Goal: Information Seeking & Learning: Compare options

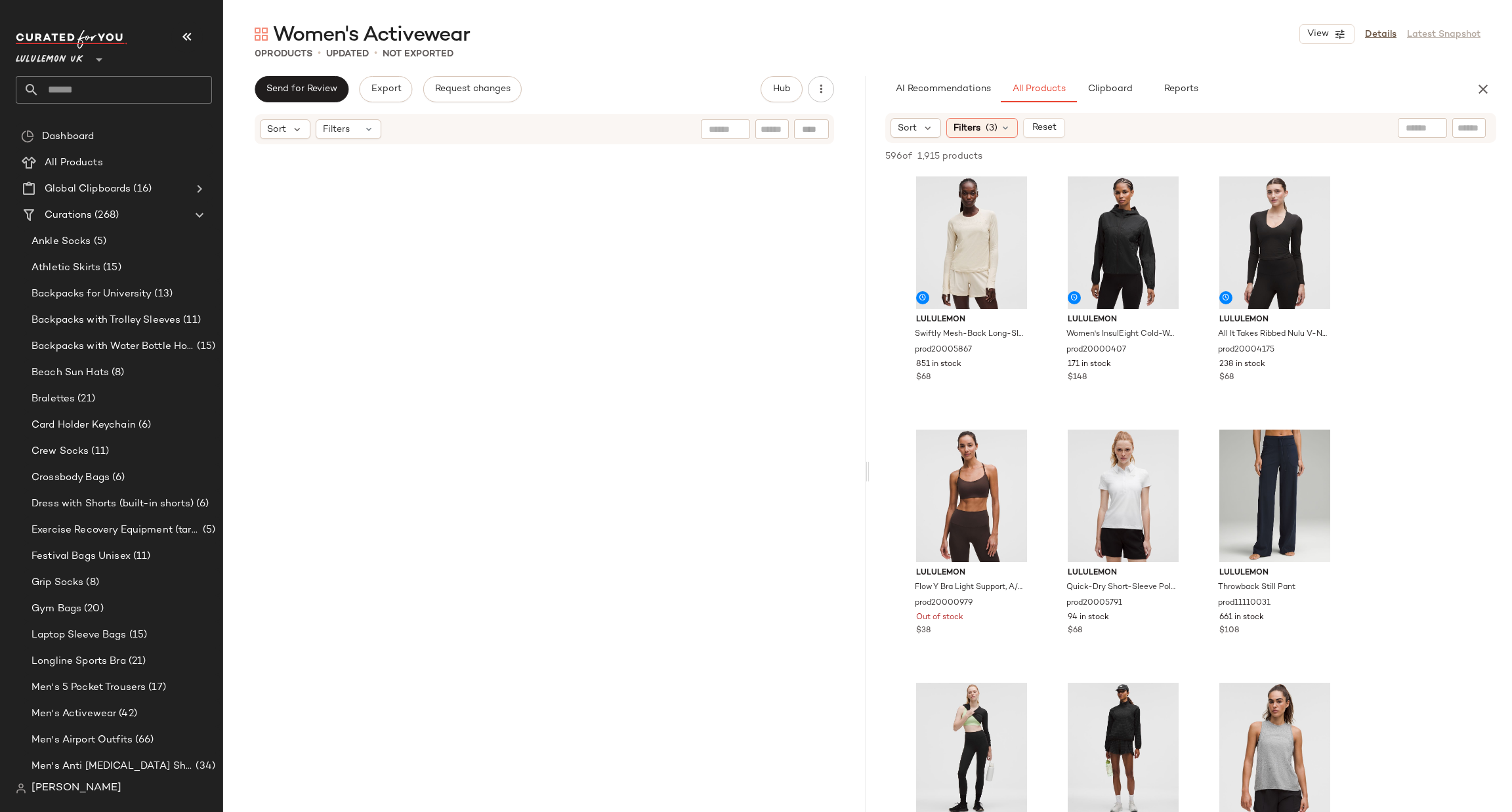
click at [93, 60] on icon at bounding box center [99, 60] width 16 height 16
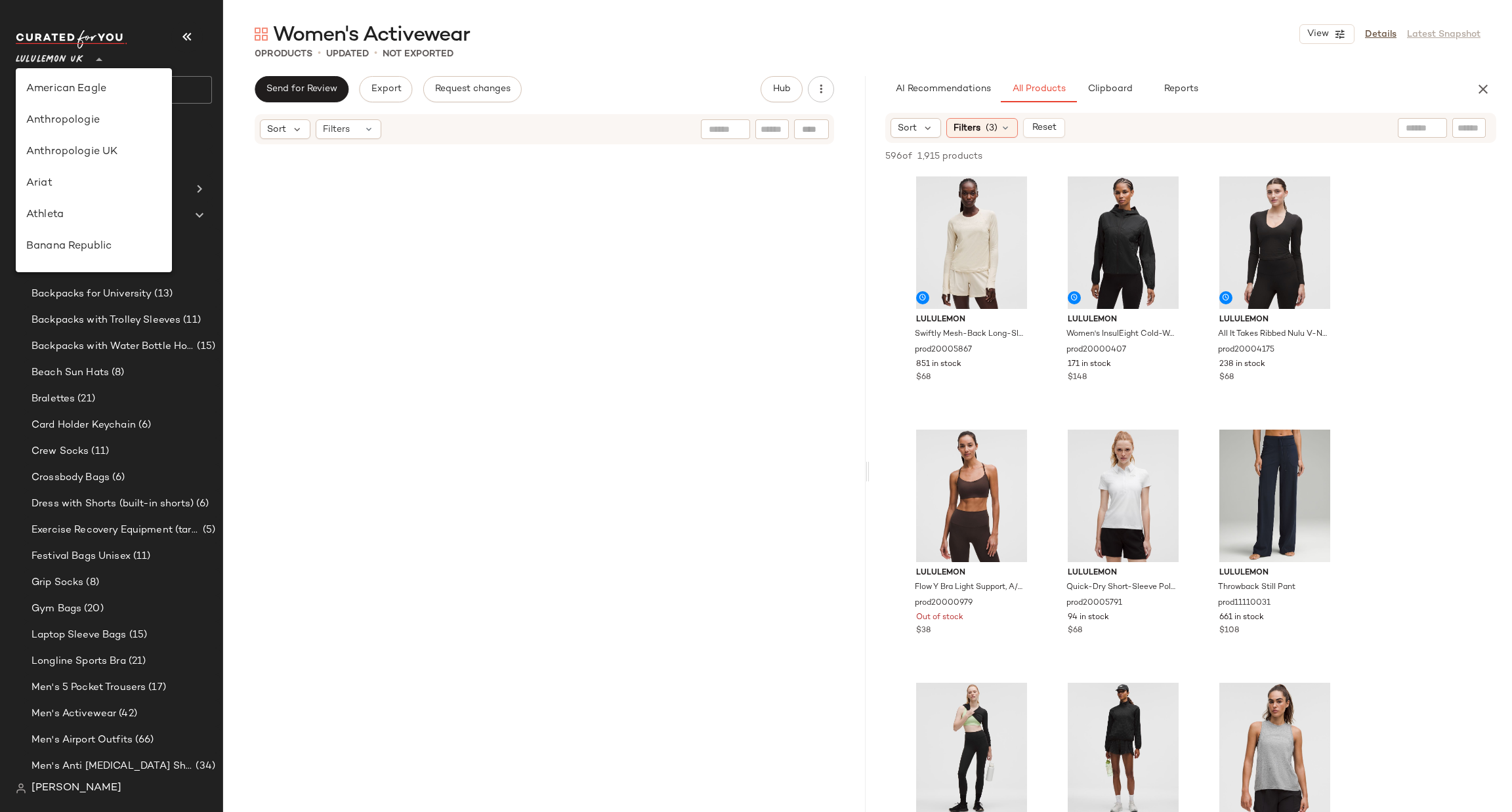
scroll to position [410, 0]
click at [397, 265] on div at bounding box center [545, 500] width 457 height 703
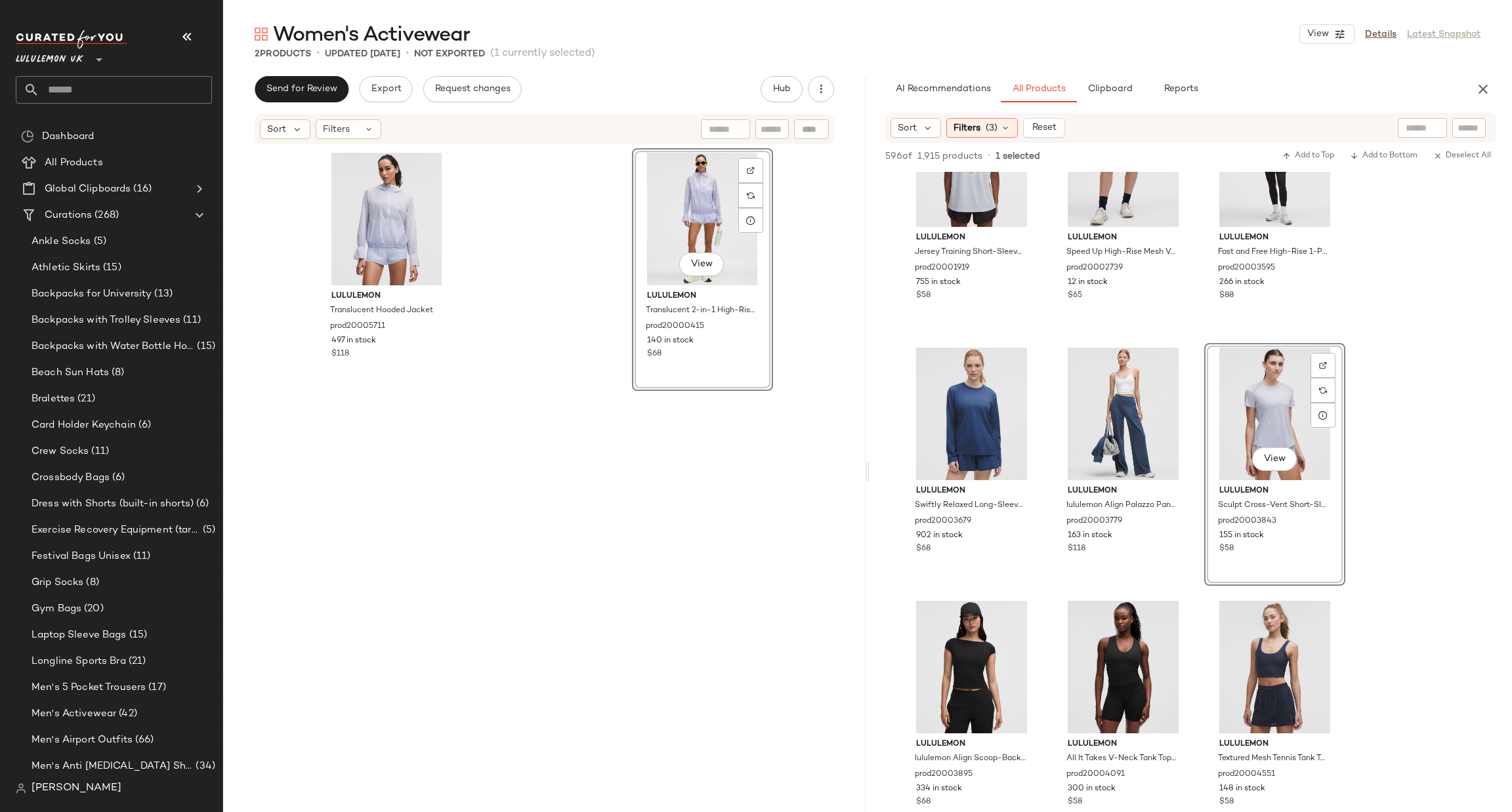
scroll to position [2952, 0]
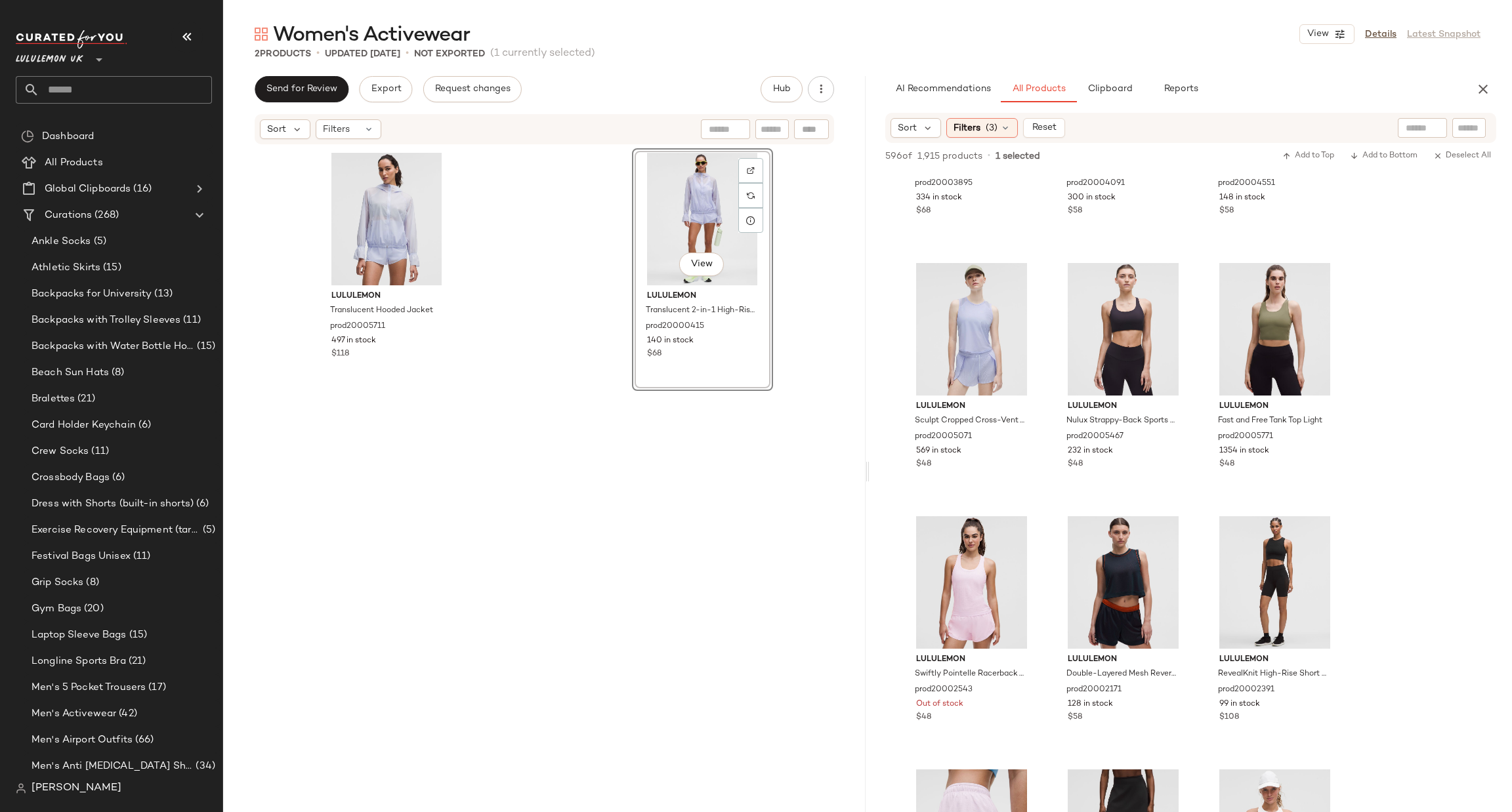
click at [632, 477] on div "View lululemon Translucent 2-in-1 High-Rise Short 4" prod20000415 140 in stock …" at bounding box center [702, 500] width 141 height 703
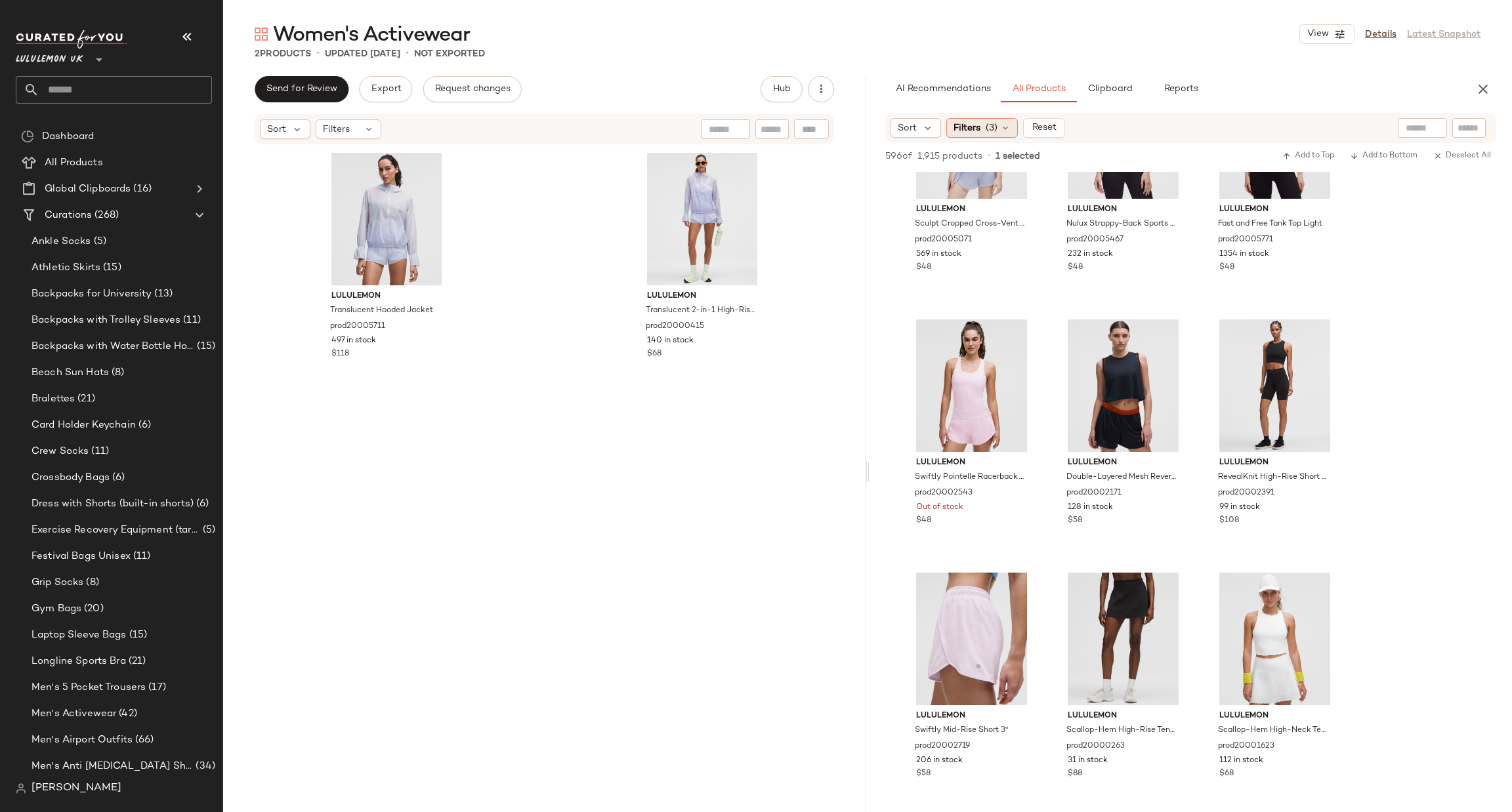
scroll to position [1771, 0]
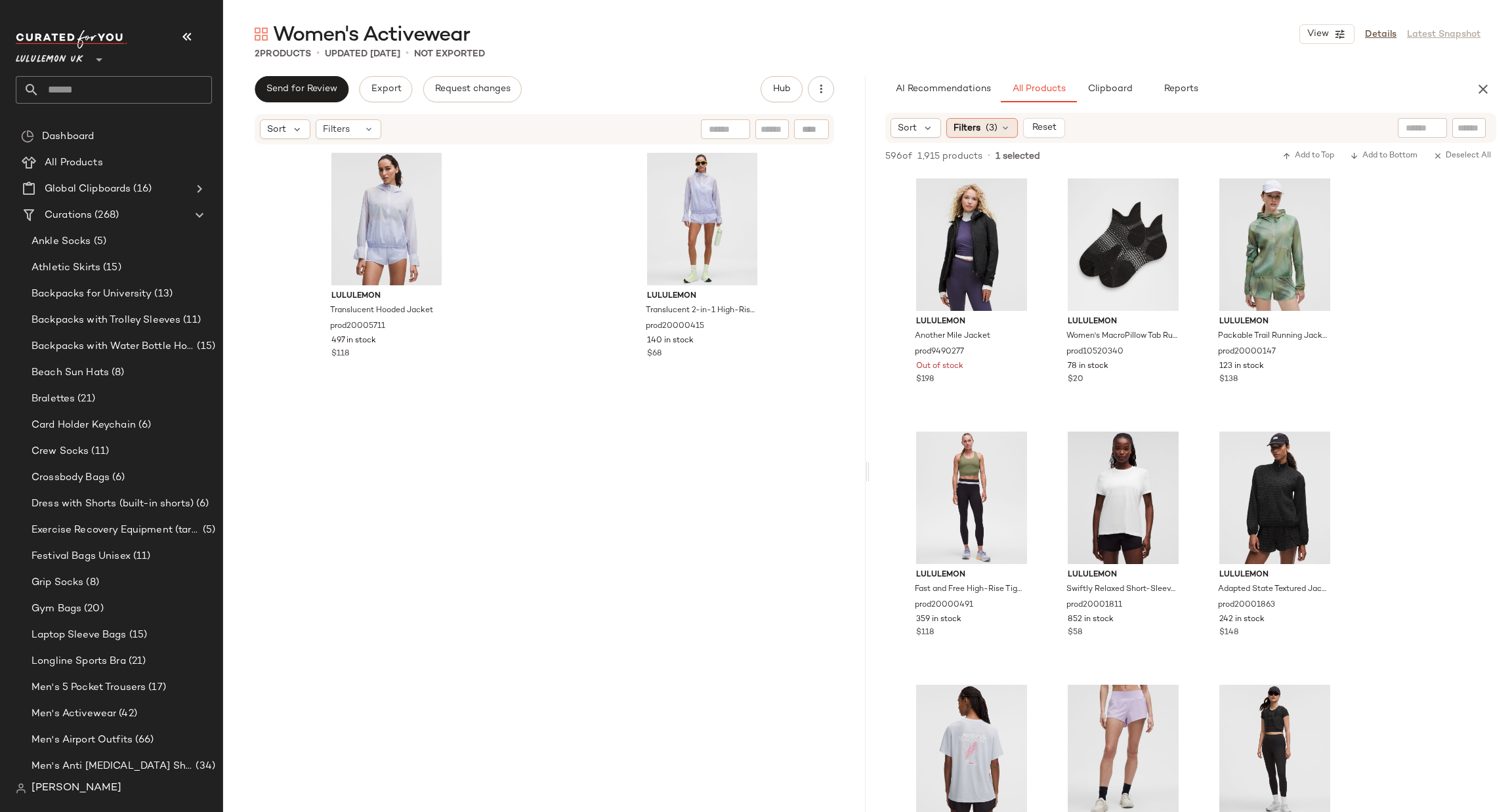
click at [967, 129] on span "Filters" at bounding box center [967, 128] width 27 height 14
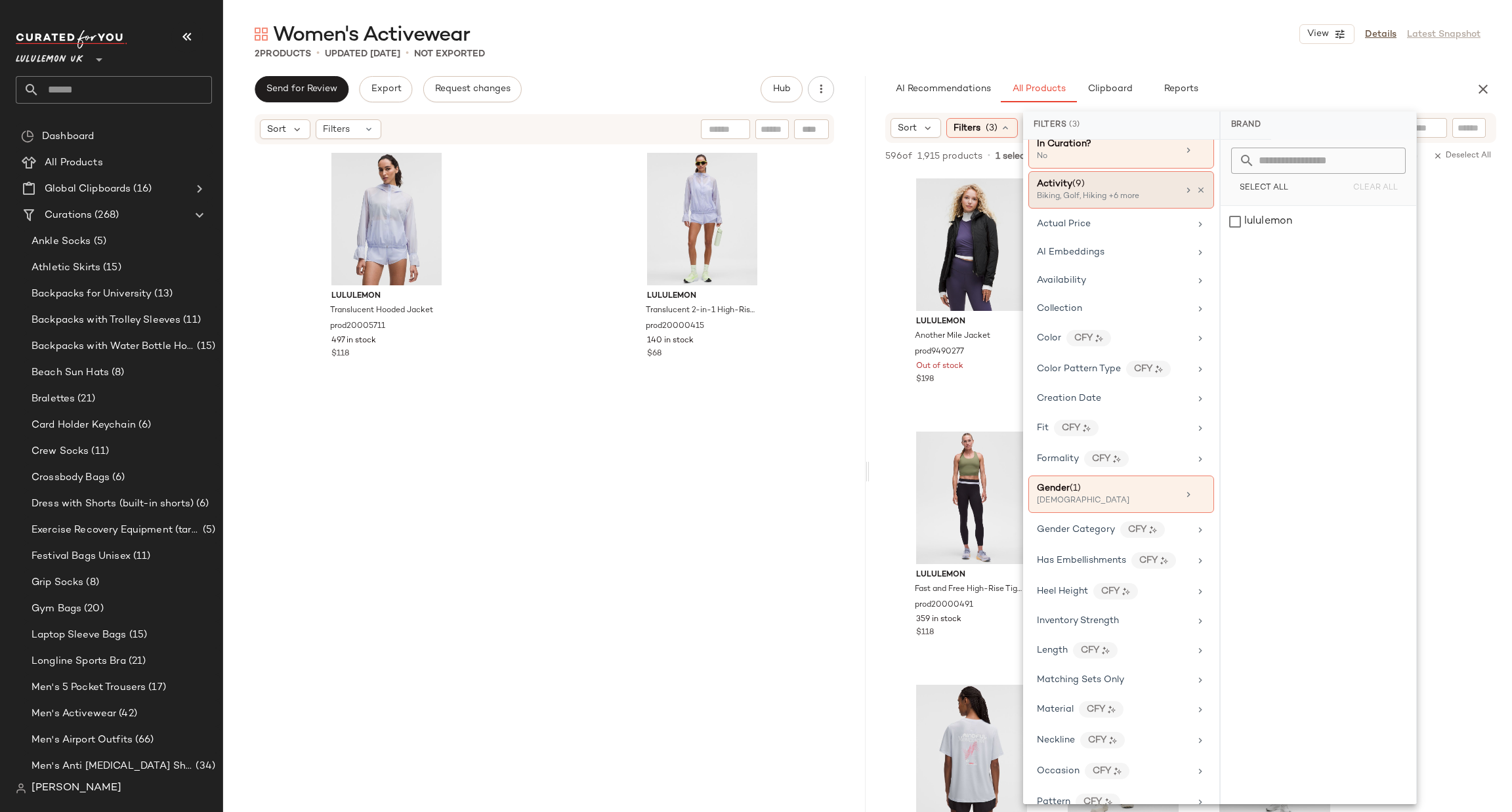
scroll to position [0, 0]
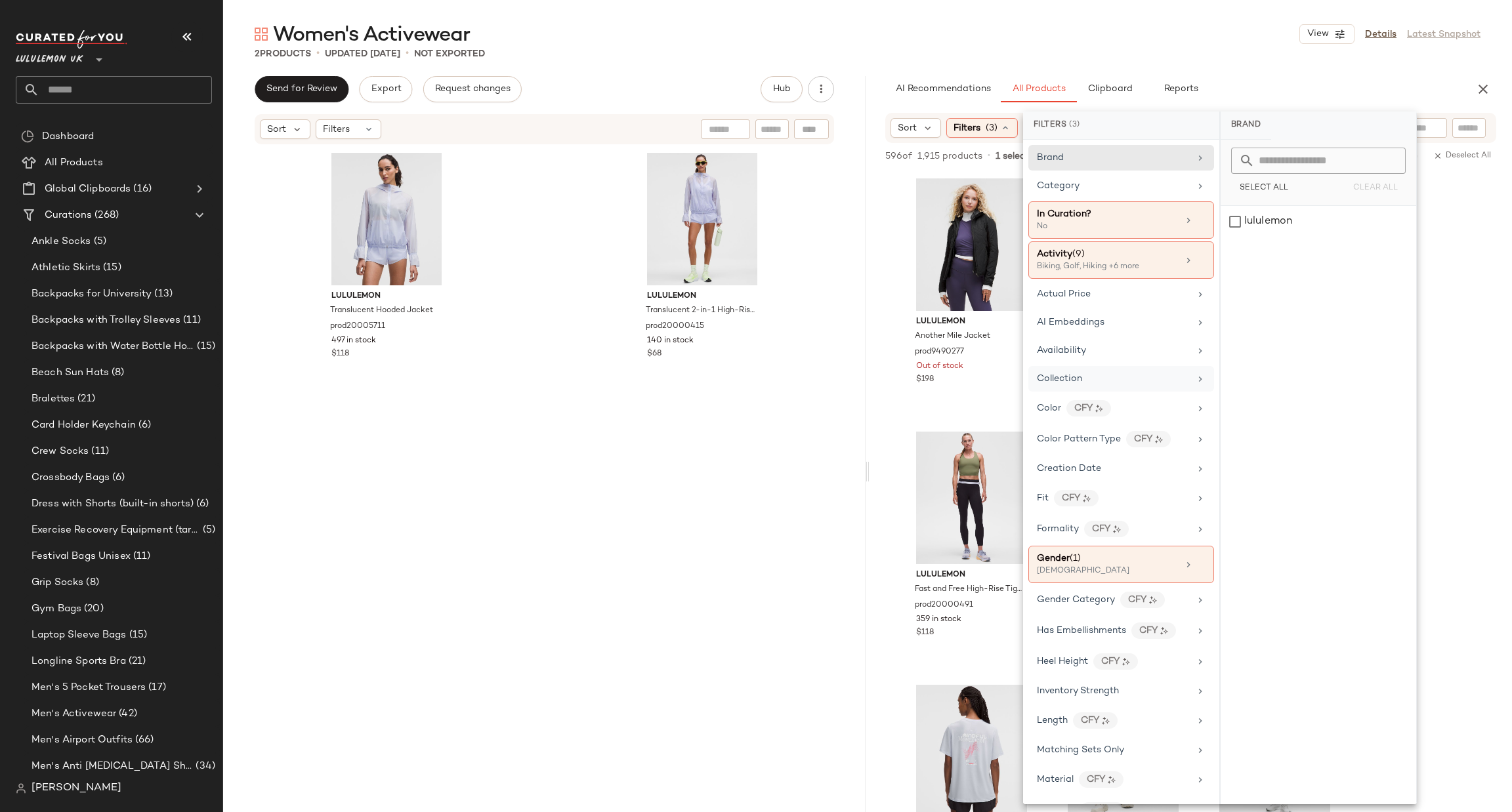
click at [1100, 379] on div "Collection" at bounding box center [1113, 379] width 153 height 14
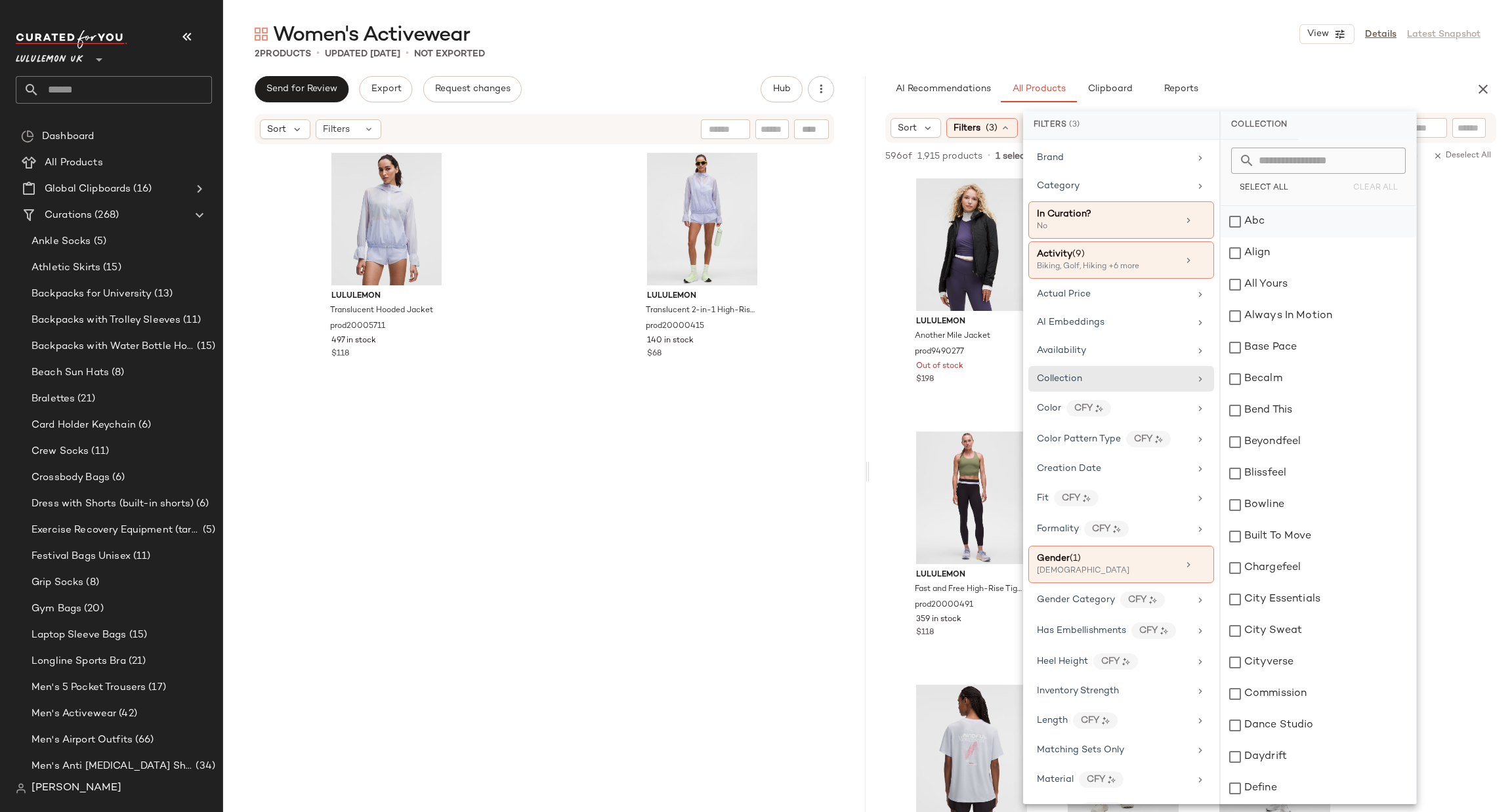
click at [1263, 218] on div "Abc" at bounding box center [1318, 222] width 195 height 32
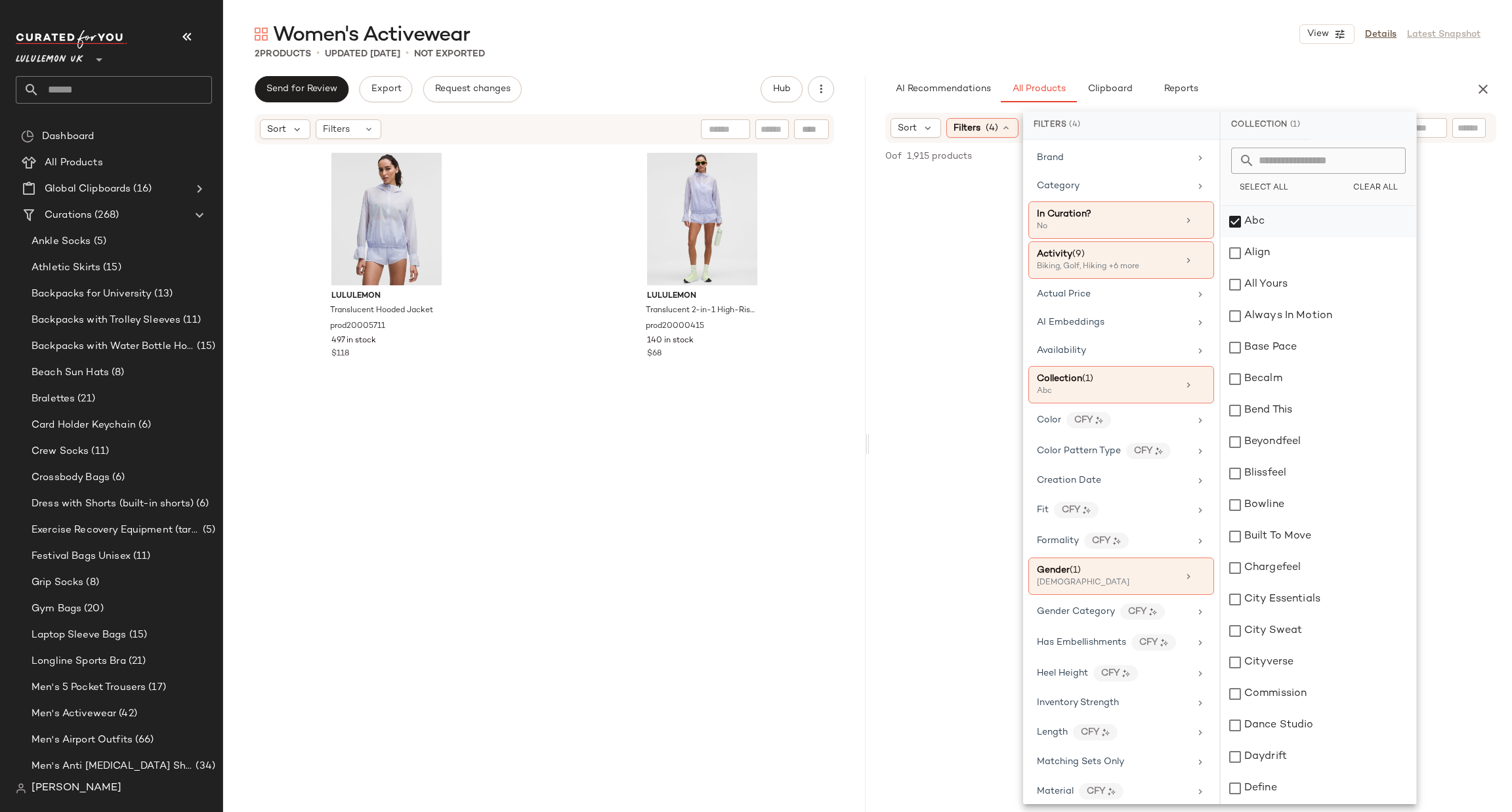
click at [1263, 218] on div "Abc" at bounding box center [1318, 222] width 195 height 32
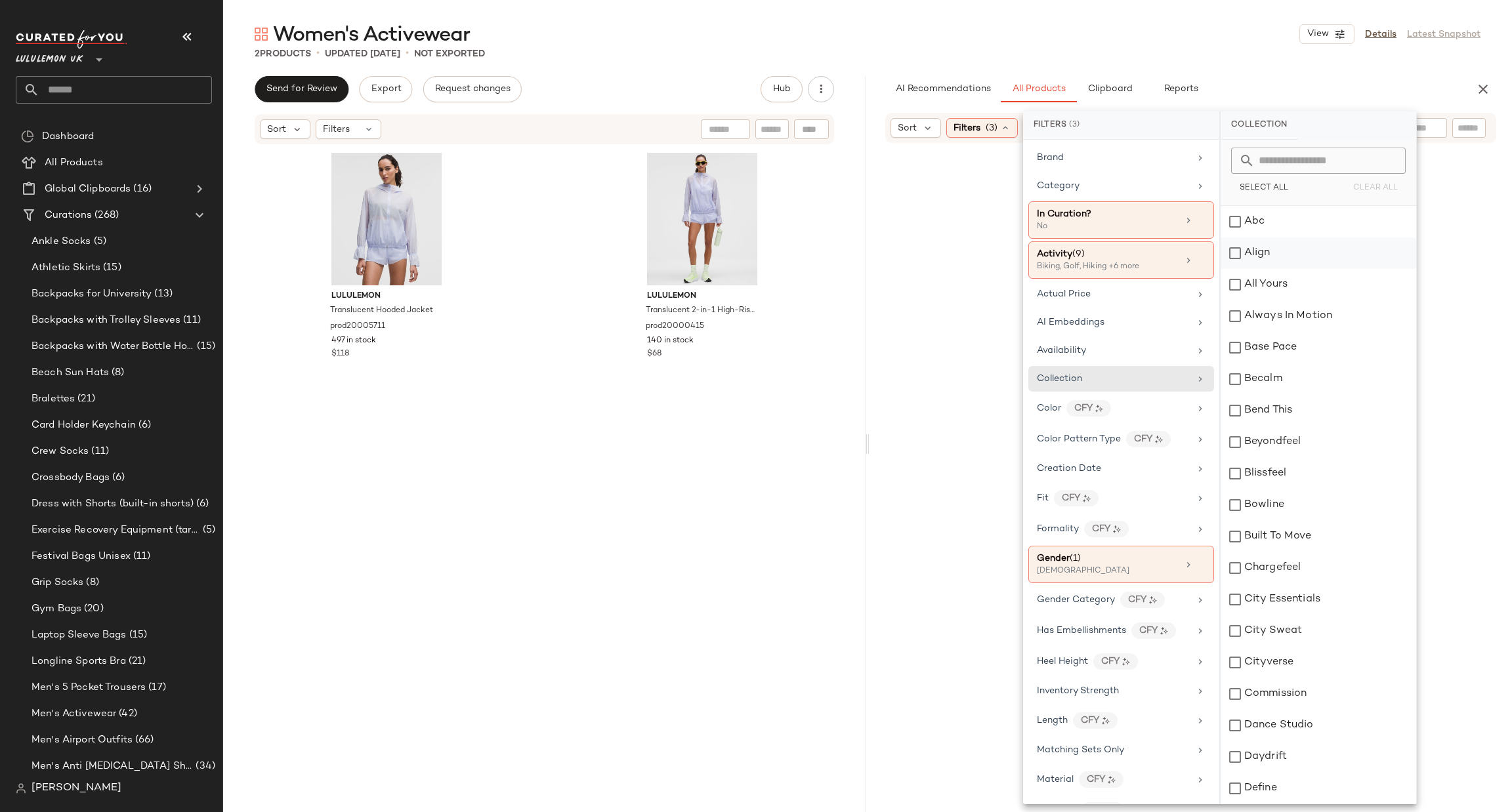
click at [1275, 261] on div "Align" at bounding box center [1318, 253] width 195 height 32
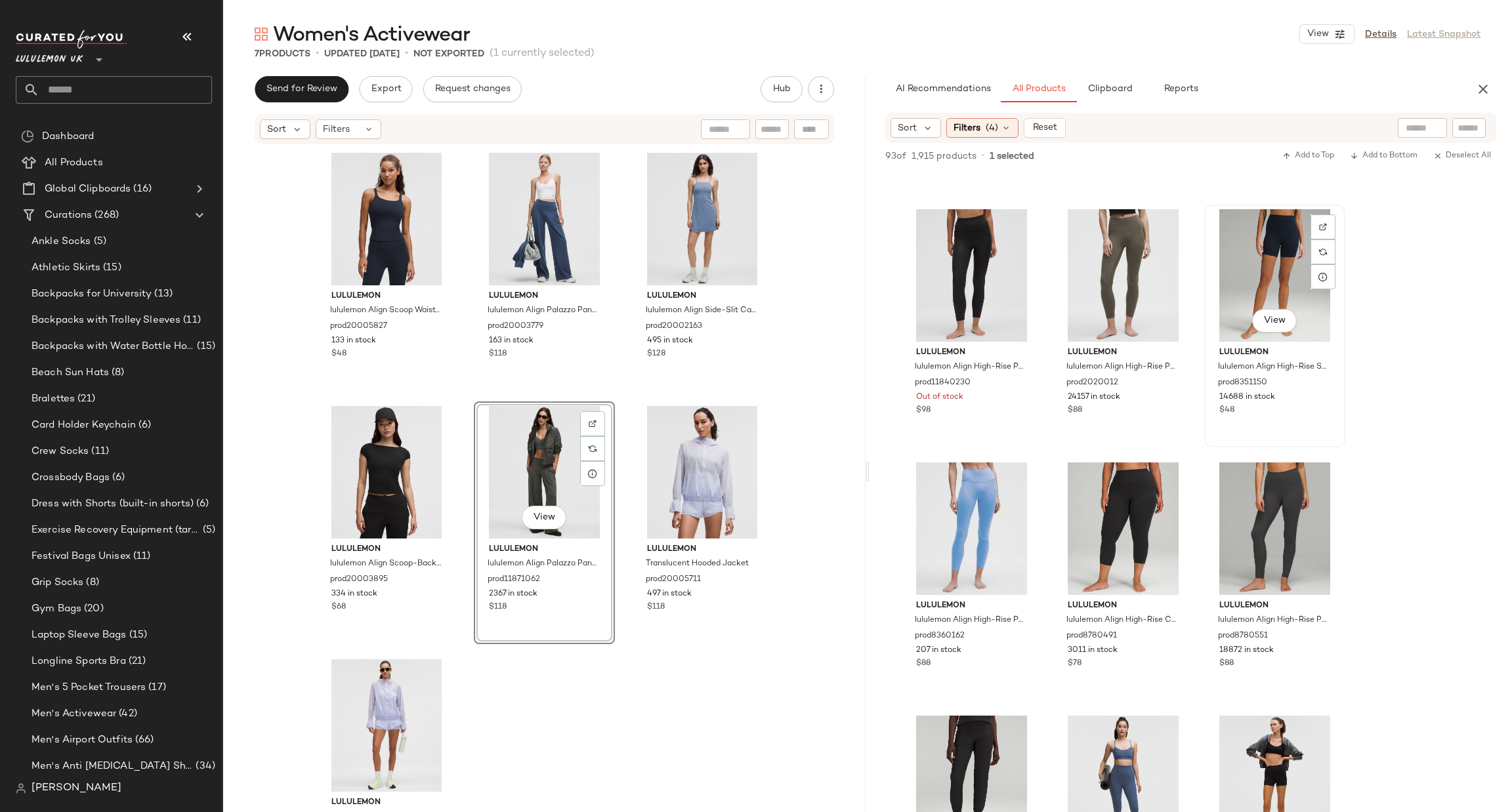
scroll to position [6495, 0]
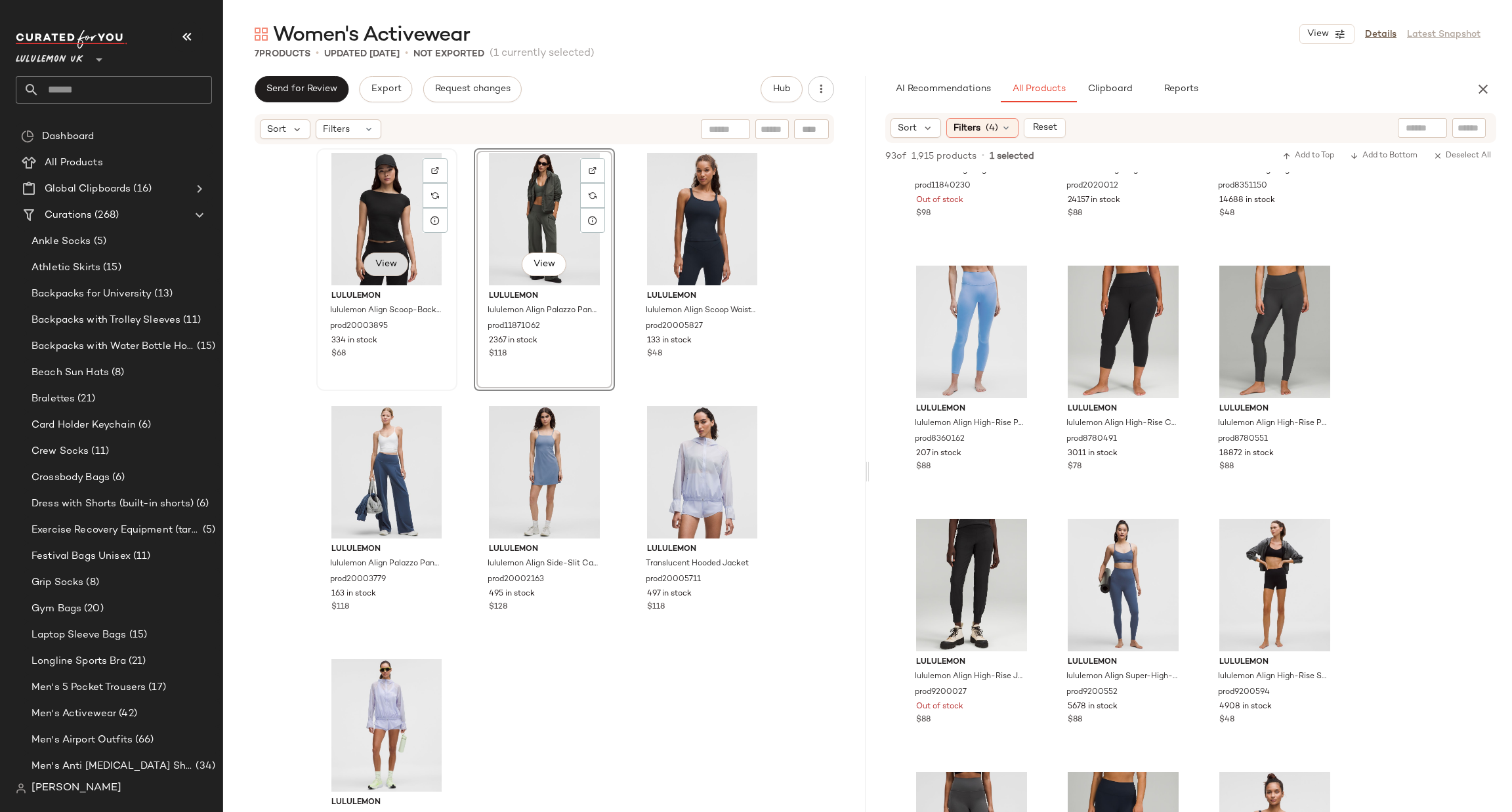
click at [389, 268] on span "View" at bounding box center [386, 265] width 23 height 11
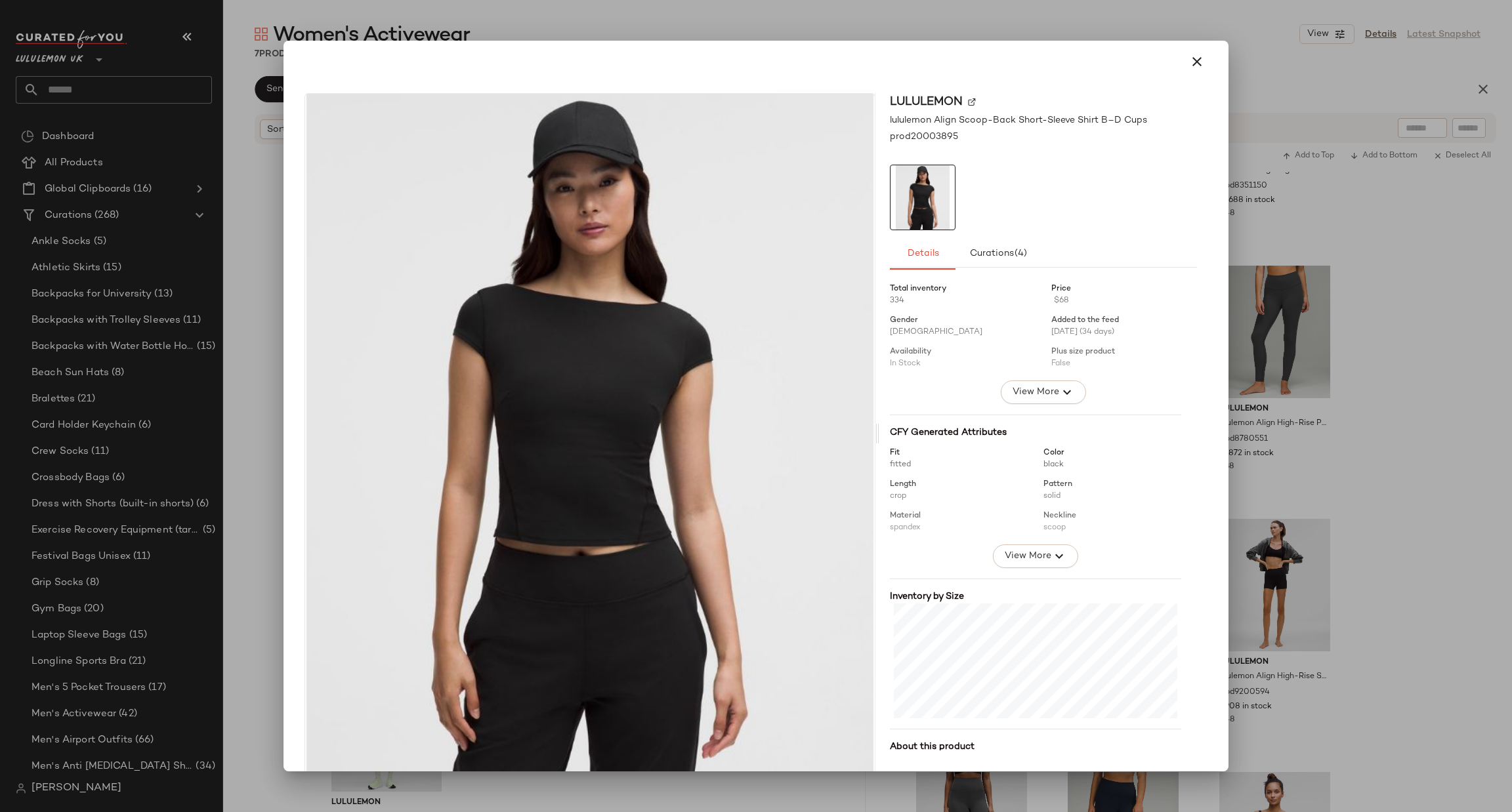
click at [1309, 428] on div at bounding box center [756, 406] width 1512 height 812
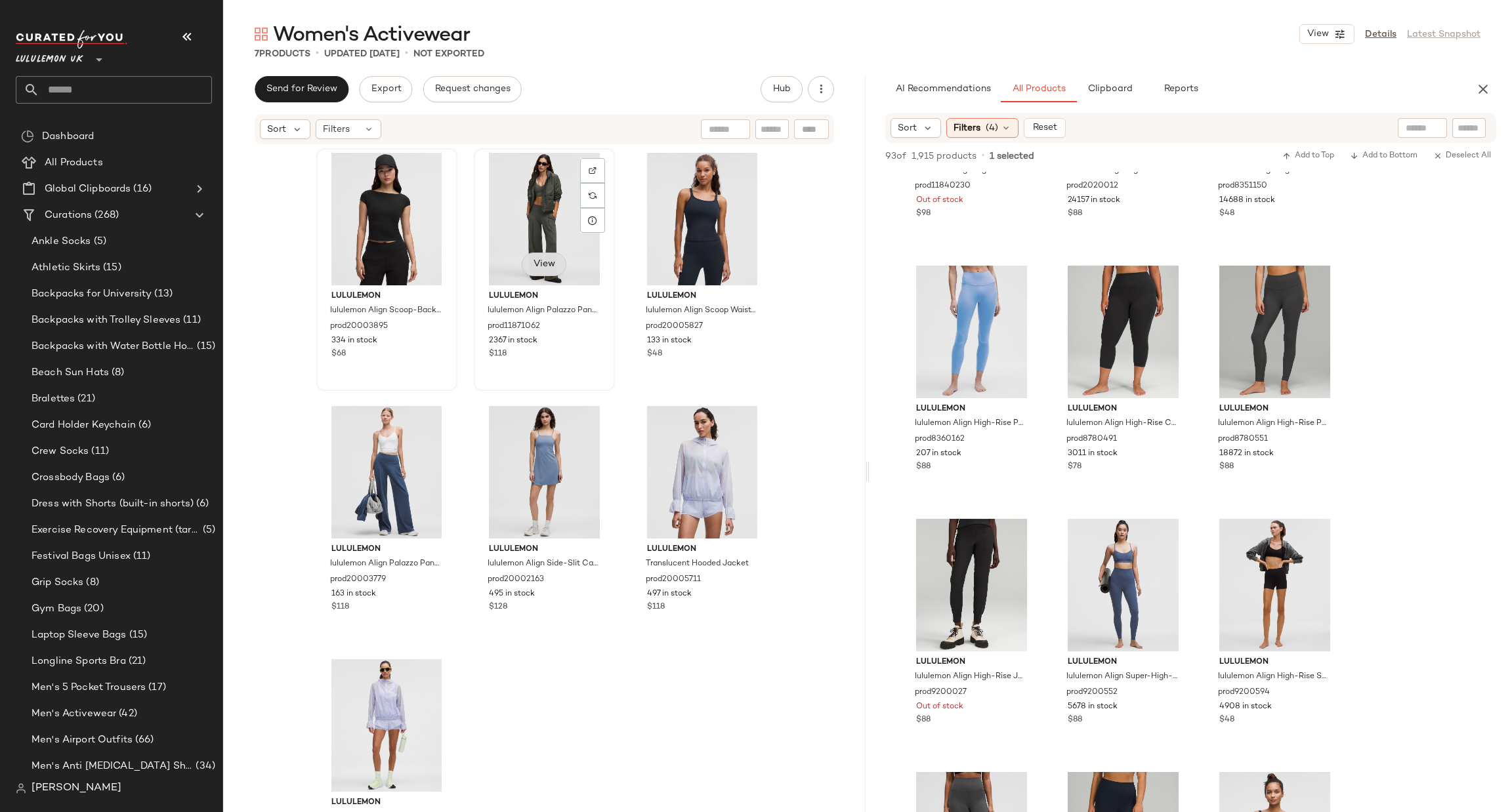
click at [522, 261] on button "View" at bounding box center [543, 265] width 44 height 24
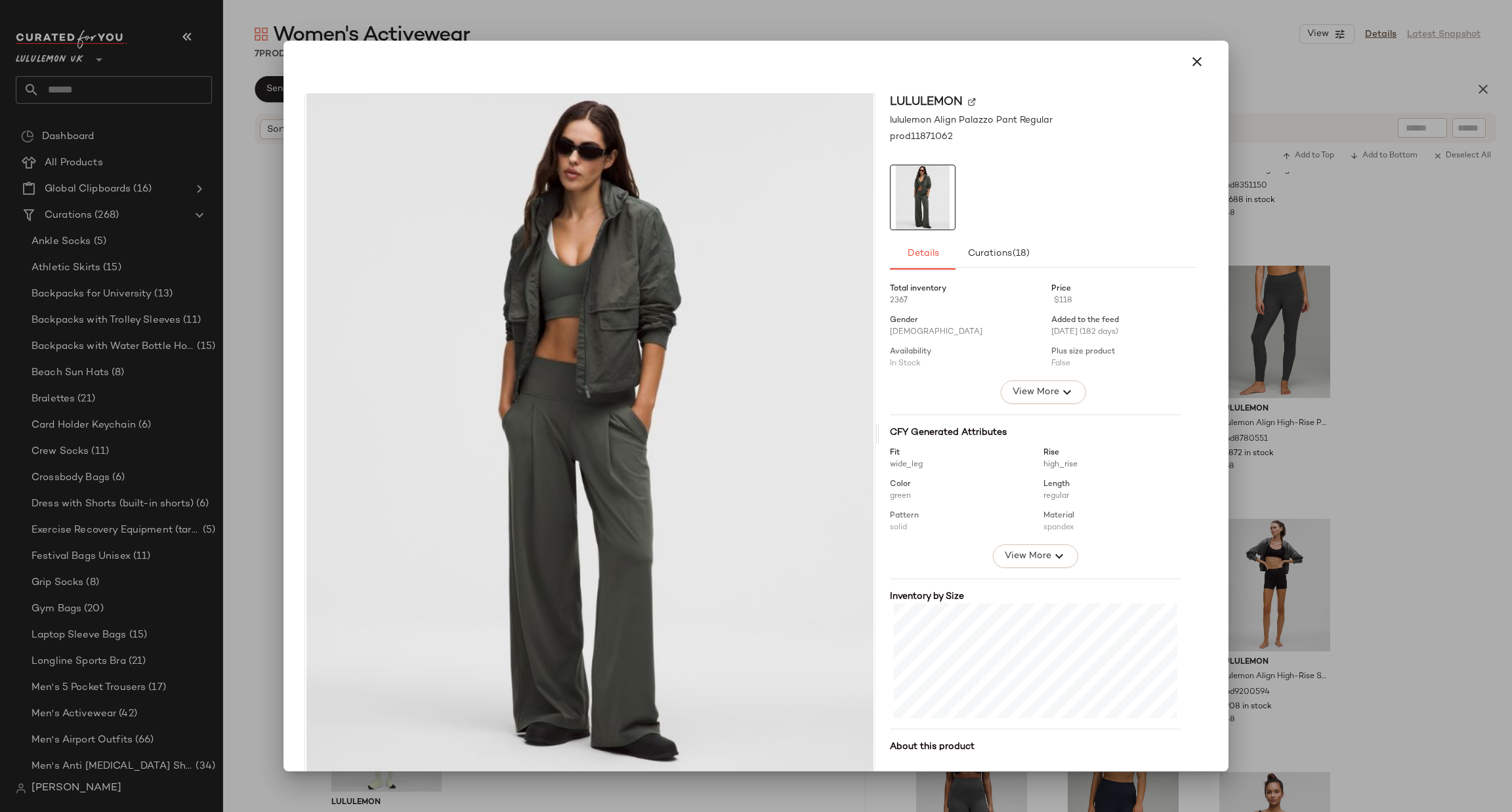
click at [1281, 422] on div at bounding box center [756, 406] width 1512 height 812
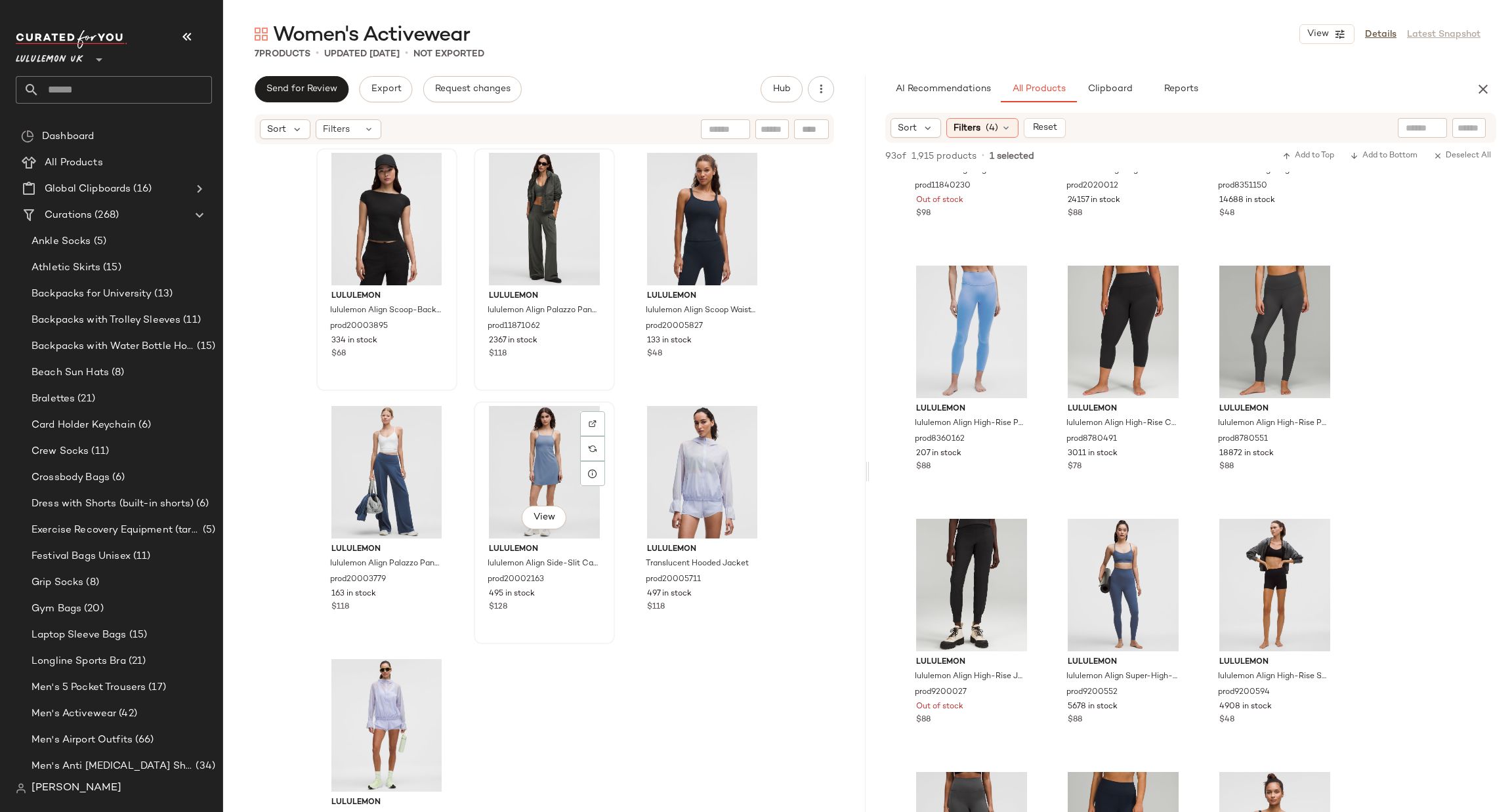
click at [531, 531] on div "View" at bounding box center [543, 519] width 44 height 26
click at [535, 512] on span "View" at bounding box center [544, 518] width 23 height 11
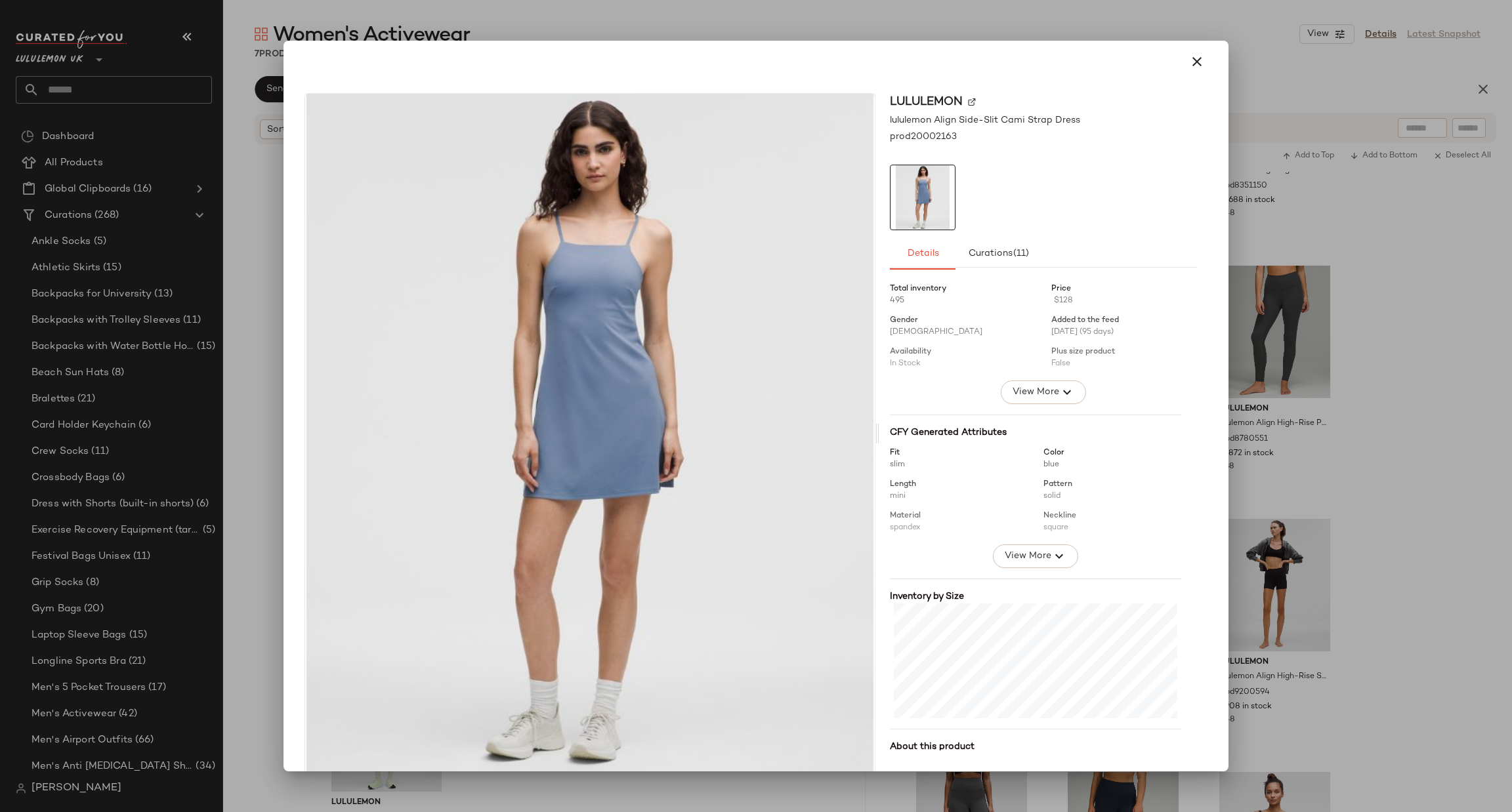
drag, startPoint x: 1317, startPoint y: 394, endPoint x: 1062, endPoint y: 325, distance: 264.2
click at [1251, 339] on div at bounding box center [756, 406] width 1512 height 812
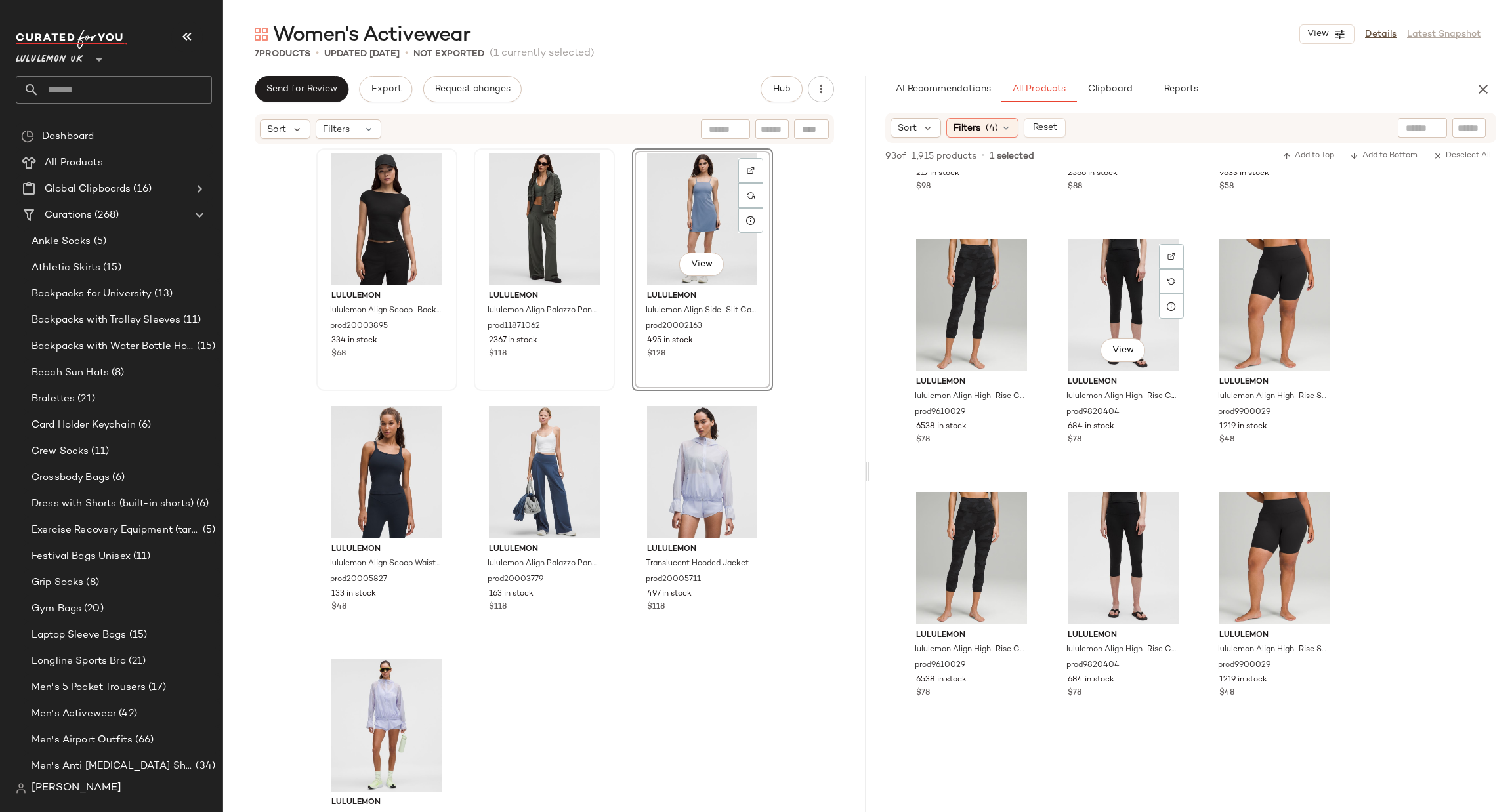
scroll to position [7676, 0]
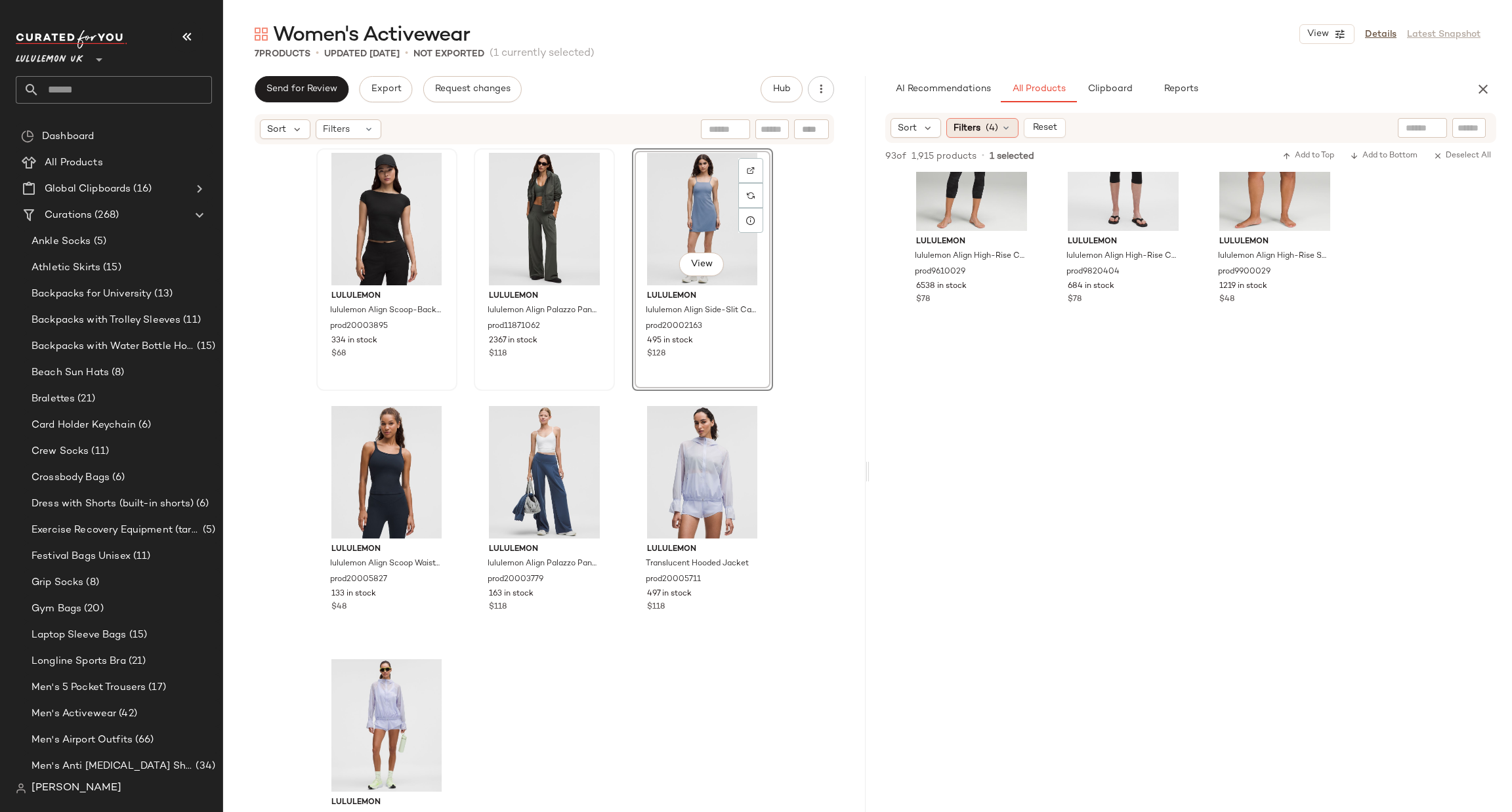
click at [976, 119] on div "Filters (4)" at bounding box center [982, 128] width 72 height 20
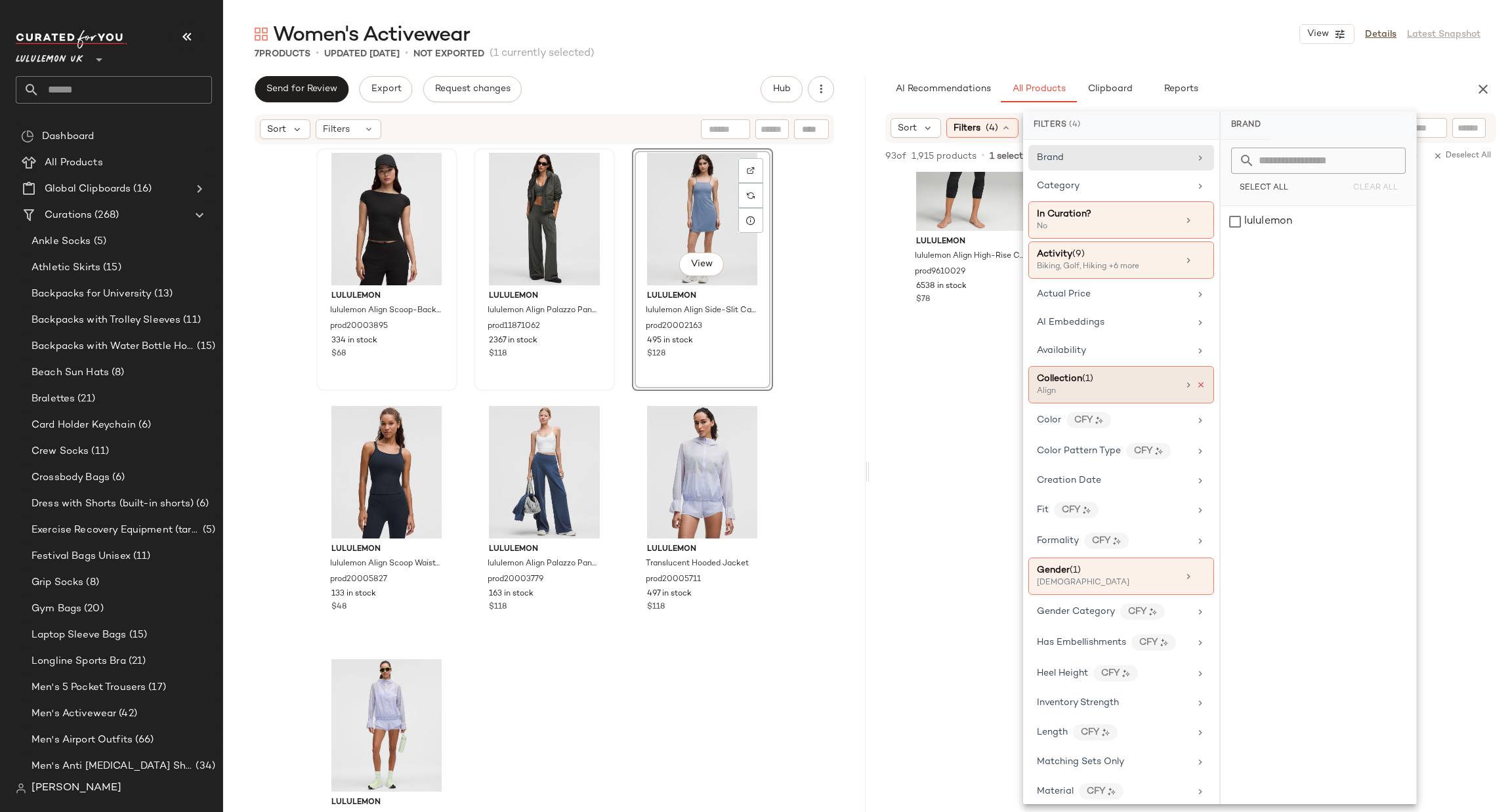
click at [1196, 386] on icon at bounding box center [1201, 385] width 9 height 9
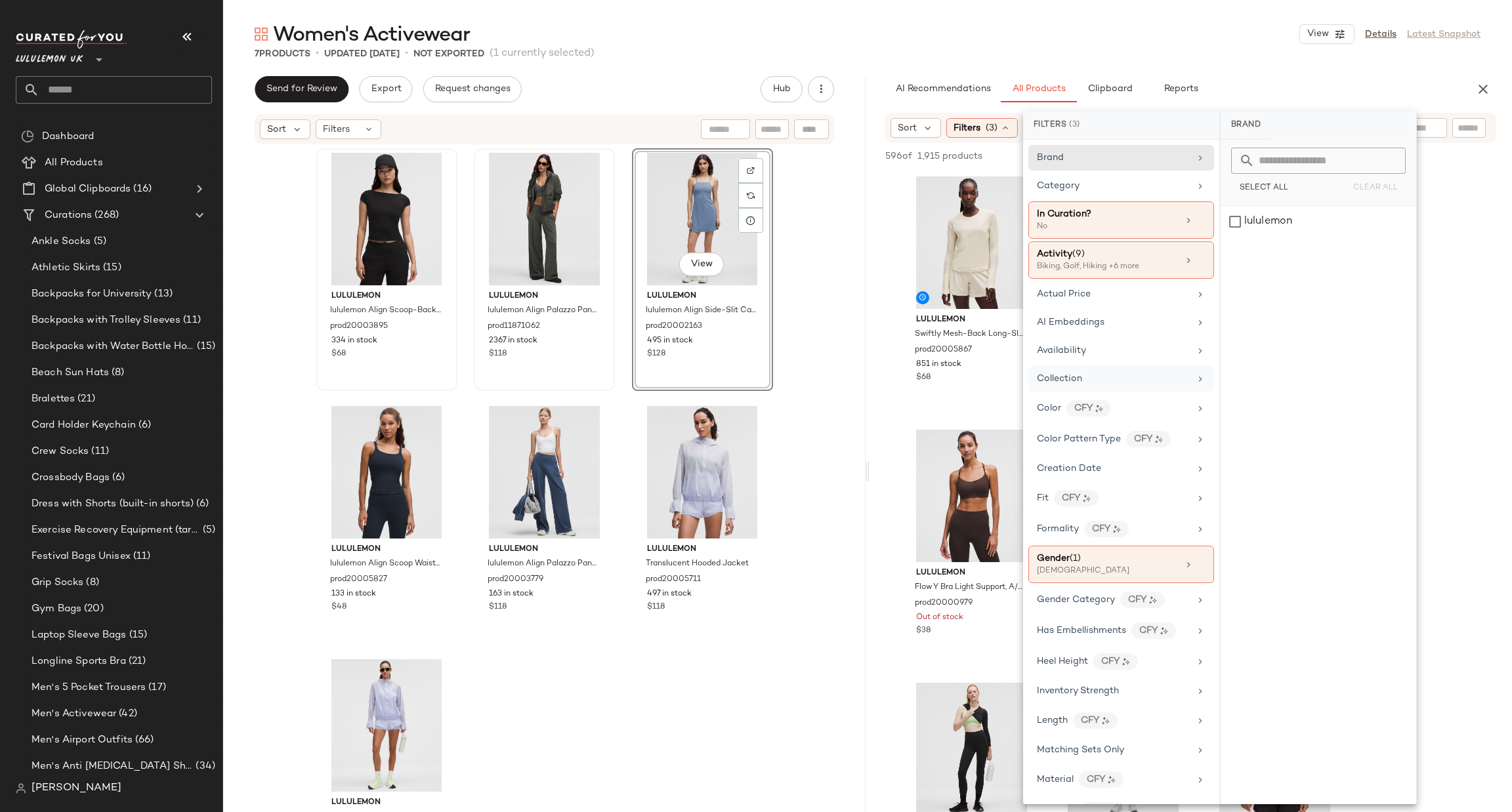
click at [1143, 383] on div "Collection" at bounding box center [1113, 379] width 153 height 14
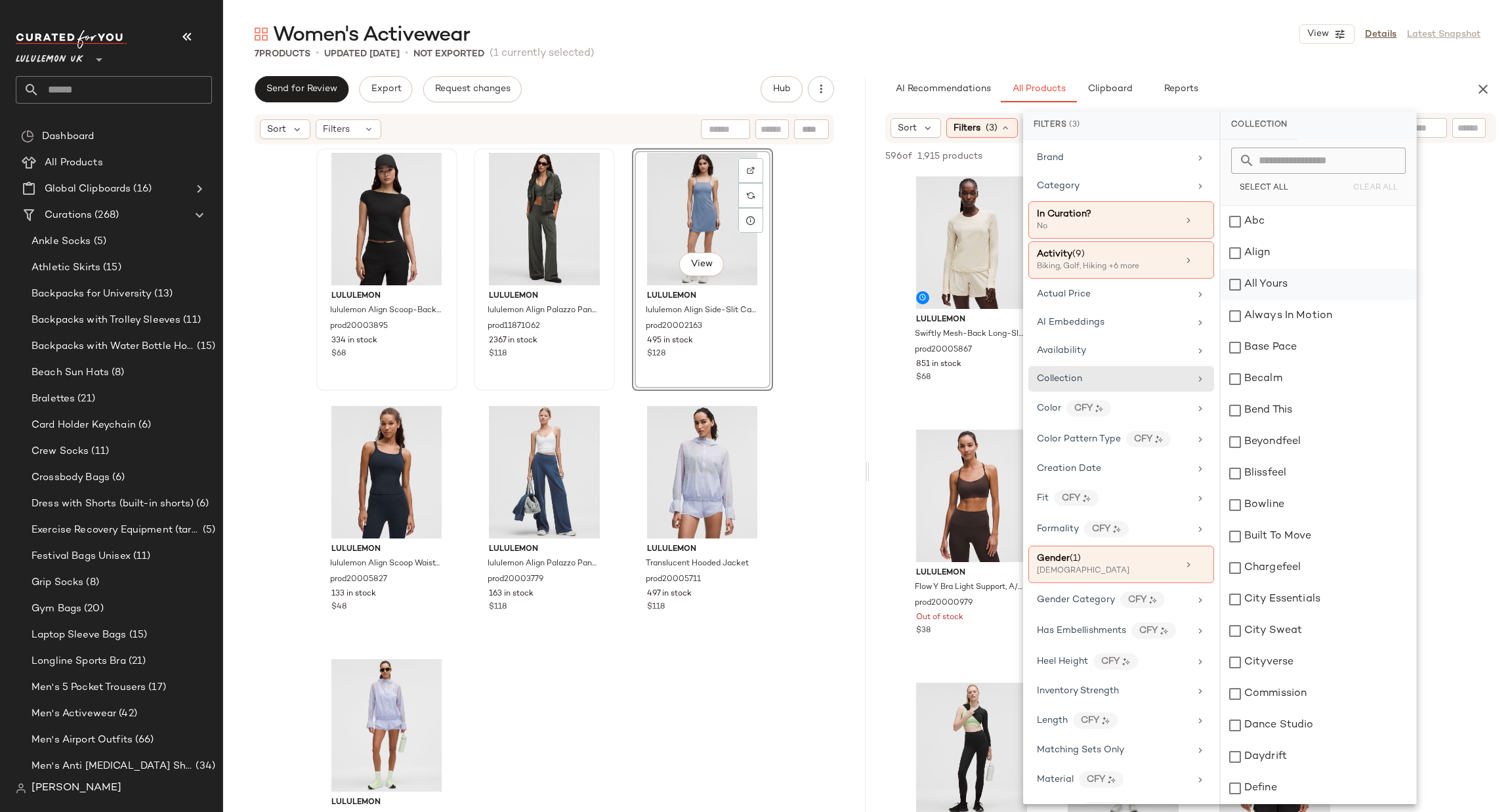
click at [1274, 277] on div "All Yours" at bounding box center [1318, 285] width 195 height 32
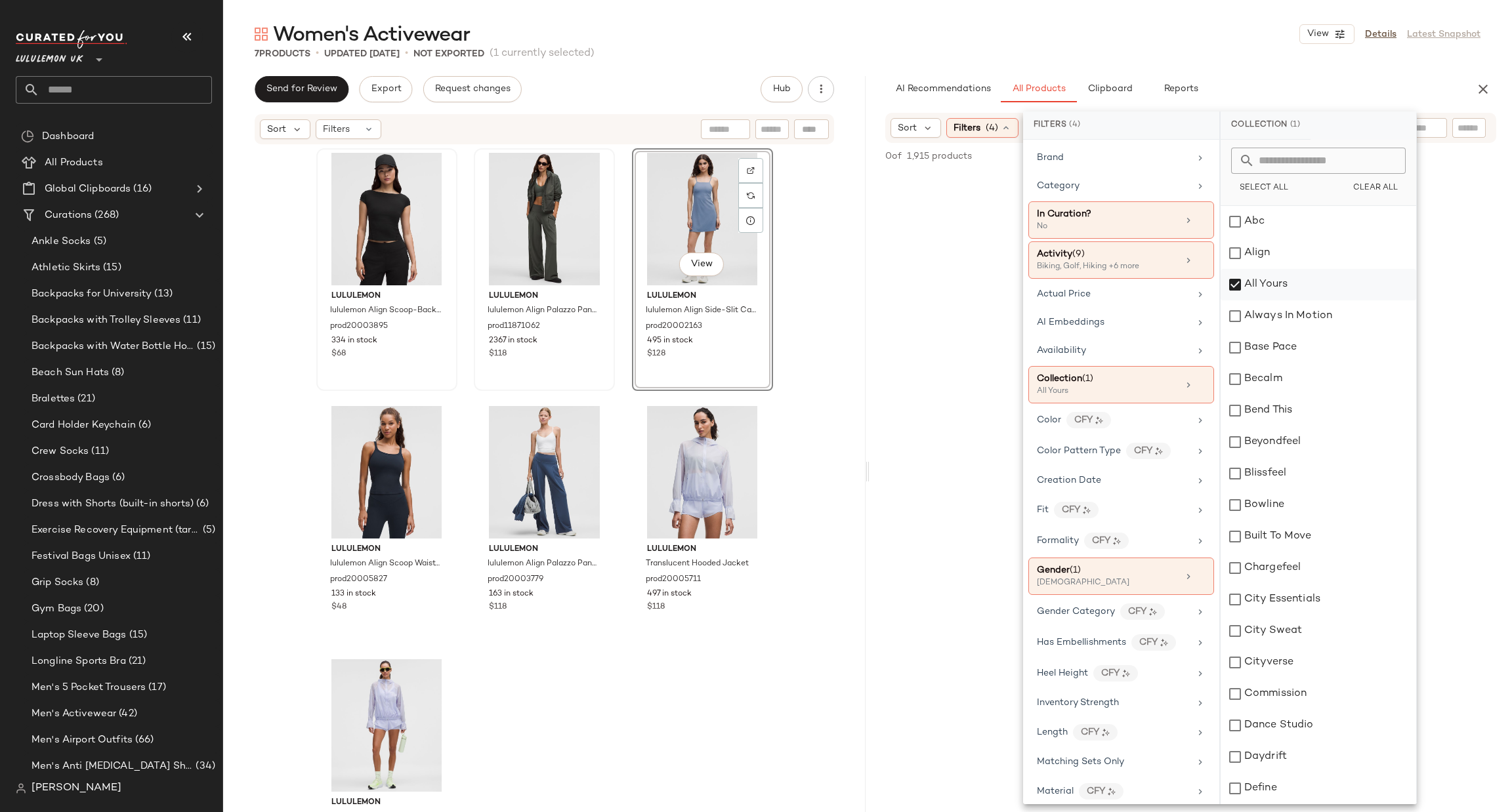
click at [1274, 277] on div "All Yours" at bounding box center [1318, 285] width 195 height 32
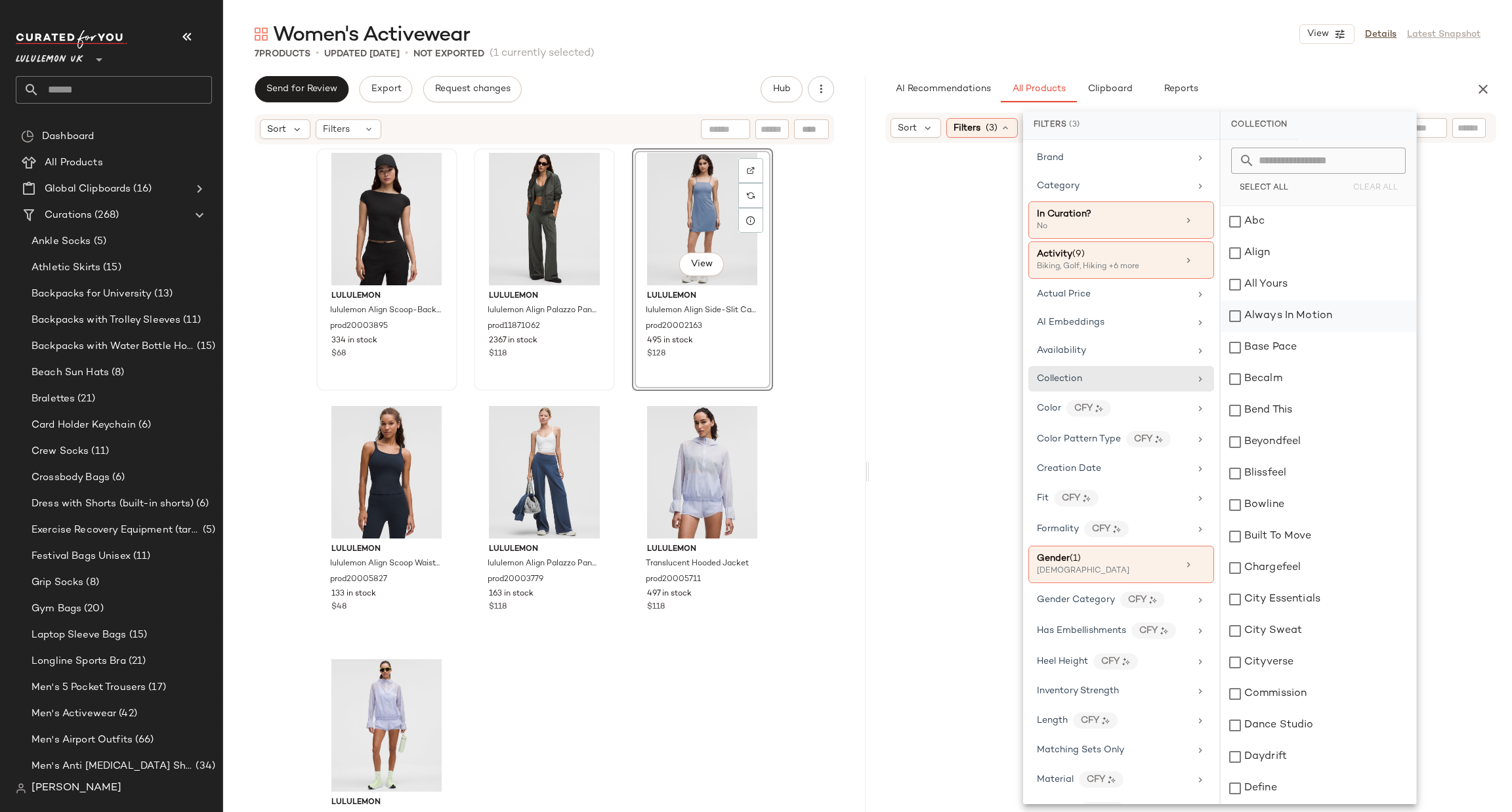
click at [1278, 321] on div "Always In Motion" at bounding box center [1318, 316] width 195 height 32
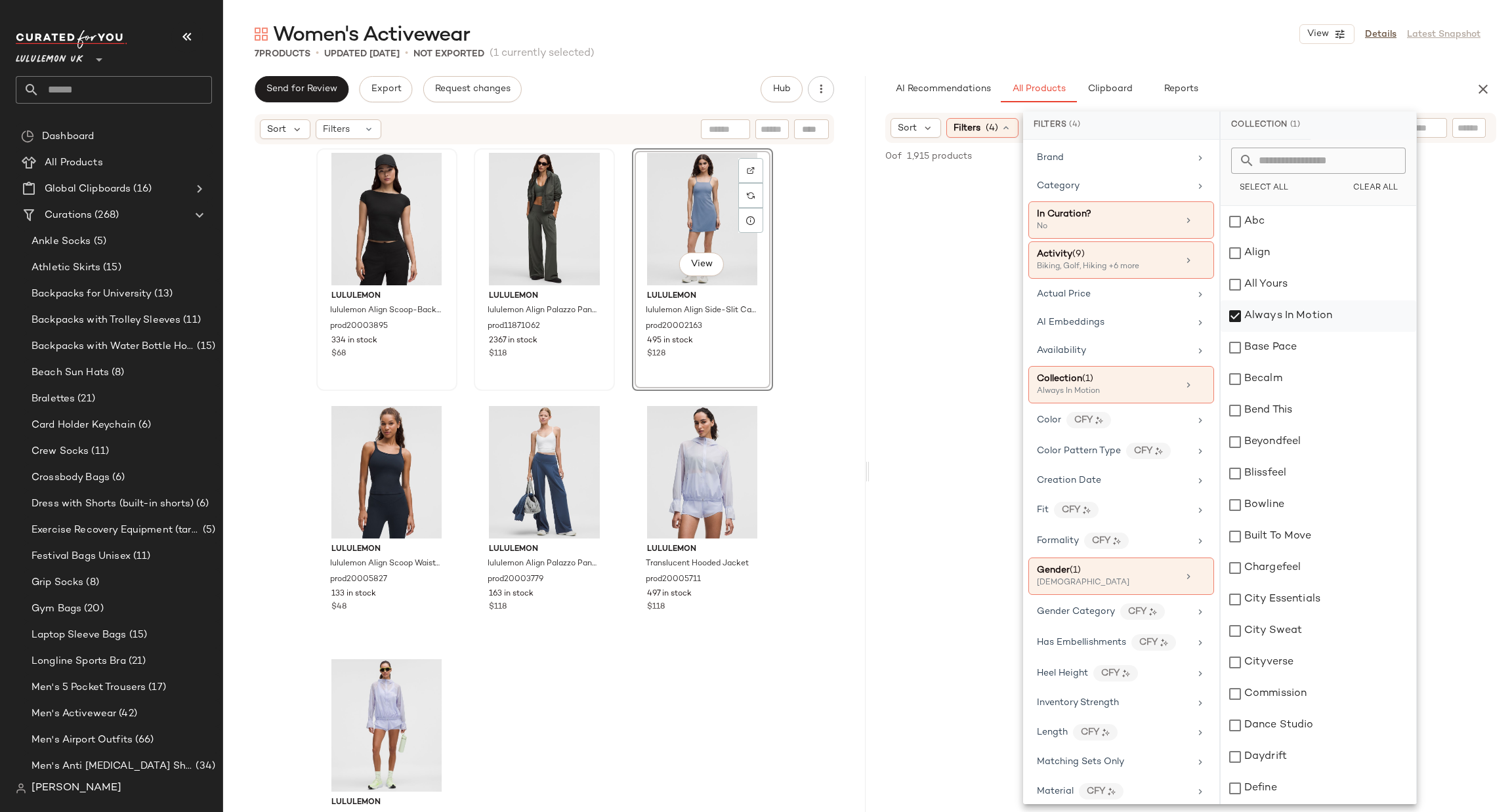
click at [1279, 322] on div "Always In Motion" at bounding box center [1318, 316] width 195 height 32
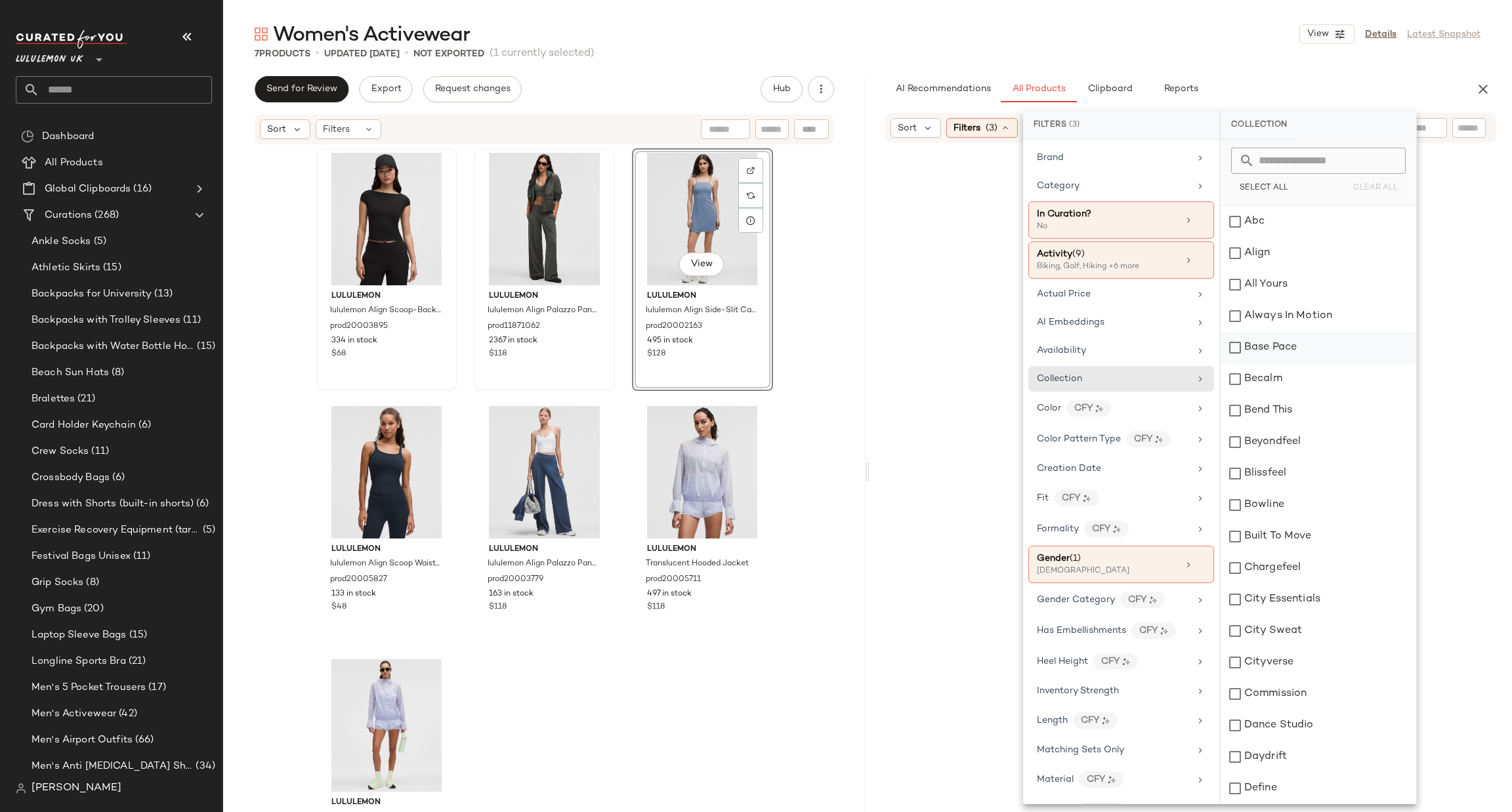
click at [1274, 356] on div "Base Pace" at bounding box center [1318, 348] width 195 height 32
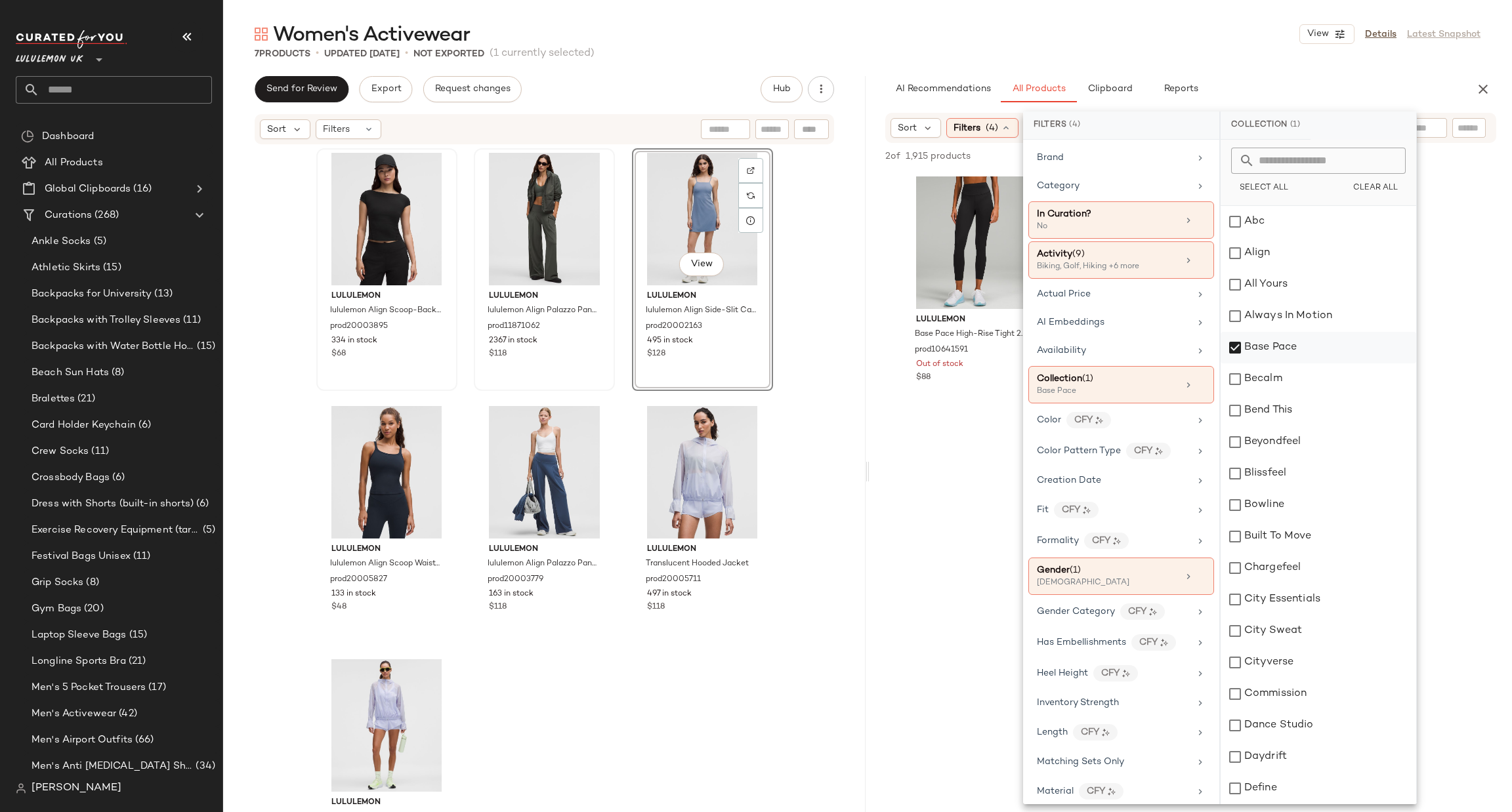
click at [1274, 356] on div "Base Pace" at bounding box center [1318, 348] width 195 height 32
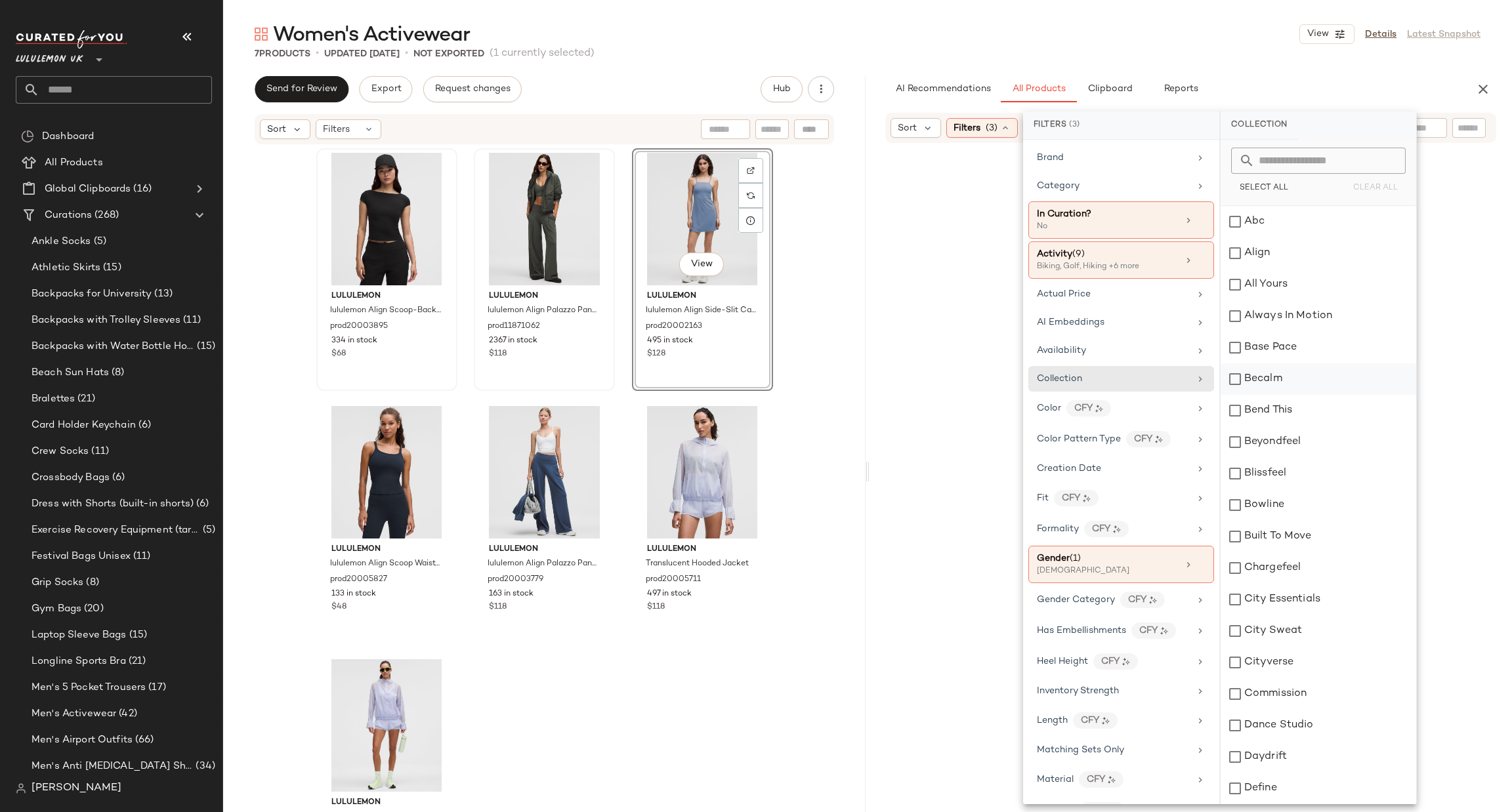
click at [1266, 382] on div "Becalm" at bounding box center [1318, 379] width 195 height 32
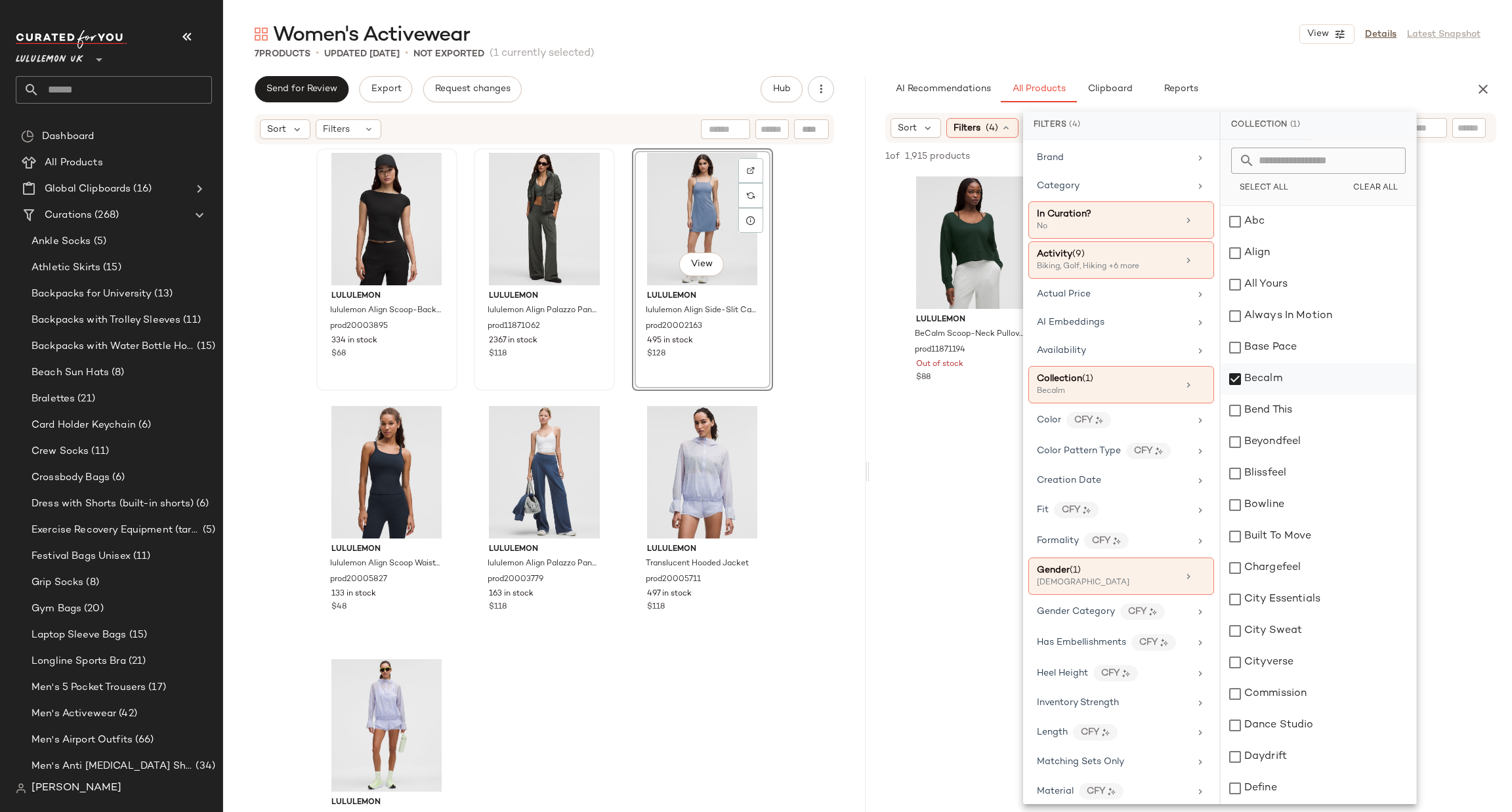
click at [1266, 382] on div "Becalm" at bounding box center [1318, 379] width 195 height 32
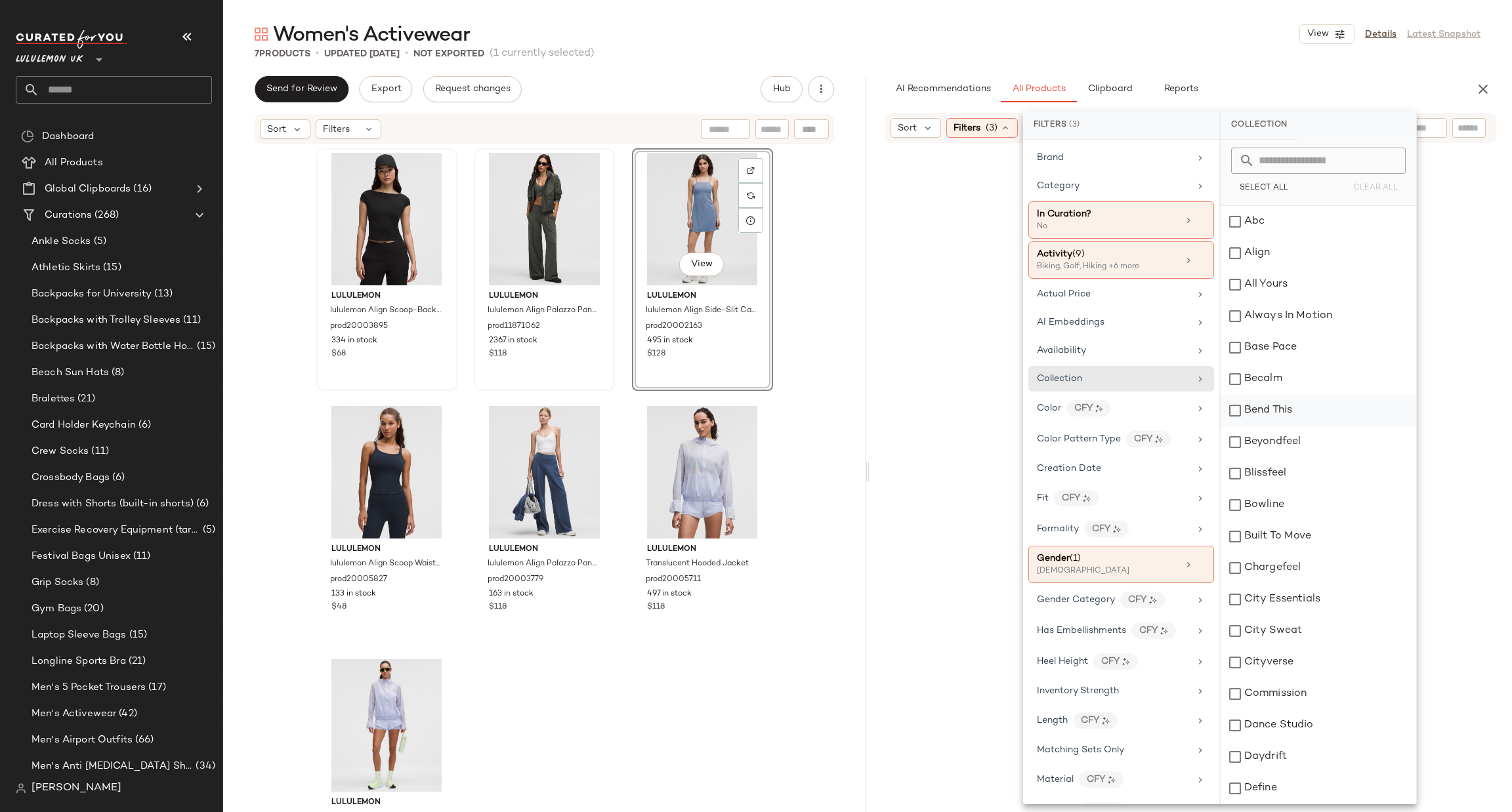
click at [1264, 412] on div "Bend This" at bounding box center [1318, 411] width 195 height 32
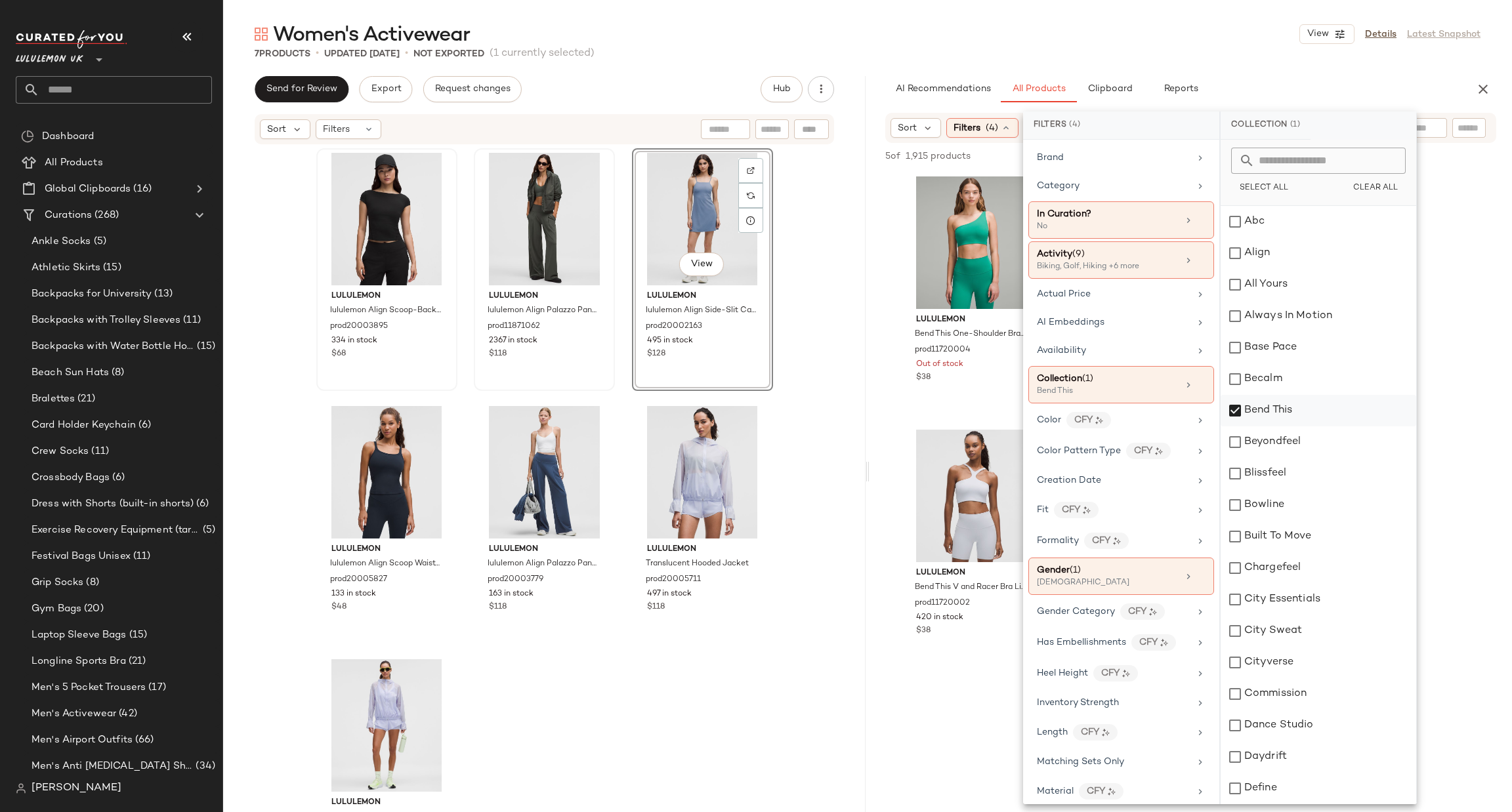
click at [1266, 414] on div "Bend This" at bounding box center [1318, 411] width 195 height 32
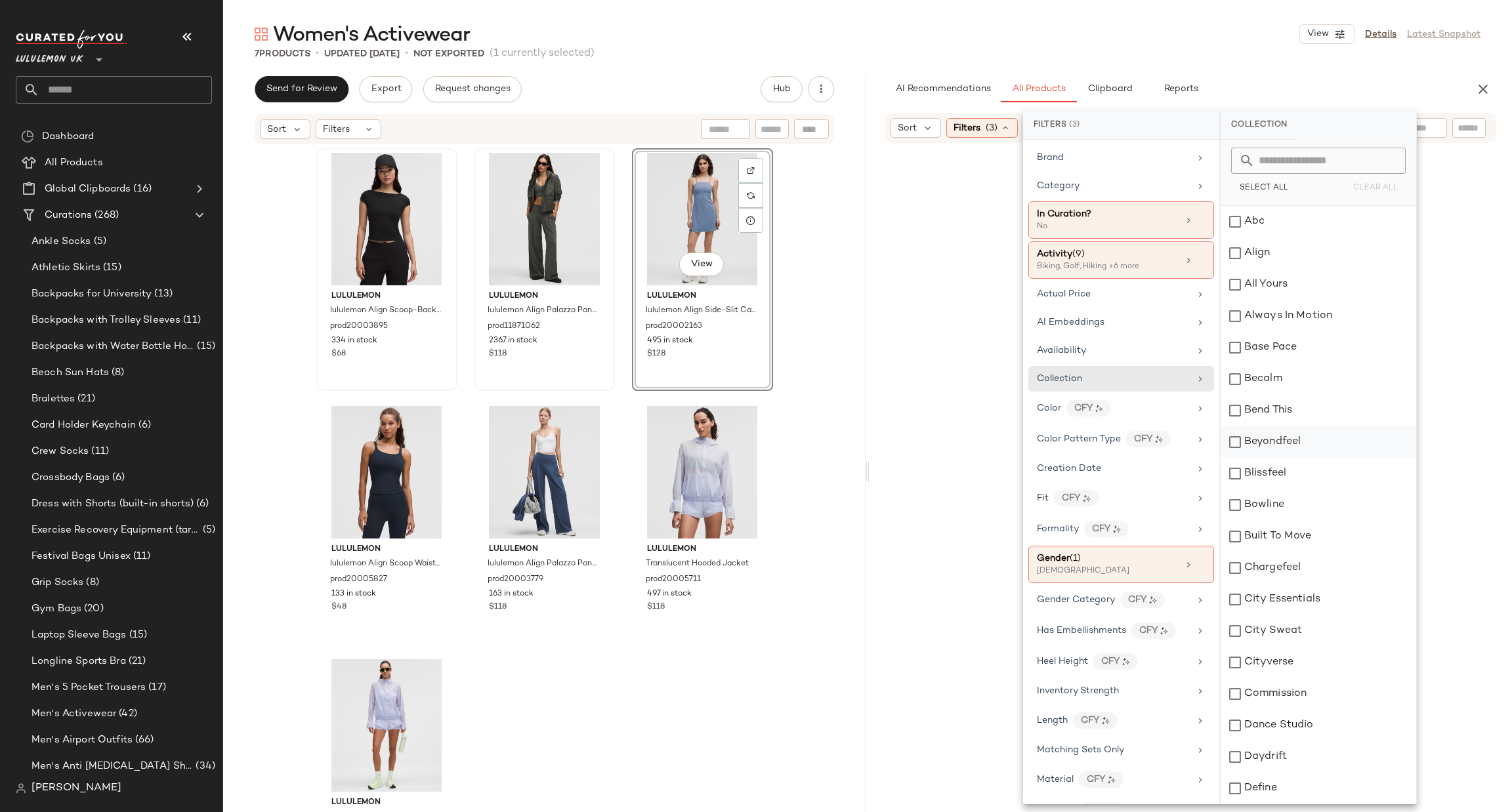
click at [1268, 436] on div "Beyondfeel" at bounding box center [1318, 442] width 195 height 32
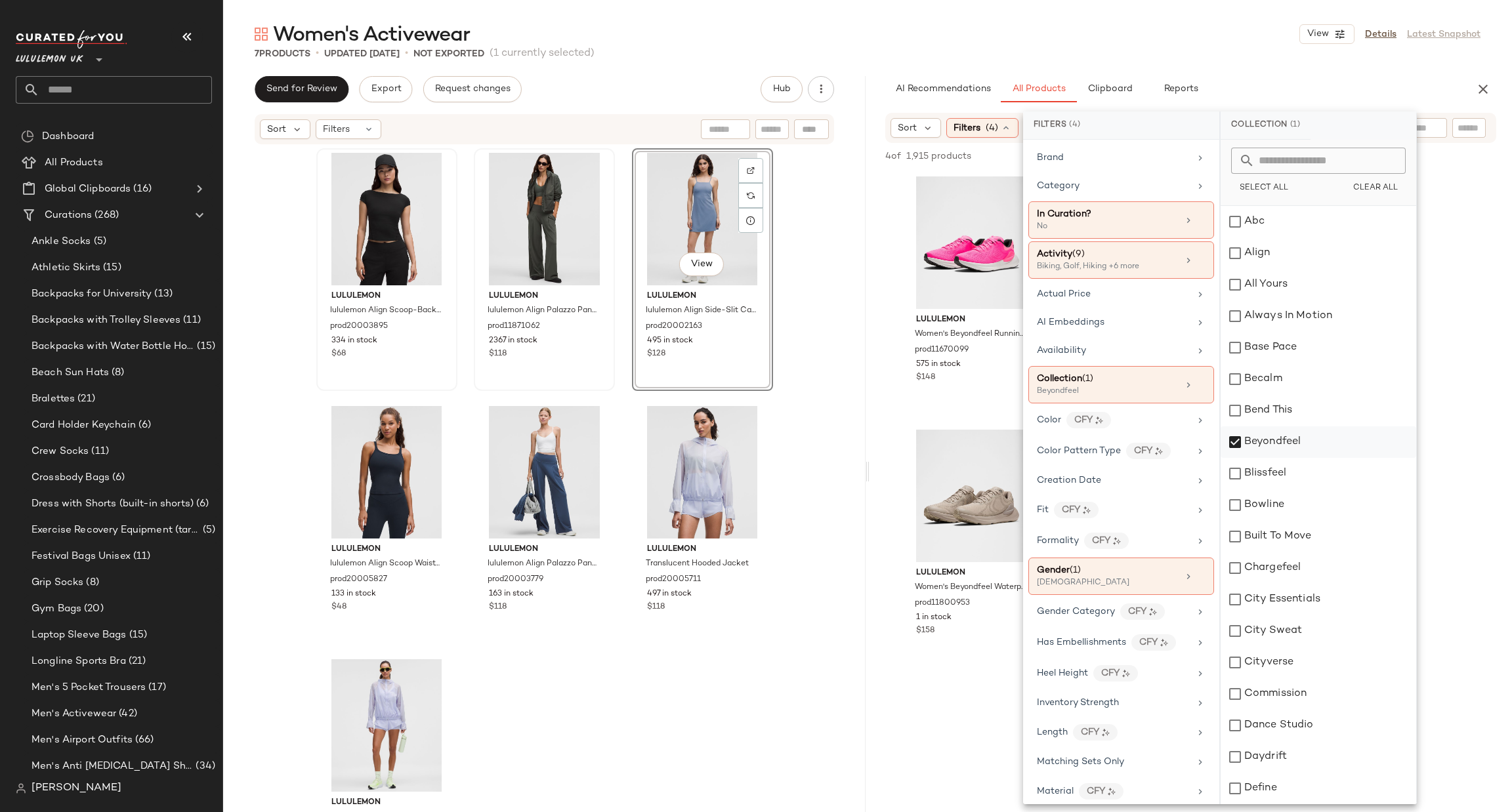
click at [1268, 433] on div "Beyondfeel" at bounding box center [1318, 442] width 195 height 32
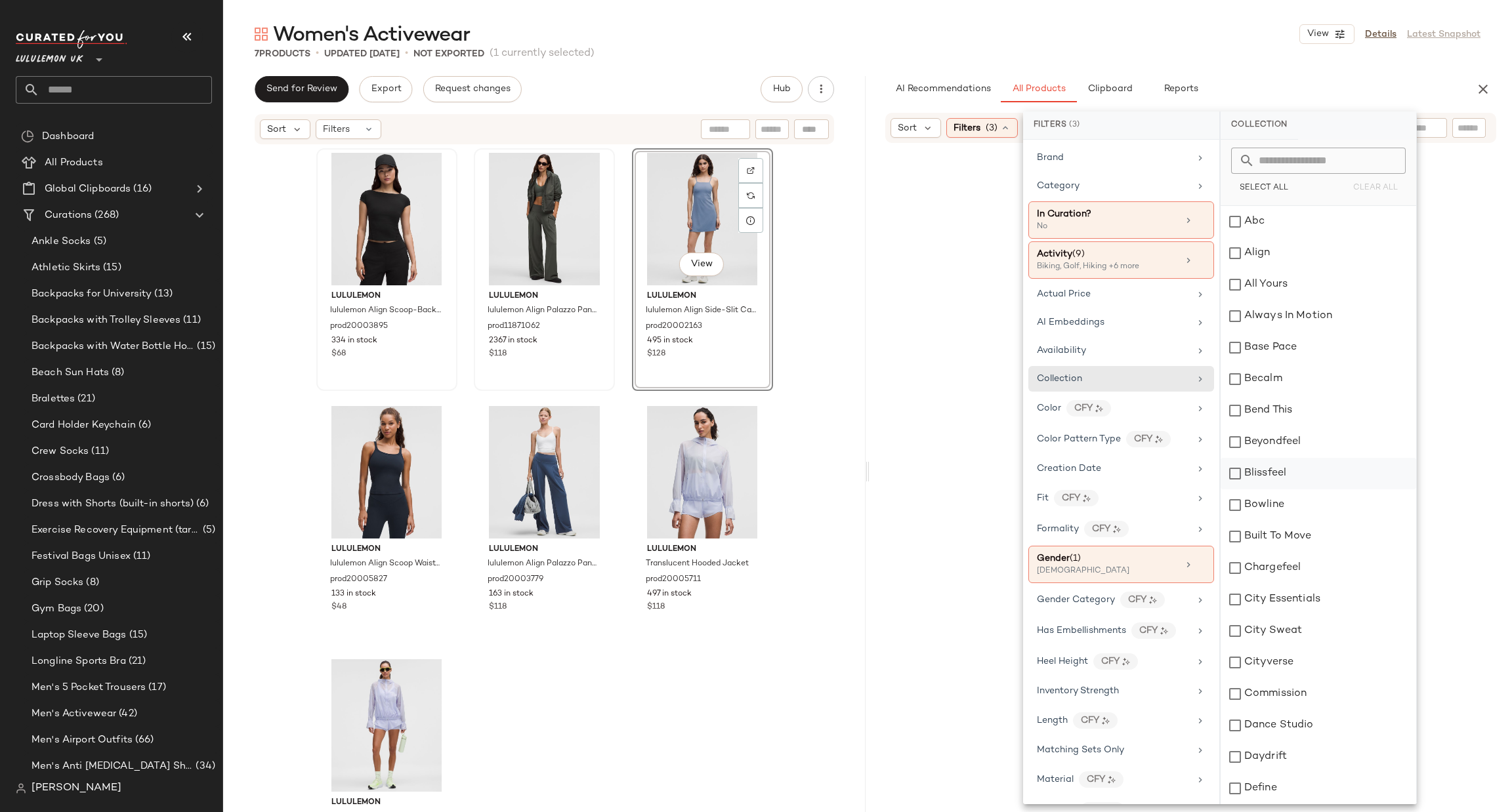
click at [1286, 476] on div "Blissfeel" at bounding box center [1318, 474] width 195 height 32
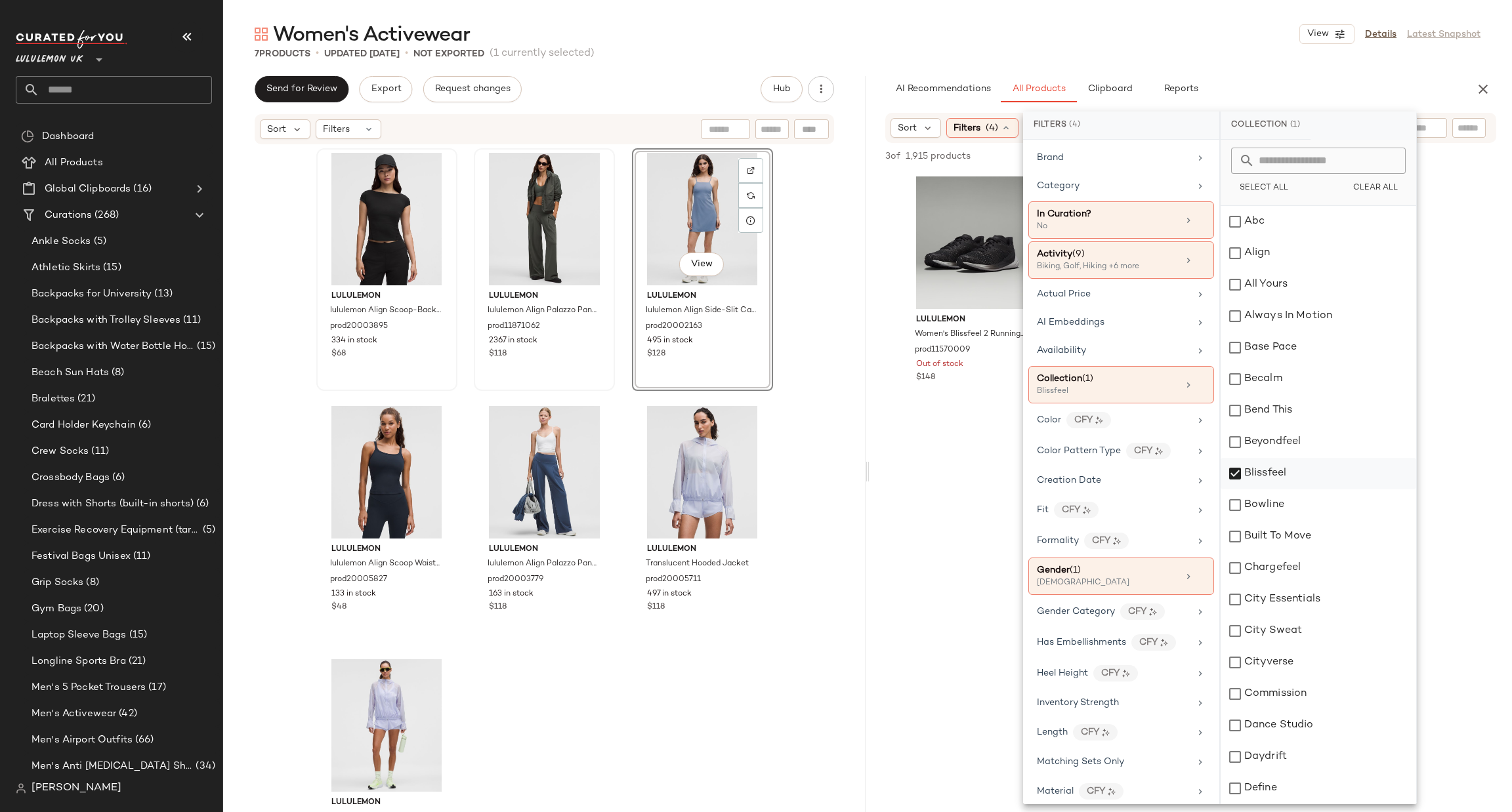
click at [1286, 476] on div "Blissfeel" at bounding box center [1318, 474] width 195 height 32
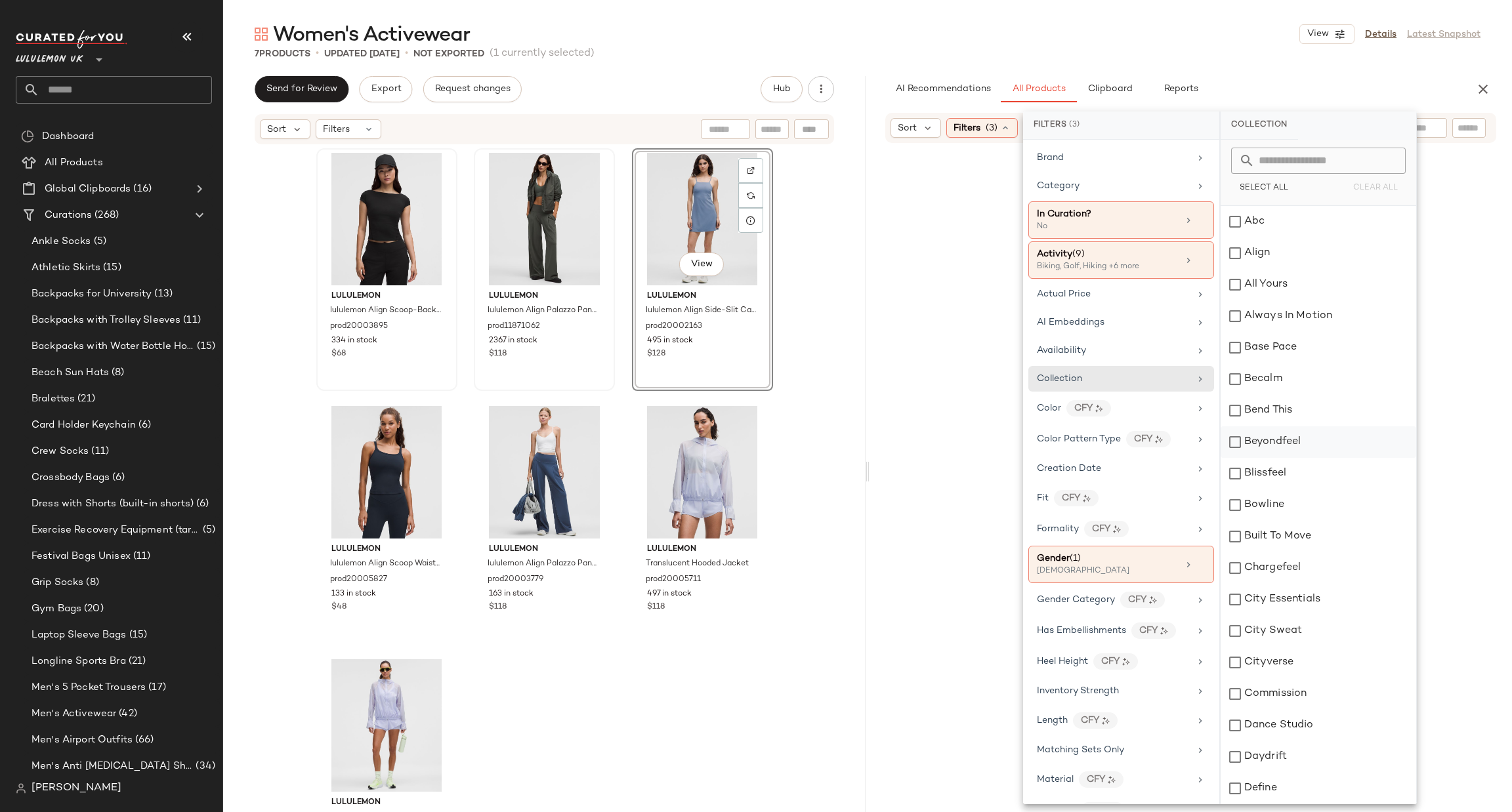
click at [1286, 441] on div "Beyondfeel" at bounding box center [1318, 442] width 195 height 32
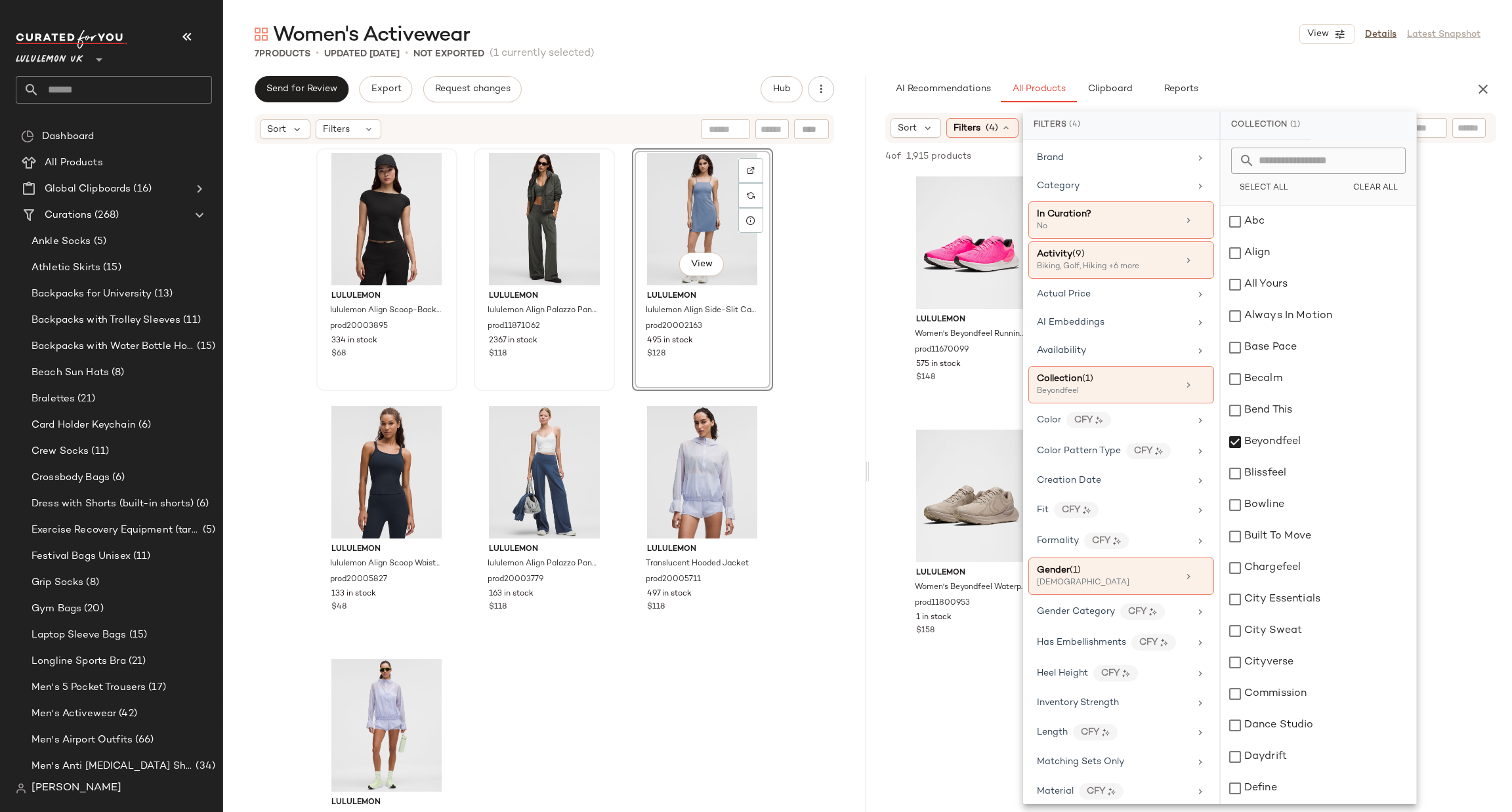
click at [900, 407] on div "lululemon Women's Beyondfeel Running Shoe prod11670099 575 in stock $148 lulule…" at bounding box center [1191, 420] width 643 height 496
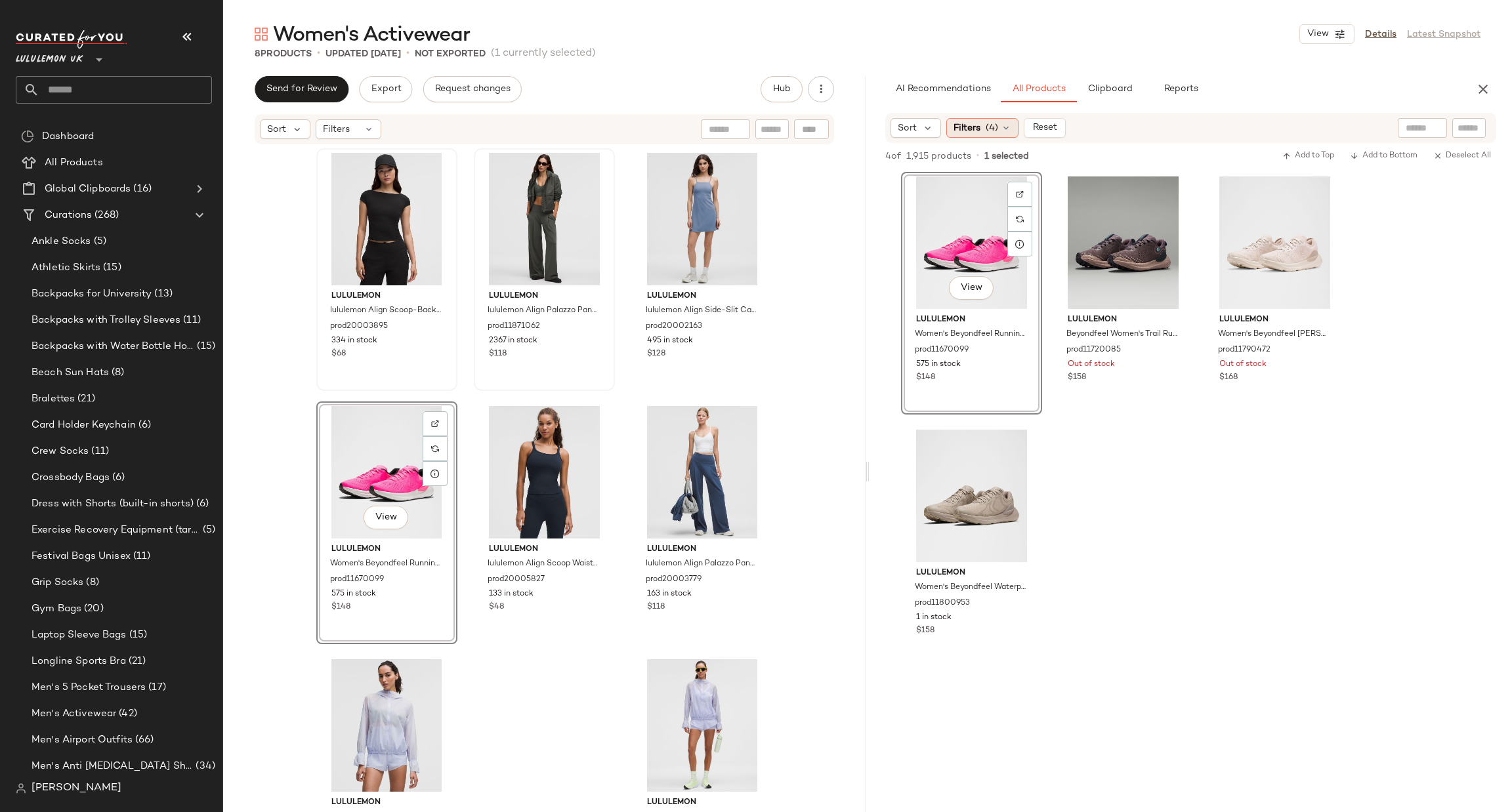
click at [986, 122] on span "(4)" at bounding box center [992, 128] width 13 height 14
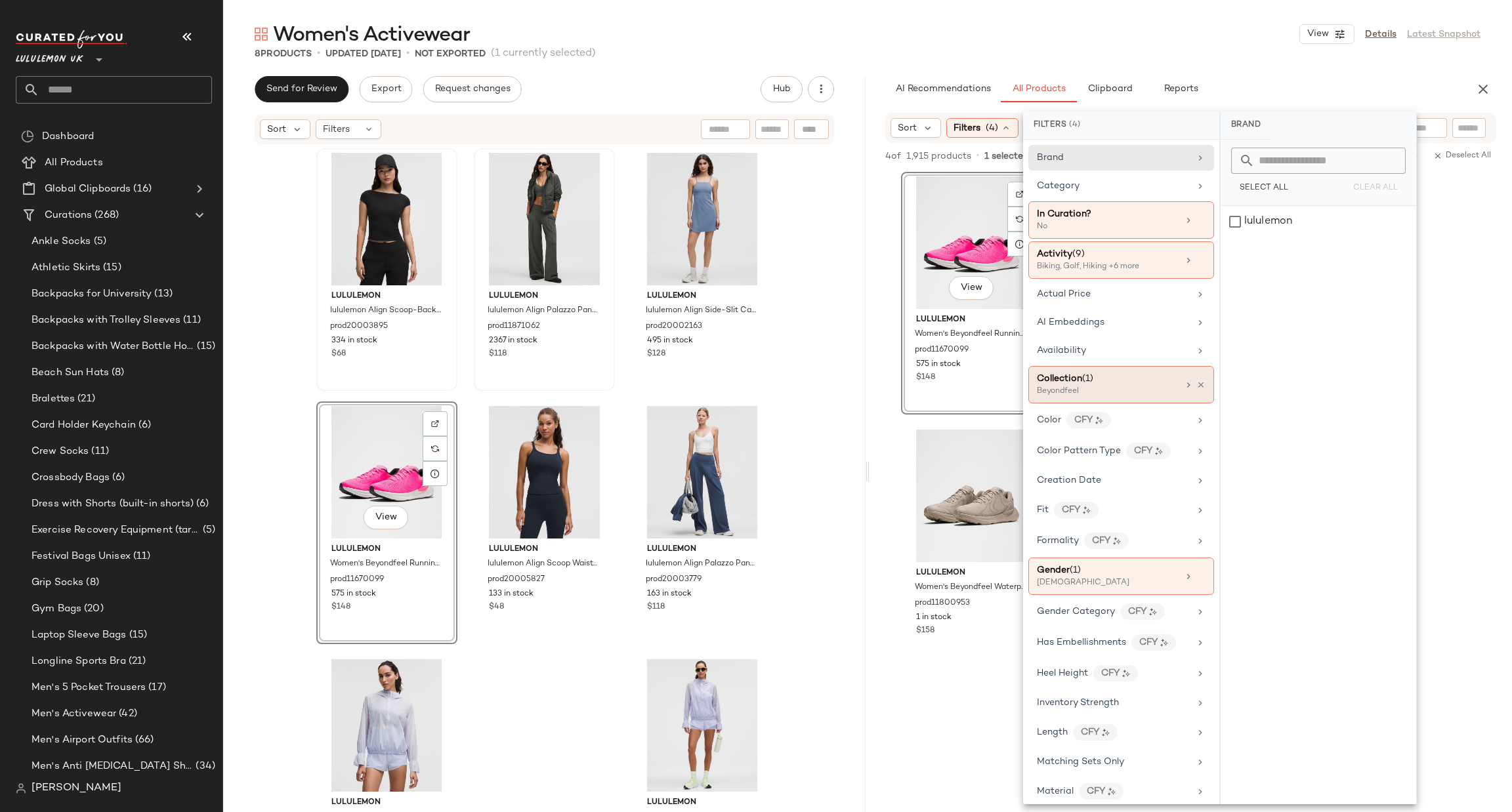
click at [1184, 384] on icon at bounding box center [1189, 385] width 11 height 11
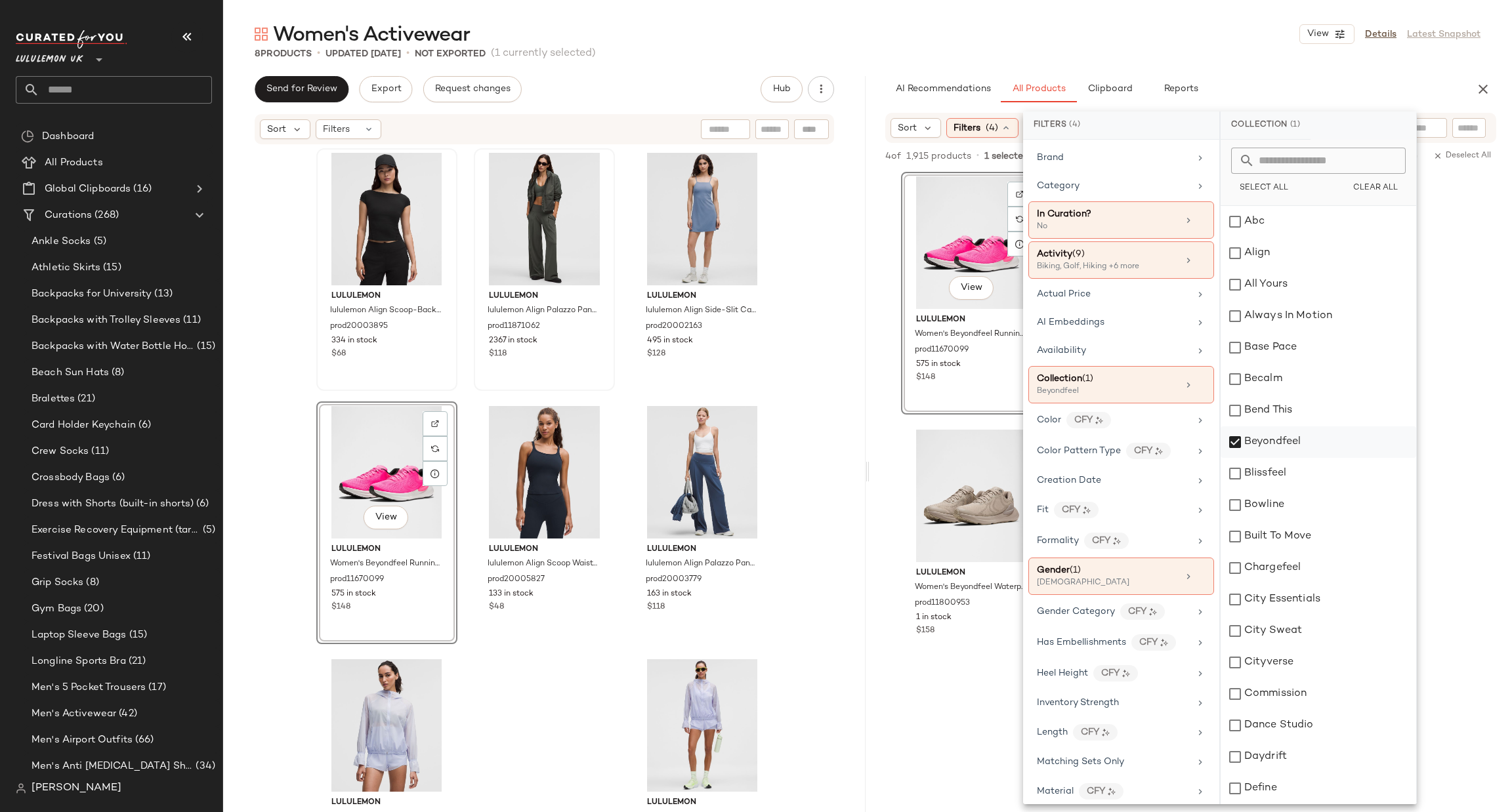
click at [1262, 444] on div "Beyondfeel" at bounding box center [1318, 442] width 195 height 32
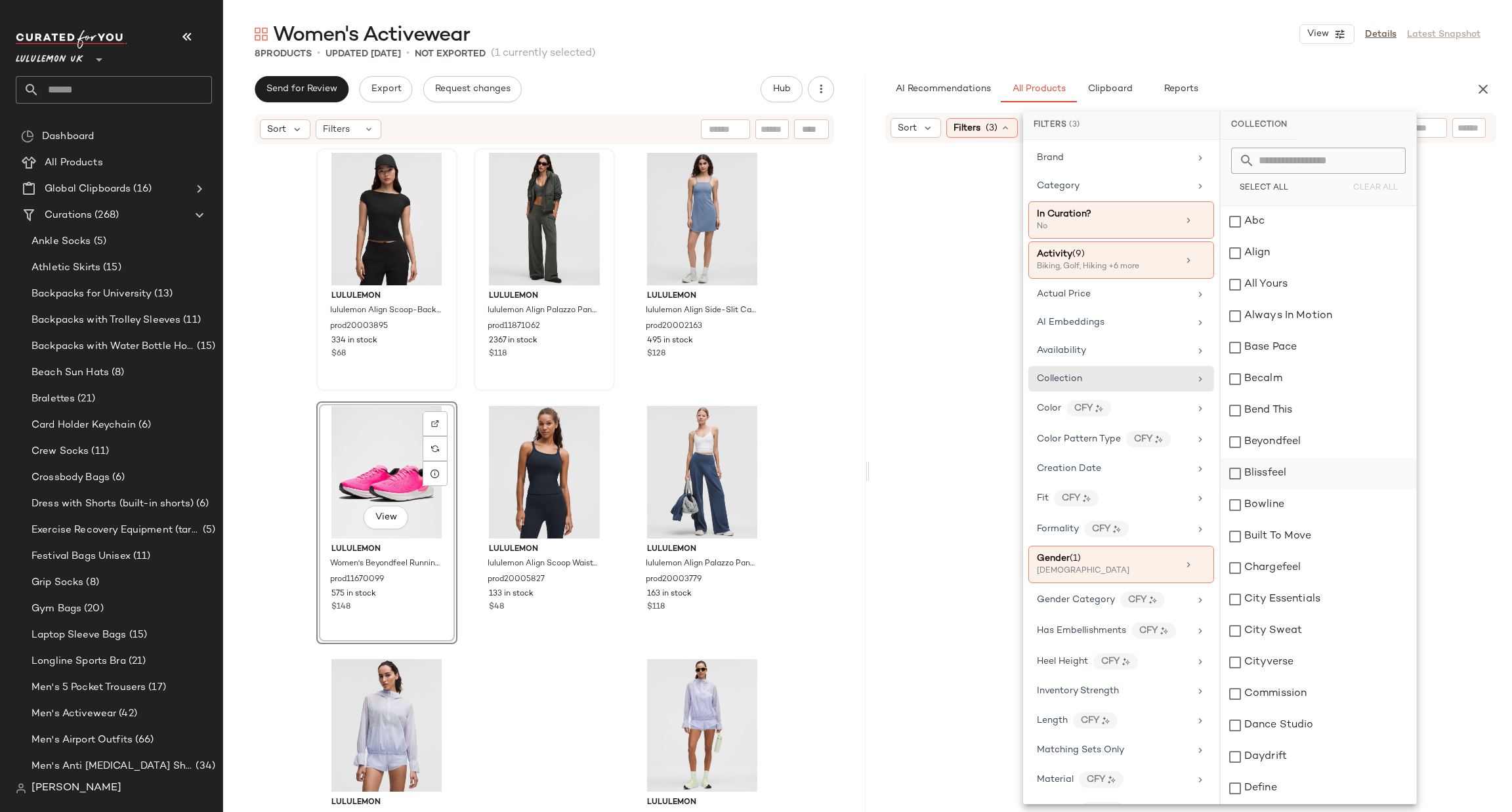
click at [1264, 476] on div "Blissfeel" at bounding box center [1318, 474] width 195 height 32
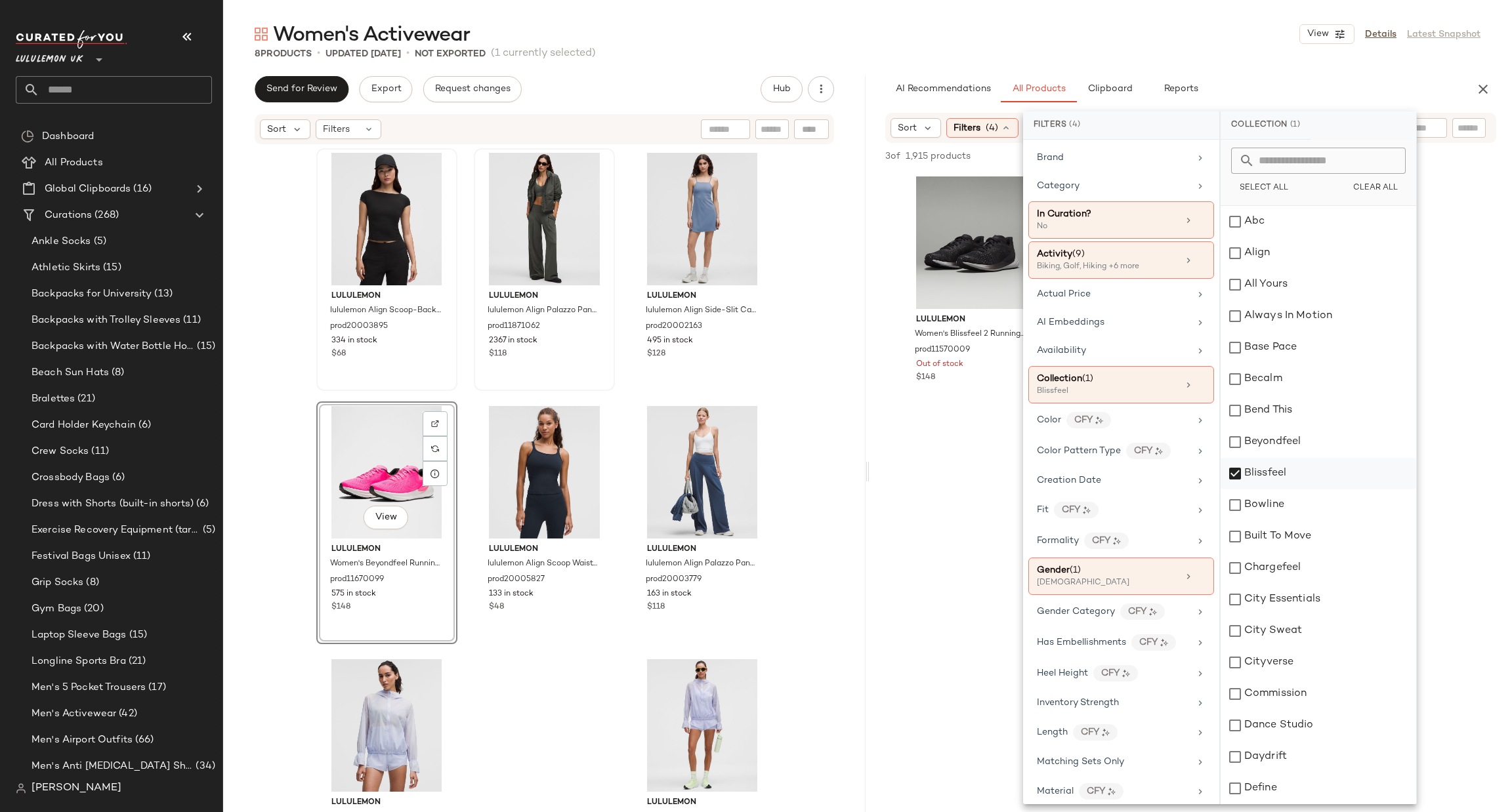
click at [1264, 476] on div "Blissfeel" at bounding box center [1318, 474] width 195 height 32
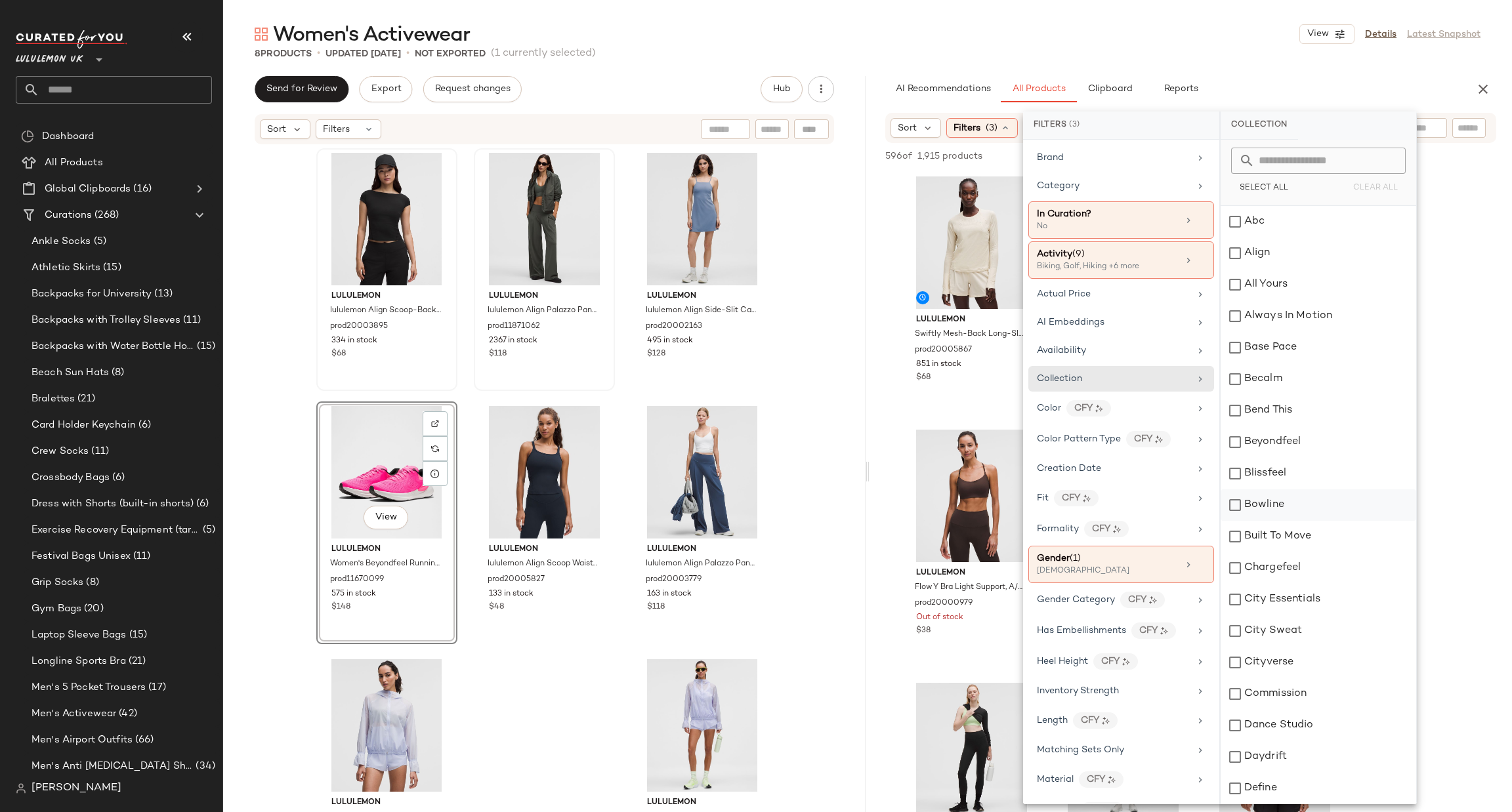
click at [1247, 506] on div "Bowline" at bounding box center [1318, 506] width 195 height 32
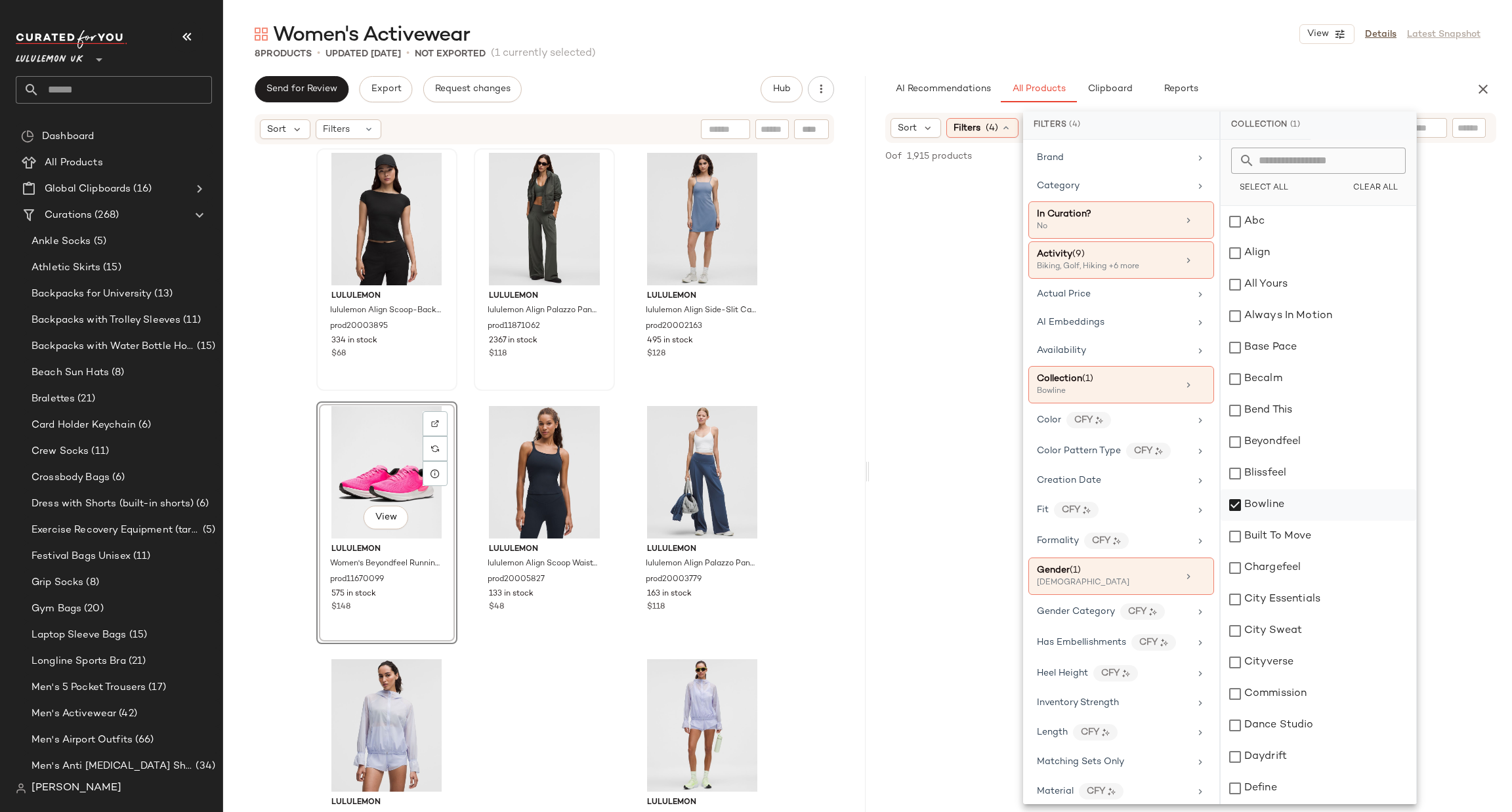
click at [1247, 506] on div "Bowline" at bounding box center [1318, 506] width 195 height 32
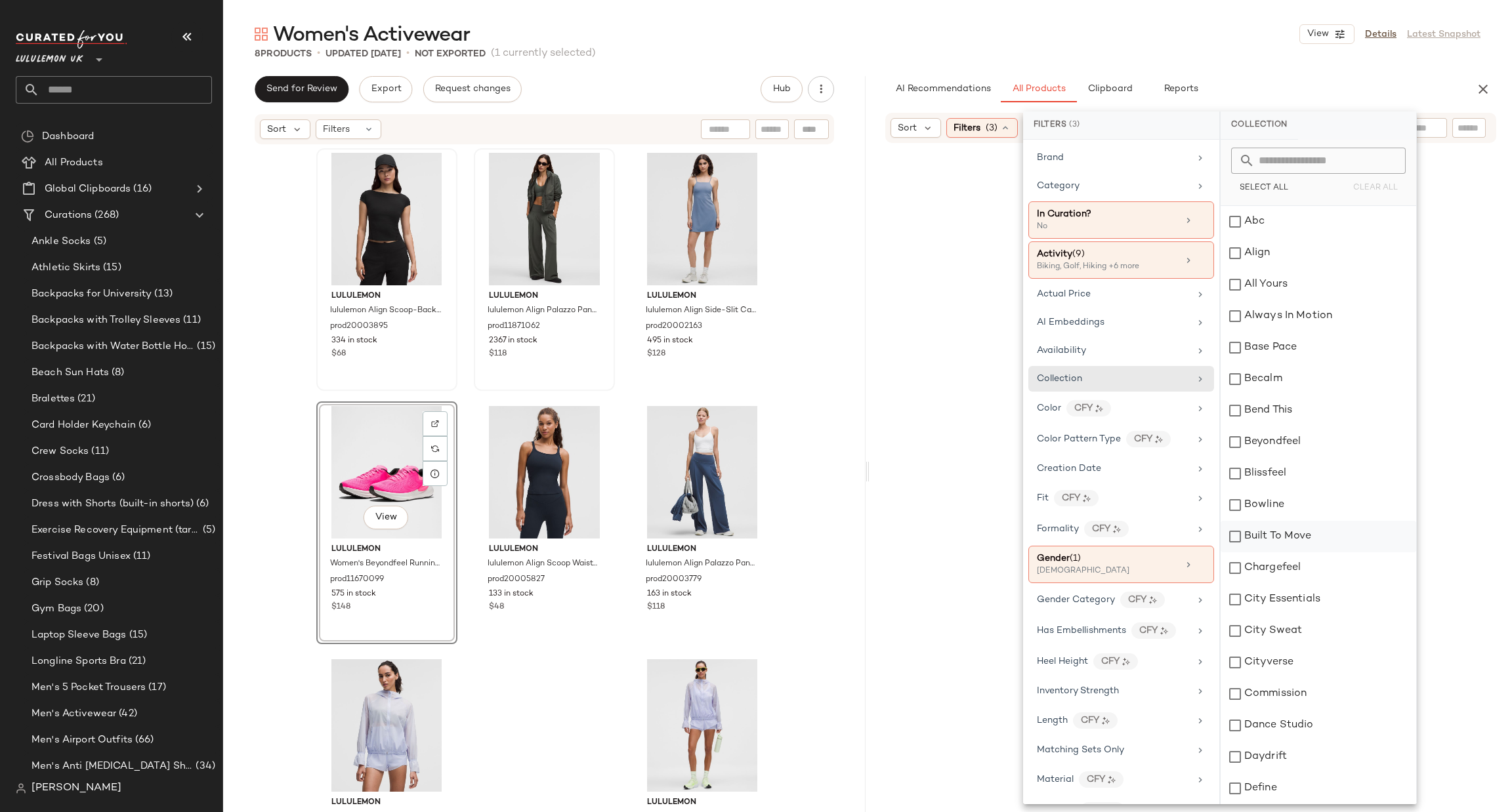
click at [1258, 535] on div "Built To Move" at bounding box center [1318, 537] width 195 height 32
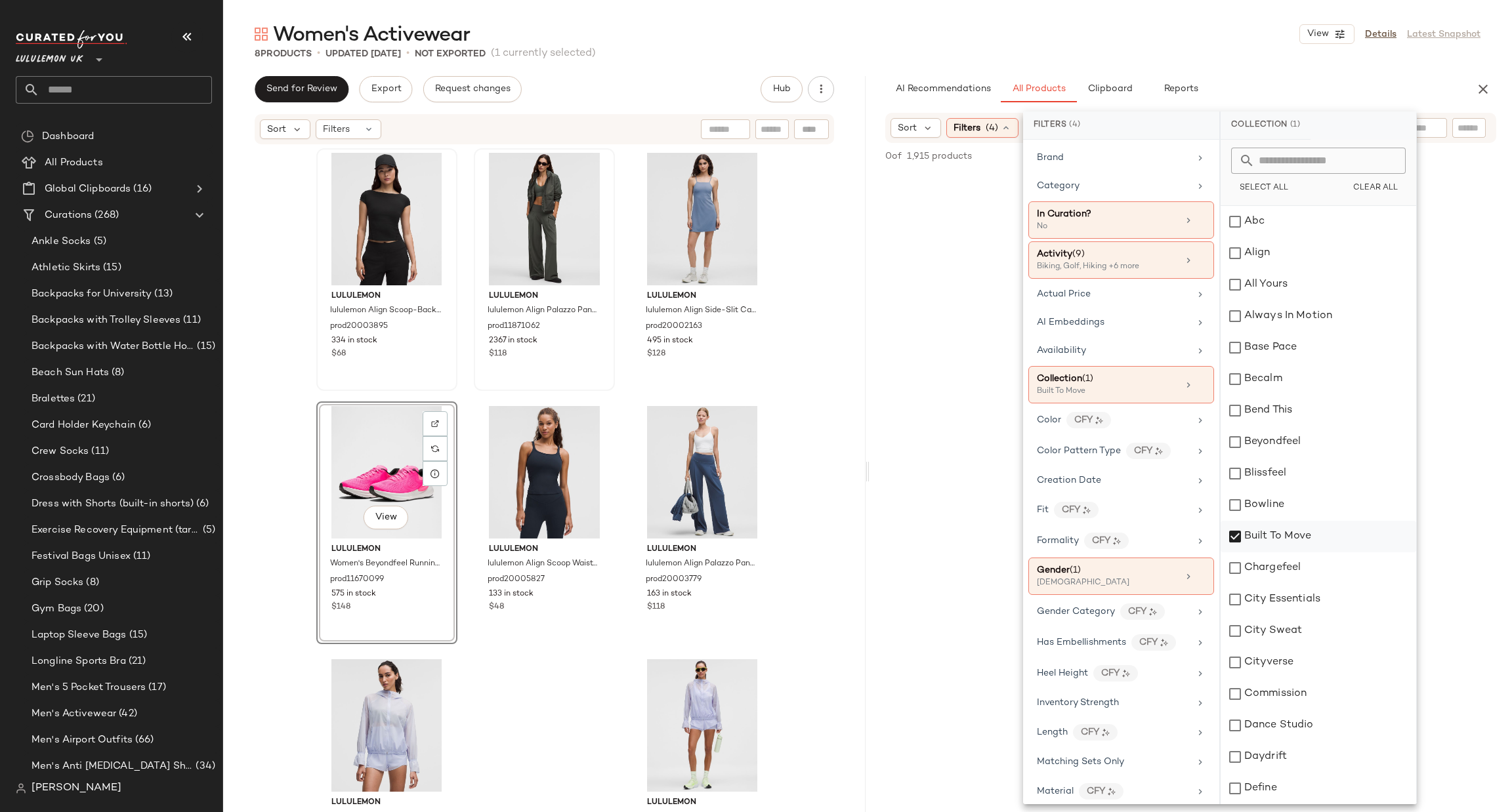
click at [1256, 535] on div "Built To Move" at bounding box center [1318, 537] width 195 height 32
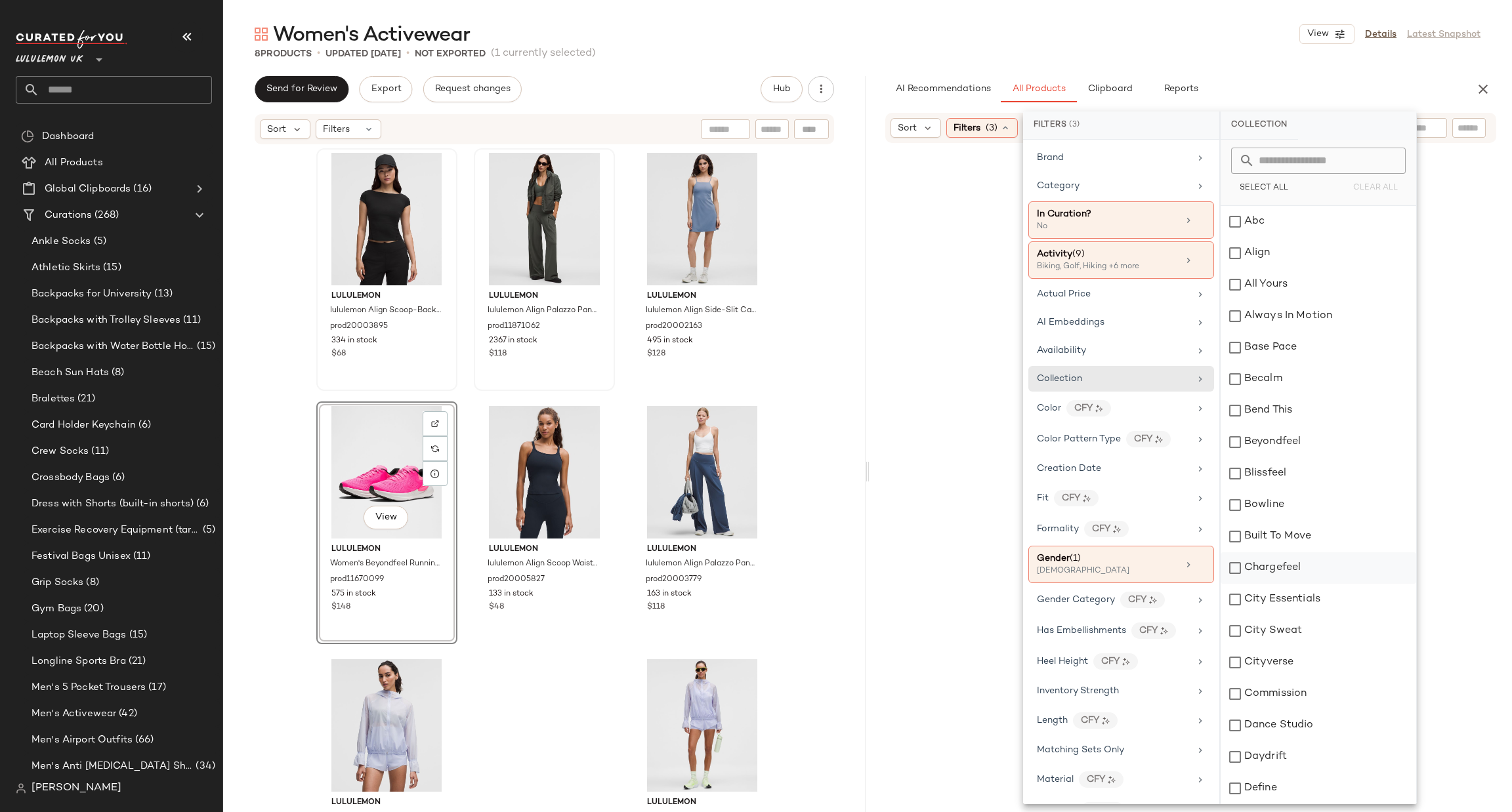
click at [1264, 566] on div "Chargefeel" at bounding box center [1318, 568] width 195 height 32
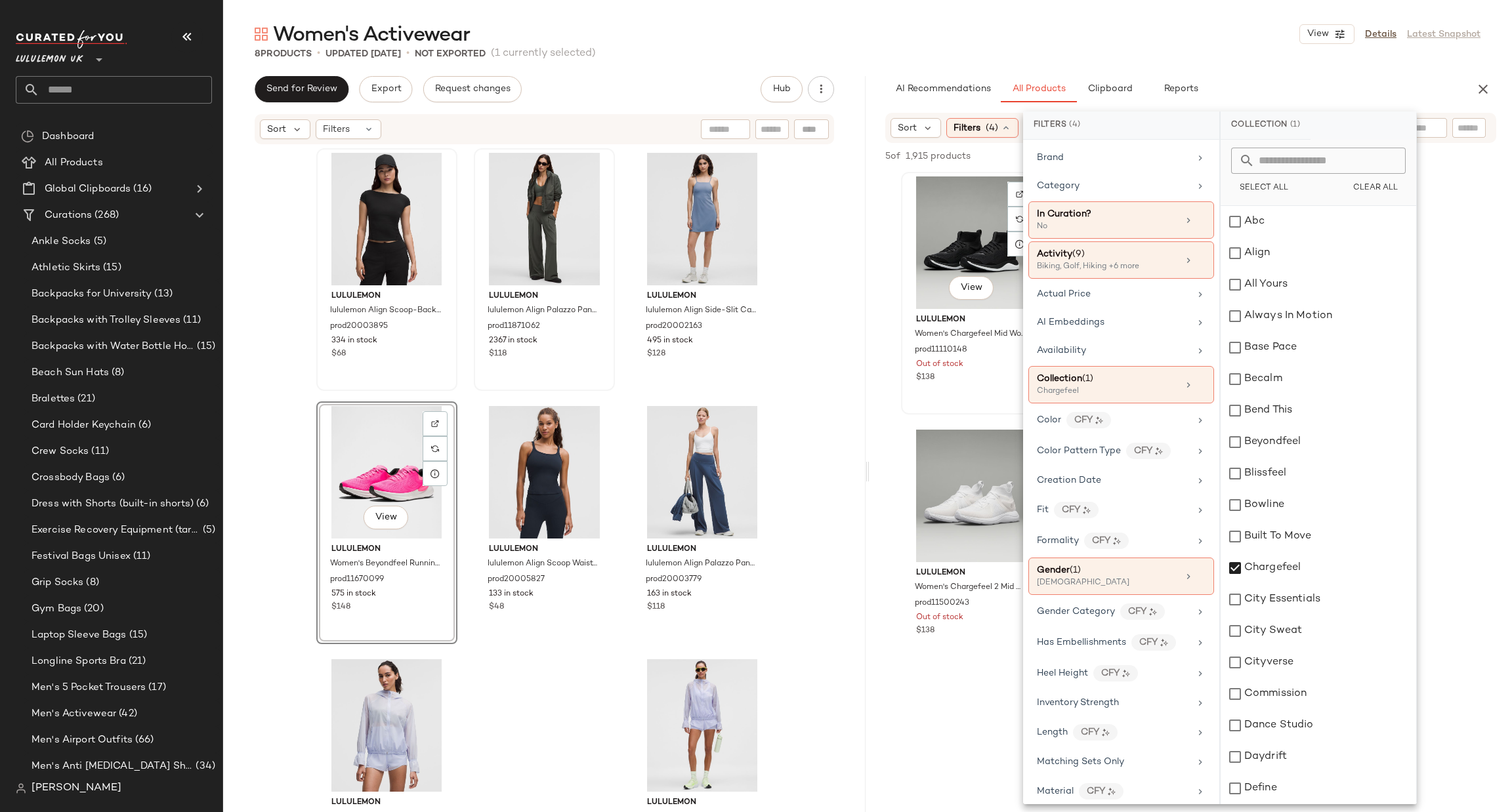
click at [975, 406] on div "View lululemon Women's Chargefeel Mid Workout Shoe prod11110148 Out of stock $1…" at bounding box center [971, 293] width 138 height 240
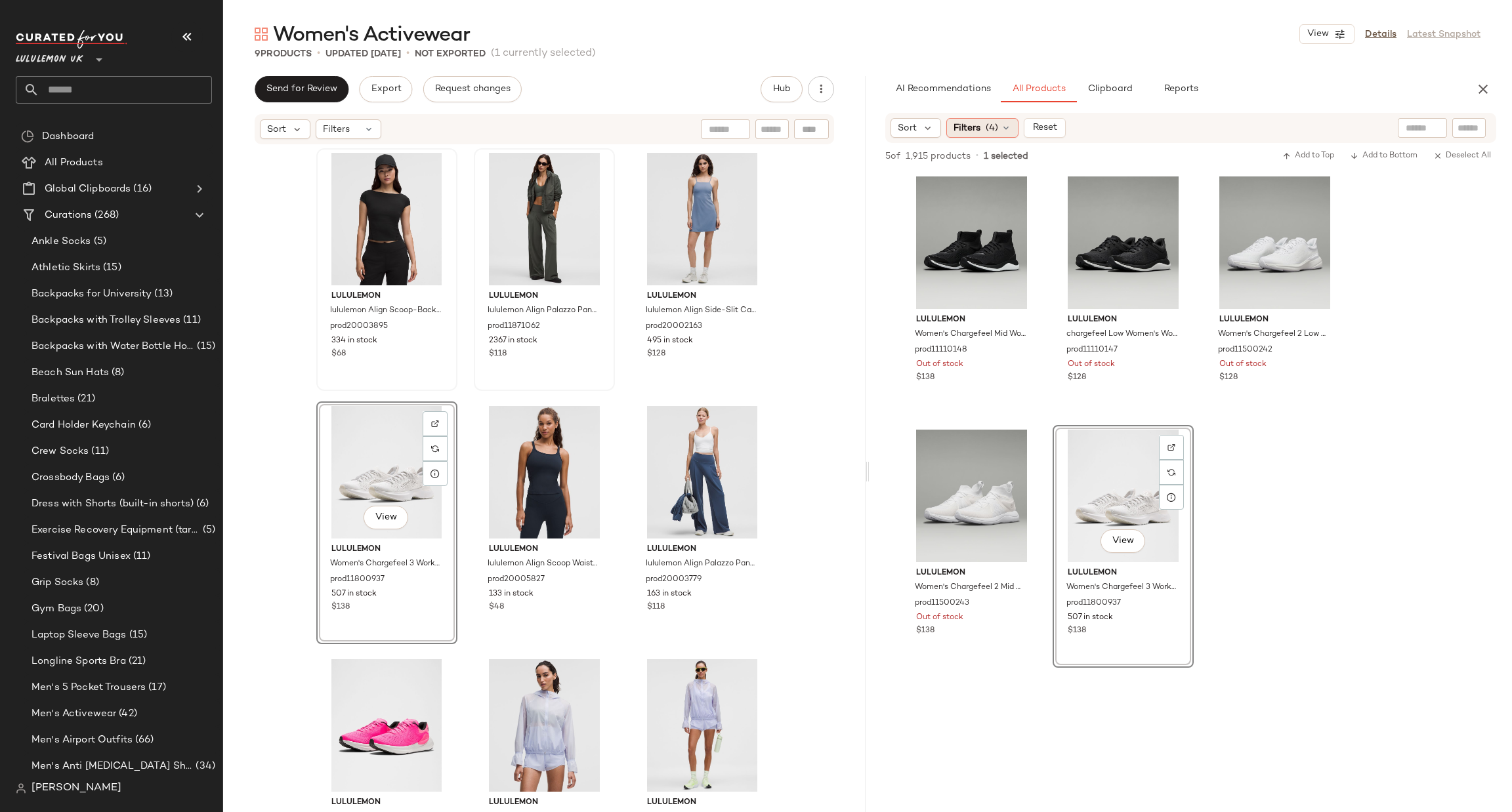
click at [987, 122] on span "(4)" at bounding box center [992, 128] width 13 height 14
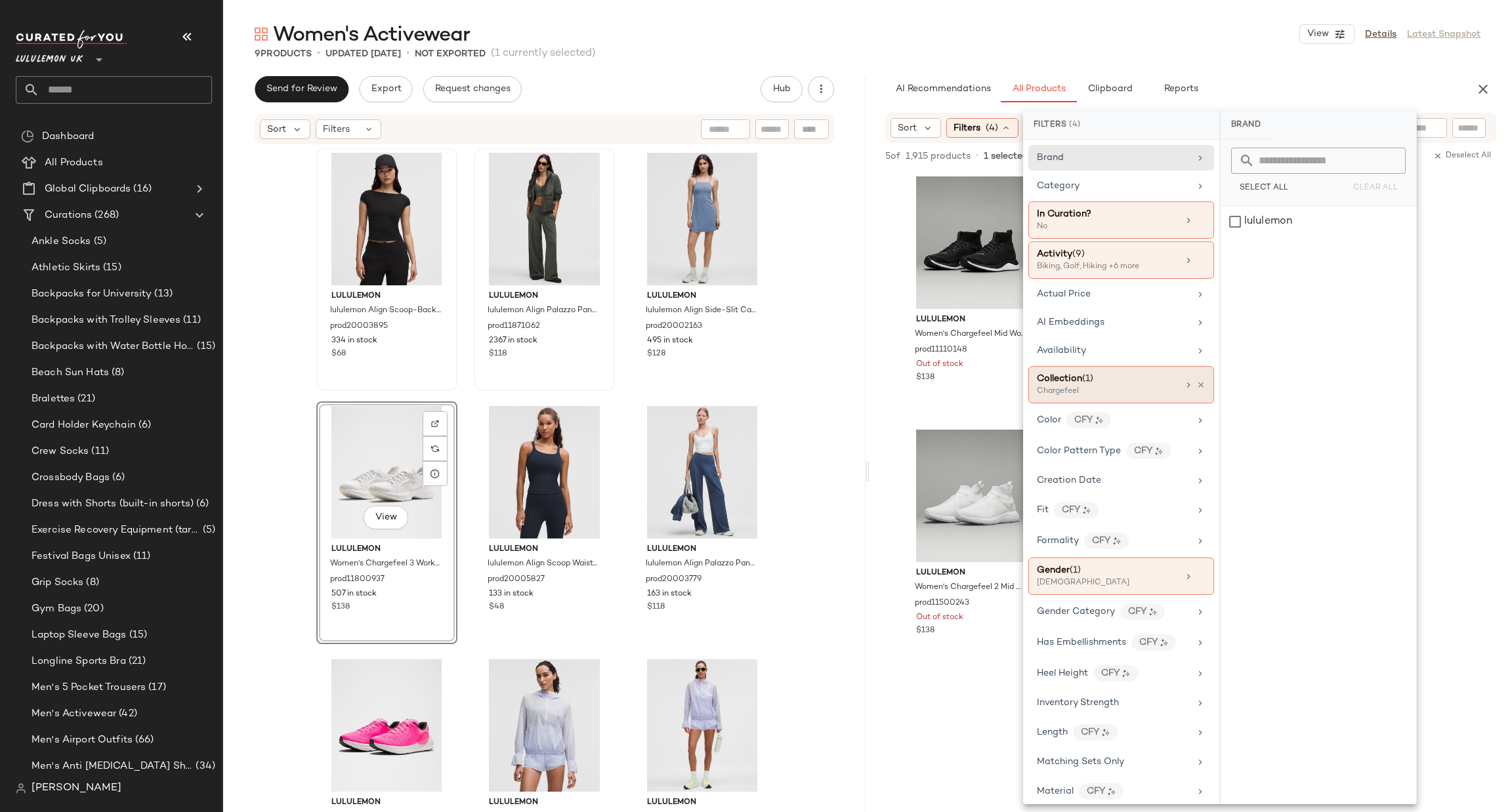
click at [1167, 387] on div "Chargefeel" at bounding box center [1102, 392] width 131 height 12
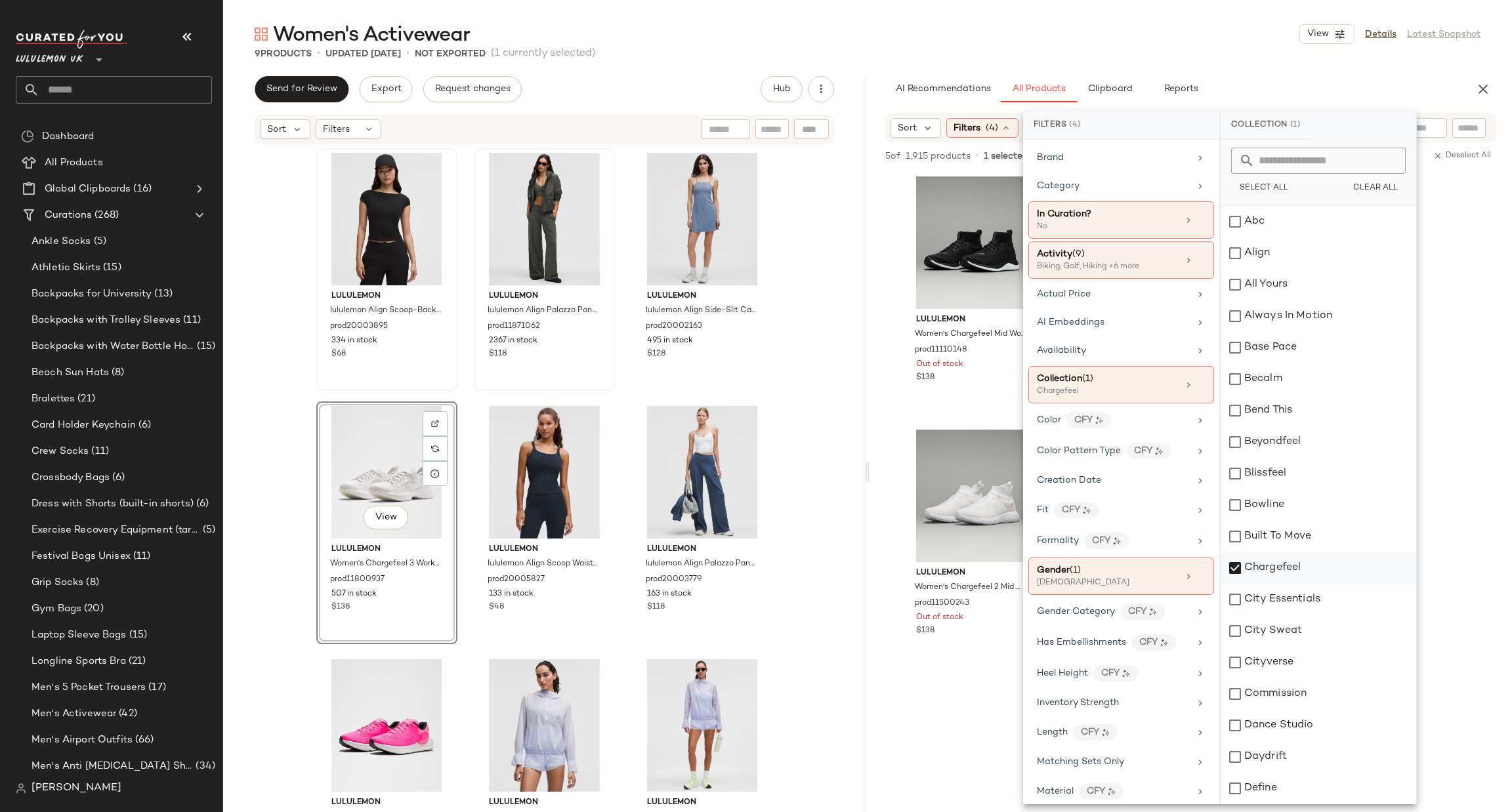
drag, startPoint x: 1290, startPoint y: 564, endPoint x: 1283, endPoint y: 576, distance: 13.9
click at [1288, 564] on div "Chargefeel" at bounding box center [1318, 568] width 195 height 32
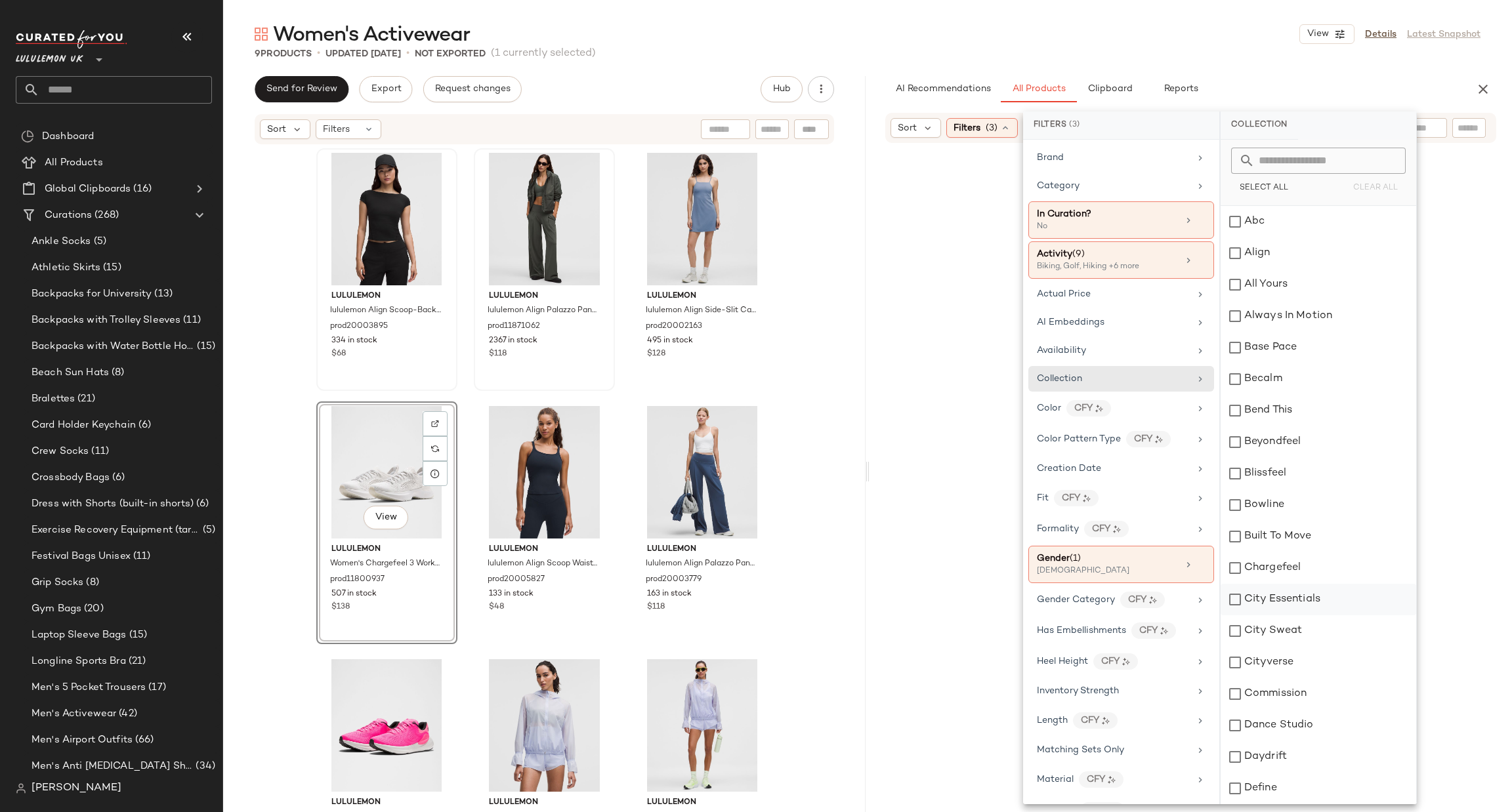
click at [1282, 599] on div "City Essentials" at bounding box center [1318, 600] width 195 height 32
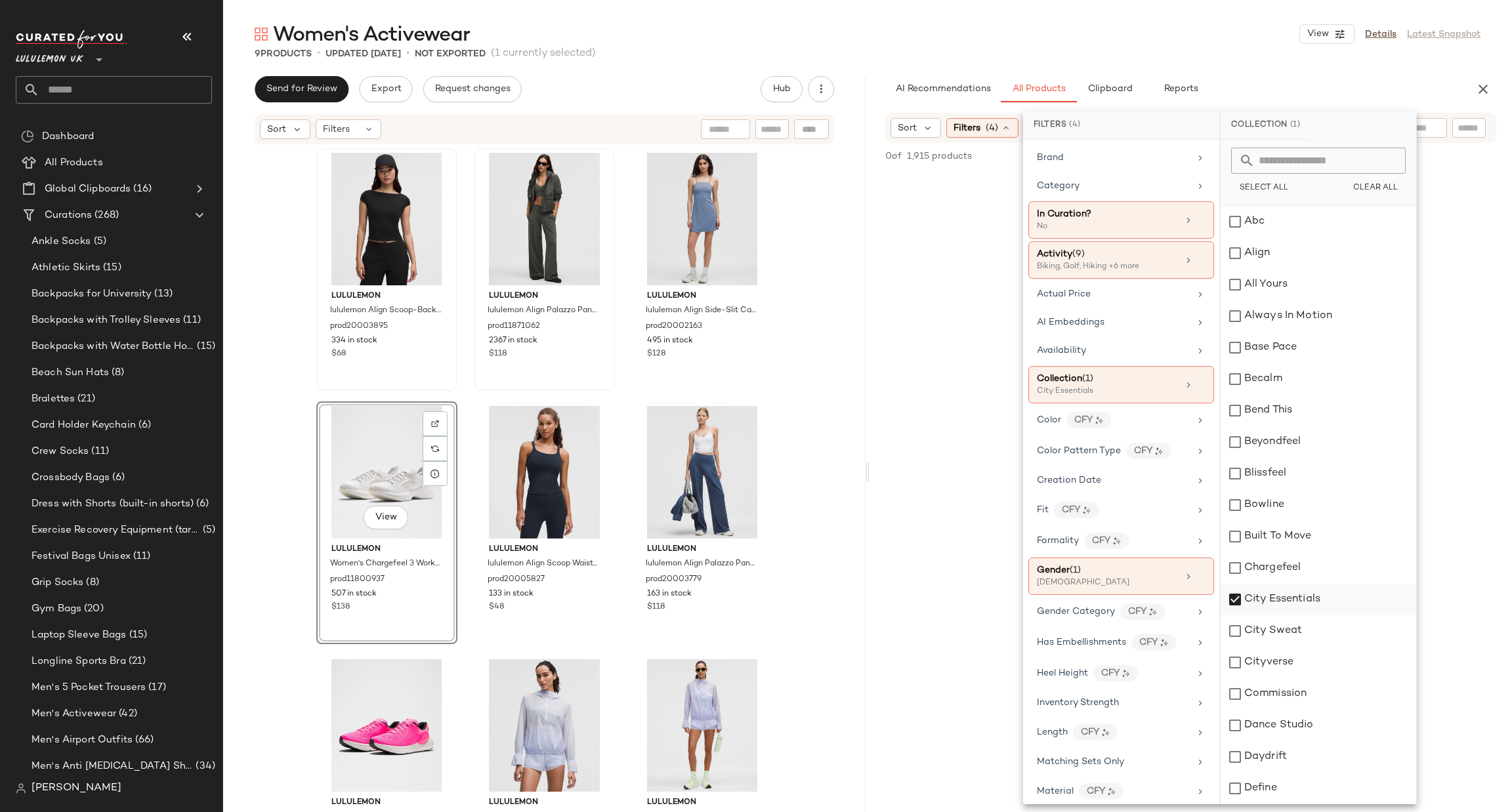
click at [1282, 599] on div "City Essentials" at bounding box center [1318, 600] width 195 height 32
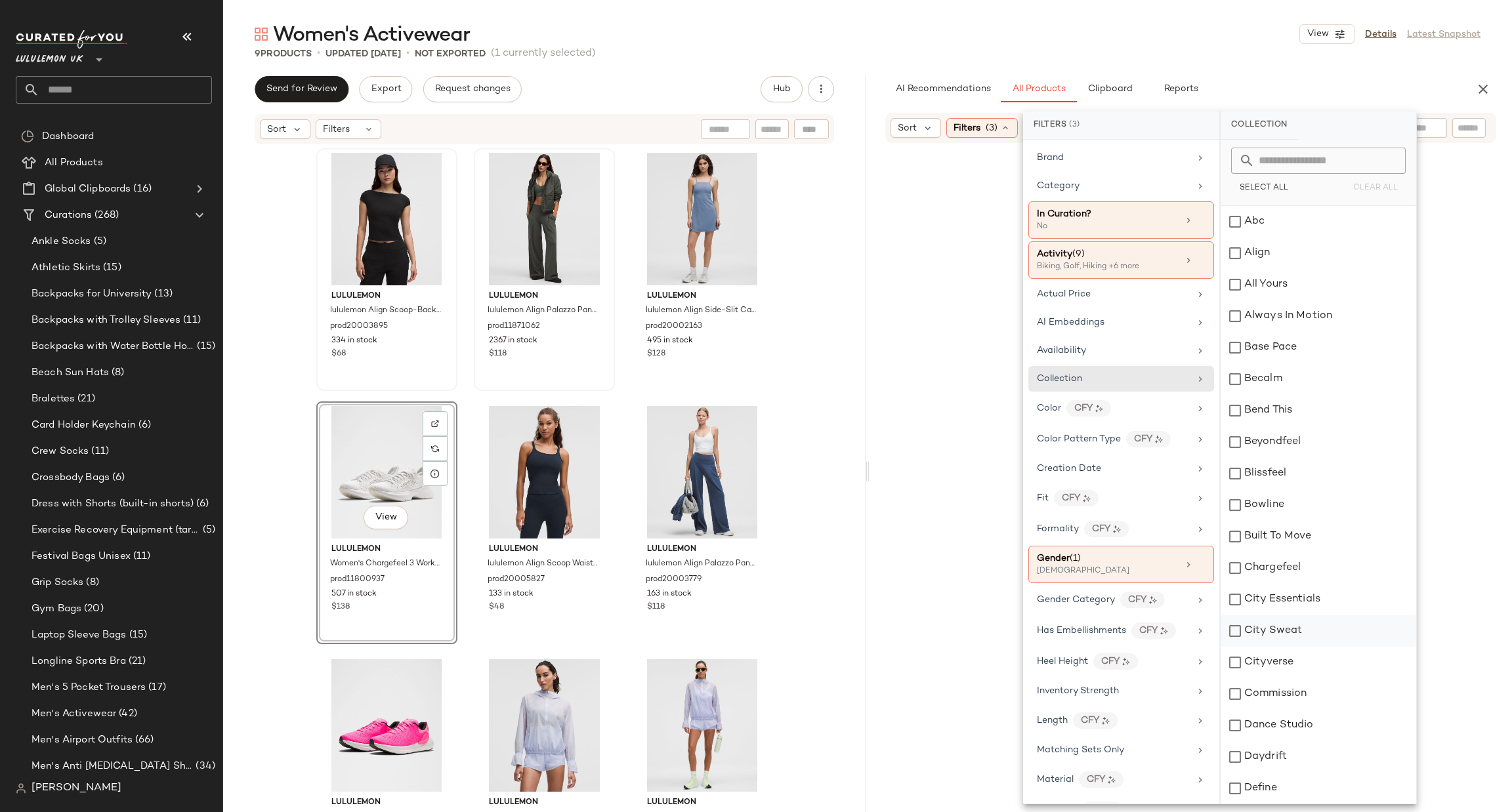
click at [1279, 631] on div "City Sweat" at bounding box center [1318, 631] width 195 height 32
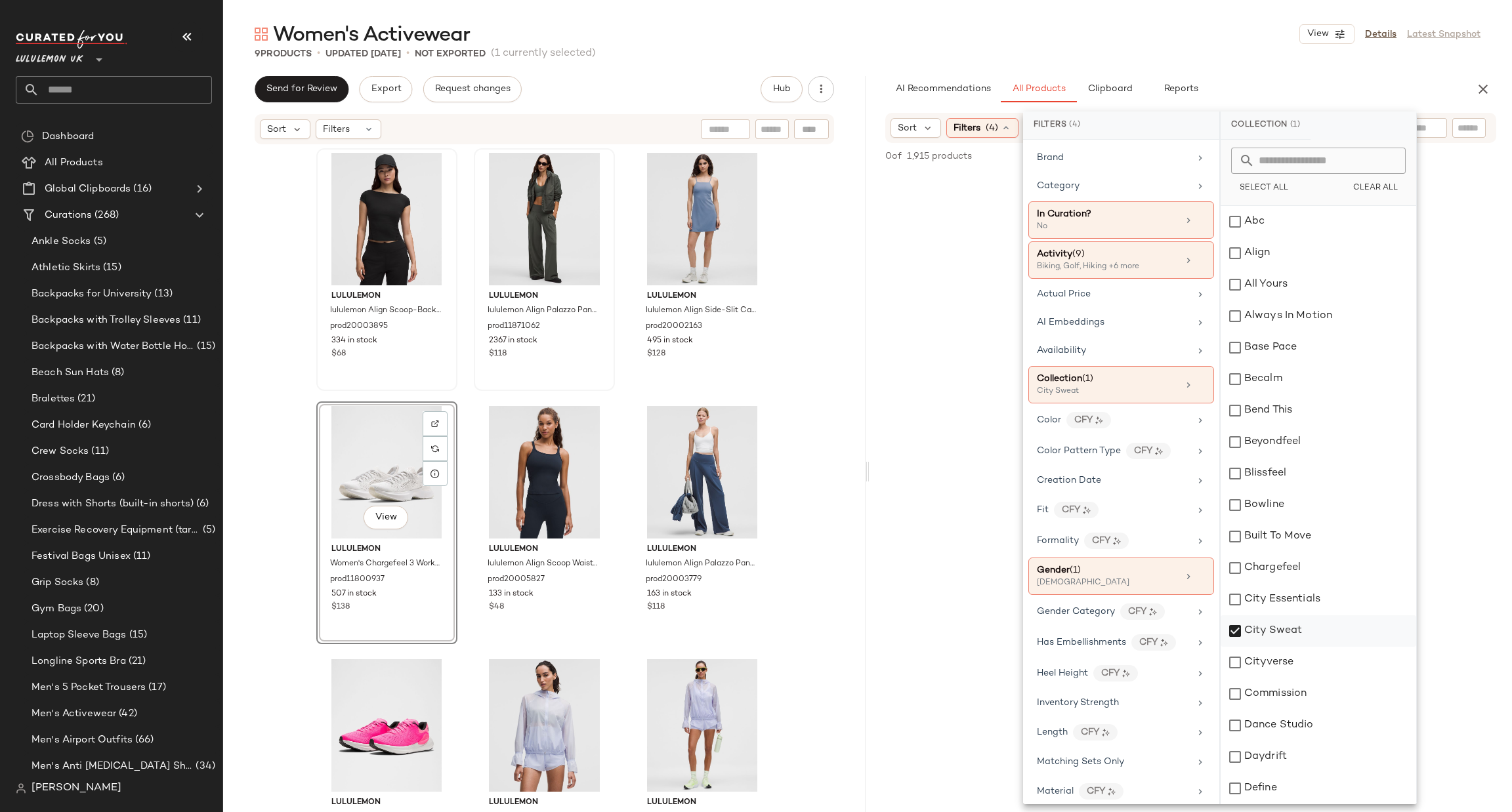
click at [1279, 631] on div "City Sweat" at bounding box center [1318, 631] width 195 height 32
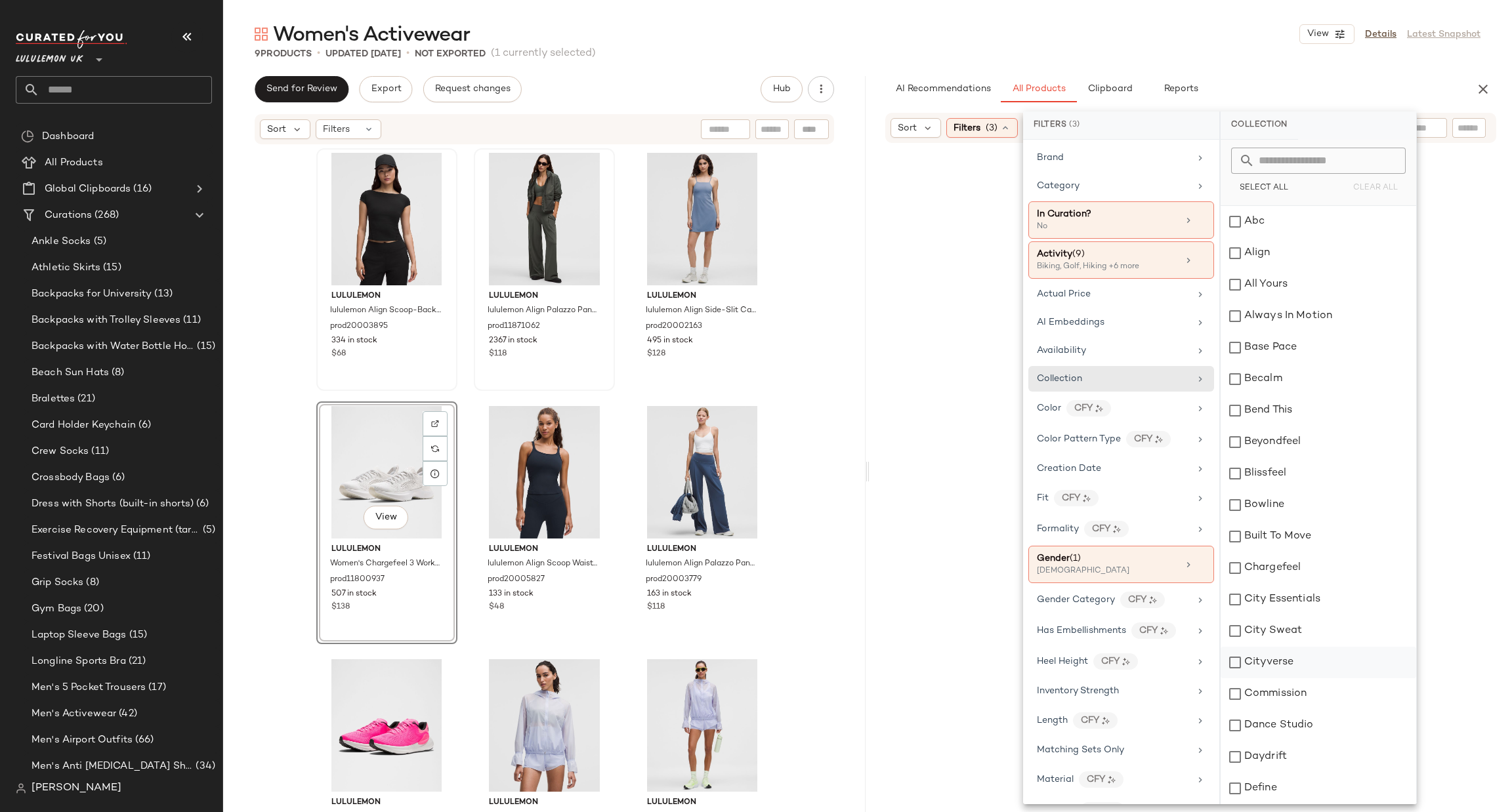
click at [1283, 649] on div "Cityverse" at bounding box center [1318, 663] width 195 height 32
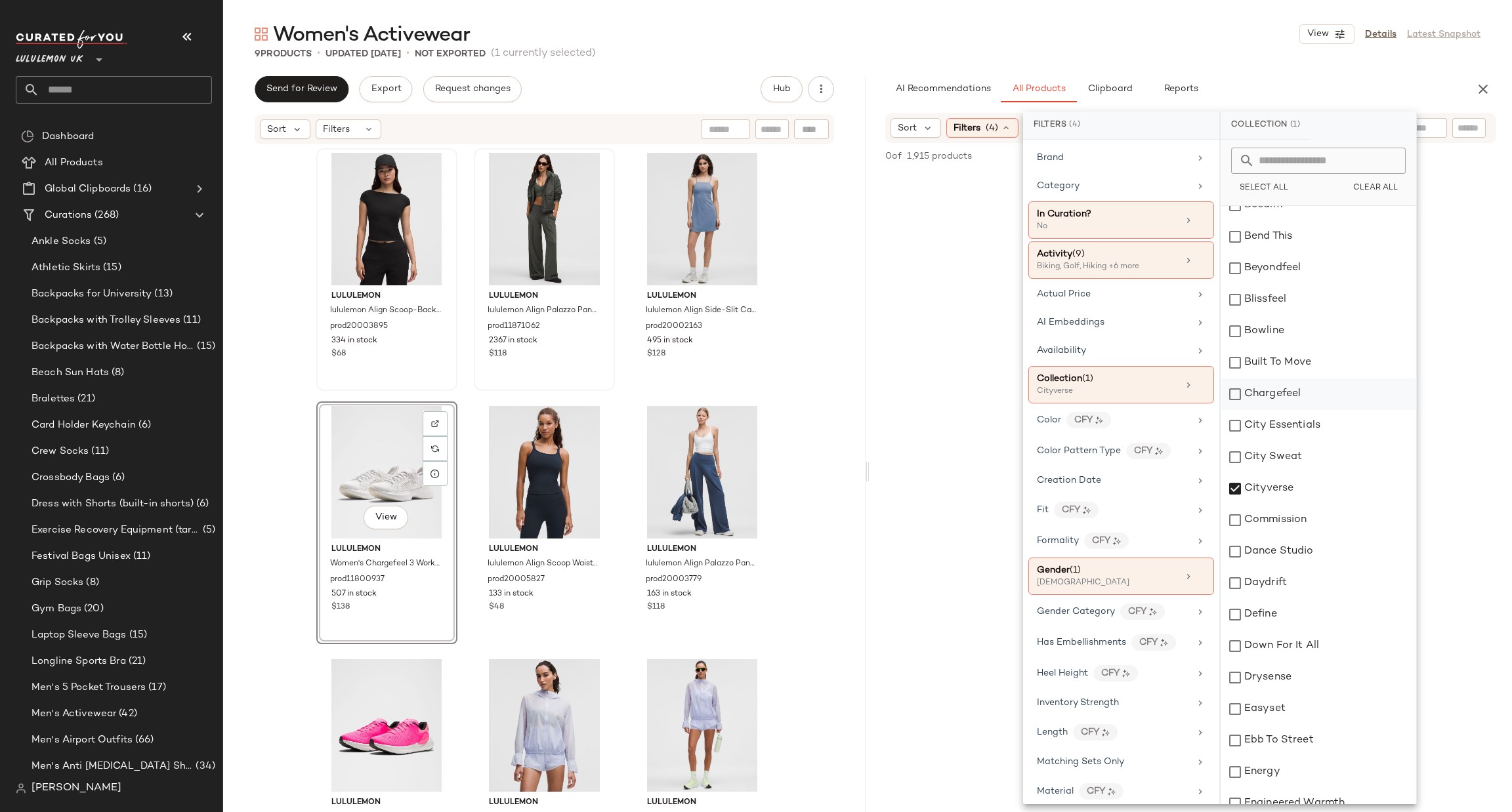
scroll to position [197, 0]
click at [1282, 474] on div "Cityverse" at bounding box center [1318, 466] width 195 height 32
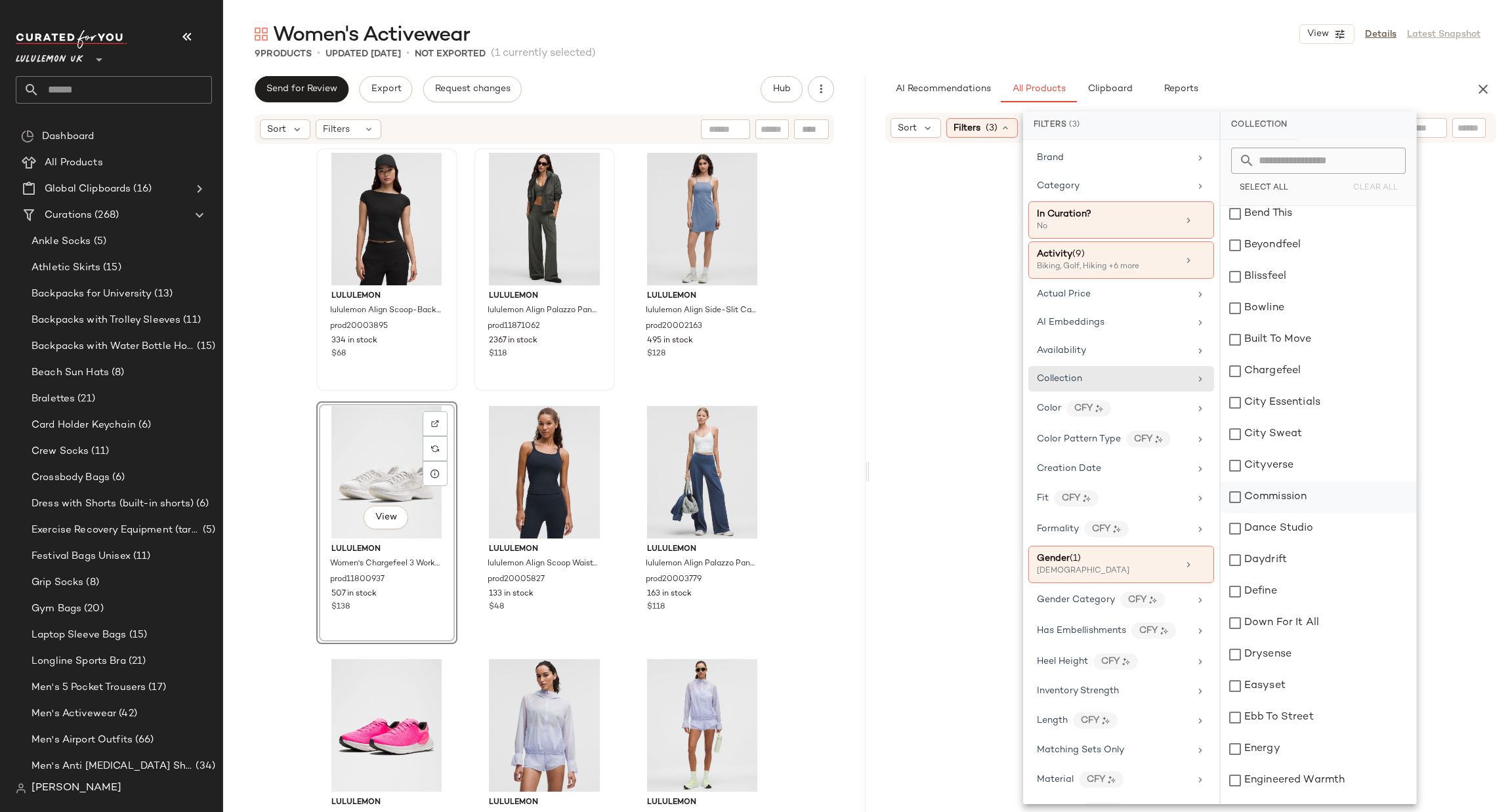
click at [1278, 501] on div "Commission" at bounding box center [1318, 498] width 195 height 32
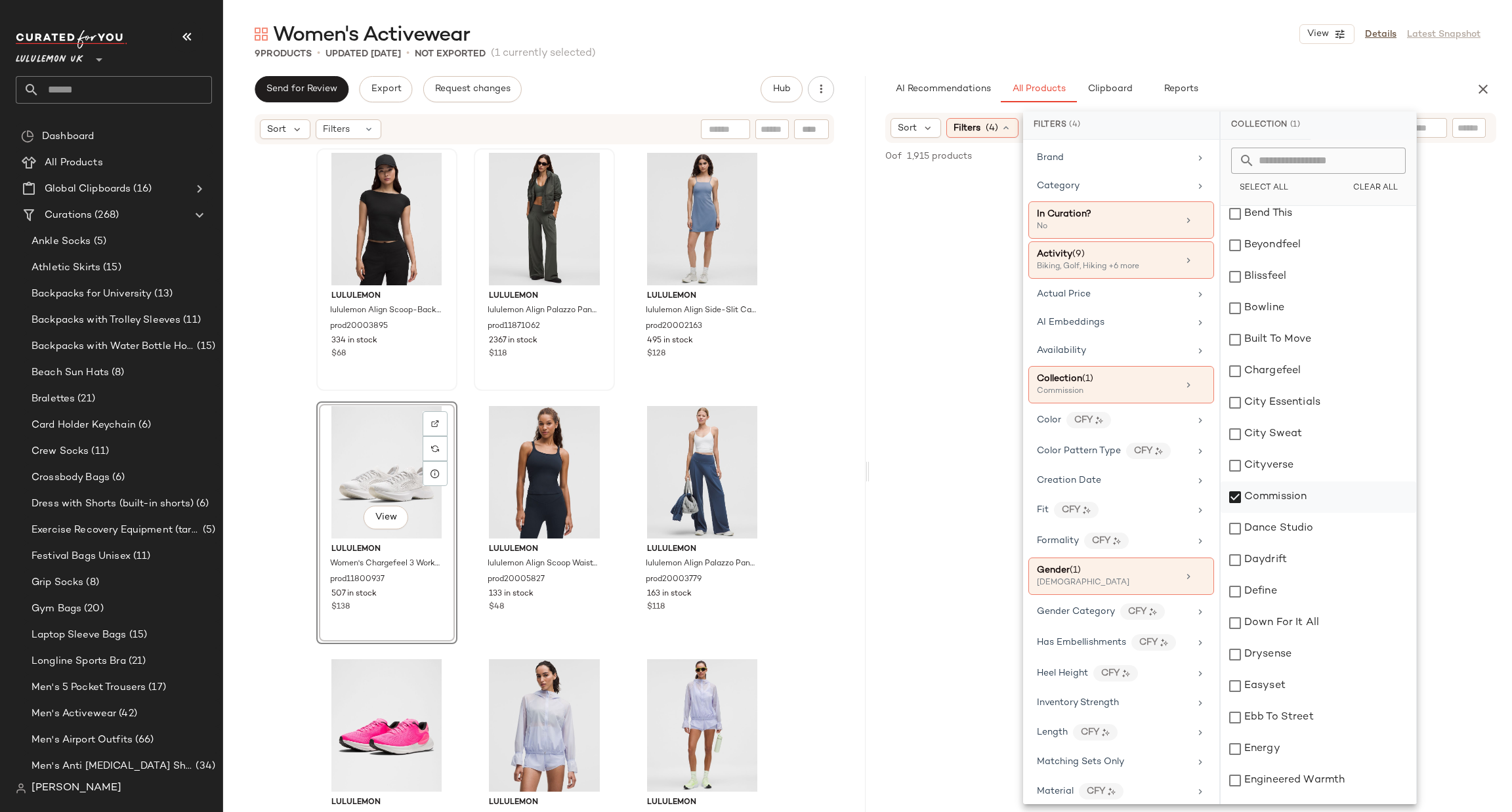
click at [1278, 501] on div "Commission" at bounding box center [1318, 498] width 195 height 32
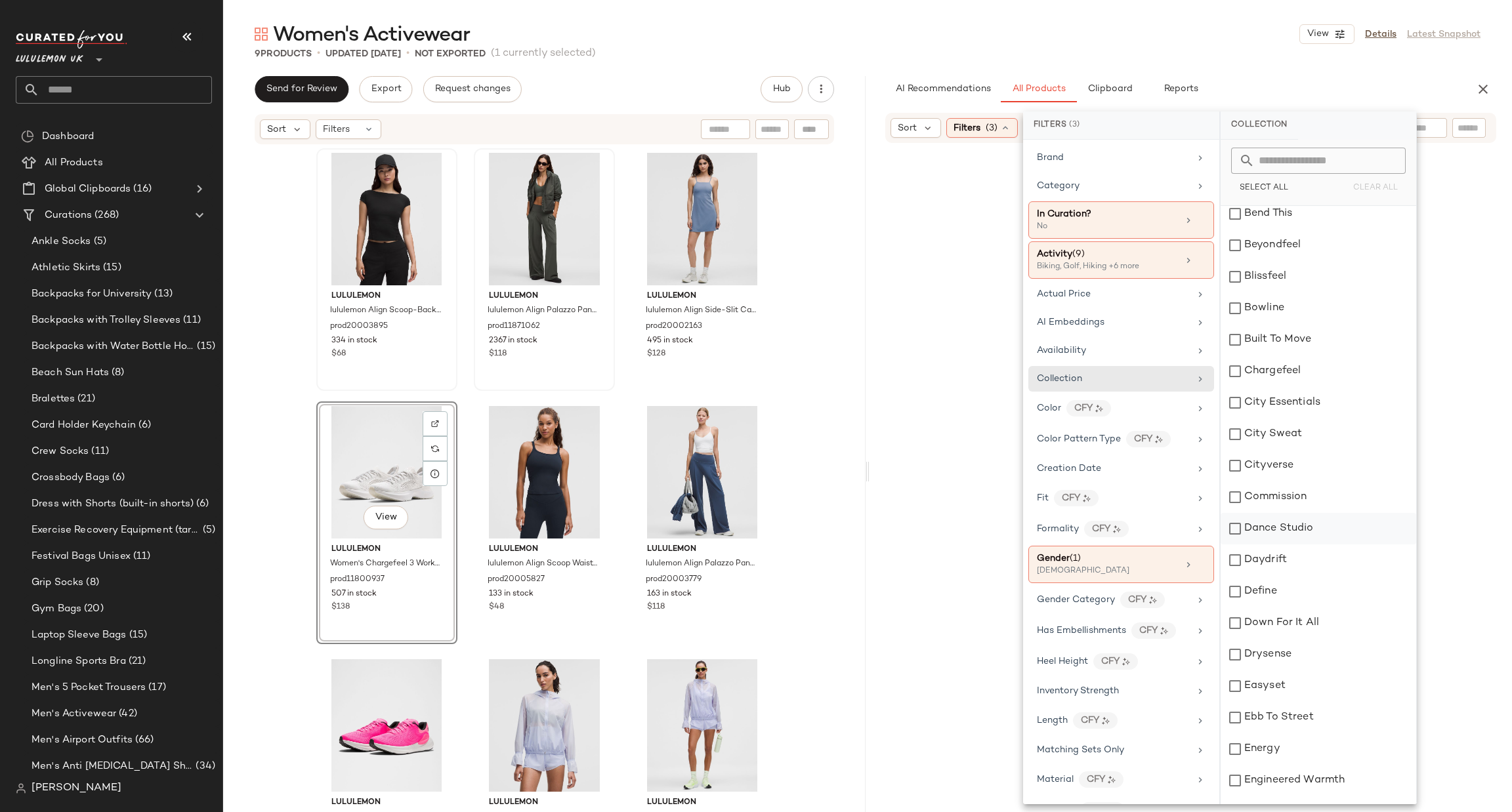
click at [1288, 539] on div "Dance Studio" at bounding box center [1318, 529] width 195 height 32
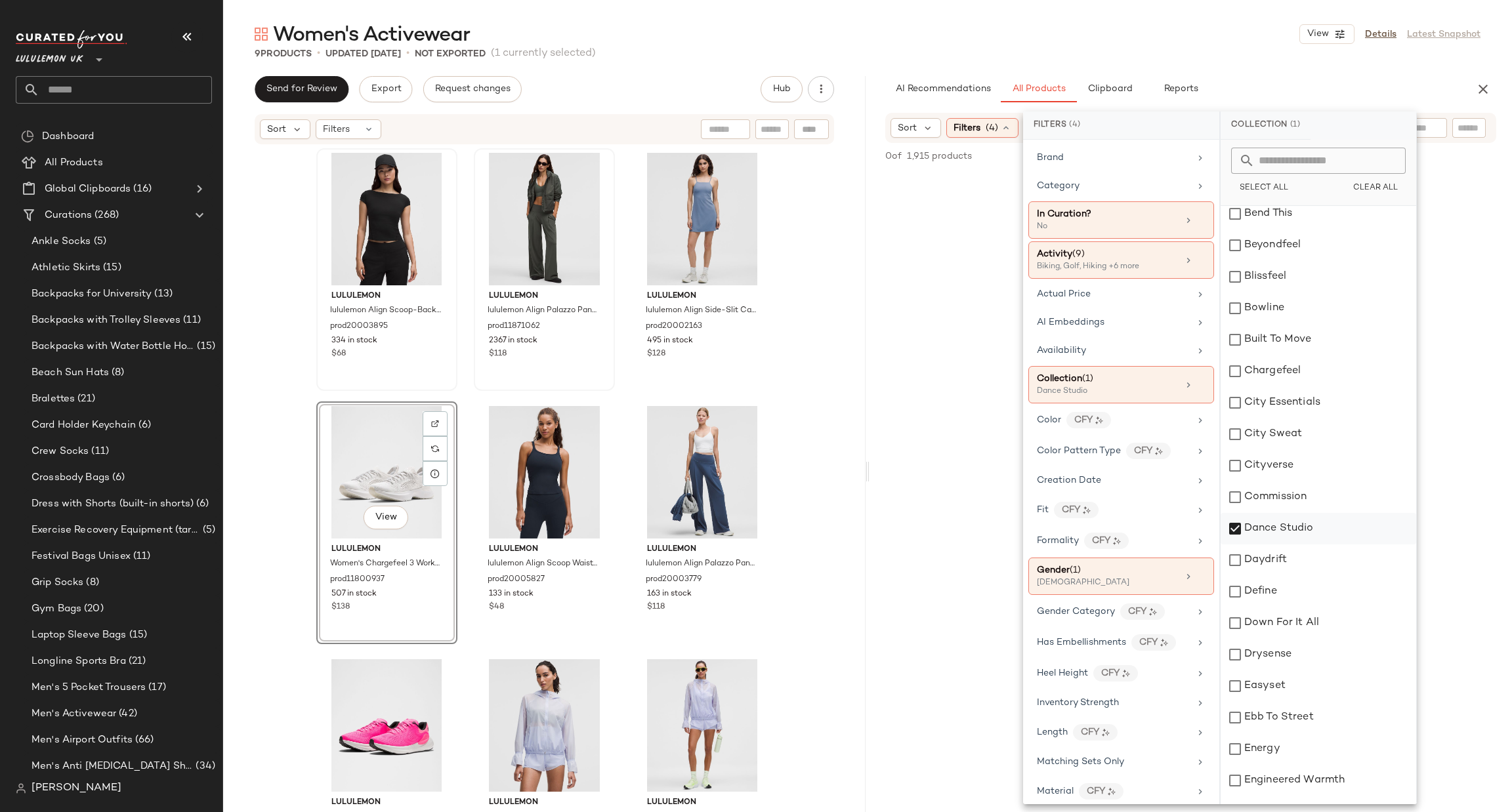
click at [1283, 535] on div "Dance Studio" at bounding box center [1318, 529] width 195 height 32
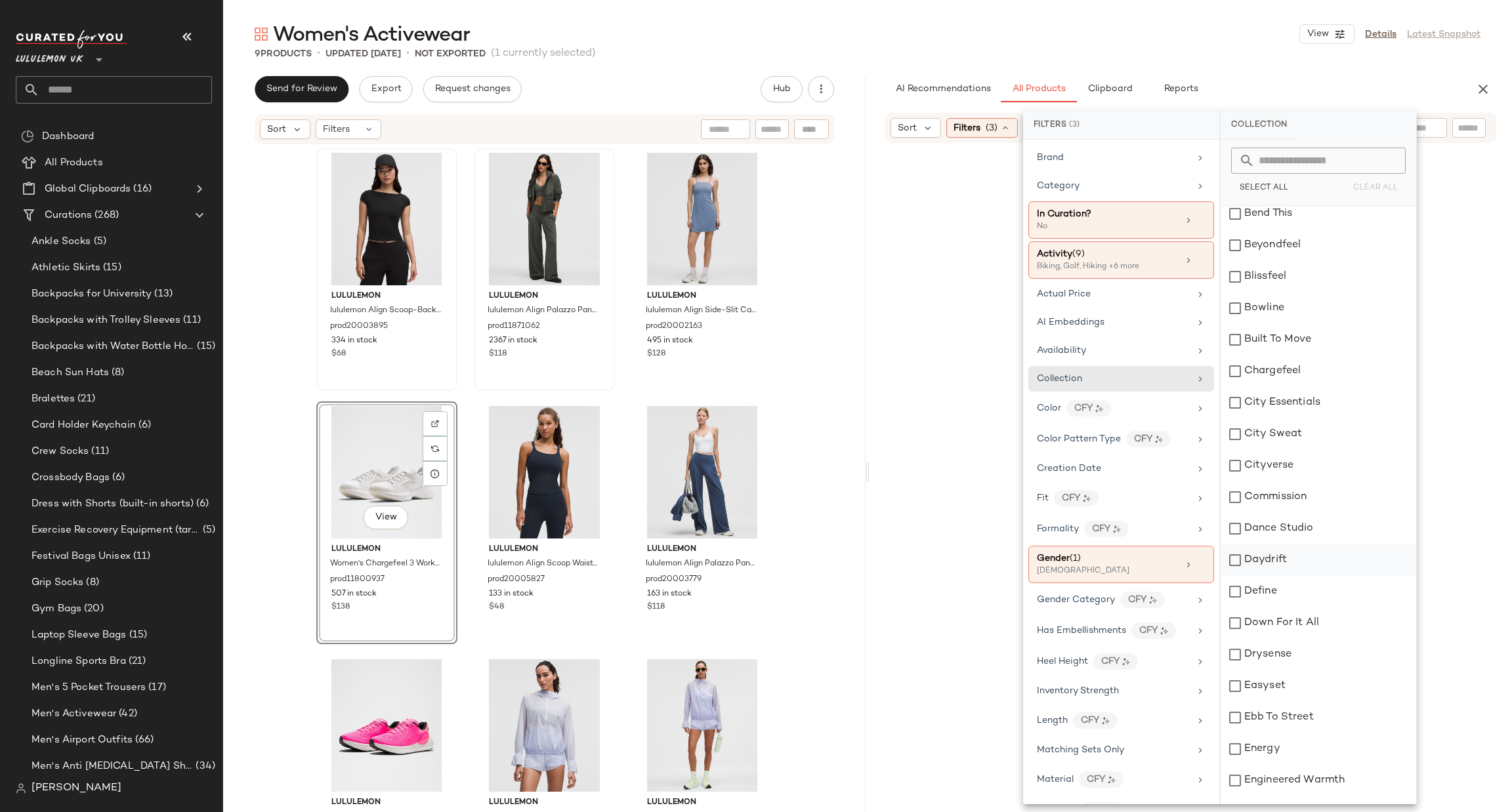
click at [1288, 557] on div "Daydrift" at bounding box center [1318, 561] width 195 height 32
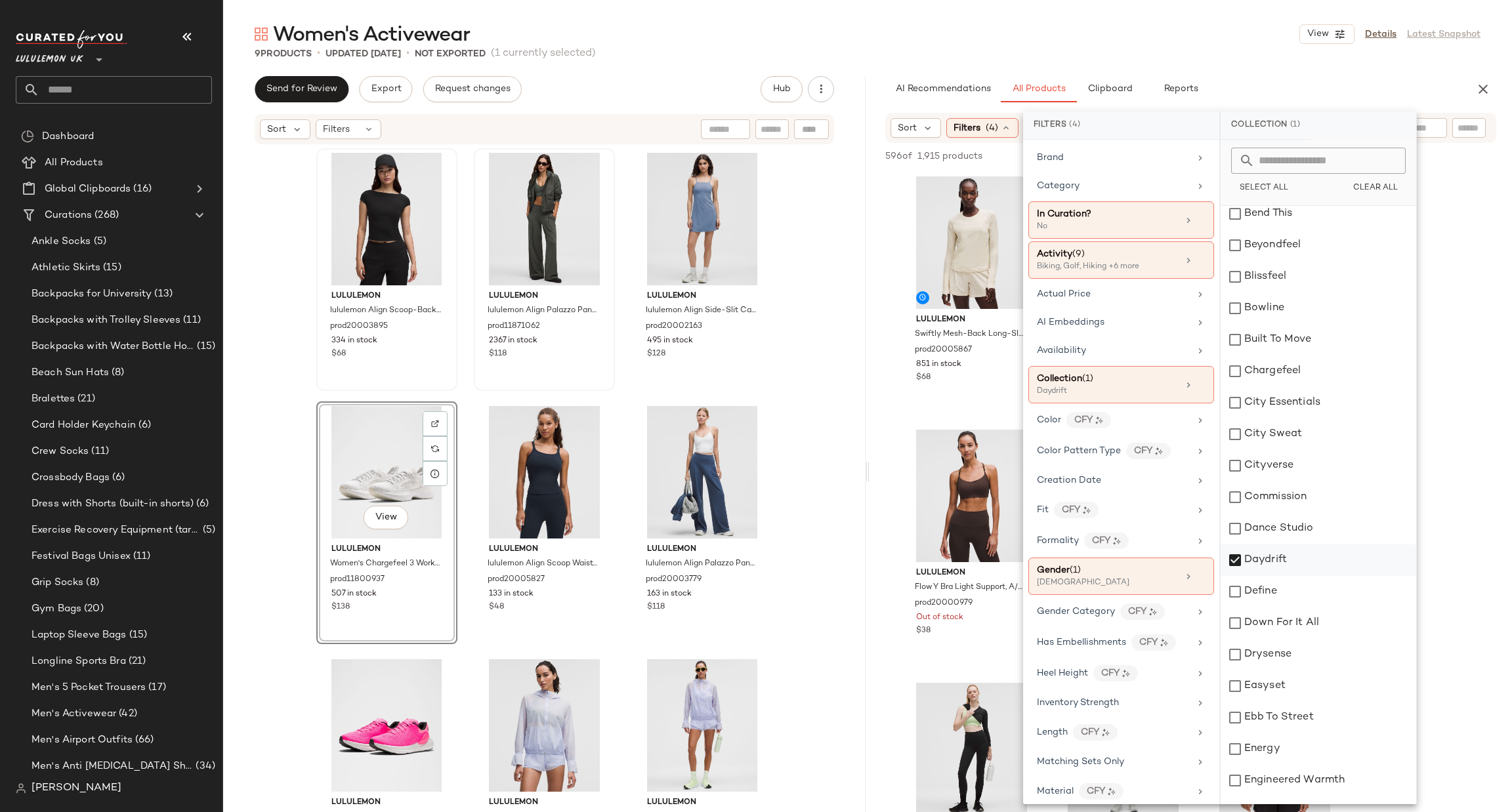
click at [1288, 557] on div "Daydrift" at bounding box center [1318, 561] width 195 height 32
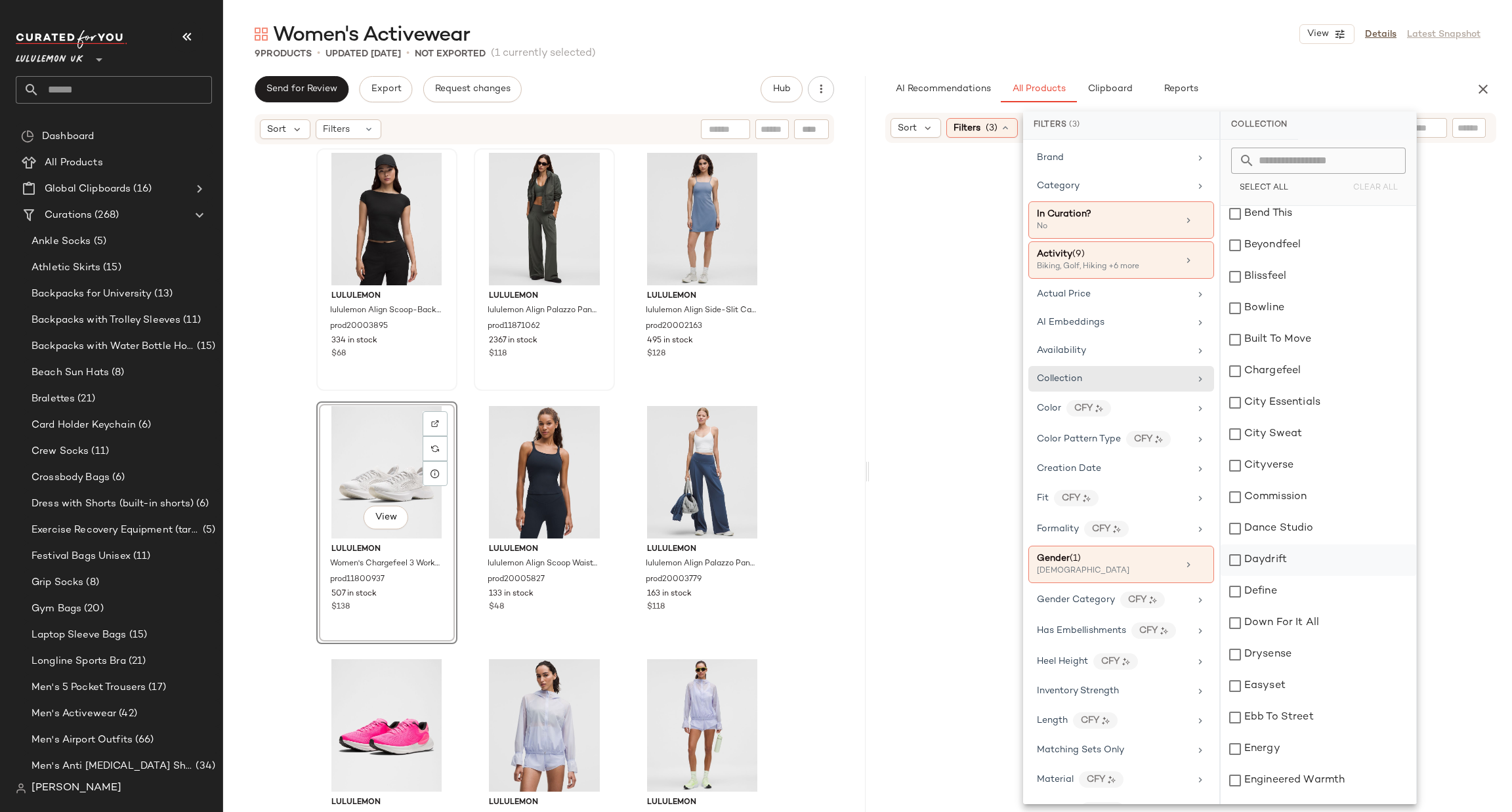
click at [1288, 557] on div "Daydrift" at bounding box center [1318, 561] width 195 height 32
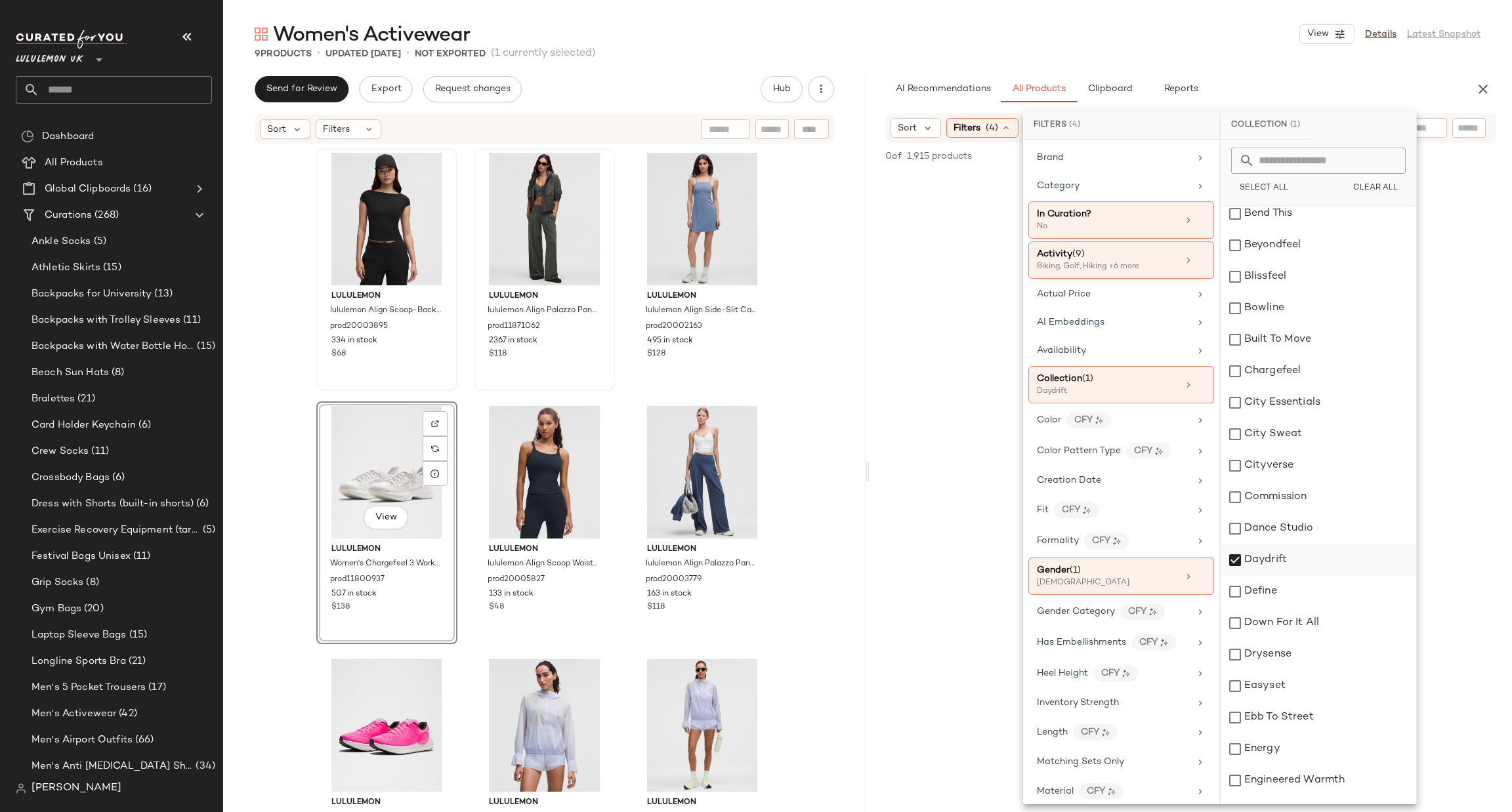
click at [1288, 557] on div "Daydrift" at bounding box center [1318, 561] width 195 height 32
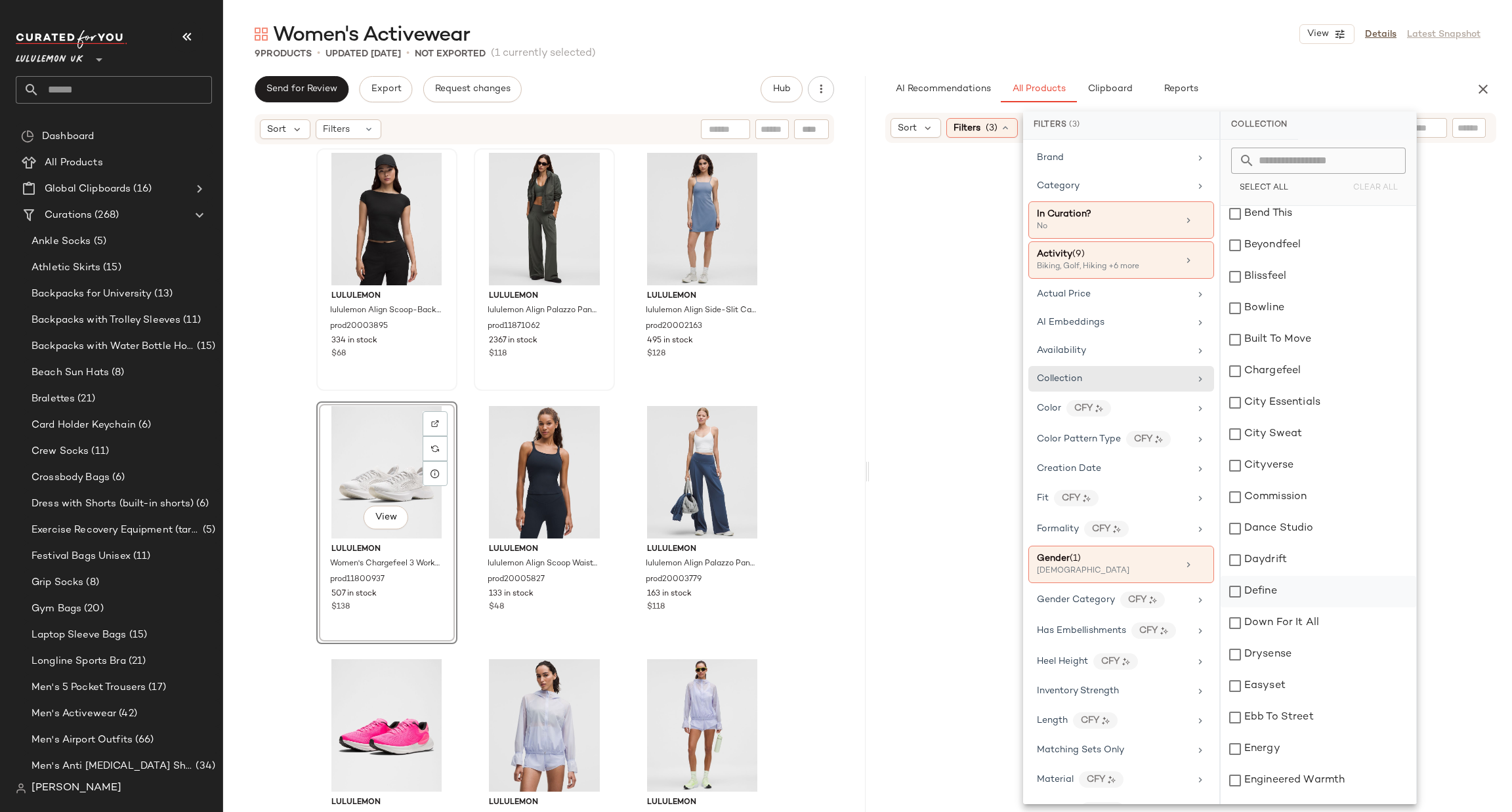
click at [1280, 596] on div "Define" at bounding box center [1318, 592] width 195 height 32
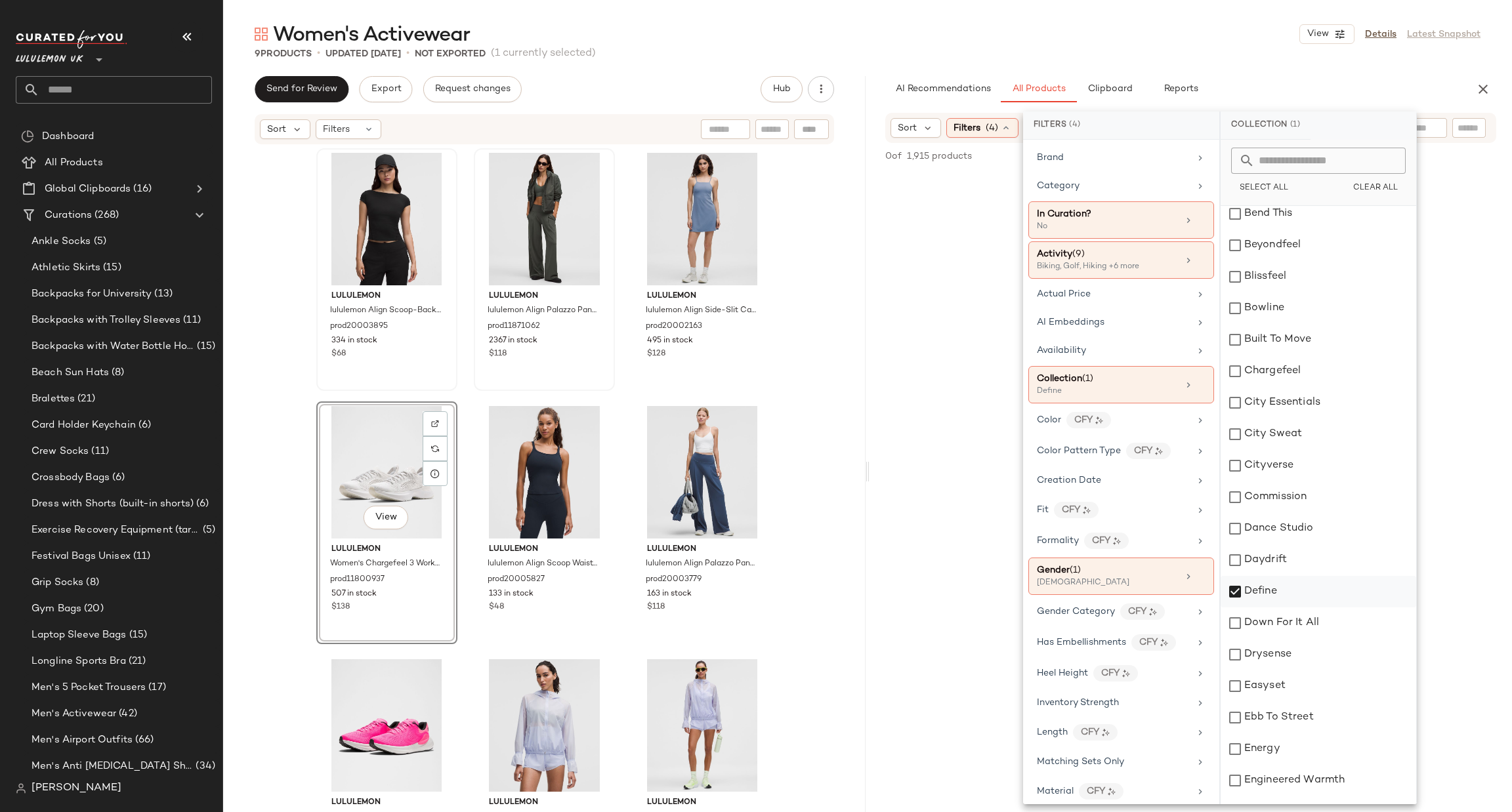
click at [1280, 596] on div "Define" at bounding box center [1318, 592] width 195 height 32
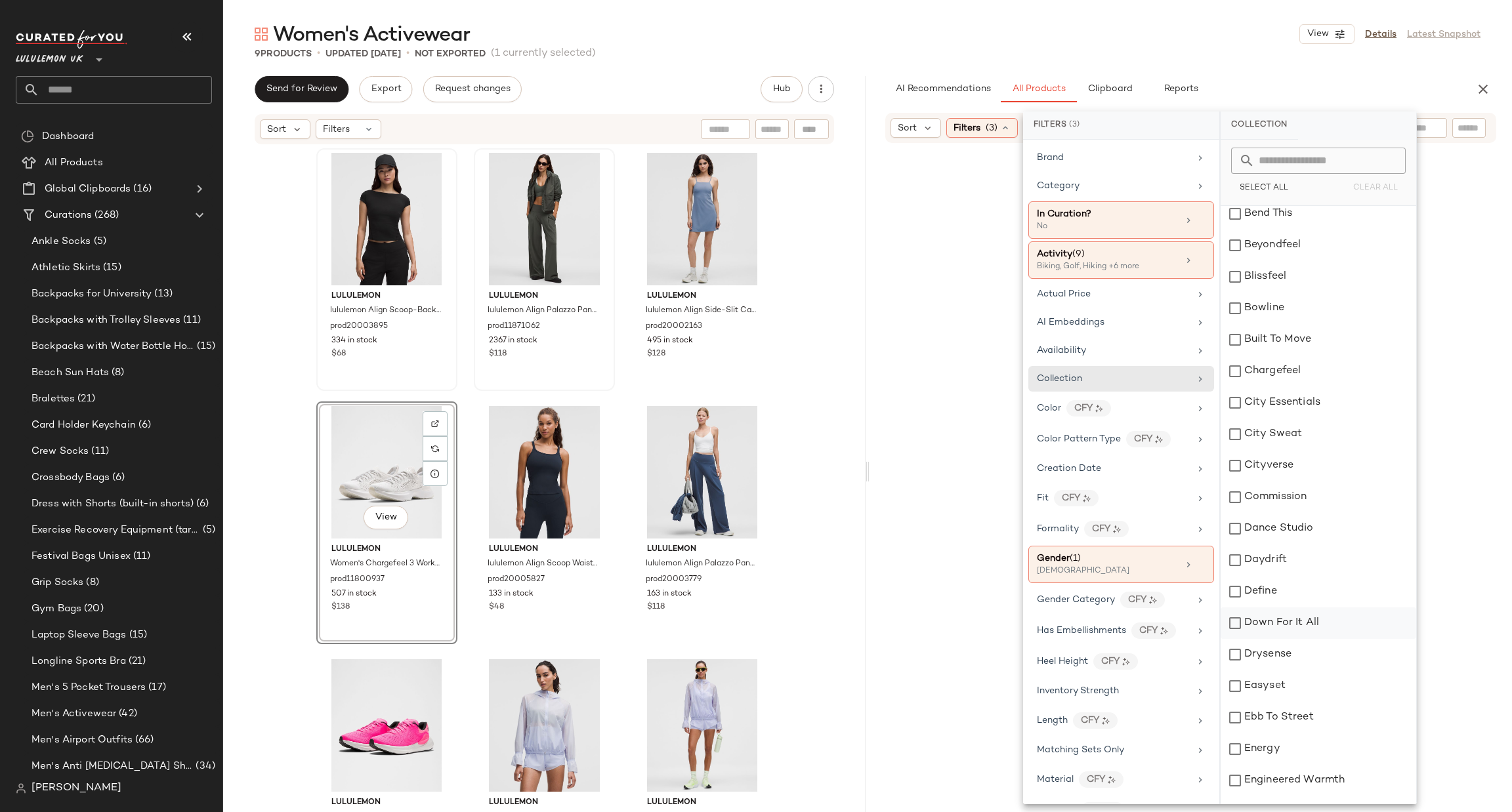
click at [1279, 618] on div "Down For It All" at bounding box center [1318, 623] width 195 height 32
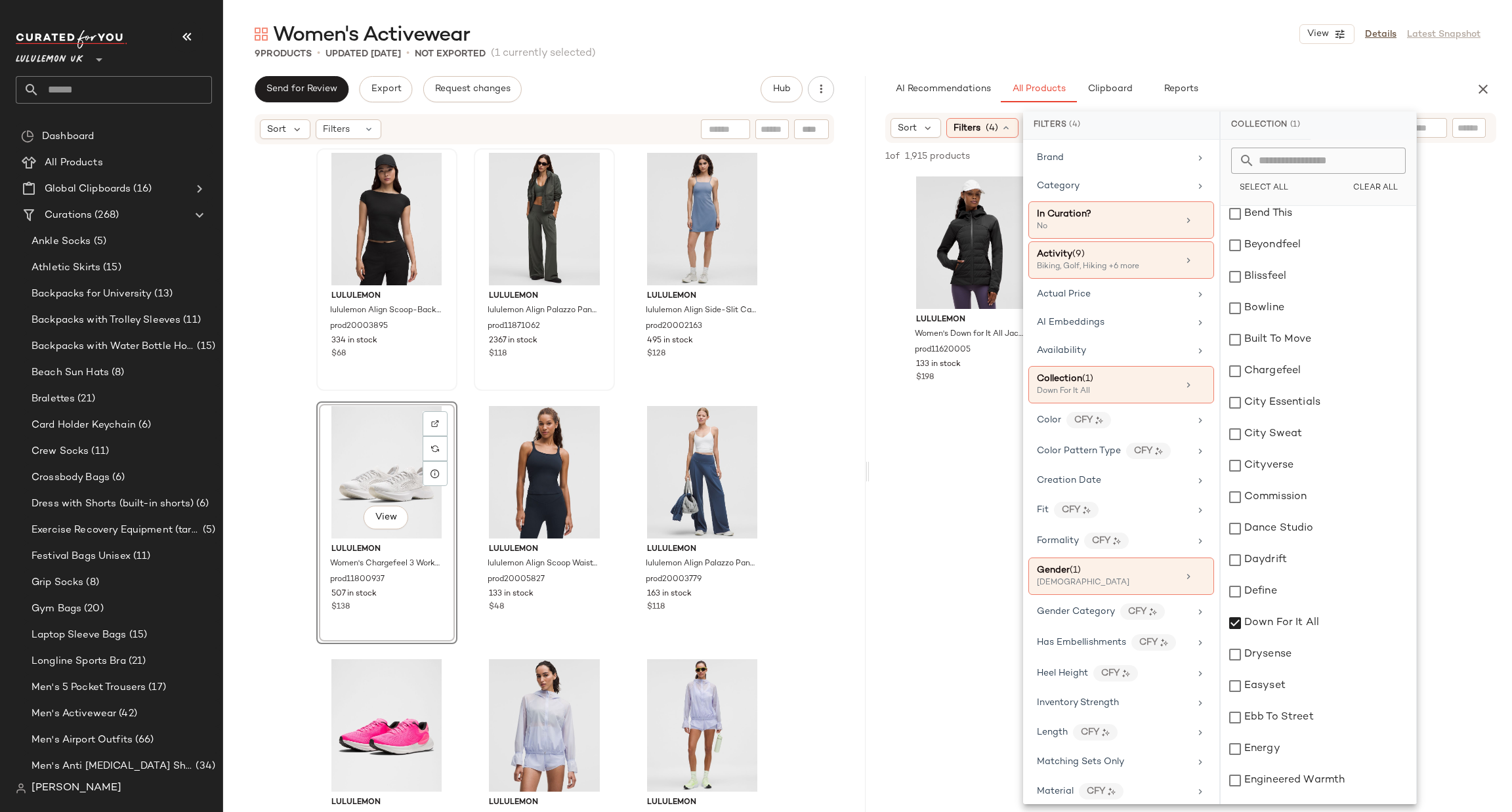
click at [980, 528] on div at bounding box center [1191, 541] width 643 height 253
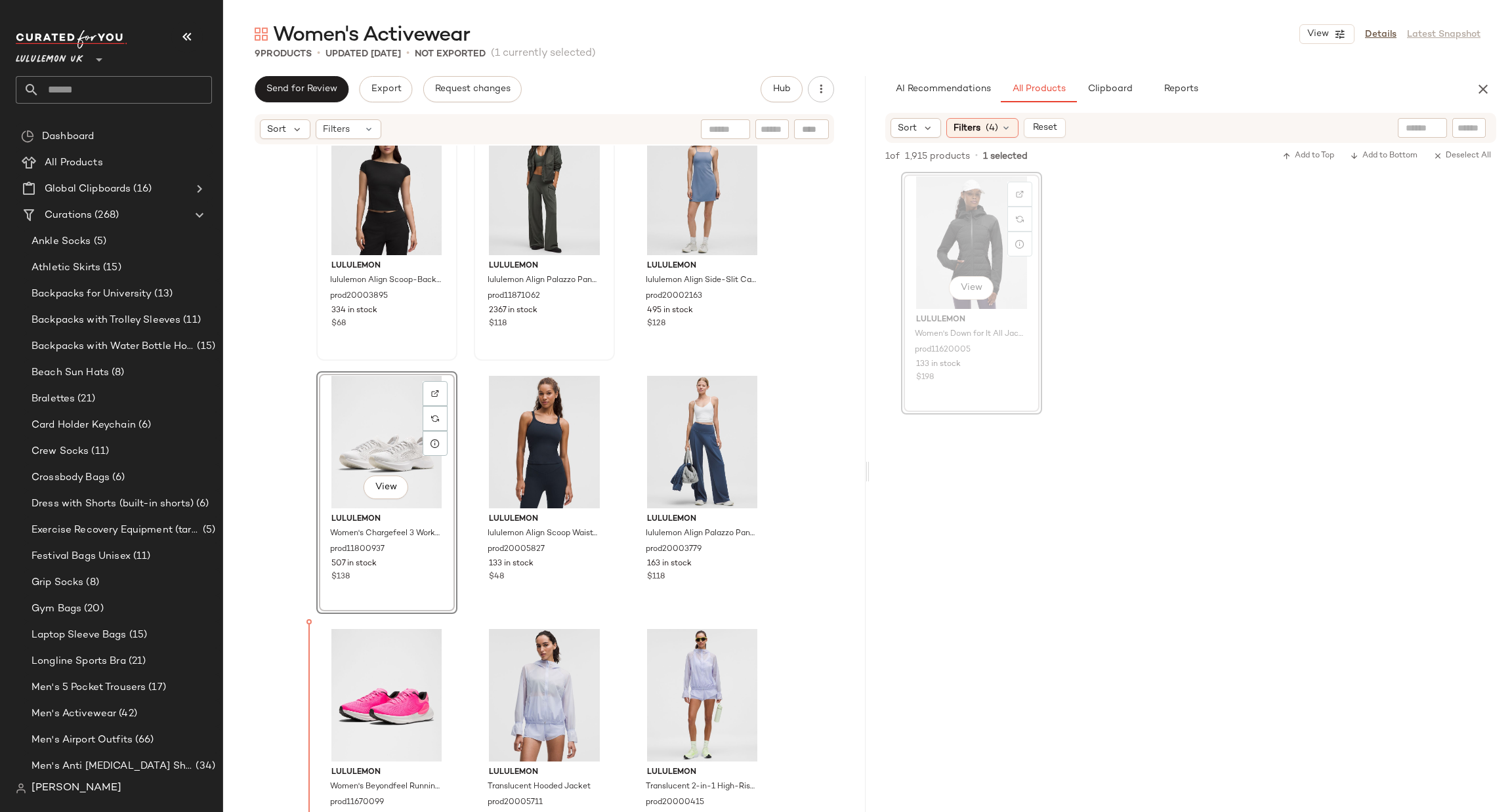
scroll to position [45, 0]
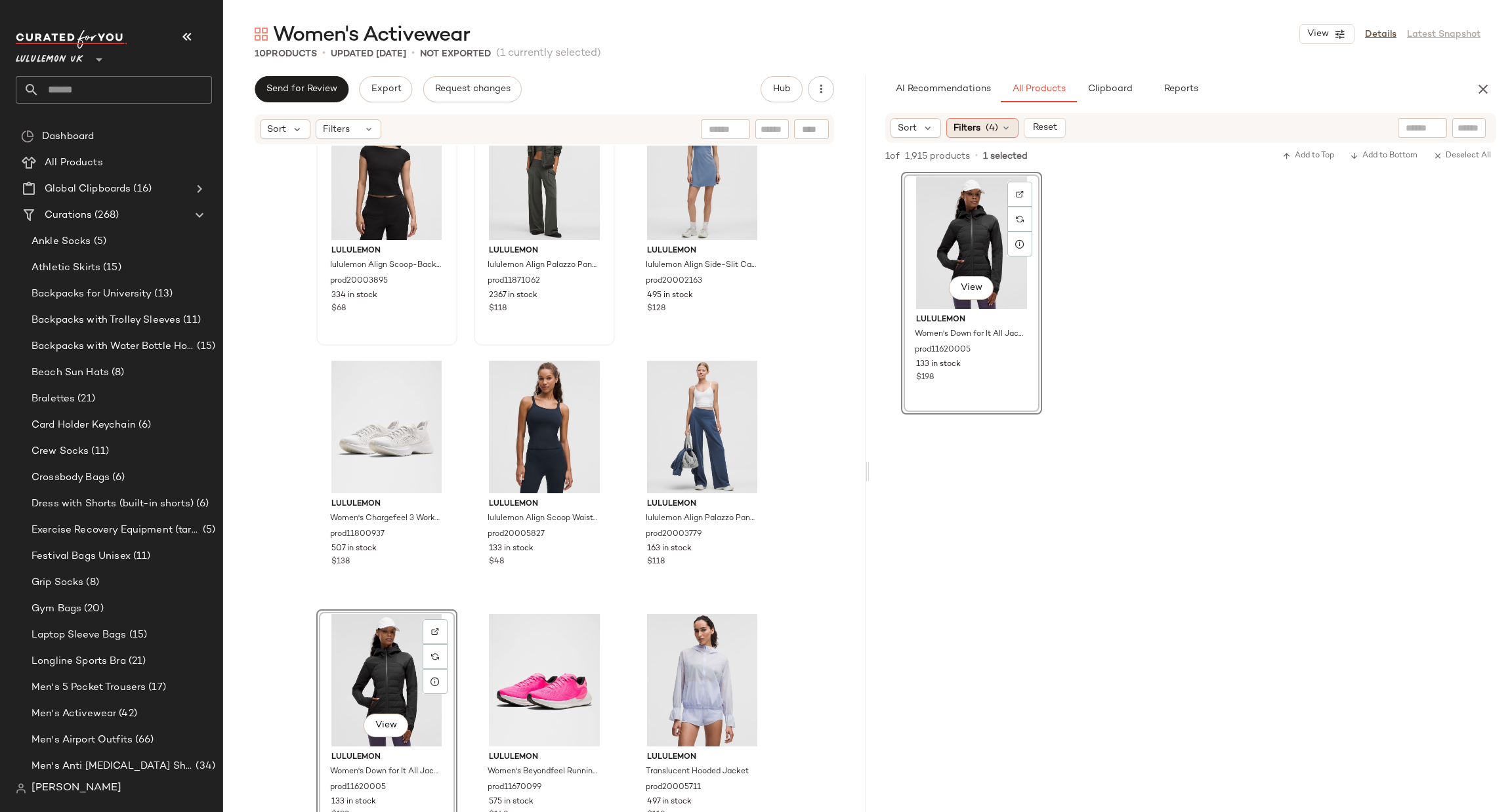
click at [964, 121] on span "Filters" at bounding box center [967, 128] width 27 height 14
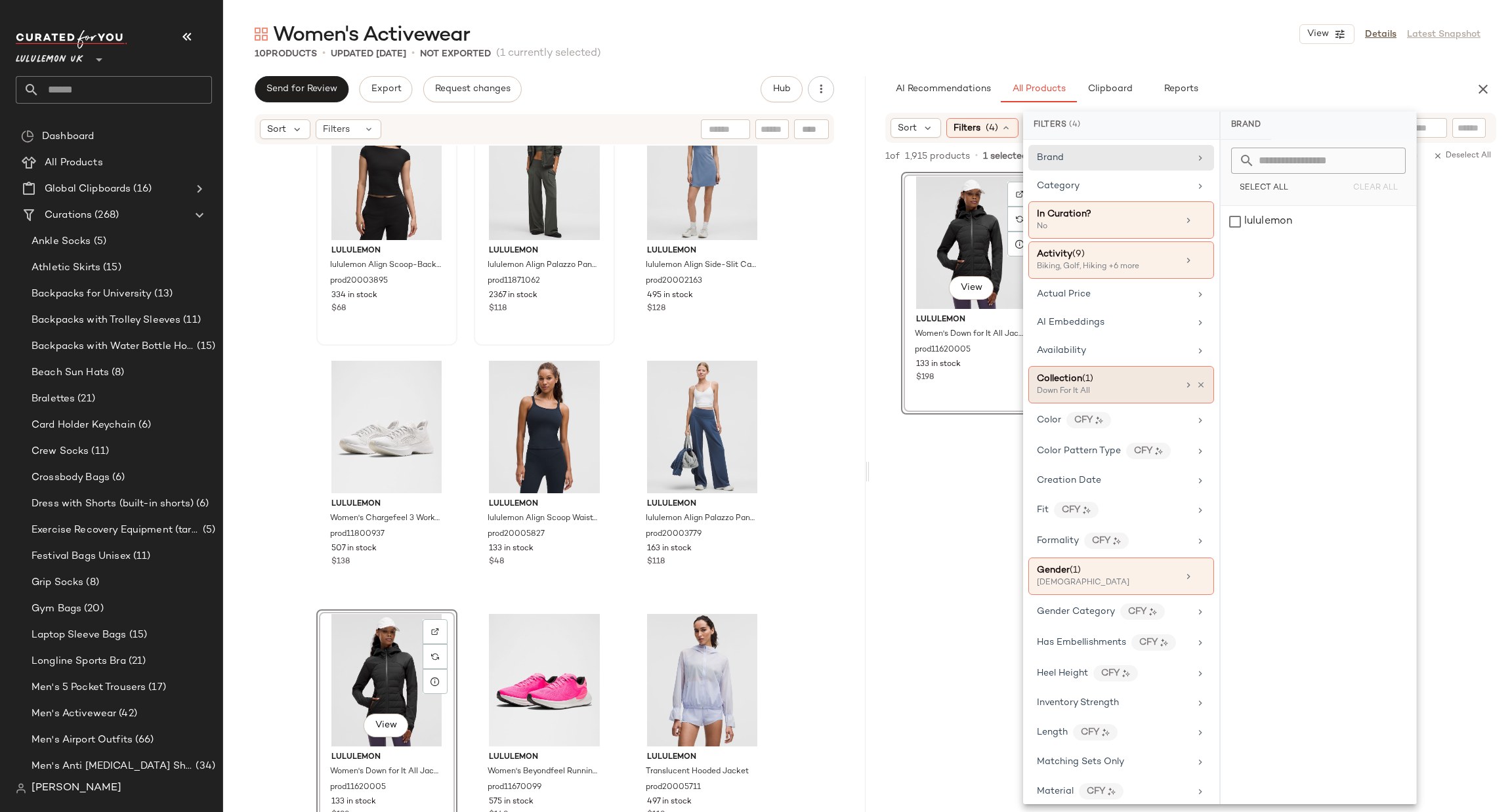
click at [1145, 384] on div "Collection (1)" at bounding box center [1107, 379] width 141 height 14
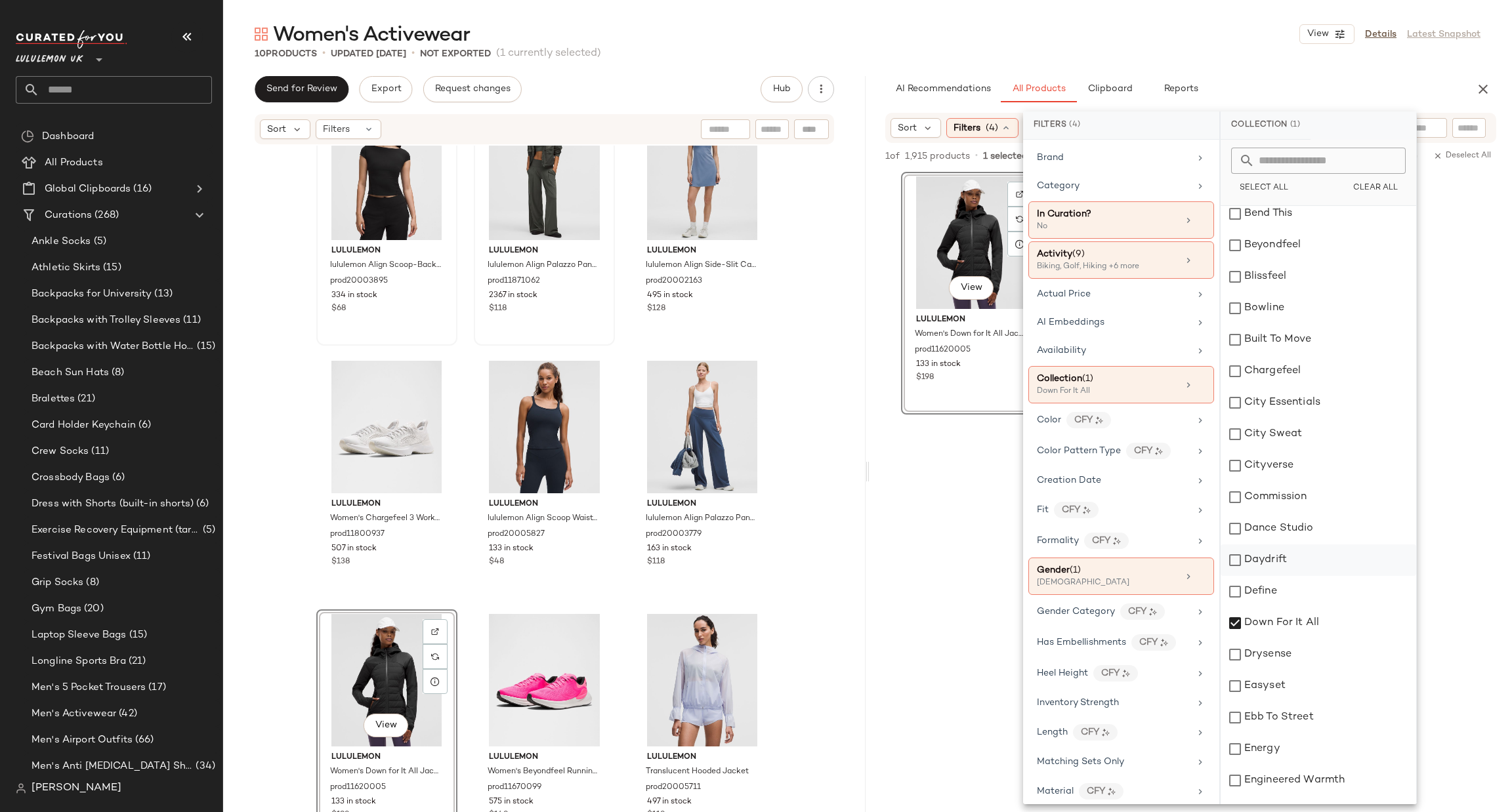
scroll to position [394, 0]
click at [1278, 422] on div "Down For It All" at bounding box center [1318, 427] width 195 height 32
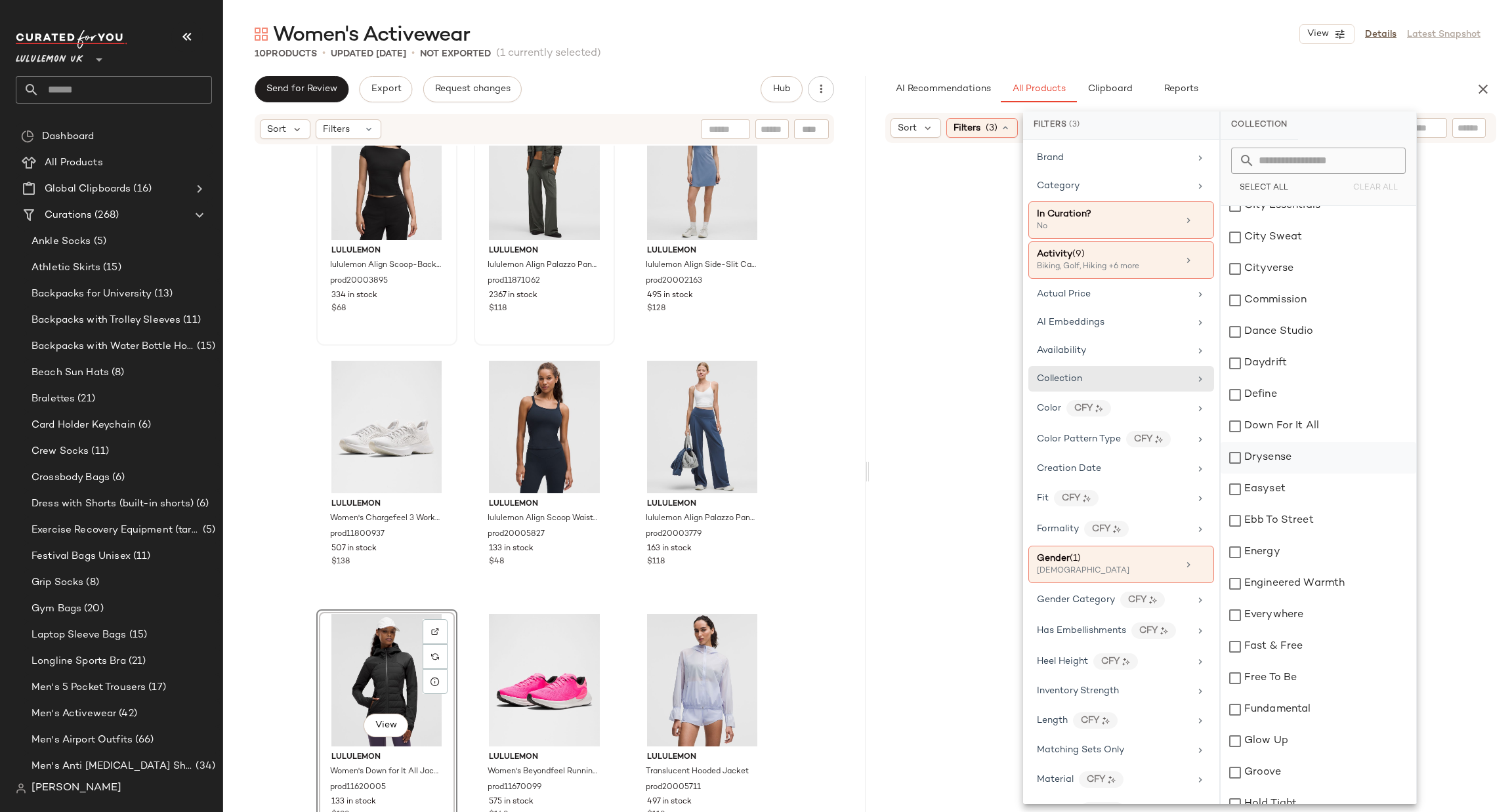
click at [1273, 460] on div "Drysense" at bounding box center [1318, 458] width 195 height 32
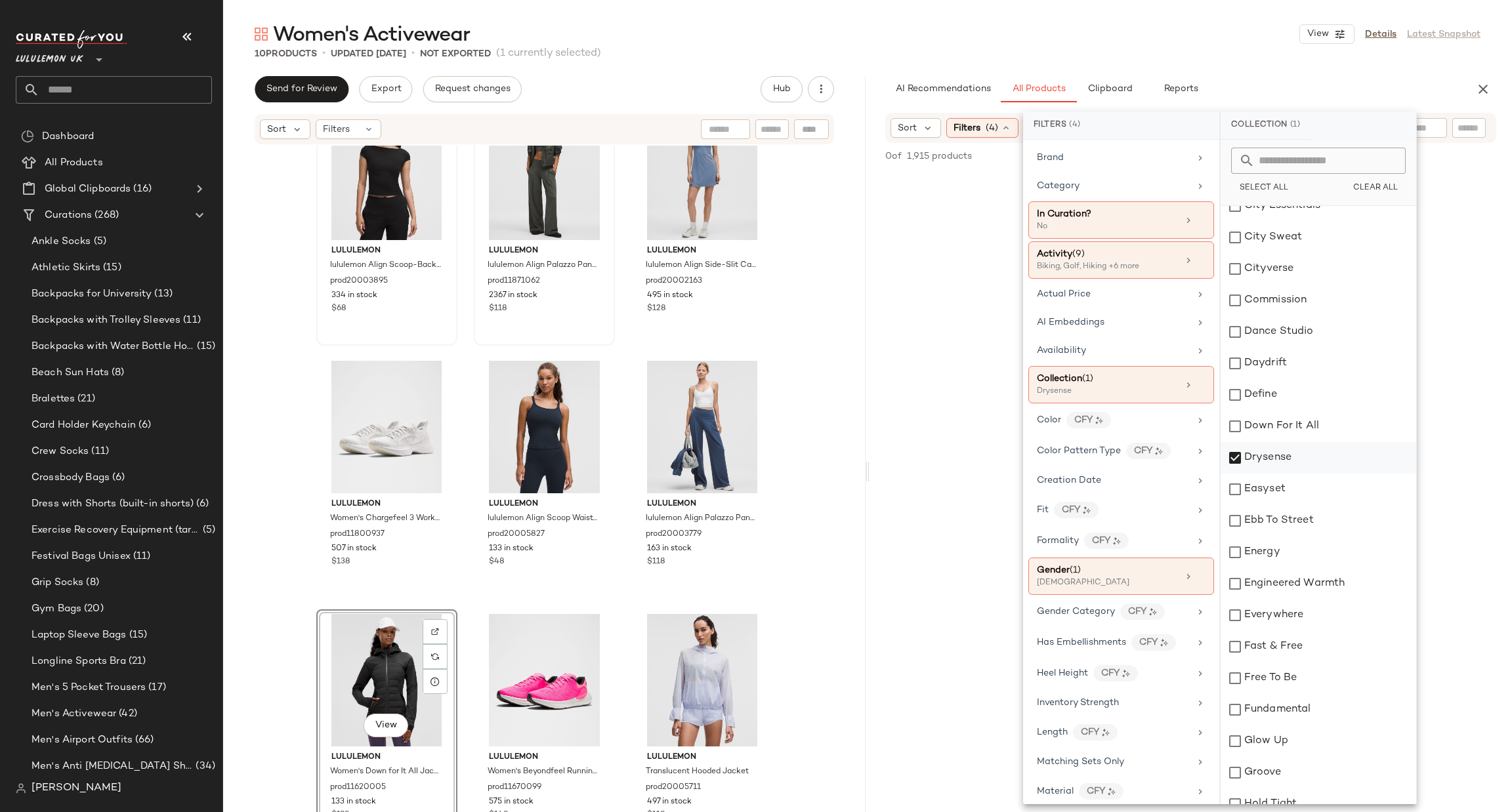
click at [1273, 460] on div "Drysense" at bounding box center [1318, 458] width 195 height 32
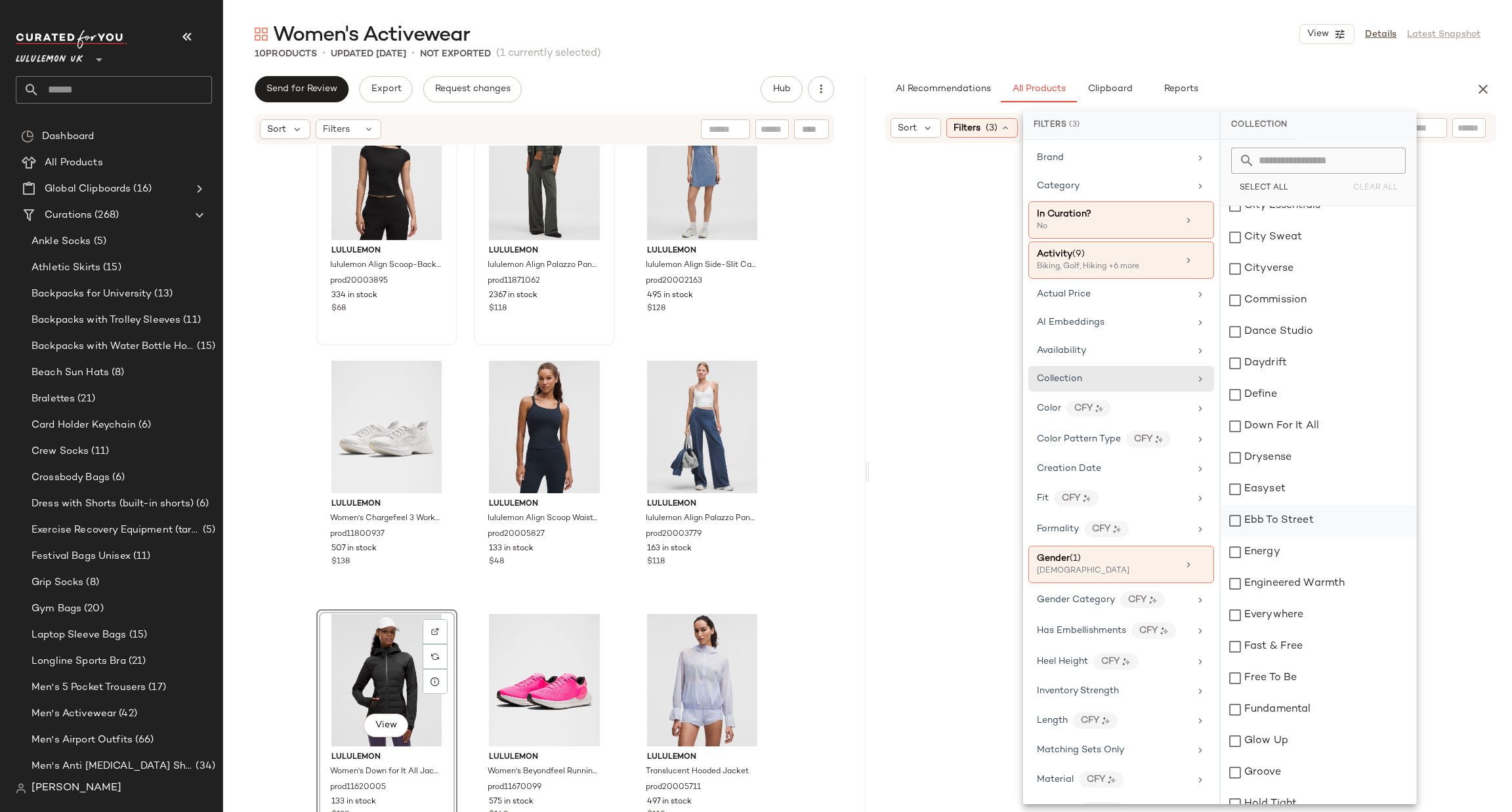
click at [1281, 509] on div "Ebb To Street" at bounding box center [1318, 521] width 195 height 32
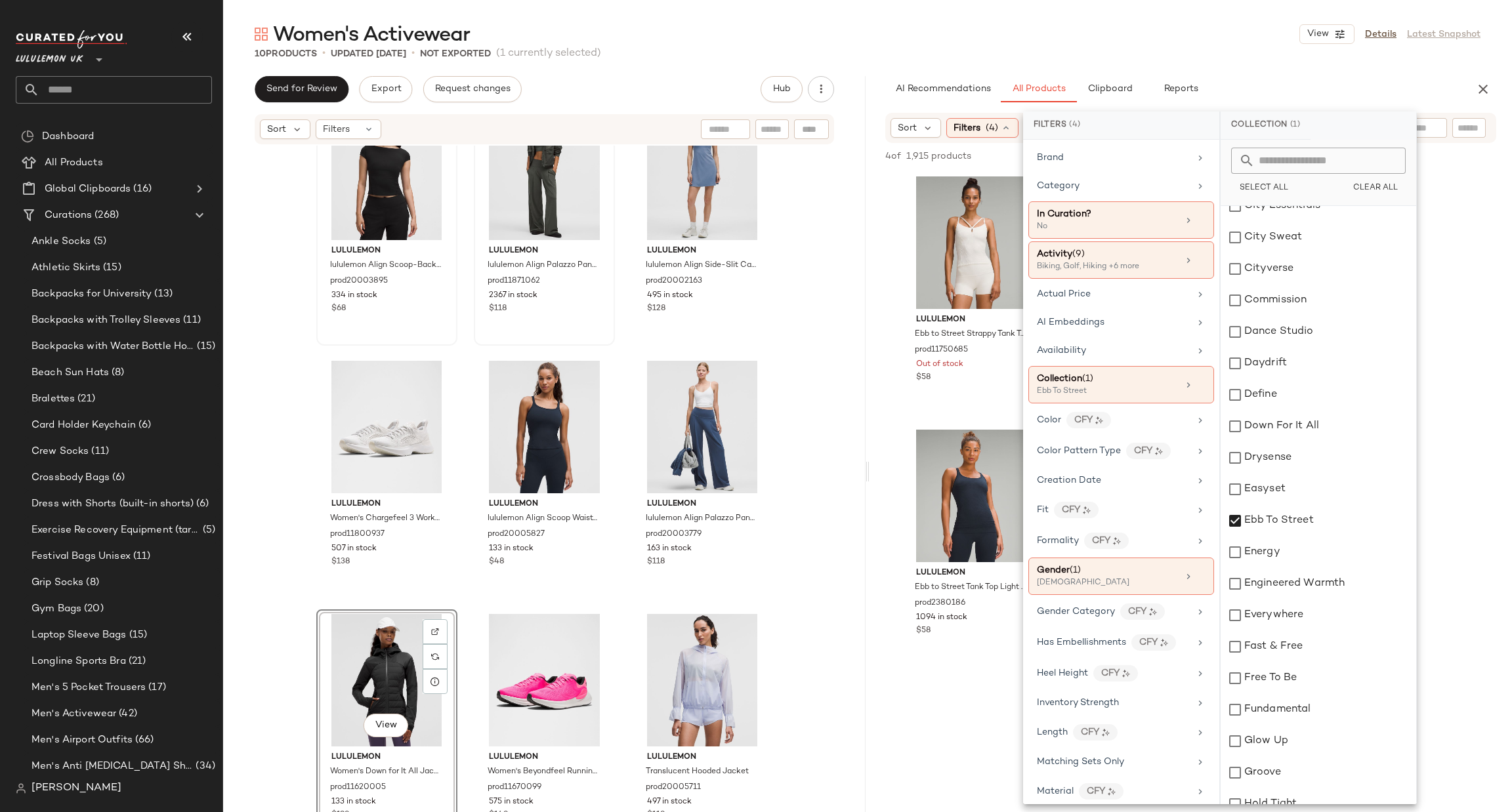
click at [943, 699] on div at bounding box center [1191, 794] width 643 height 253
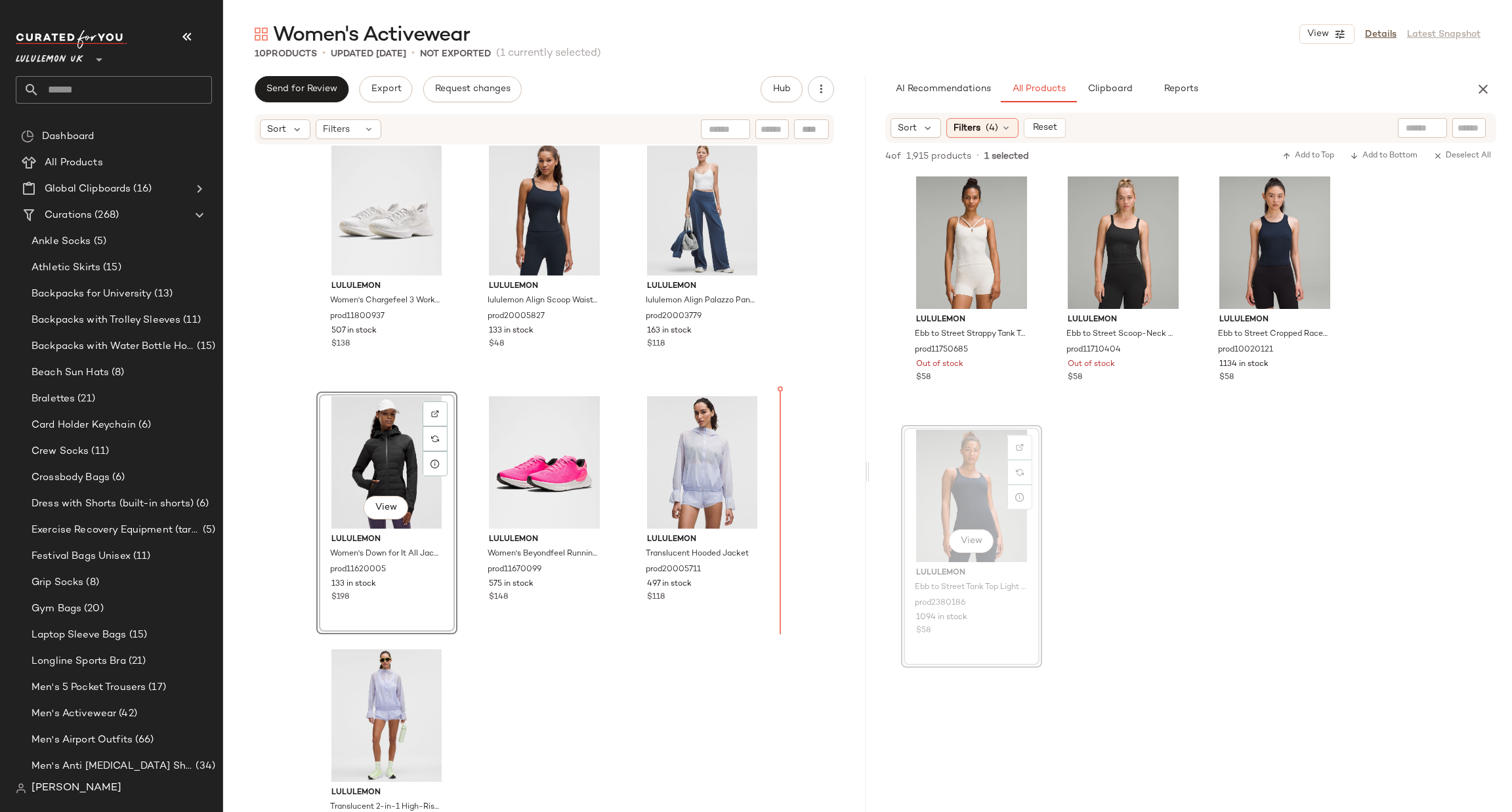
scroll to position [309, 0]
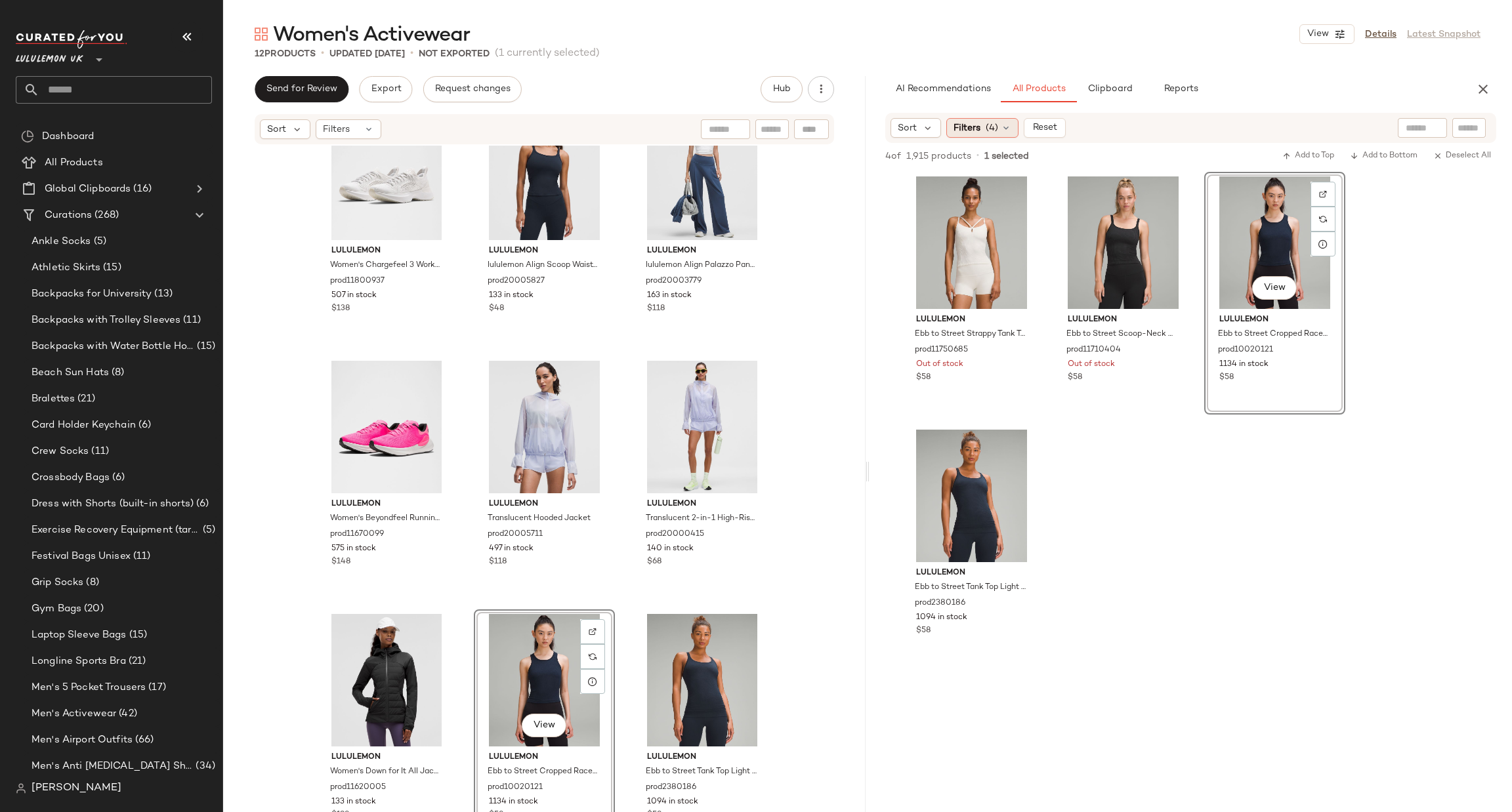
click at [986, 123] on span "(4)" at bounding box center [992, 128] width 13 height 14
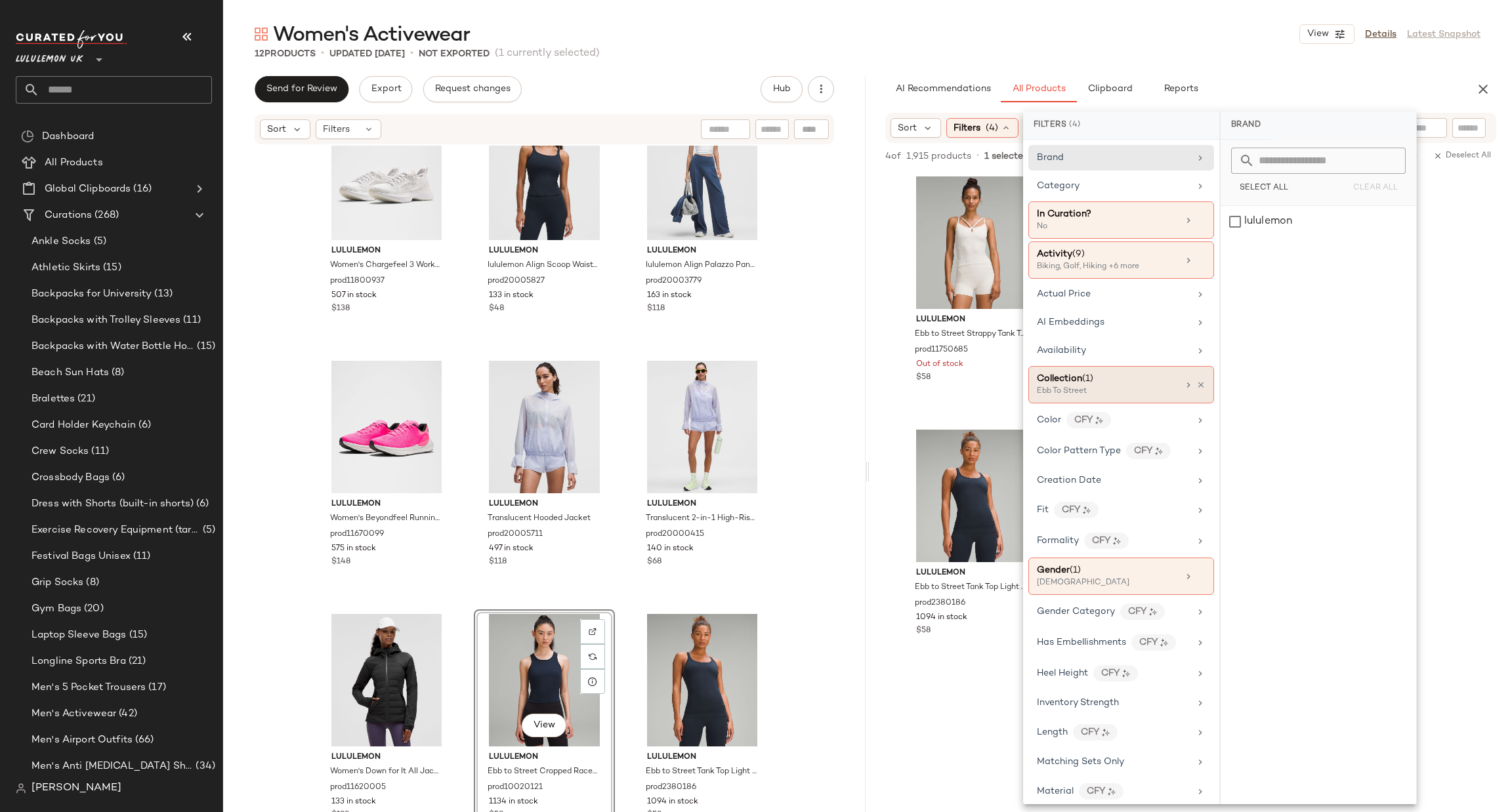
click at [1119, 386] on div "Collection (1)" at bounding box center [1107, 379] width 141 height 14
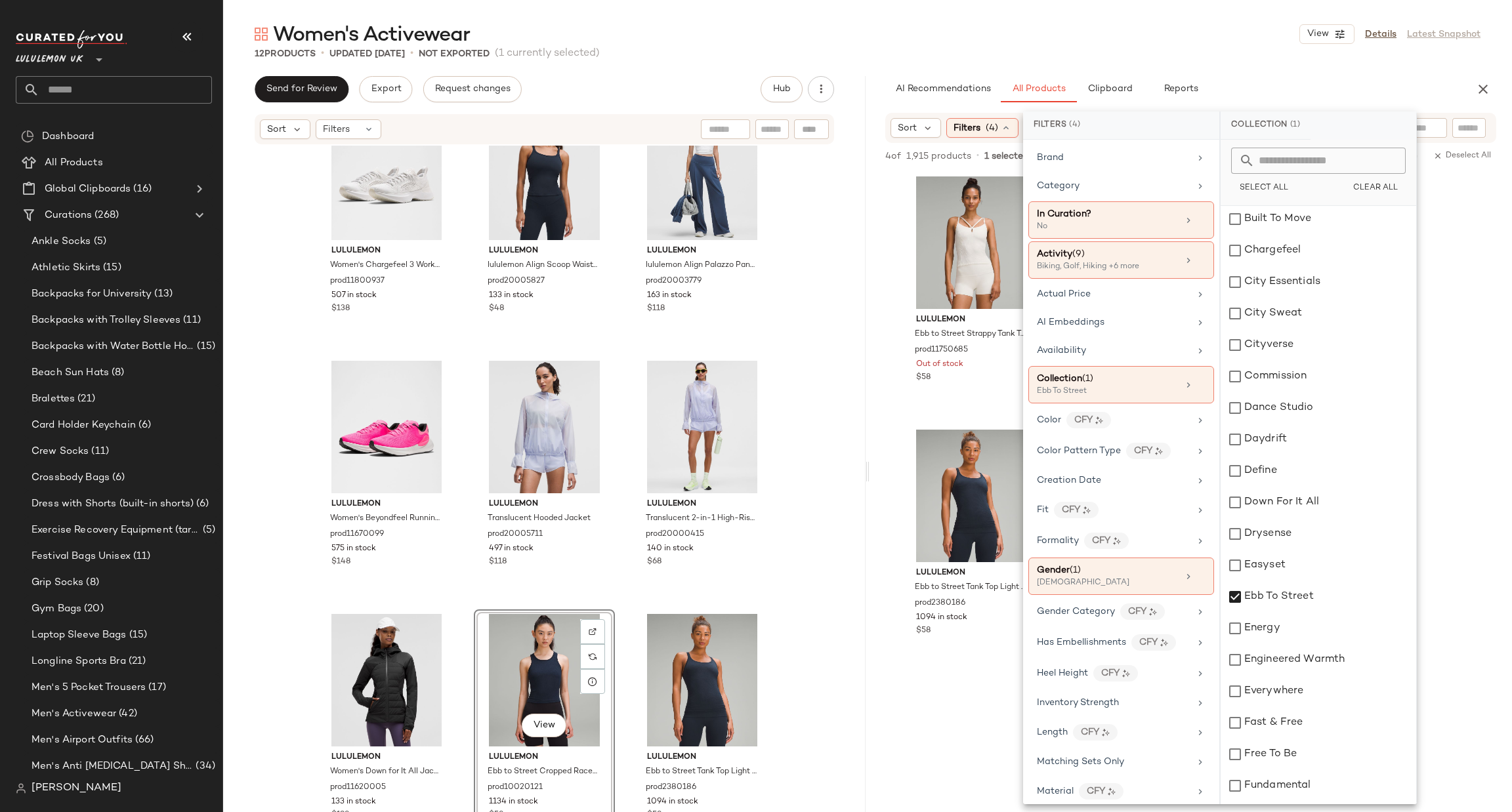
scroll to position [394, 0]
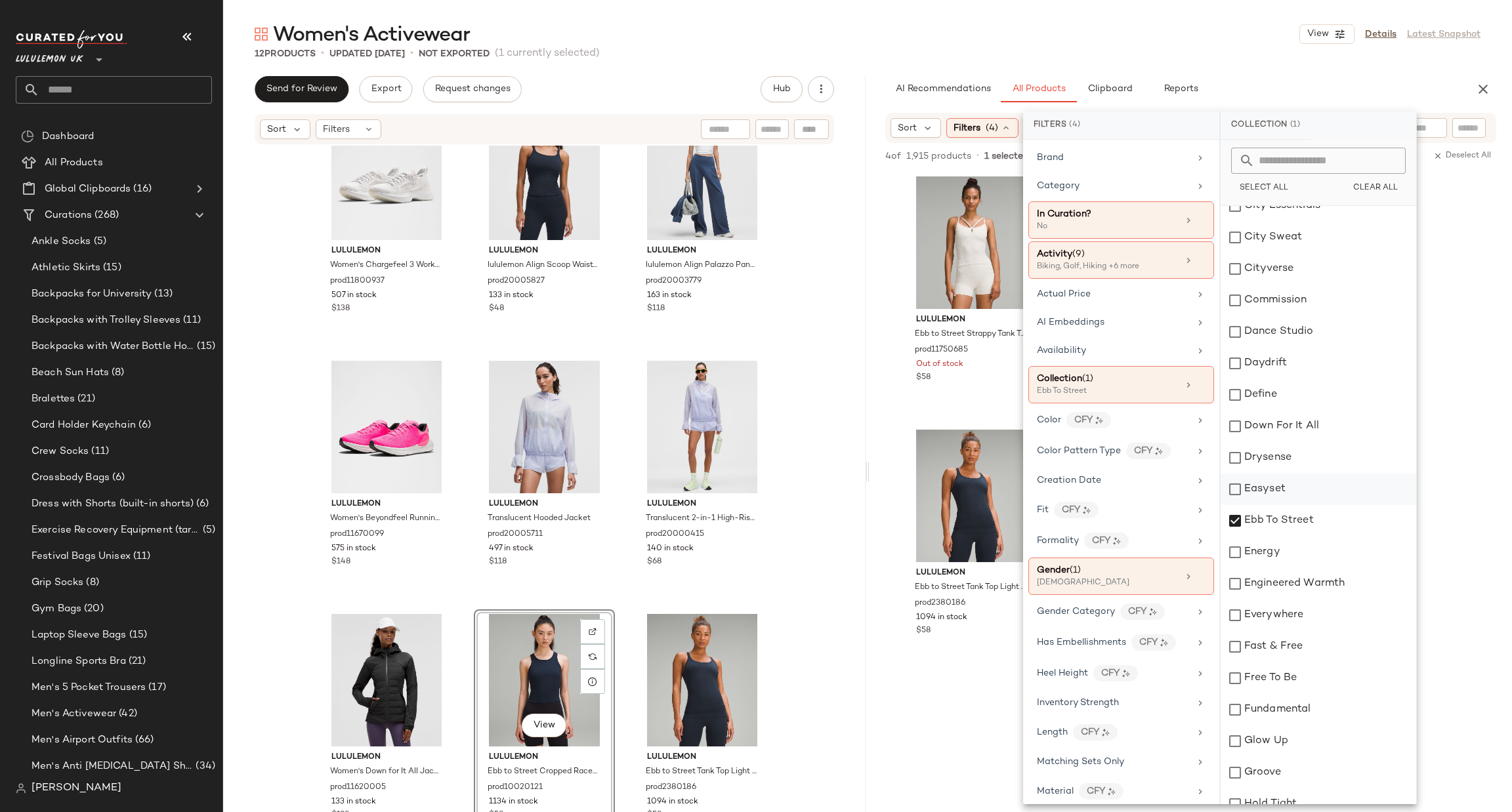
click at [1273, 484] on div "Easyset" at bounding box center [1318, 490] width 195 height 32
click at [1287, 527] on div "Ebb To Street" at bounding box center [1318, 521] width 195 height 32
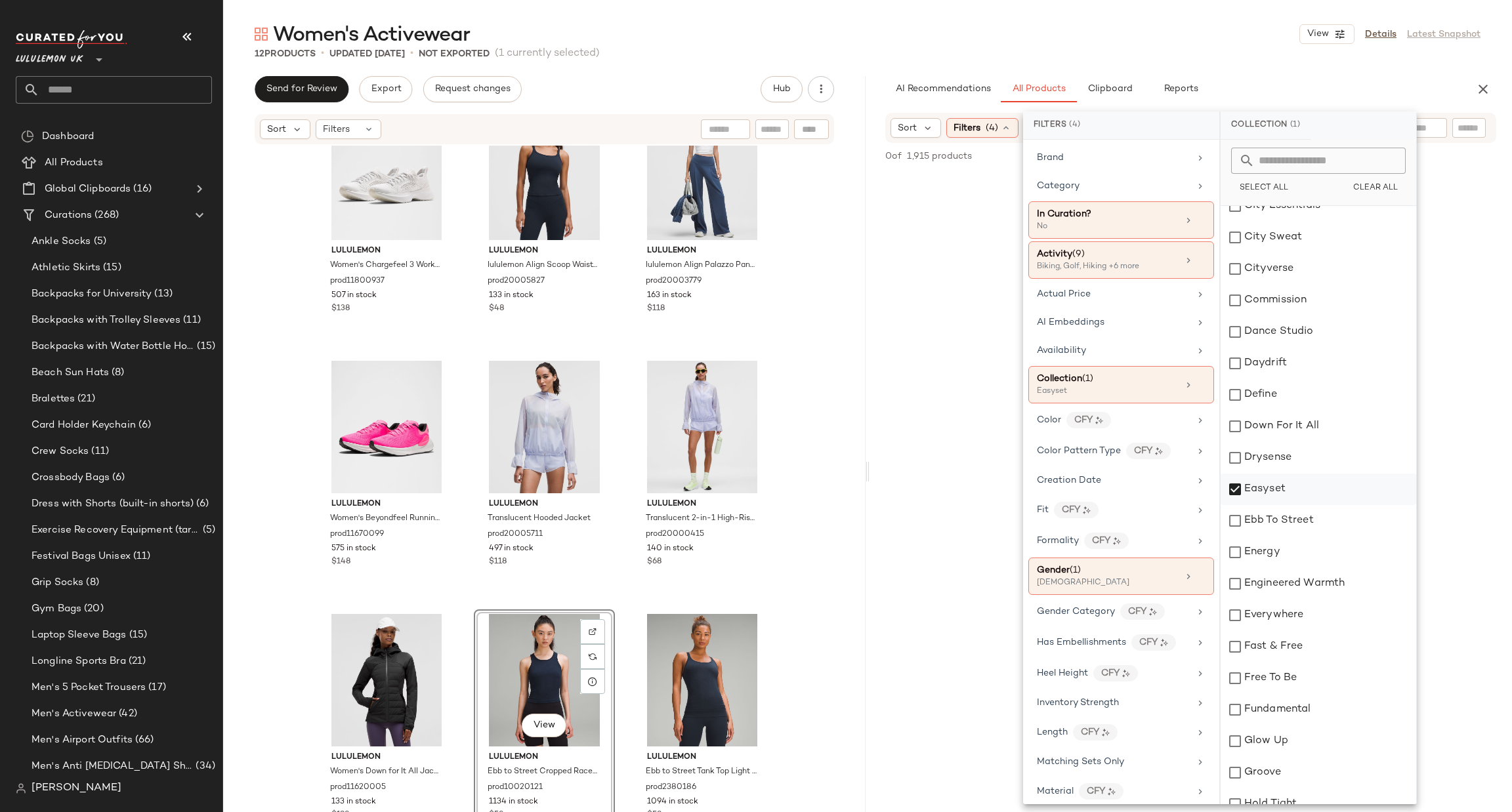
click at [1262, 493] on div "Easyset" at bounding box center [1318, 490] width 195 height 32
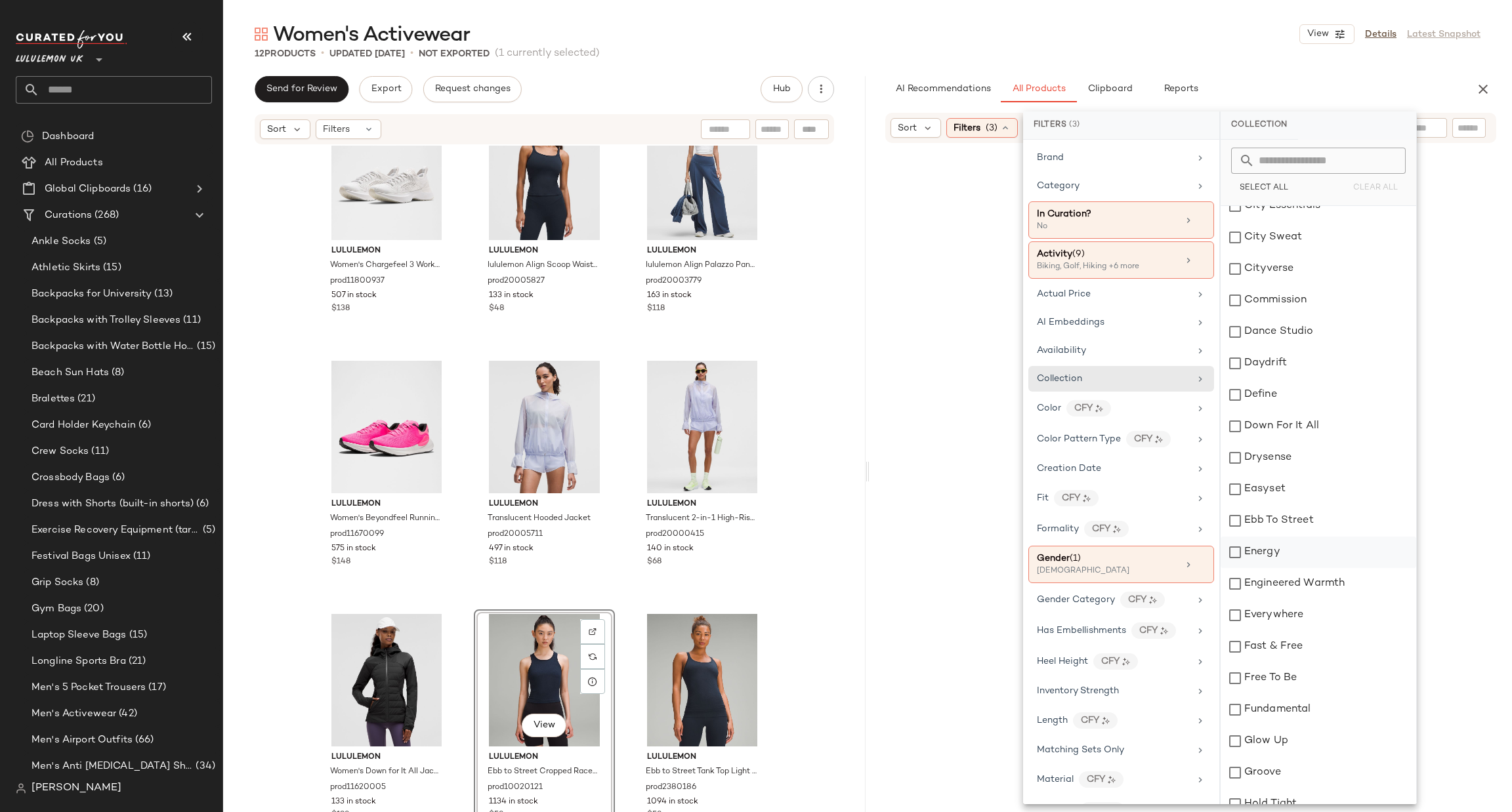
click at [1274, 551] on div "Energy" at bounding box center [1318, 553] width 195 height 32
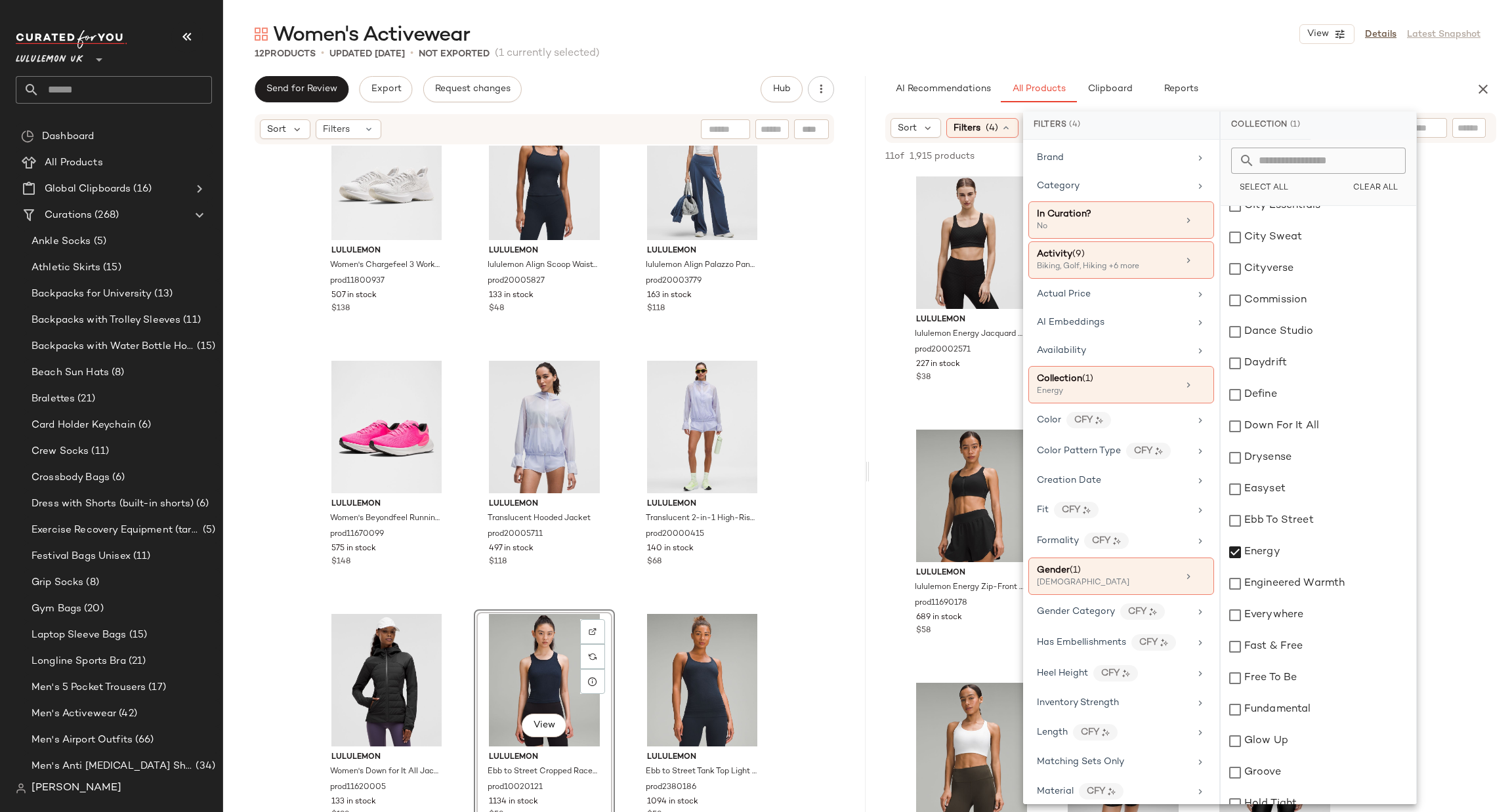
click at [1454, 484] on div "lululemon lululemon Energy Jacquard Bra Medium Support, B–D Cups Evolve prod200…" at bounding box center [1191, 673] width 643 height 1003
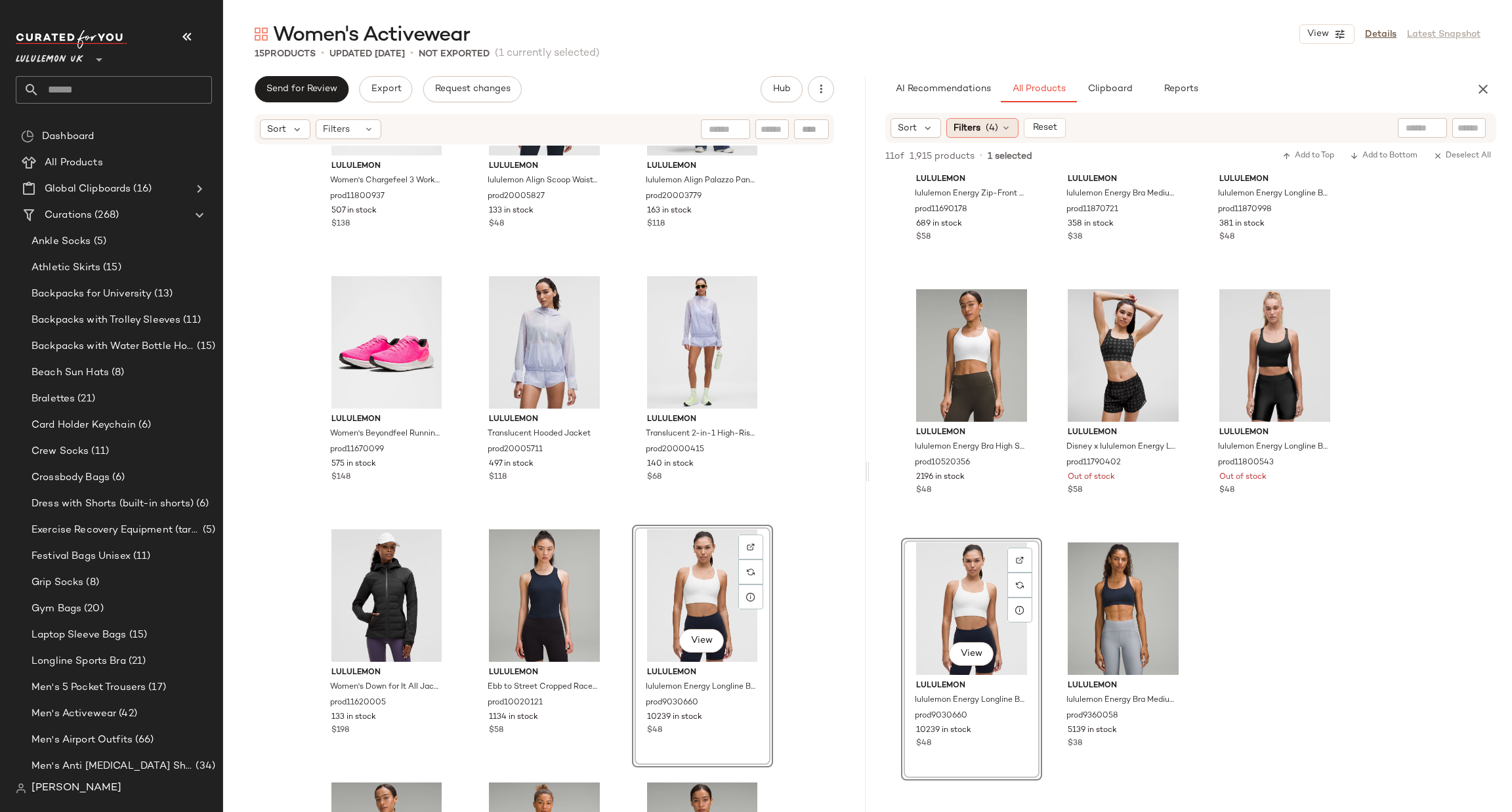
click at [984, 125] on div "Filters (4)" at bounding box center [982, 128] width 72 height 20
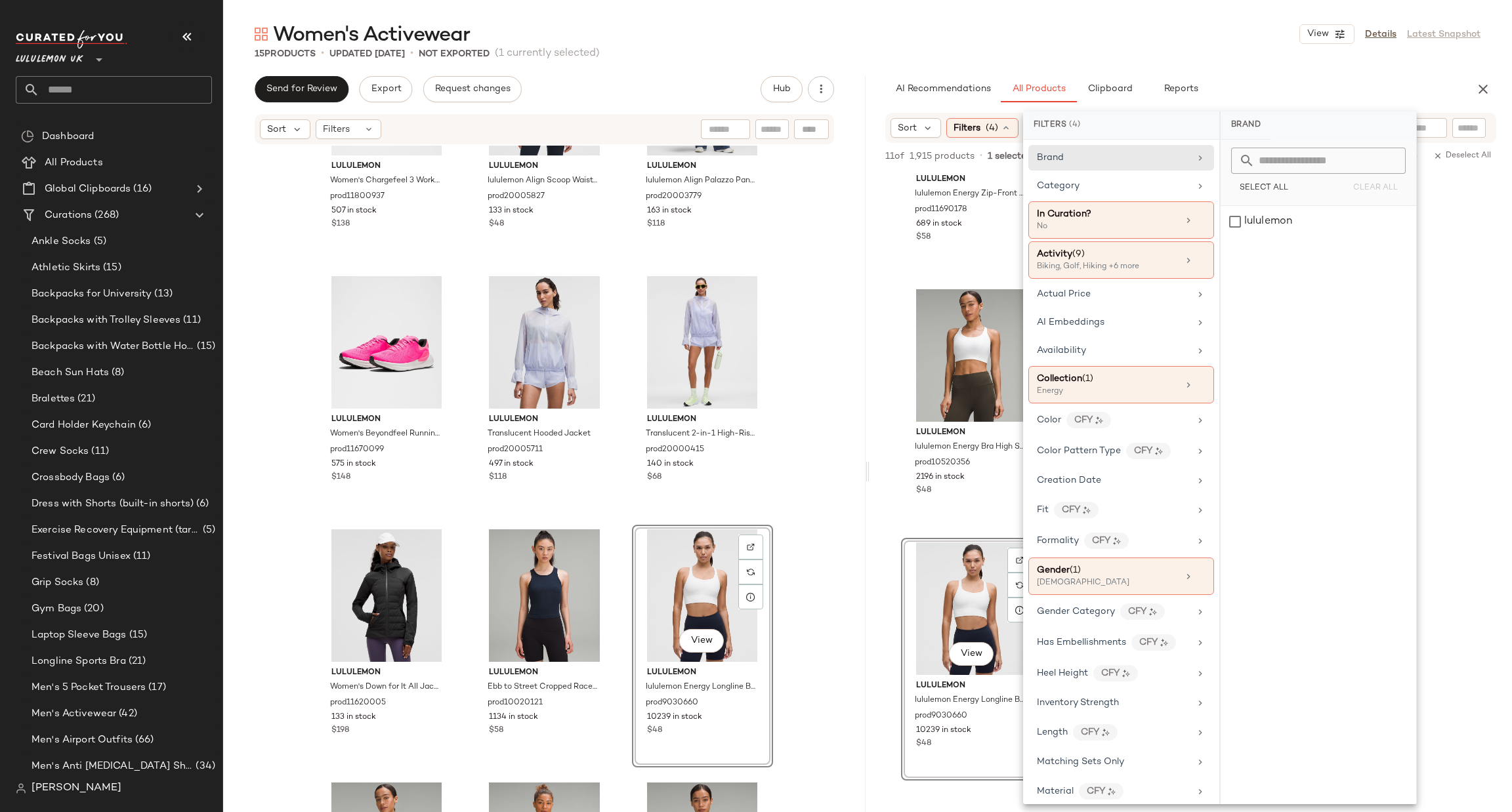
click at [1490, 547] on div "lululemon lululemon Energy Jacquard Bra Medium Support, B–D Cups Evolve prod200…" at bounding box center [1191, 279] width 643 height 1003
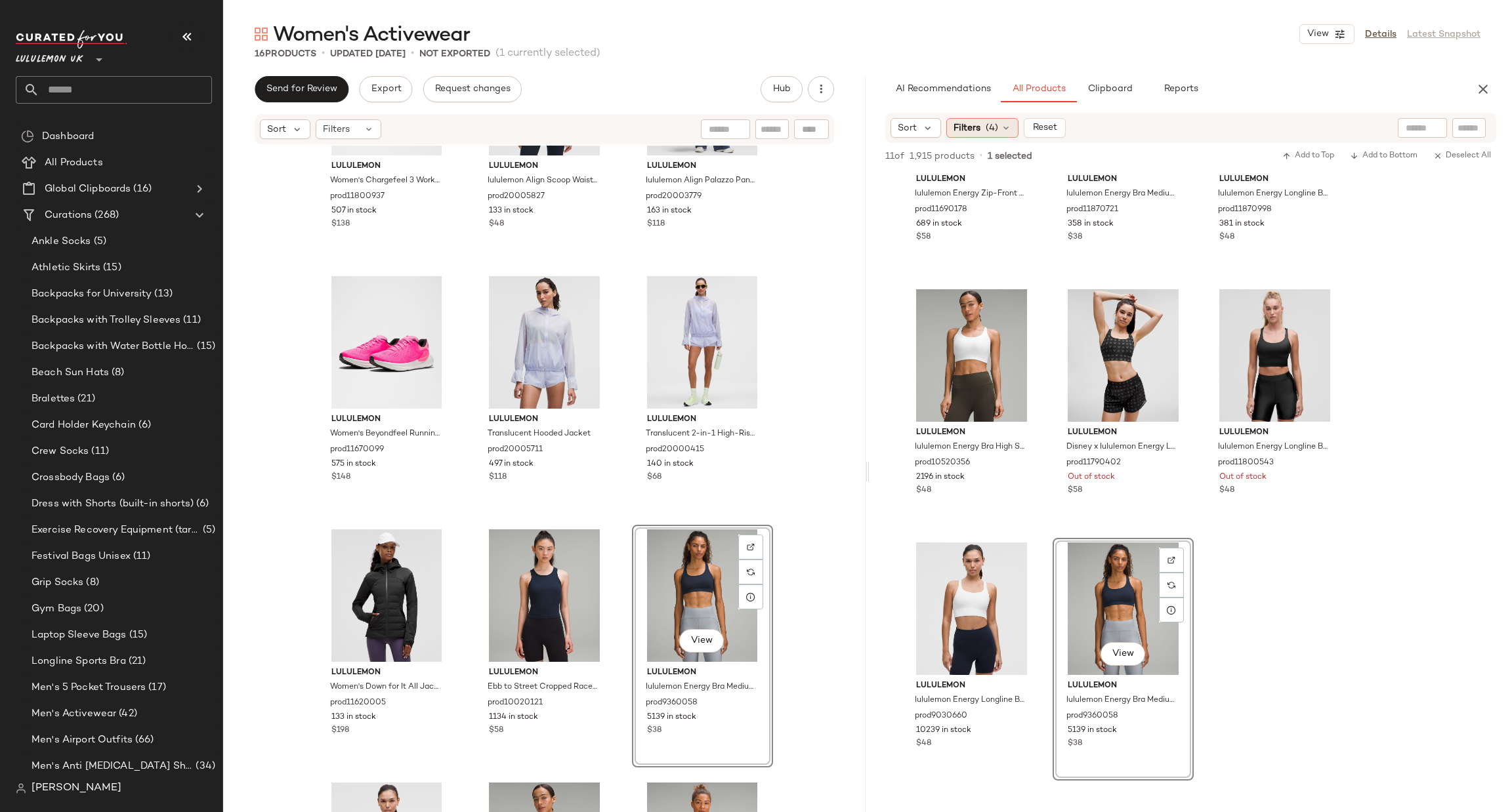
click at [965, 134] on span "Filters" at bounding box center [967, 128] width 27 height 14
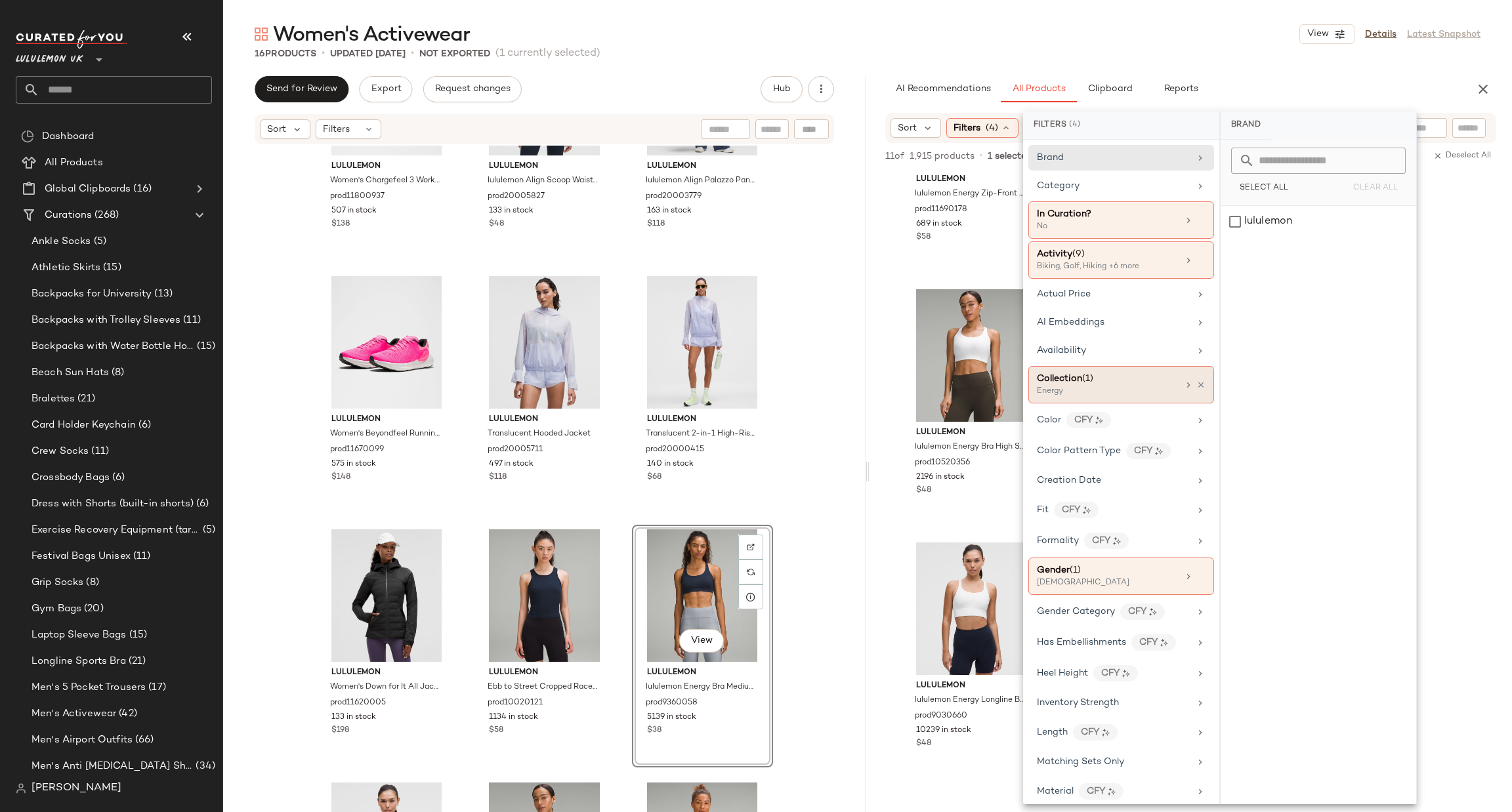
click at [1115, 384] on div "Collection (1)" at bounding box center [1107, 379] width 141 height 14
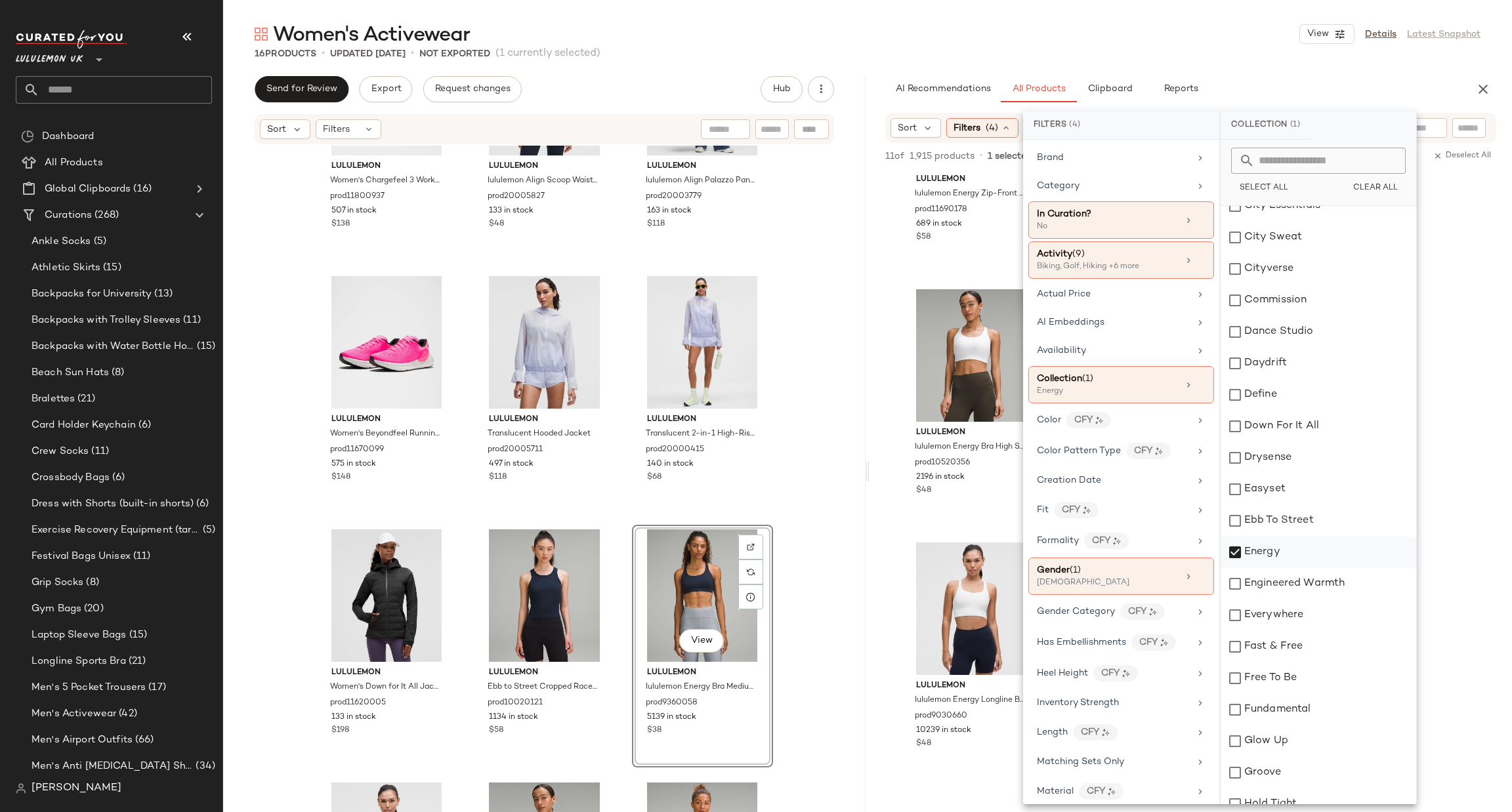
click at [1273, 561] on div "Energy" at bounding box center [1318, 553] width 195 height 32
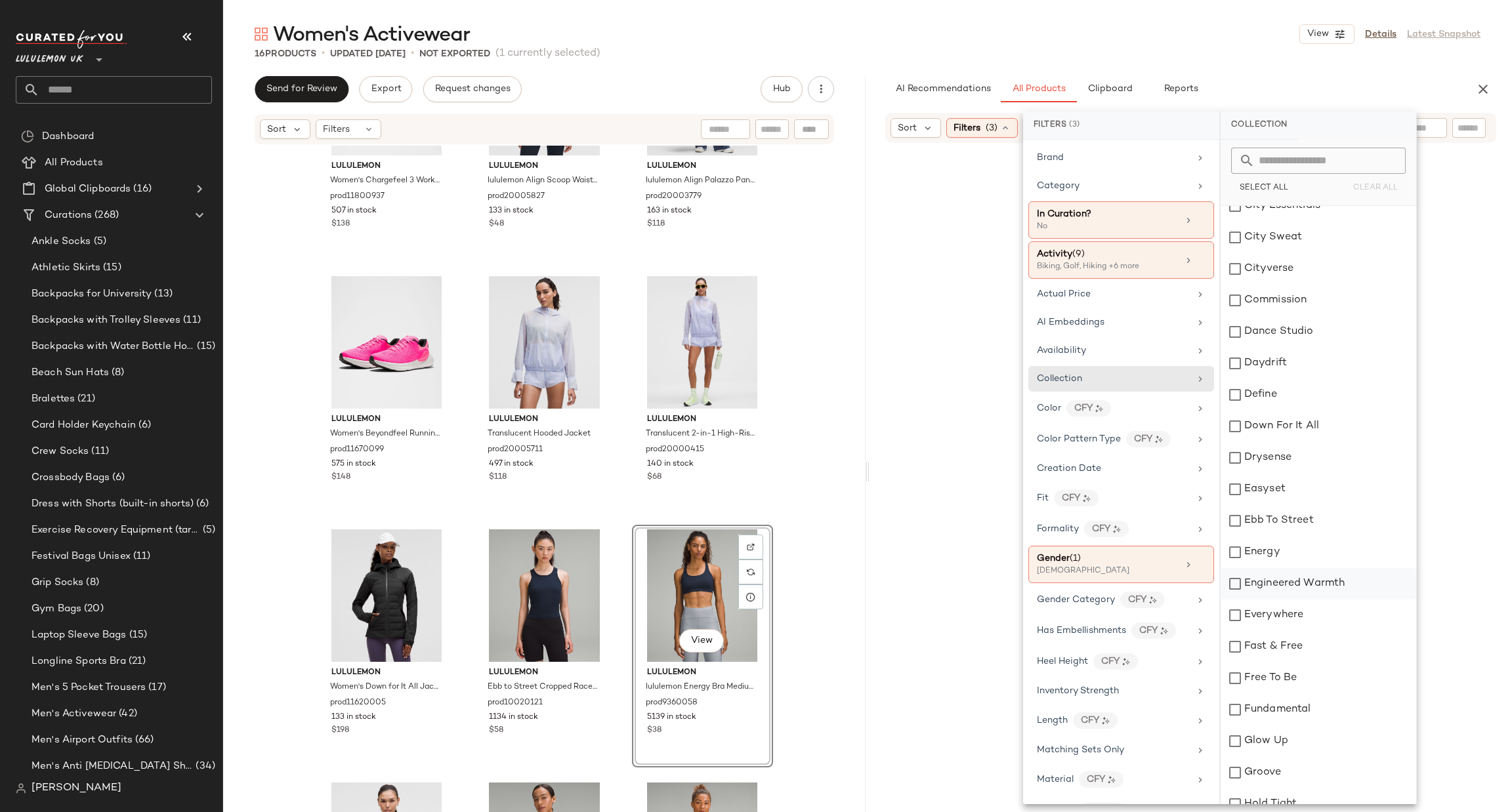
click at [1268, 578] on div "Engineered Warmth" at bounding box center [1318, 584] width 195 height 32
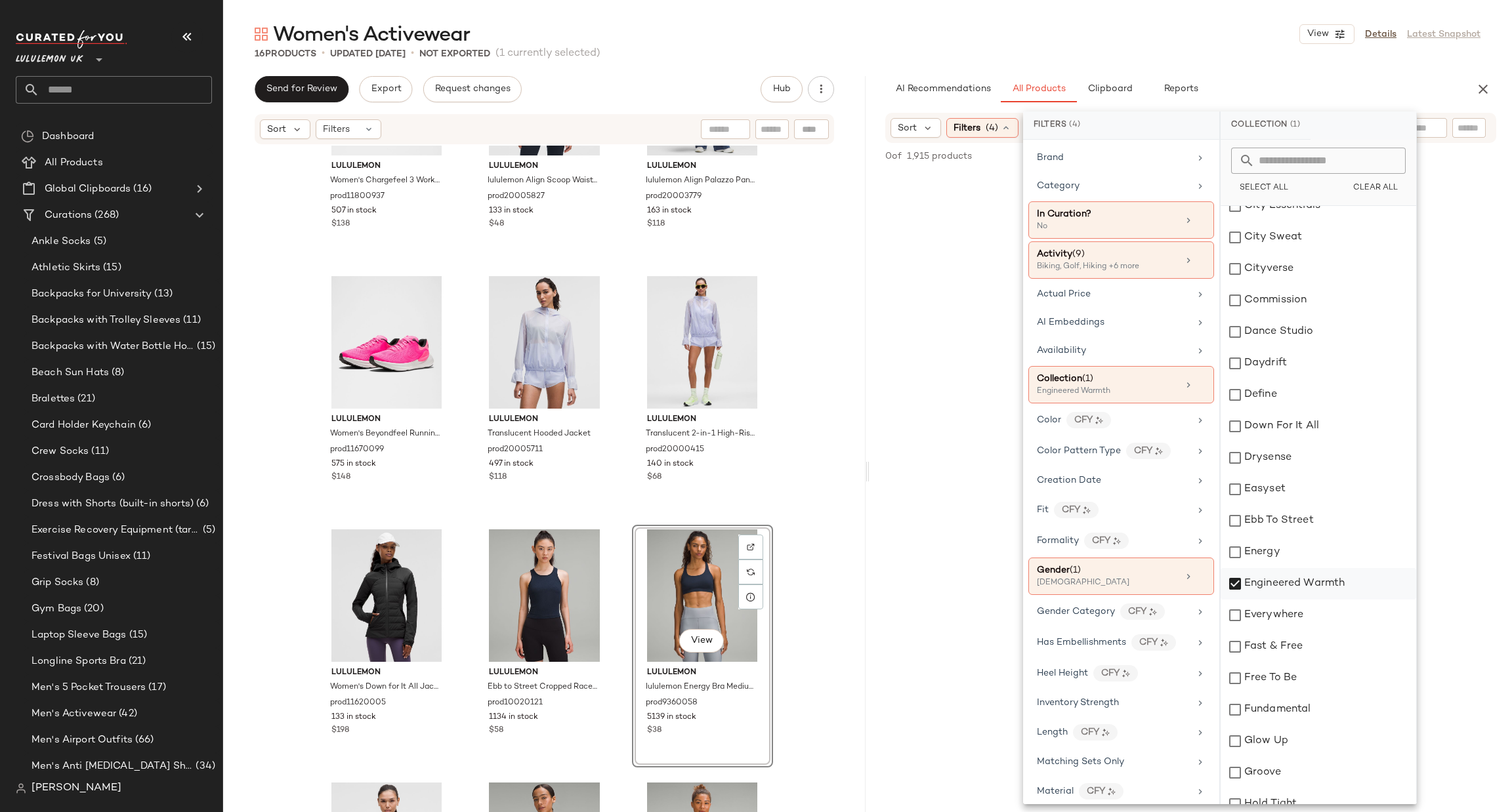
click at [1268, 578] on div "Engineered Warmth" at bounding box center [1318, 584] width 195 height 32
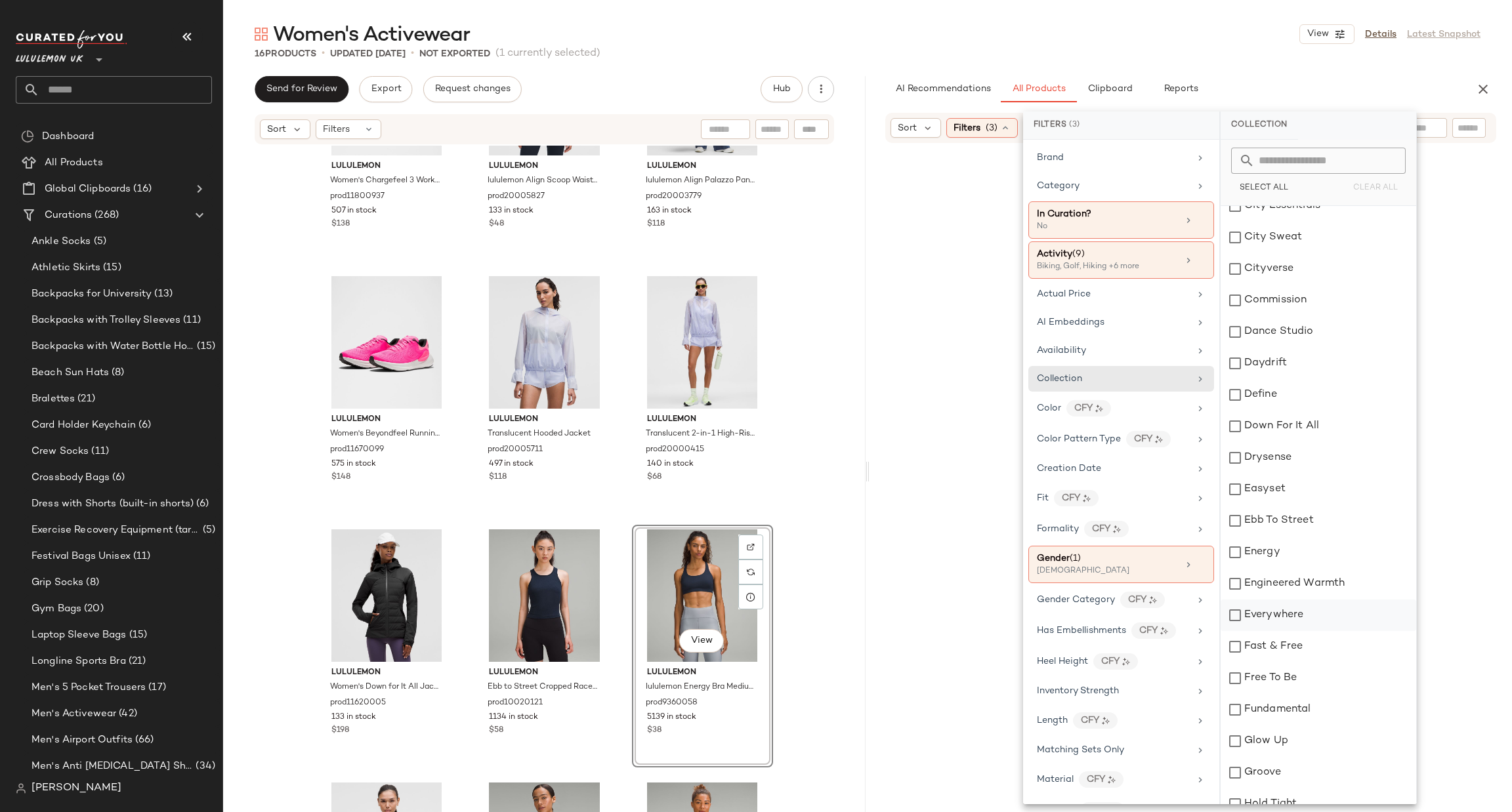
click at [1262, 609] on div "Everywhere" at bounding box center [1318, 615] width 195 height 32
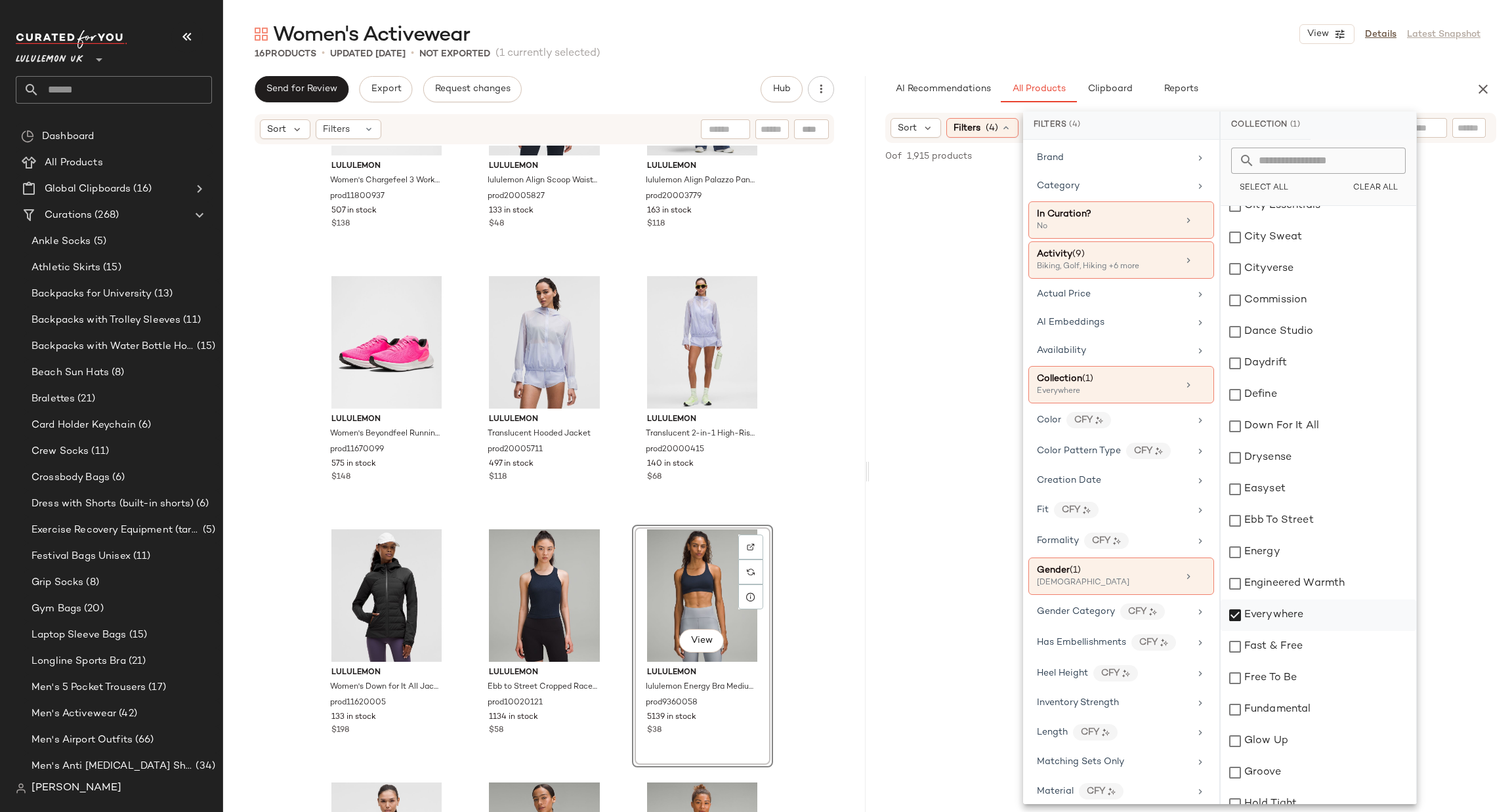
click at [1262, 609] on div "Everywhere" at bounding box center [1318, 615] width 195 height 32
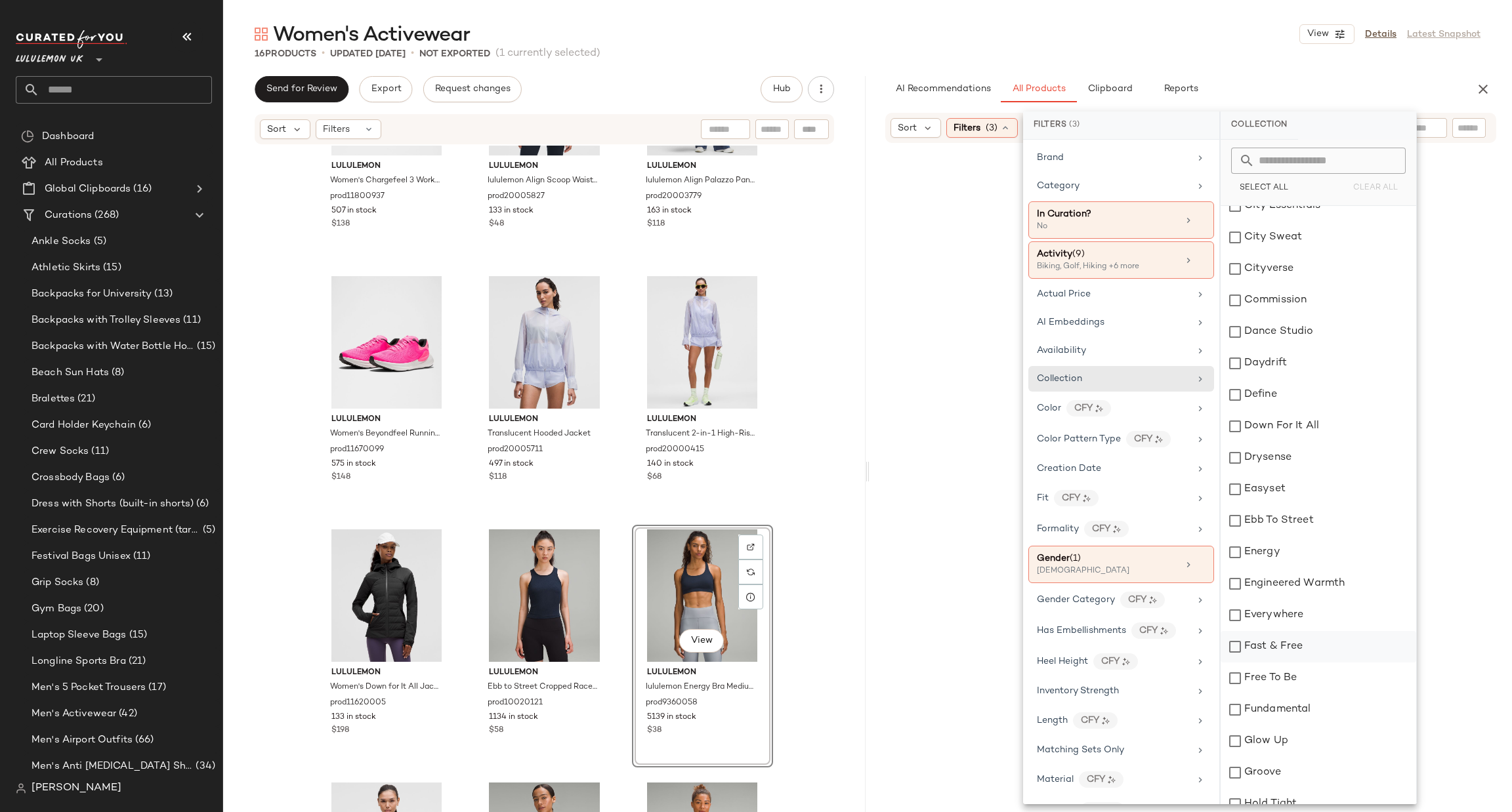
click at [1264, 632] on div "Fast & Free" at bounding box center [1318, 647] width 195 height 32
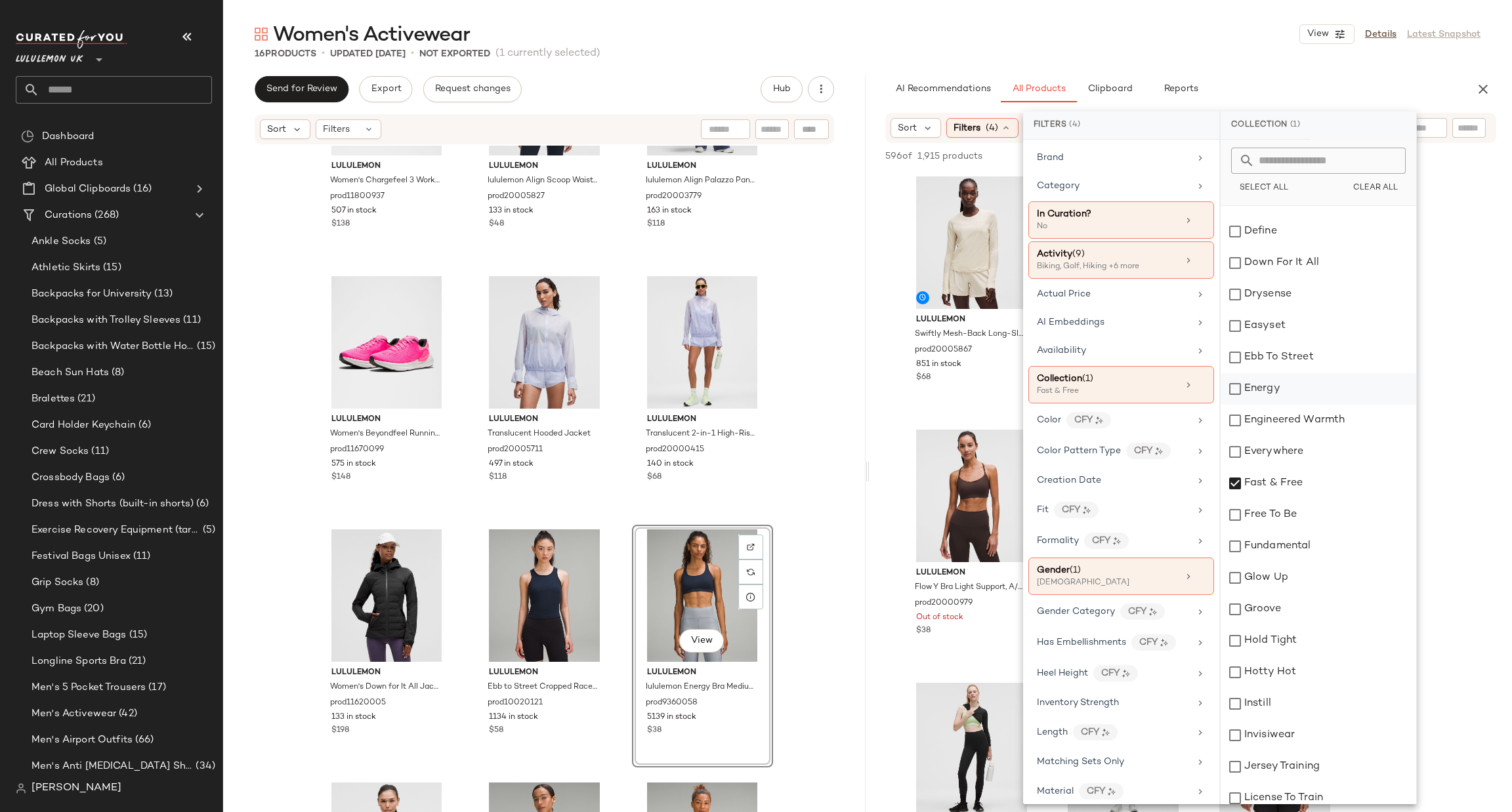
scroll to position [590, 0]
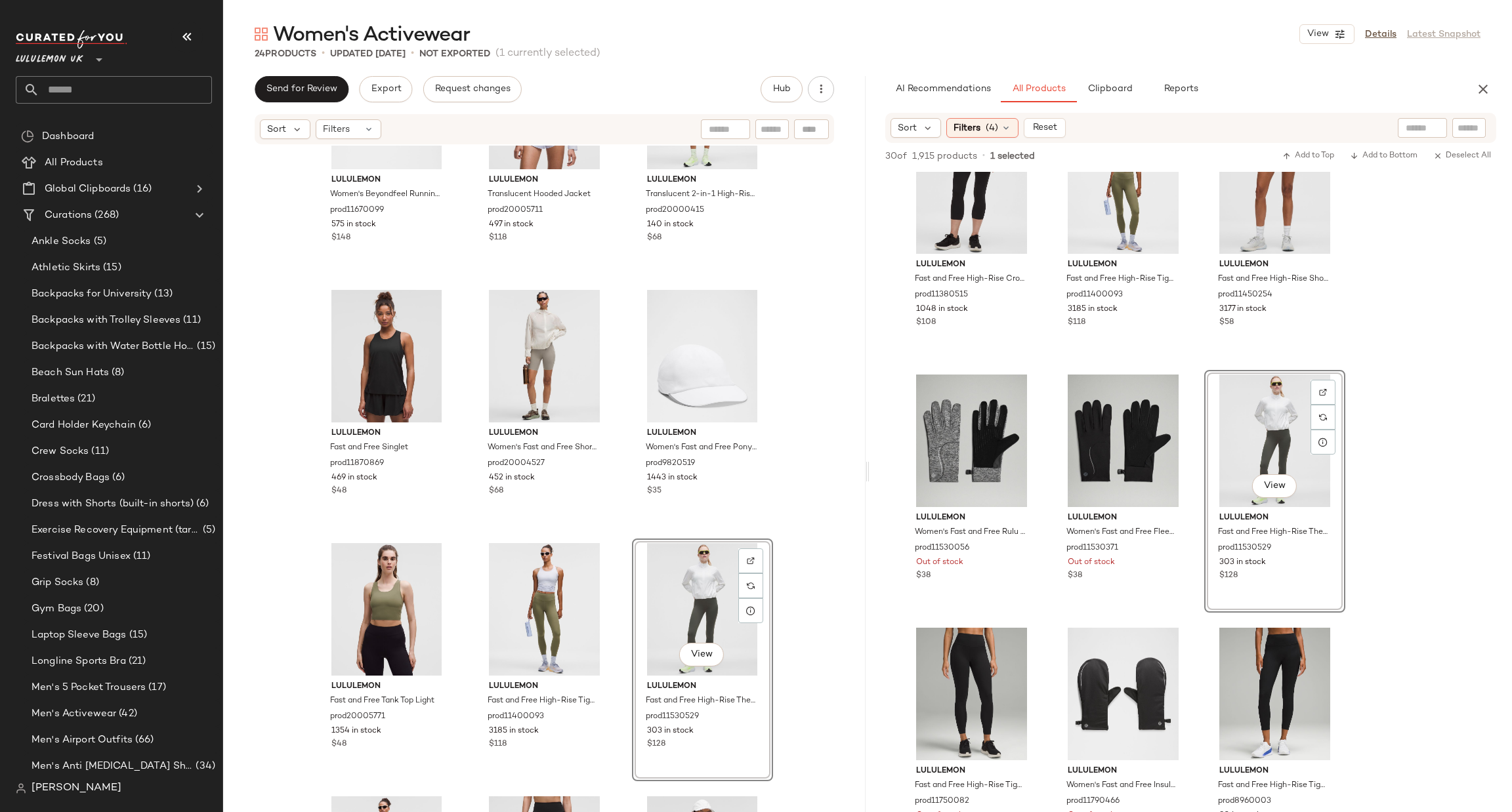
scroll to position [831, 0]
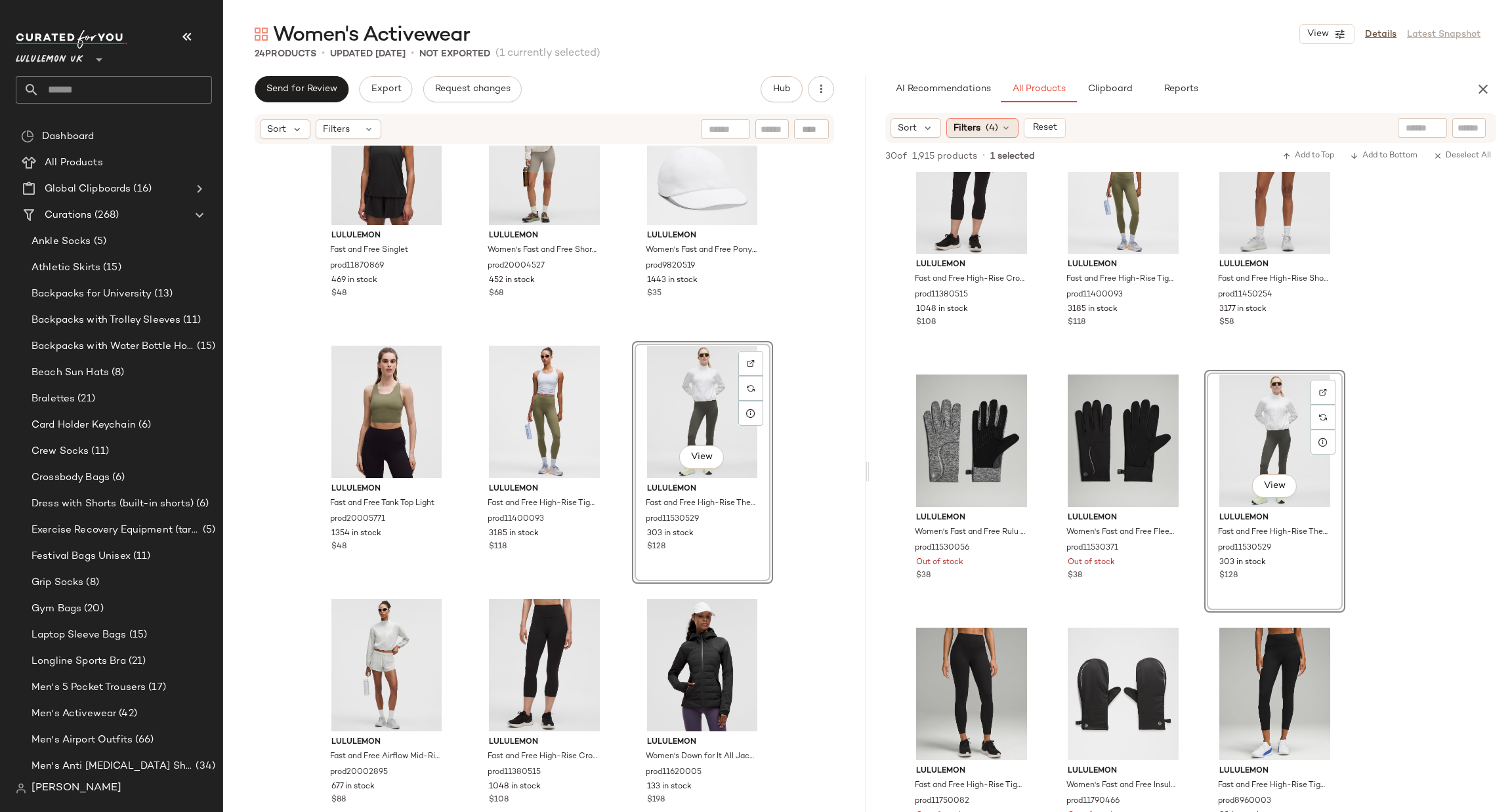
click at [984, 126] on div "Filters (4)" at bounding box center [982, 128] width 72 height 20
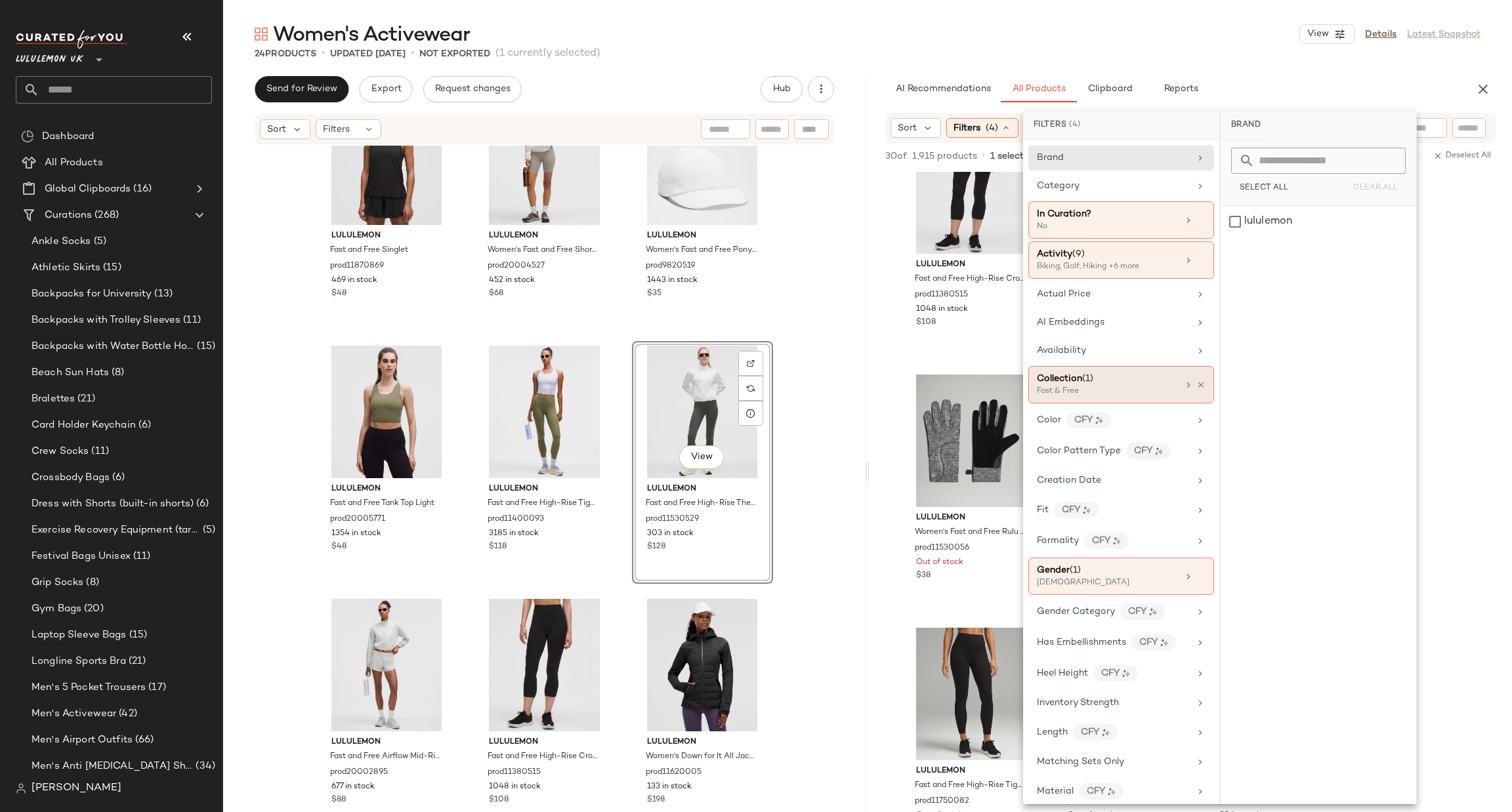
click at [1176, 386] on div "Collection (1) Fast & Free" at bounding box center [1121, 384] width 186 height 38
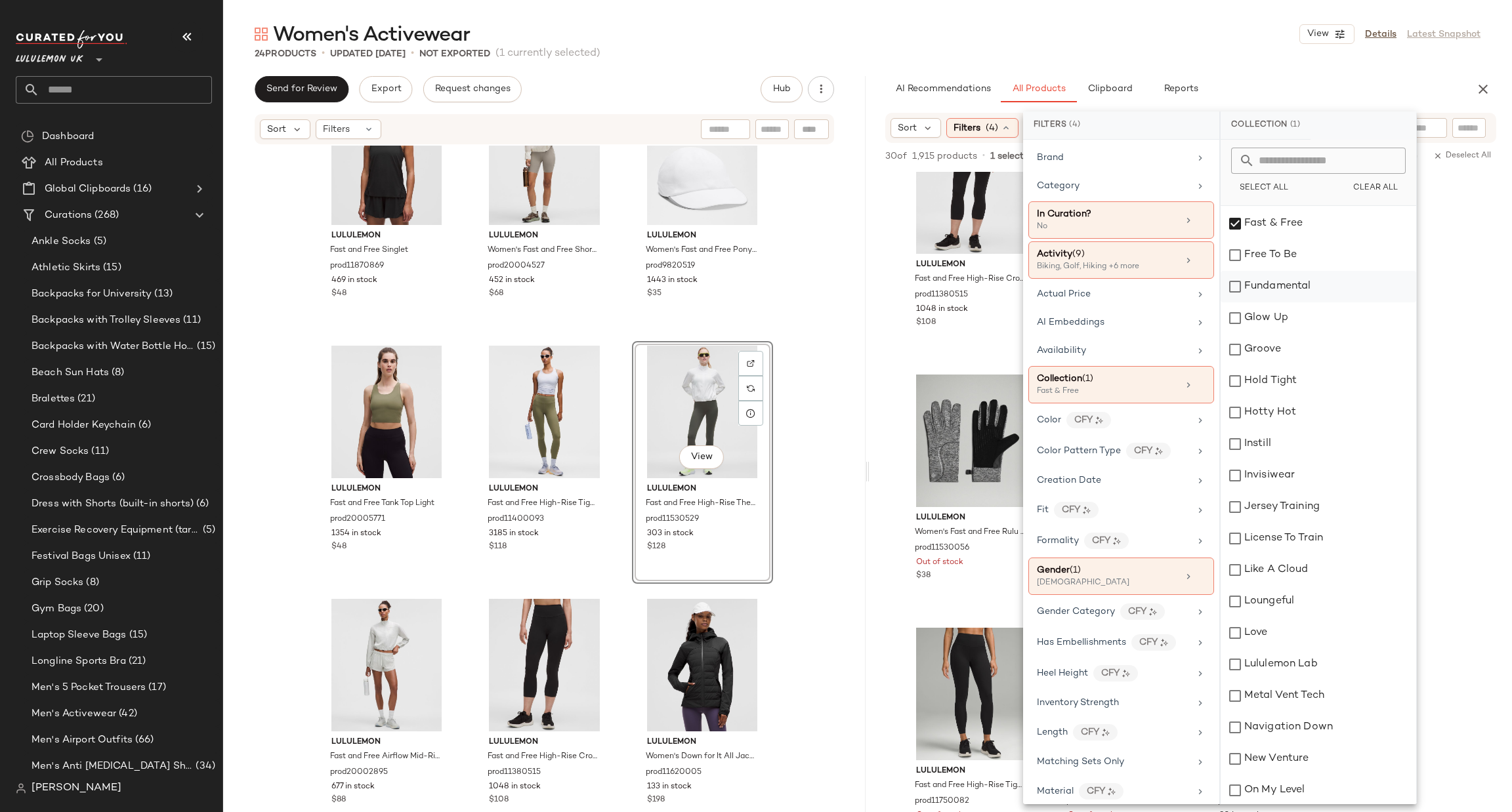
scroll to position [788, 0]
click at [1309, 265] on div "Fast & Free" at bounding box center [1318, 253] width 195 height 32
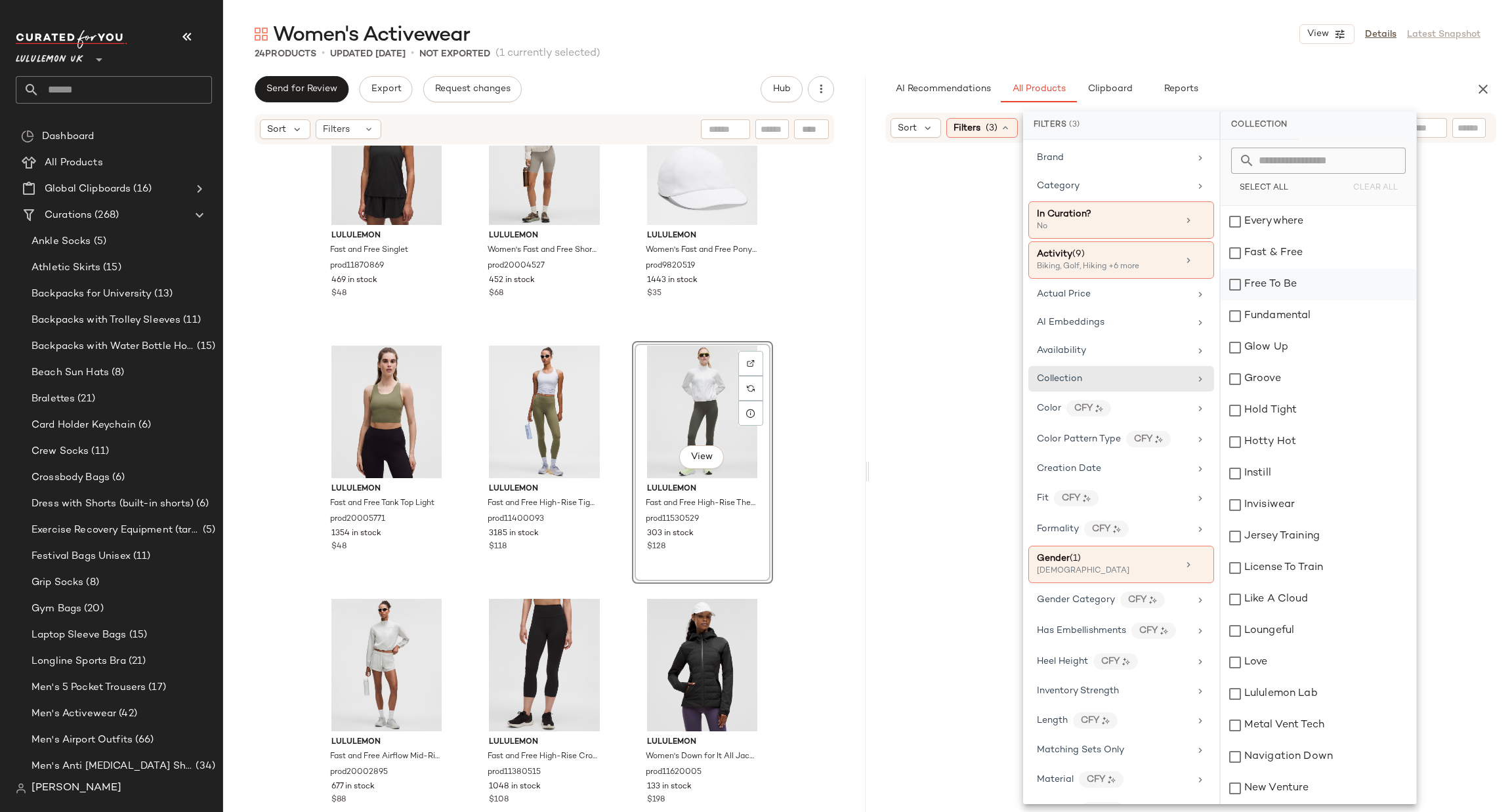
click at [1302, 288] on div "Free To Be" at bounding box center [1318, 285] width 195 height 32
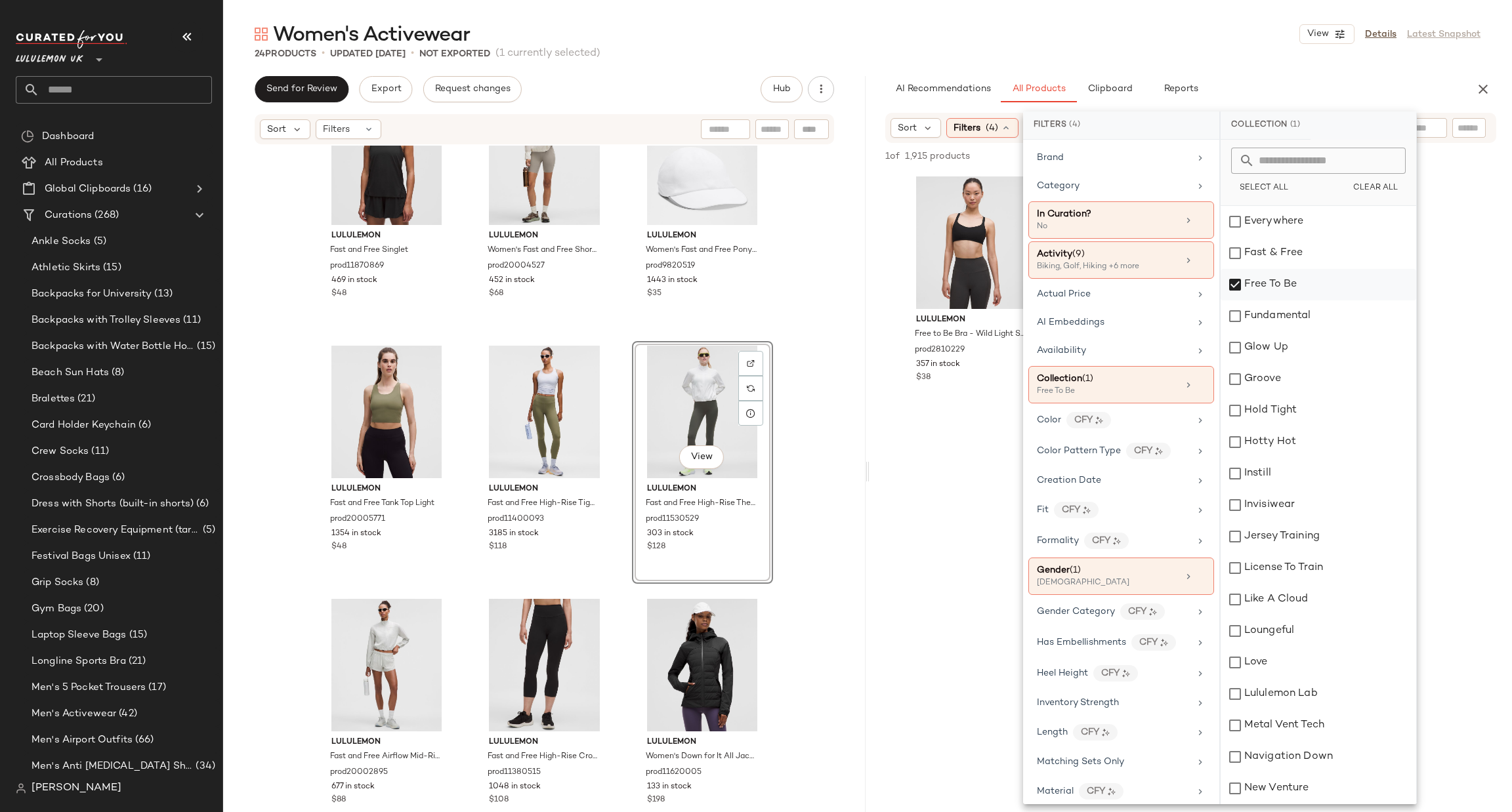
click at [1285, 285] on div "Free To Be" at bounding box center [1318, 285] width 195 height 32
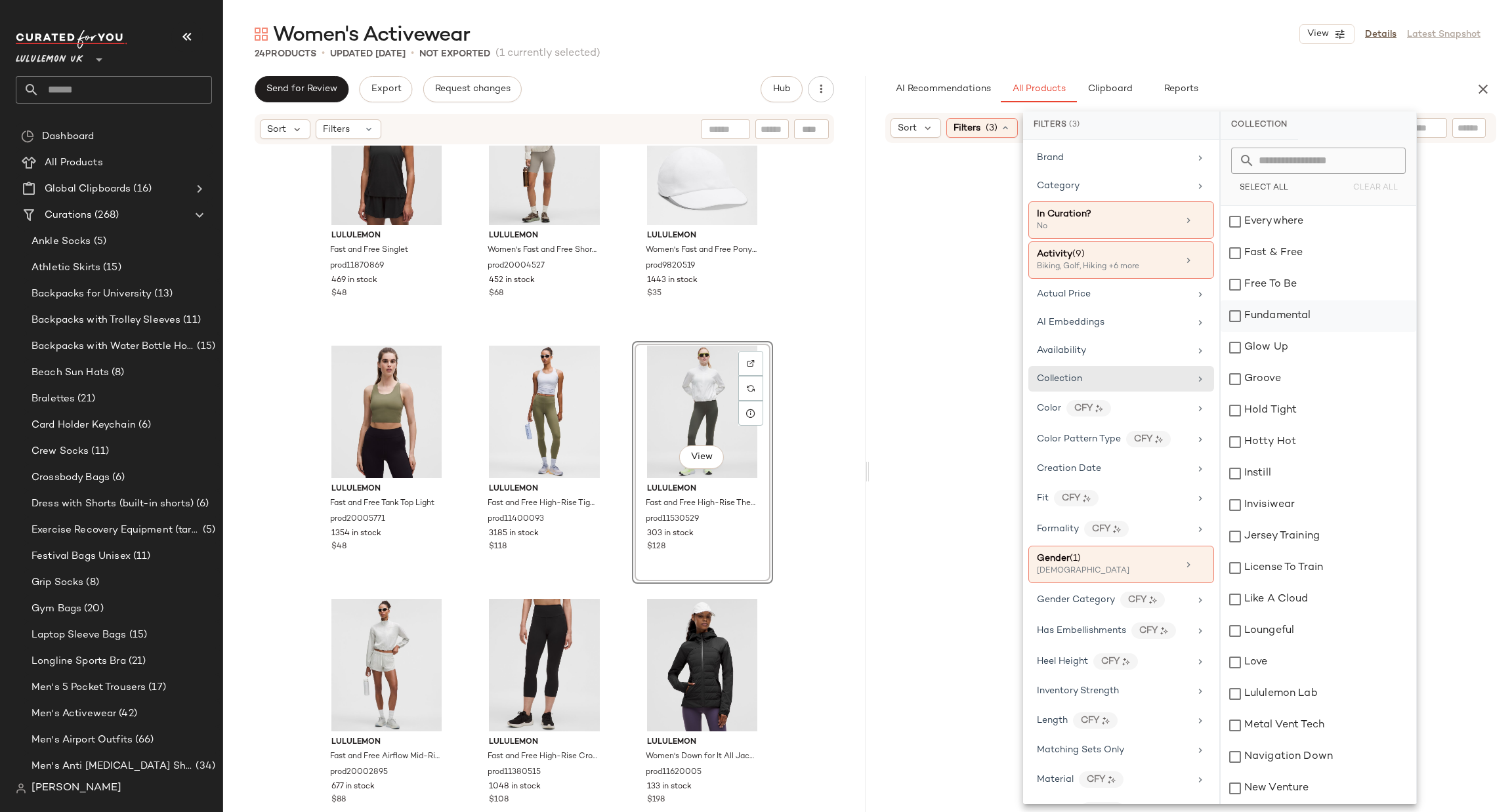
click at [1274, 314] on div "Fundamental" at bounding box center [1318, 316] width 195 height 32
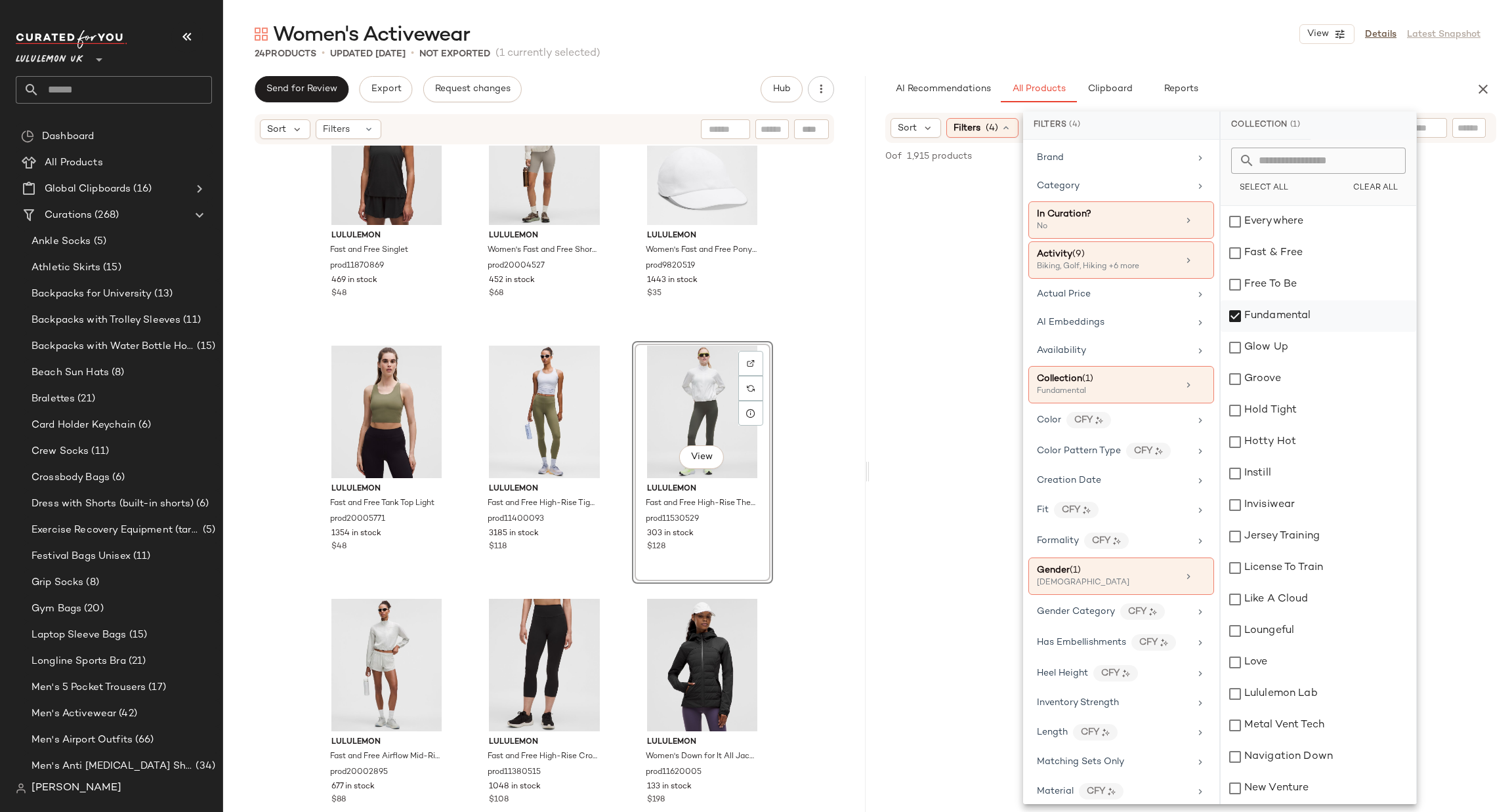
click at [1274, 314] on div "Fundamental" at bounding box center [1318, 316] width 195 height 32
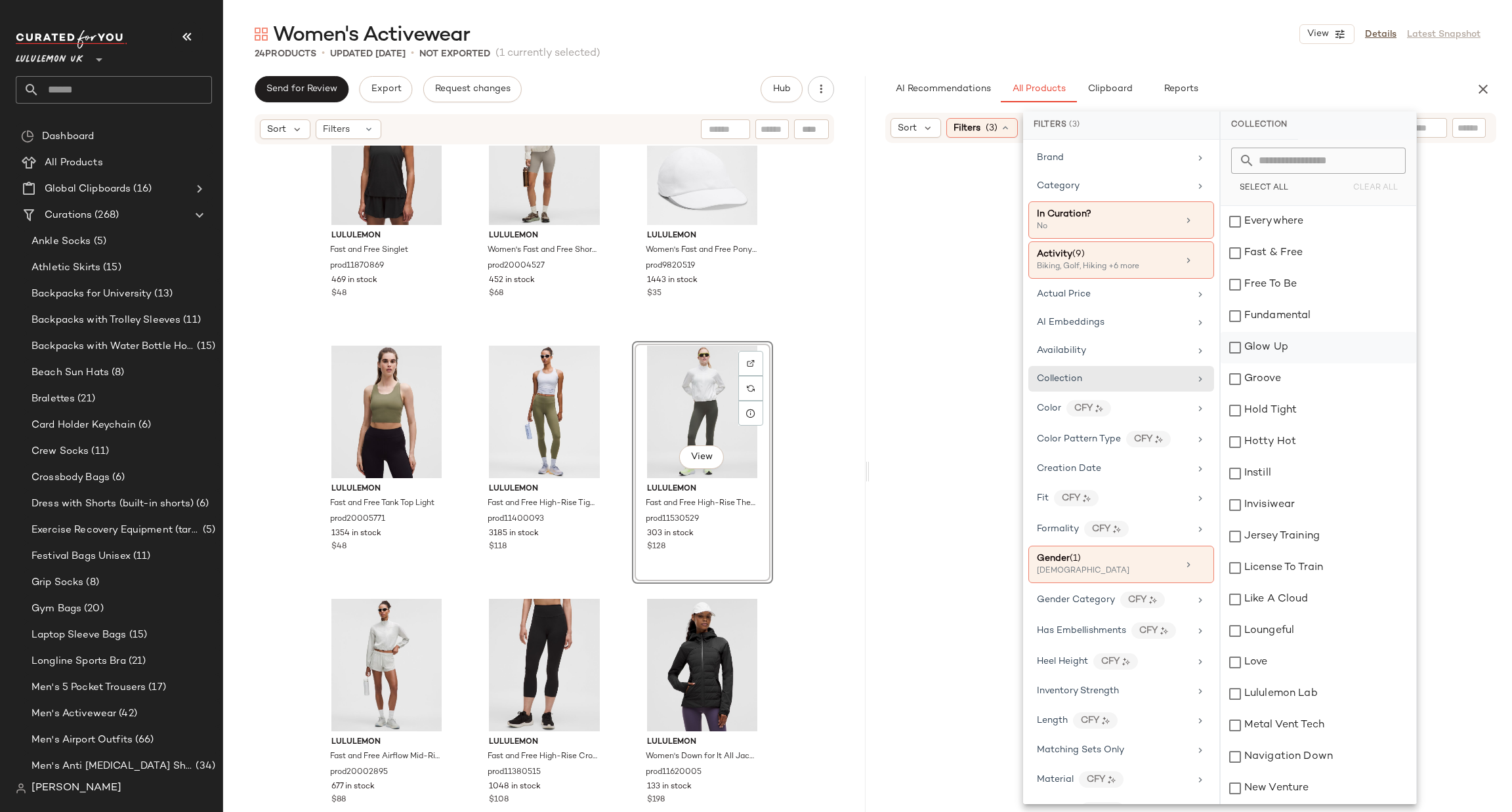
click at [1269, 350] on div "Glow Up" at bounding box center [1318, 348] width 195 height 32
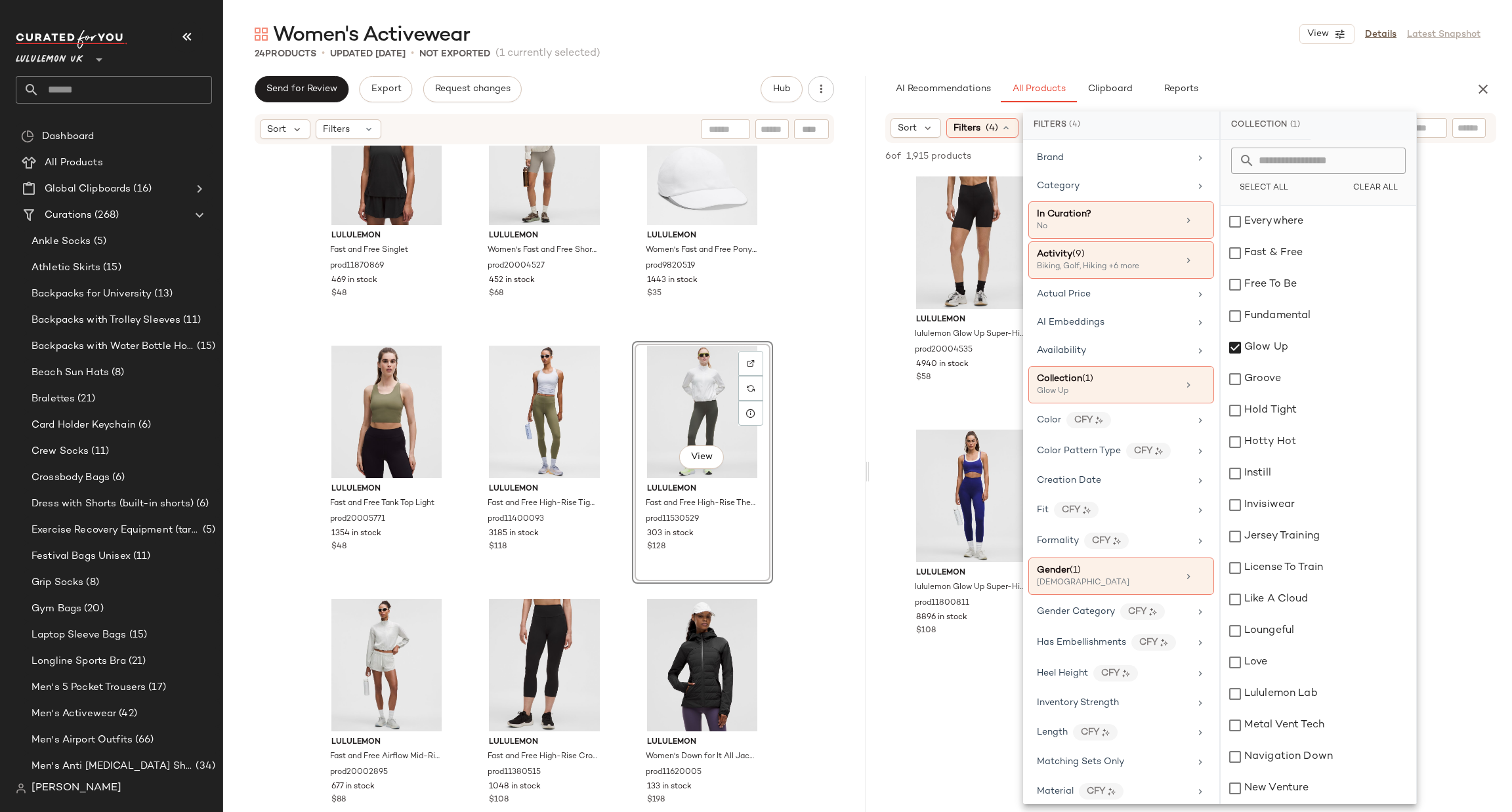
click at [881, 417] on div "lululemon lululemon Glow Up Super-High-Rise Short 6" prod20004535 4940 in stock…" at bounding box center [1191, 420] width 643 height 496
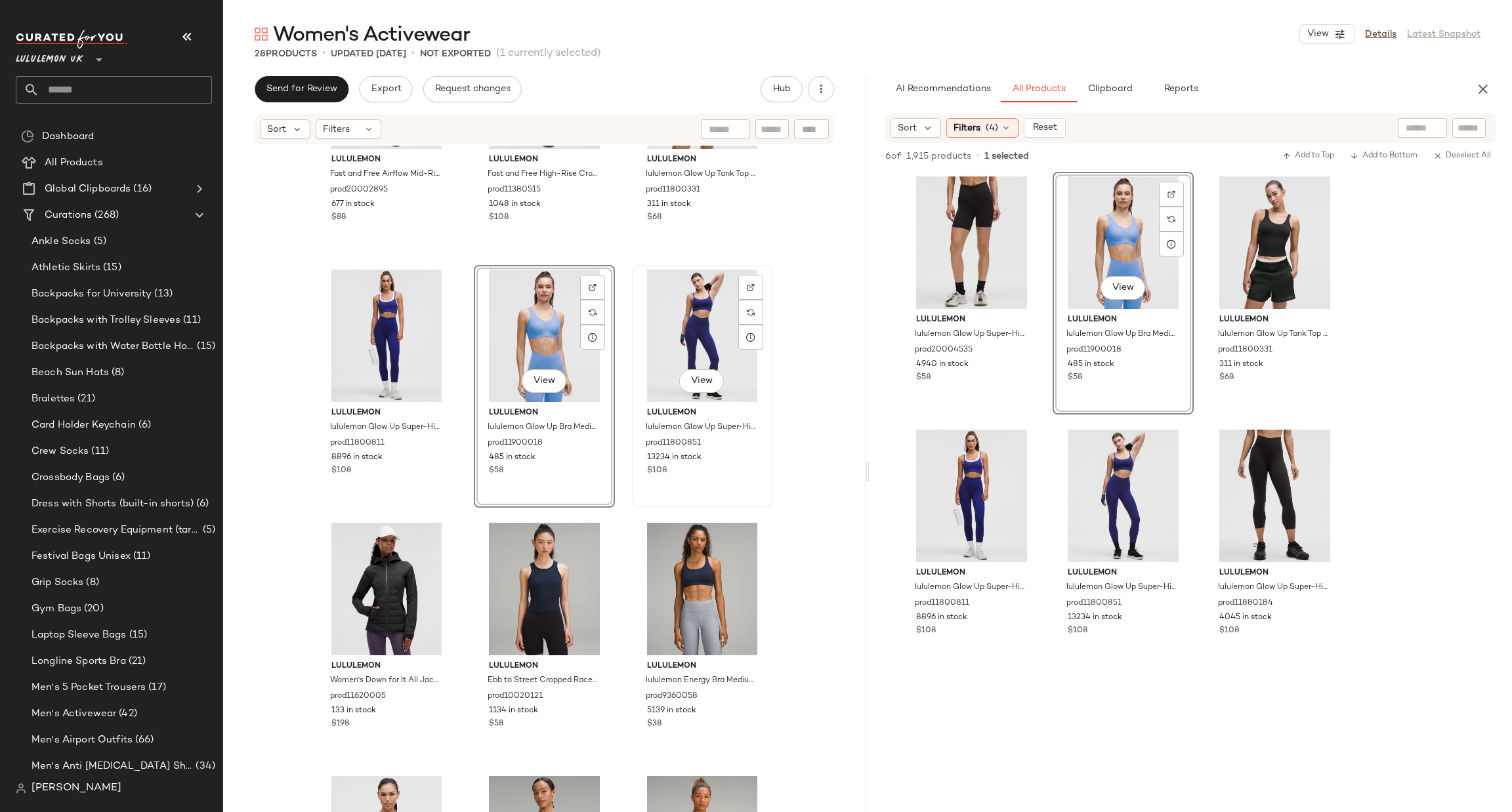
scroll to position [1519, 0]
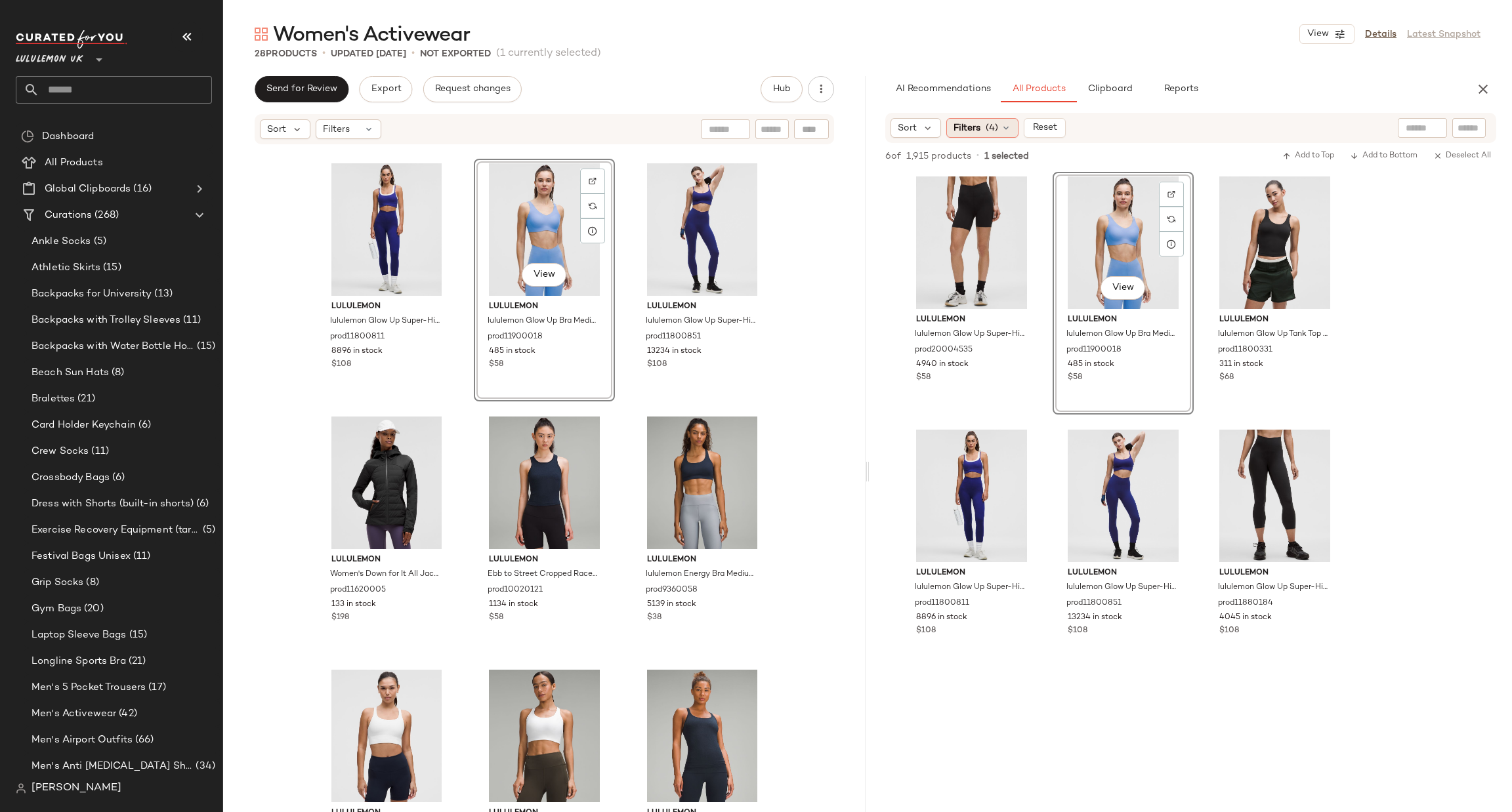
click at [990, 134] on div "Filters (4)" at bounding box center [982, 128] width 72 height 20
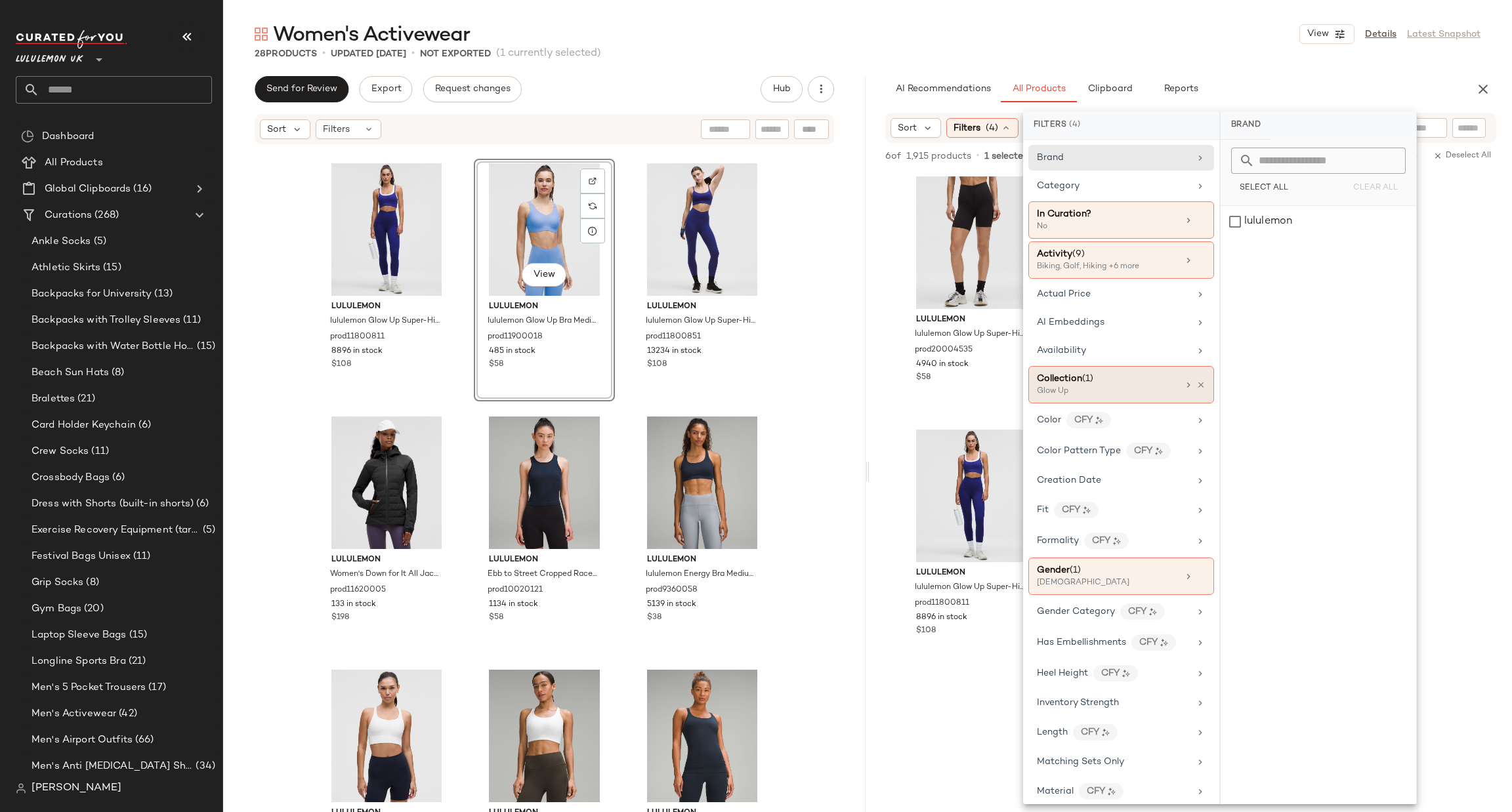
click at [1141, 388] on div "Glow Up" at bounding box center [1102, 392] width 131 height 12
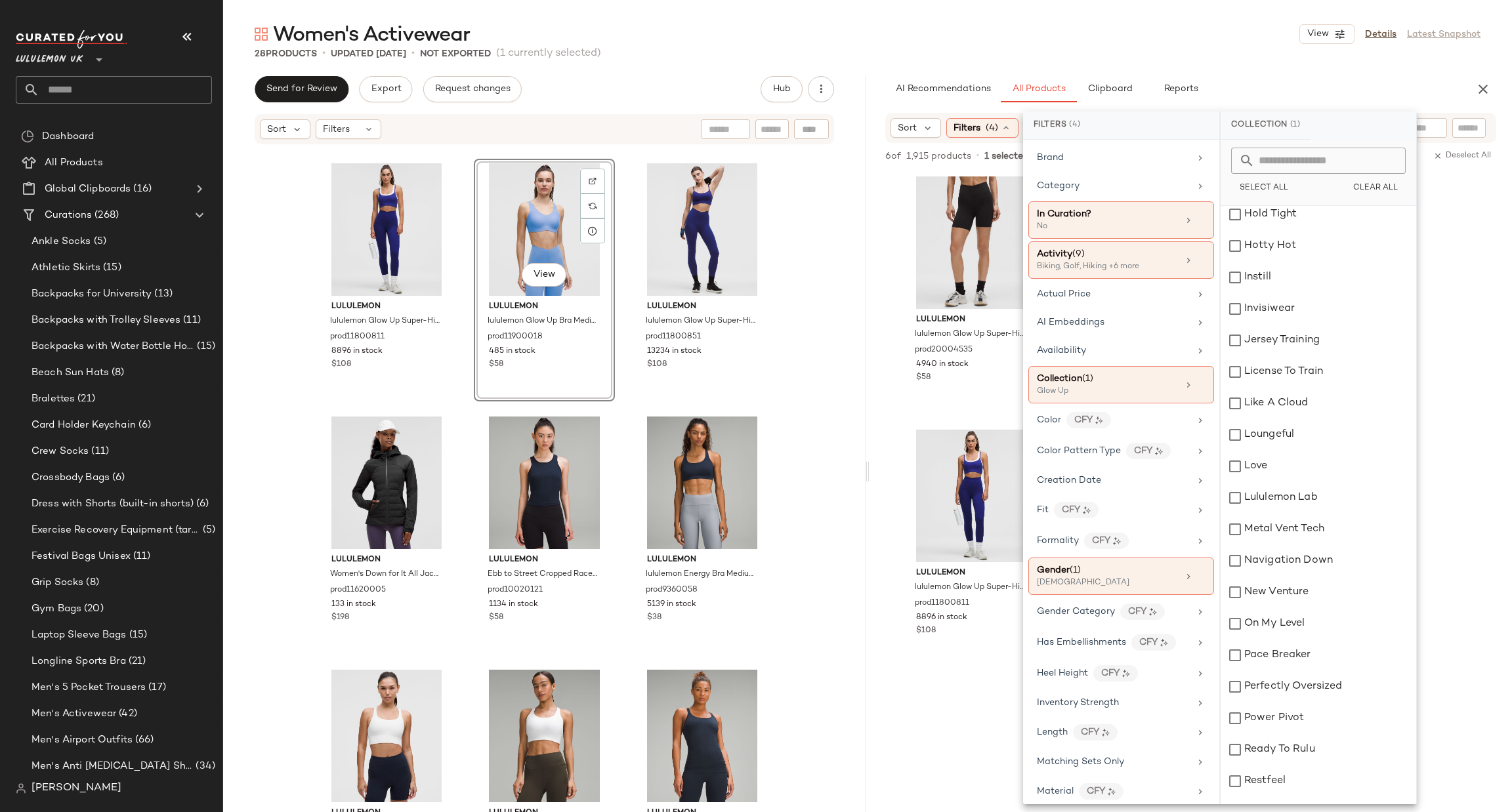
scroll to position [788, 0]
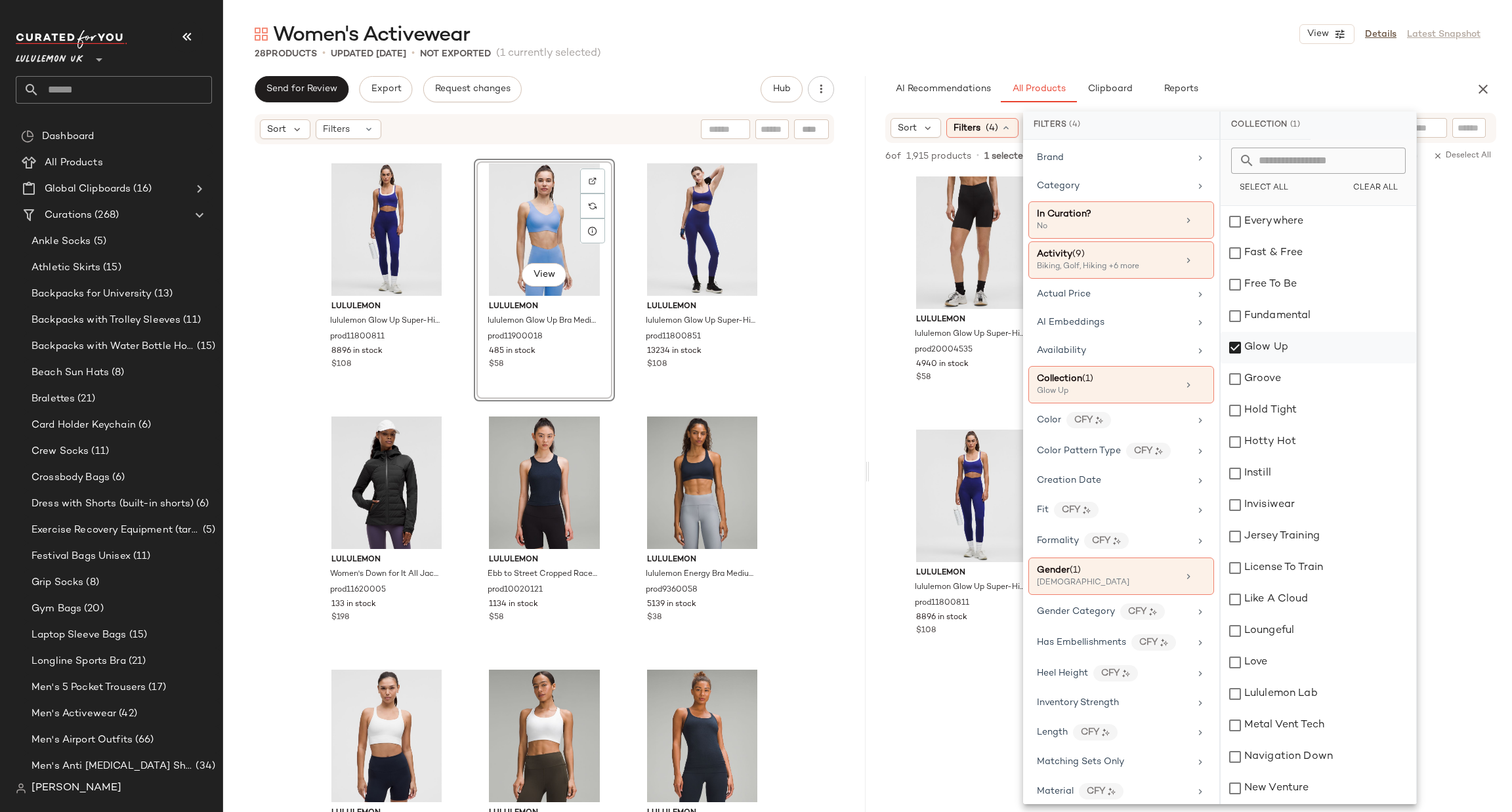
click at [1288, 342] on div "Glow Up" at bounding box center [1318, 348] width 195 height 32
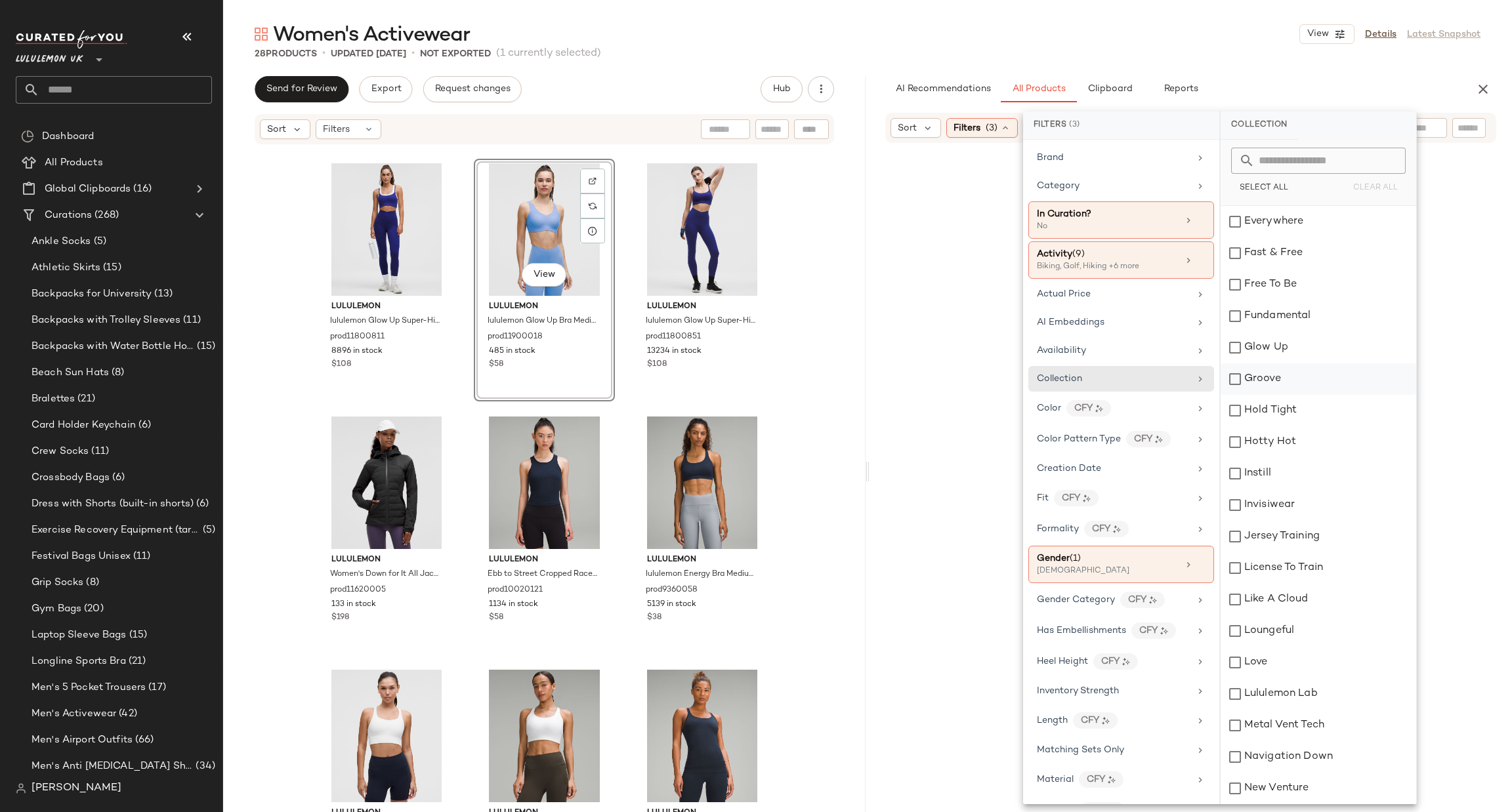
click at [1275, 365] on div "Groove" at bounding box center [1318, 379] width 195 height 32
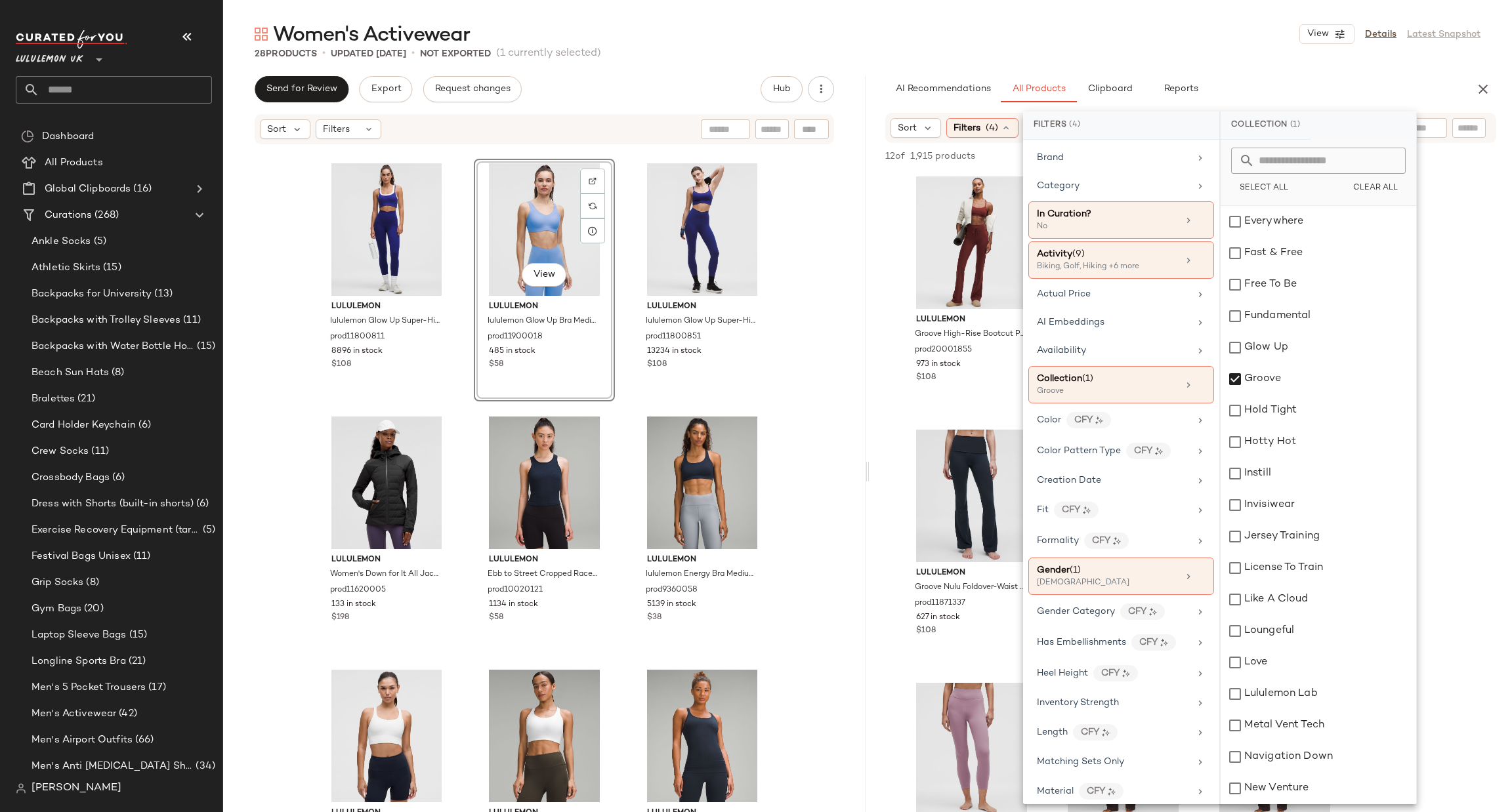
click at [886, 421] on div "lululemon Groove High-Rise Bootcut Pant Regular prod20001855 973 in stock $108 …" at bounding box center [1191, 673] width 643 height 1003
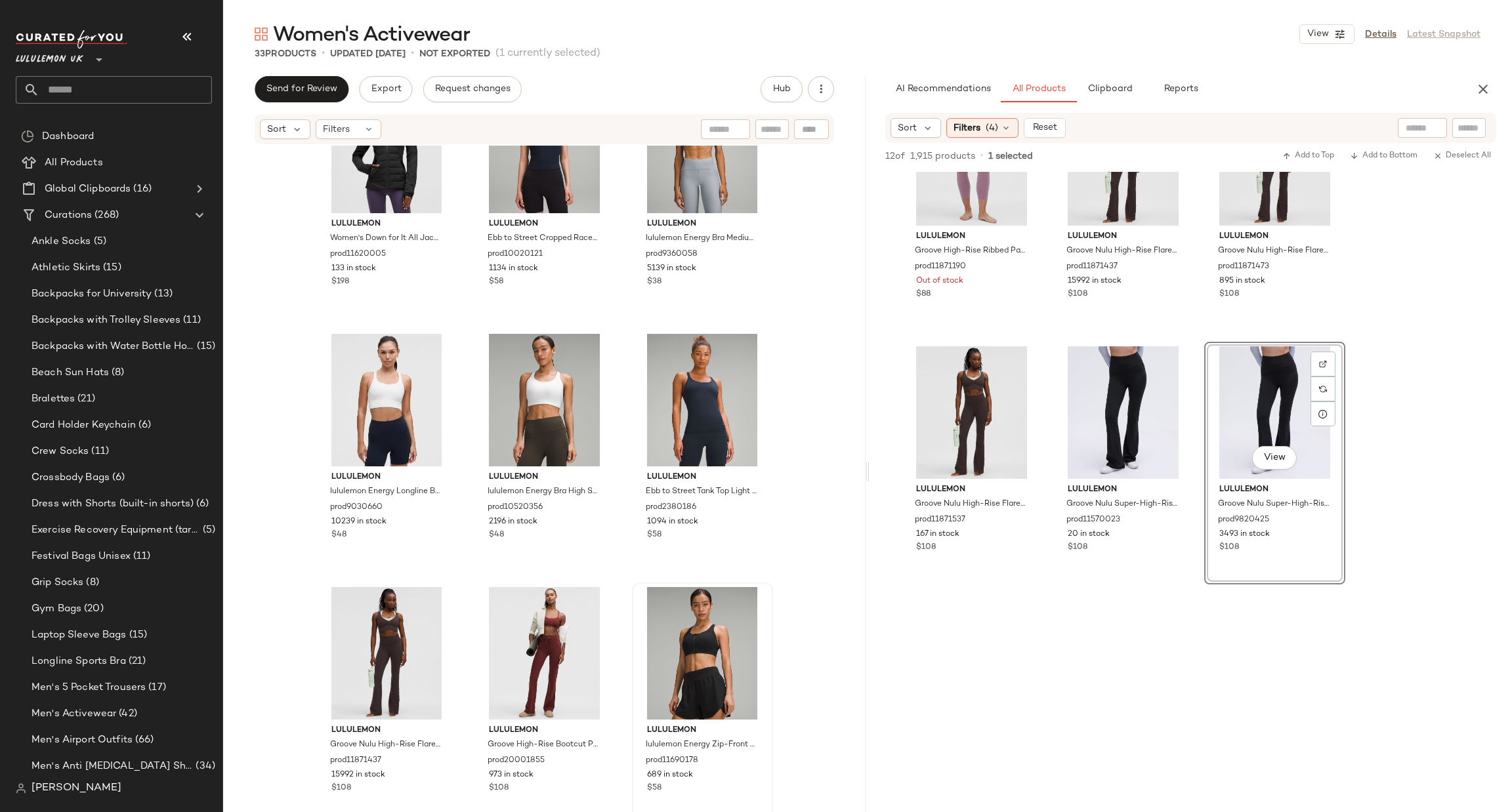
scroll to position [2082, 0]
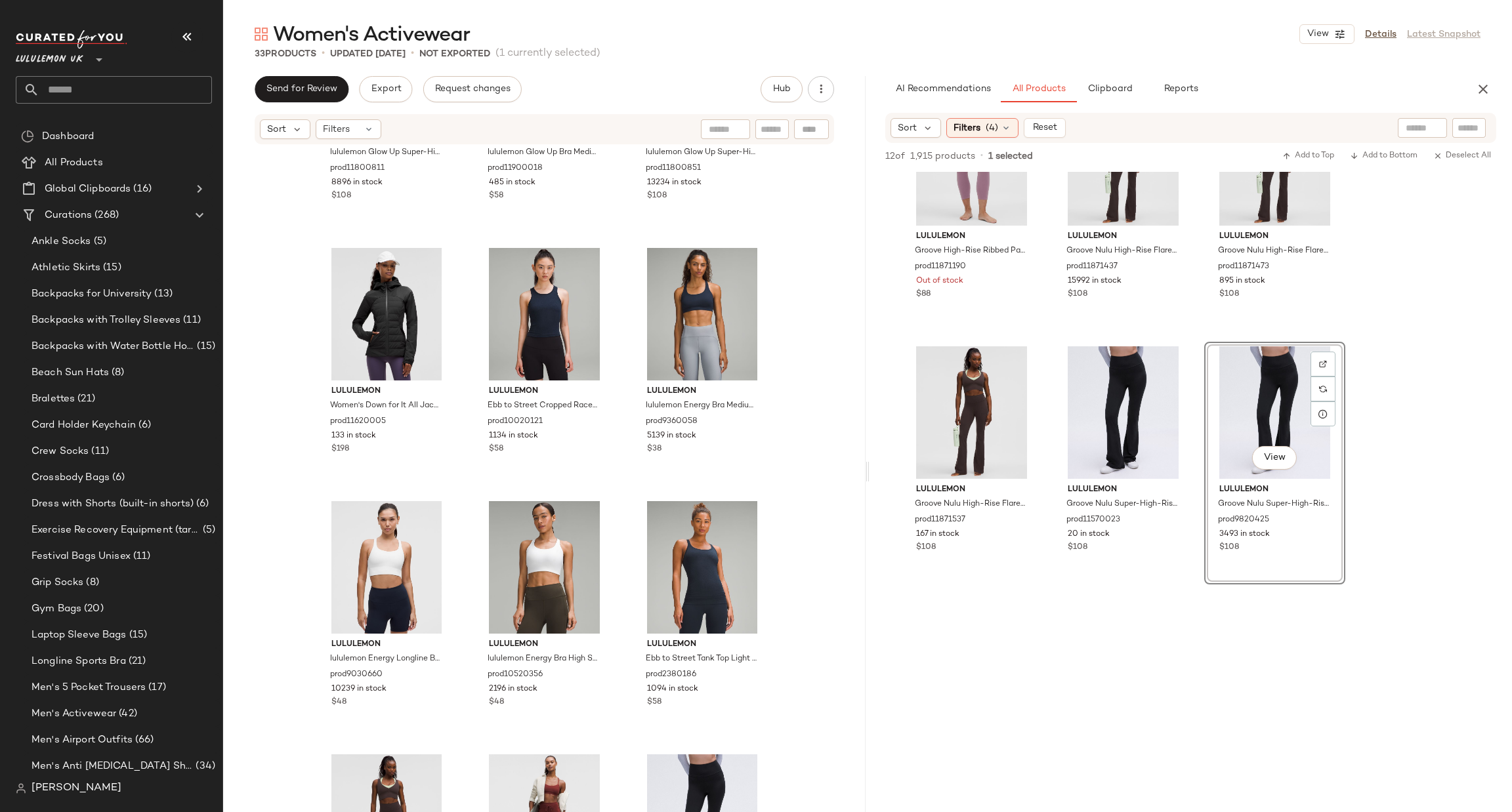
scroll to position [1492, 0]
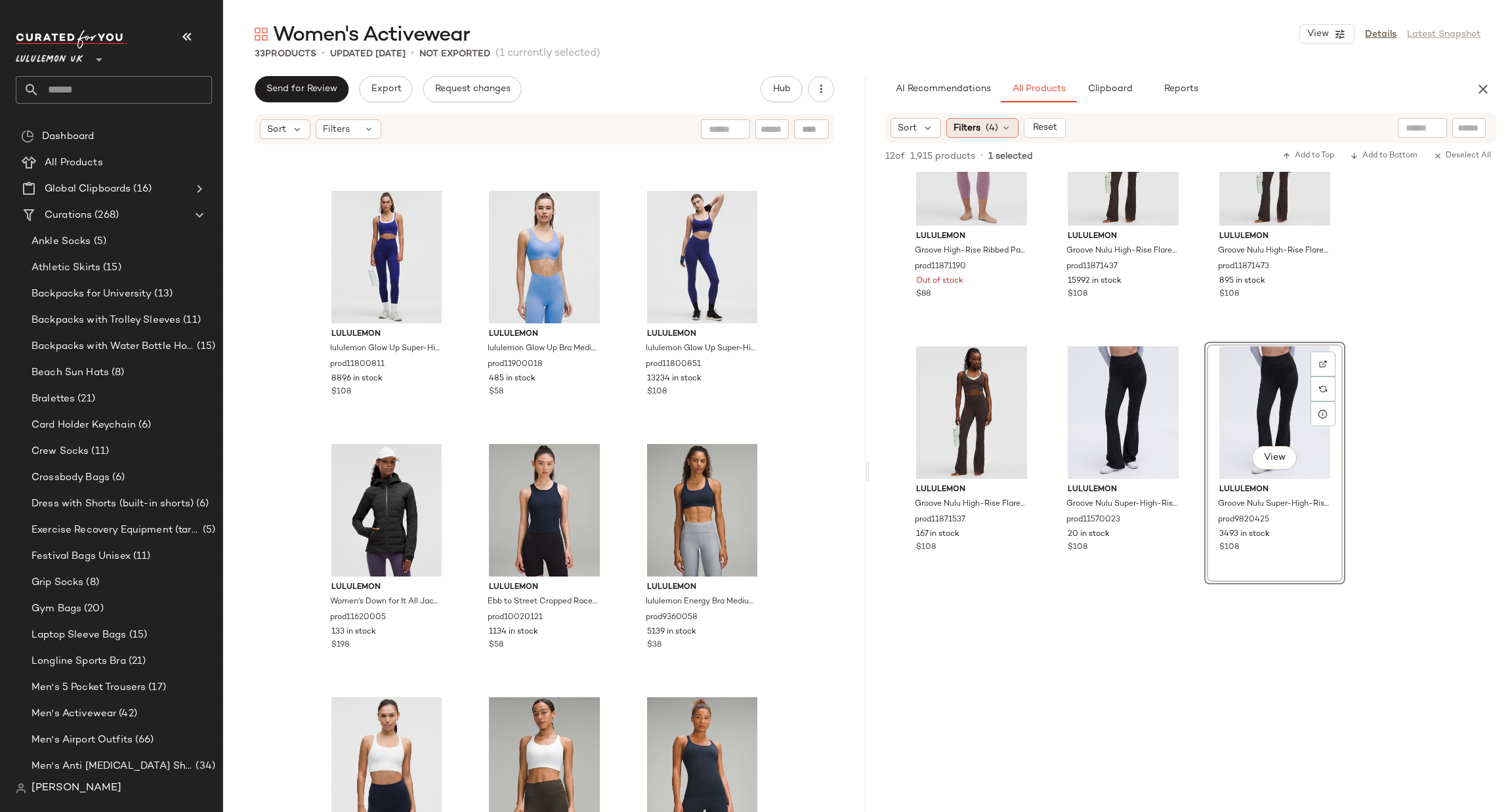
click at [958, 130] on span "Filters" at bounding box center [967, 128] width 27 height 14
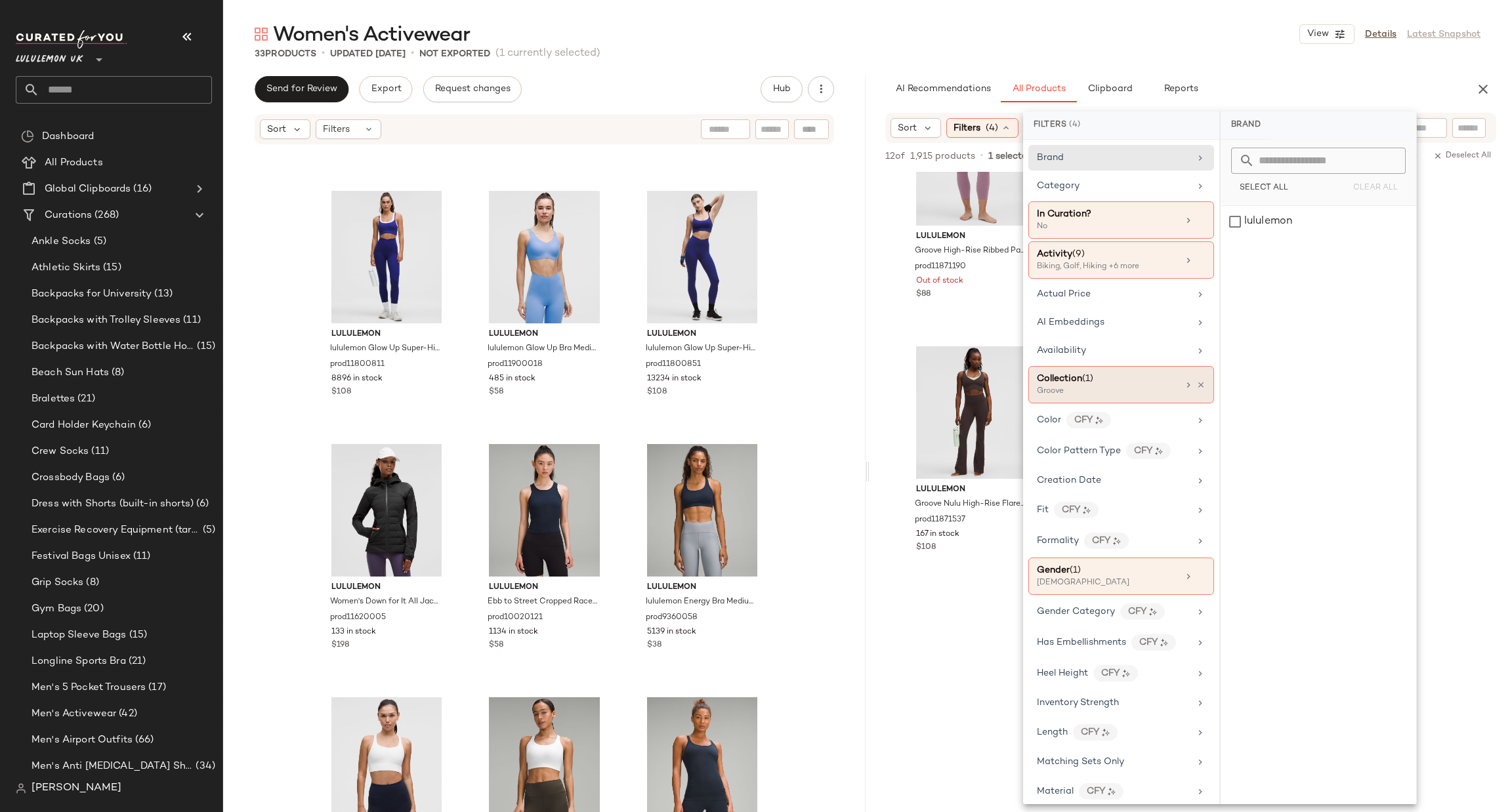
click at [1145, 386] on div "Collection (1)" at bounding box center [1107, 379] width 141 height 14
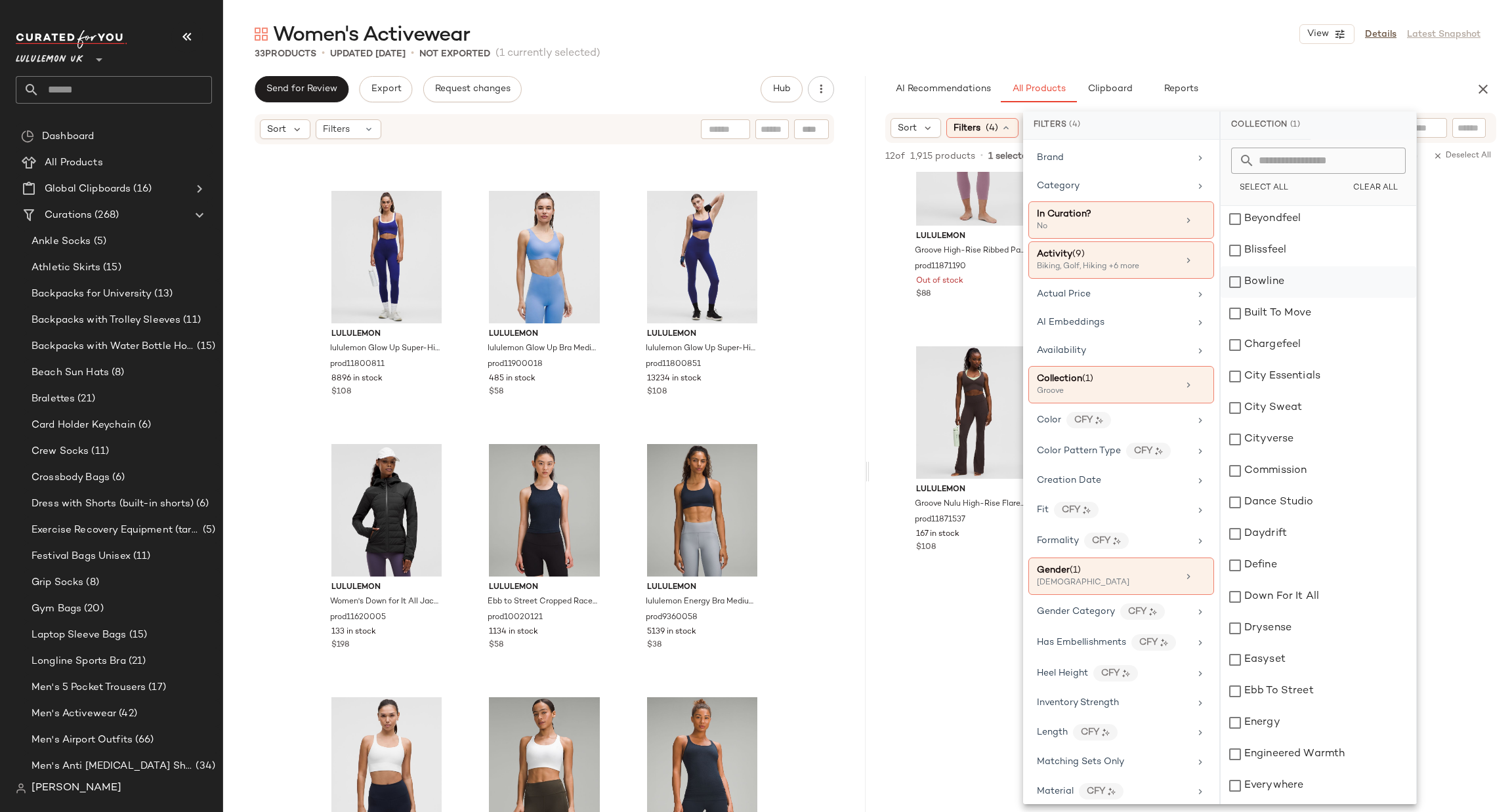
scroll to position [788, 0]
click at [1306, 386] on div "Groove" at bounding box center [1318, 379] width 195 height 32
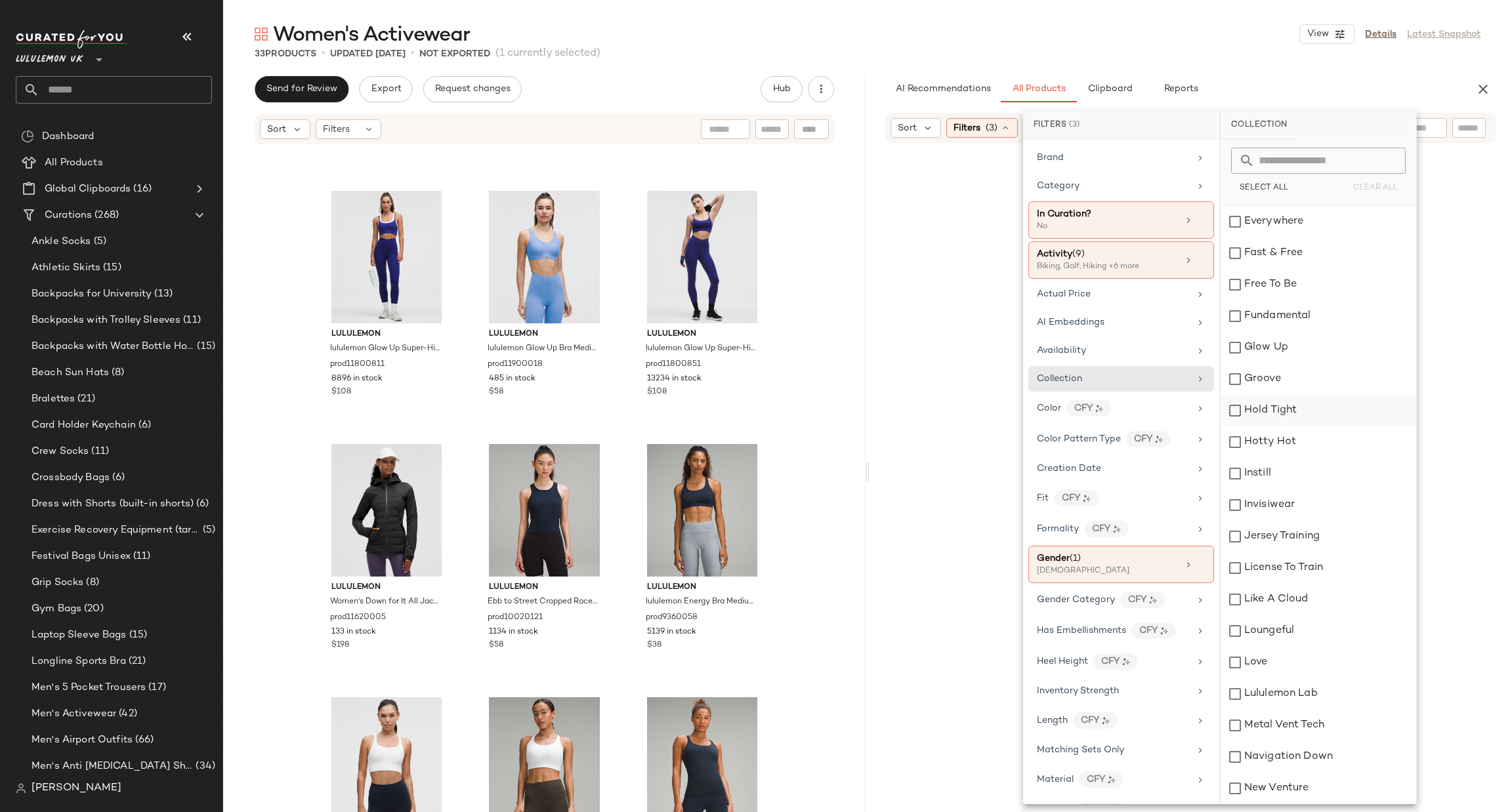
click at [1310, 404] on div "Hold Tight" at bounding box center [1318, 411] width 195 height 32
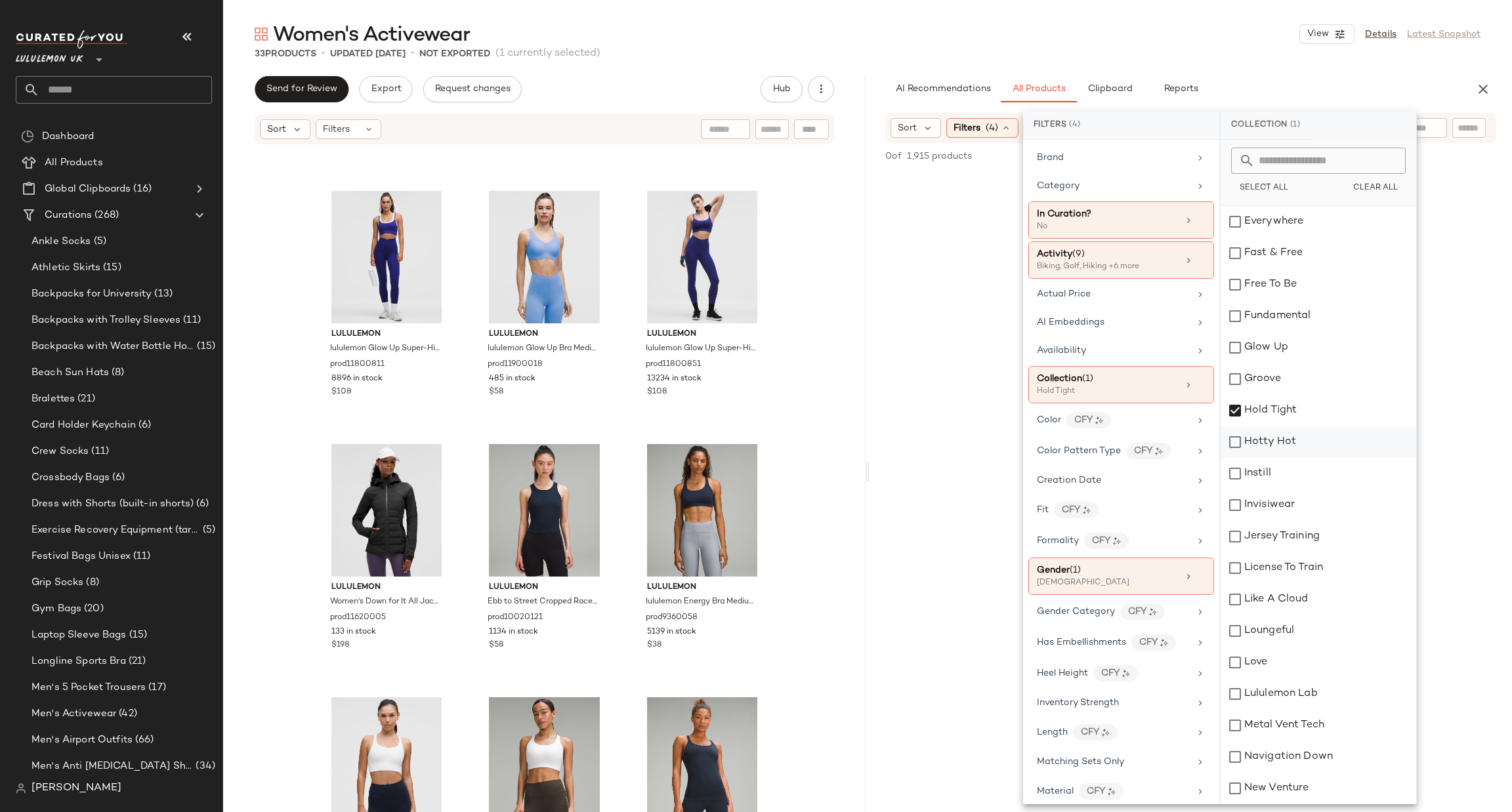
click at [1278, 433] on div "Hotty Hot" at bounding box center [1318, 442] width 195 height 32
click at [1290, 401] on div "Hold Tight" at bounding box center [1318, 411] width 195 height 32
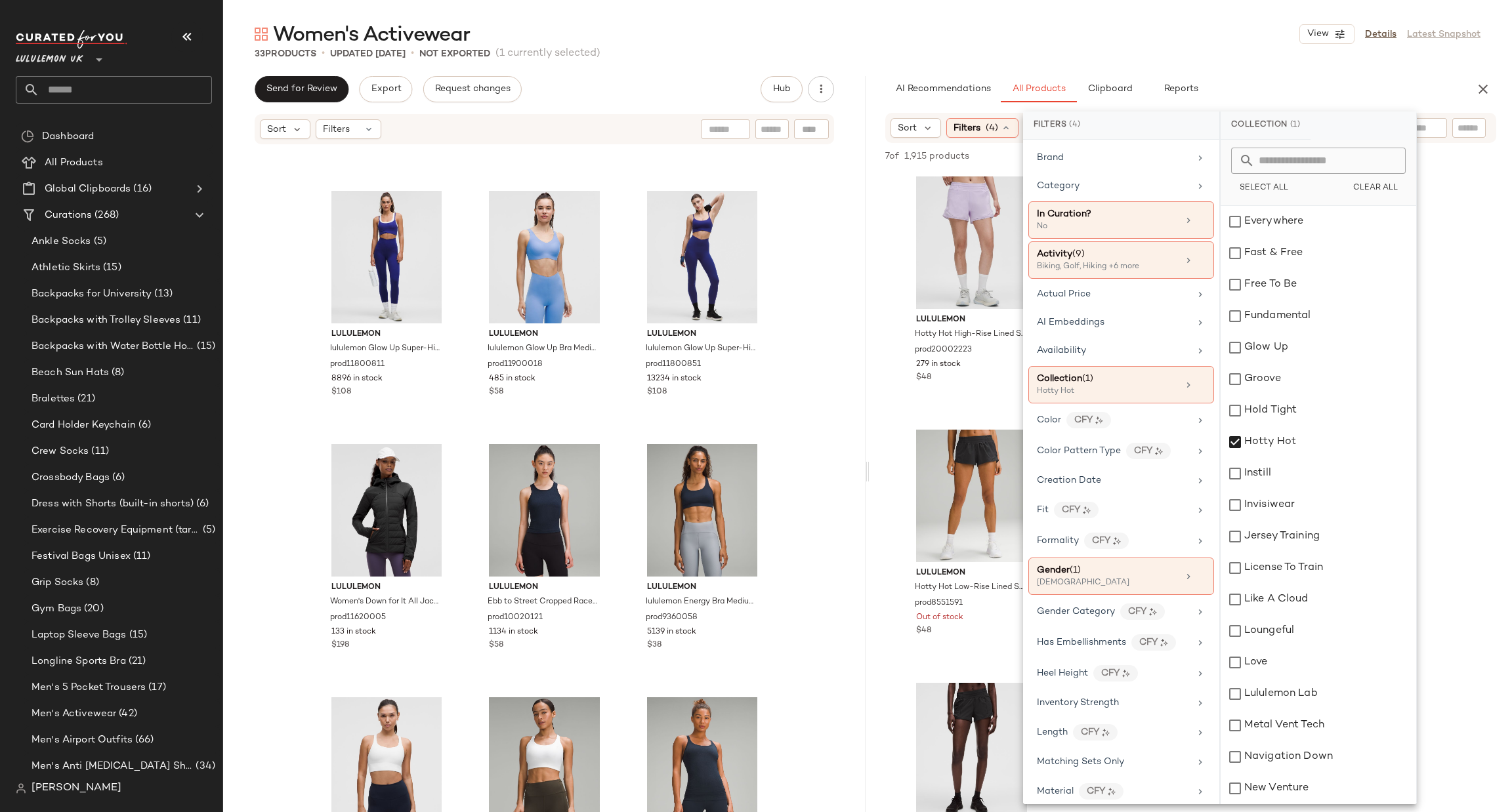
click at [921, 422] on div "lululemon Hotty Hot High-Rise Lined Short 4" Lace Trim prod20002223 279 in stoc…" at bounding box center [1191, 547] width 643 height 749
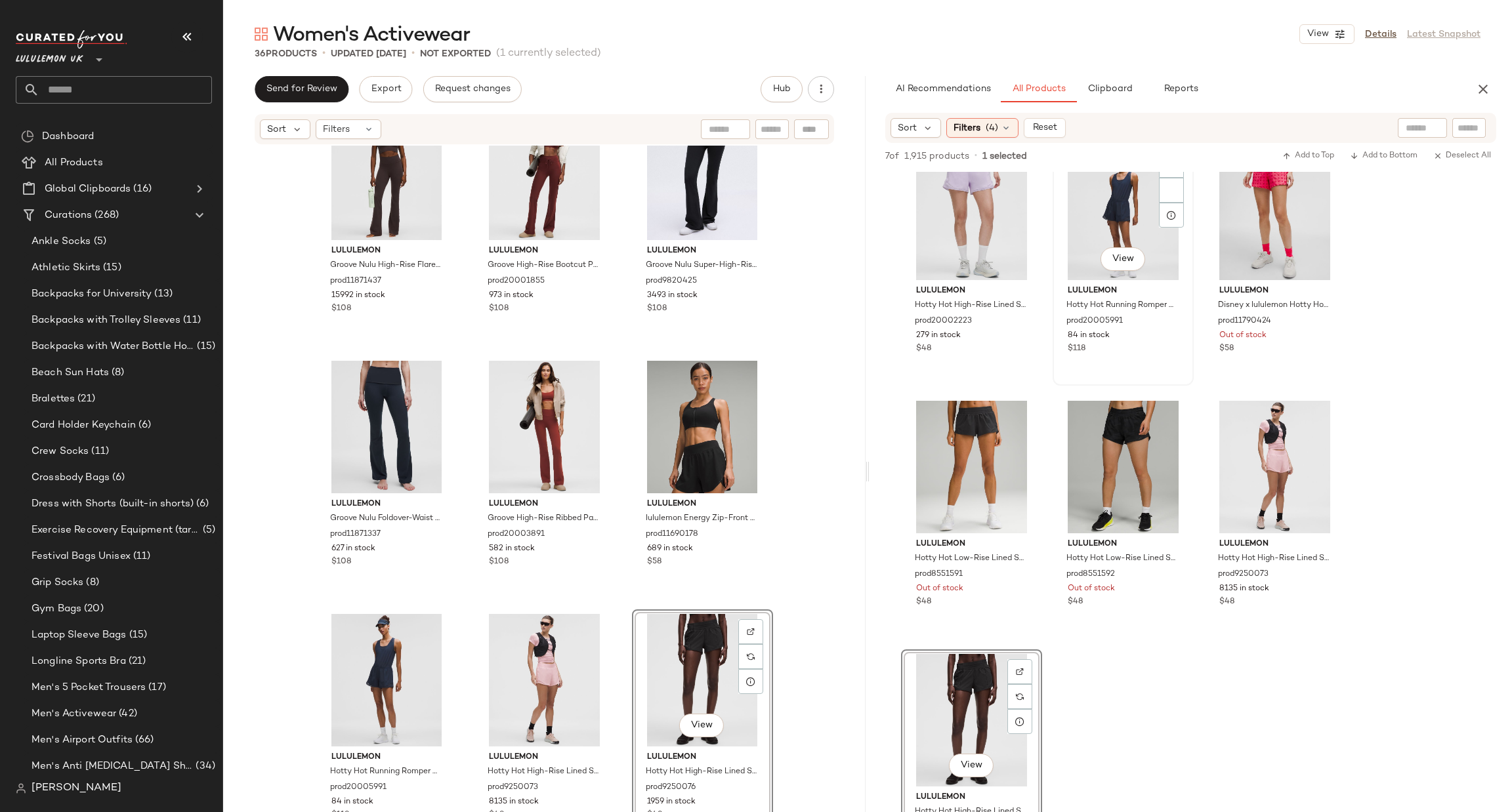
scroll to position [0, 0]
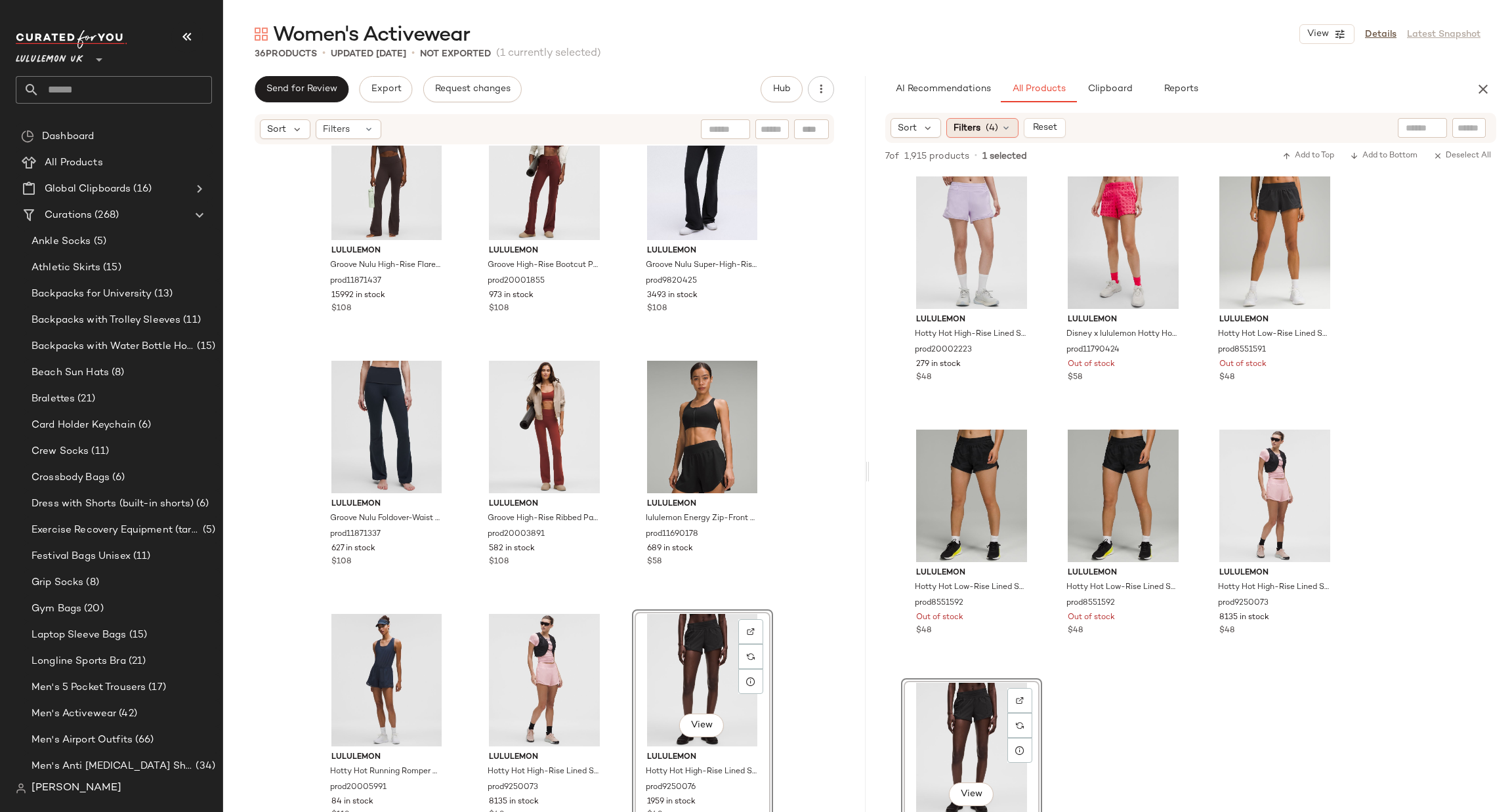
click at [981, 134] on div "Filters (4)" at bounding box center [982, 128] width 72 height 20
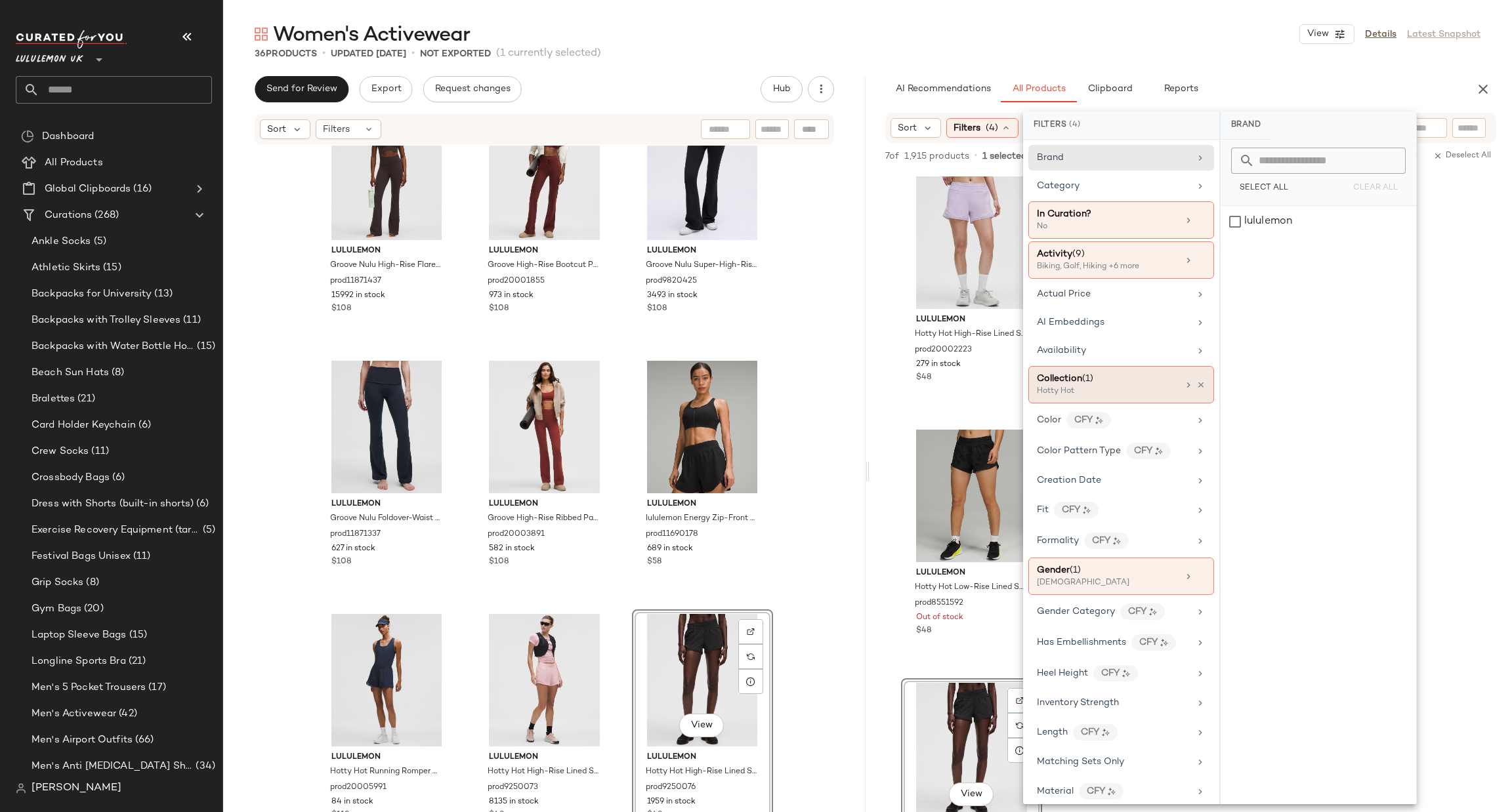
click at [1133, 401] on div "Collection (1) Hotty Hot" at bounding box center [1121, 384] width 186 height 38
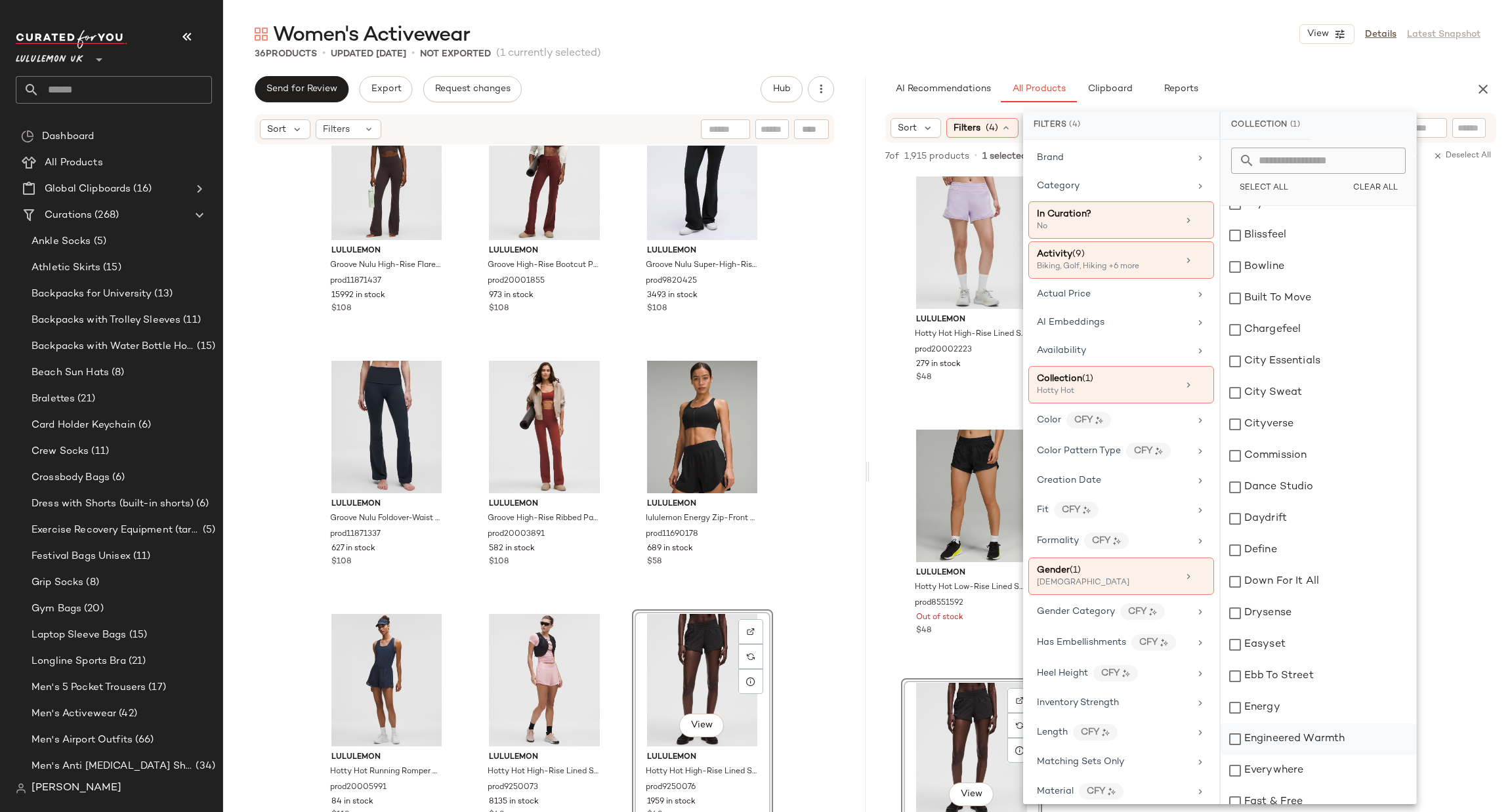
scroll to position [590, 0]
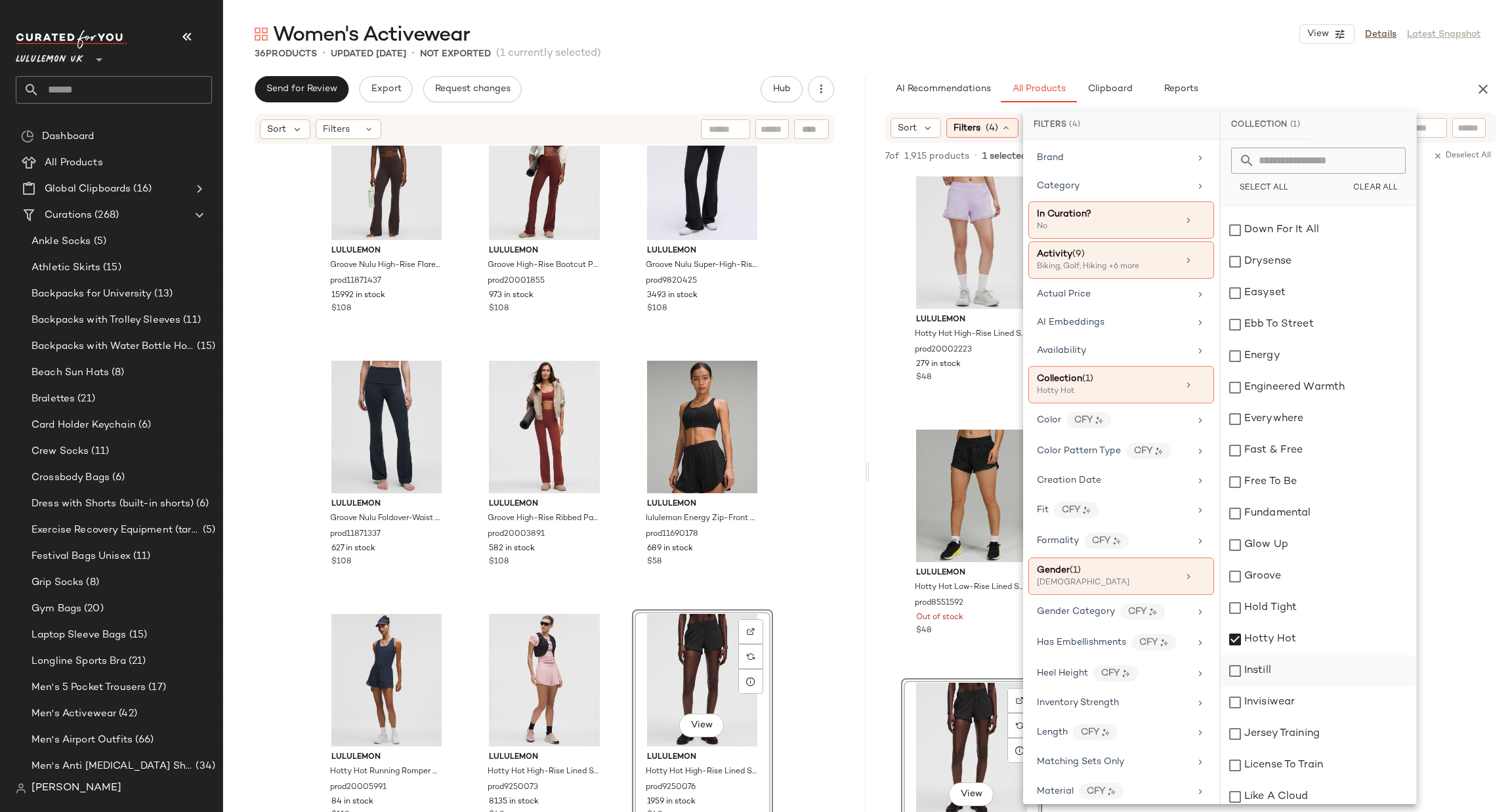
click at [1271, 662] on div "Instill" at bounding box center [1318, 671] width 195 height 32
click at [1286, 627] on div "Hotty Hot" at bounding box center [1318, 640] width 195 height 32
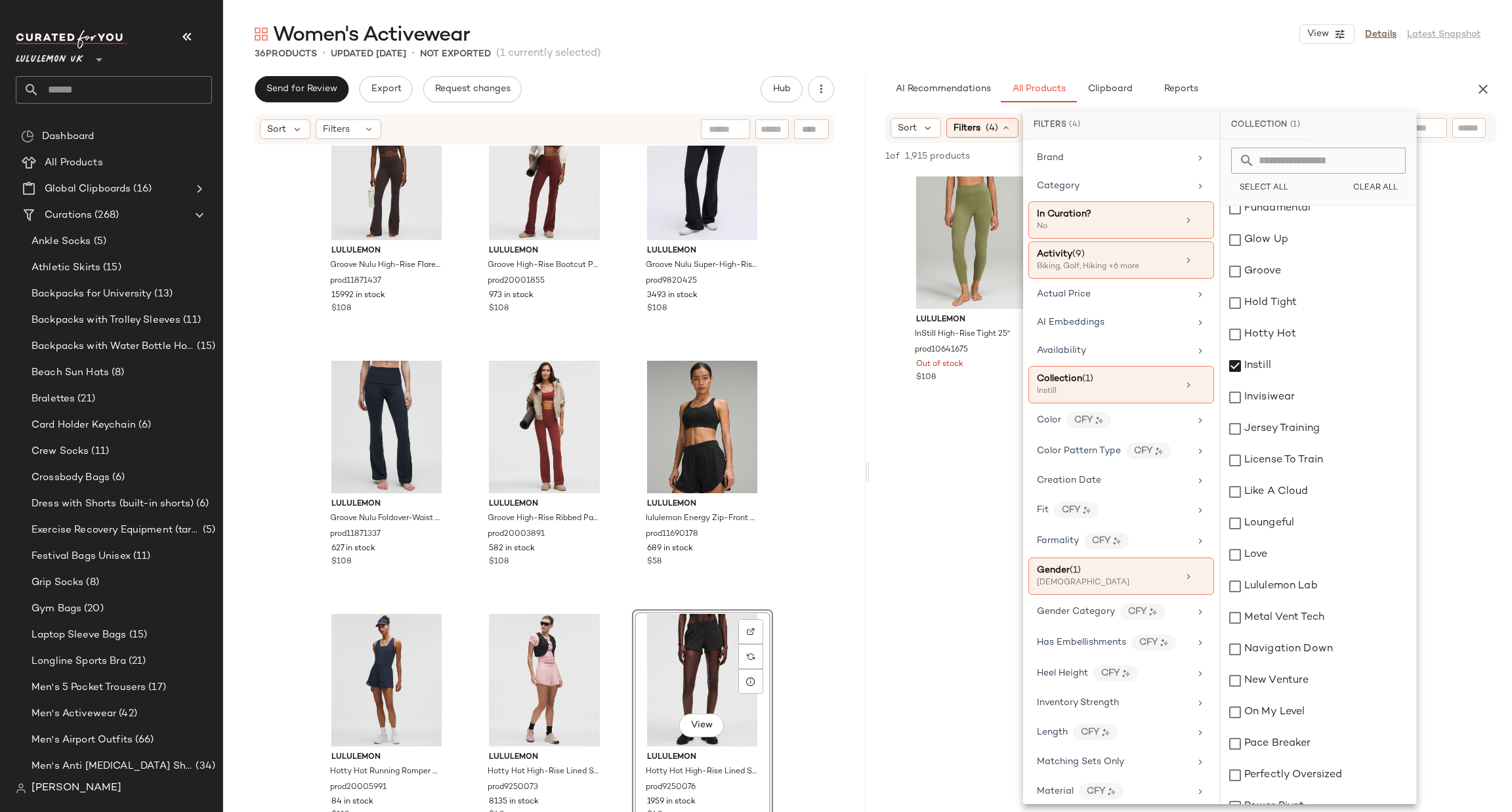
scroll to position [983, 0]
click at [1262, 271] on div "Instill" at bounding box center [1318, 278] width 195 height 32
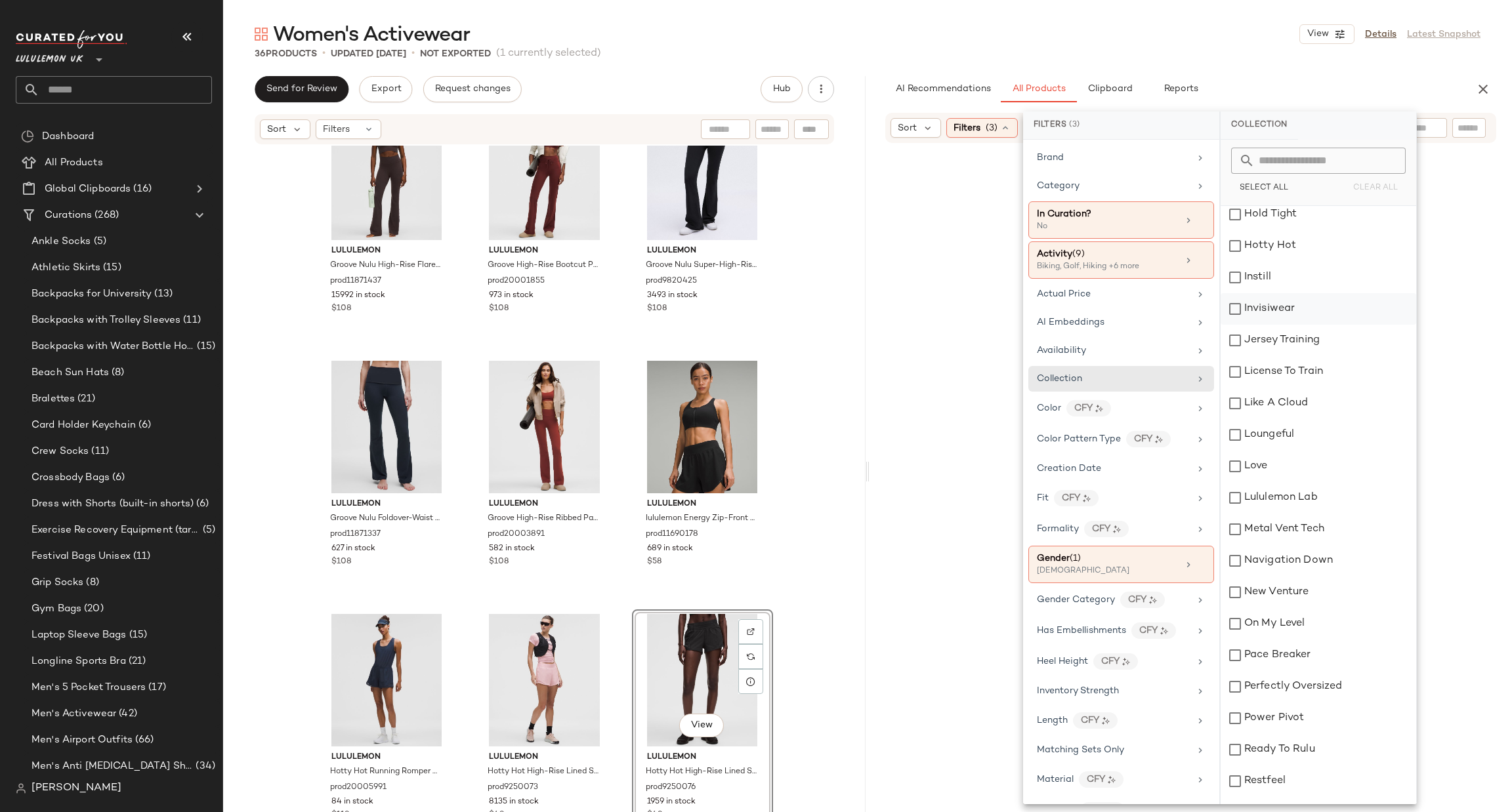
click at [1260, 312] on div "Invisiwear" at bounding box center [1318, 309] width 195 height 32
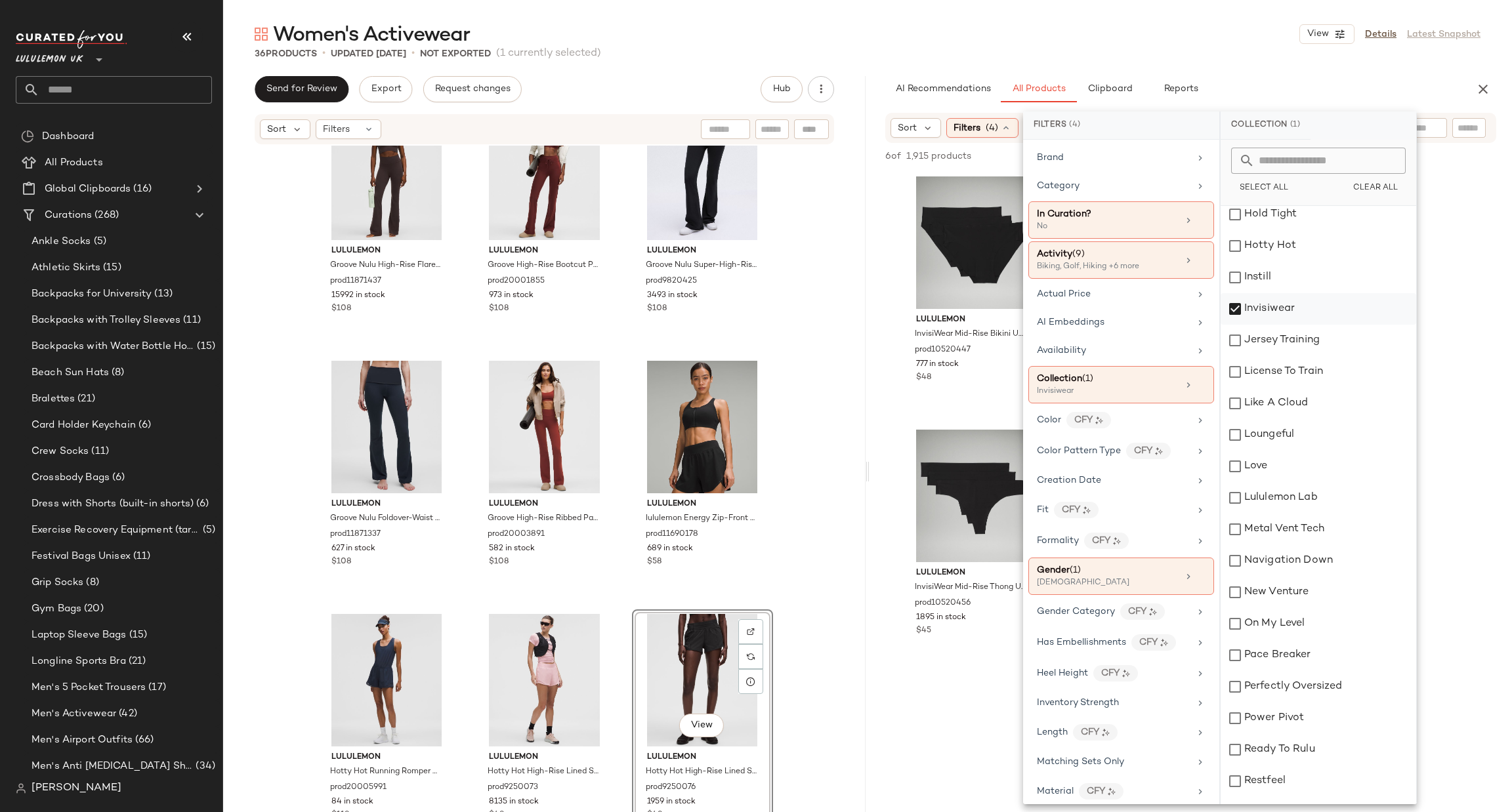
click at [1260, 312] on div "Invisiwear" at bounding box center [1318, 309] width 195 height 32
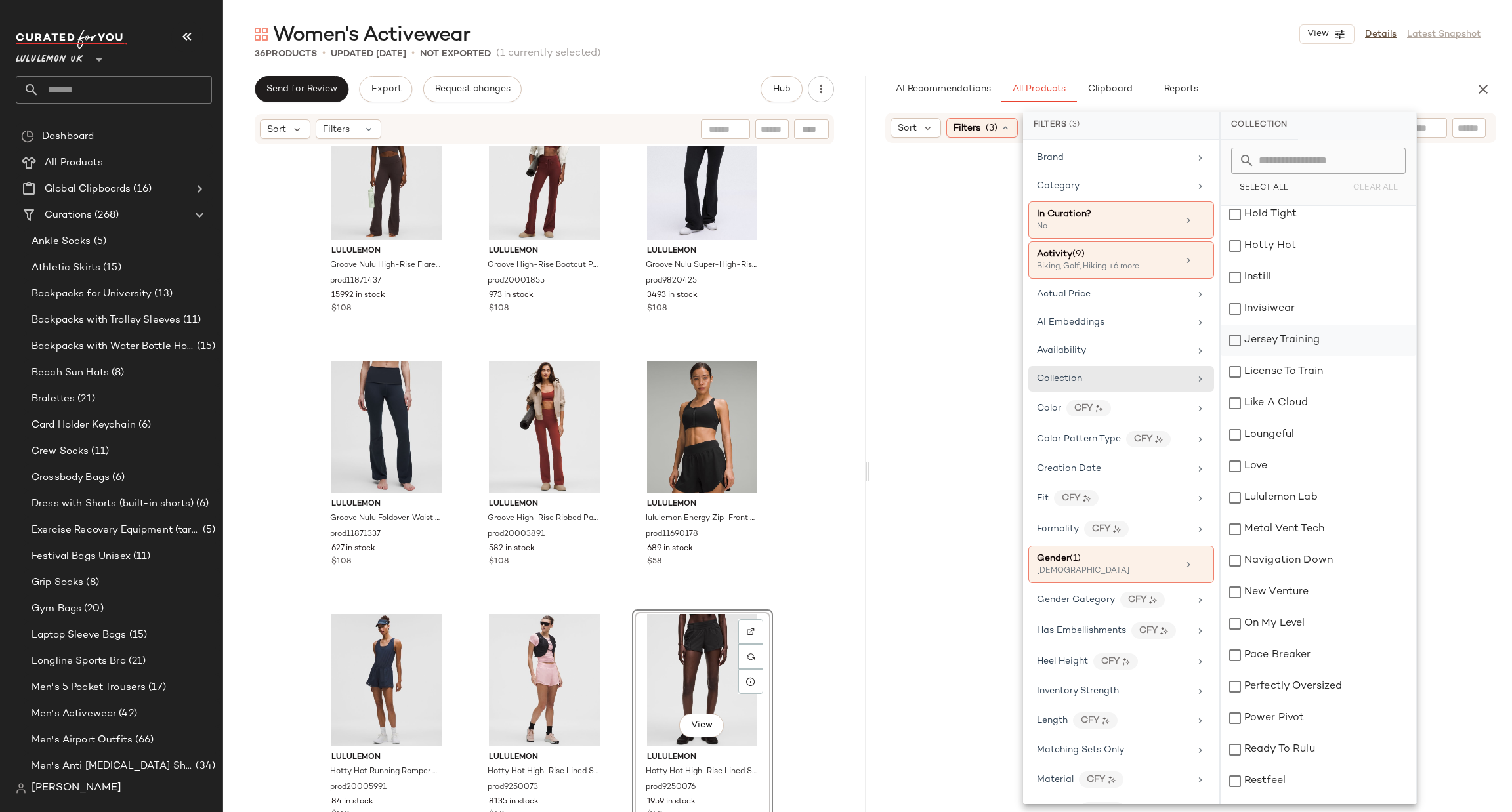
click at [1261, 345] on div "Jersey Training" at bounding box center [1318, 341] width 195 height 32
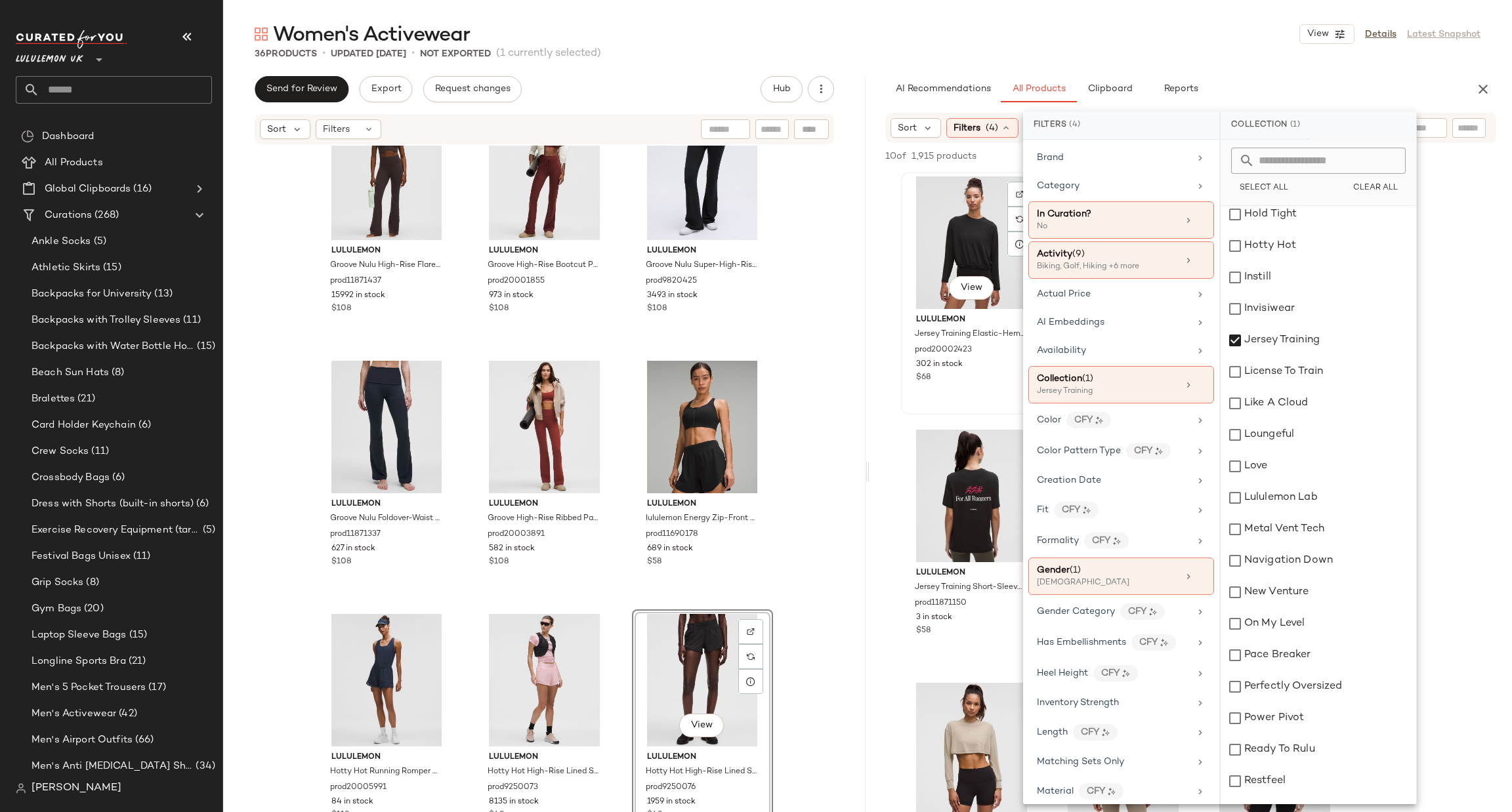
click at [946, 392] on div "View lululemon Jersey Training Elastic-Hem Long-Sleeve Shirt prod20002423 302 i…" at bounding box center [971, 293] width 138 height 240
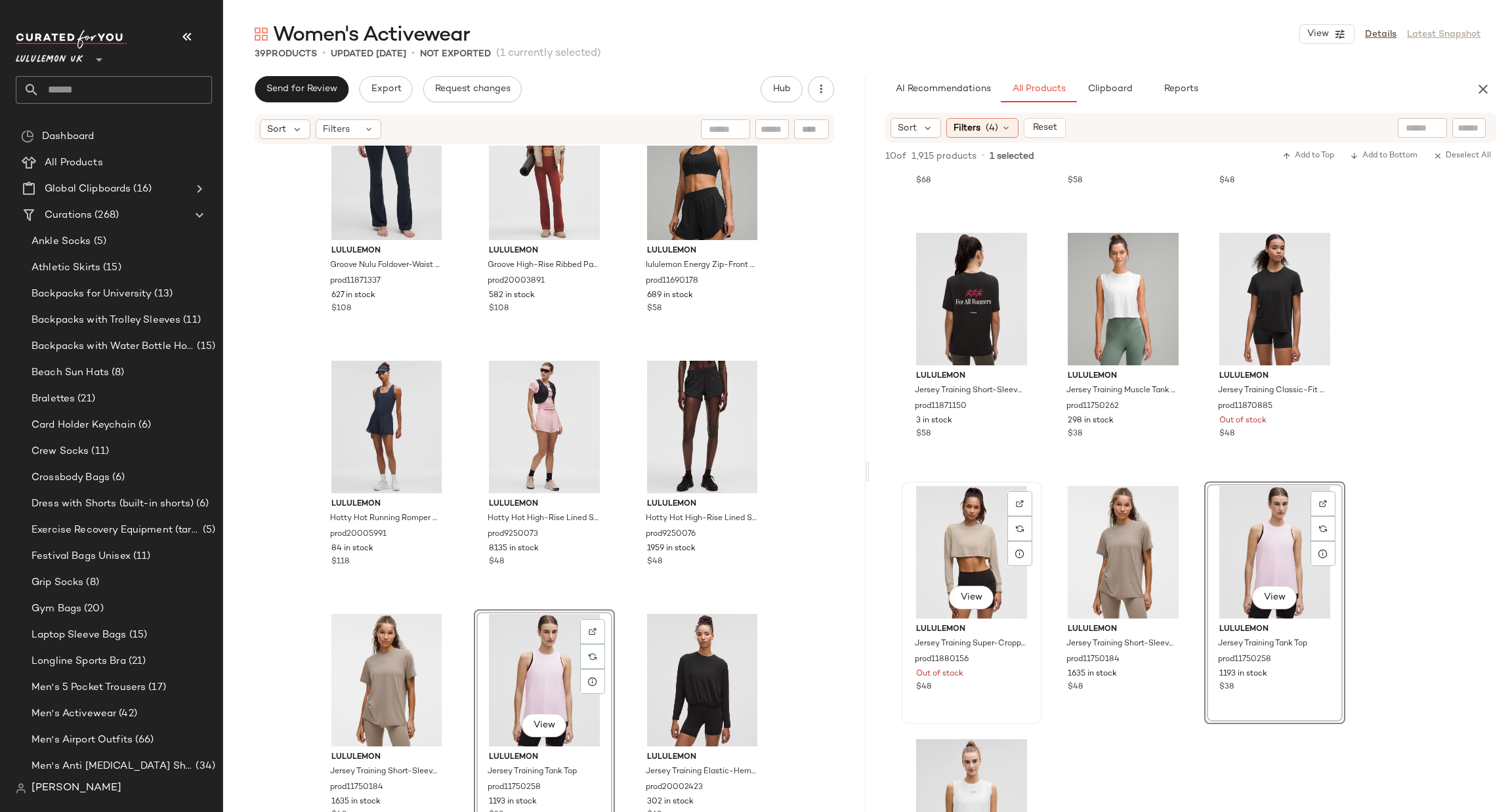
scroll to position [0, 0]
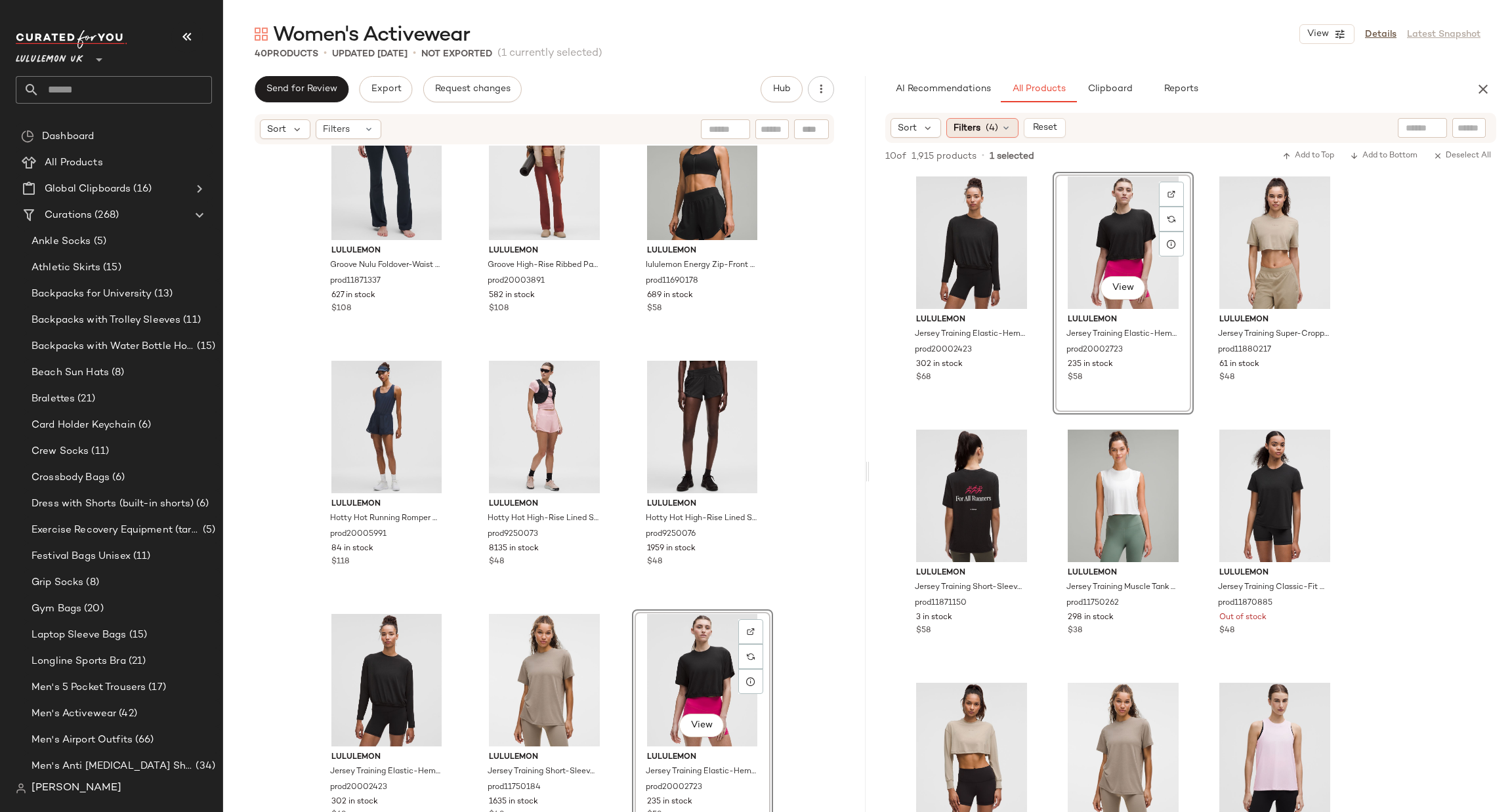
click at [969, 129] on span "Filters" at bounding box center [967, 128] width 27 height 14
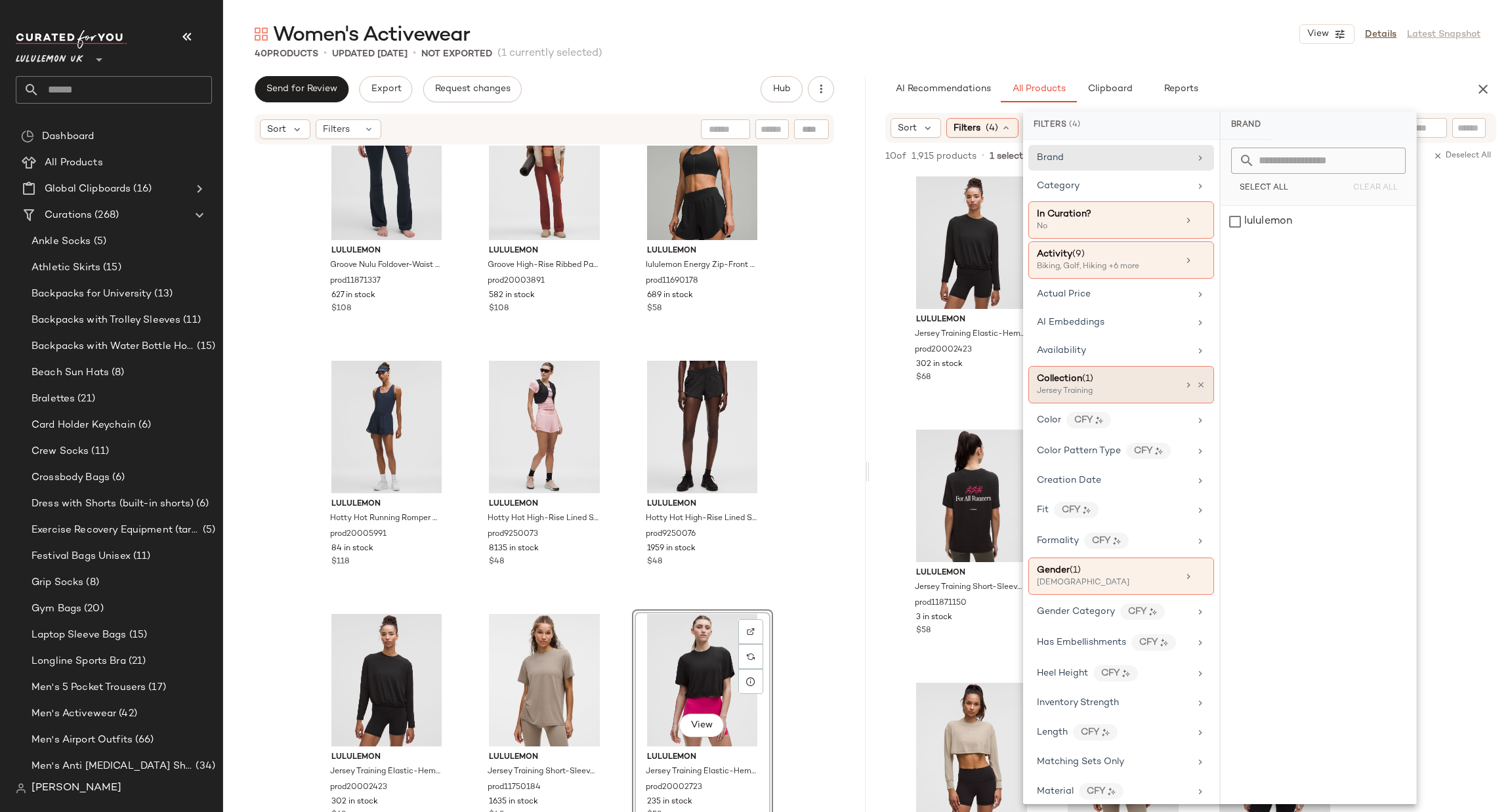
click at [1088, 379] on span "(1)" at bounding box center [1088, 379] width 11 height 10
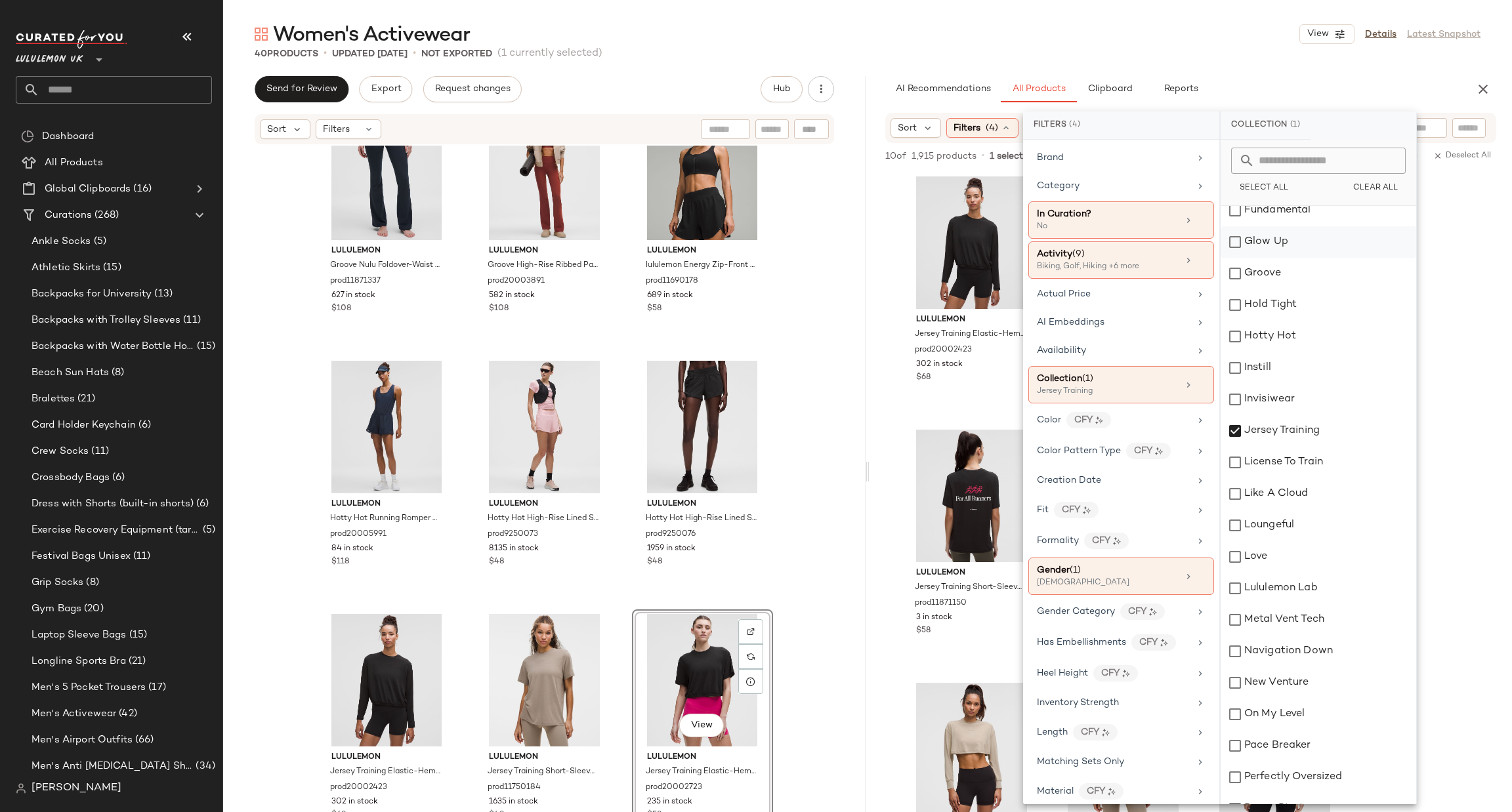
scroll to position [983, 0]
click at [1289, 340] on div "Jersey Training" at bounding box center [1318, 341] width 195 height 32
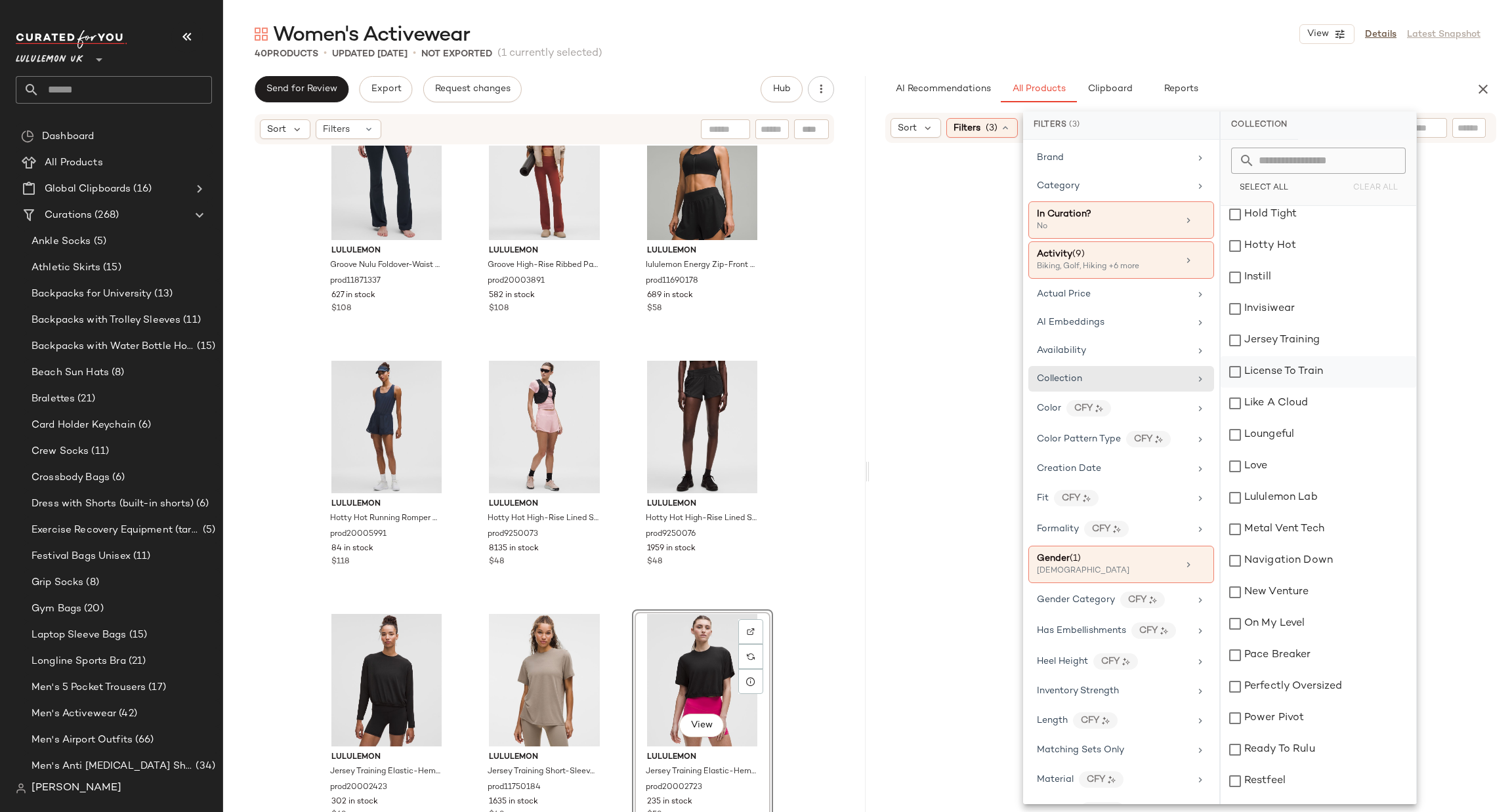
click at [1286, 371] on div "License To Train" at bounding box center [1318, 372] width 195 height 32
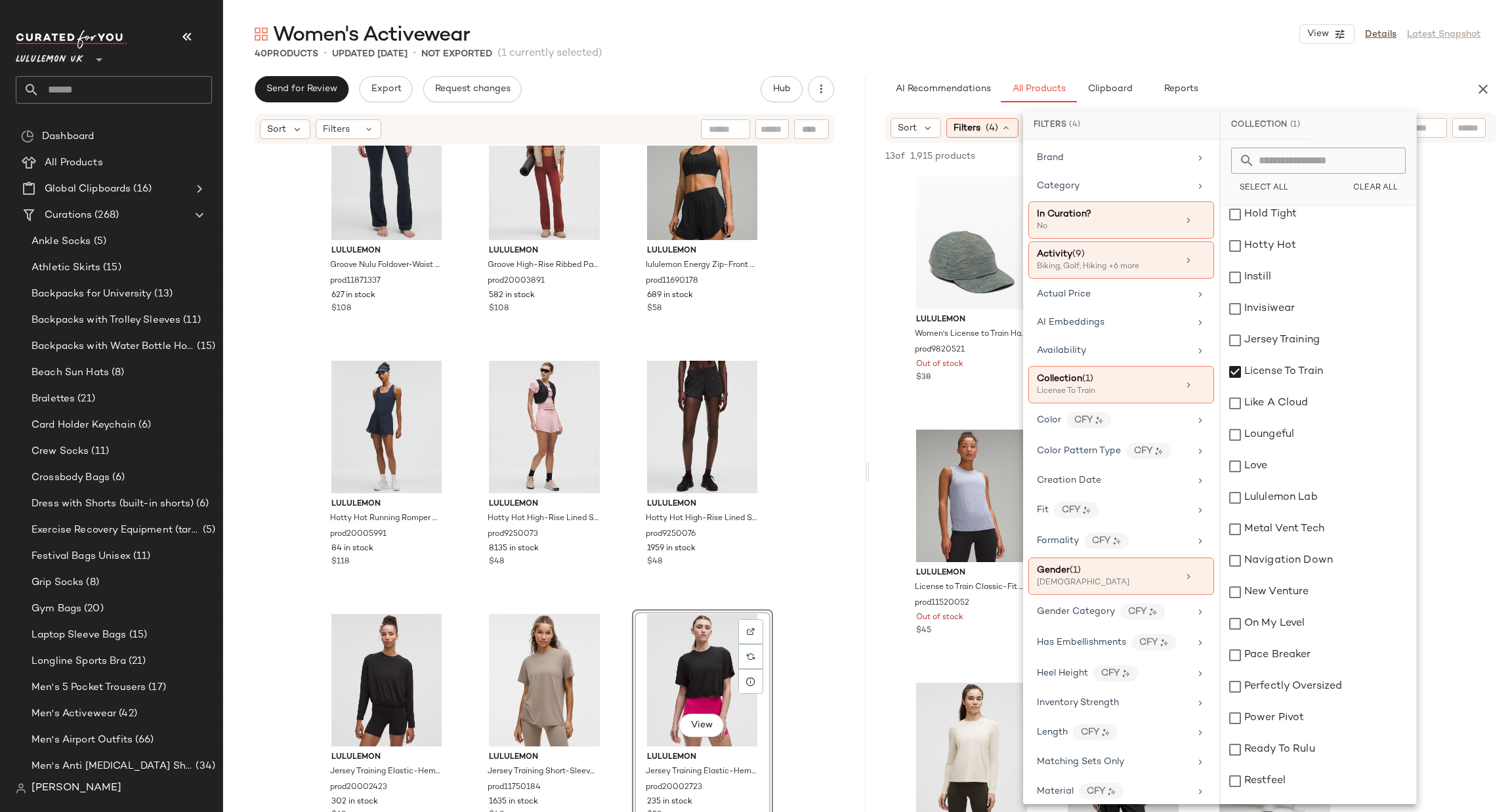
click at [888, 411] on div "lululemon Women's License to Train Hat SurroundStretch prod9820521 Out of stock…" at bounding box center [1191, 800] width 643 height 1256
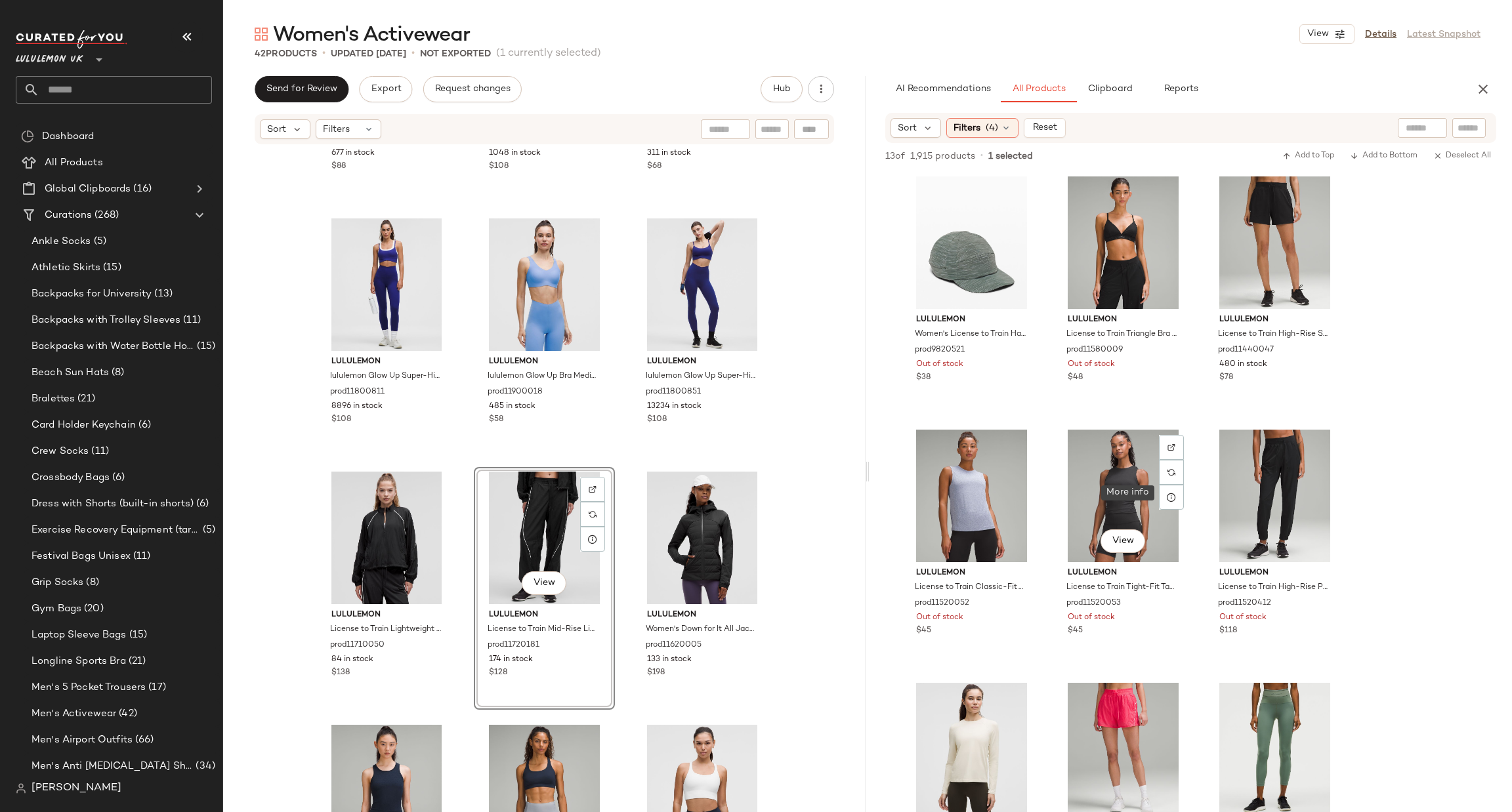
scroll to position [394, 0]
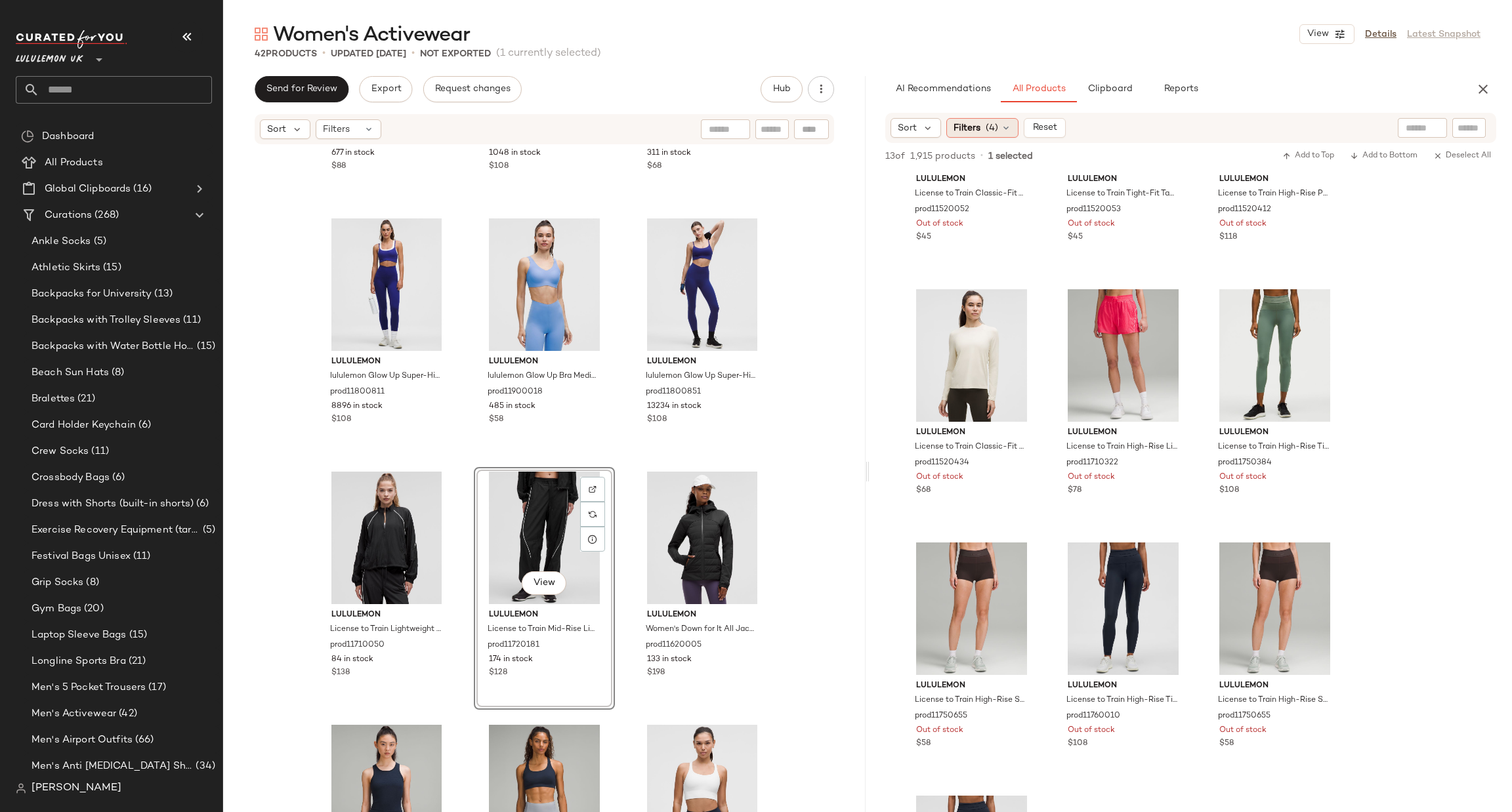
click at [992, 130] on span "(4)" at bounding box center [992, 128] width 13 height 14
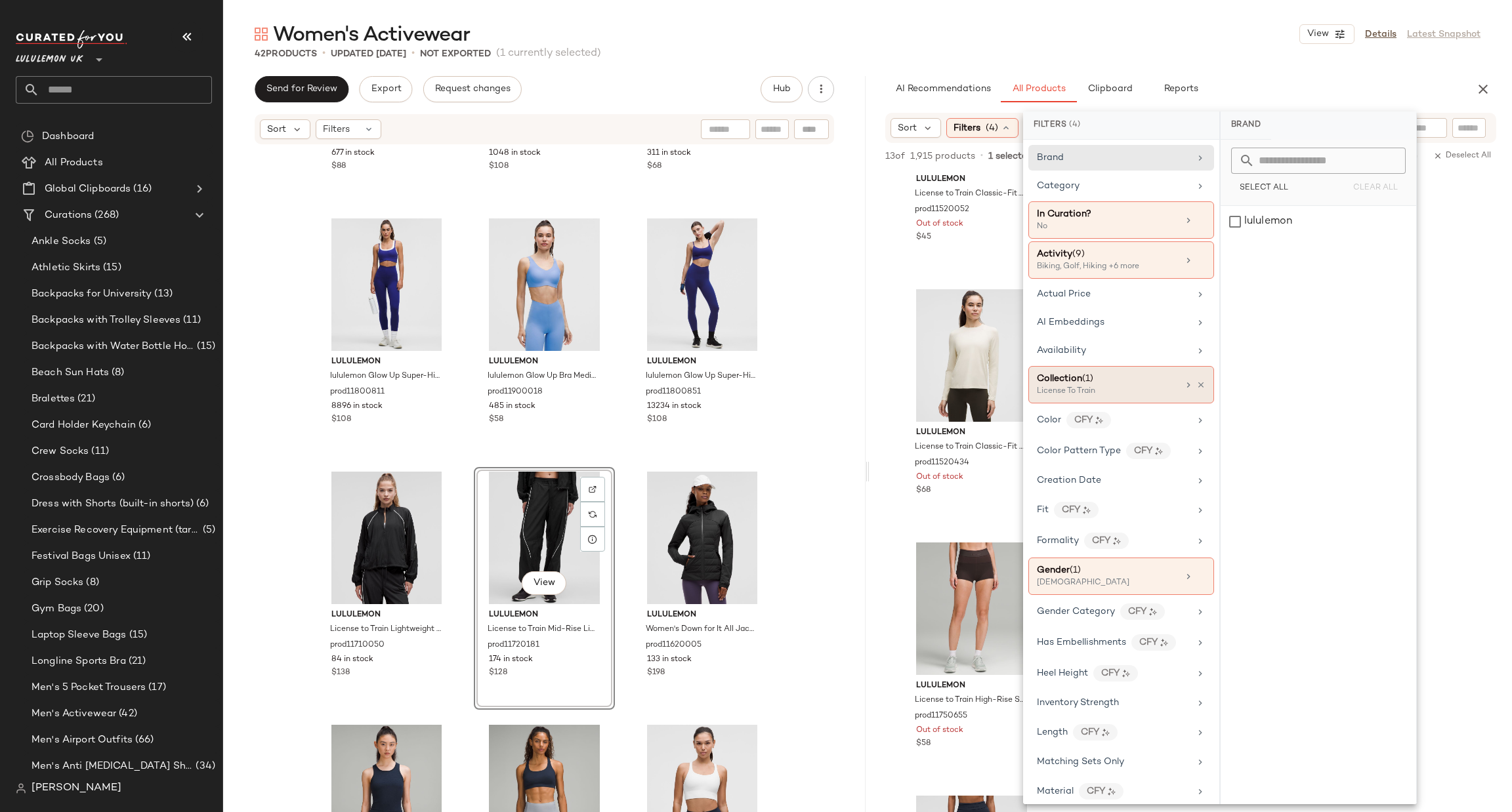
click at [1144, 377] on div "Collection (1)" at bounding box center [1107, 379] width 141 height 14
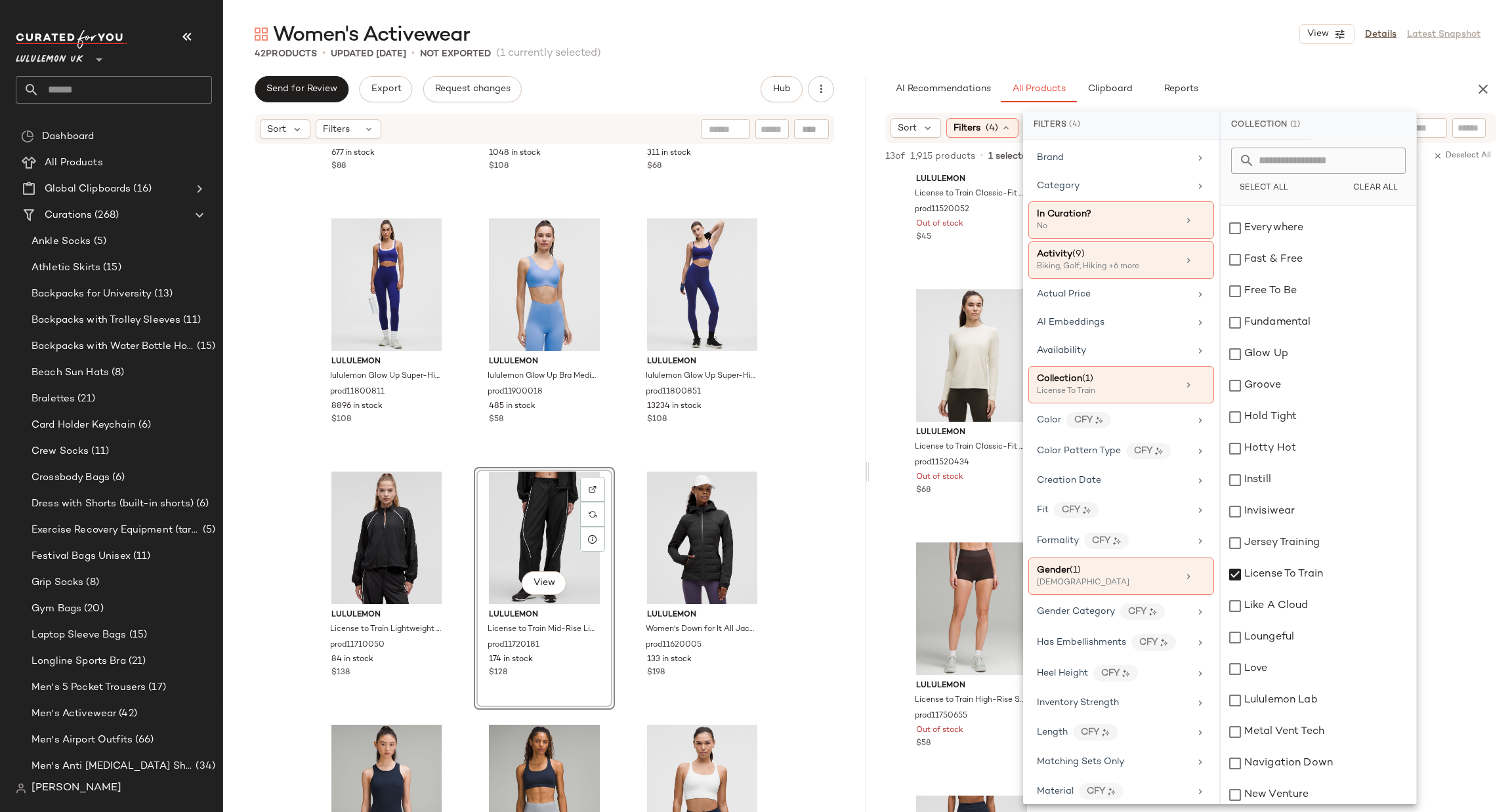
scroll to position [788, 0]
click at [1283, 563] on div "License To Train" at bounding box center [1318, 568] width 195 height 32
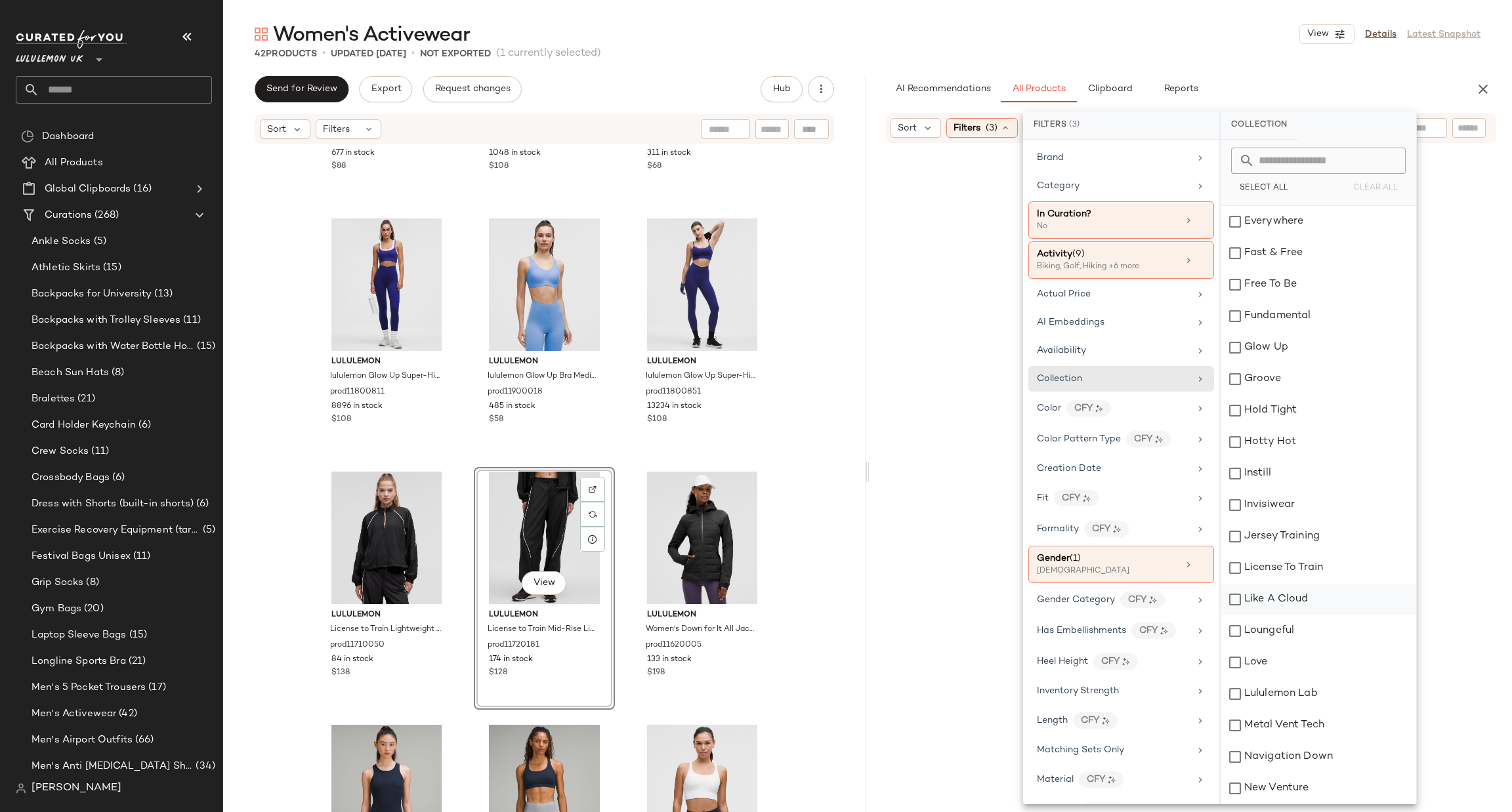
click at [1280, 591] on div "Like A Cloud" at bounding box center [1318, 600] width 195 height 32
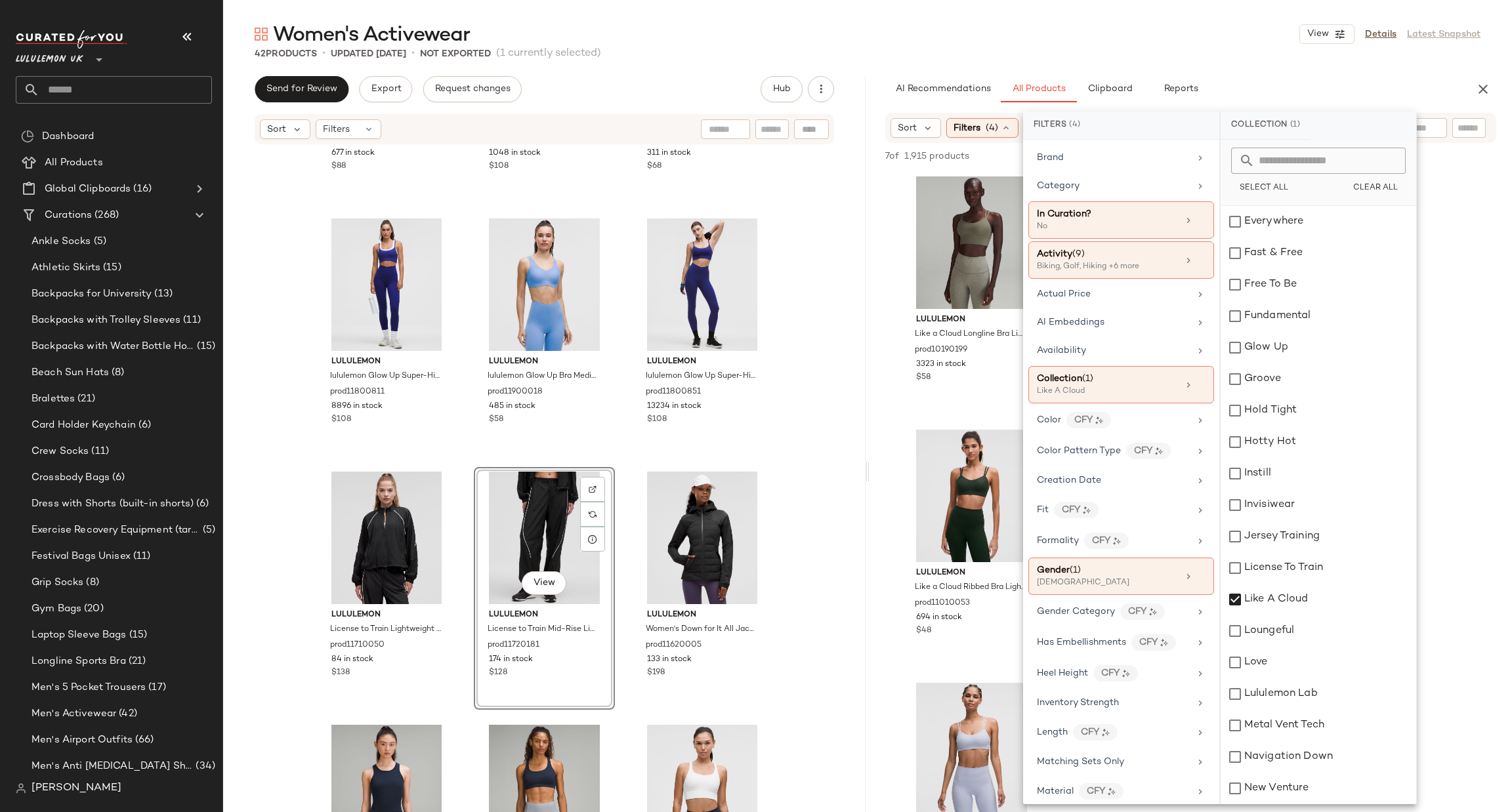
click at [883, 467] on div "lululemon Like a Cloud Longline Bra Light Support, B/C Cup prod10190199 3323 in…" at bounding box center [1191, 547] width 643 height 749
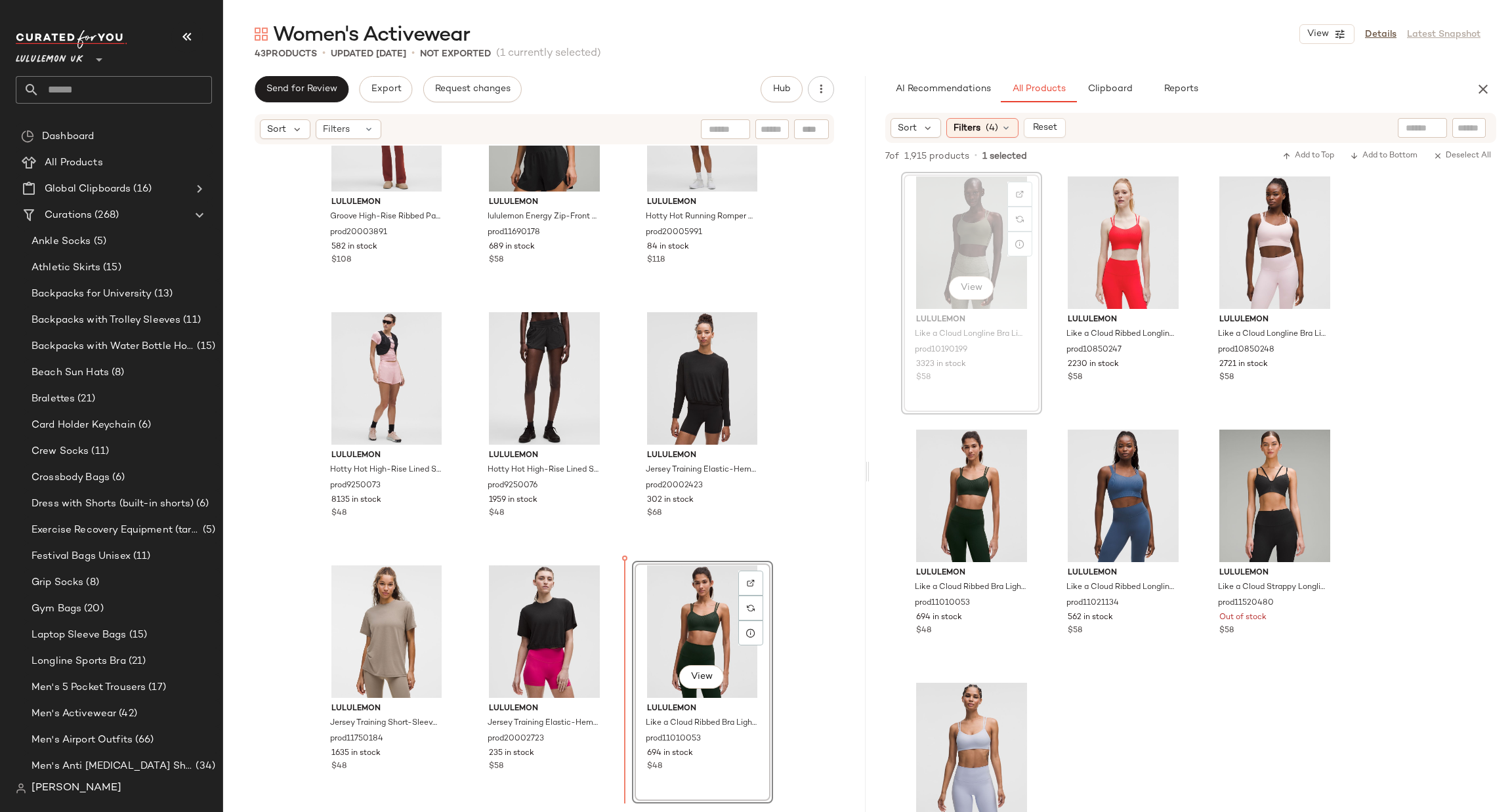
scroll to position [2934, 0]
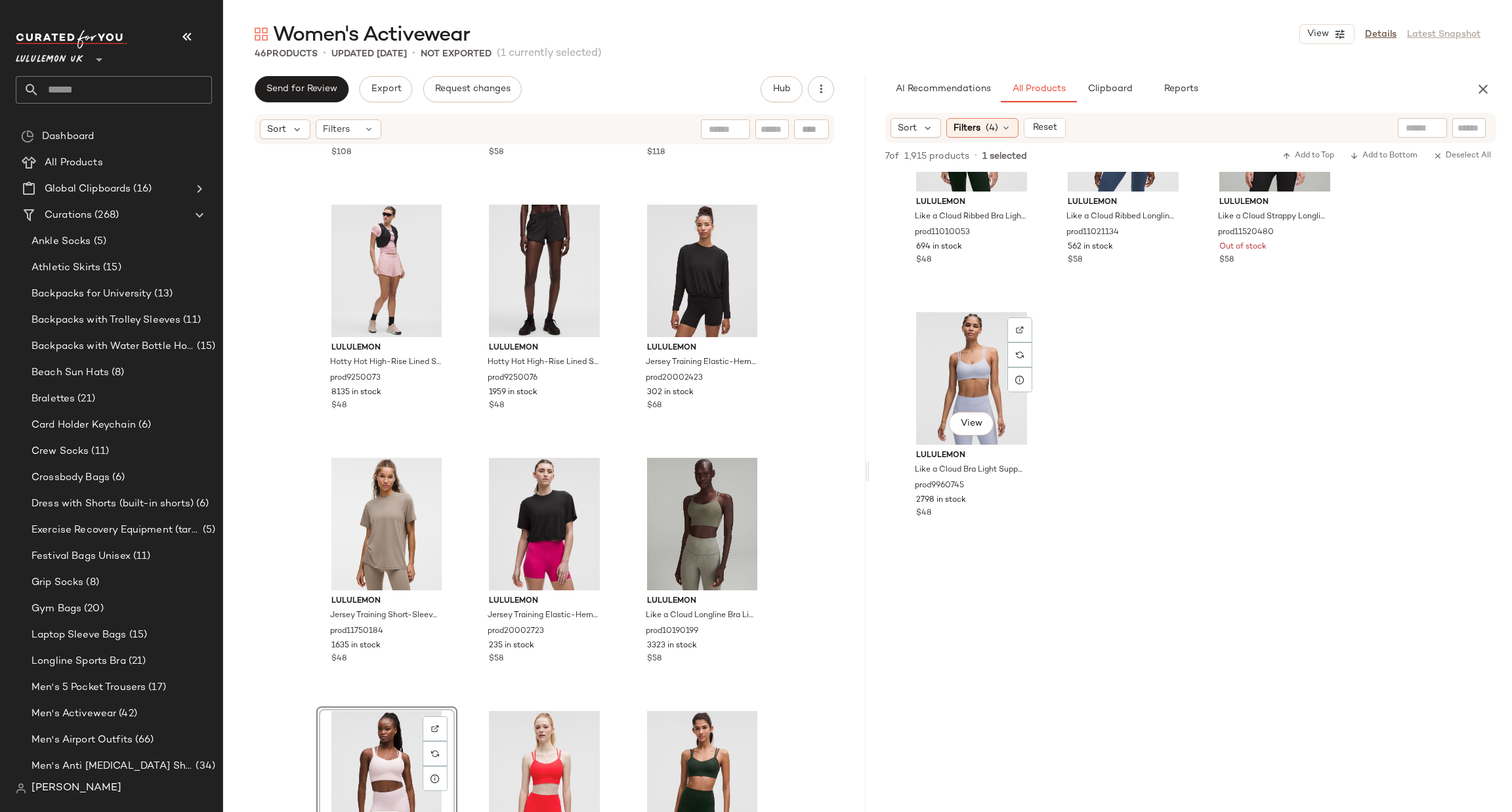
scroll to position [394, 0]
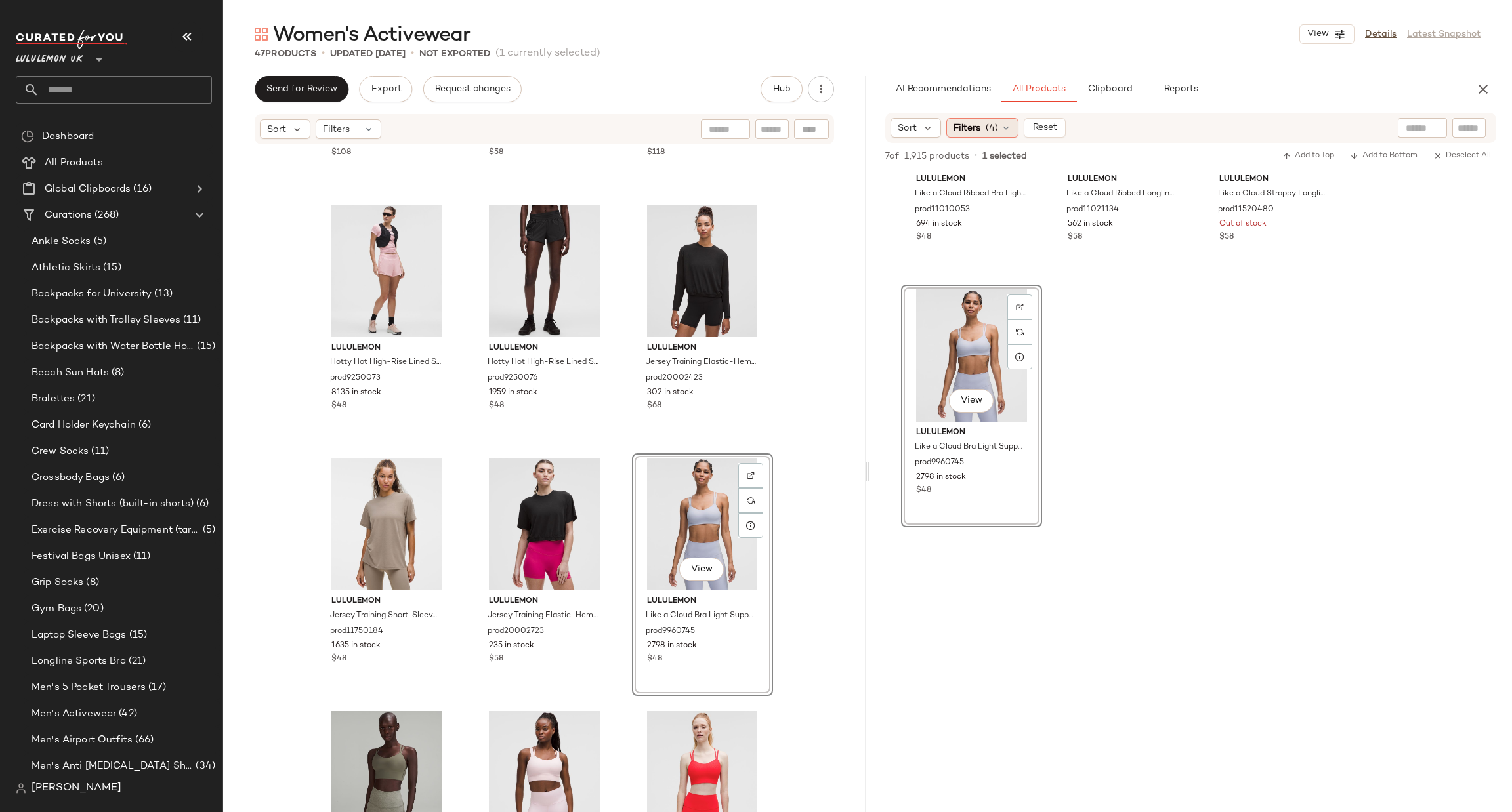
click at [983, 136] on div "Filters (4)" at bounding box center [982, 128] width 72 height 20
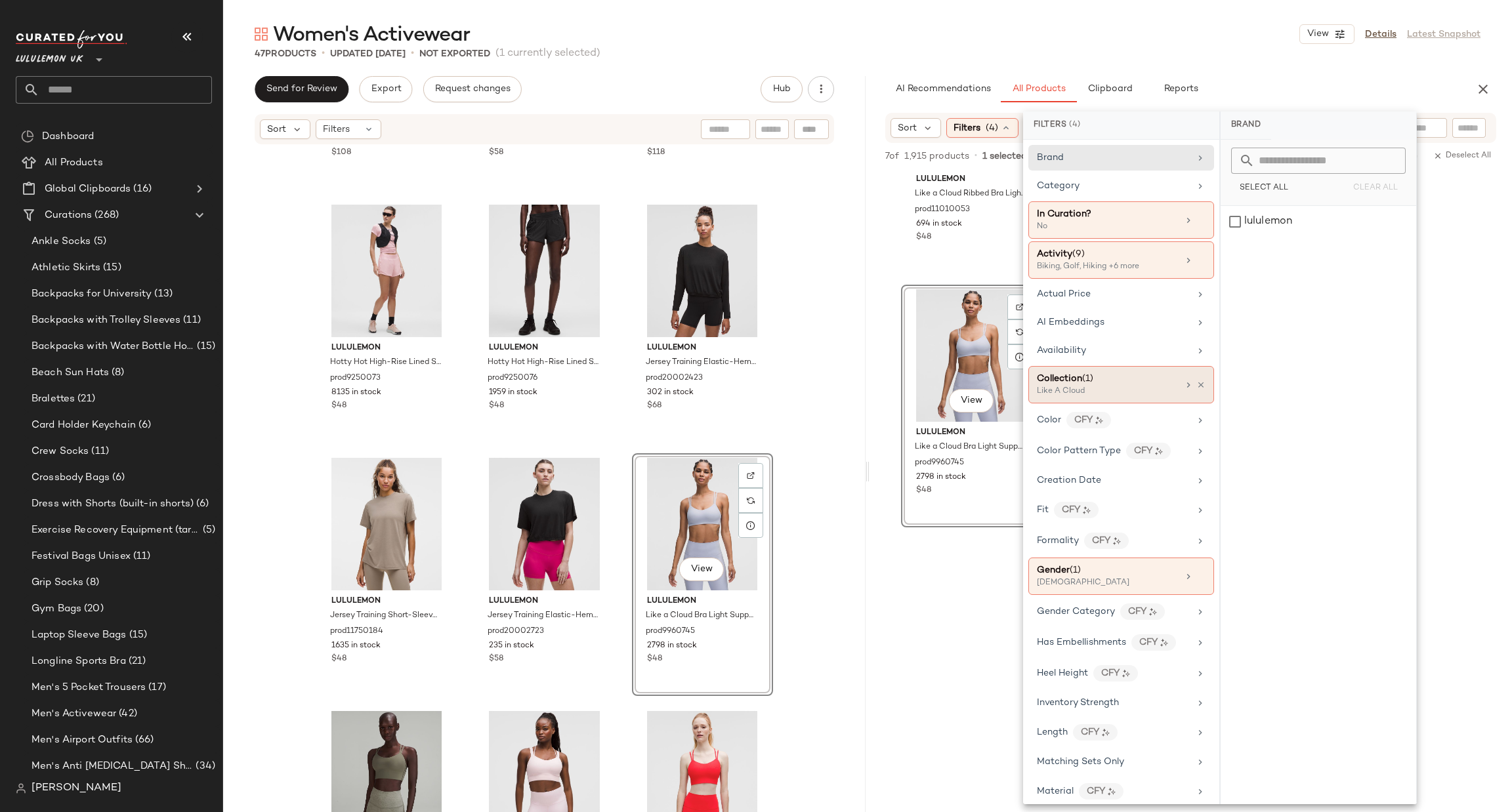
click at [1117, 390] on div "Like A Cloud" at bounding box center [1102, 392] width 131 height 12
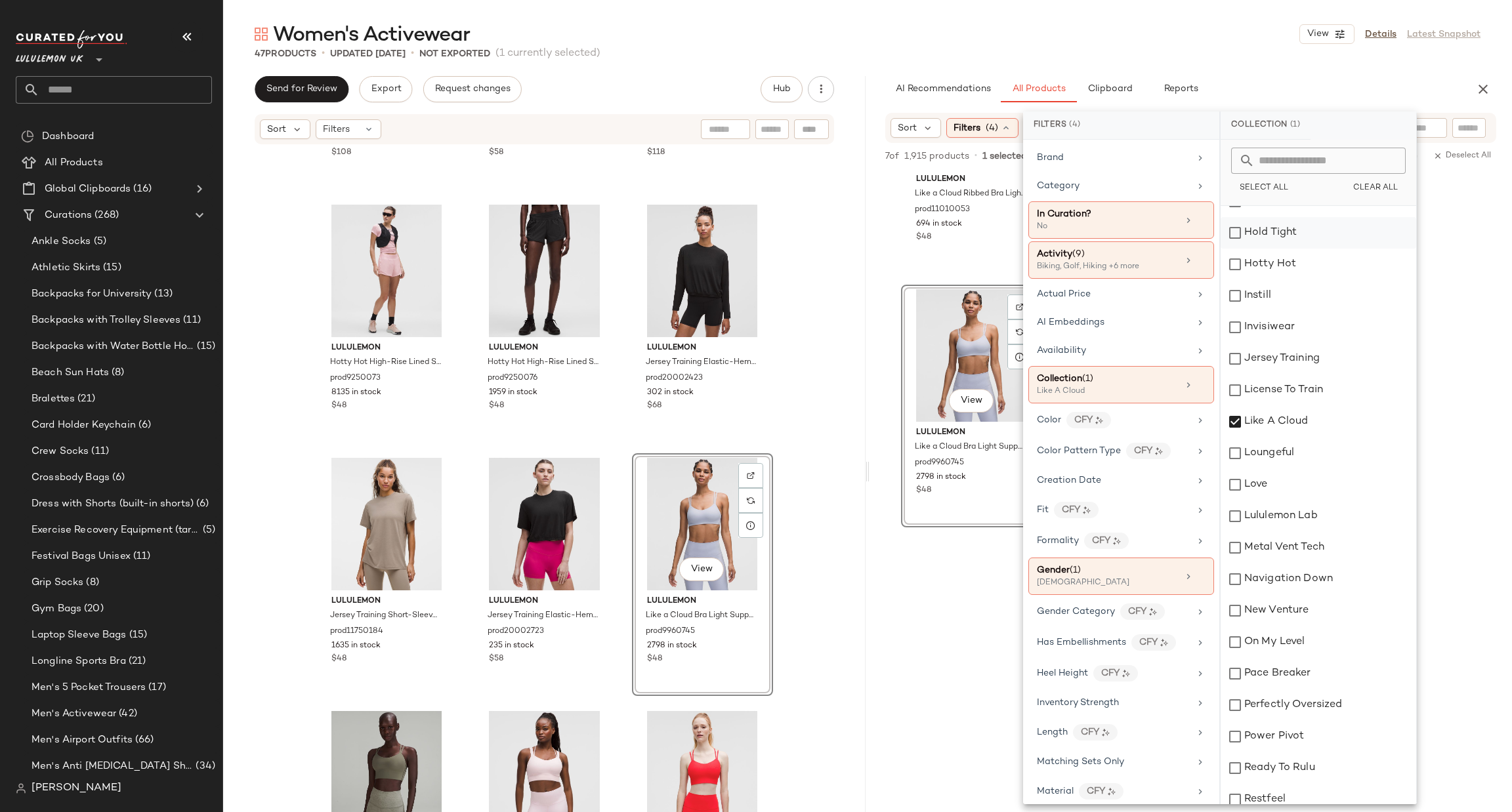
scroll to position [983, 0]
click at [1286, 399] on div "Like A Cloud" at bounding box center [1318, 404] width 195 height 32
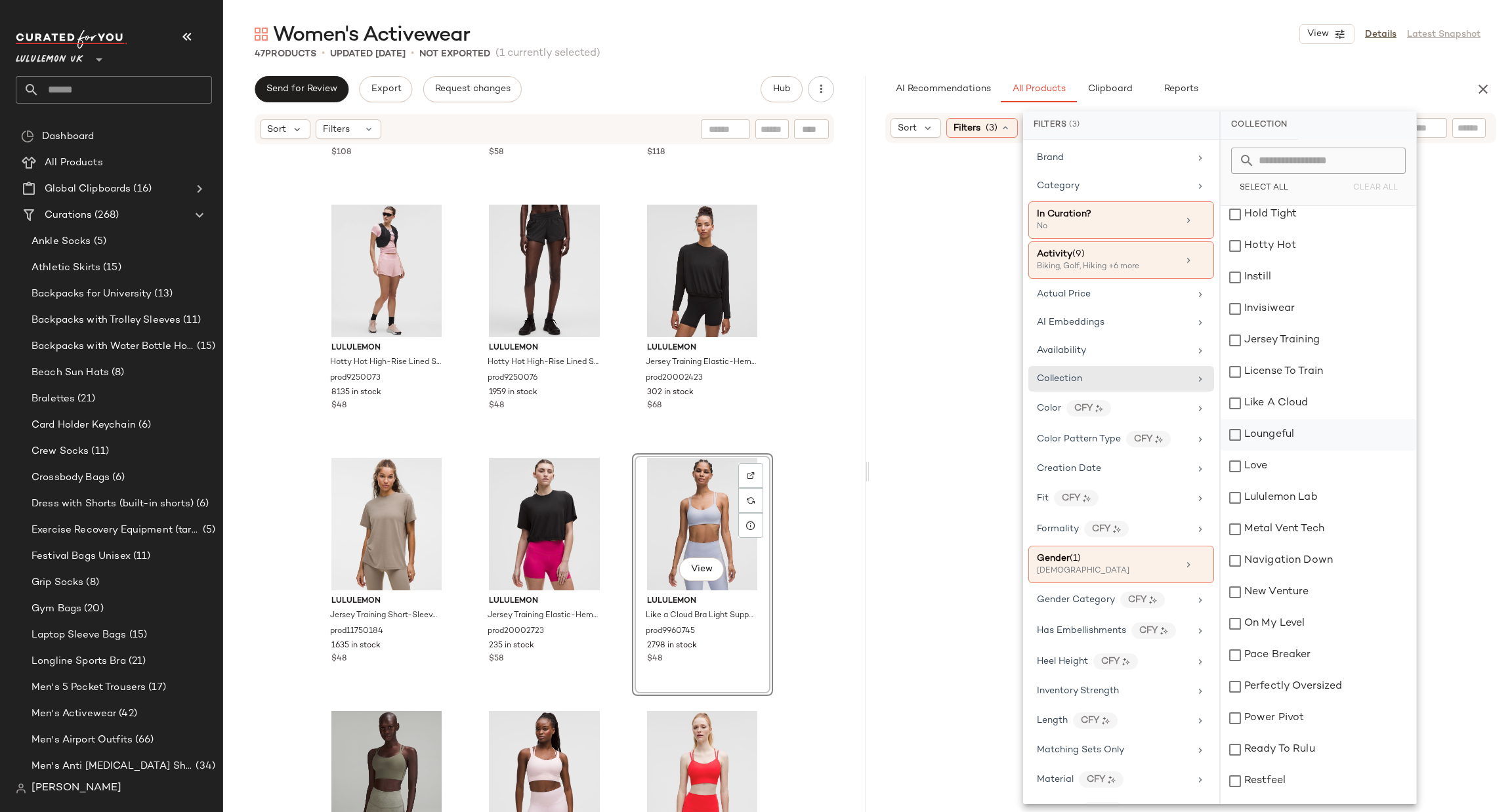
click at [1275, 440] on div "Loungeful" at bounding box center [1318, 435] width 195 height 32
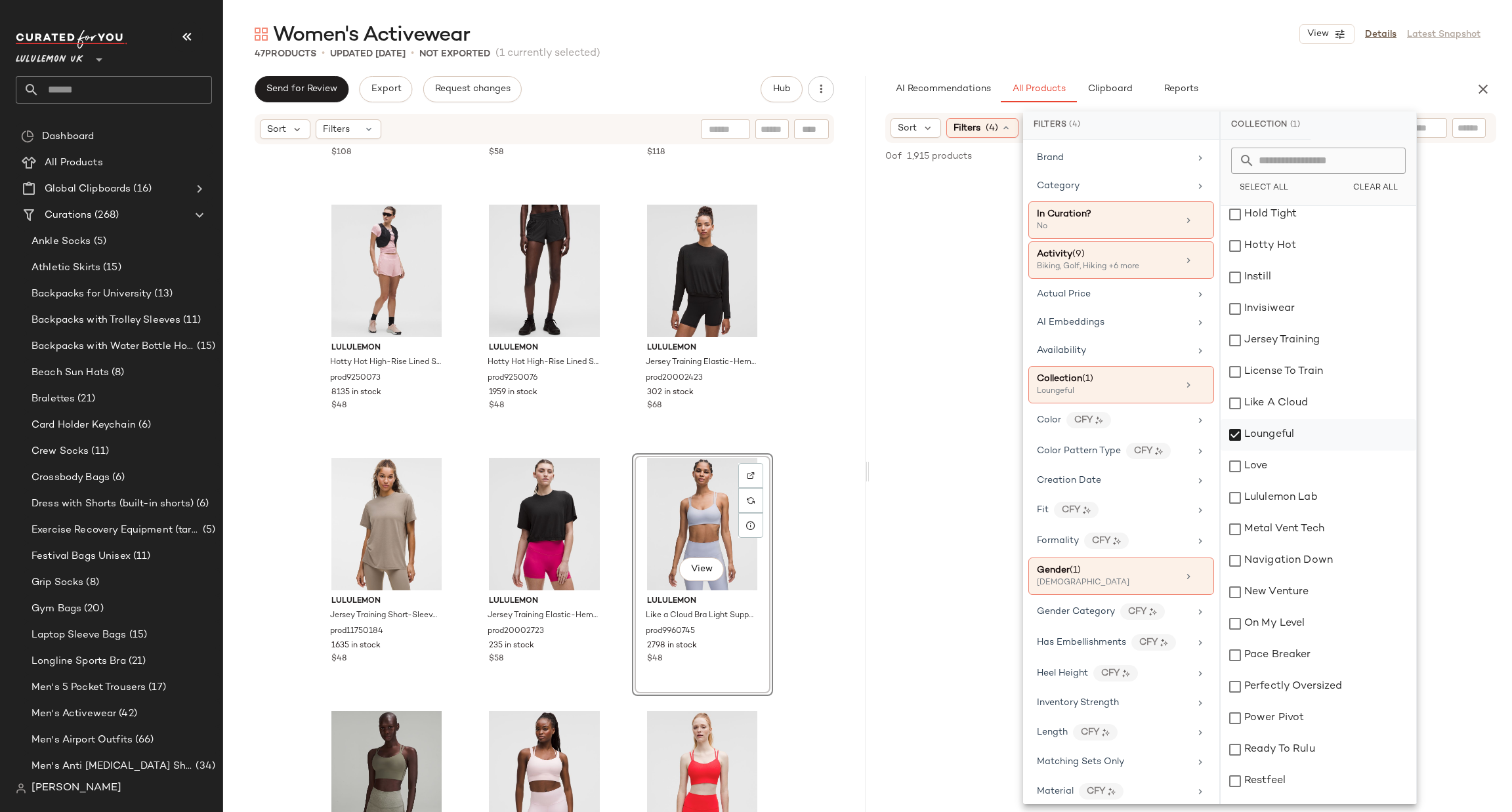
click at [1253, 423] on div "Loungeful" at bounding box center [1318, 435] width 195 height 32
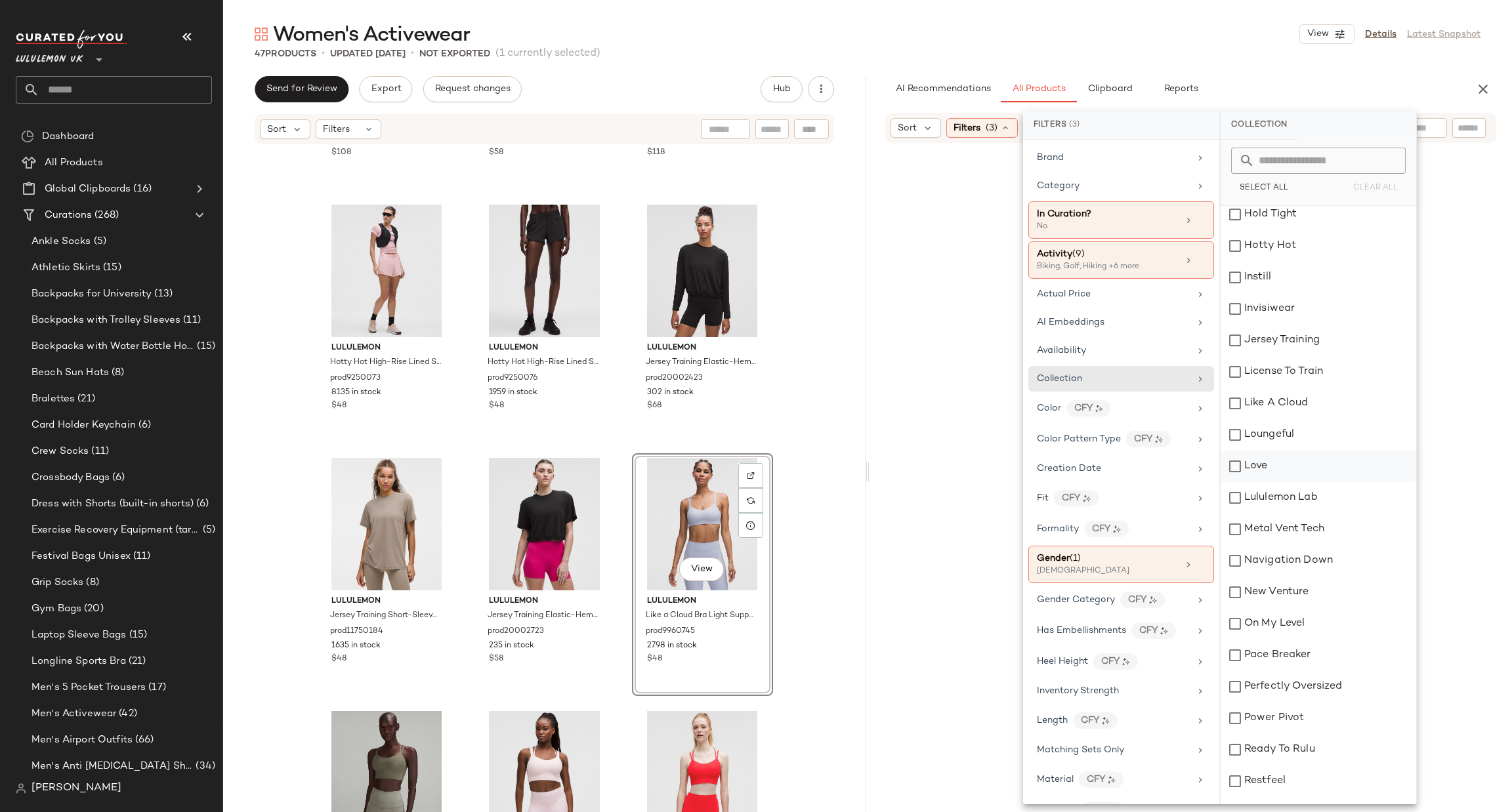
click at [1256, 459] on div "Love" at bounding box center [1318, 467] width 195 height 32
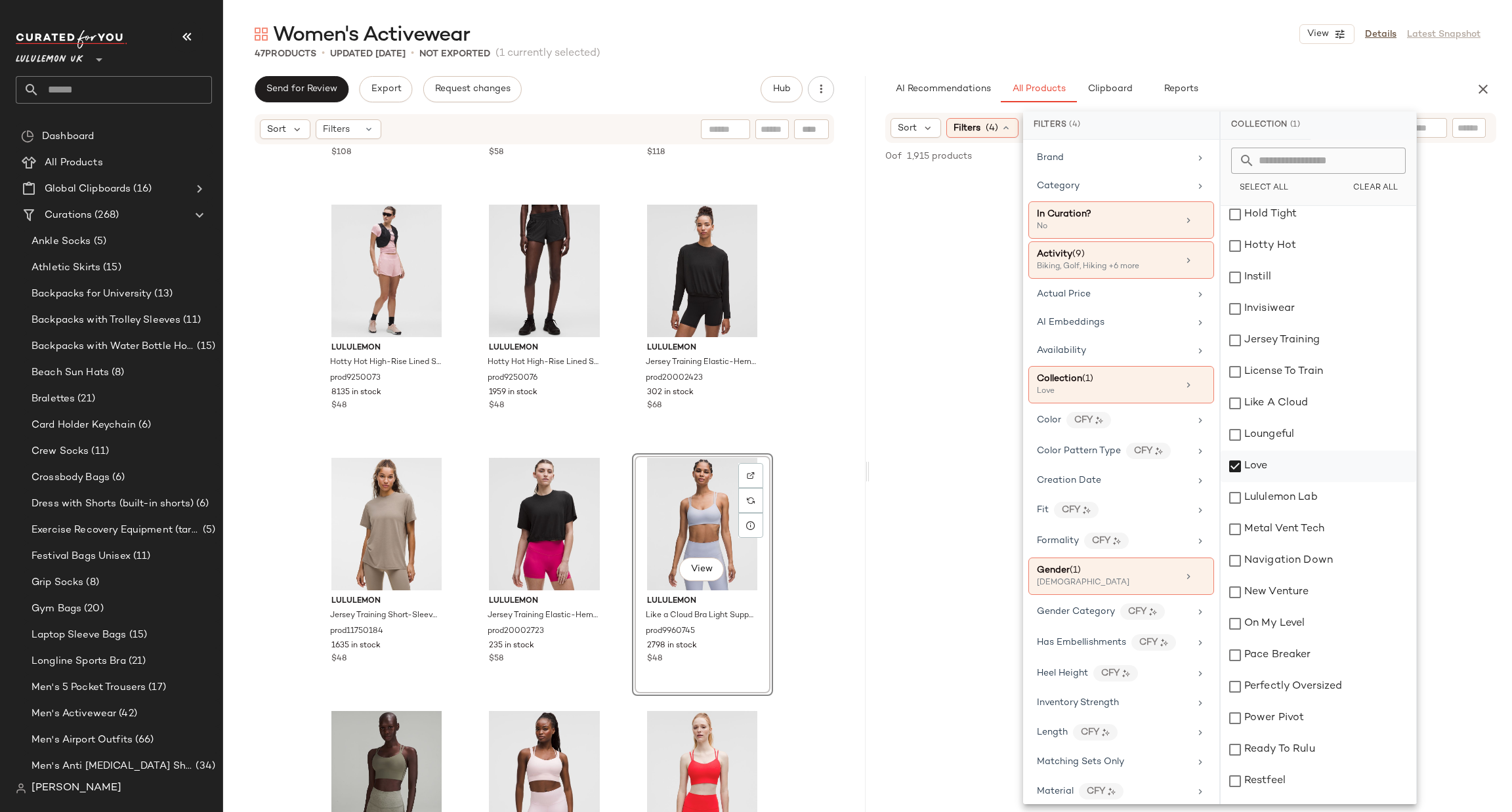
click at [1256, 459] on div "Love" at bounding box center [1318, 467] width 195 height 32
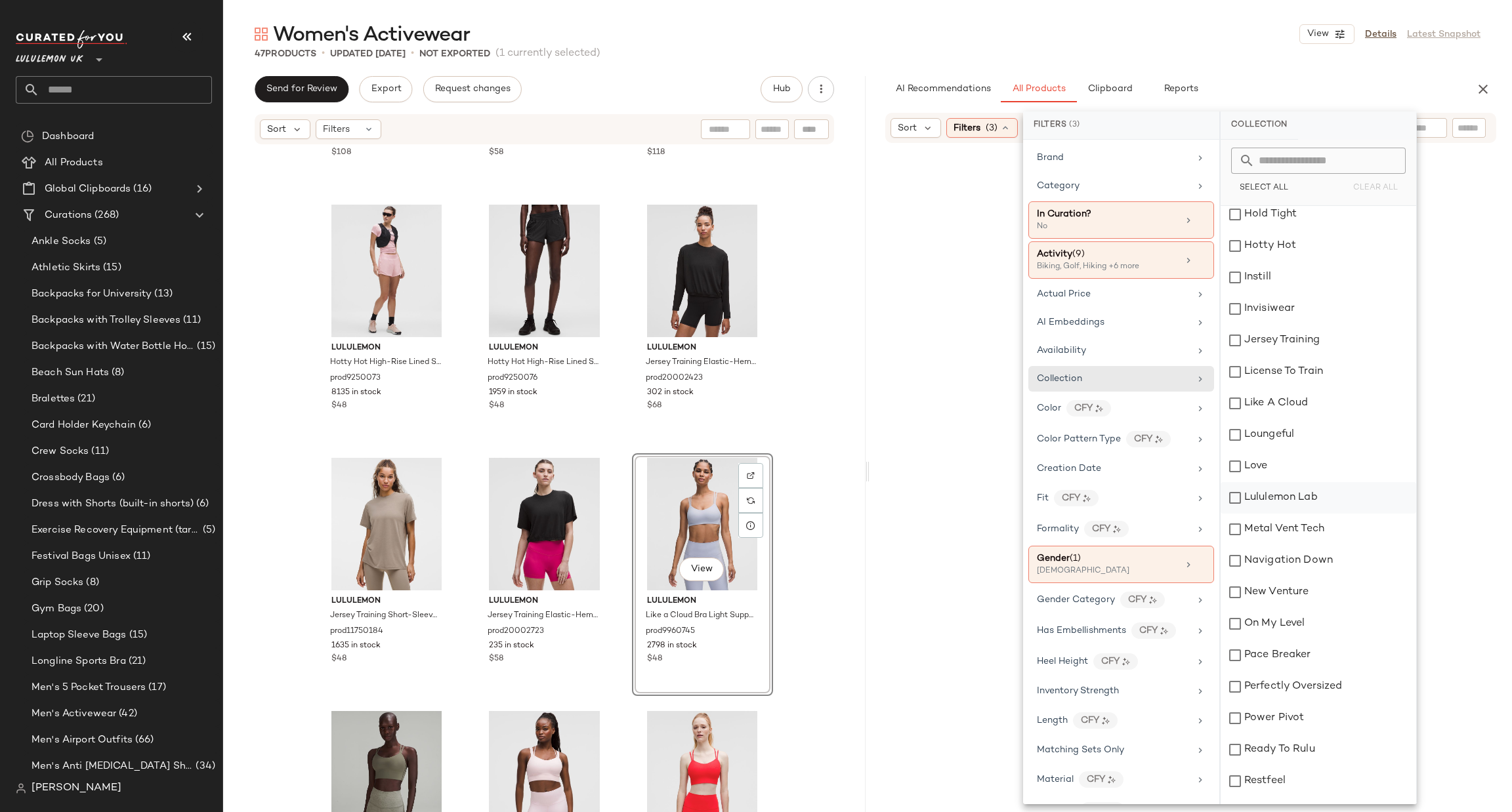
click at [1268, 504] on div "Lululemon Lab" at bounding box center [1318, 498] width 195 height 32
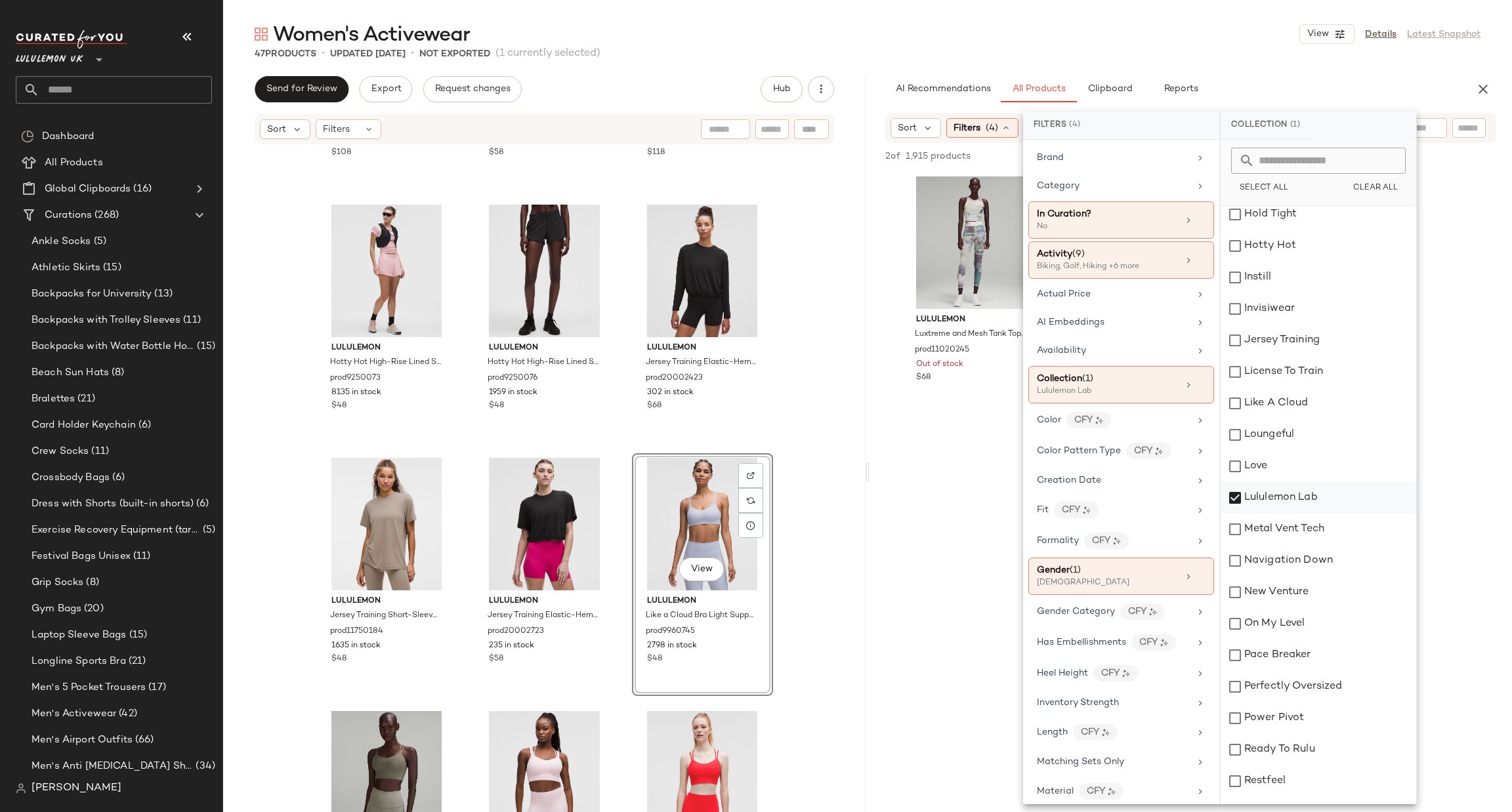
click at [1263, 504] on div "Lululemon Lab" at bounding box center [1318, 498] width 195 height 32
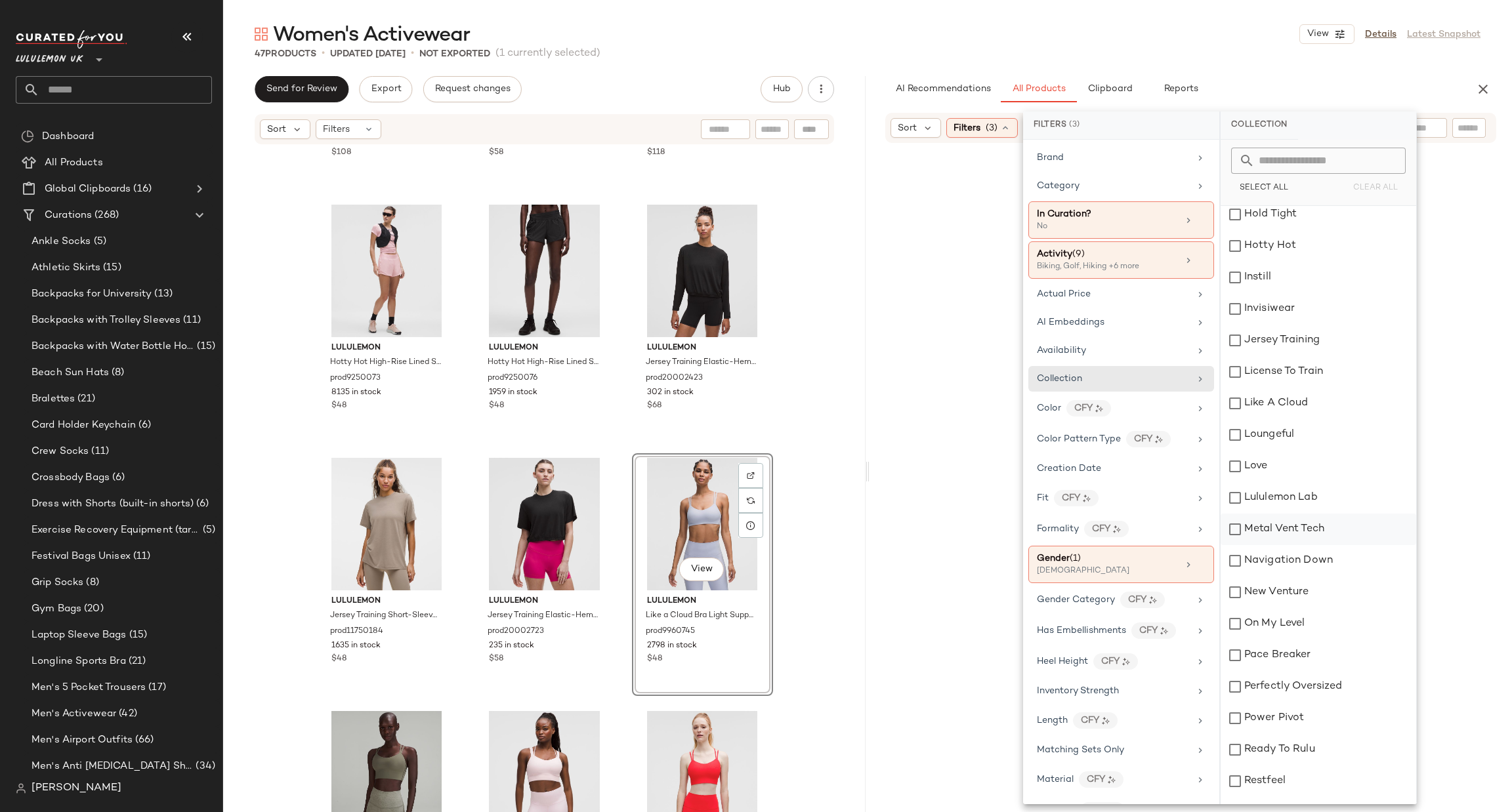
click at [1271, 539] on div "Metal Vent Tech" at bounding box center [1318, 529] width 195 height 32
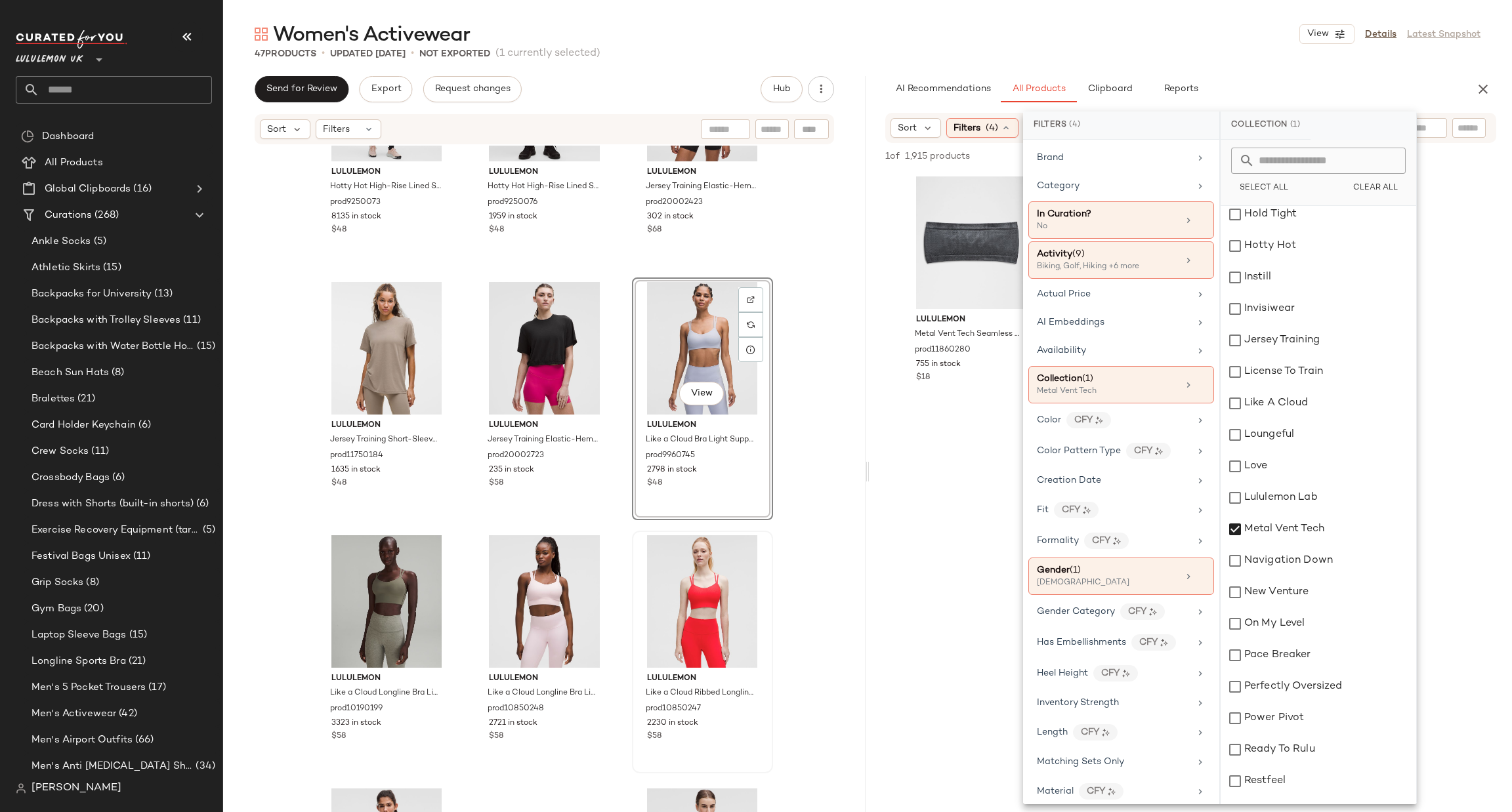
scroll to position [3348, 0]
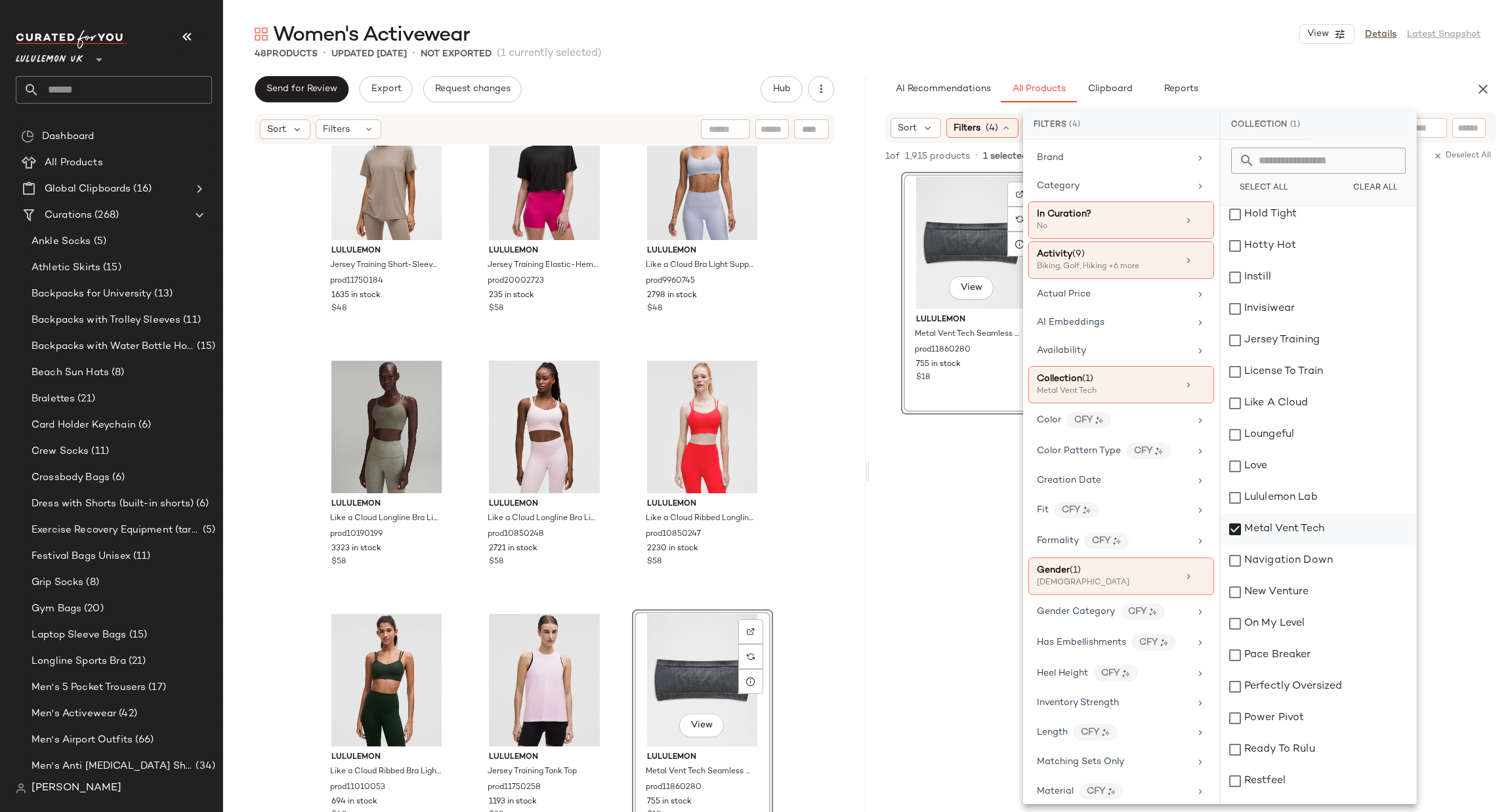
click at [1266, 527] on div "Metal Vent Tech" at bounding box center [1318, 529] width 195 height 32
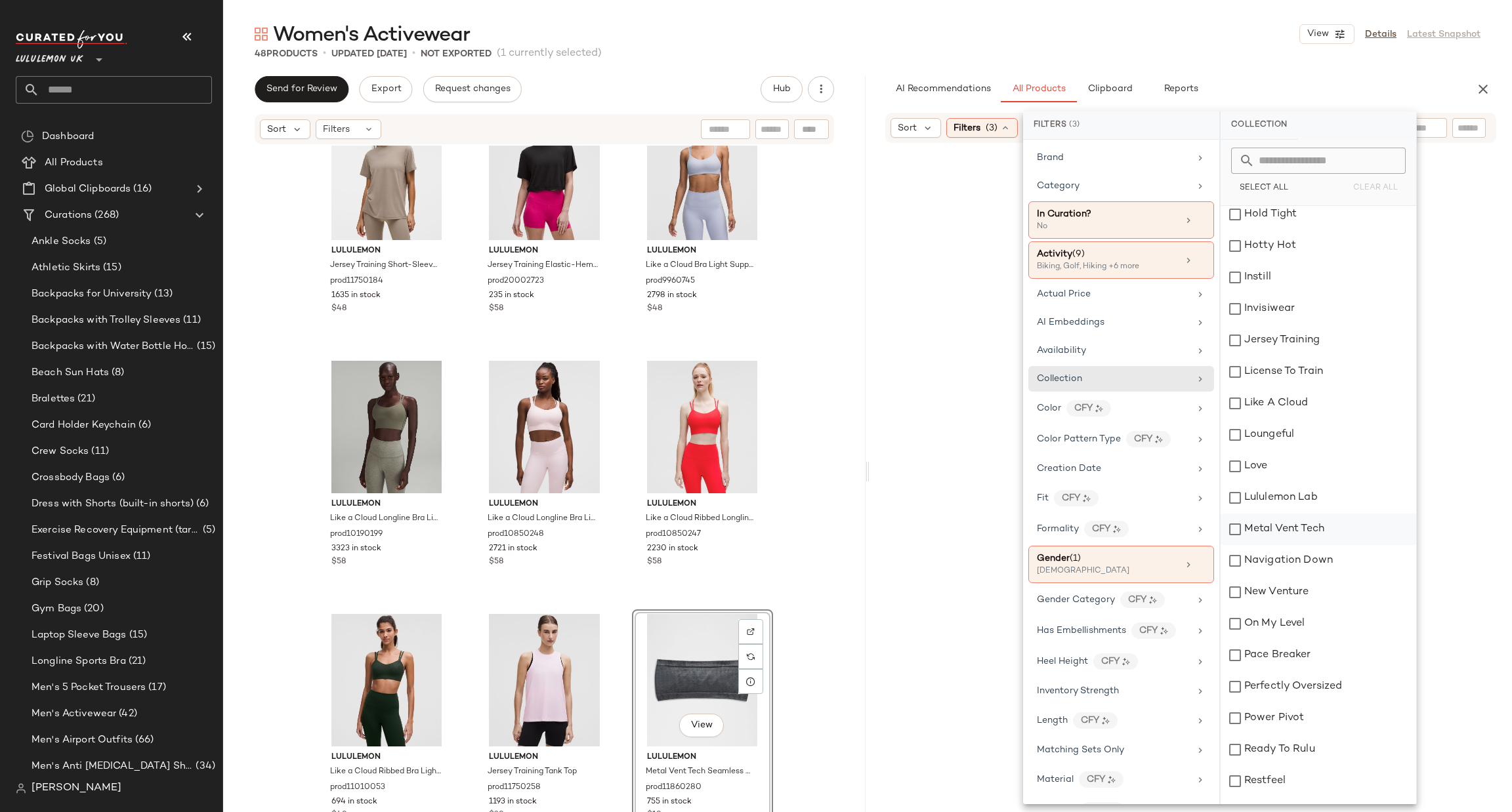
click at [1262, 551] on div "Navigation Down" at bounding box center [1318, 561] width 195 height 32
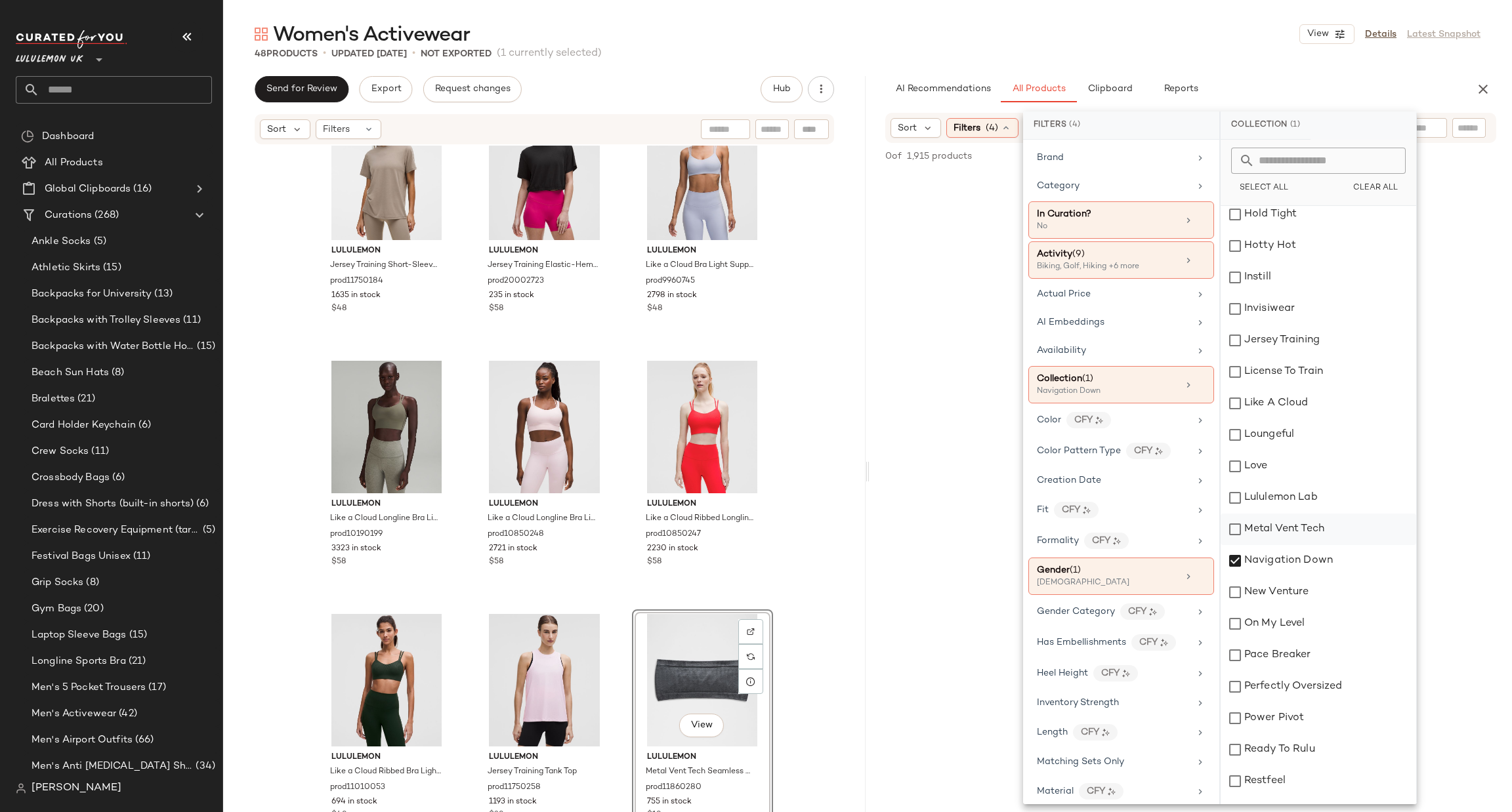
click at [1341, 543] on div "Metal Vent Tech" at bounding box center [1318, 529] width 195 height 32
click at [1314, 572] on div "Navigation Down" at bounding box center [1318, 561] width 195 height 32
click at [1296, 602] on div "New Venture" at bounding box center [1318, 592] width 195 height 32
click at [1317, 529] on div "Metal Vent Tech" at bounding box center [1318, 529] width 195 height 32
click at [1318, 602] on div "New Venture" at bounding box center [1318, 592] width 195 height 32
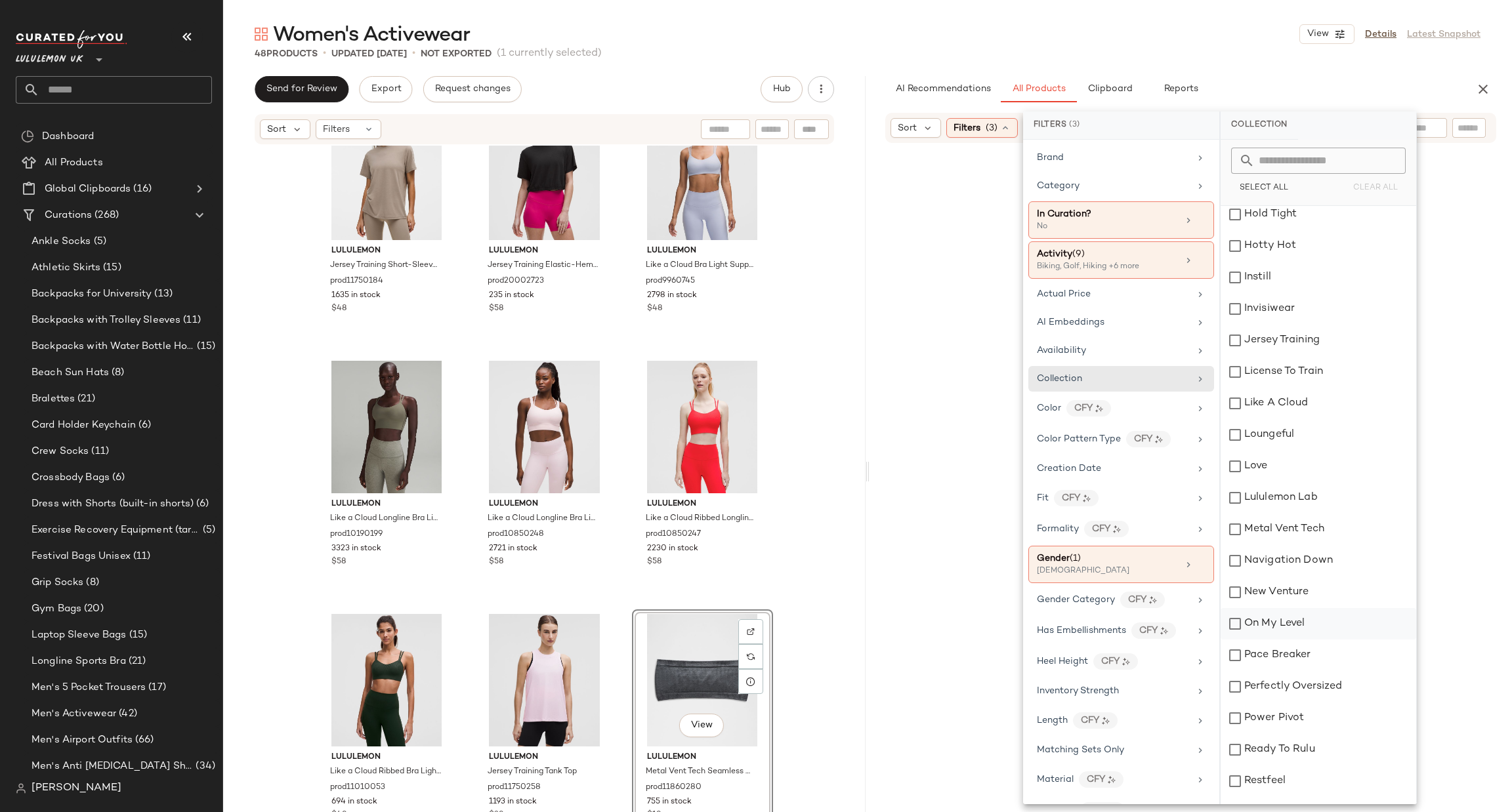
click at [1317, 622] on div "On My Level" at bounding box center [1318, 624] width 195 height 32
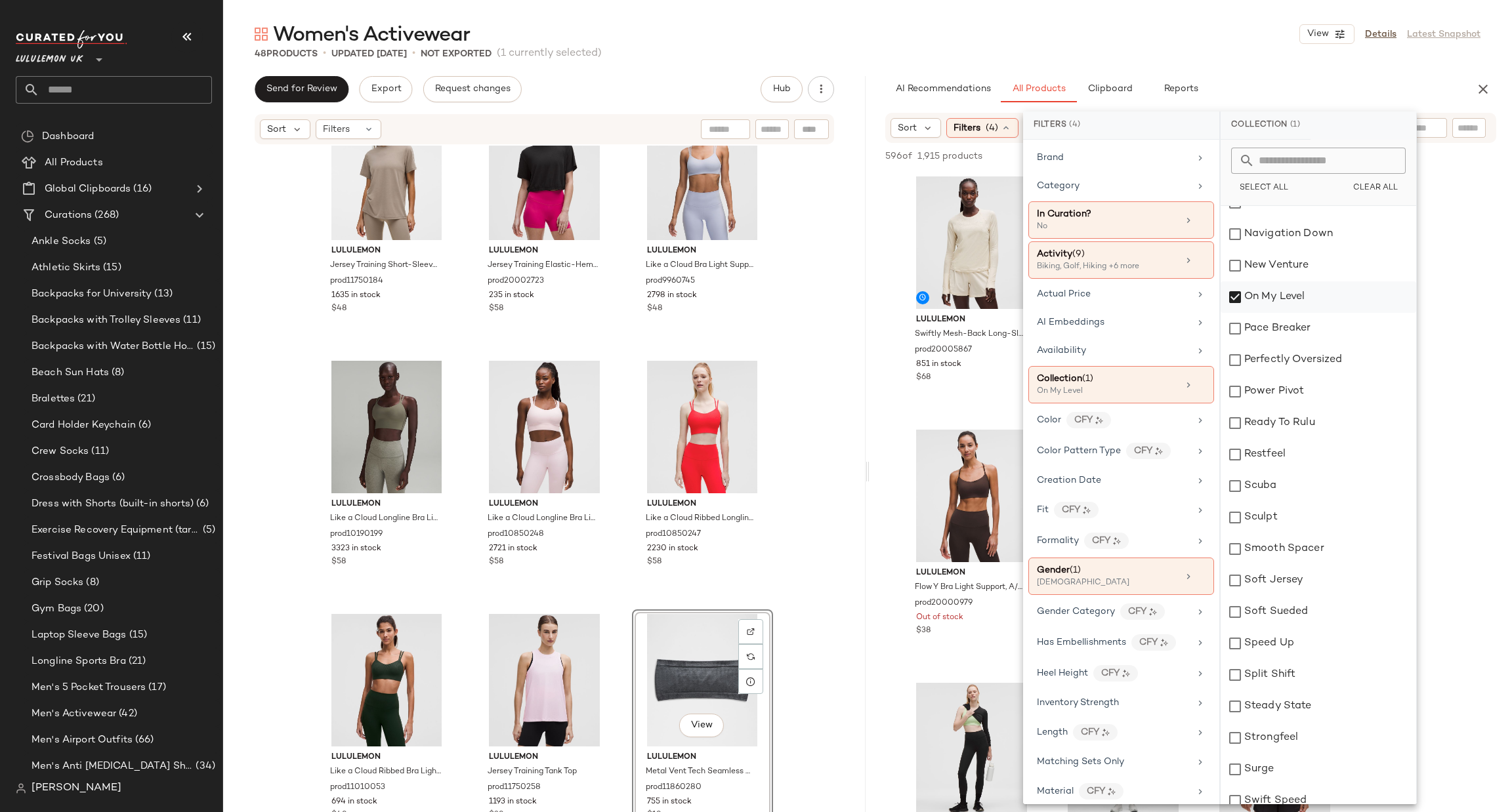
scroll to position [1378, 0]
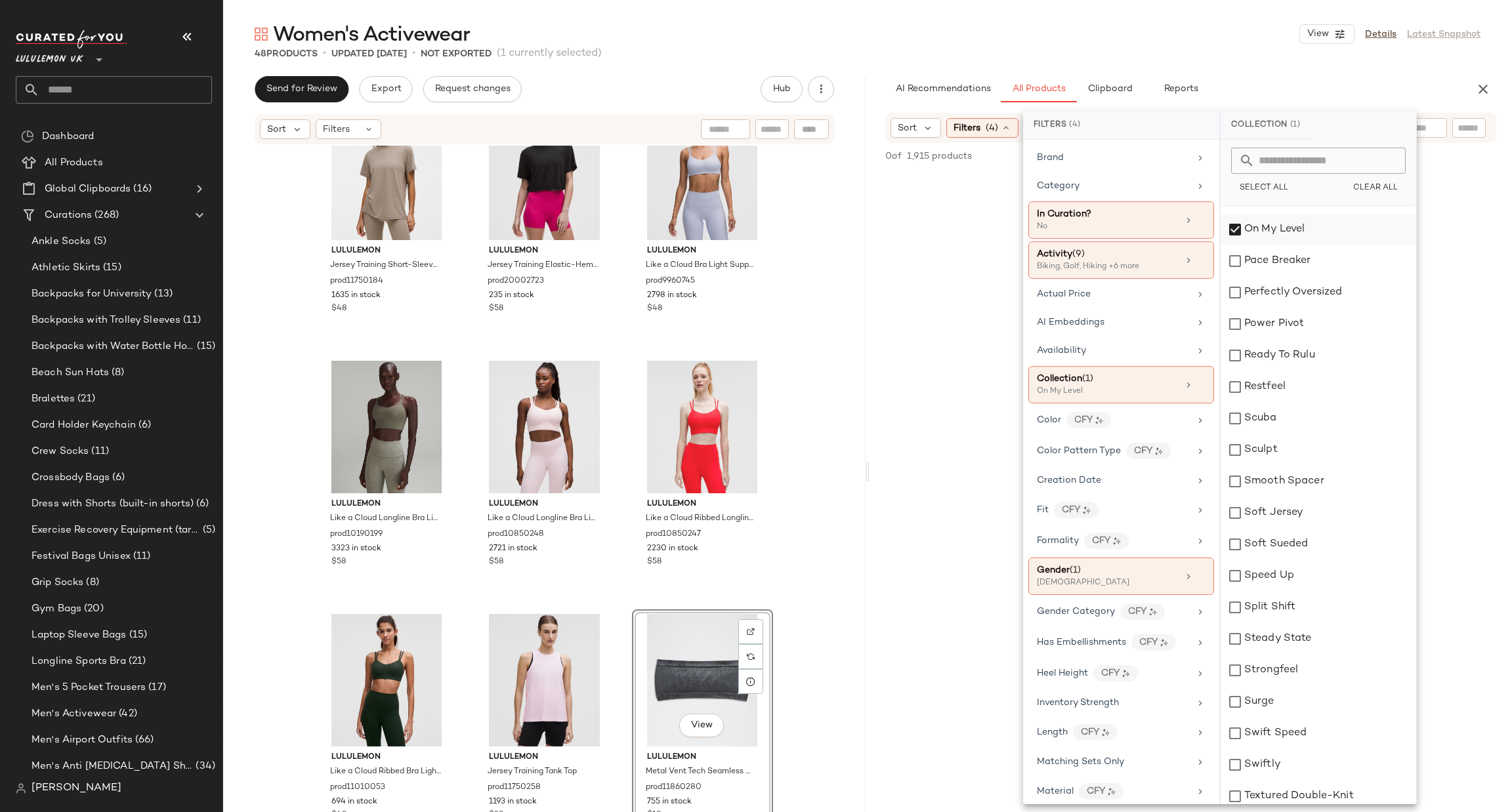
click at [1313, 238] on div "On My Level" at bounding box center [1318, 230] width 195 height 32
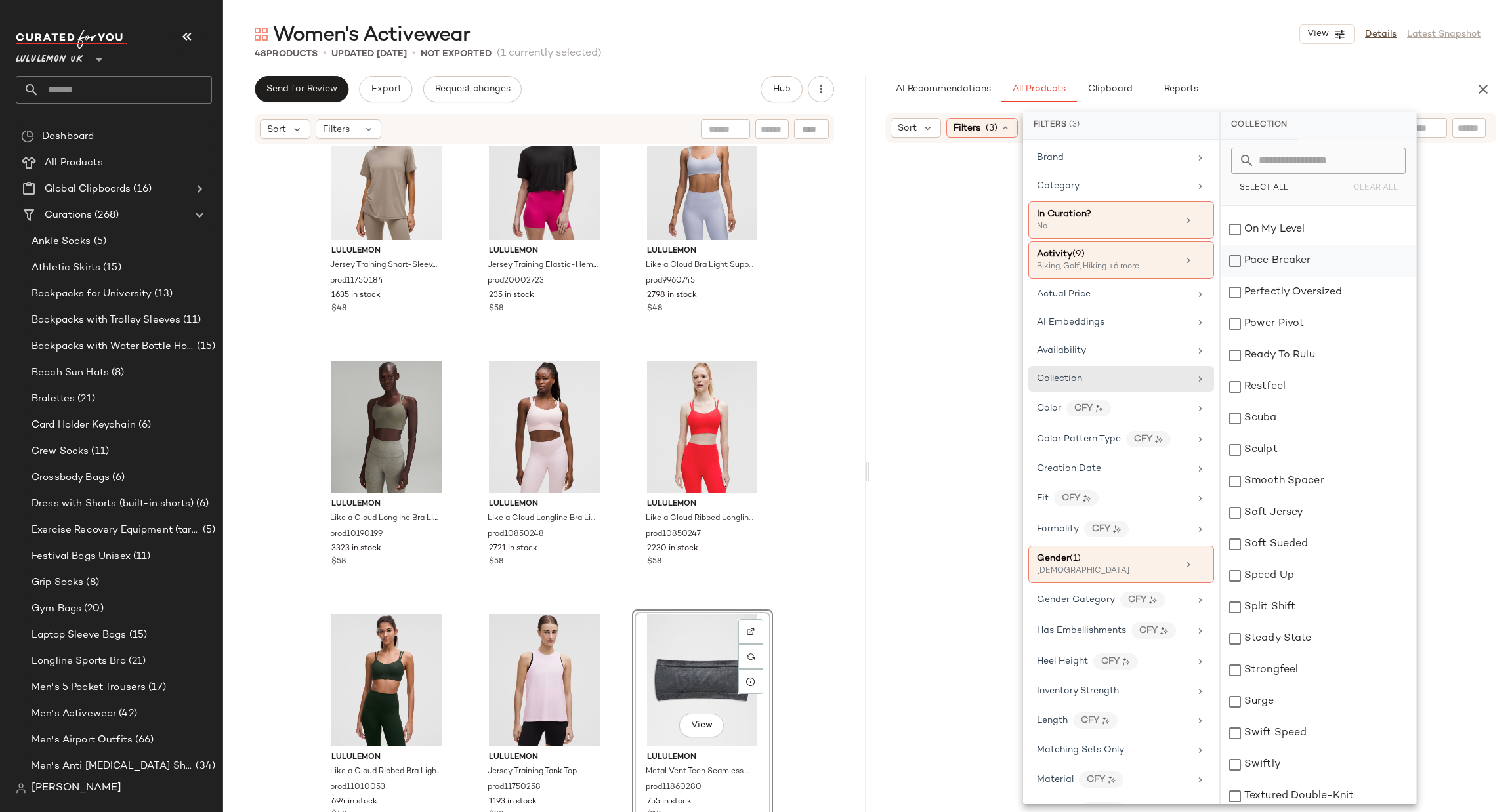
click at [1307, 258] on div "Pace Breaker" at bounding box center [1318, 261] width 195 height 32
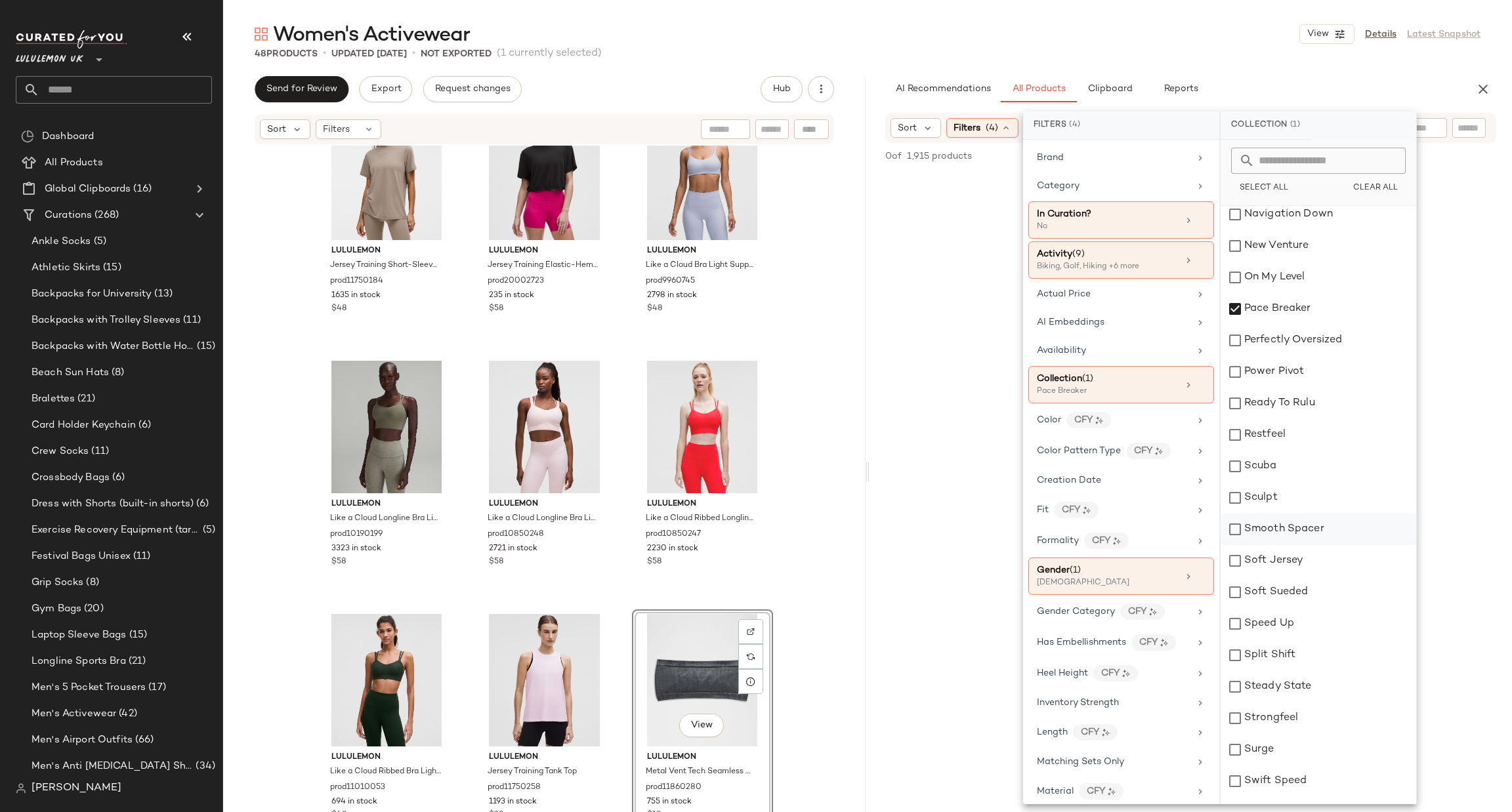
scroll to position [1181, 0]
click at [1282, 453] on div "Pace Breaker" at bounding box center [1318, 459] width 195 height 32
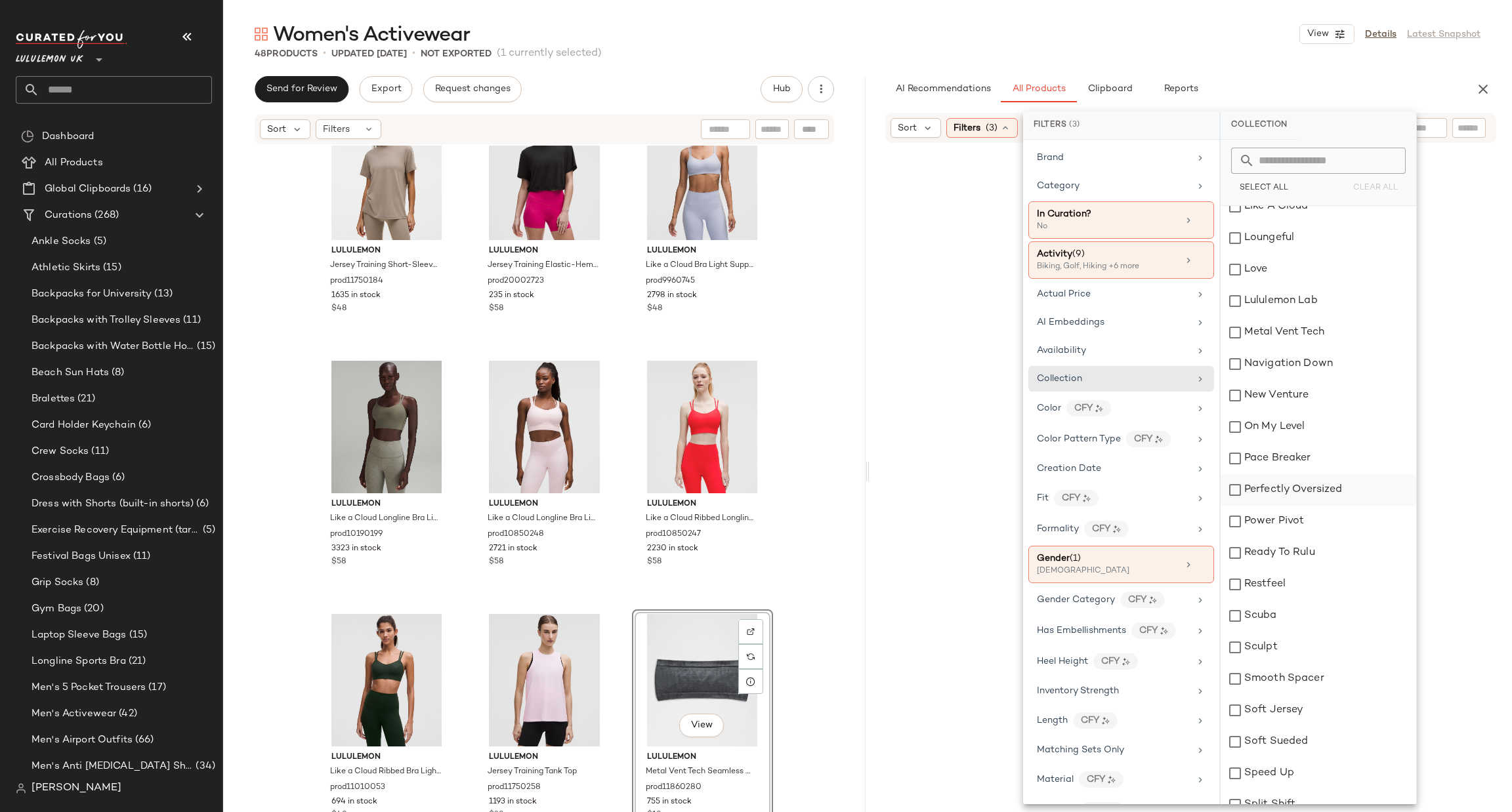
click at [1277, 485] on div "Perfectly Oversized" at bounding box center [1318, 490] width 195 height 32
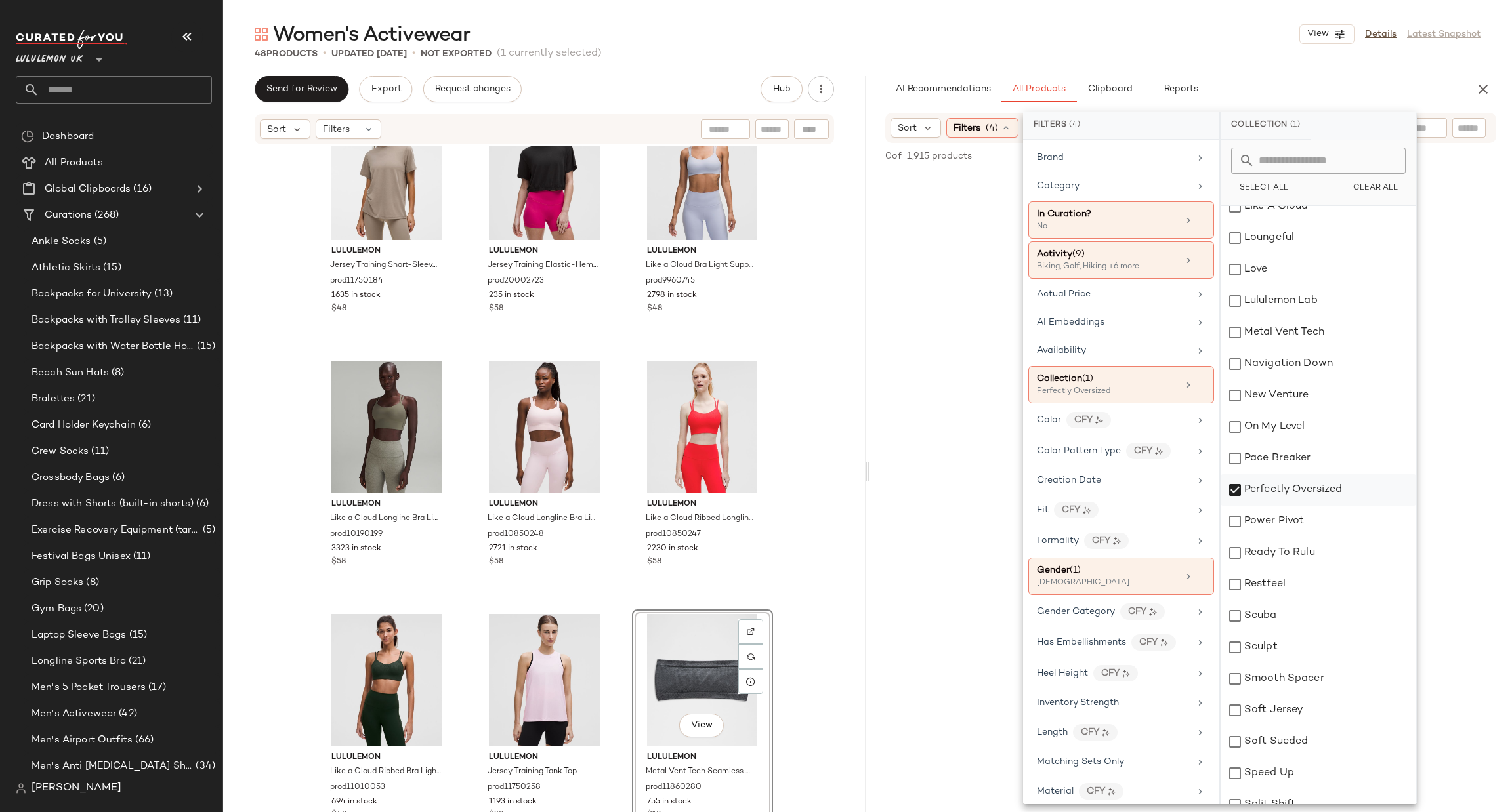
click at [1277, 485] on div "Perfectly Oversized" at bounding box center [1318, 490] width 195 height 32
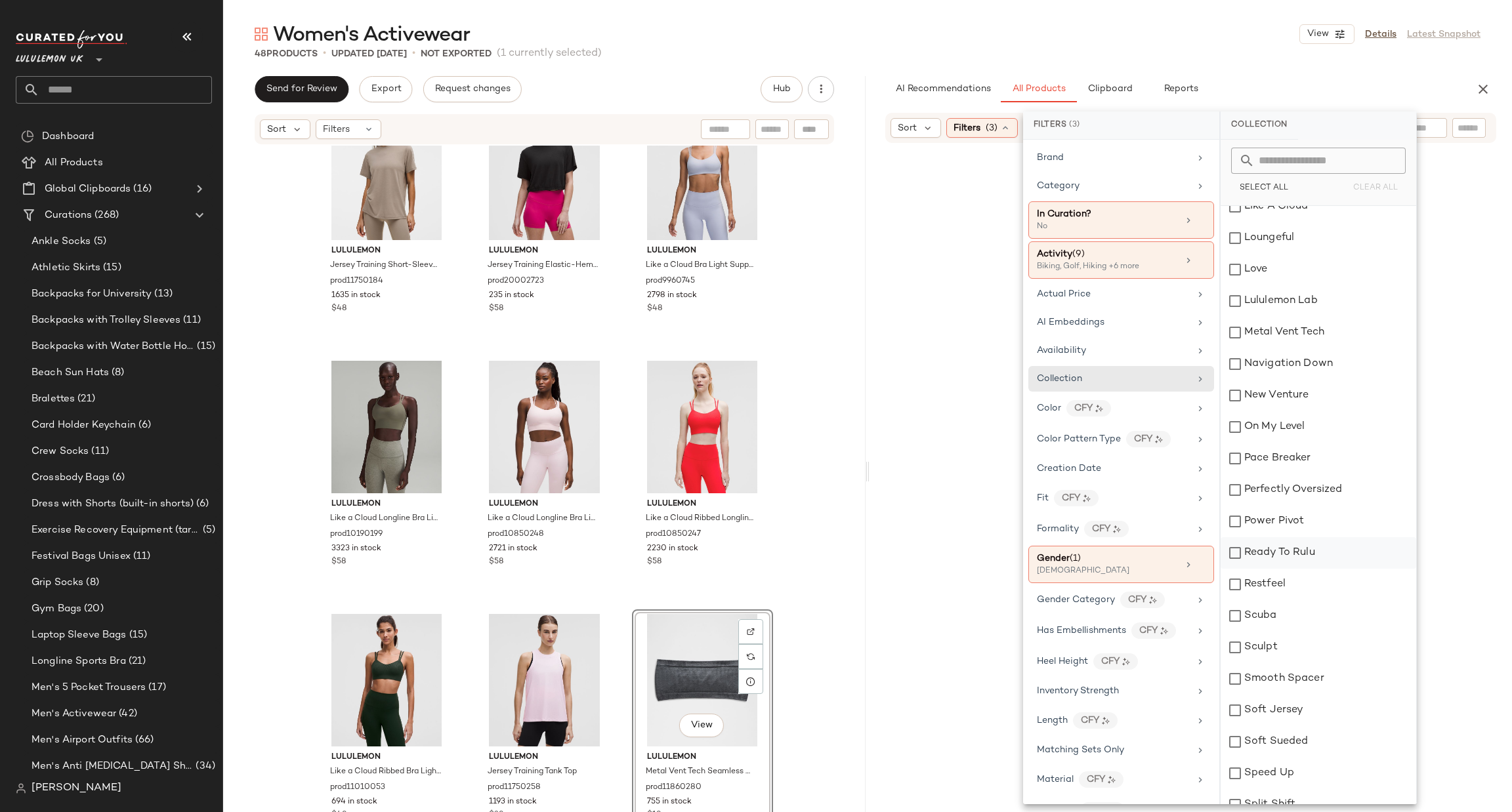
click at [1259, 544] on div "Ready To Rulu" at bounding box center [1318, 553] width 195 height 32
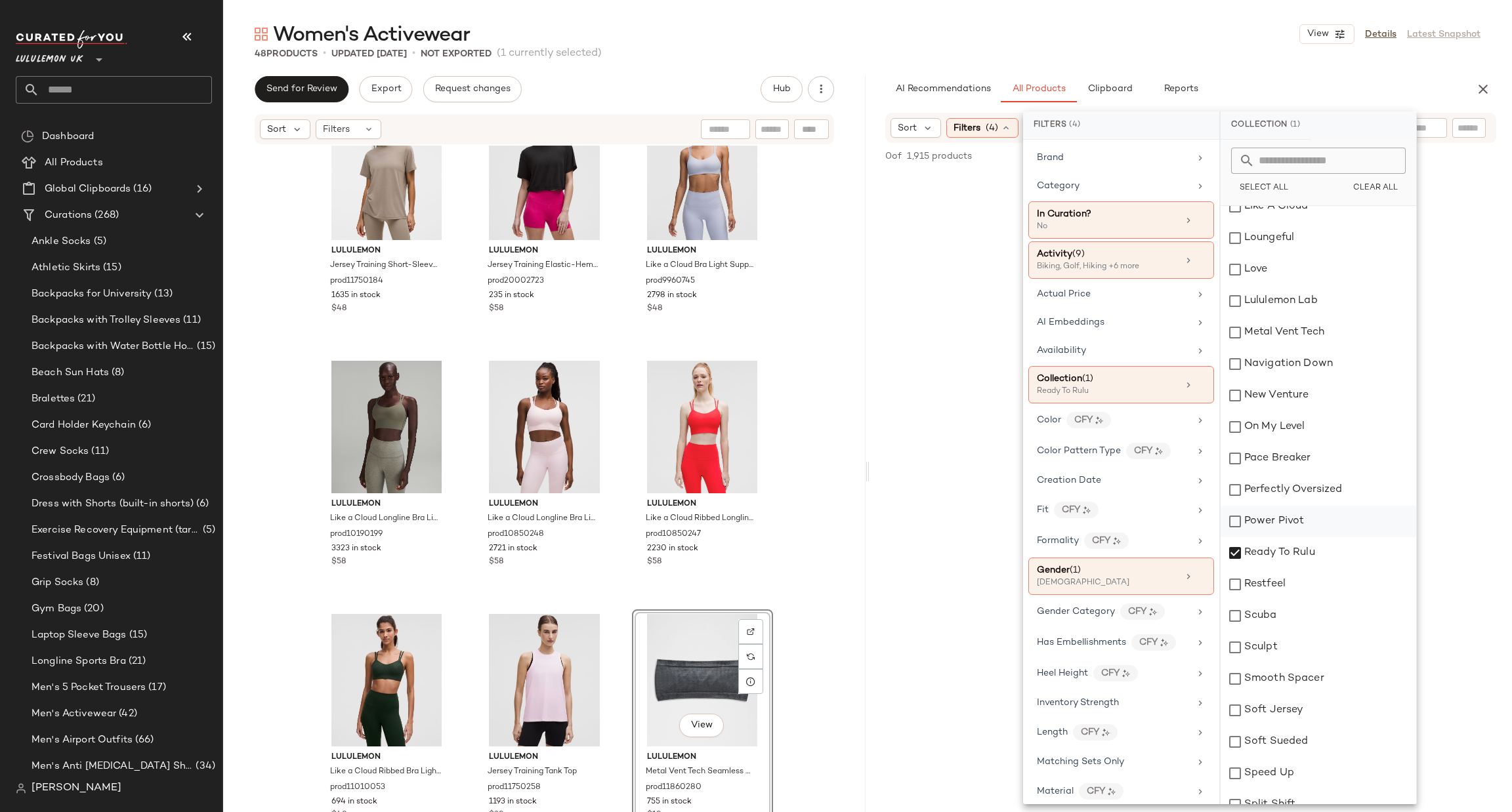
click at [1258, 525] on div "Power Pivot" at bounding box center [1318, 521] width 195 height 32
click at [1259, 544] on div "Ready To Rulu" at bounding box center [1318, 553] width 195 height 32
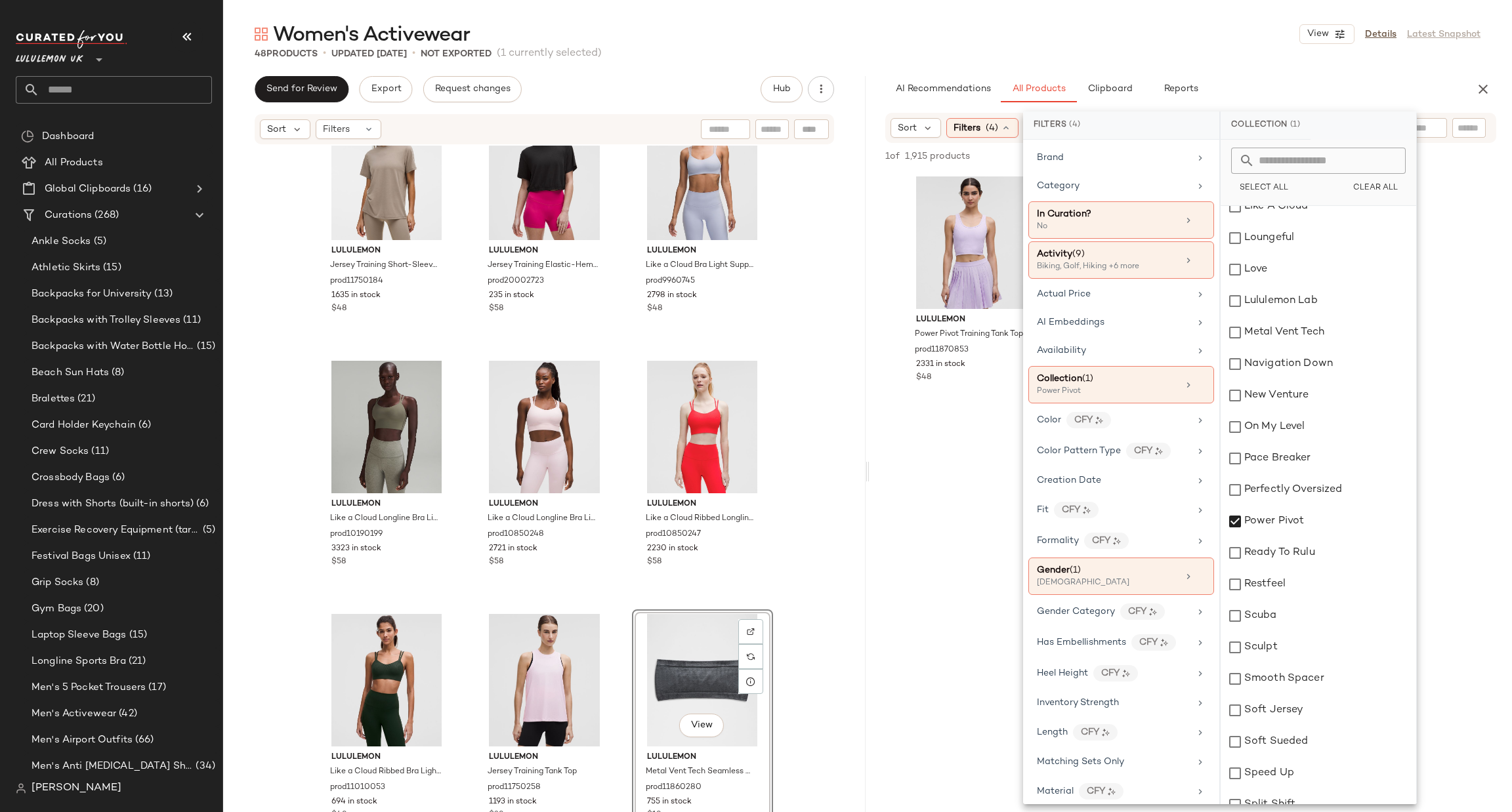
click at [958, 503] on div at bounding box center [1191, 541] width 643 height 253
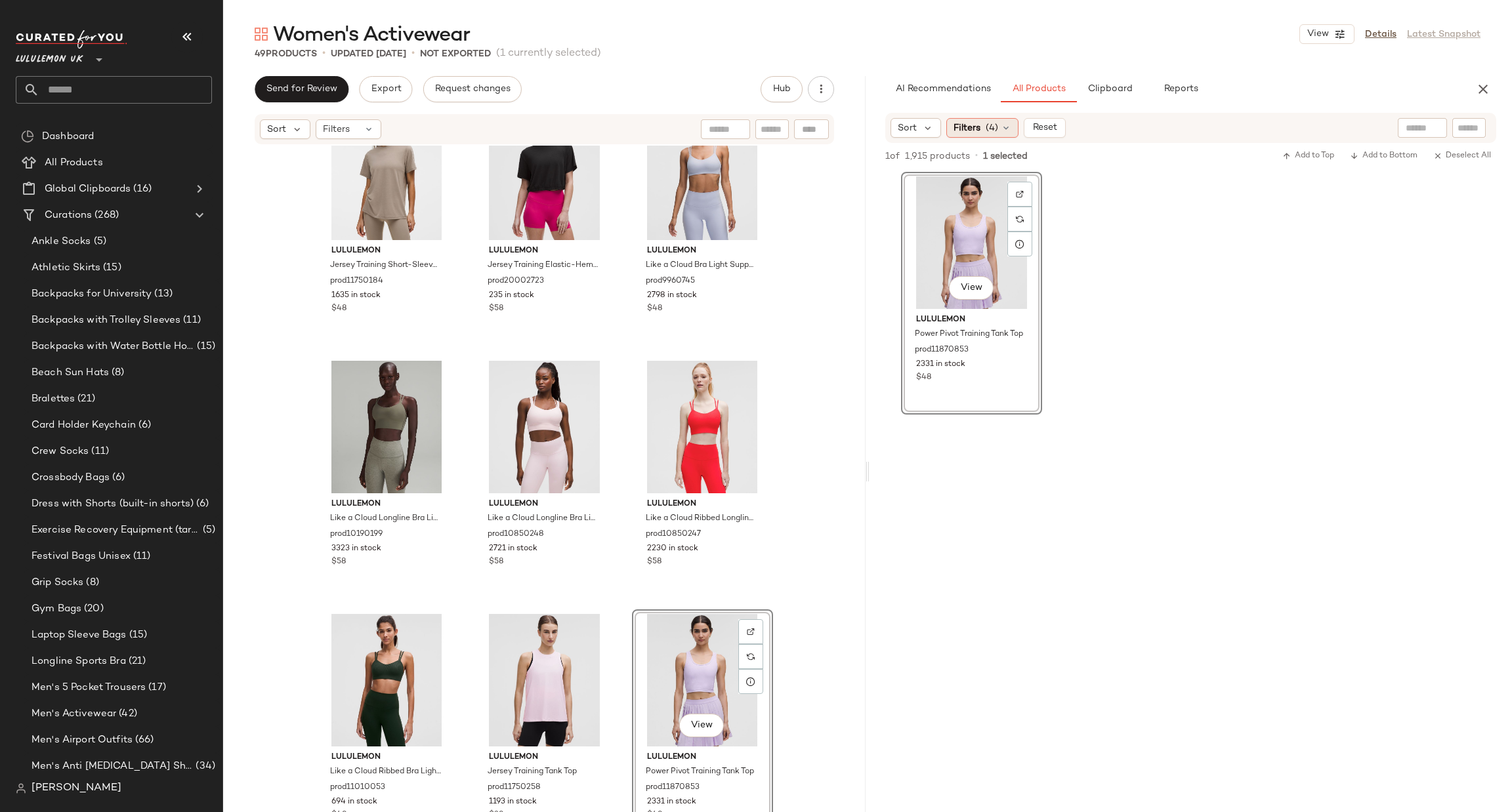
click at [987, 122] on span "(4)" at bounding box center [992, 128] width 13 height 14
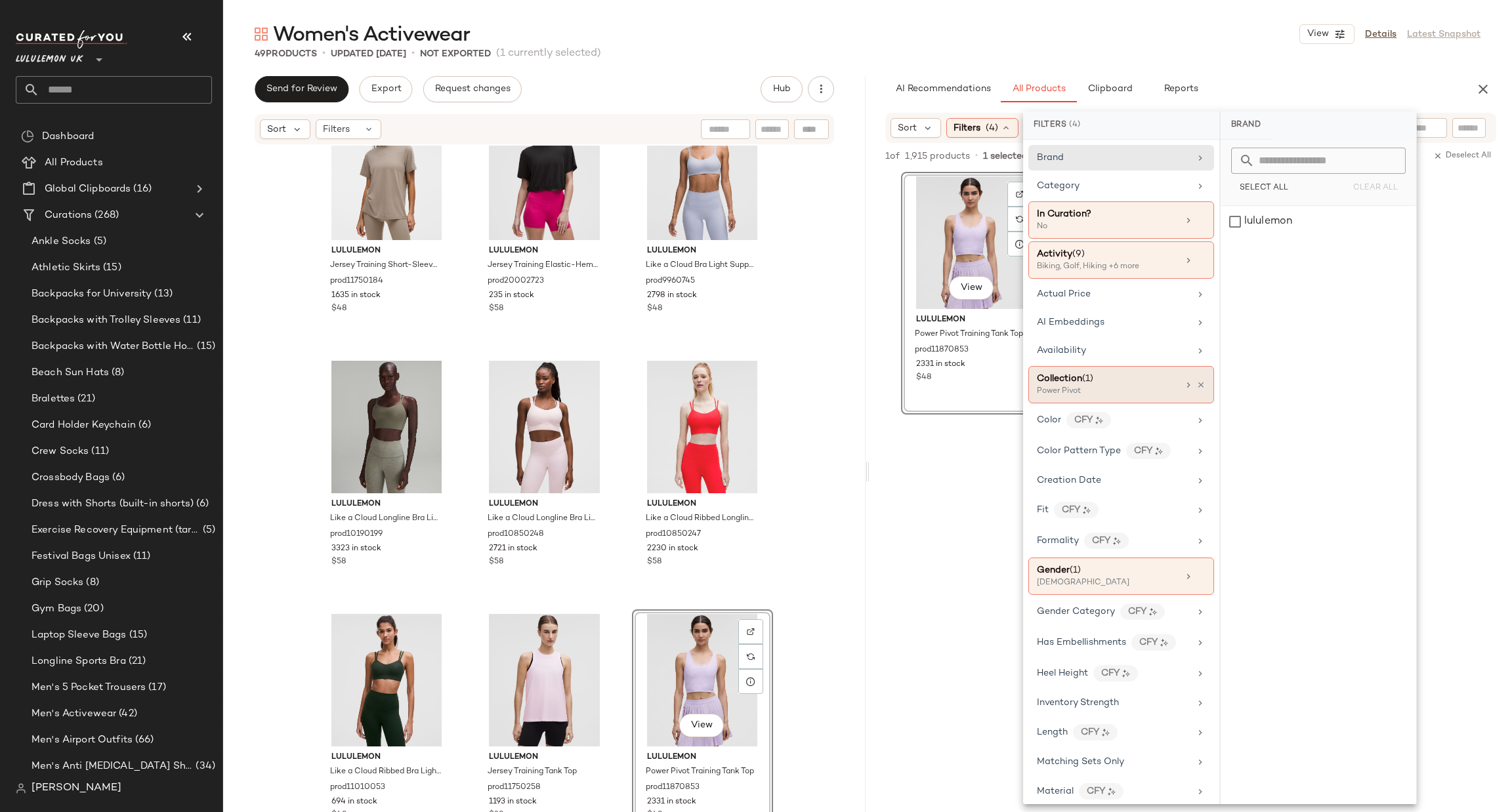
click at [1106, 386] on div "Collection (1)" at bounding box center [1107, 379] width 141 height 14
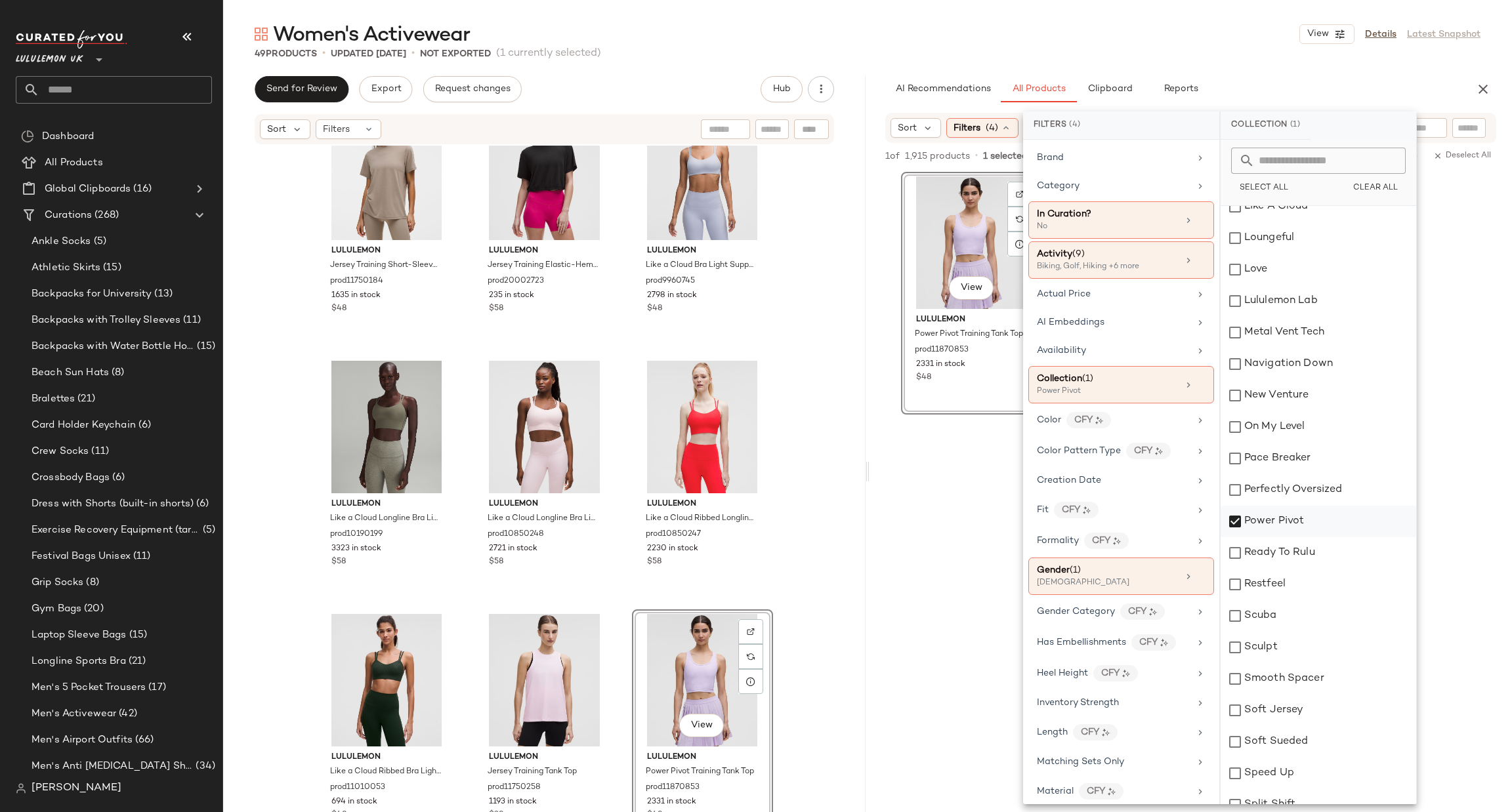
click at [1256, 516] on div "Power Pivot" at bounding box center [1318, 521] width 195 height 32
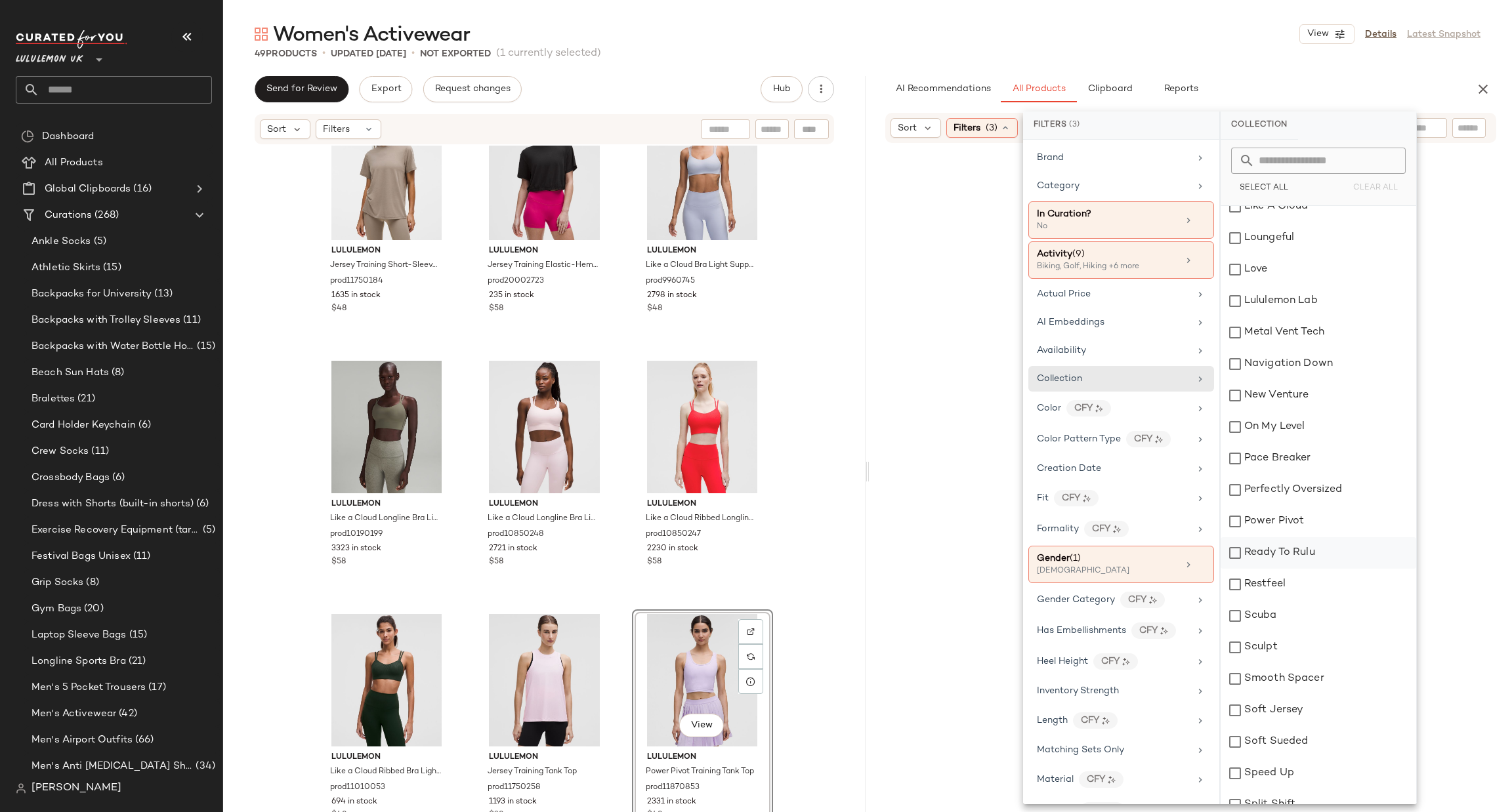
click at [1254, 549] on div "Ready To Rulu" at bounding box center [1318, 553] width 195 height 32
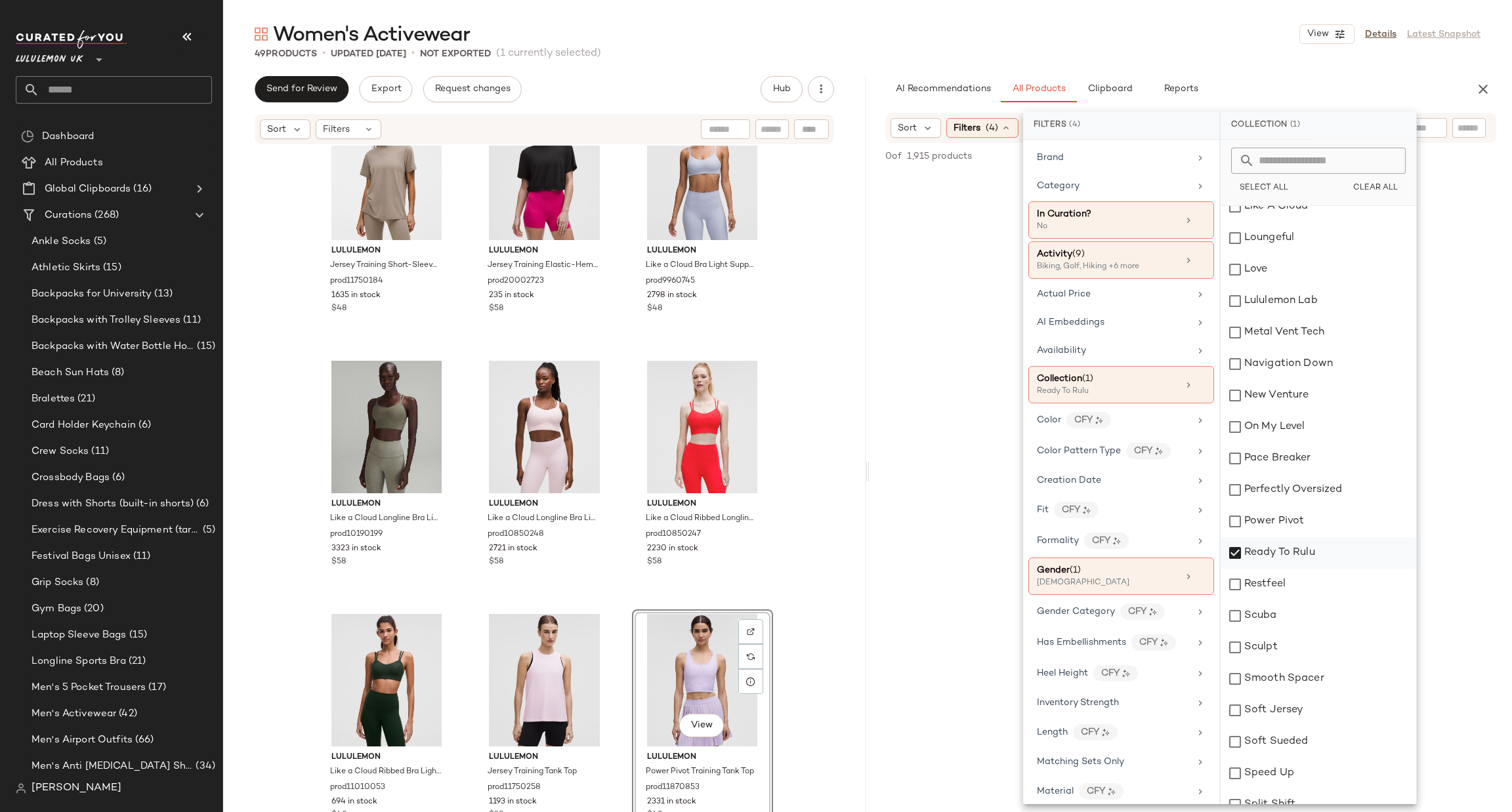
click at [1251, 551] on div "Ready To Rulu" at bounding box center [1318, 553] width 195 height 32
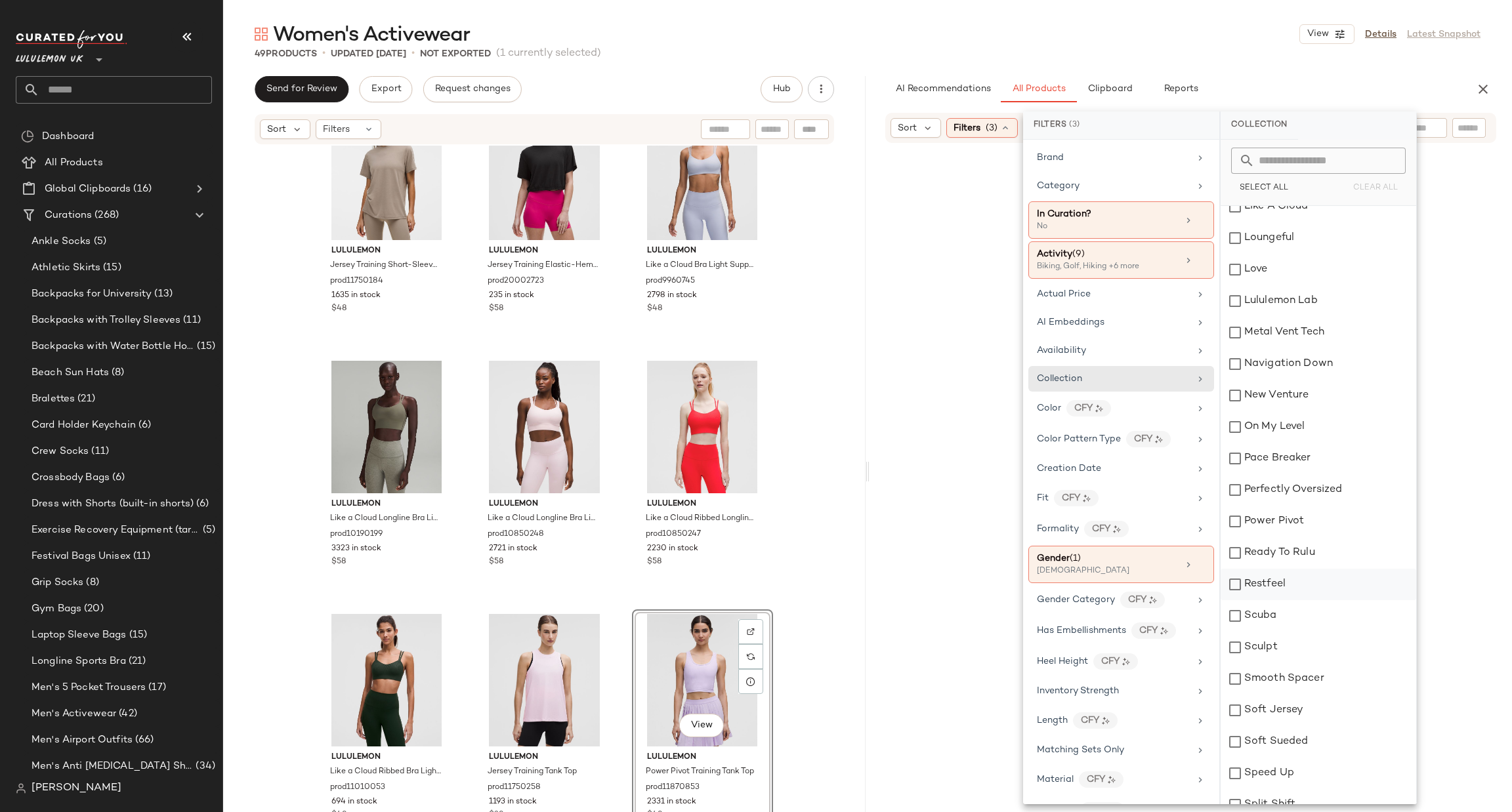
click at [1251, 580] on div "Restfeel" at bounding box center [1318, 585] width 195 height 32
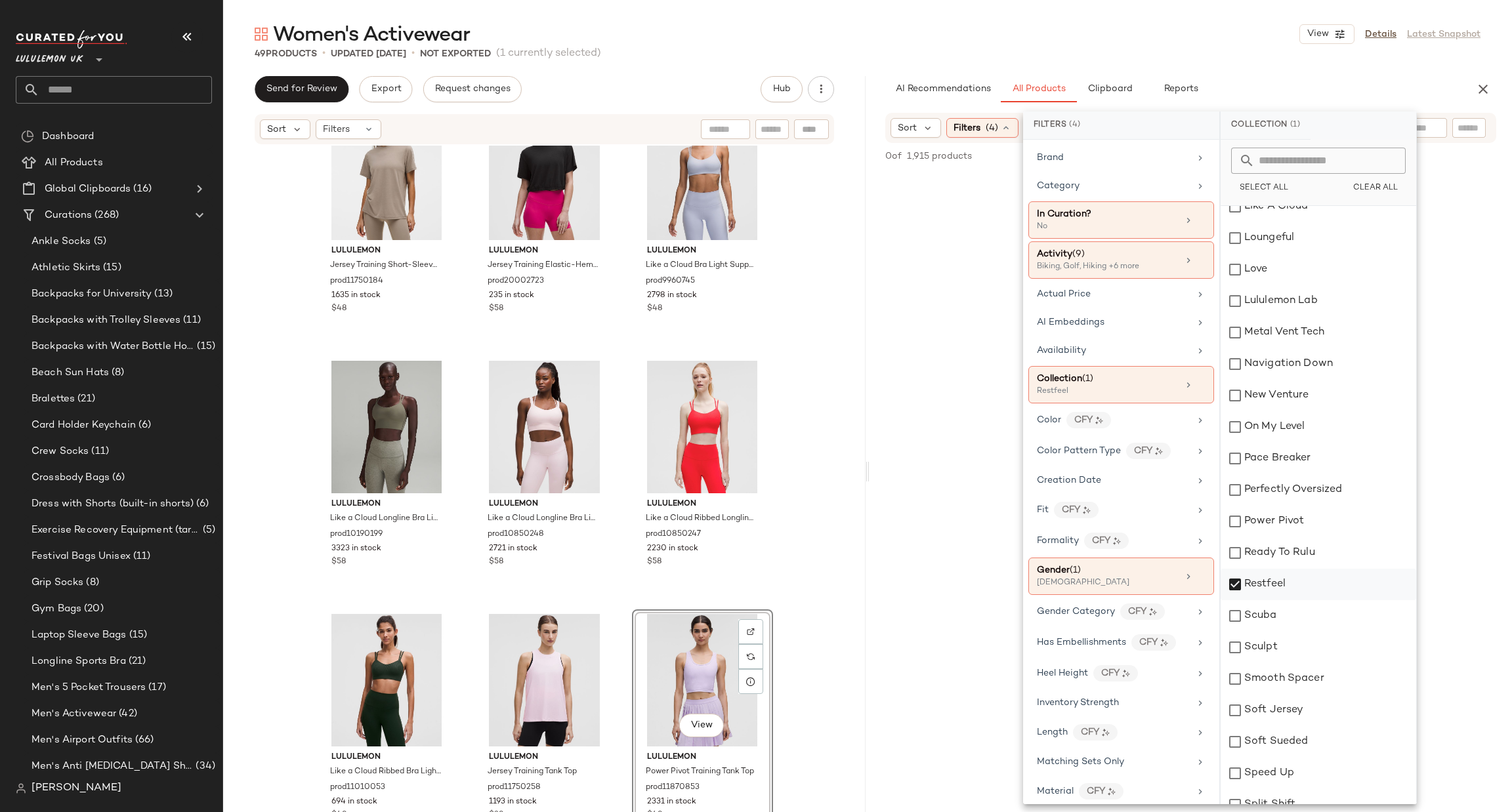
click at [1251, 580] on div "Restfeel" at bounding box center [1318, 585] width 195 height 32
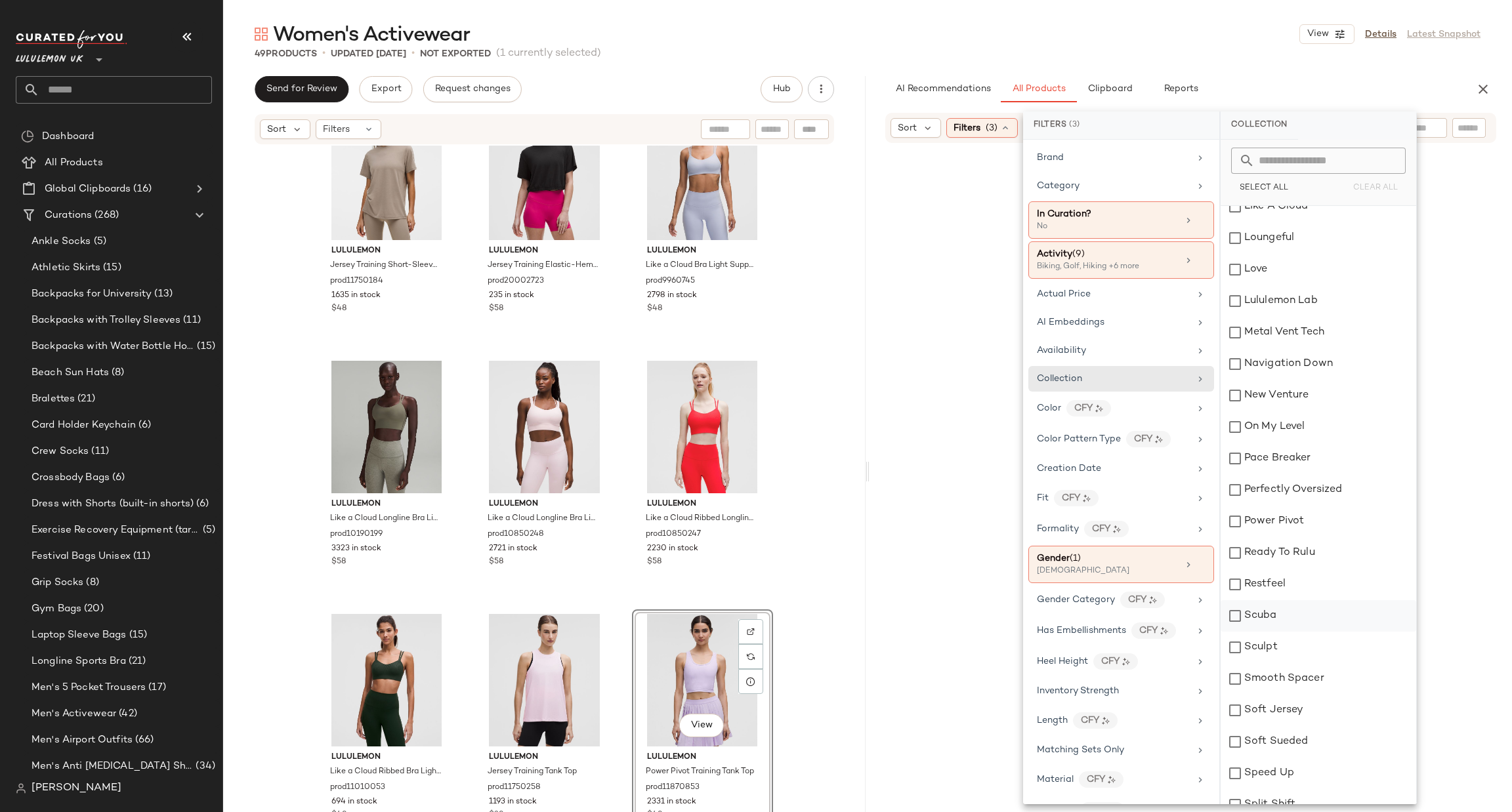
click at [1251, 613] on div "Scuba" at bounding box center [1318, 616] width 195 height 32
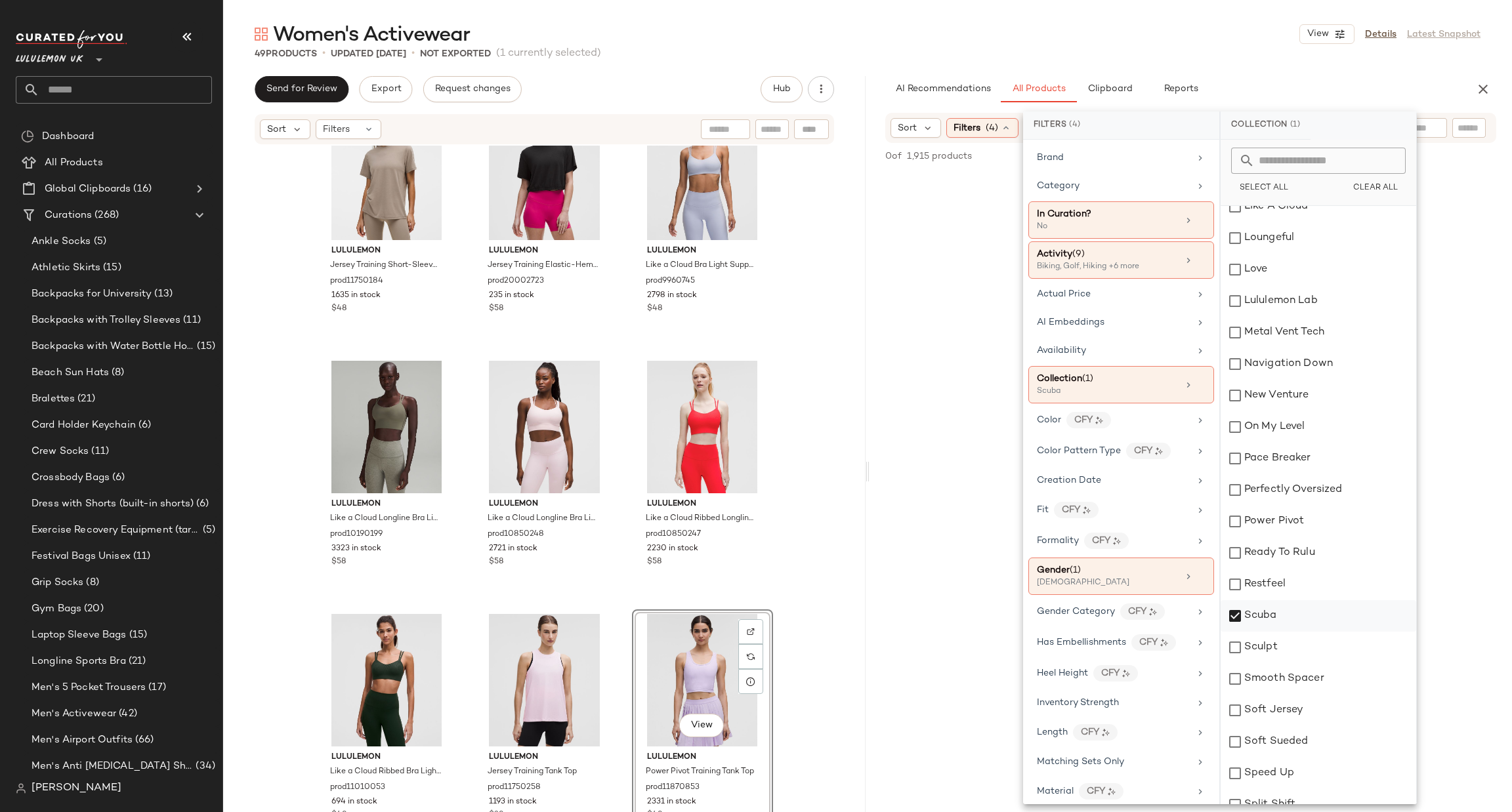
click at [1251, 613] on div "Scuba" at bounding box center [1318, 616] width 195 height 32
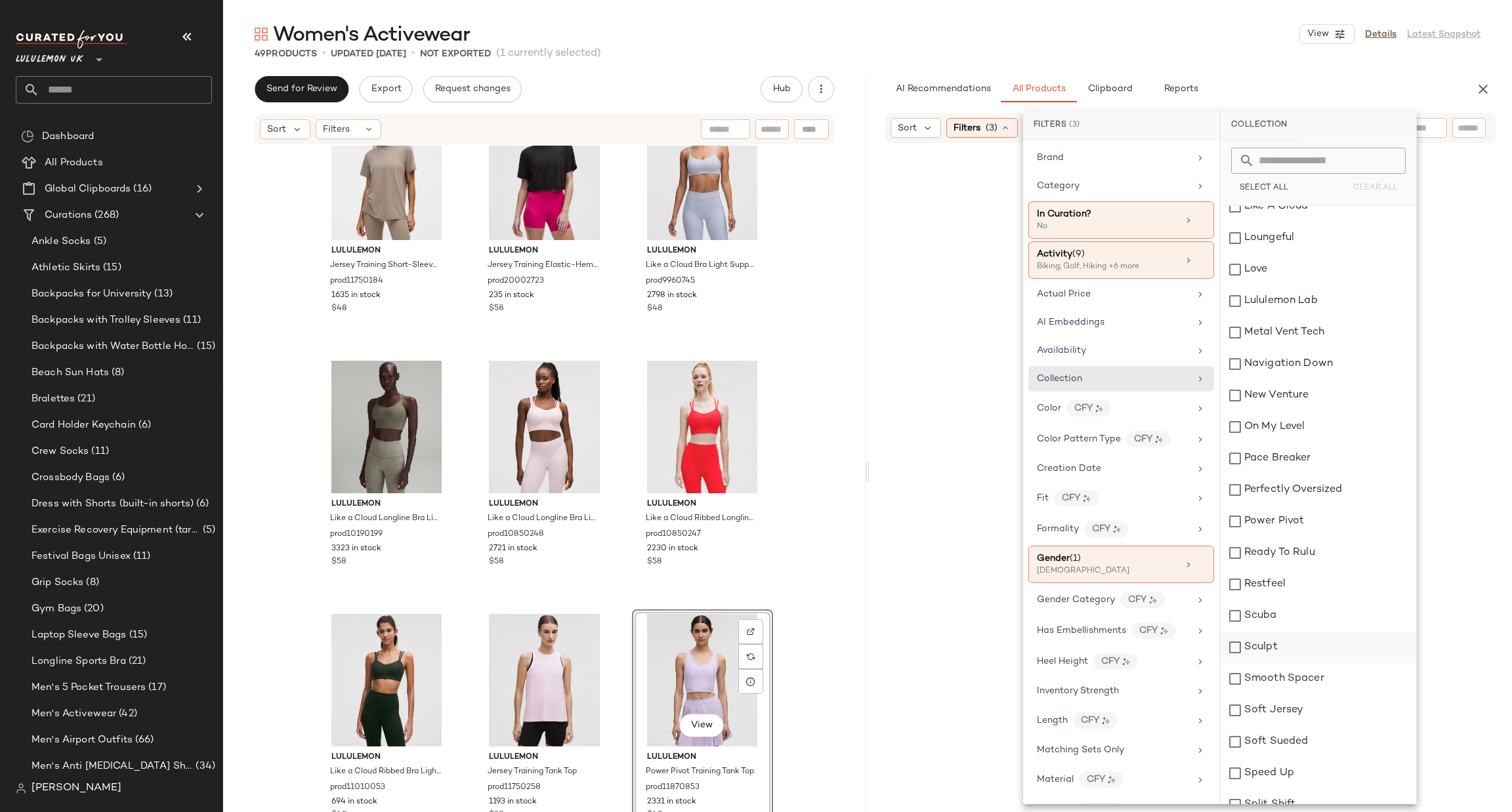
click at [1247, 637] on div "Sculpt" at bounding box center [1318, 648] width 195 height 32
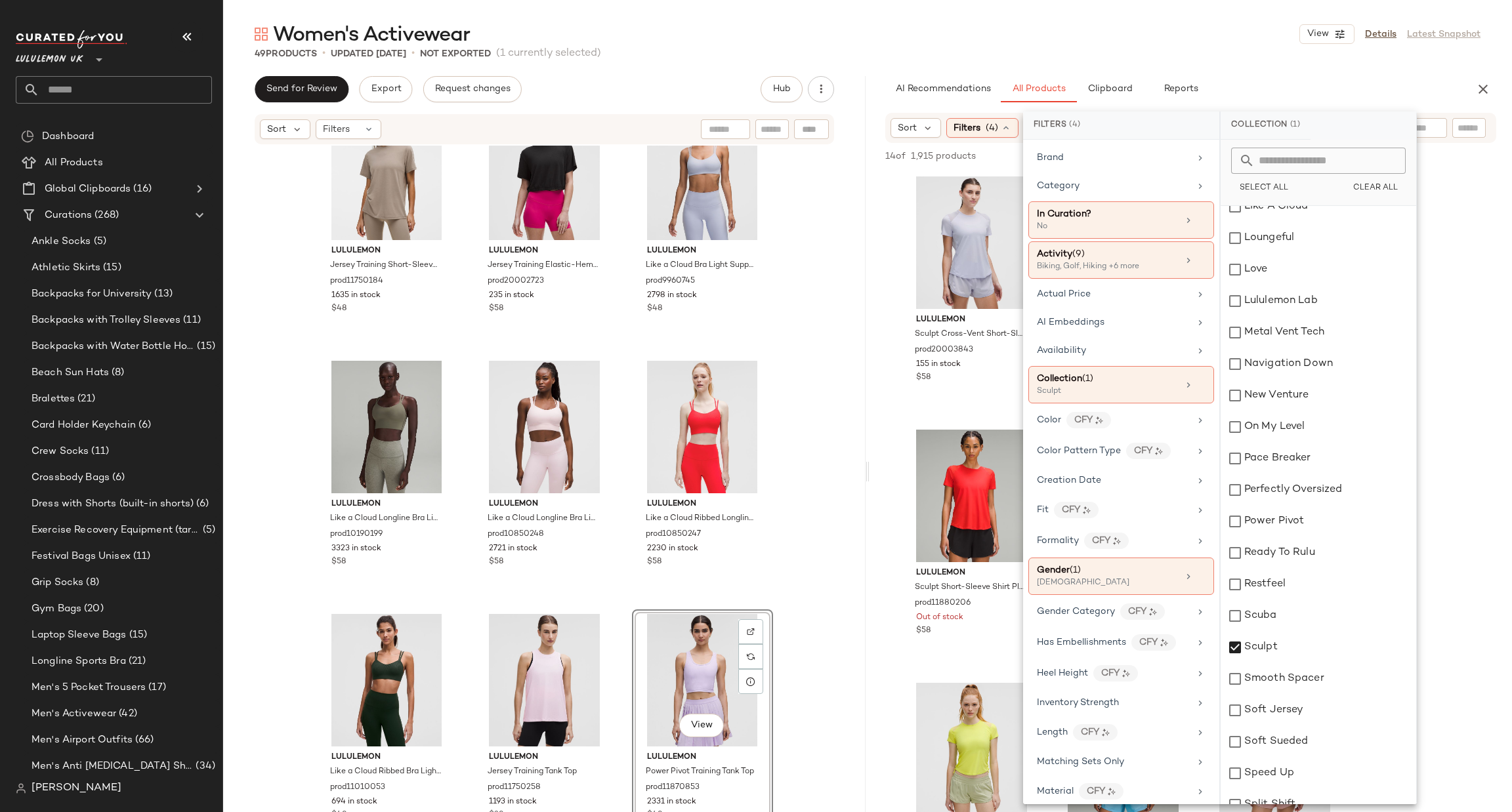
click at [904, 419] on div "lululemon Sculpt Cross-Vent Short-Sleeve Shirt prod20003843 155 in stock $58 lu…" at bounding box center [1191, 800] width 643 height 1256
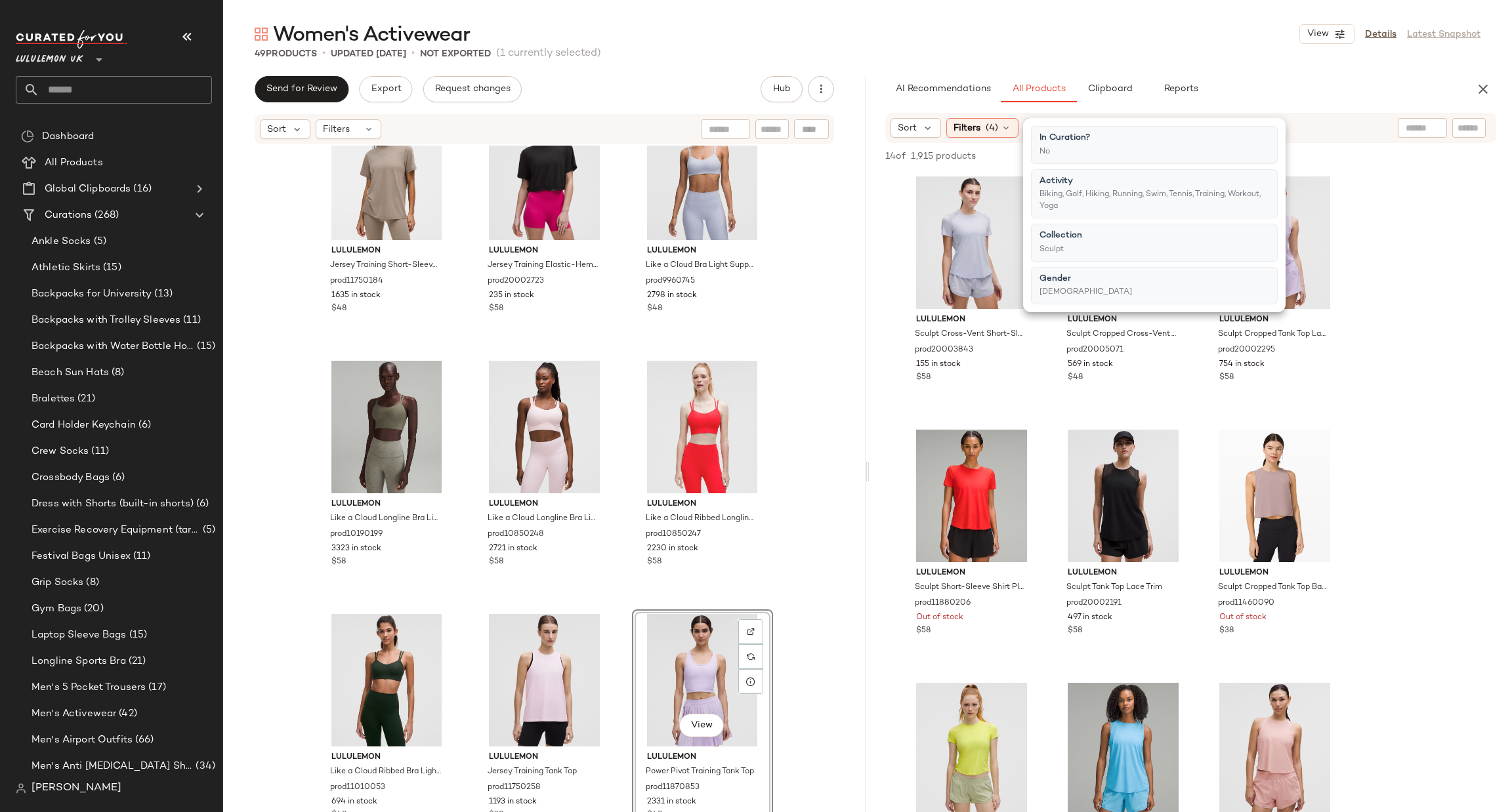
click at [897, 418] on div "lululemon Sculpt Cross-Vent Short-Sleeve Shirt prod20003843 155 in stock $58 lu…" at bounding box center [1191, 800] width 643 height 1256
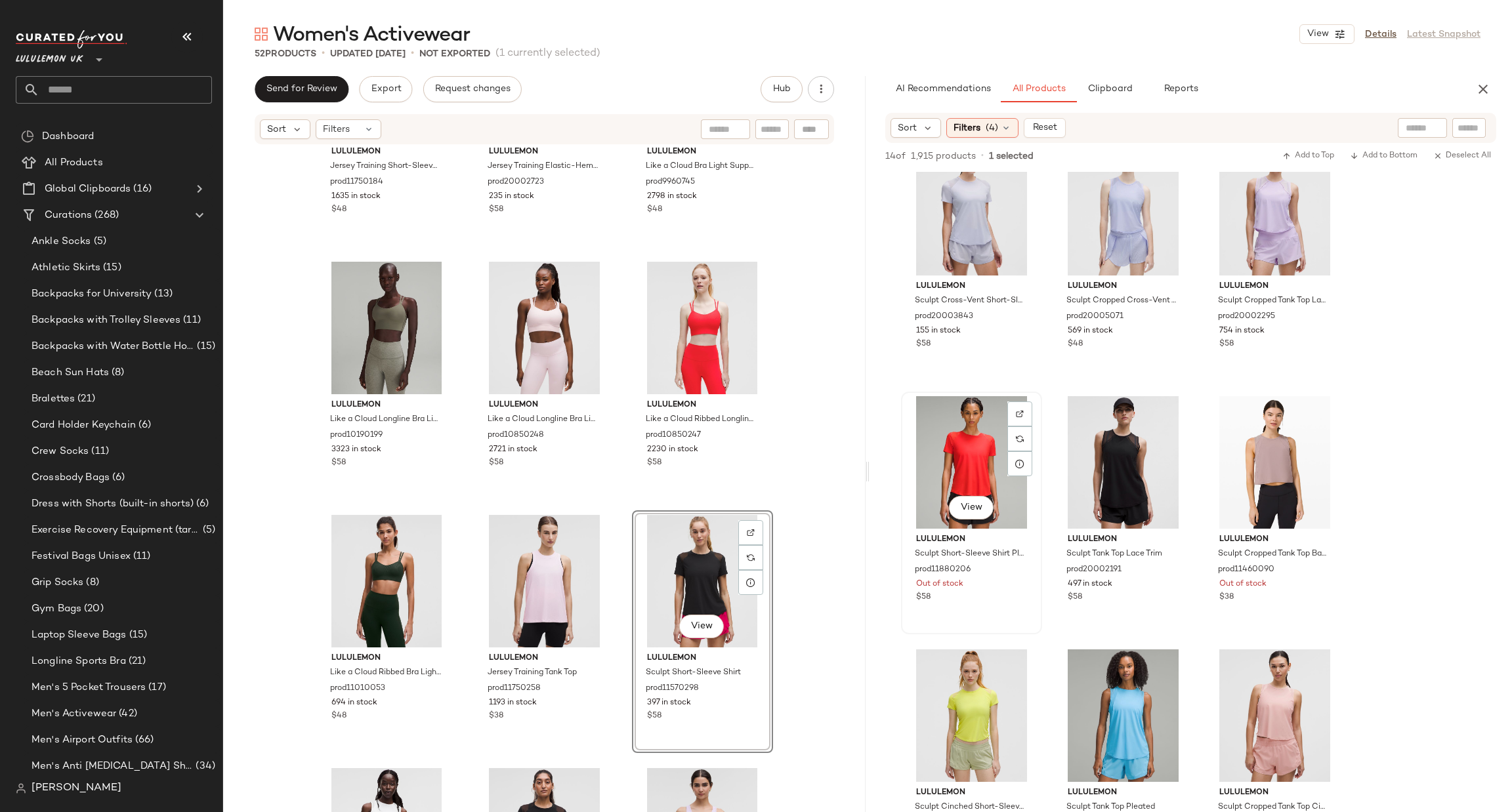
scroll to position [0, 0]
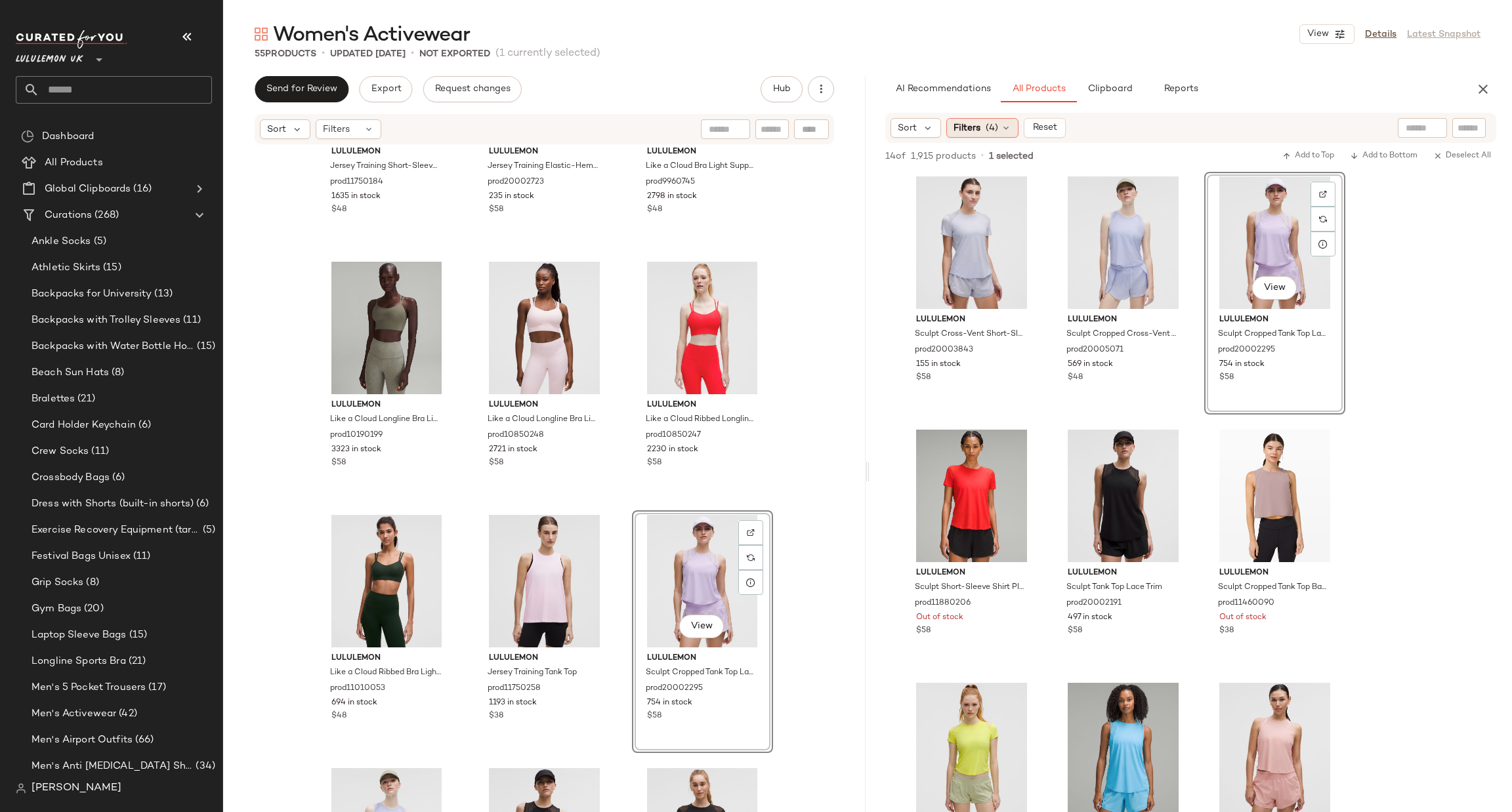
click at [994, 121] on span "(4)" at bounding box center [992, 128] width 13 height 14
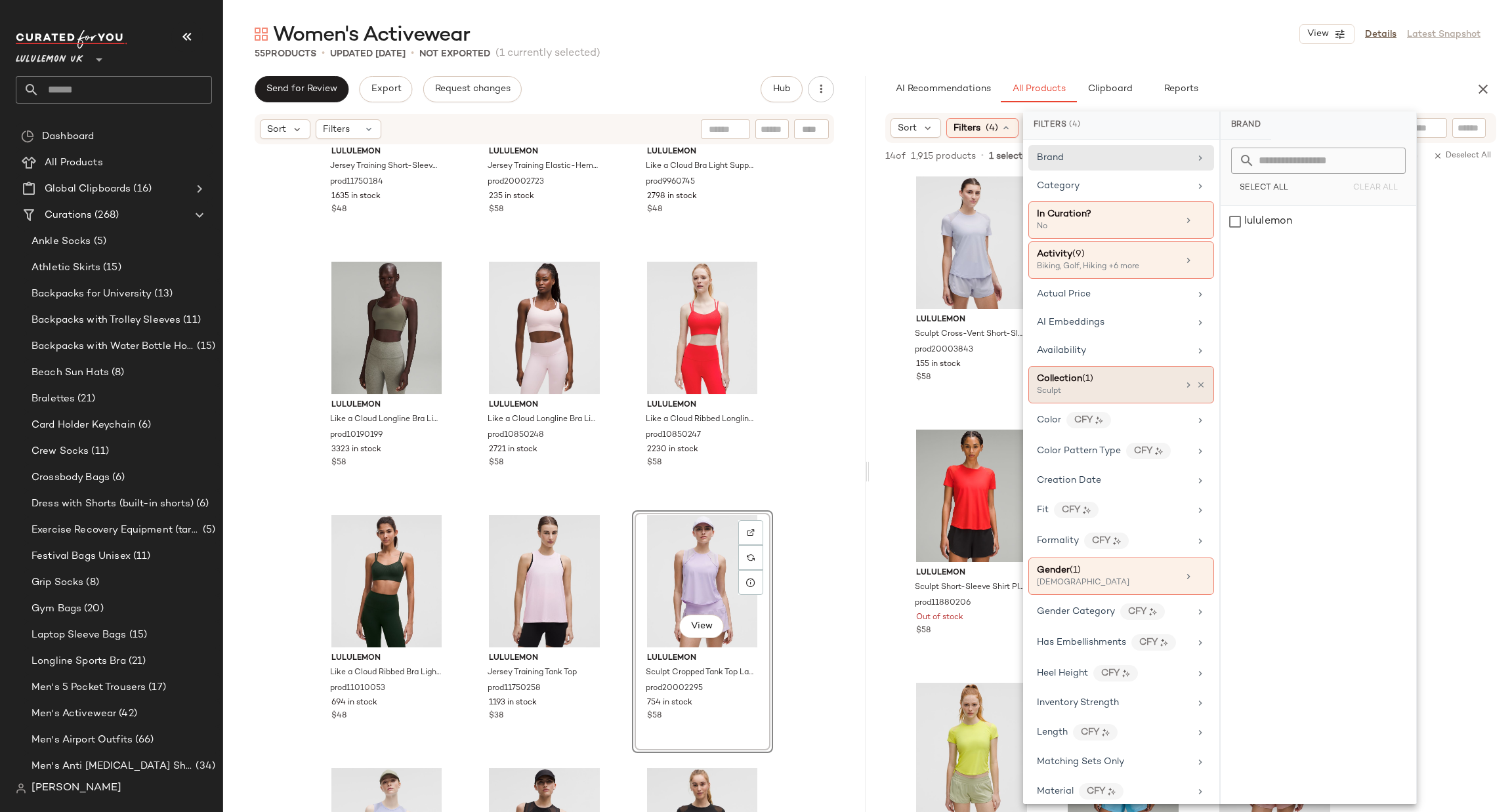
click at [1117, 395] on div "Sculpt" at bounding box center [1102, 392] width 131 height 12
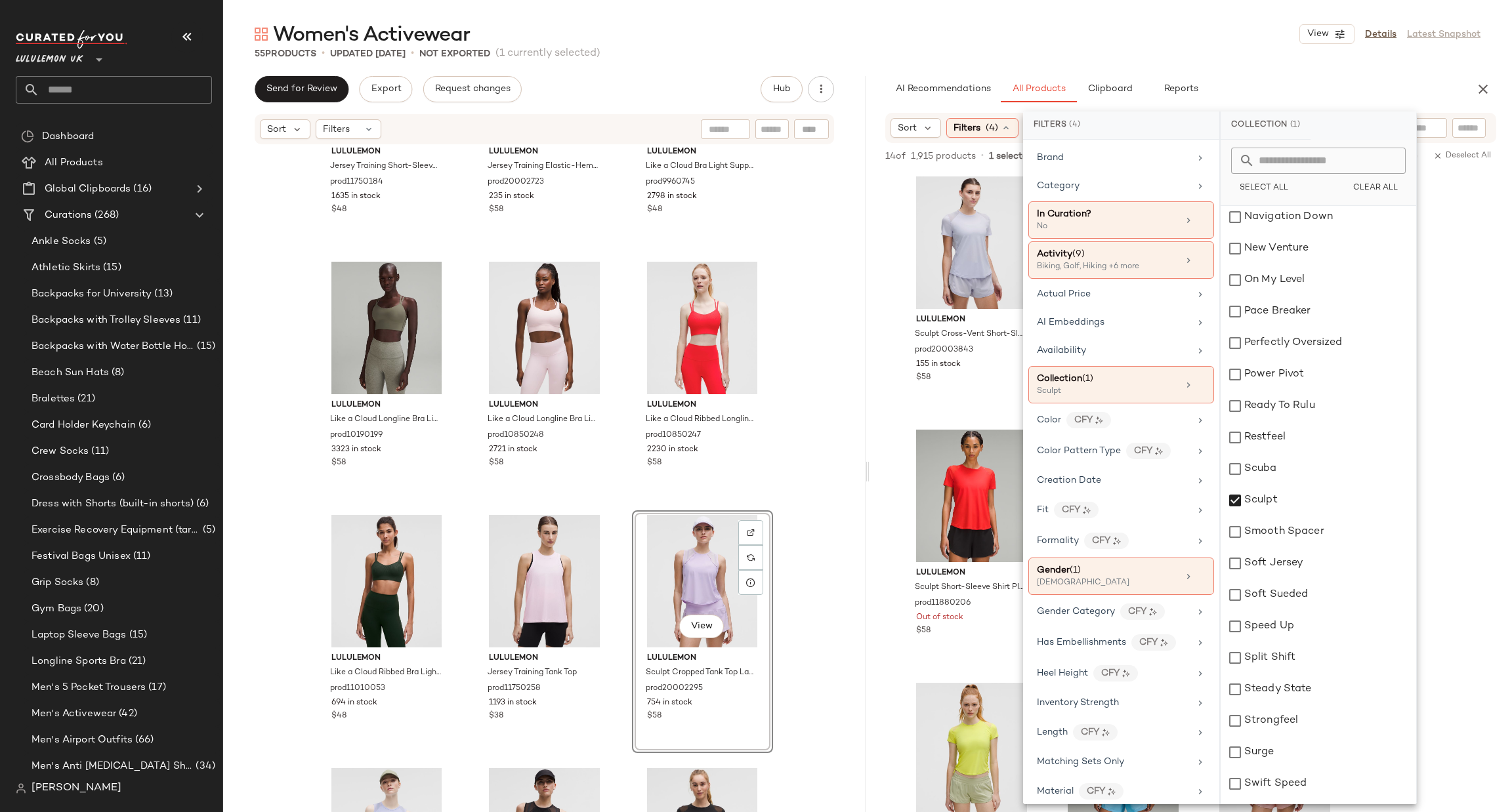
scroll to position [1378, 0]
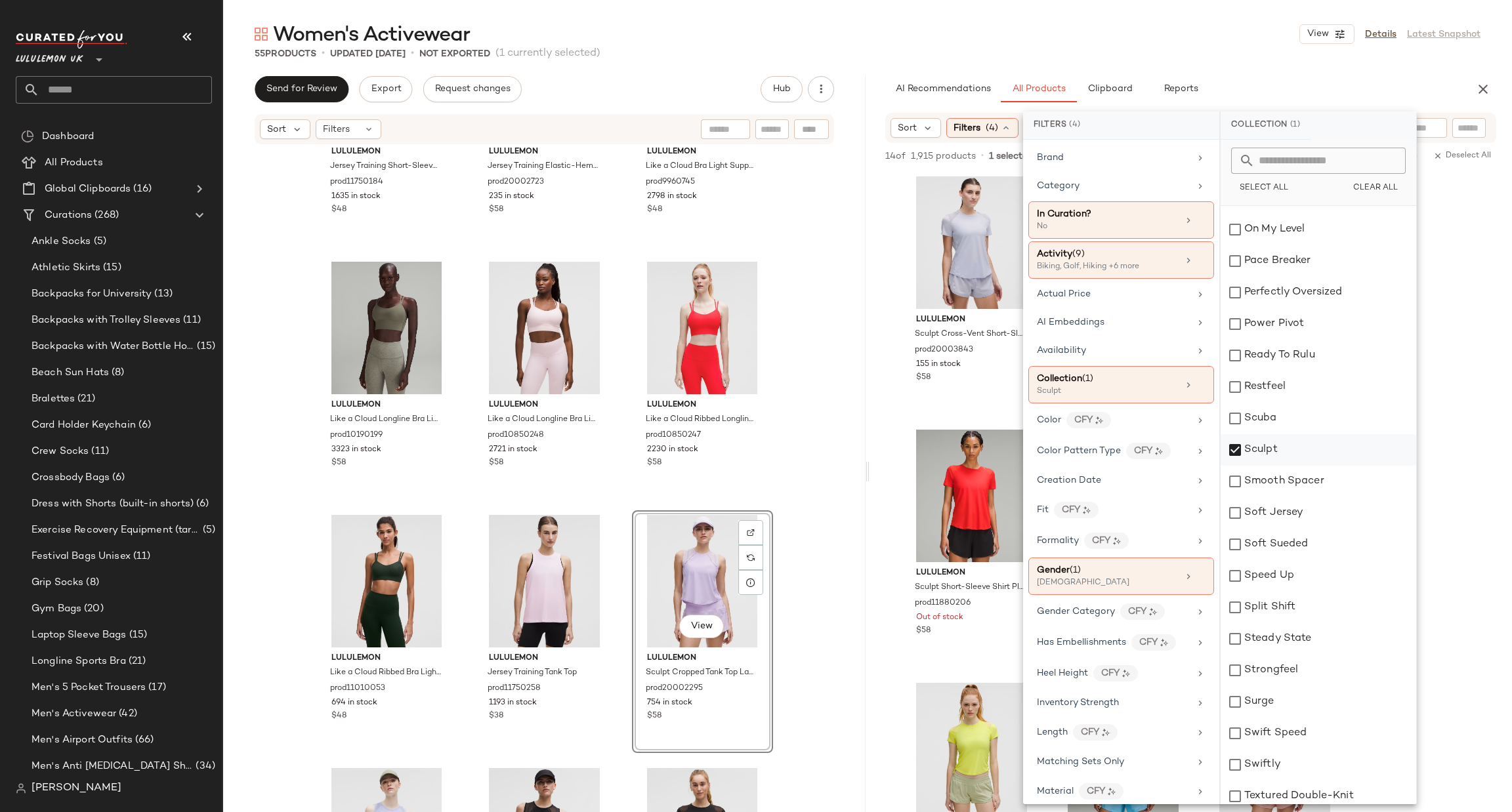
click at [1277, 457] on div "Sculpt" at bounding box center [1318, 450] width 195 height 32
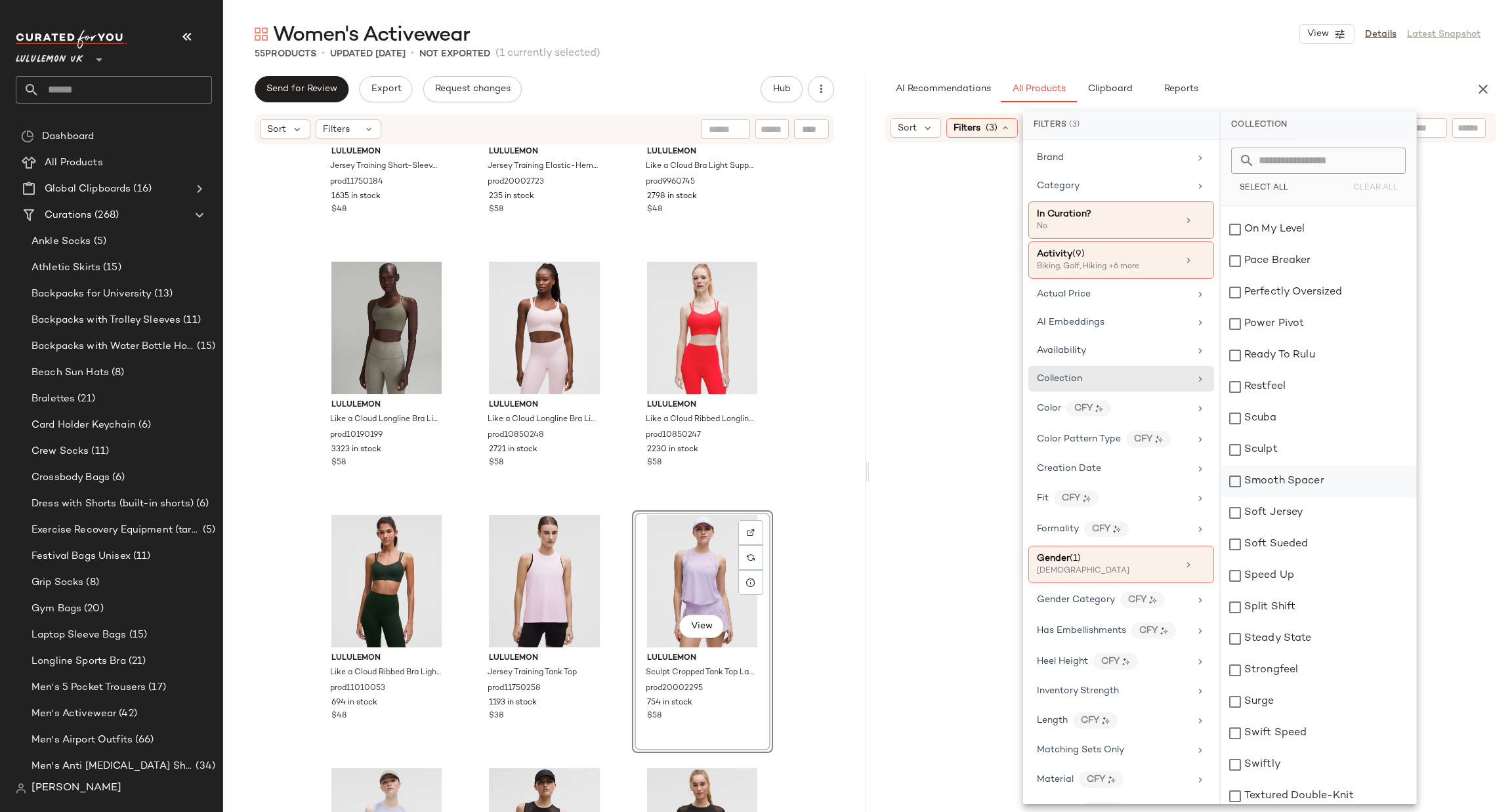
click at [1267, 476] on div "Smooth Spacer" at bounding box center [1318, 482] width 195 height 32
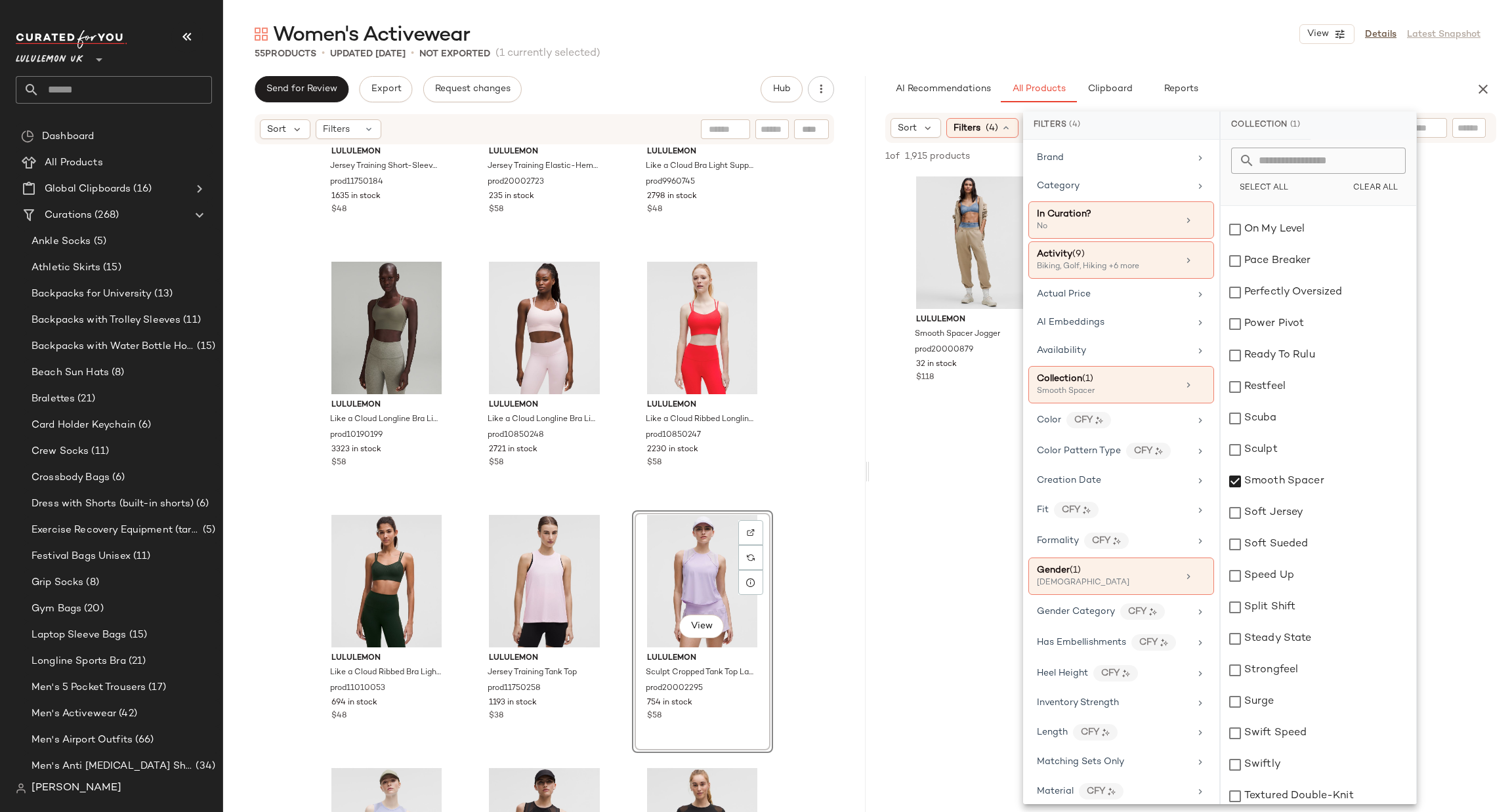
click at [936, 523] on div at bounding box center [1191, 541] width 643 height 253
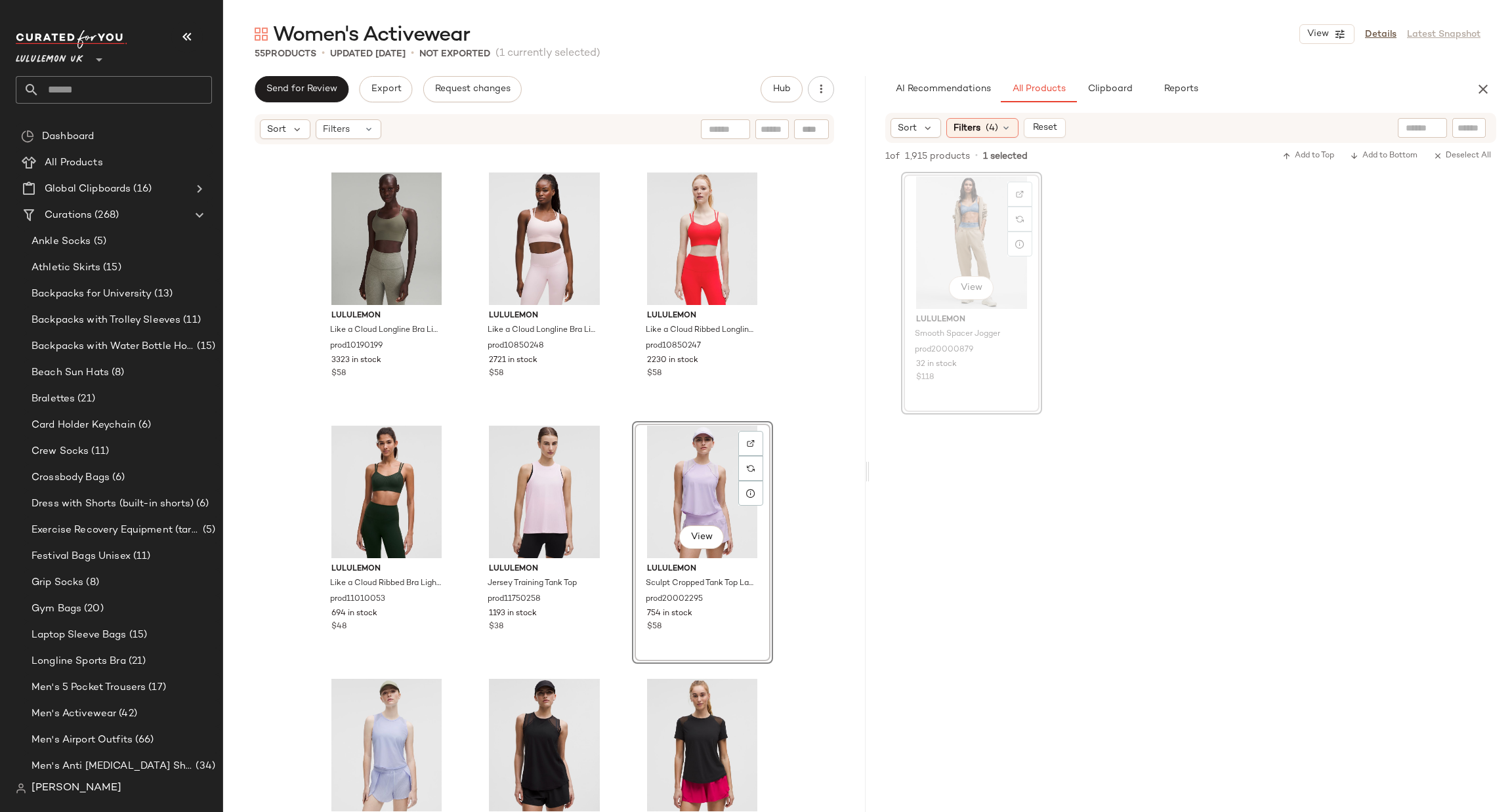
scroll to position [3587, 0]
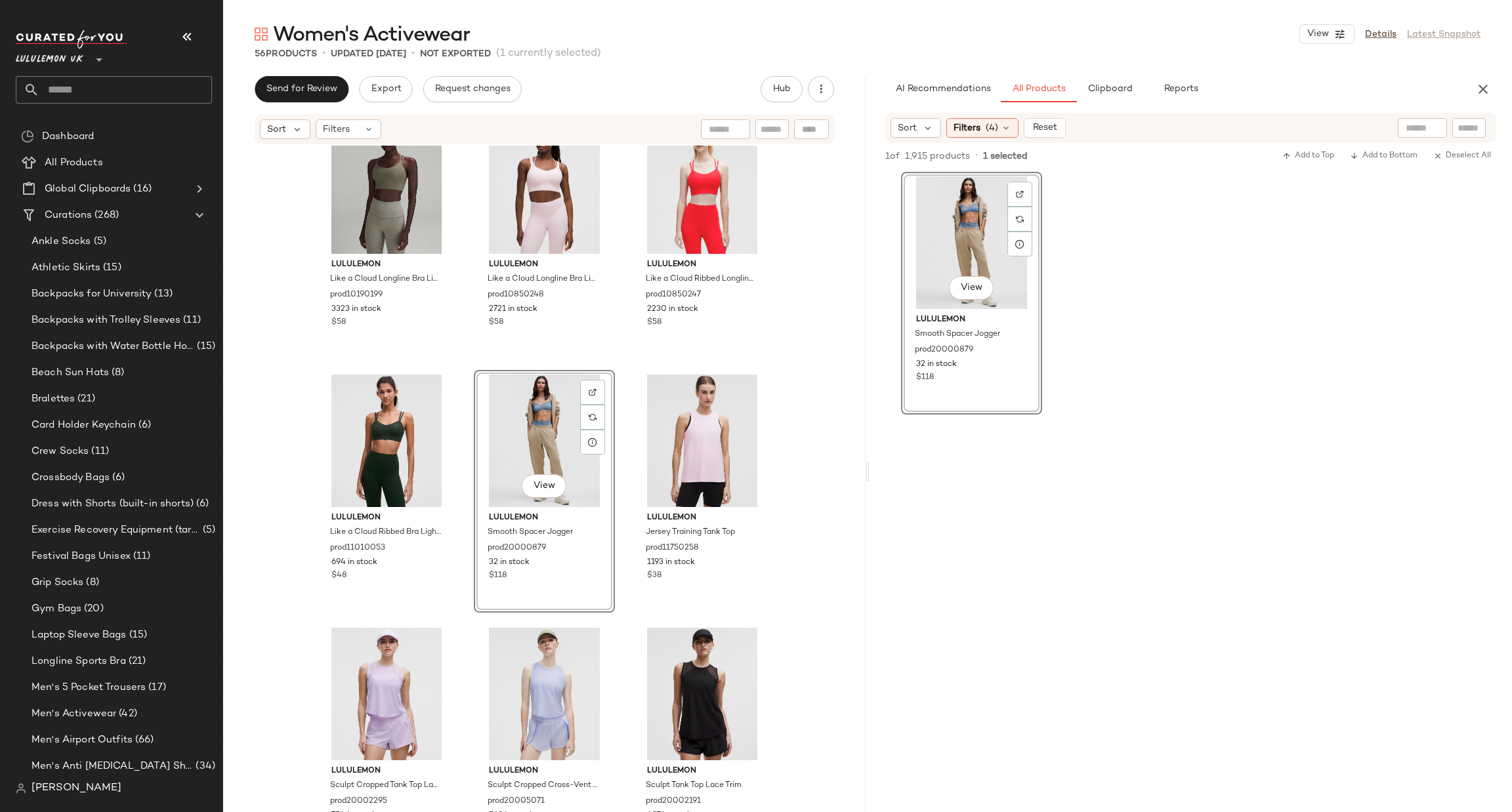
click at [978, 113] on div "Sort Filters (4) Reset" at bounding box center [1190, 128] width 611 height 30
click at [975, 127] on span "Filters" at bounding box center [967, 128] width 27 height 14
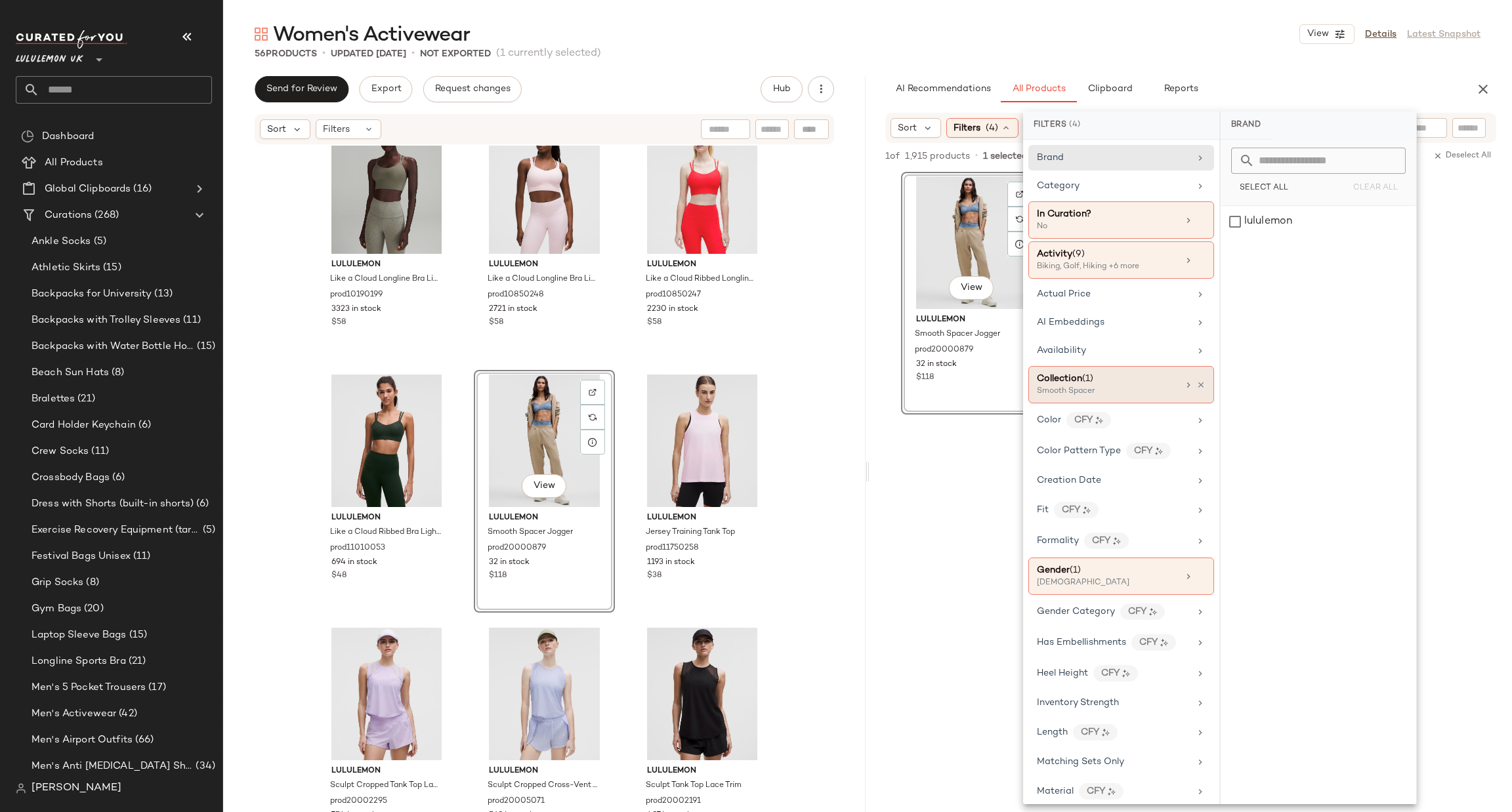
click at [1160, 393] on div "Smooth Spacer" at bounding box center [1102, 392] width 131 height 12
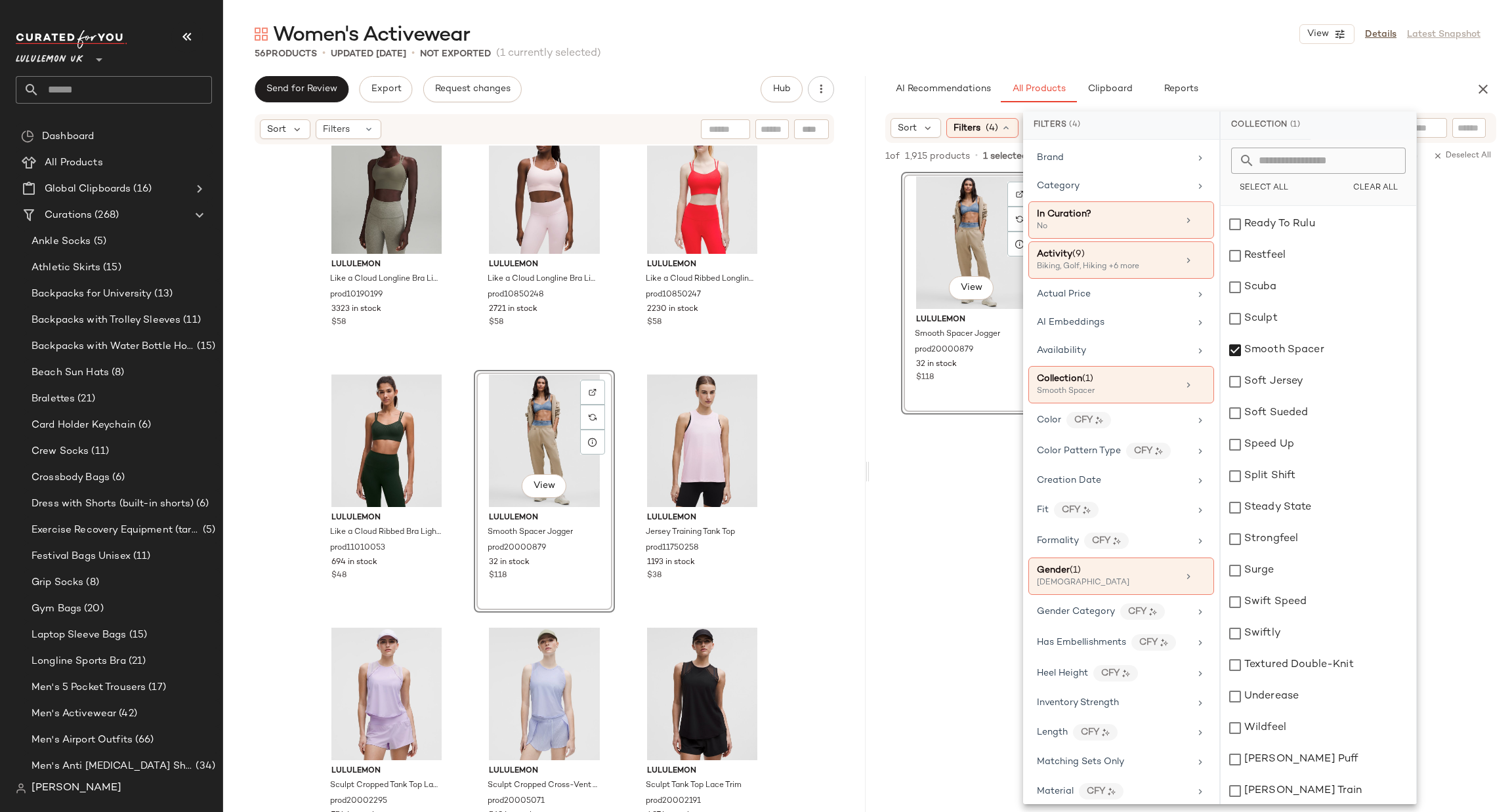
scroll to position [1574, 0]
click at [1270, 292] on div "Smooth Spacer" at bounding box center [1318, 285] width 195 height 32
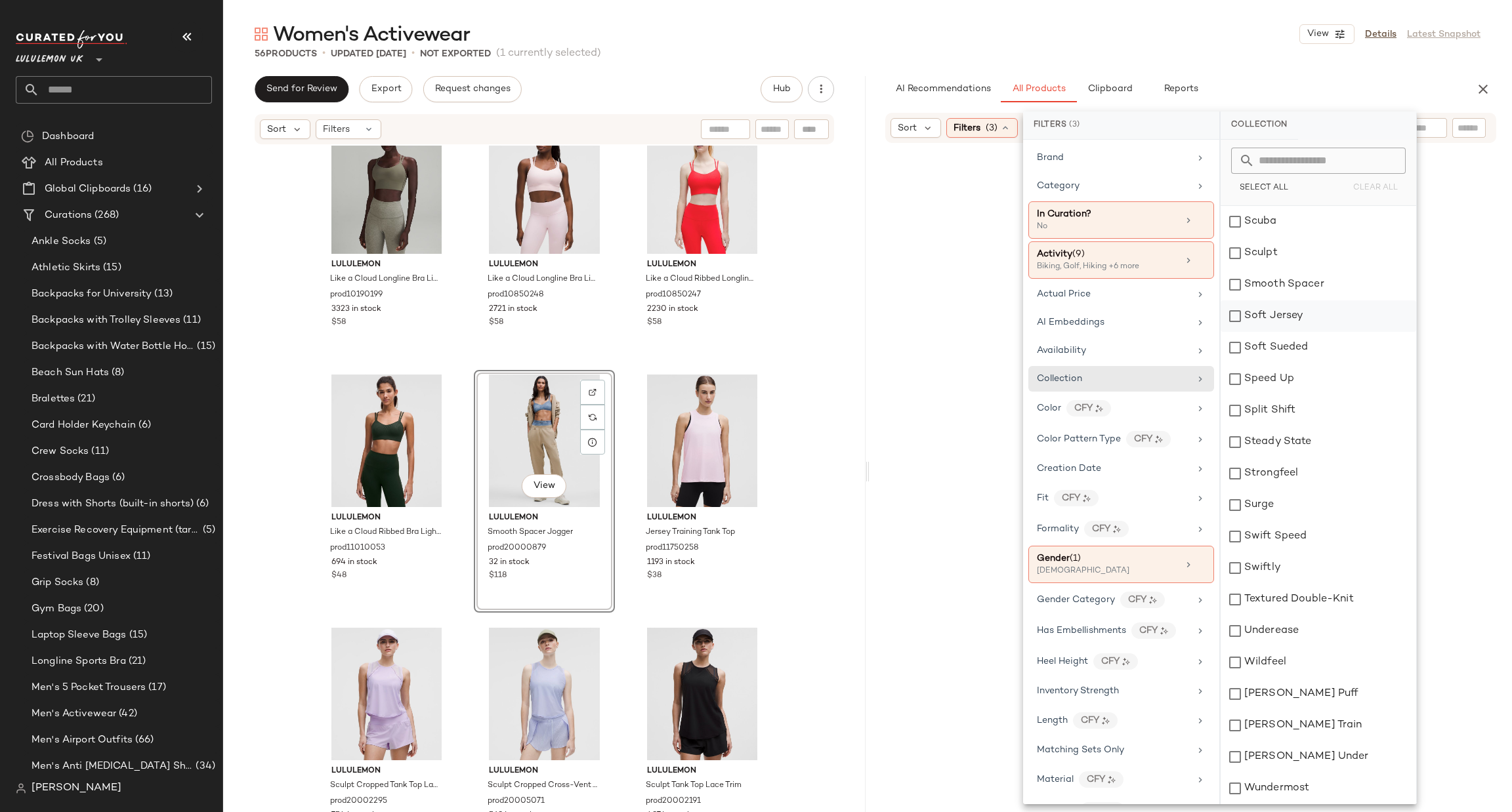
click at [1275, 308] on div "Soft Jersey" at bounding box center [1318, 316] width 195 height 32
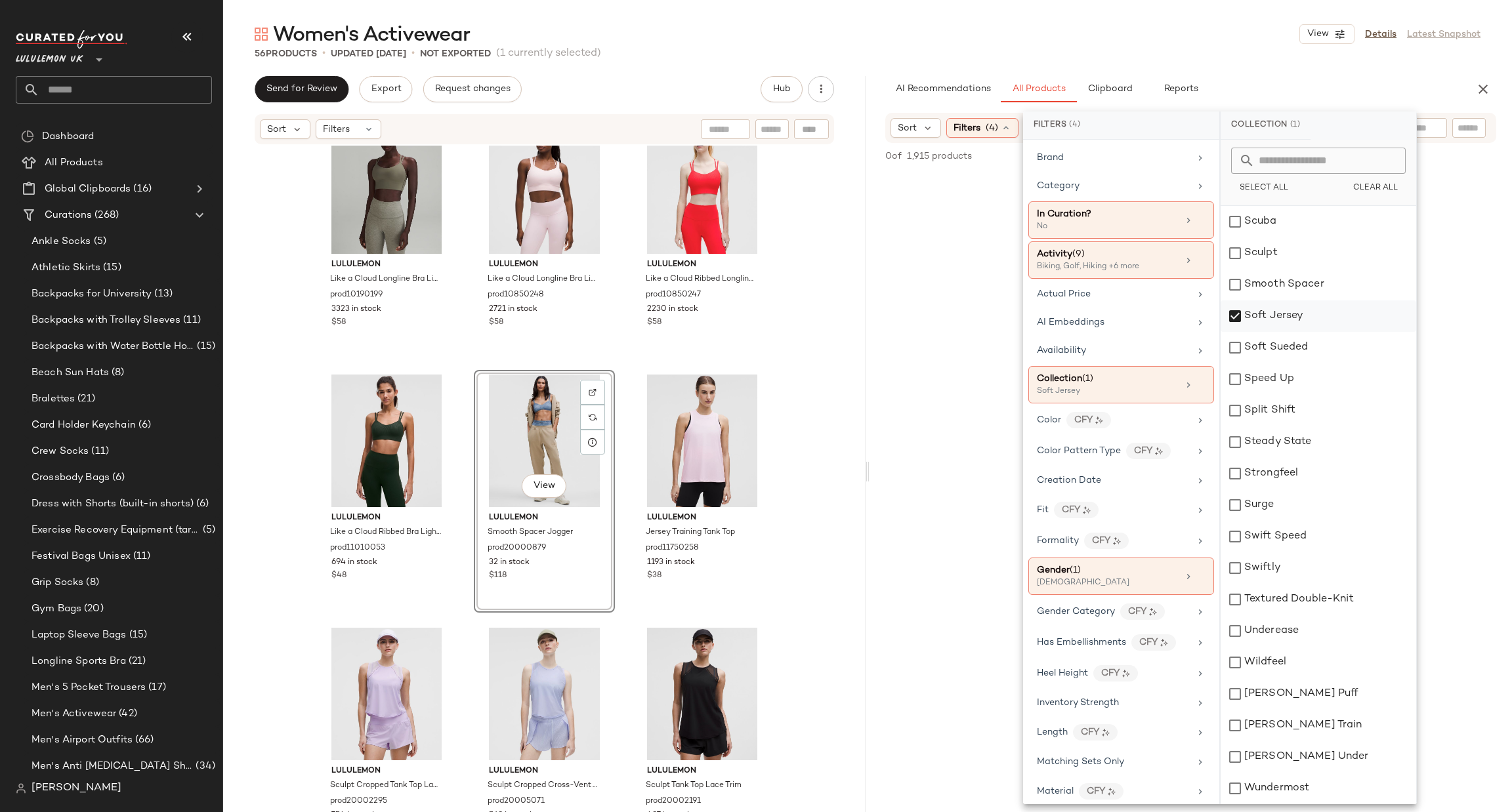
click at [1275, 308] on div "Soft Jersey" at bounding box center [1318, 316] width 195 height 32
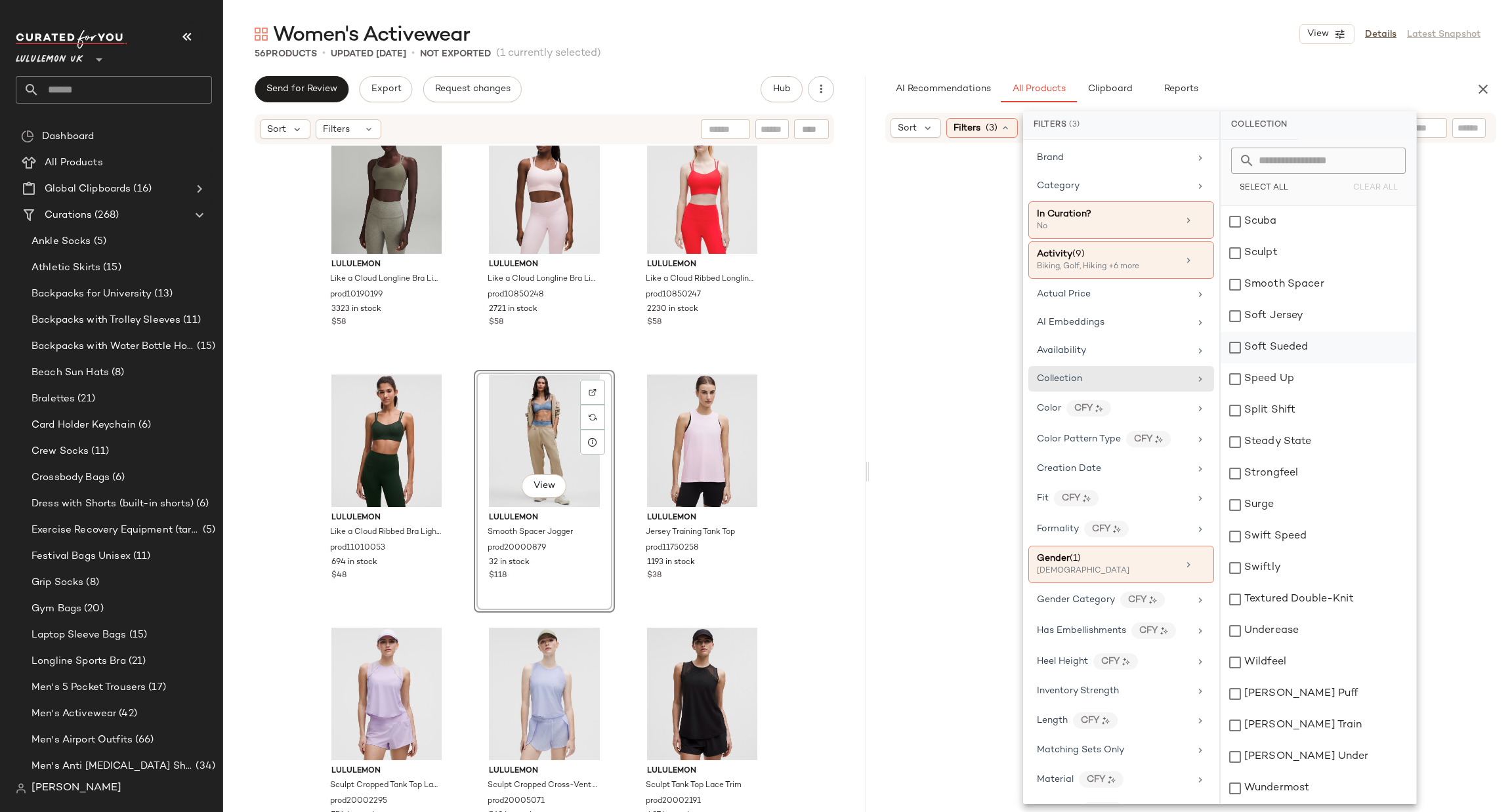
click at [1265, 345] on div "Soft Sueded" at bounding box center [1318, 348] width 195 height 32
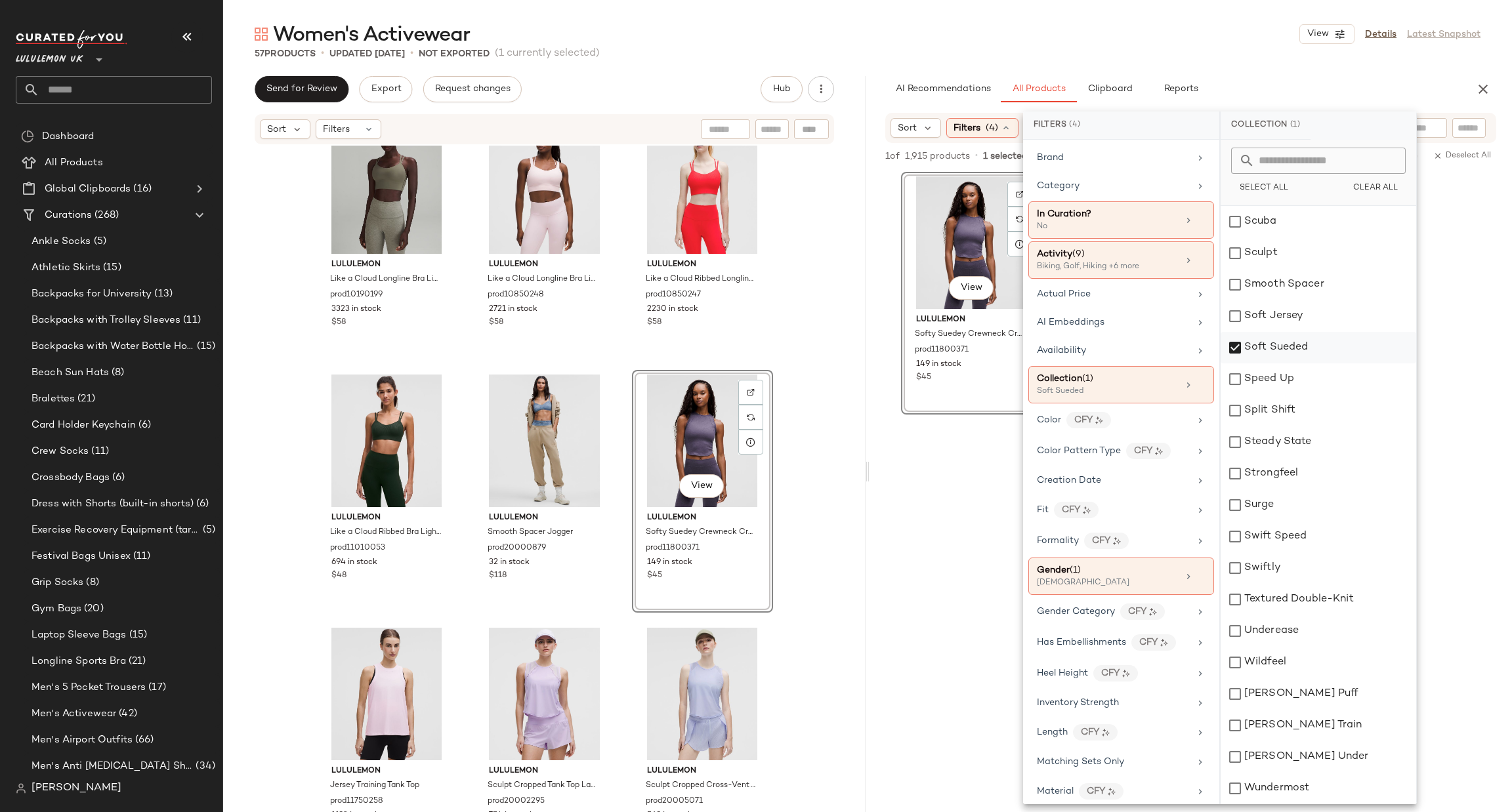
click at [1271, 355] on div "Soft Sueded" at bounding box center [1318, 348] width 195 height 32
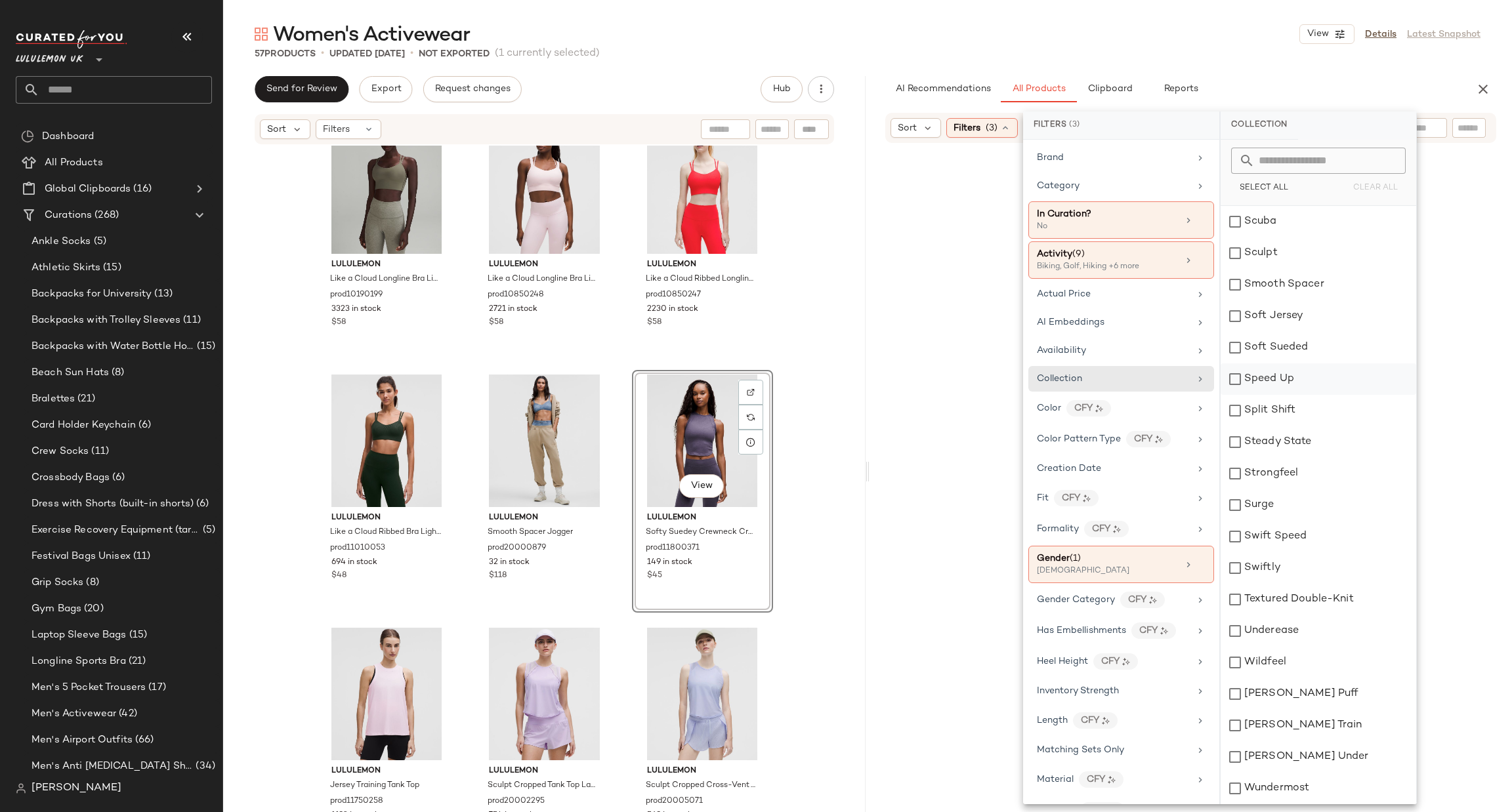
click at [1271, 367] on div "Speed Up" at bounding box center [1318, 379] width 195 height 32
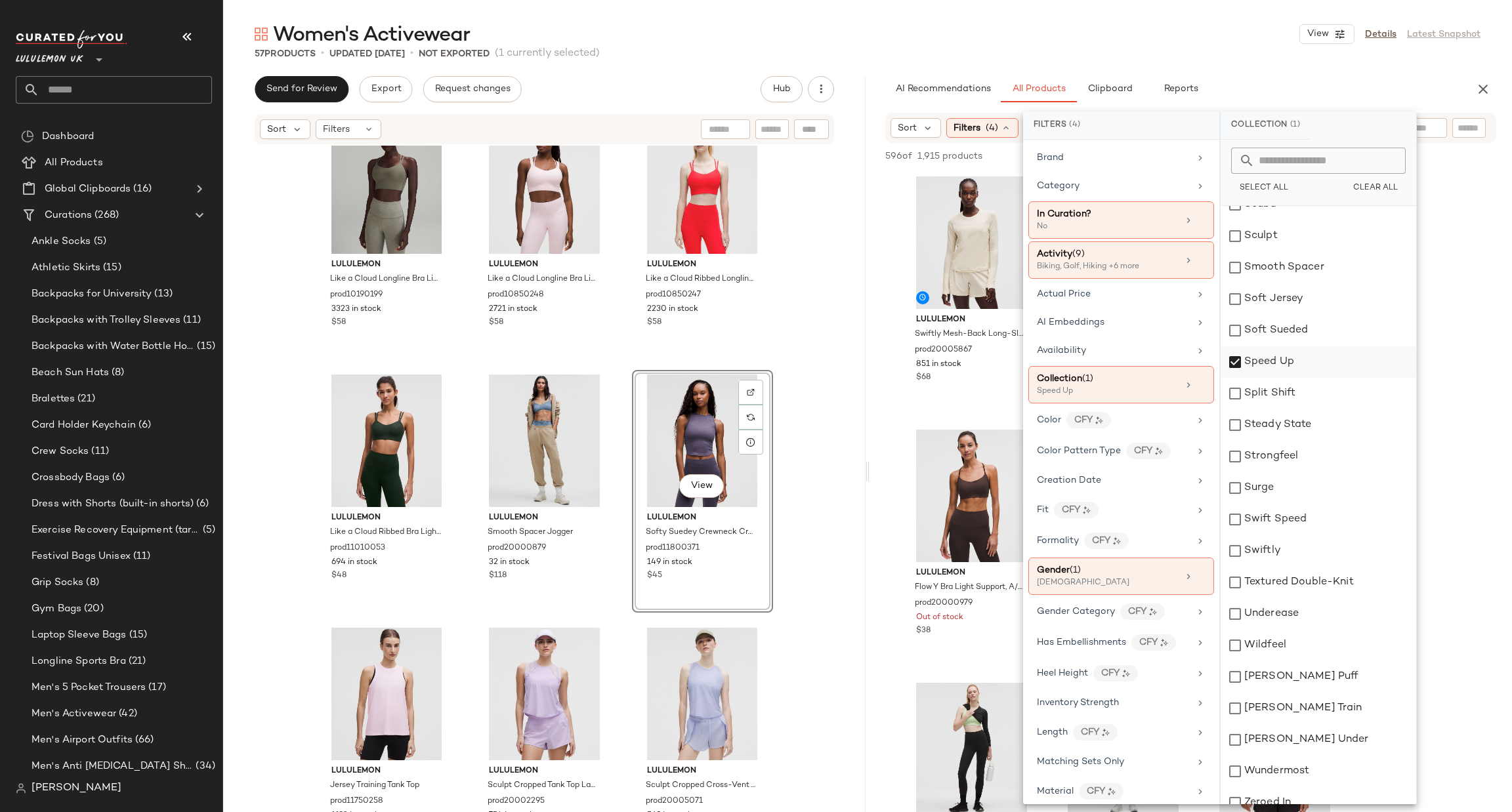
scroll to position [1605, 0]
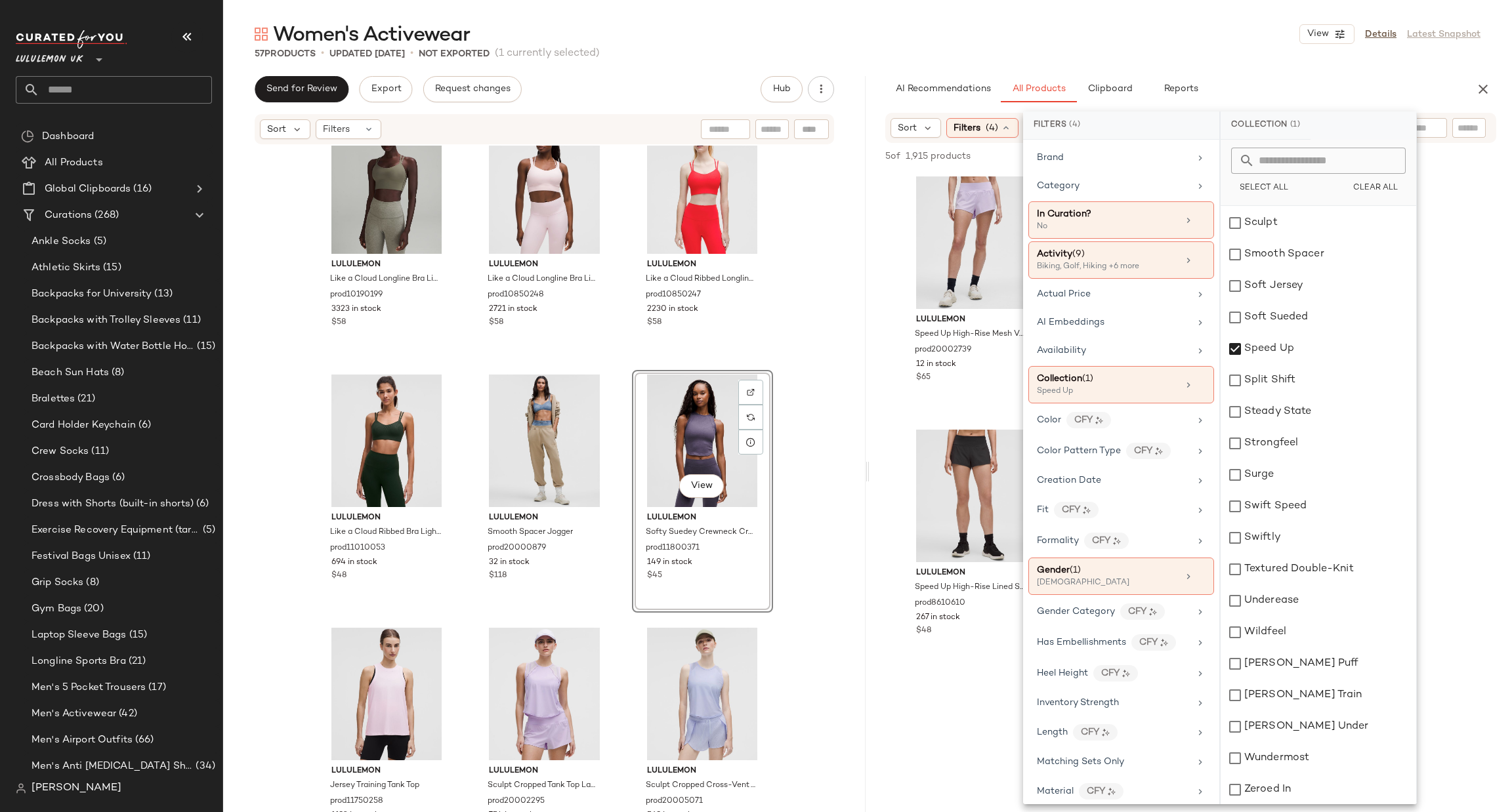
click at [896, 382] on div "lululemon Speed Up High-Rise Mesh Vent Short 2.5" Lace Trim prod20002739 12 in …" at bounding box center [1191, 420] width 643 height 496
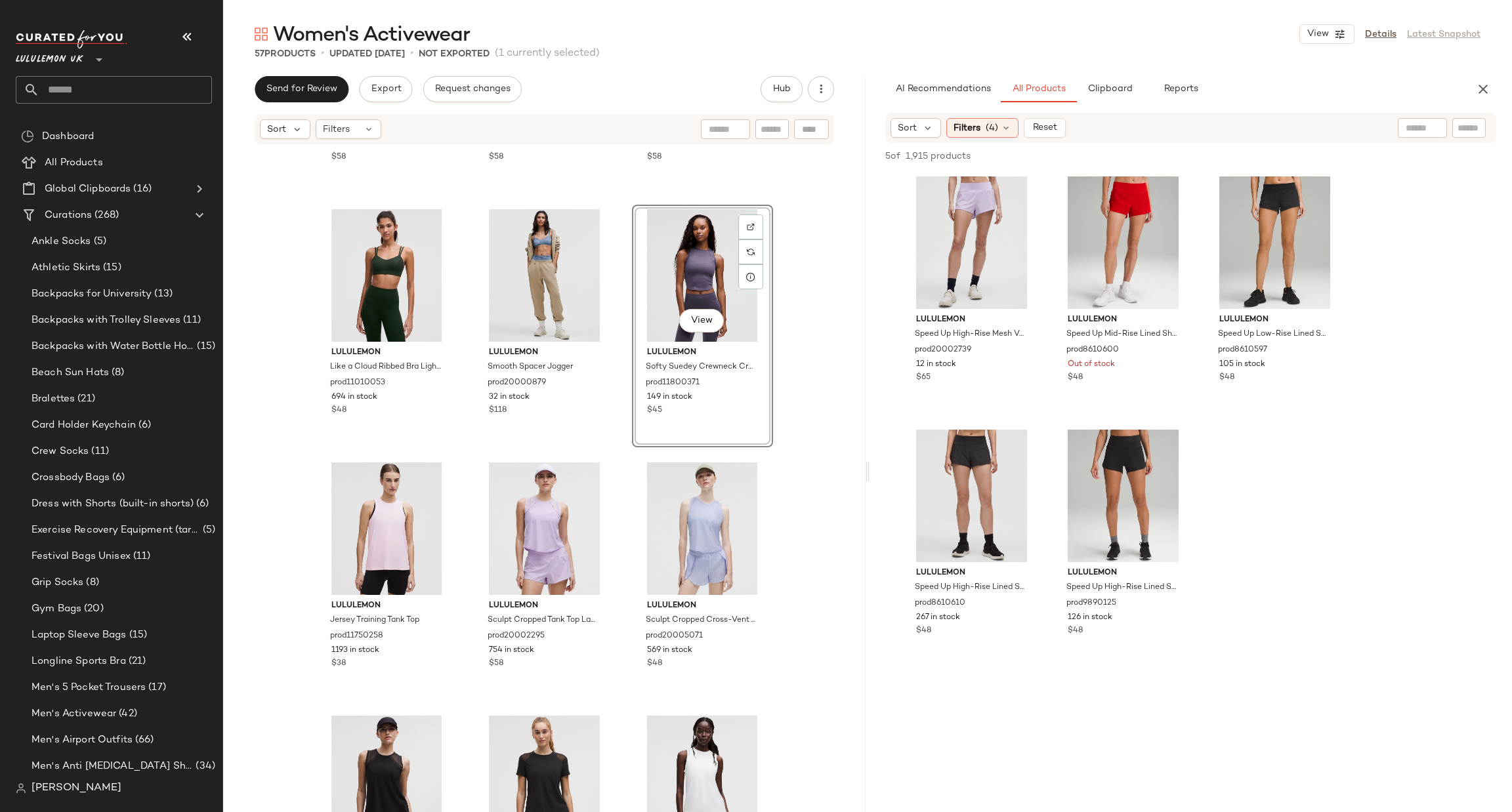
scroll to position [3785, 0]
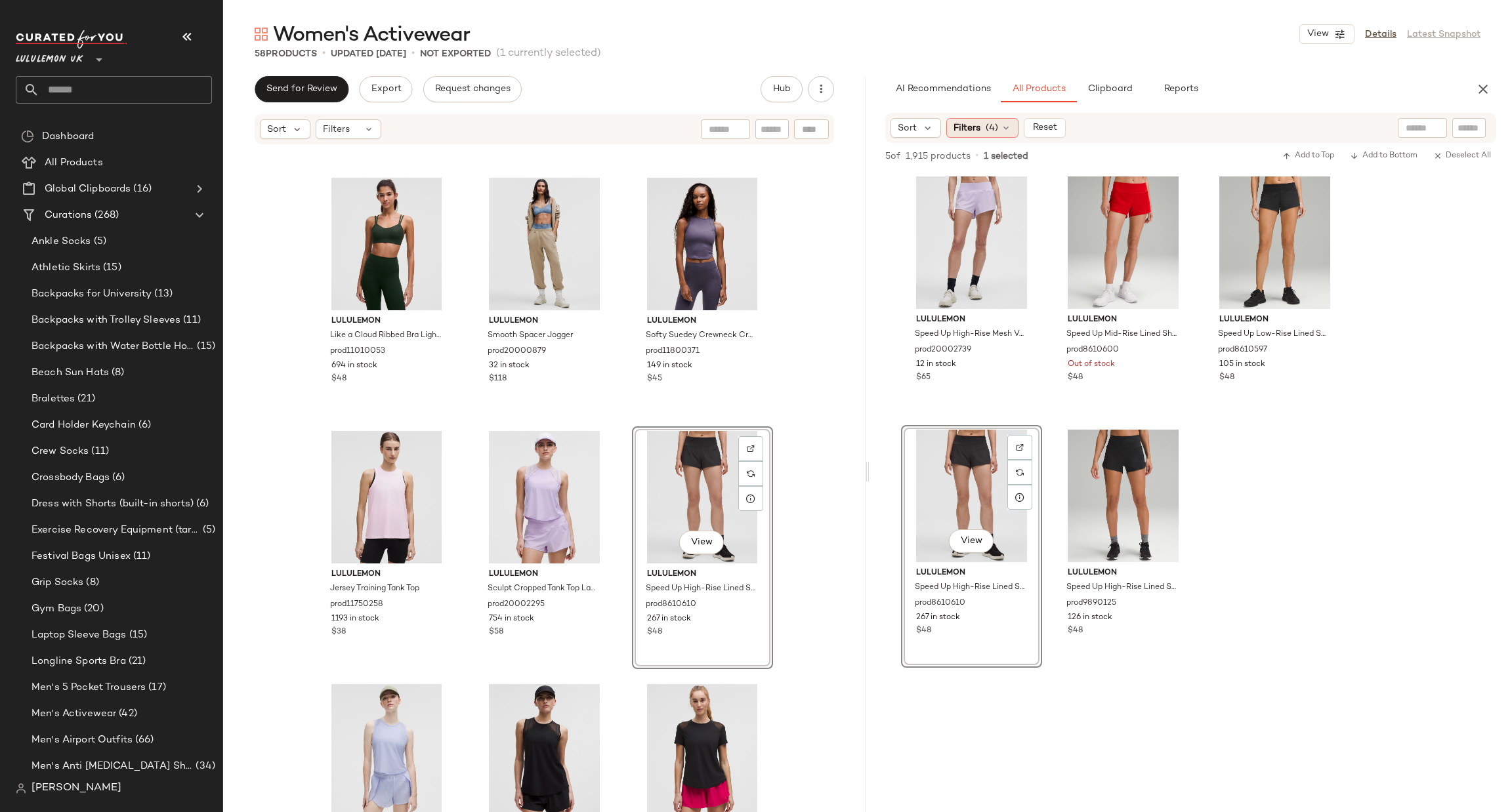
click at [958, 134] on div "Filters (4)" at bounding box center [982, 128] width 72 height 20
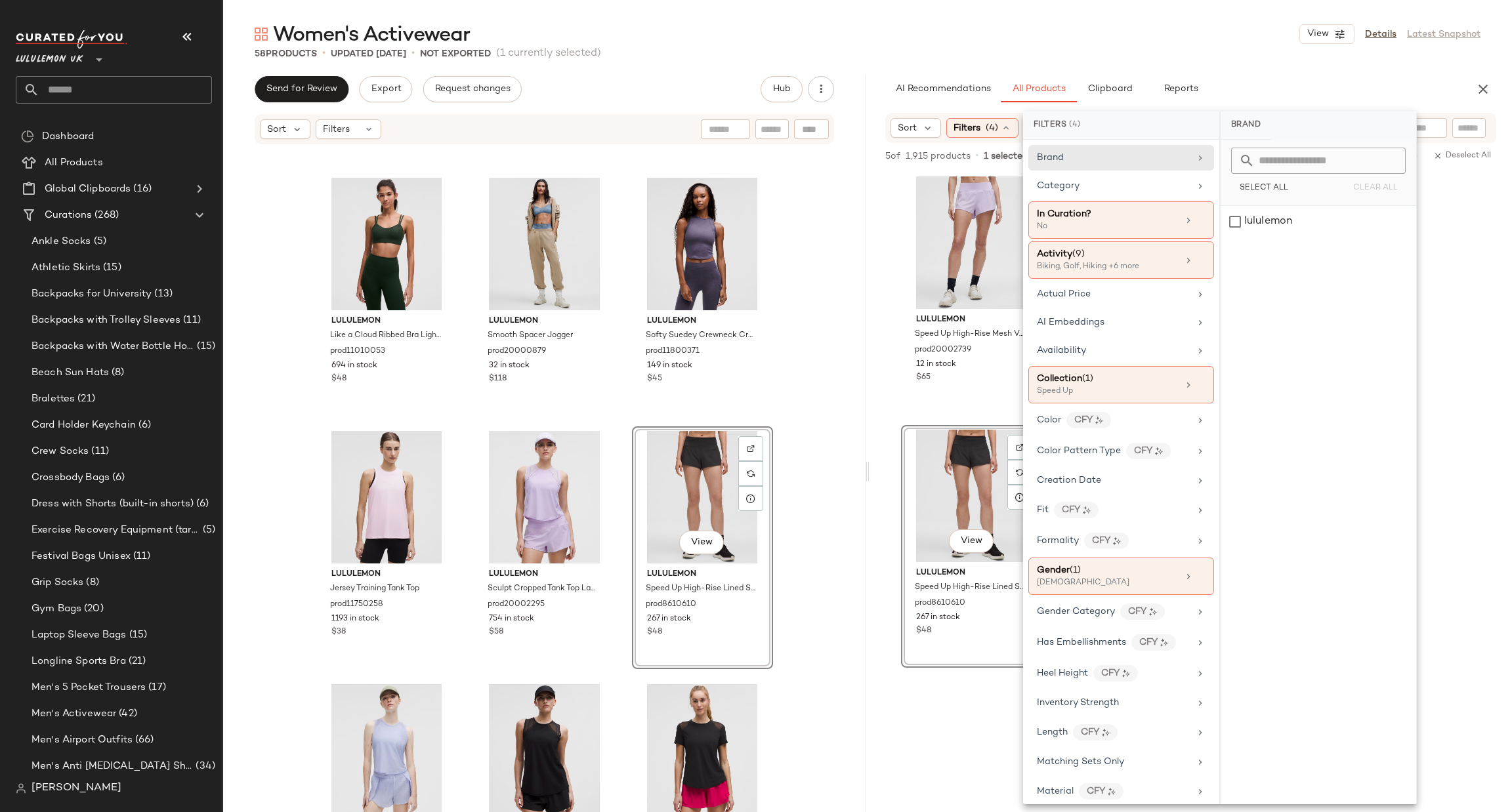
click at [694, 484] on div "View" at bounding box center [702, 497] width 132 height 132
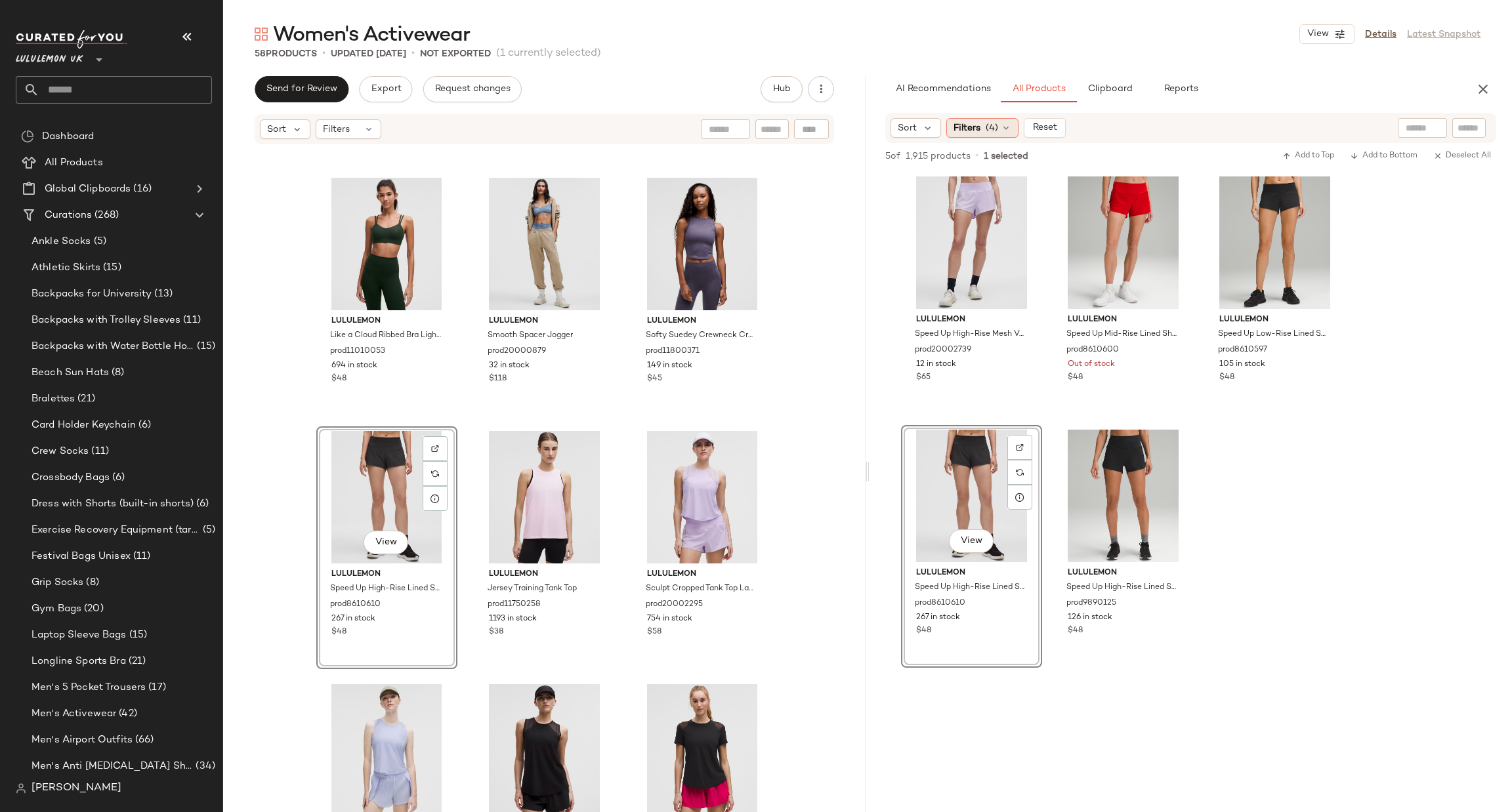
click at [963, 136] on div "Filters (4)" at bounding box center [982, 128] width 72 height 20
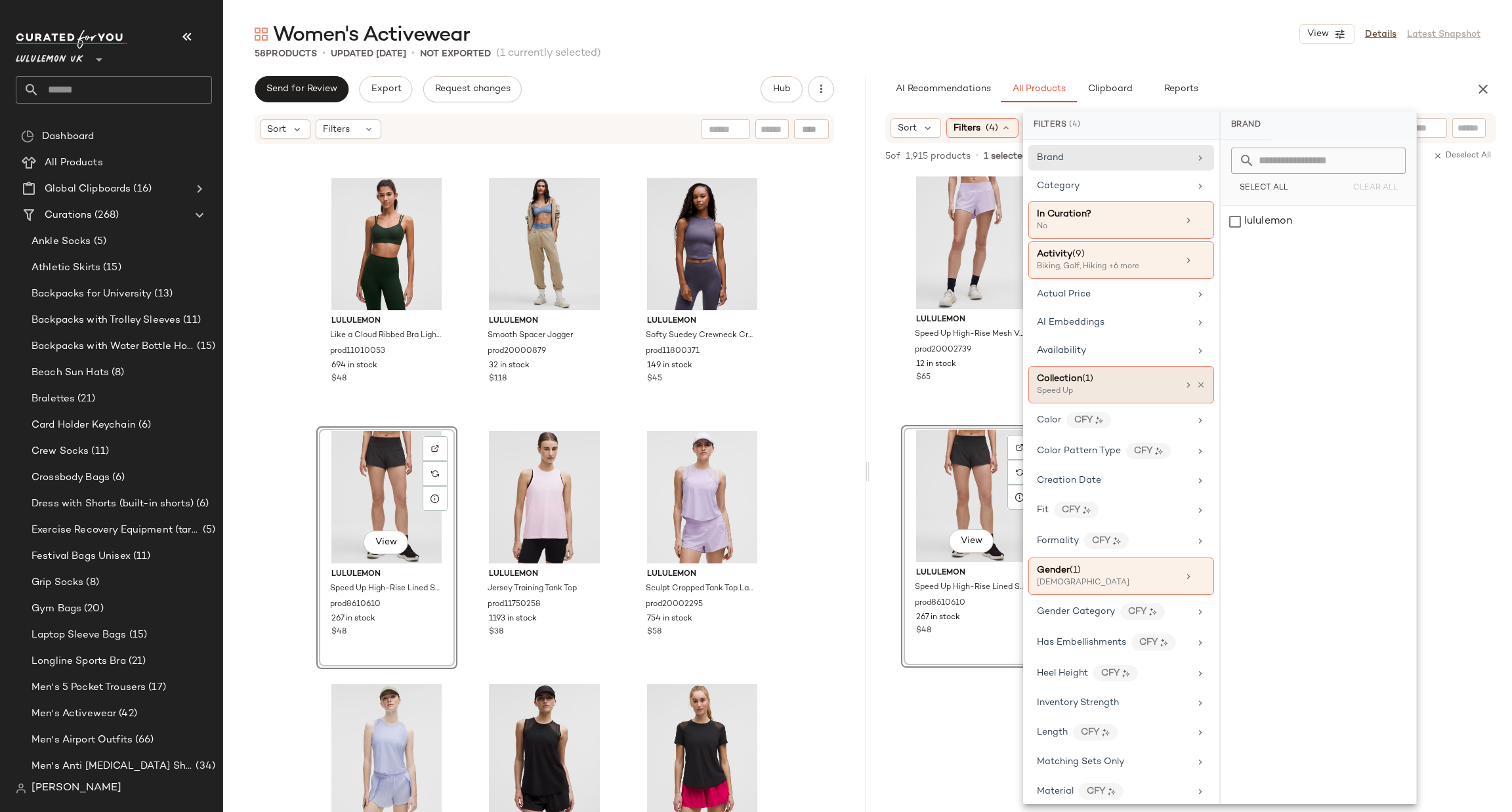
click at [1133, 394] on div "Speed Up" at bounding box center [1102, 392] width 131 height 12
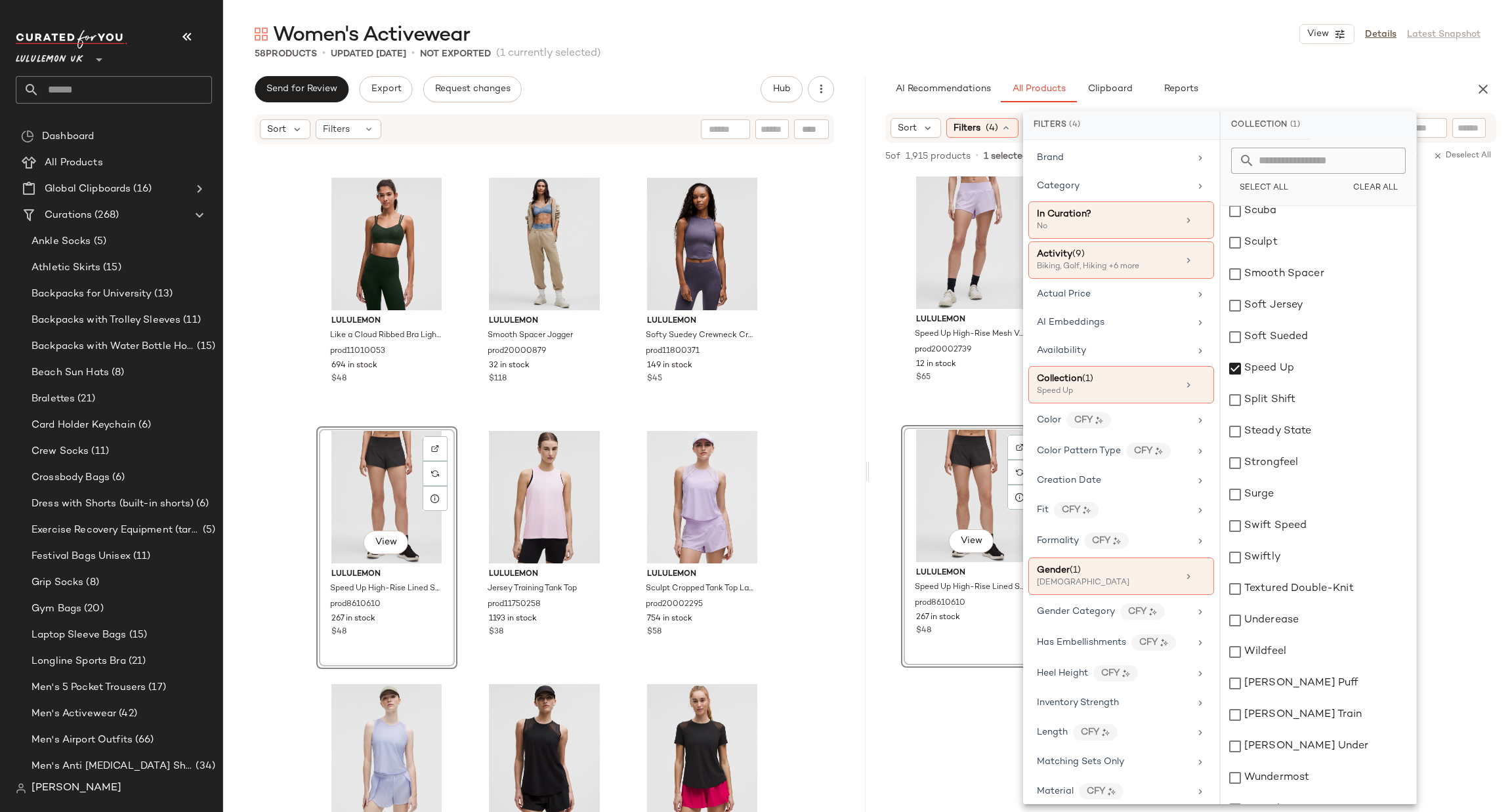
scroll to position [1605, 0]
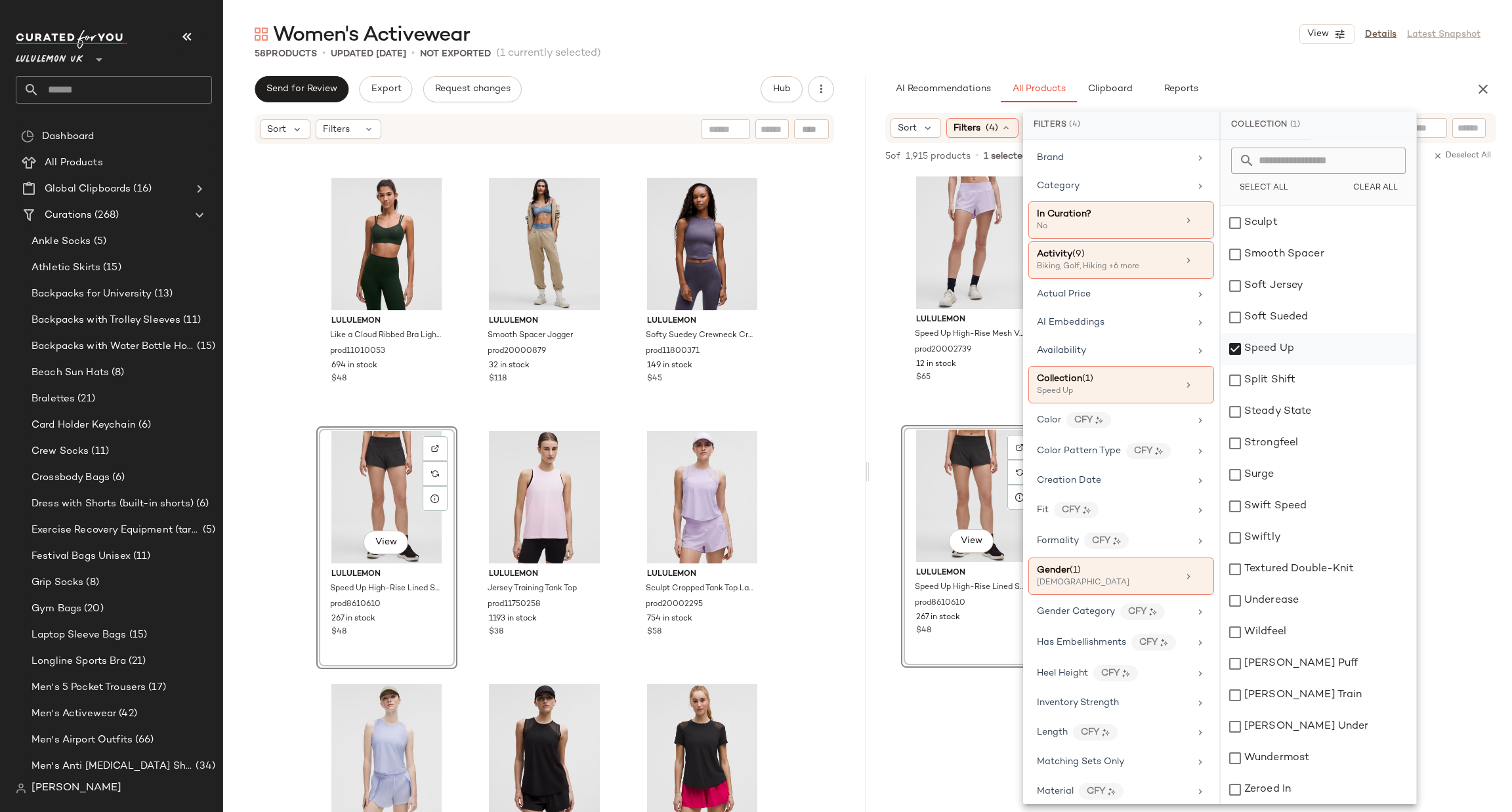
click at [1289, 350] on div "Speed Up" at bounding box center [1318, 349] width 195 height 32
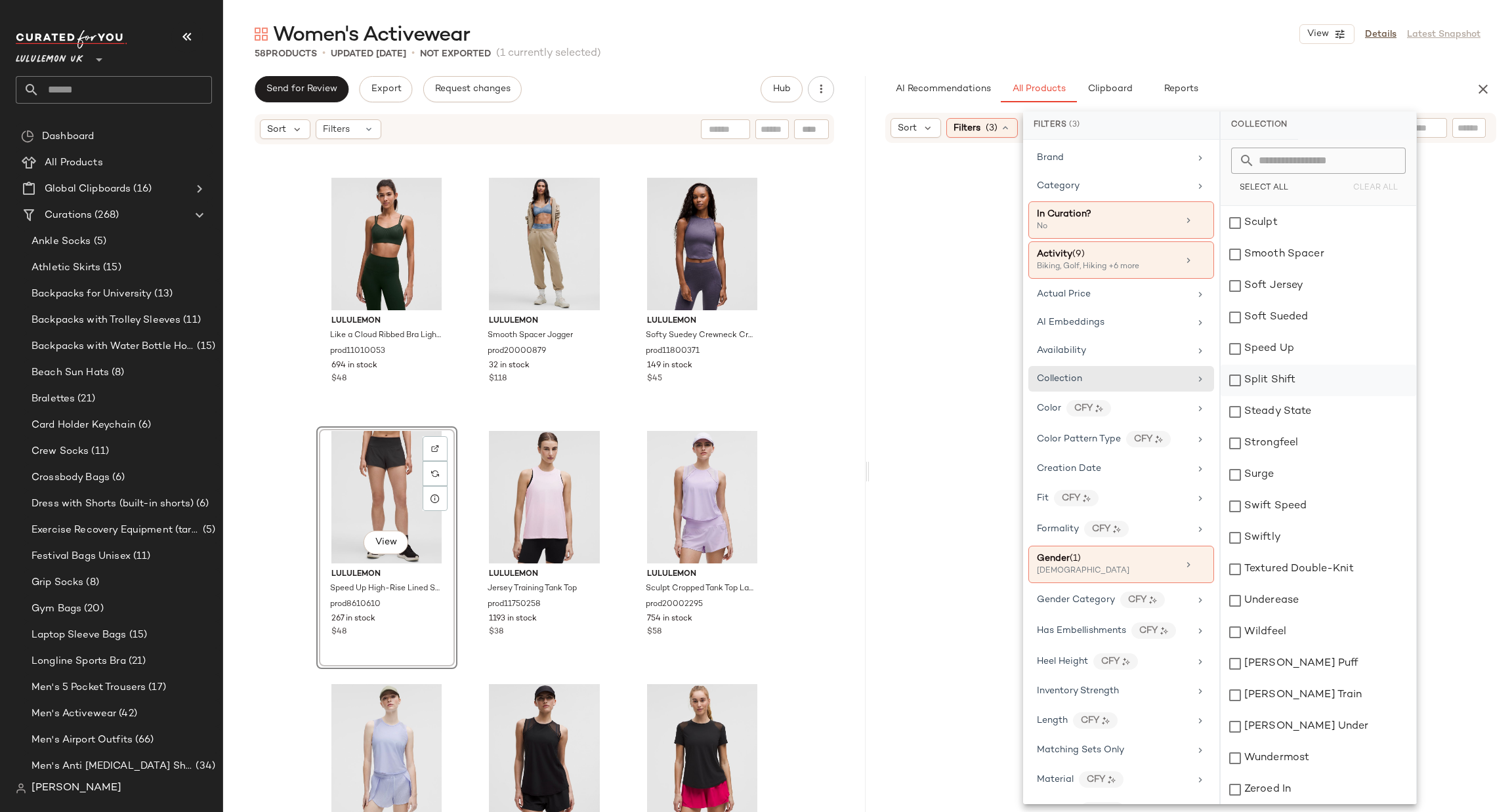
click at [1279, 376] on div "Split Shift" at bounding box center [1318, 381] width 195 height 32
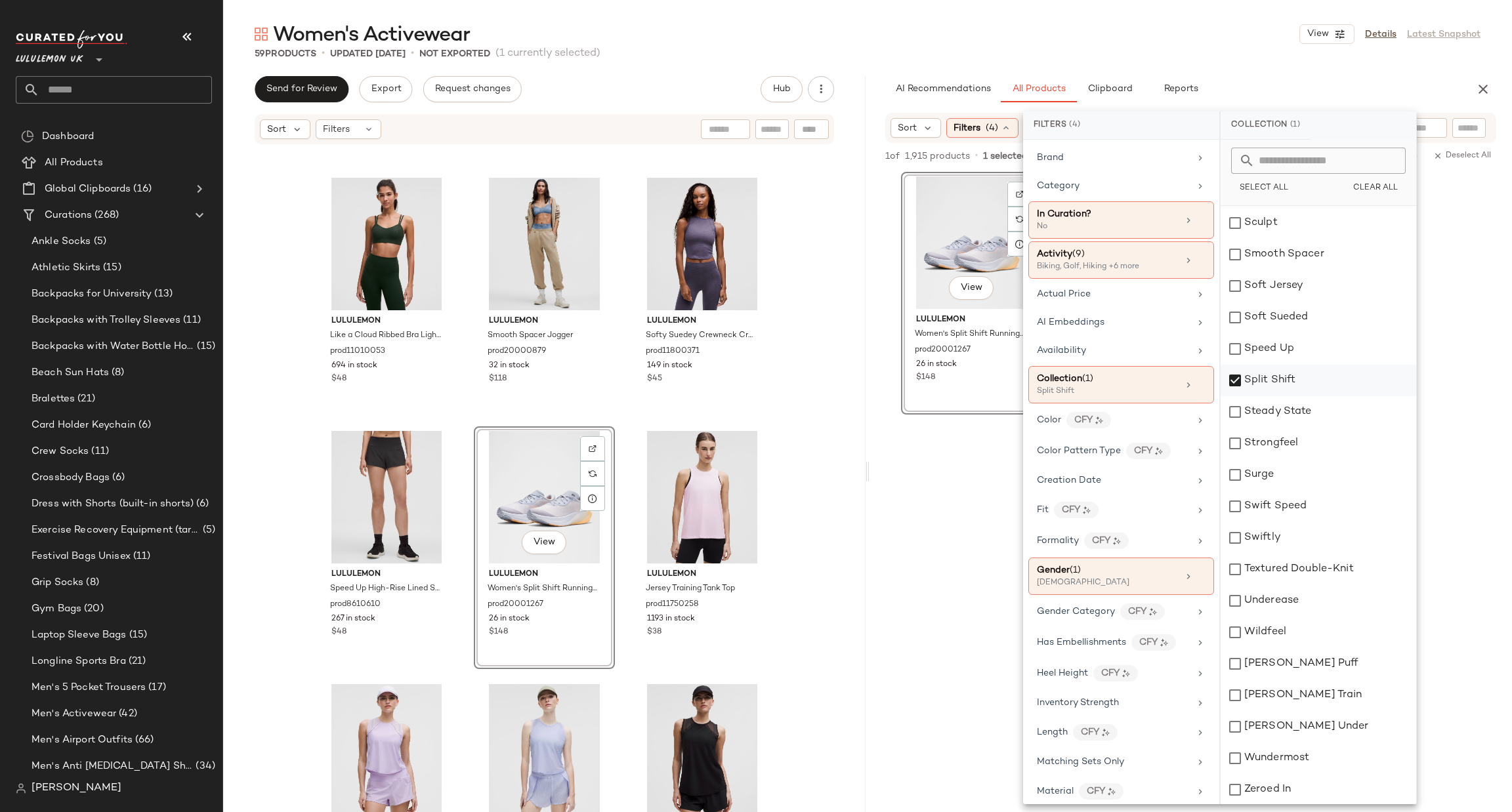
click at [1327, 378] on div "Split Shift" at bounding box center [1318, 381] width 195 height 32
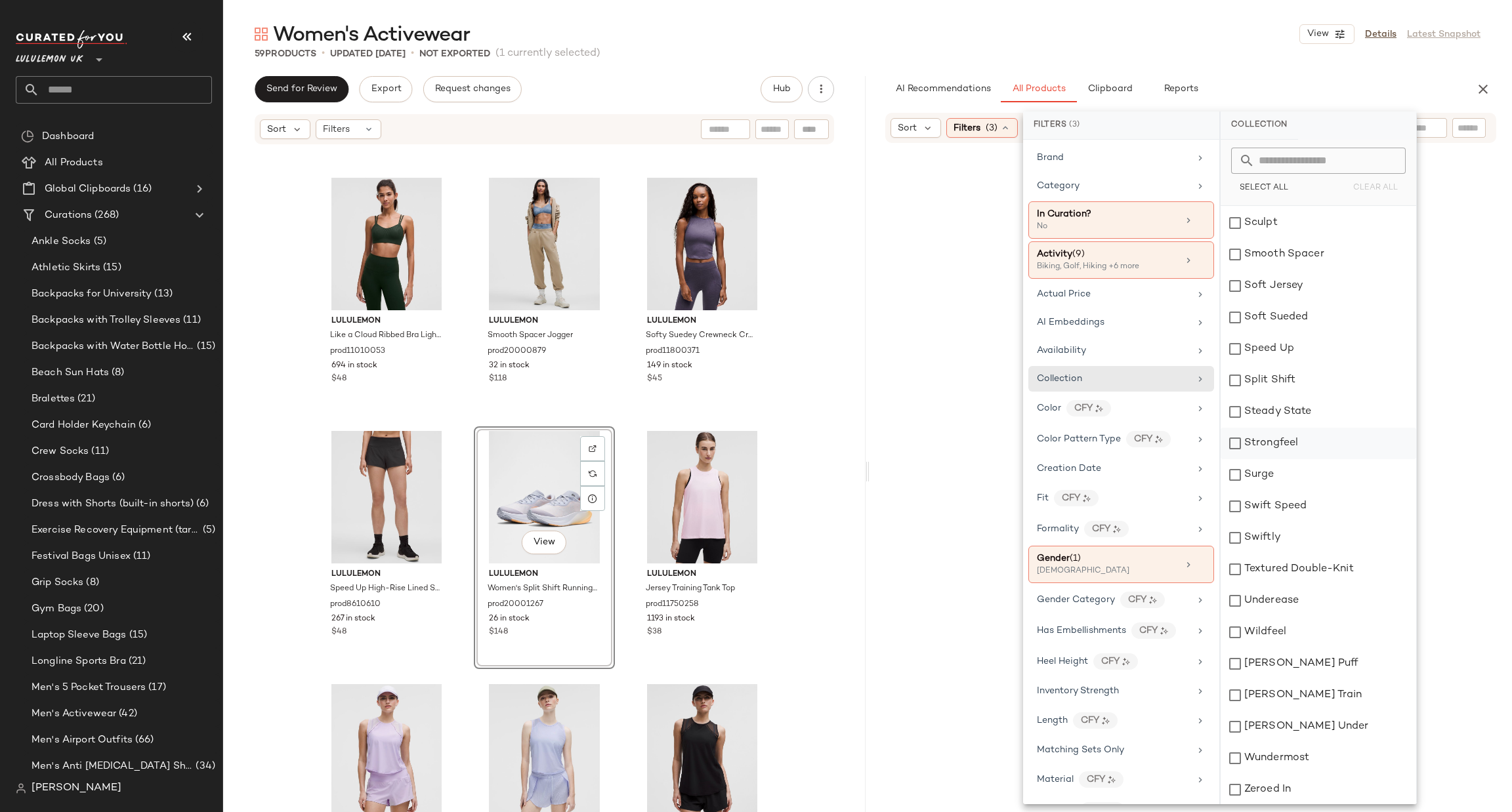
click at [1305, 413] on div "Steady State" at bounding box center [1318, 412] width 195 height 32
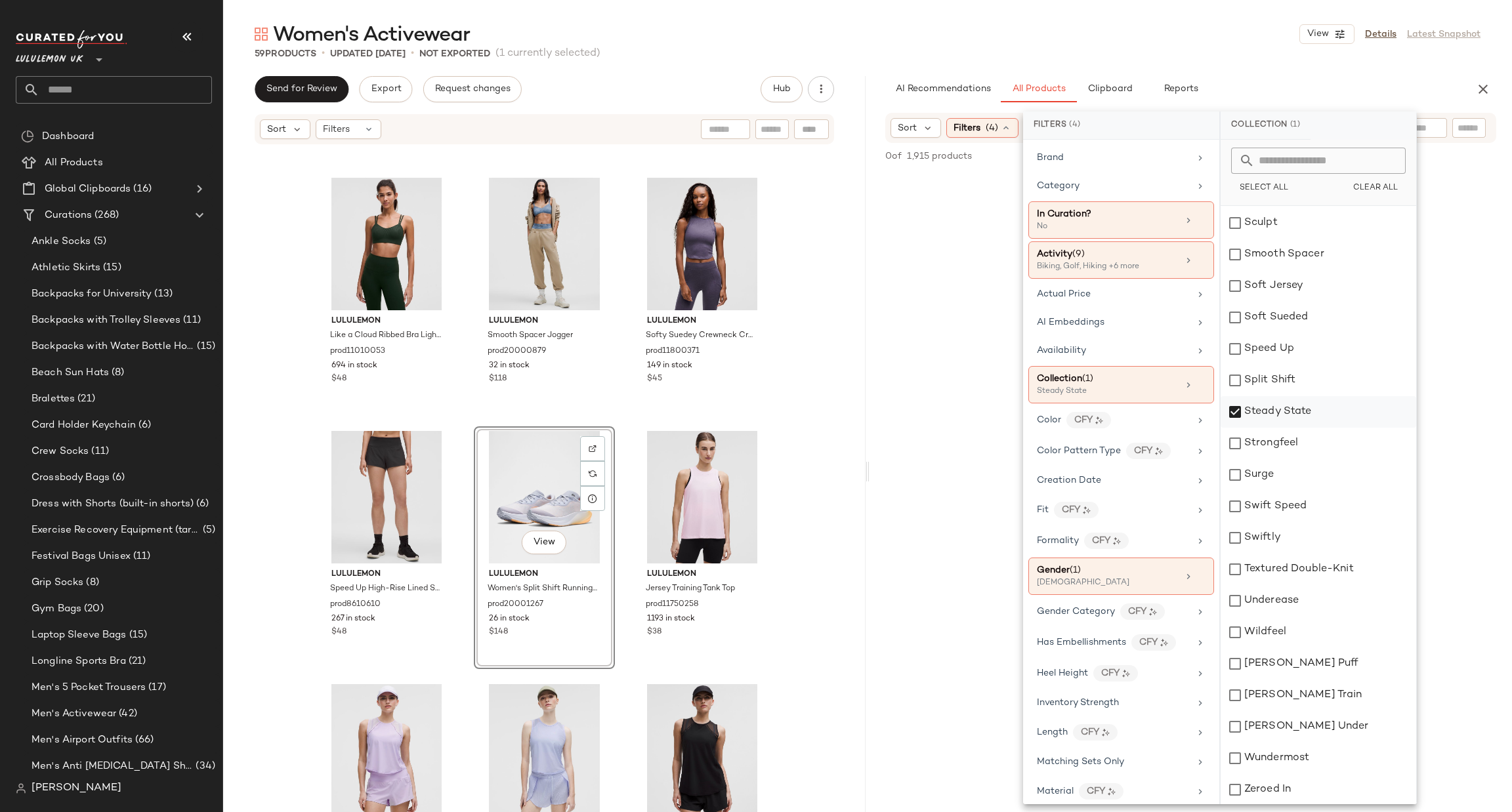
click at [1337, 404] on div "Steady State" at bounding box center [1318, 412] width 195 height 32
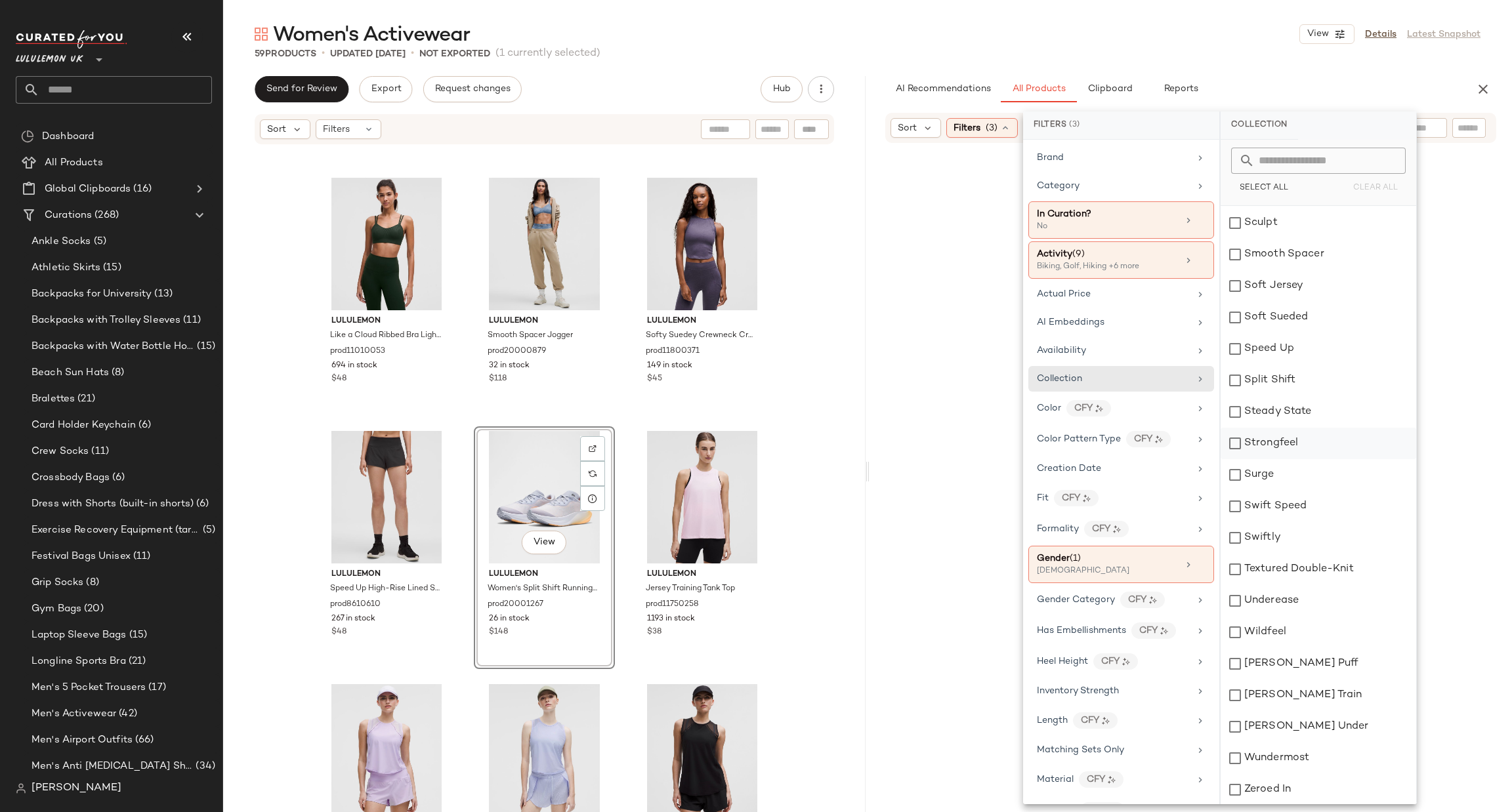
click at [1317, 434] on div "Strongfeel" at bounding box center [1318, 443] width 195 height 32
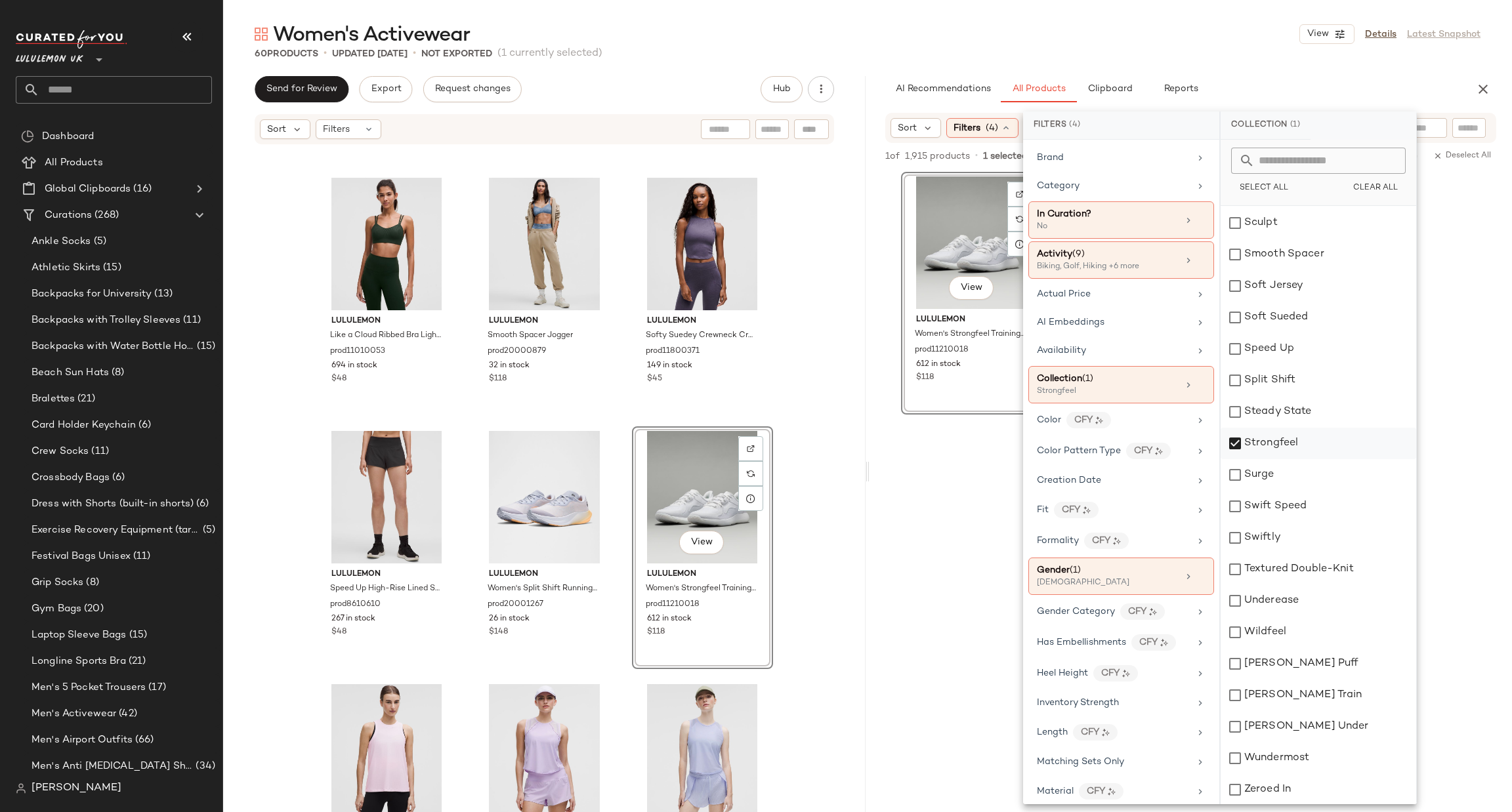
click at [1341, 432] on div "Strongfeel" at bounding box center [1318, 443] width 195 height 32
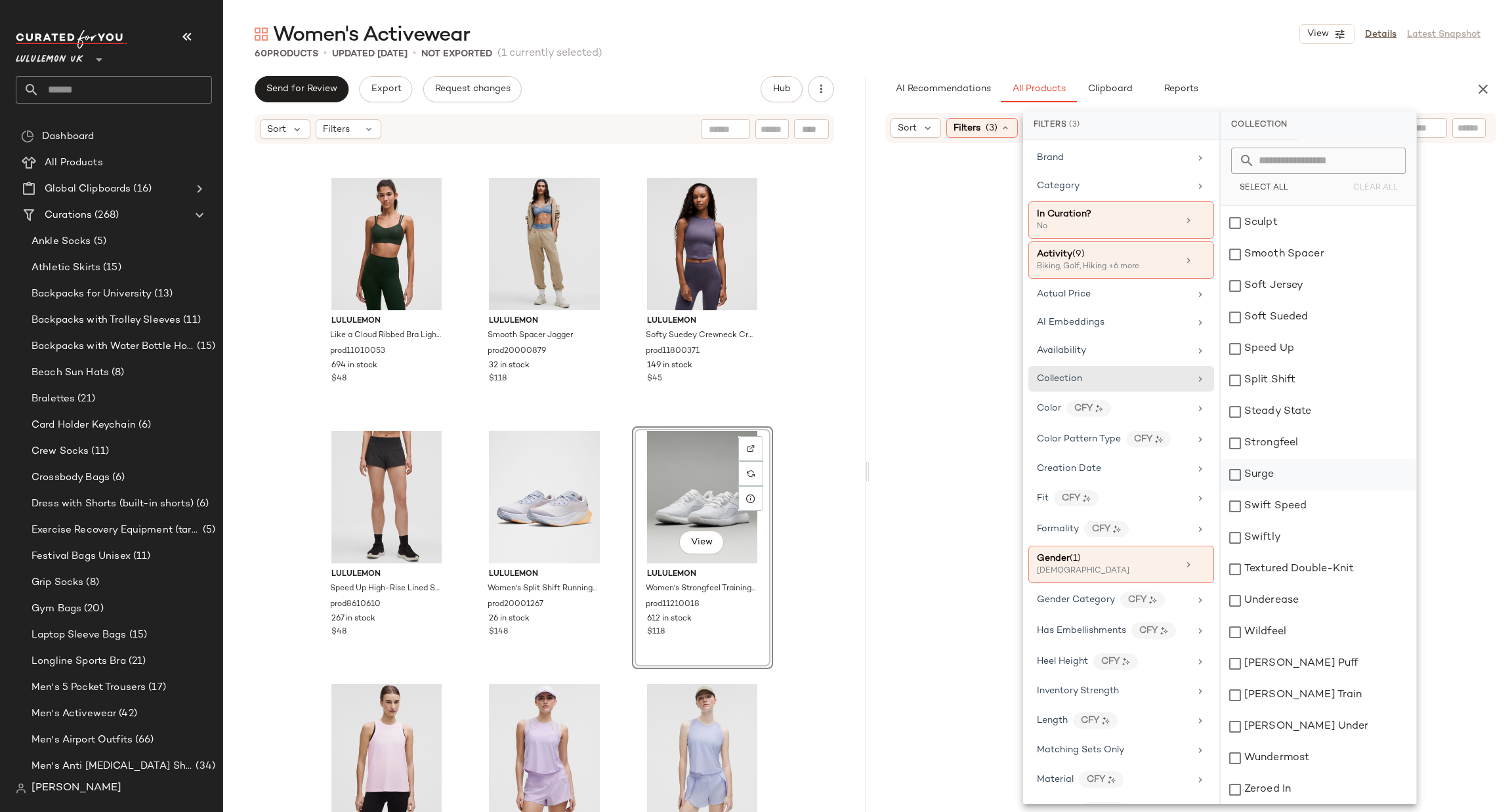
click at [1321, 460] on div "Surge" at bounding box center [1318, 475] width 195 height 32
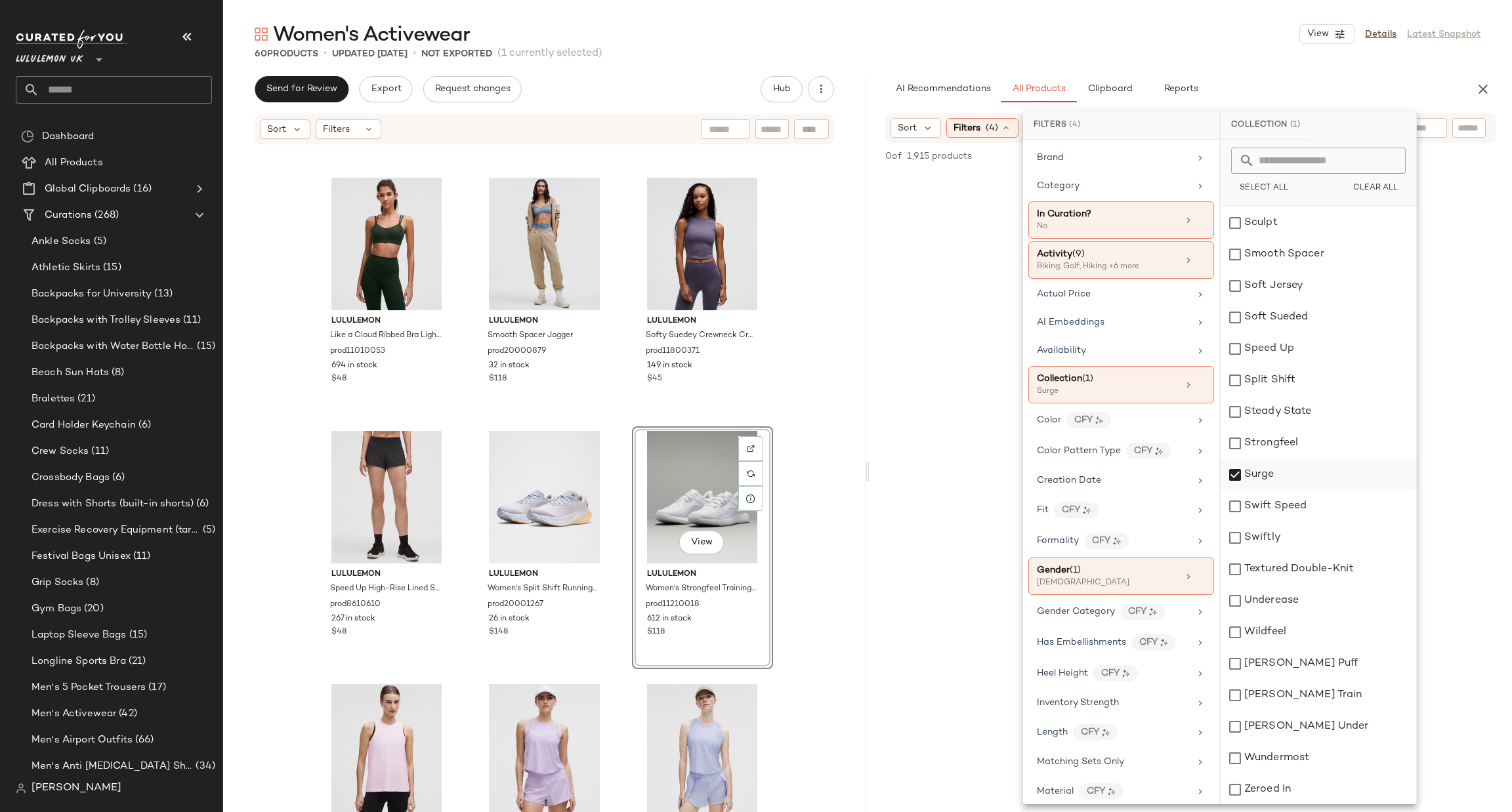
click at [1321, 460] on div "Surge" at bounding box center [1318, 475] width 195 height 32
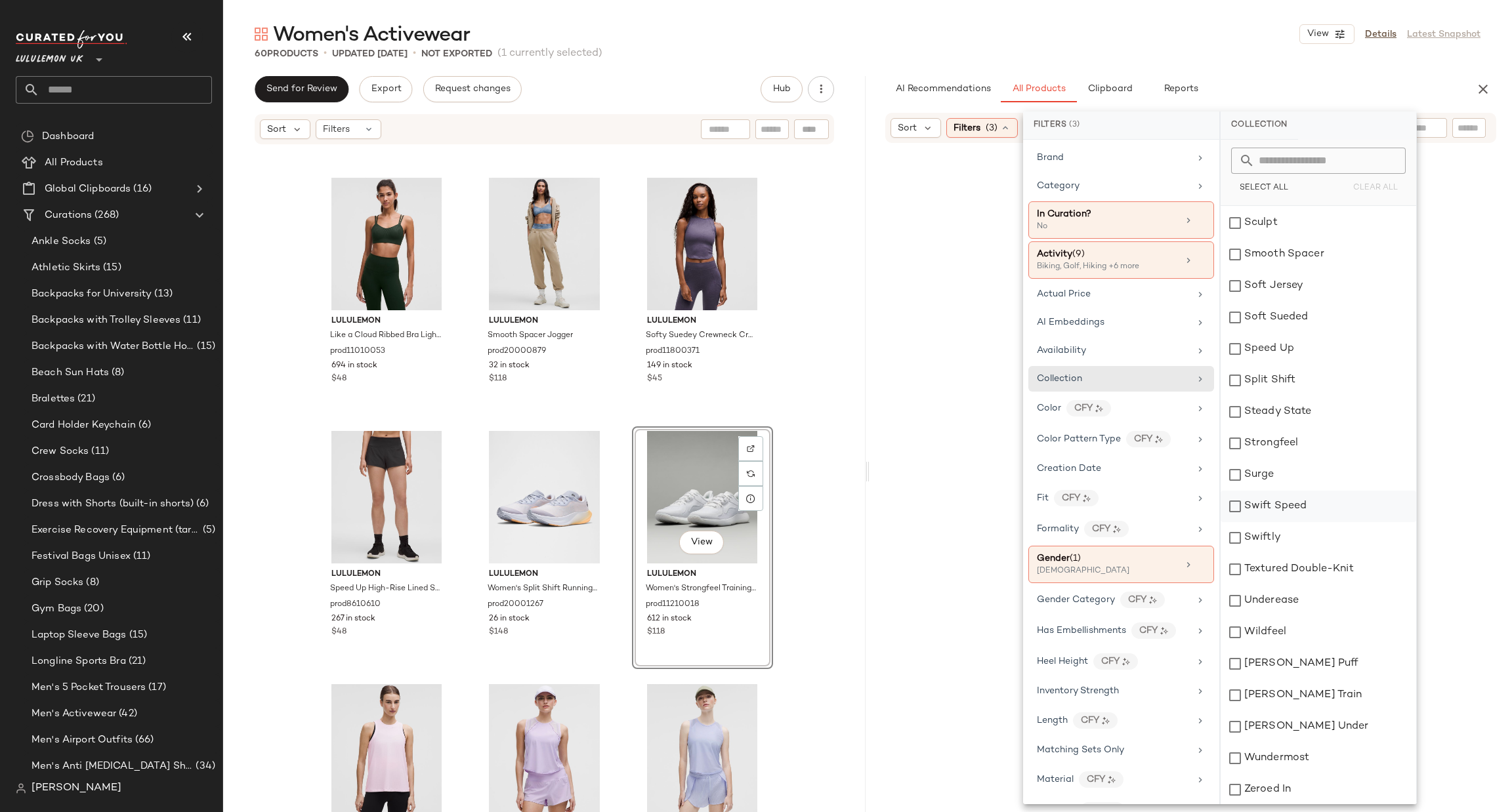
click at [1302, 509] on div "Swift Speed" at bounding box center [1318, 507] width 195 height 32
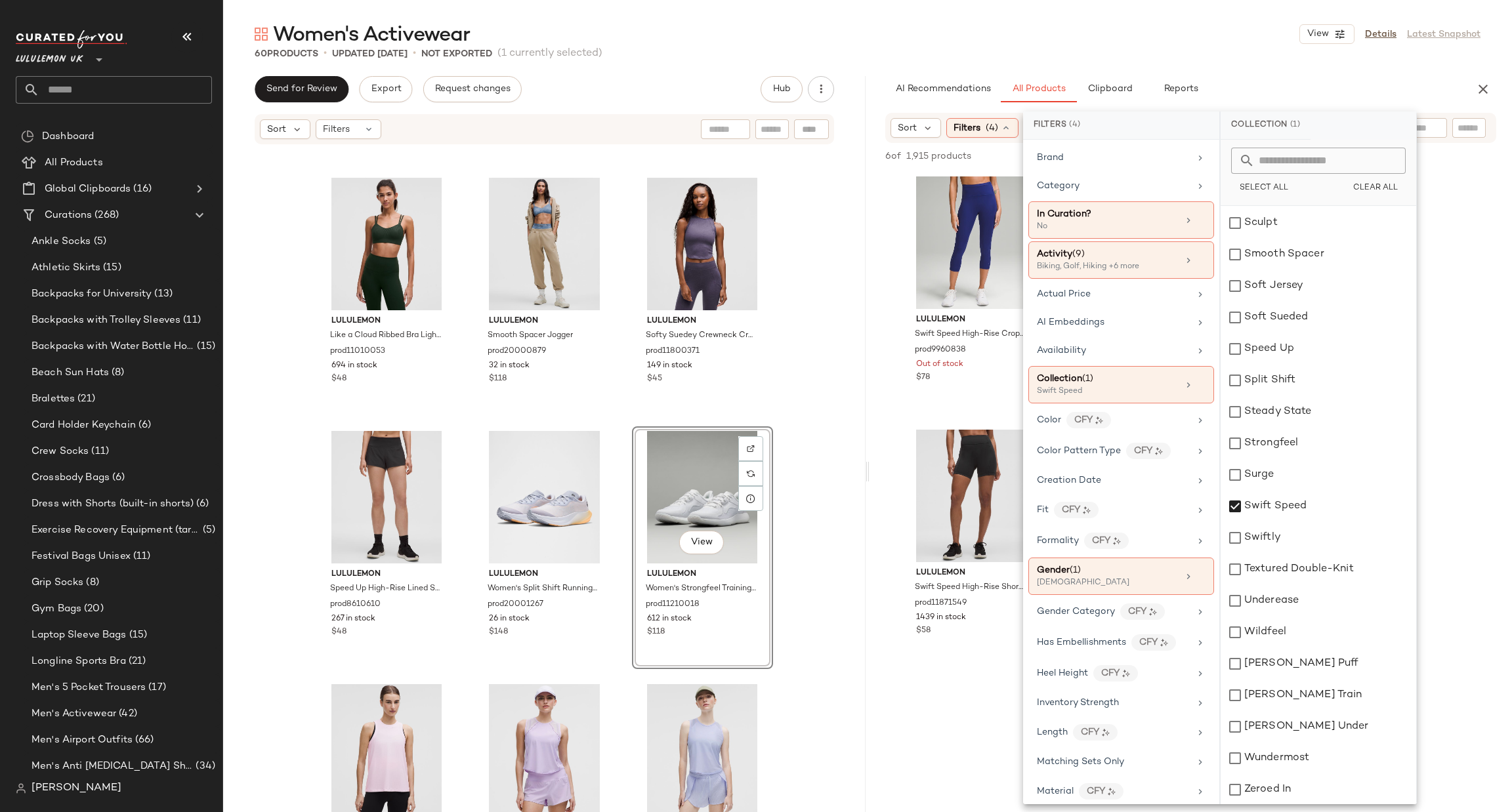
click at [866, 462] on div "Women's Activewear View Details Latest Snapshot 60 Products • updated [DATE] • …" at bounding box center [867, 417] width 1289 height 791
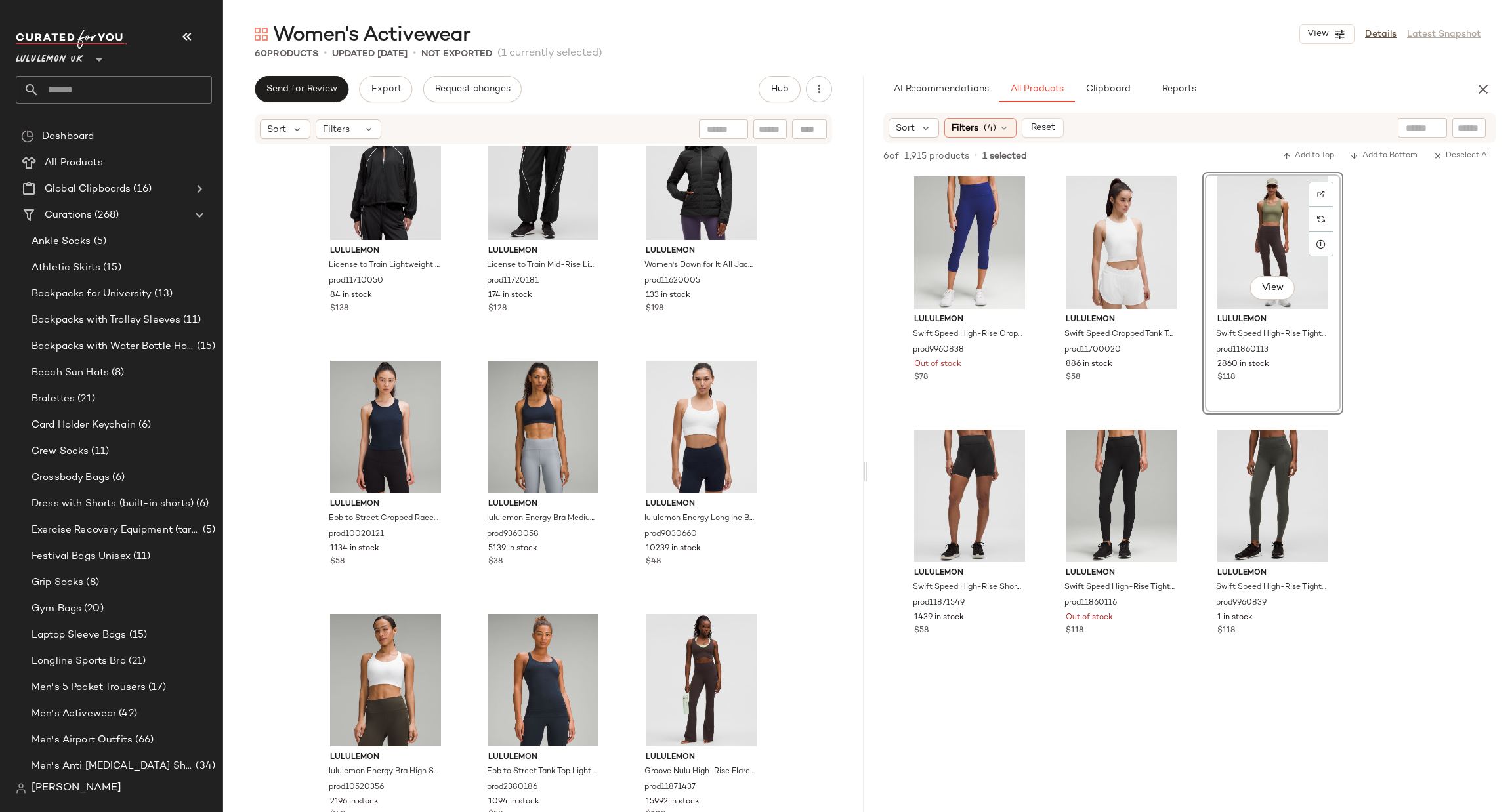
scroll to position [1802, 0]
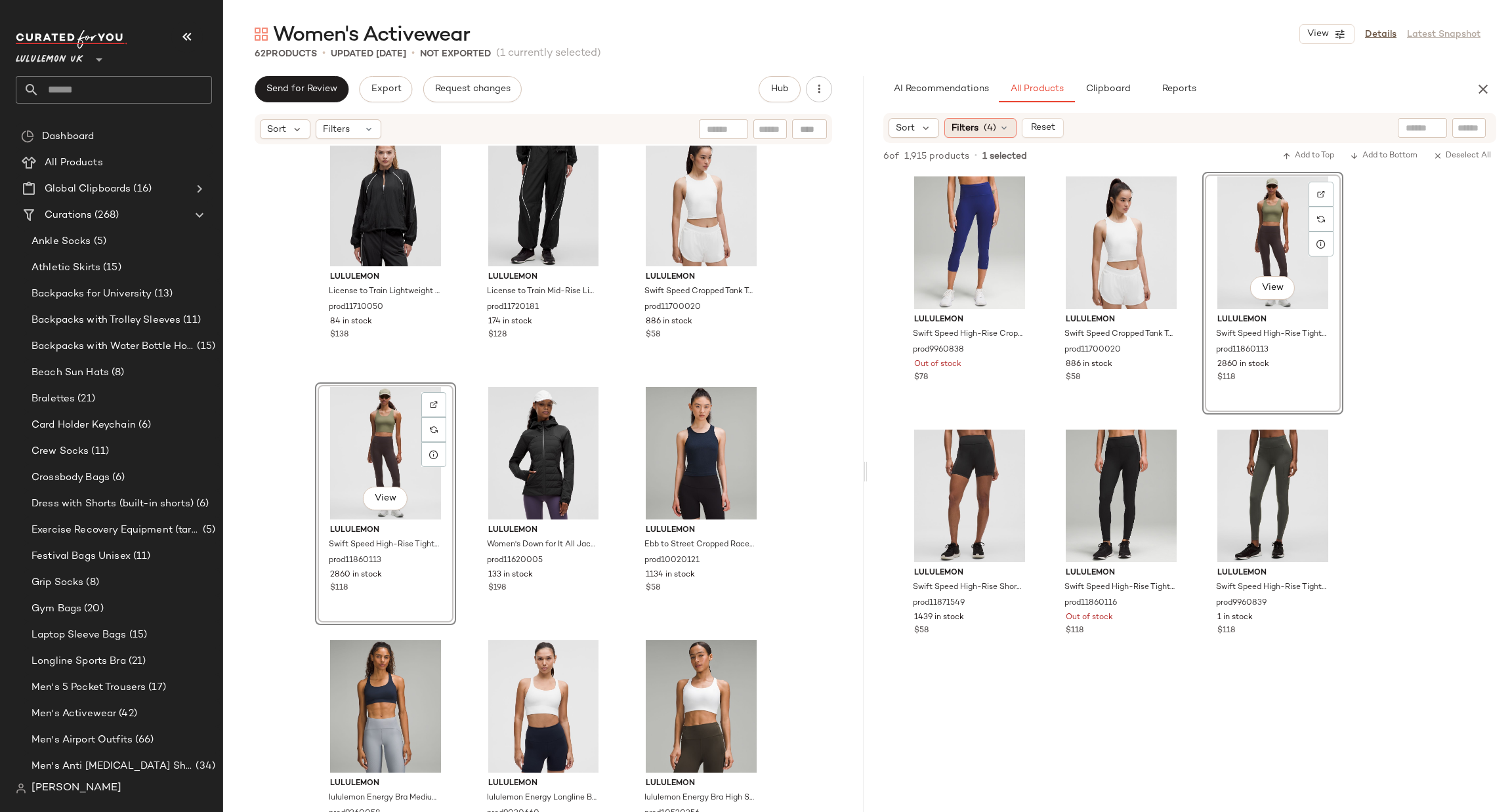
click at [970, 130] on span "Filters" at bounding box center [965, 128] width 27 height 14
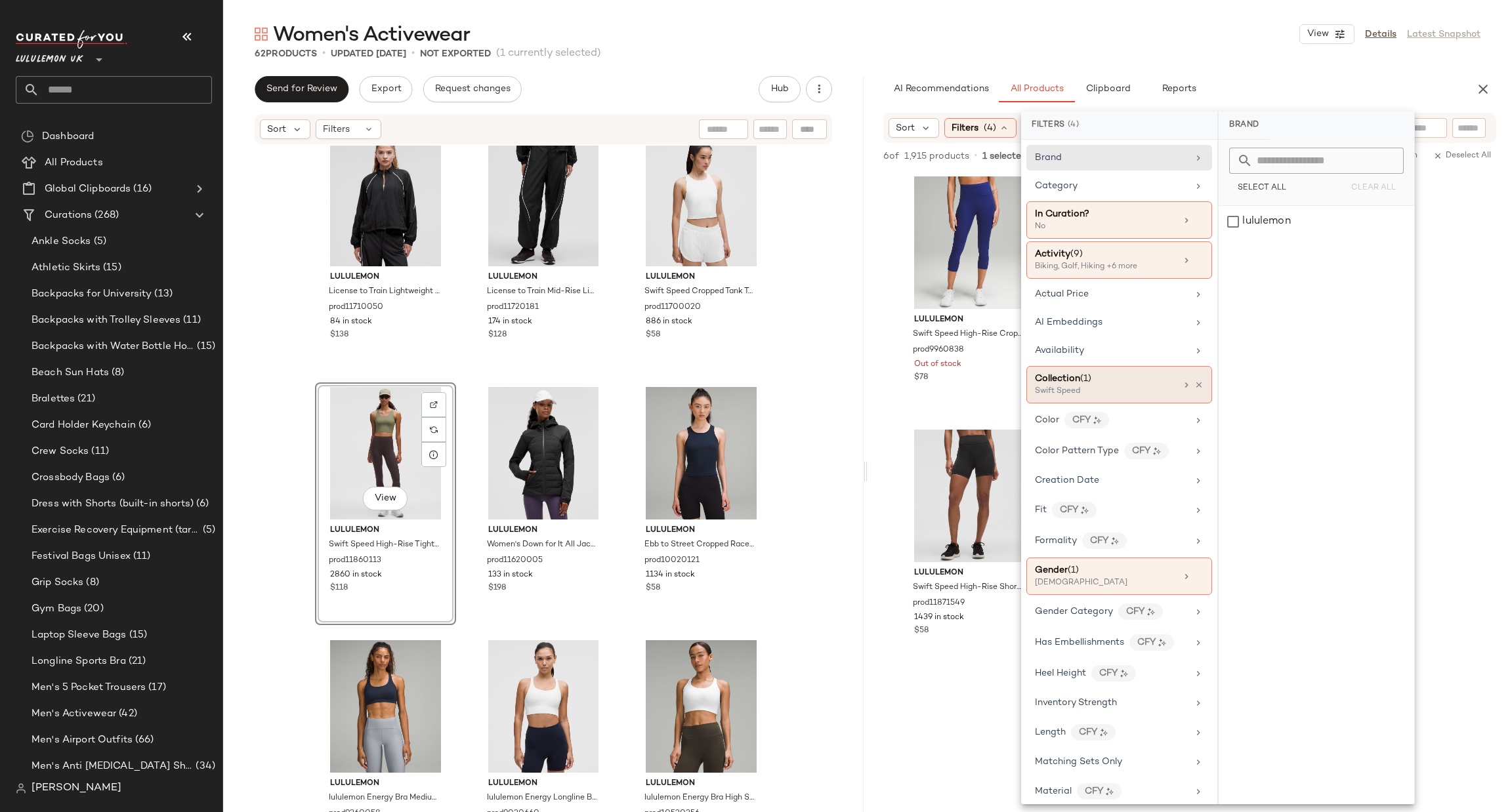
click at [1113, 388] on div "Swift Speed" at bounding box center [1100, 392] width 131 height 12
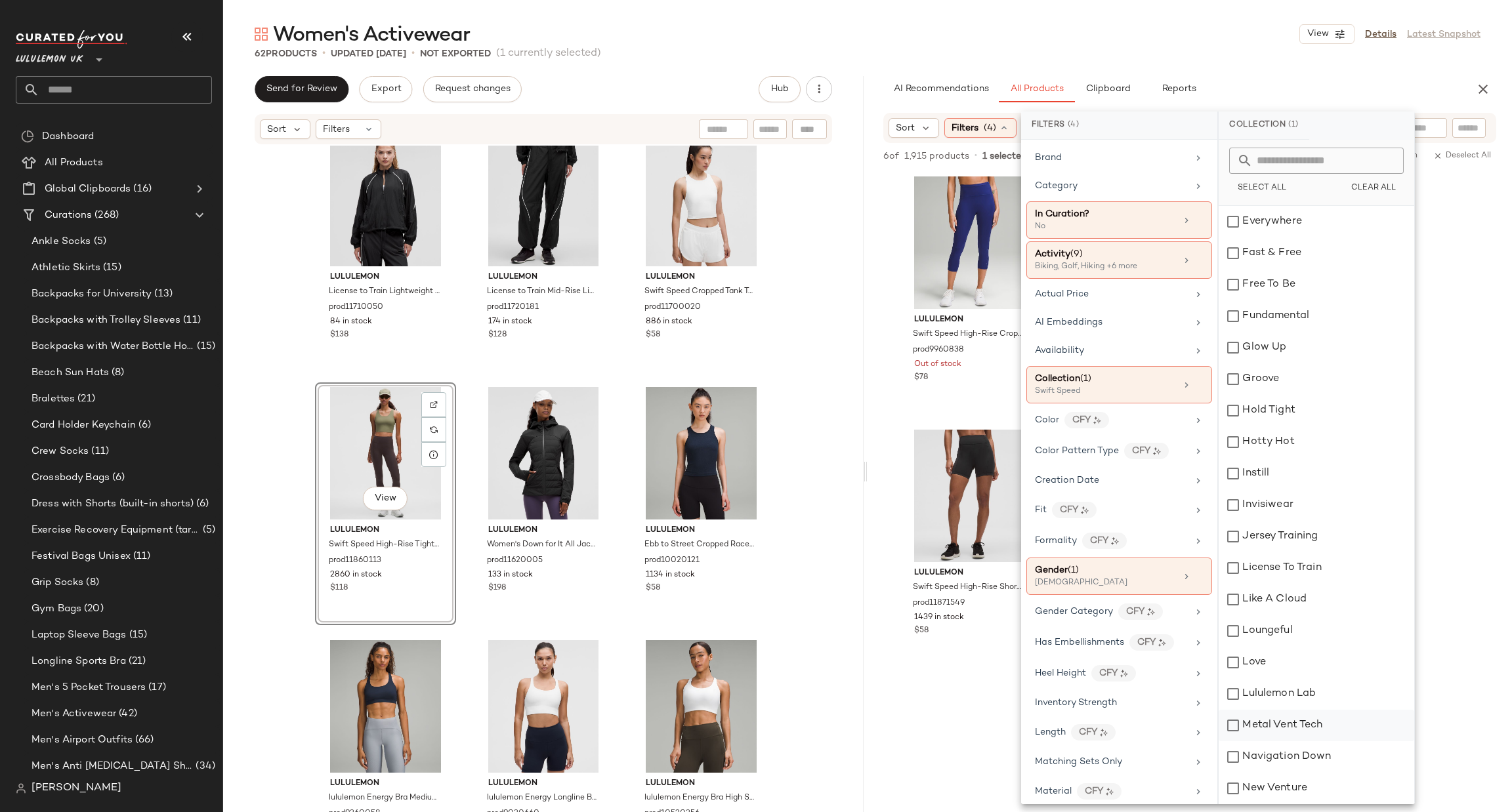
scroll to position [1574, 0]
click at [1316, 524] on div "Swift Speed" at bounding box center [1316, 537] width 195 height 32
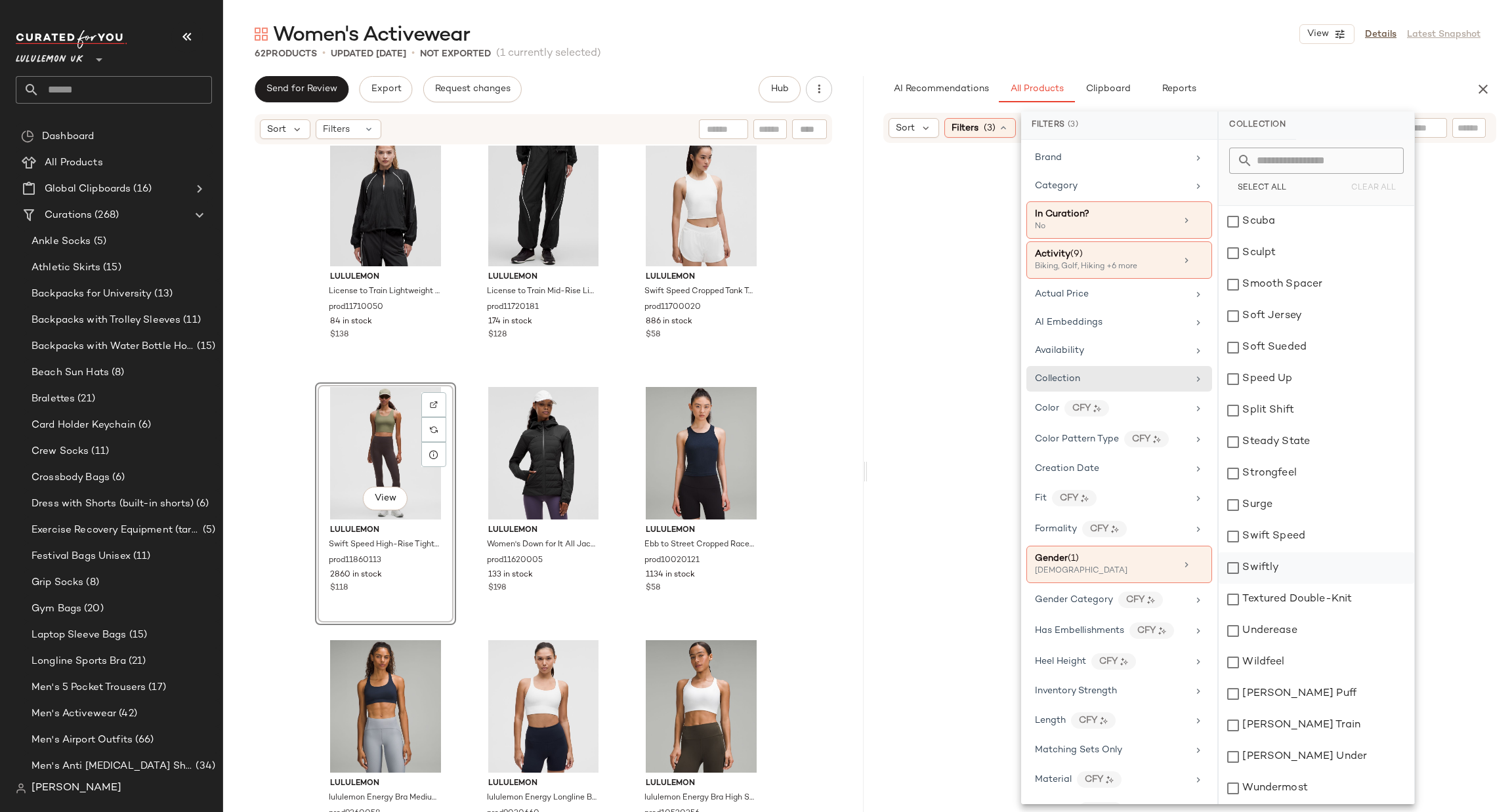
click at [1304, 555] on div "Swiftly" at bounding box center [1316, 568] width 195 height 32
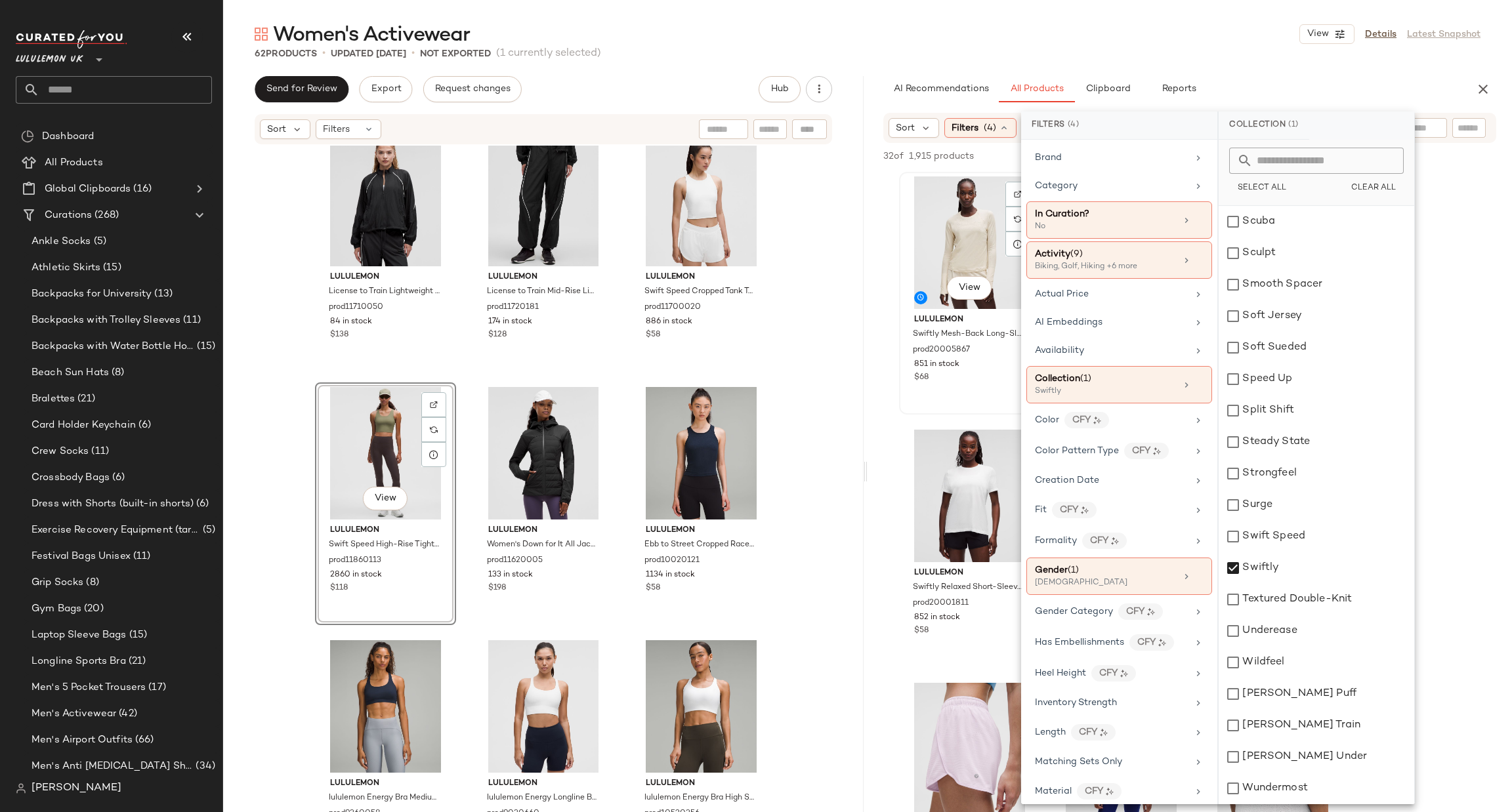
click at [902, 390] on div "View lululemon Swiftly Mesh-Back Long-Sleeve Shirt prod20005867 851 in stock $68" at bounding box center [969, 293] width 138 height 240
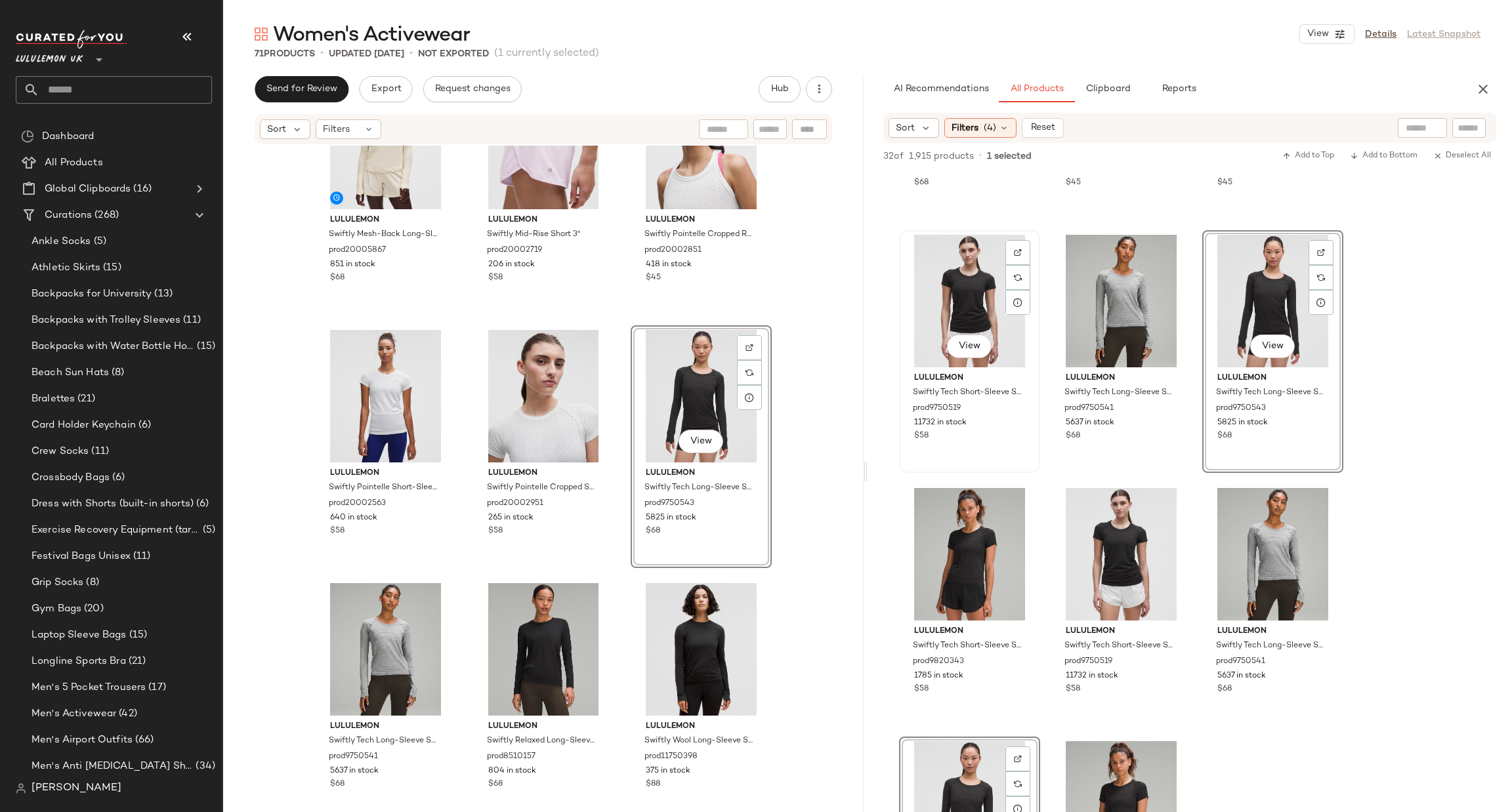
scroll to position [2361, 0]
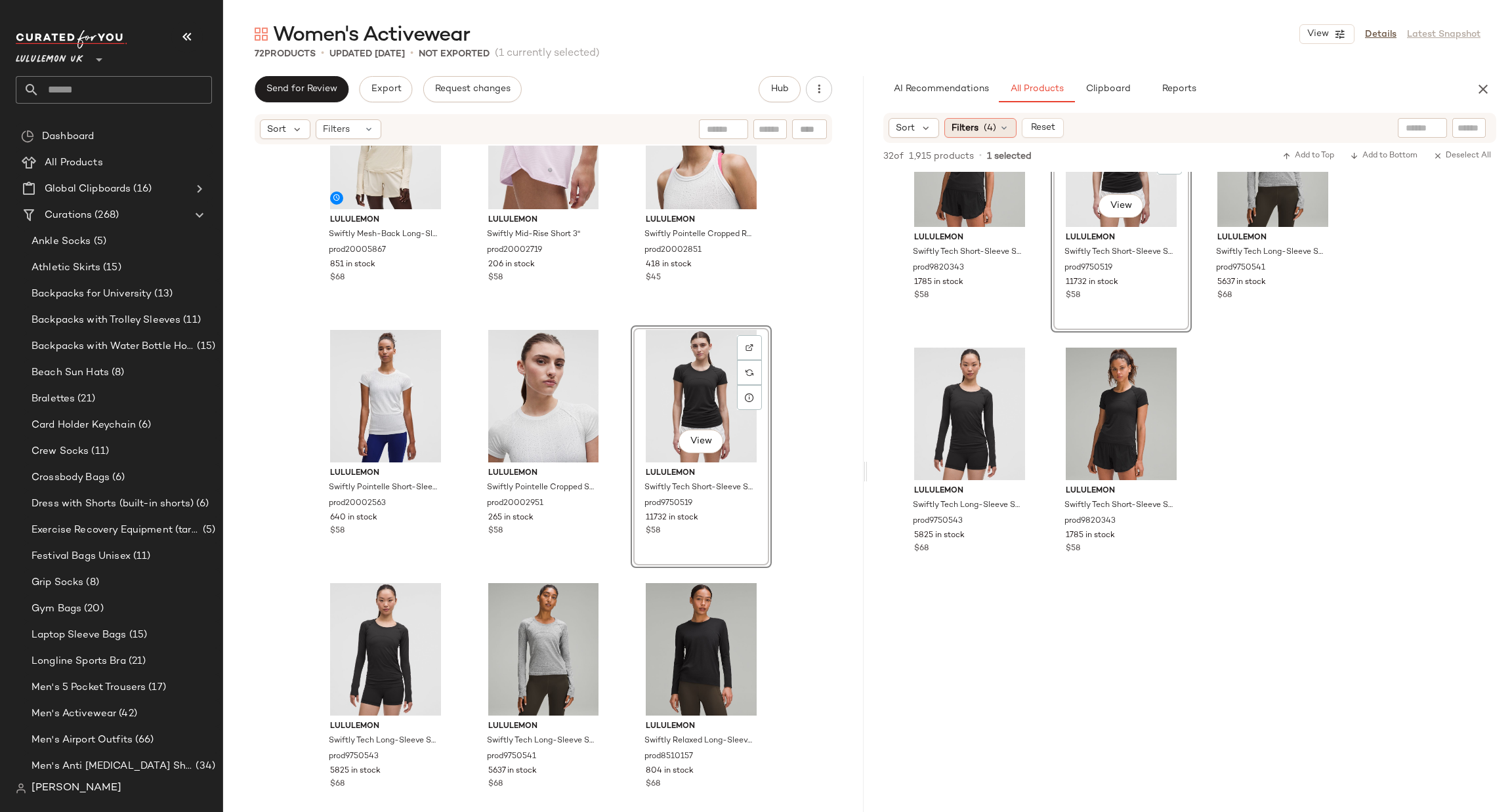
click at [986, 130] on span "(4)" at bounding box center [990, 128] width 13 height 14
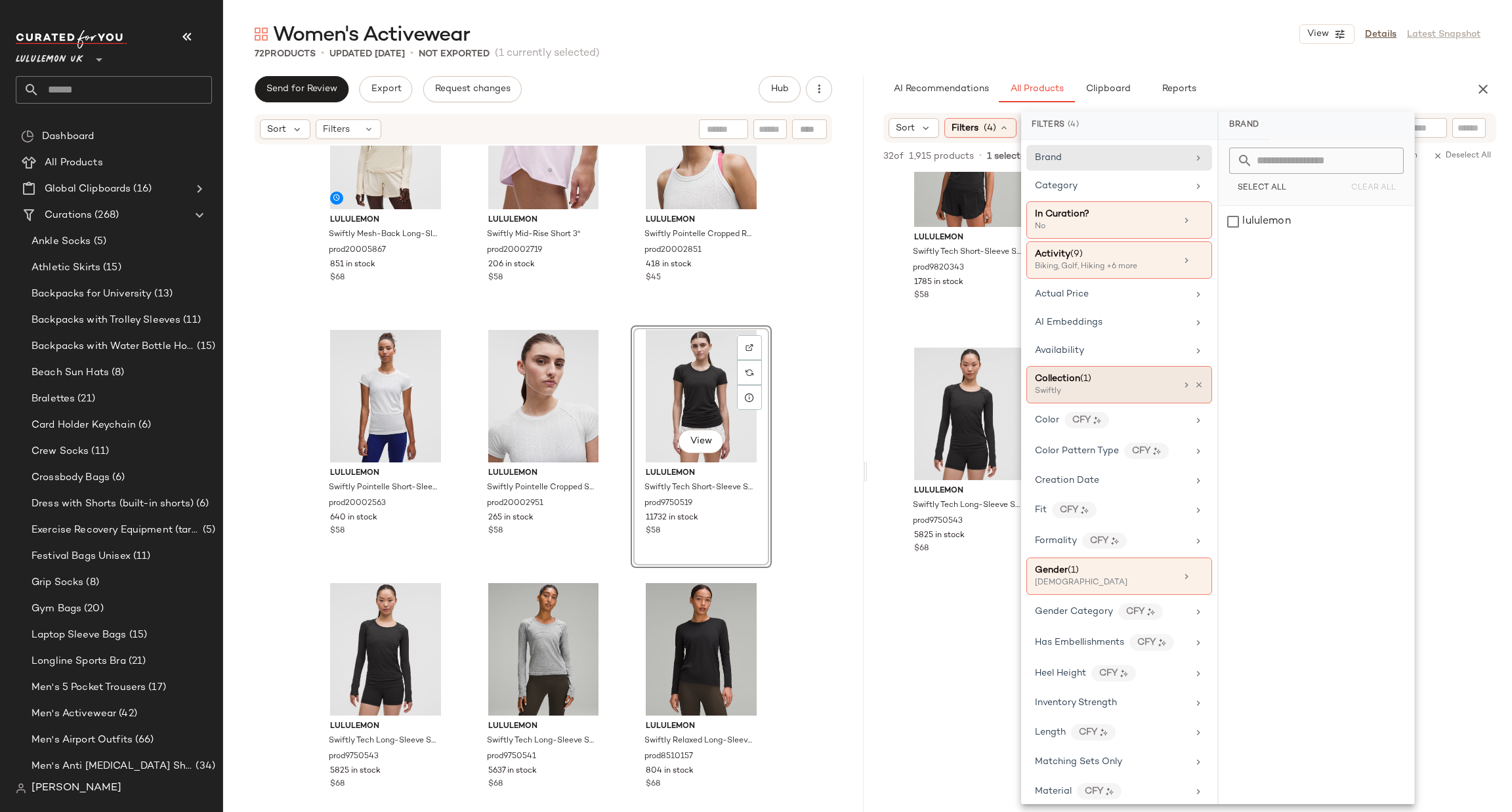
click at [1113, 401] on div "Collection (1) Swiftly" at bounding box center [1119, 384] width 186 height 38
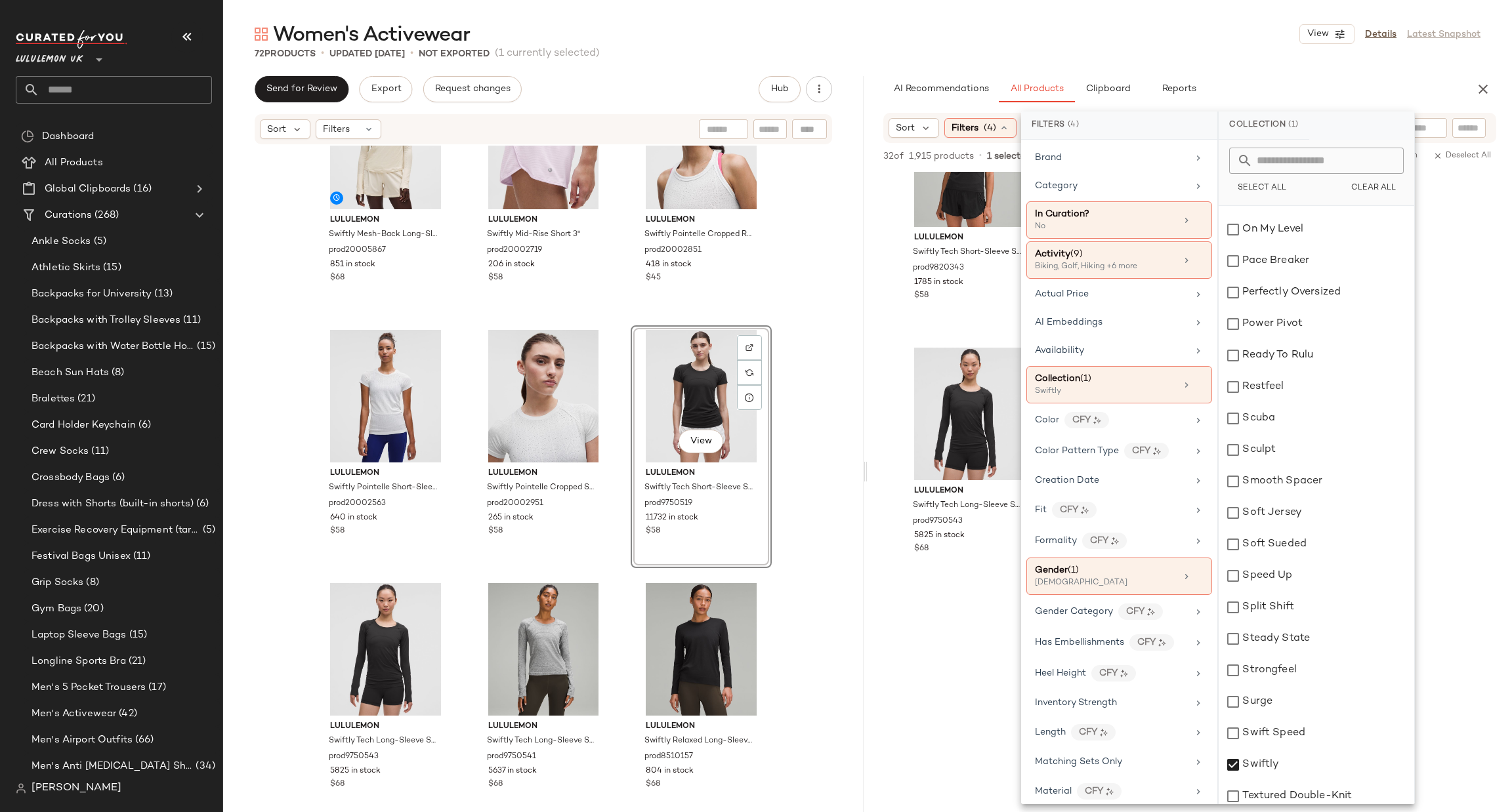
scroll to position [1605, 0]
click at [1284, 533] on div "Swiftly" at bounding box center [1316, 538] width 195 height 32
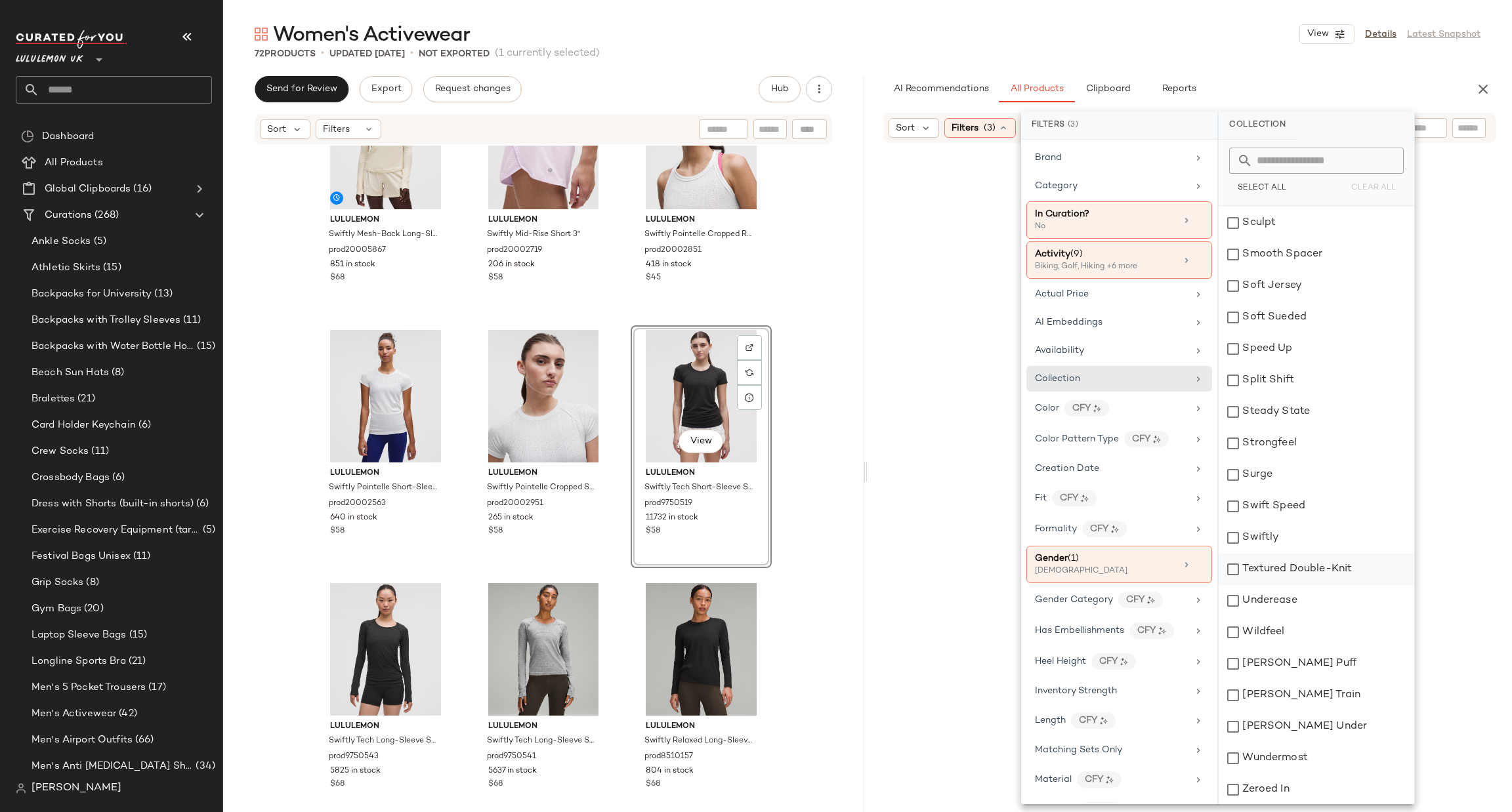
click at [1271, 564] on div "Textured Double-Knit" at bounding box center [1316, 570] width 195 height 32
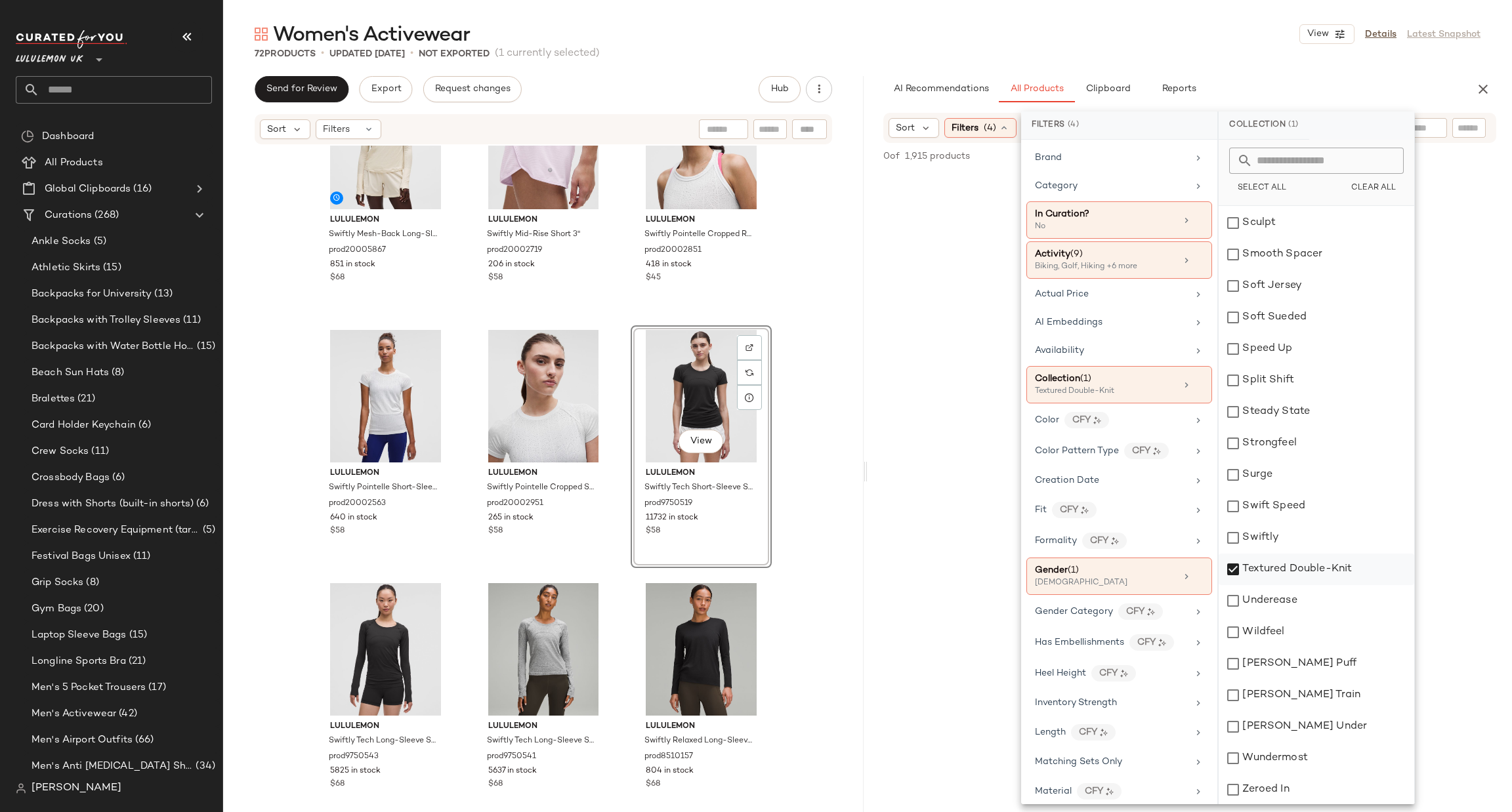
click at [1317, 574] on div "Textured Double-Knit" at bounding box center [1316, 570] width 195 height 32
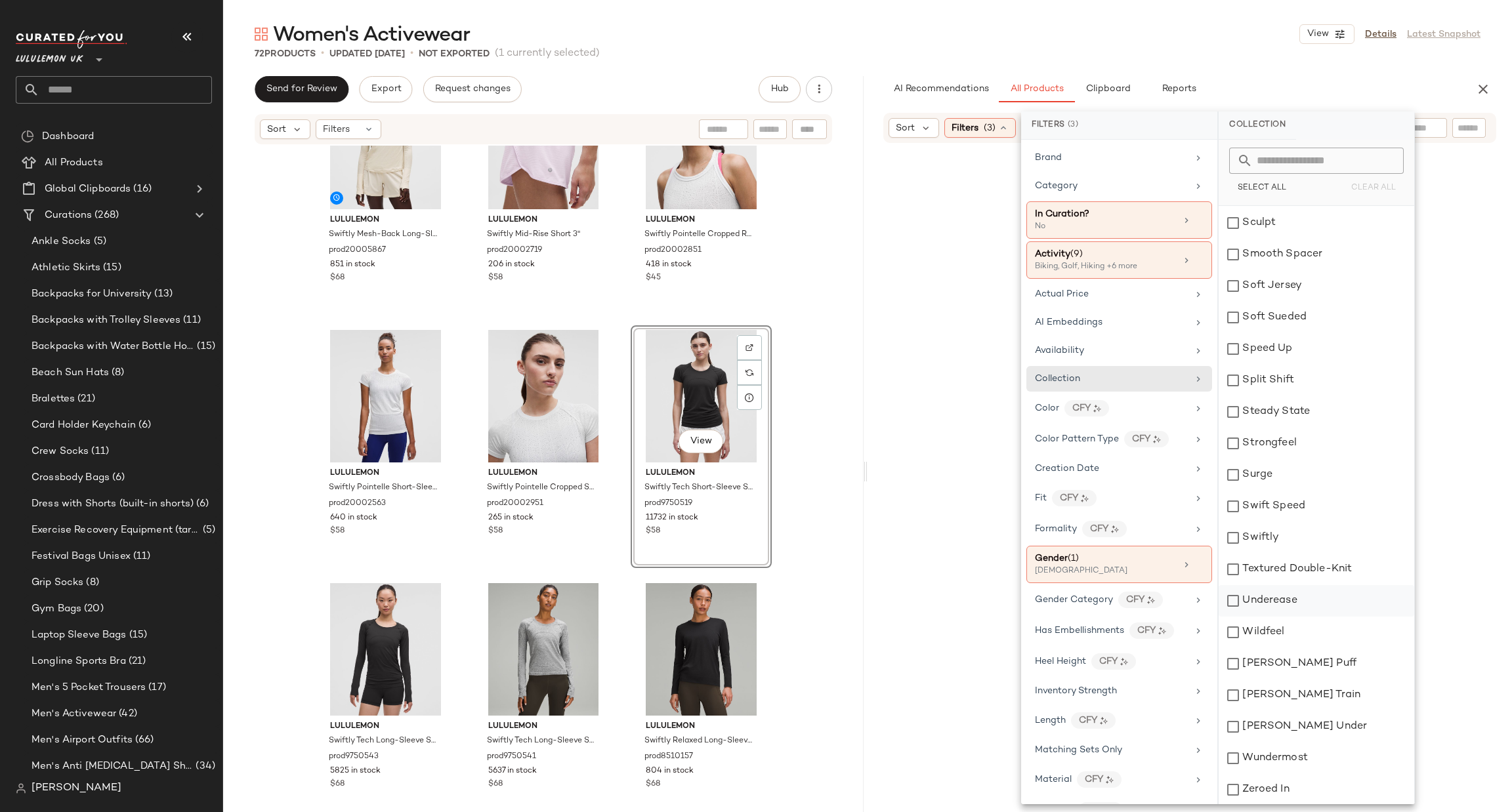
click at [1308, 598] on div "Underease" at bounding box center [1316, 601] width 195 height 32
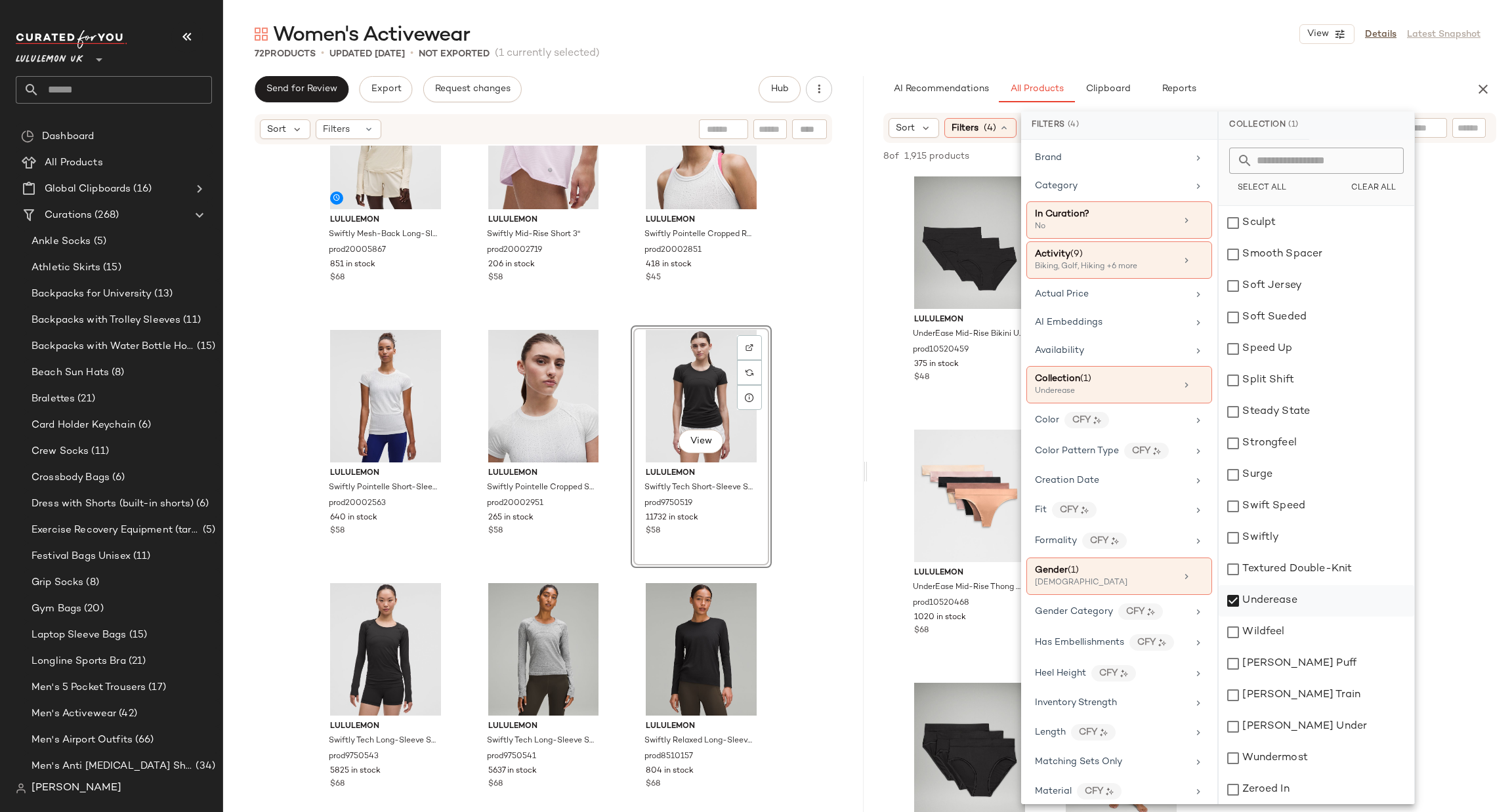
click at [1308, 598] on div "Underease" at bounding box center [1316, 601] width 195 height 32
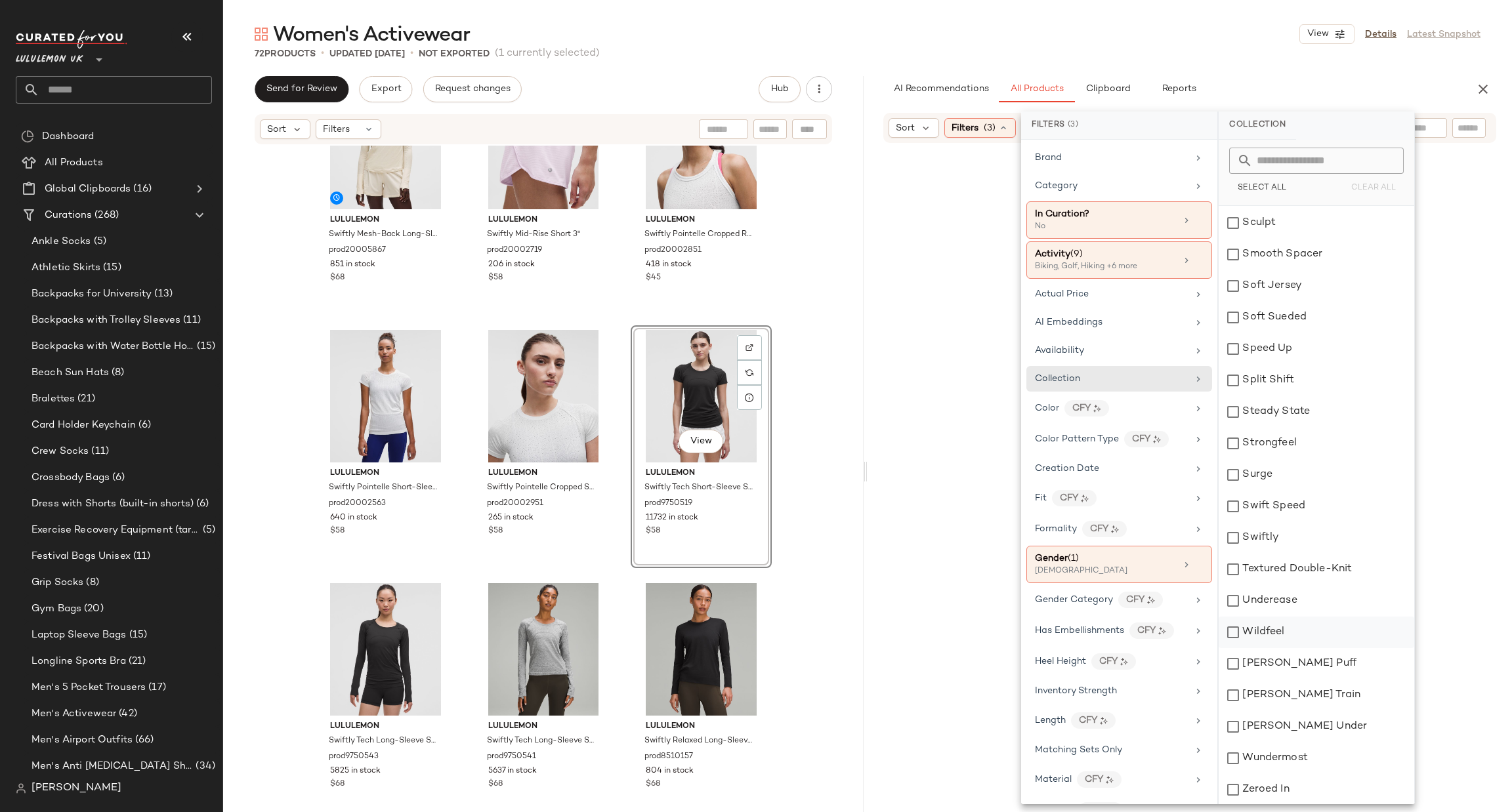
click at [1291, 623] on div "Wildfeel" at bounding box center [1316, 633] width 195 height 32
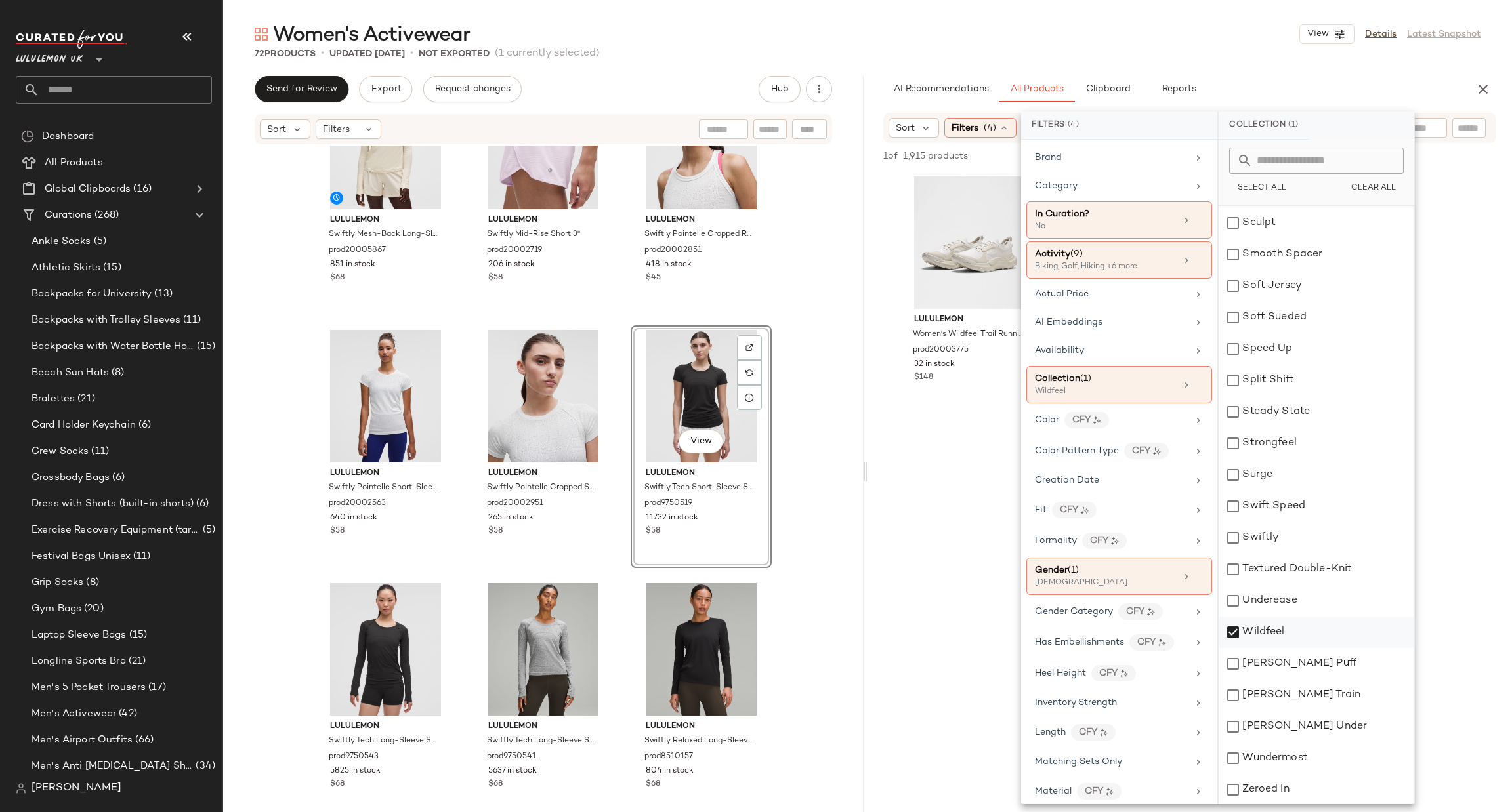
click at [1291, 623] on div "Wildfeel" at bounding box center [1316, 633] width 195 height 32
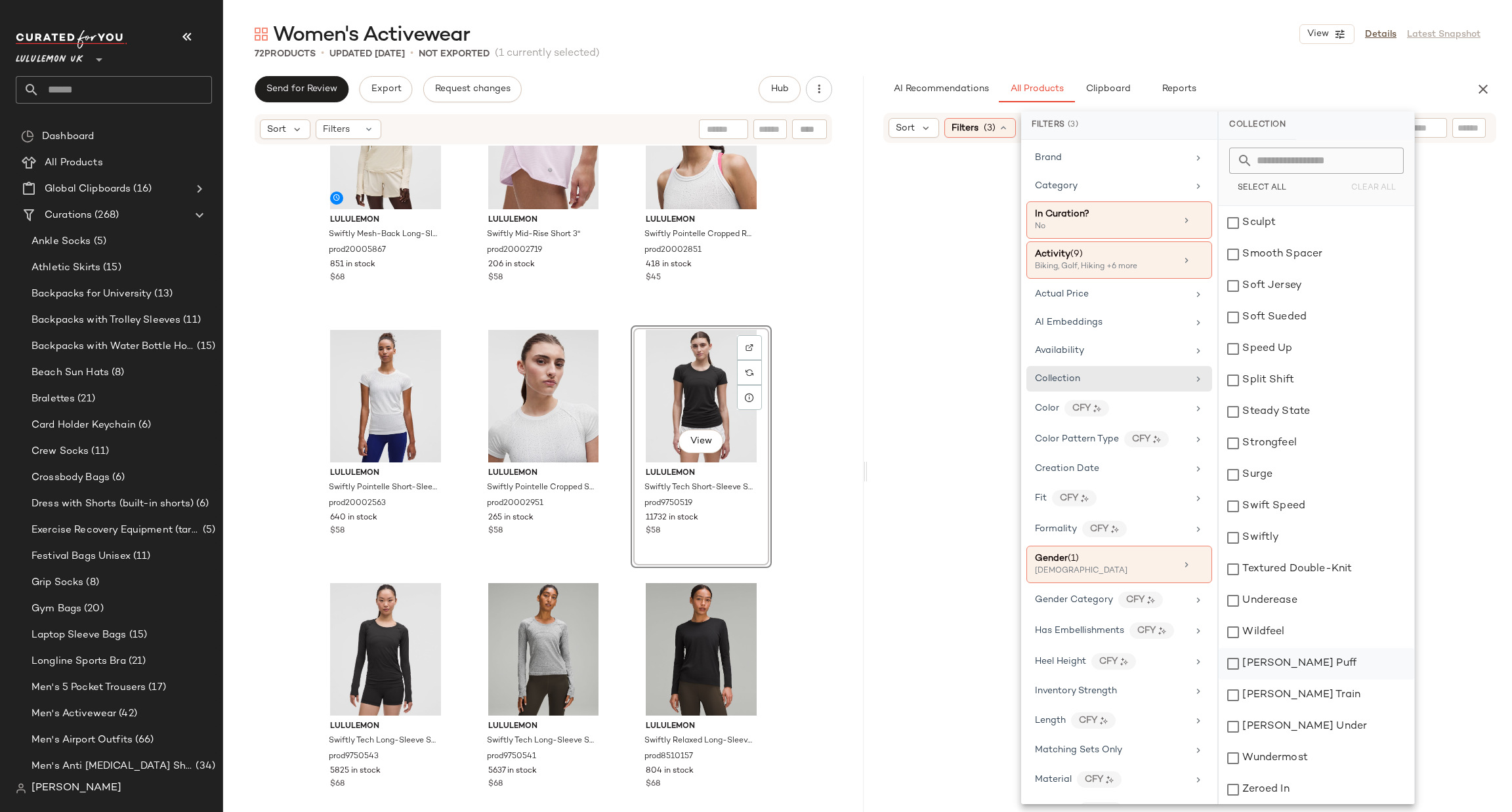
click at [1276, 661] on div "[PERSON_NAME] Puff" at bounding box center [1316, 664] width 195 height 32
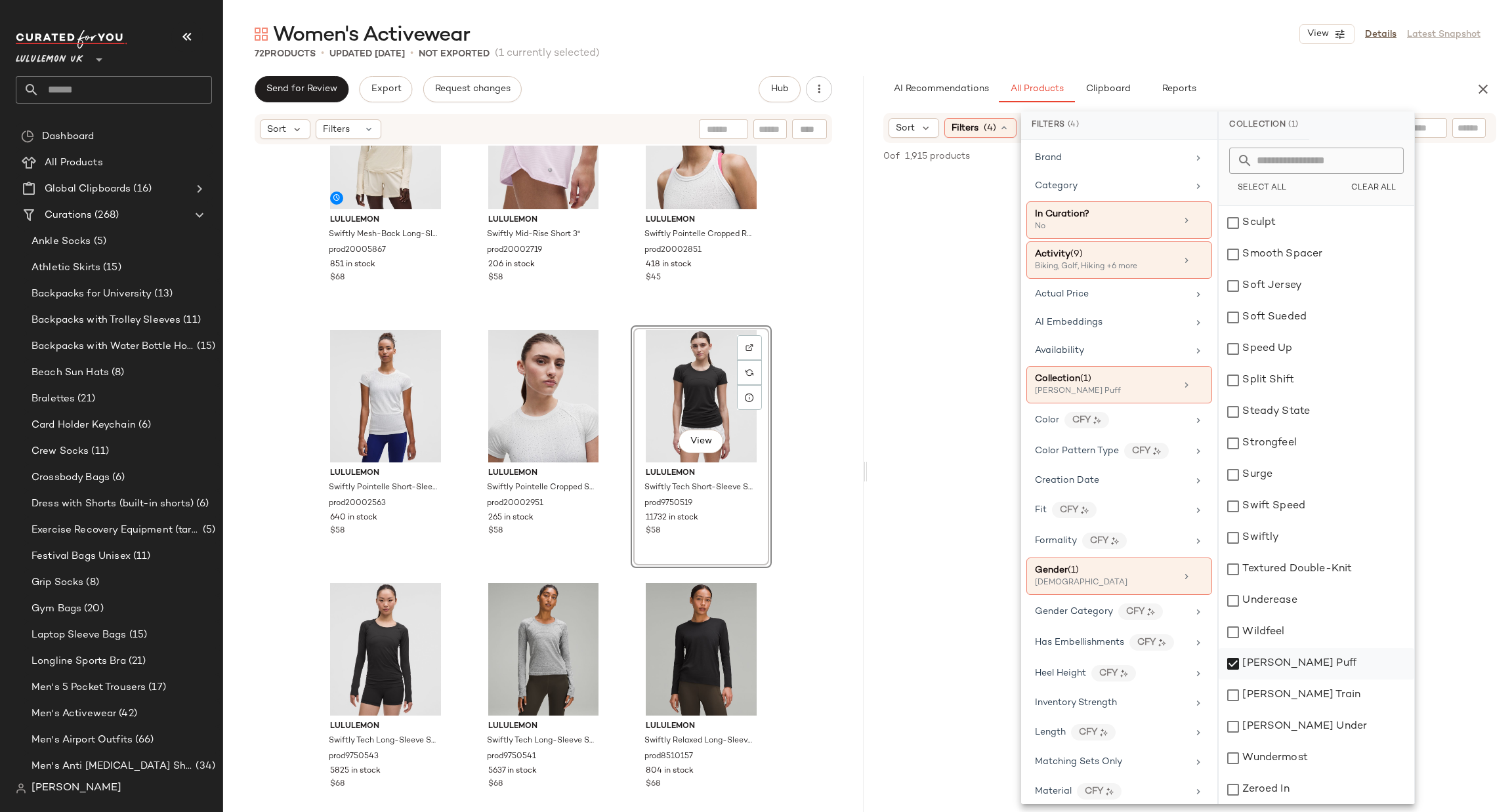
click at [1292, 658] on div "[PERSON_NAME] Puff" at bounding box center [1316, 664] width 195 height 32
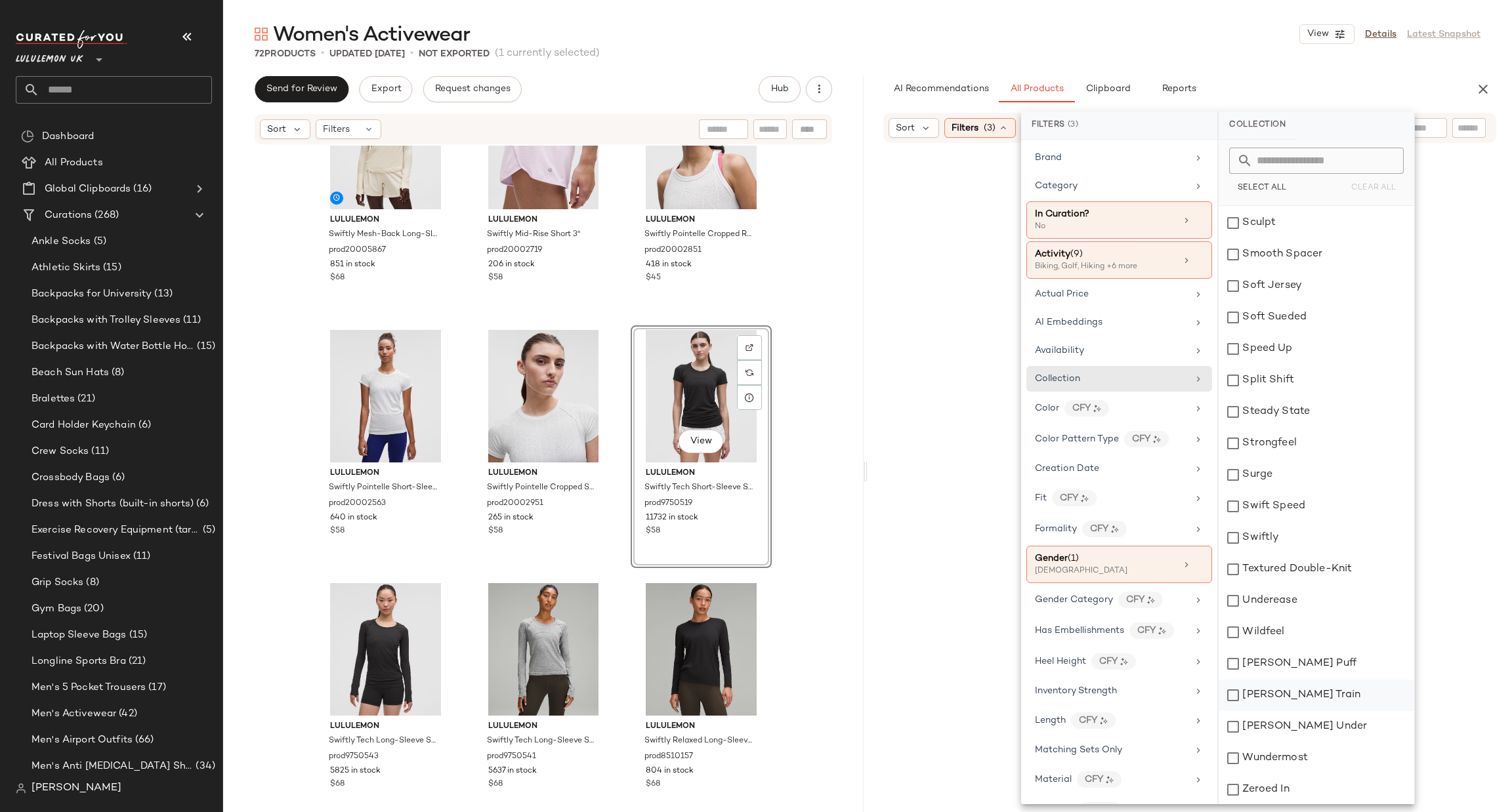
click at [1288, 701] on div "[PERSON_NAME] Train" at bounding box center [1316, 696] width 195 height 32
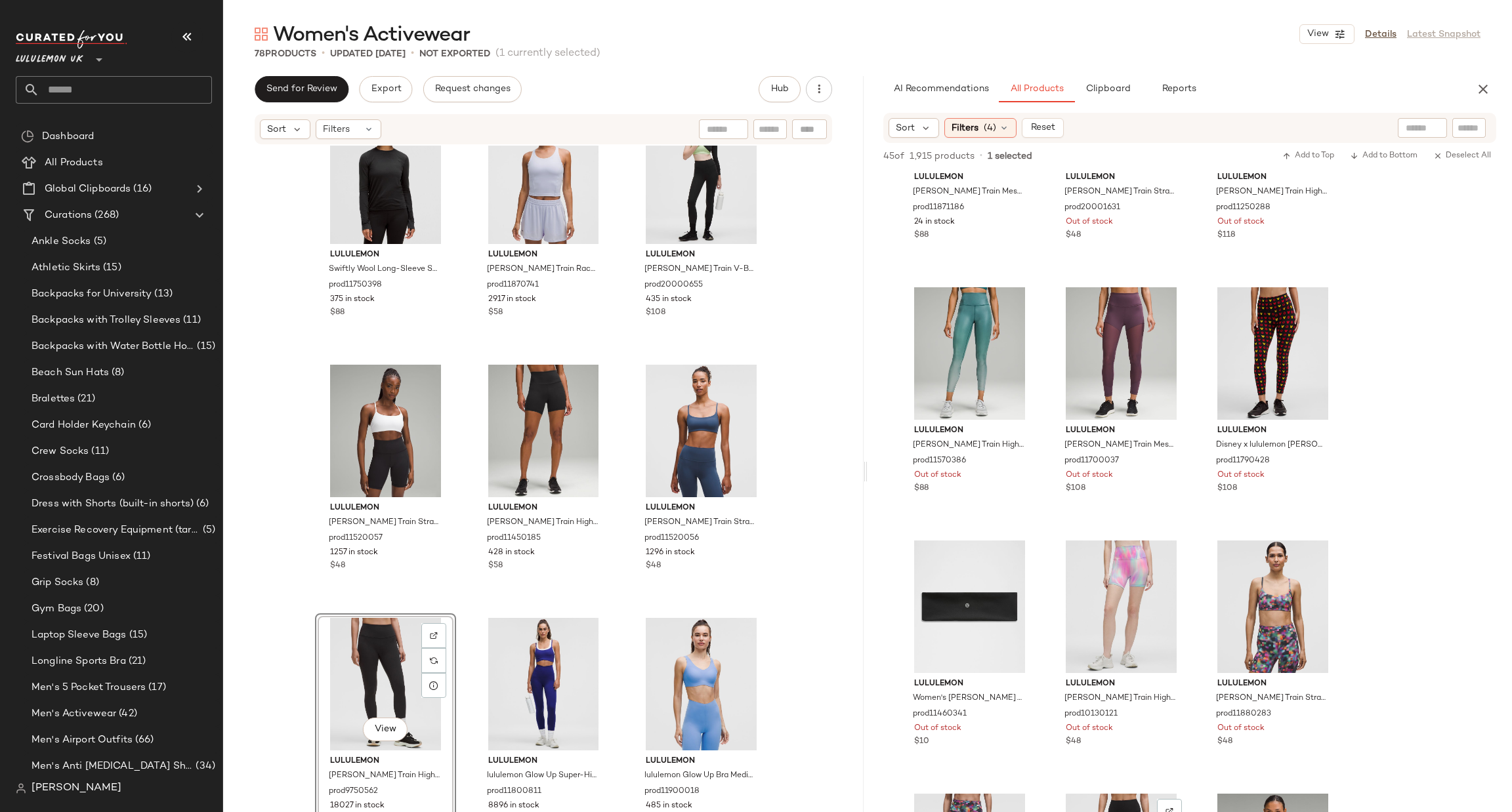
scroll to position [0, 0]
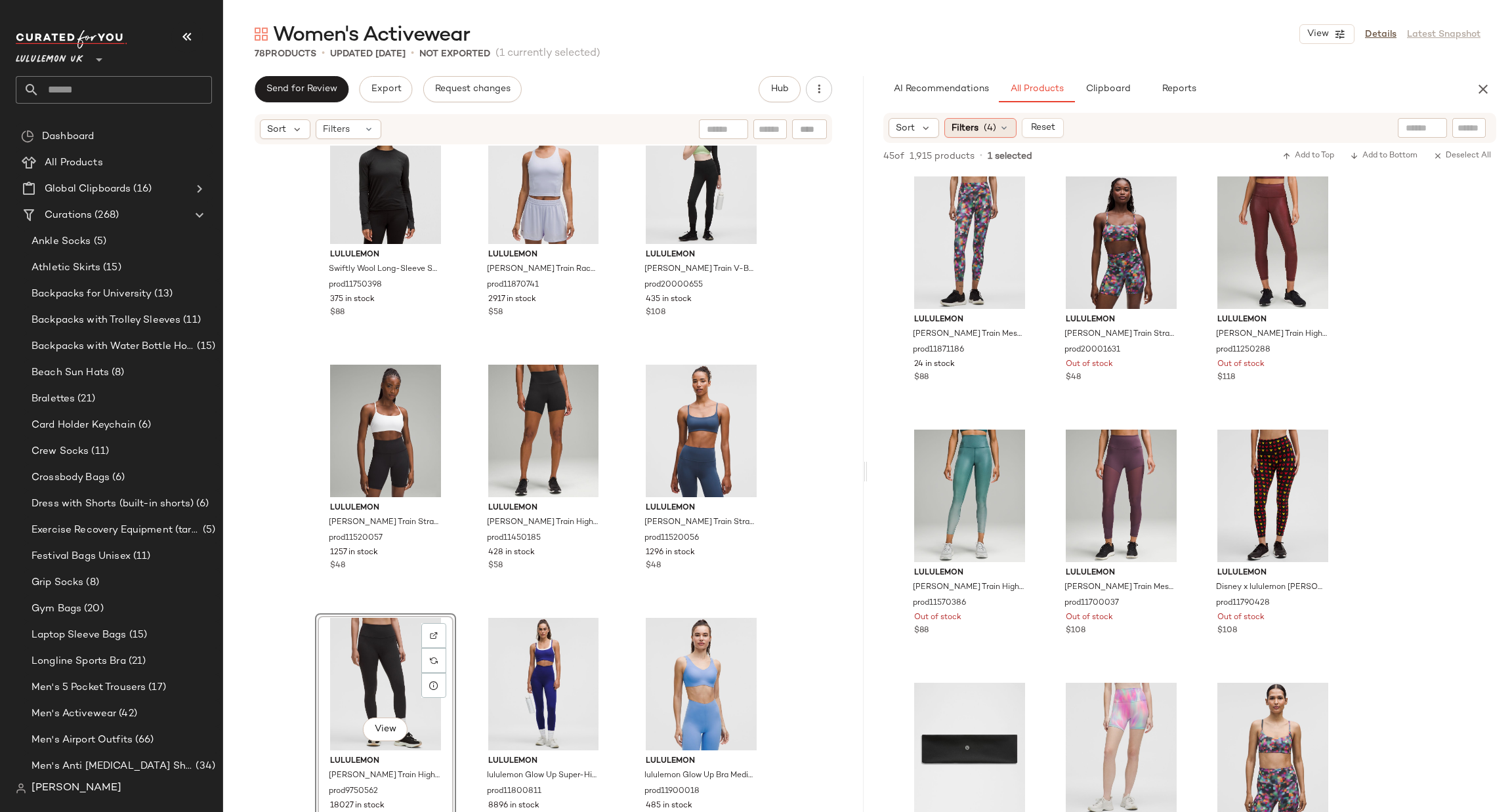
click at [972, 132] on span "Filters" at bounding box center [965, 128] width 27 height 14
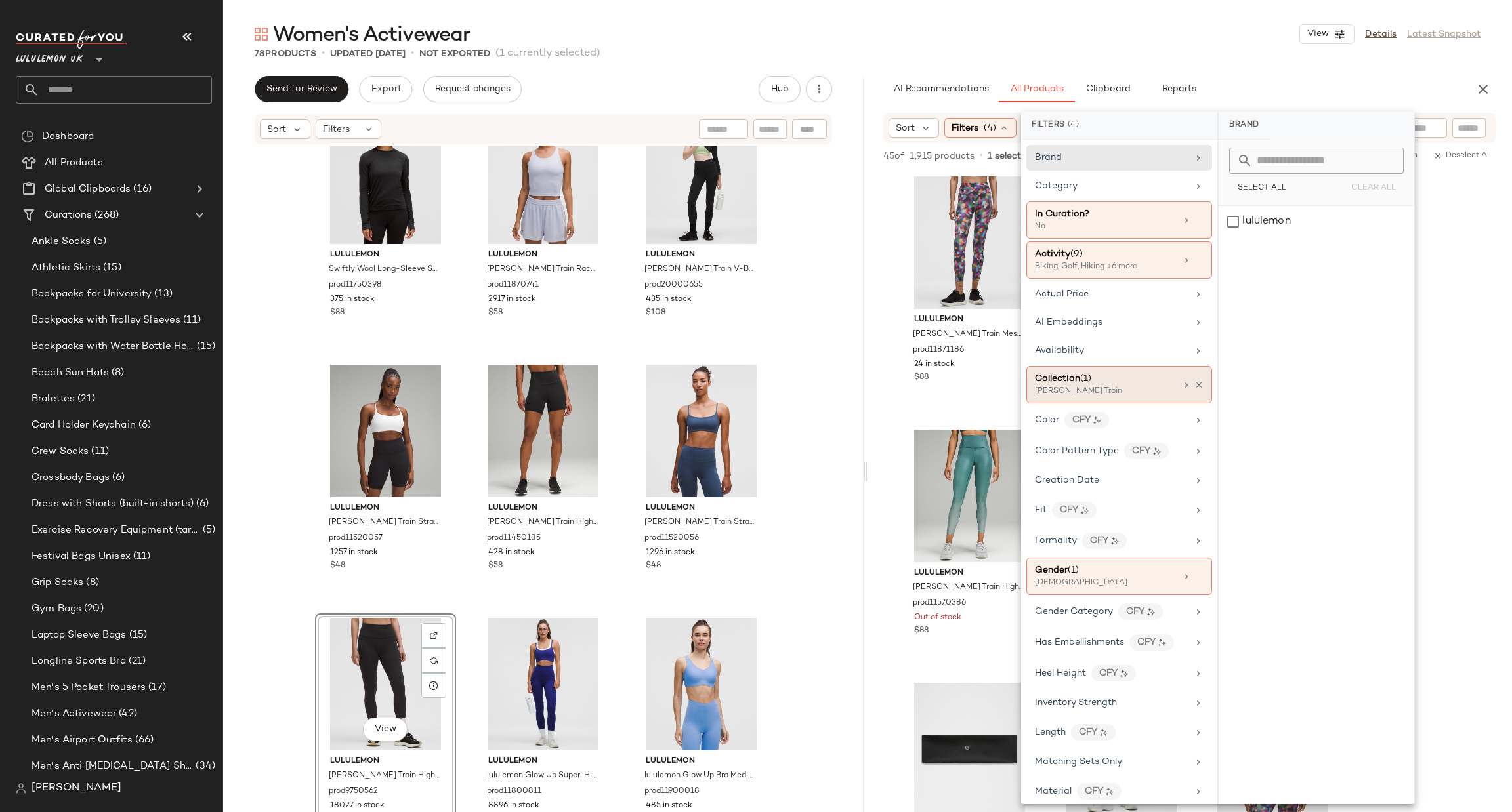
click at [1121, 383] on div "Collection (1)" at bounding box center [1105, 379] width 141 height 14
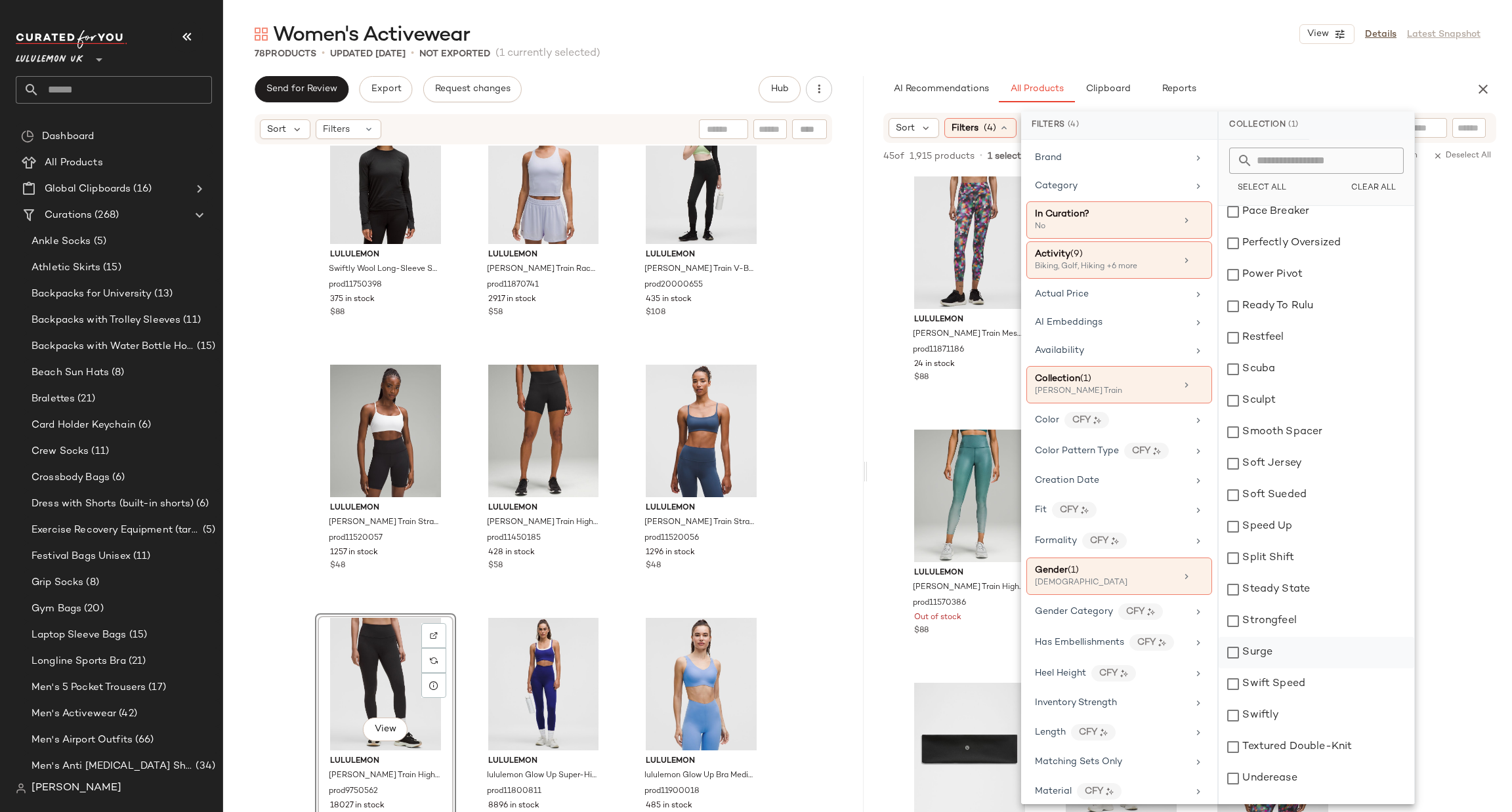
scroll to position [1605, 0]
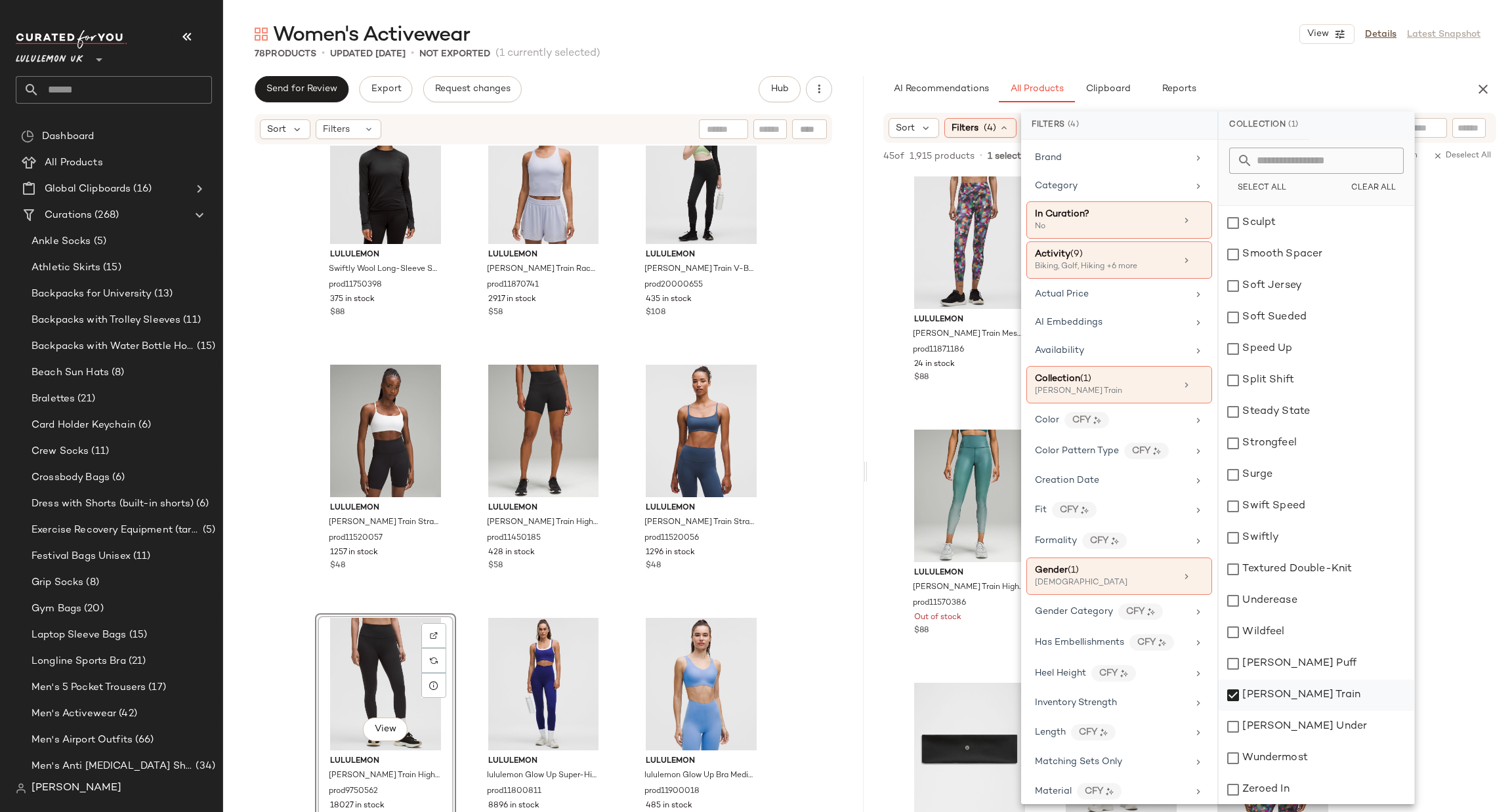
click at [1294, 696] on div "[PERSON_NAME] Train" at bounding box center [1316, 696] width 195 height 32
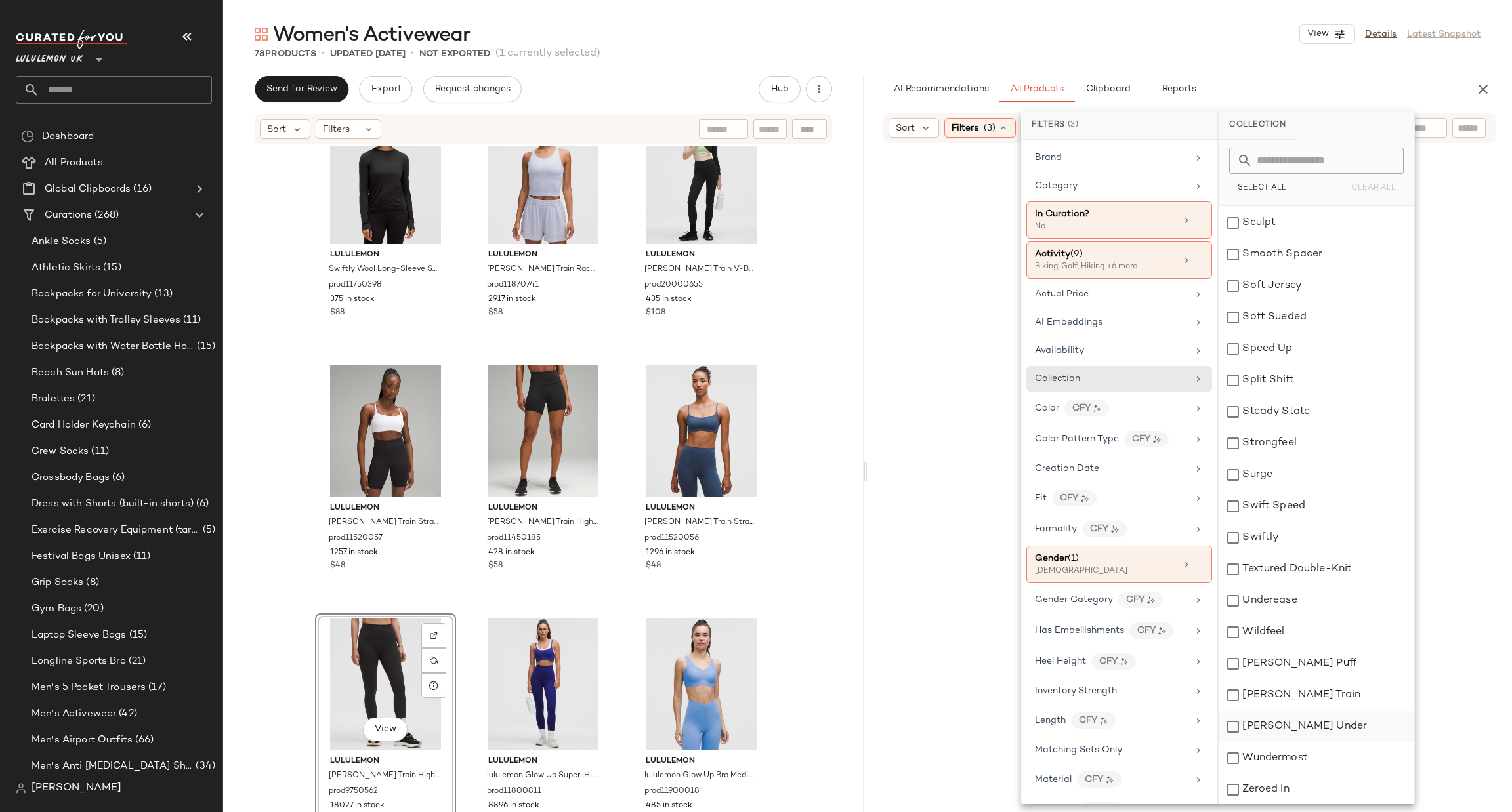
click at [1300, 715] on div "[PERSON_NAME] Under" at bounding box center [1316, 727] width 195 height 32
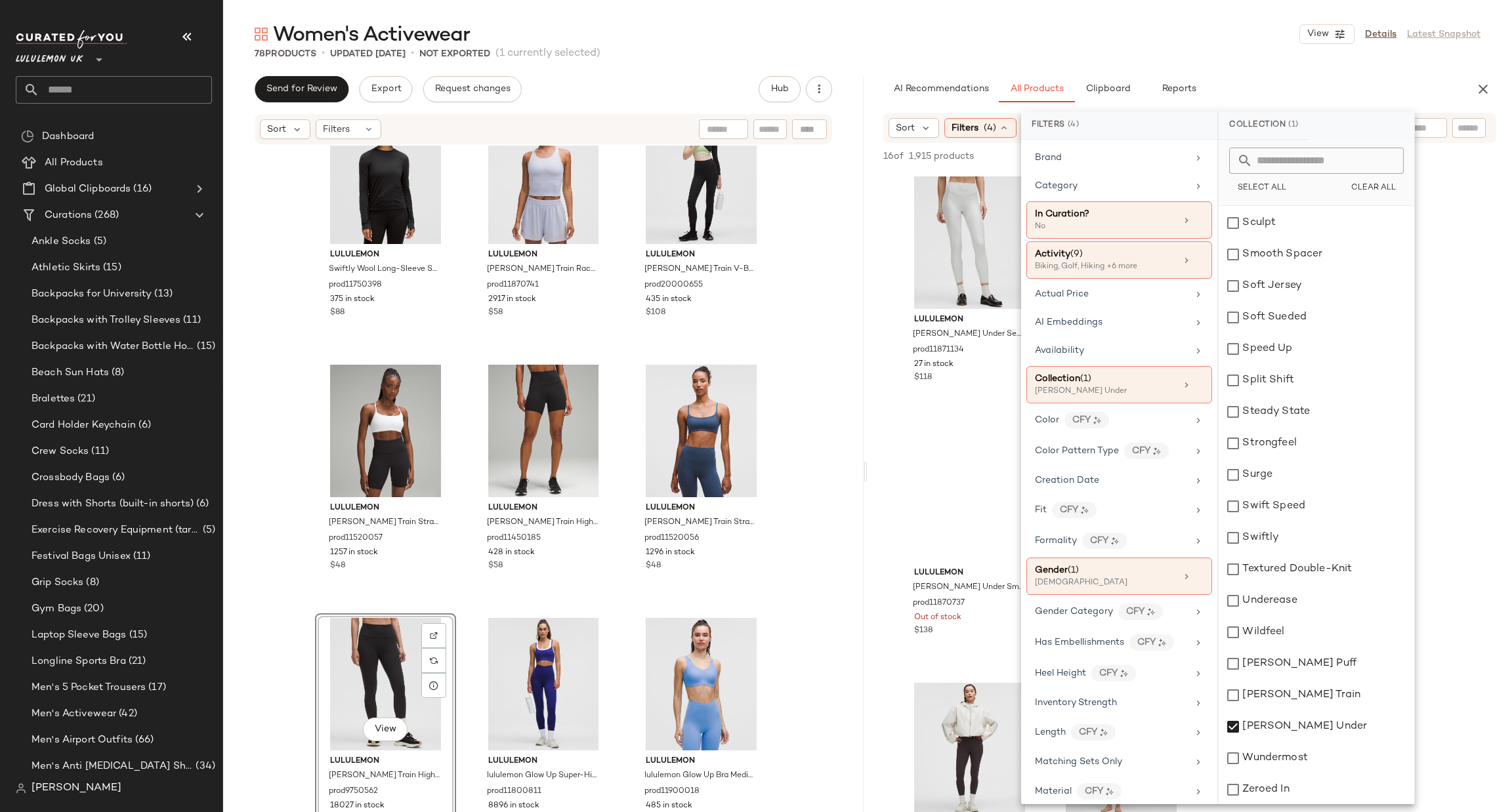
scroll to position [598, 0]
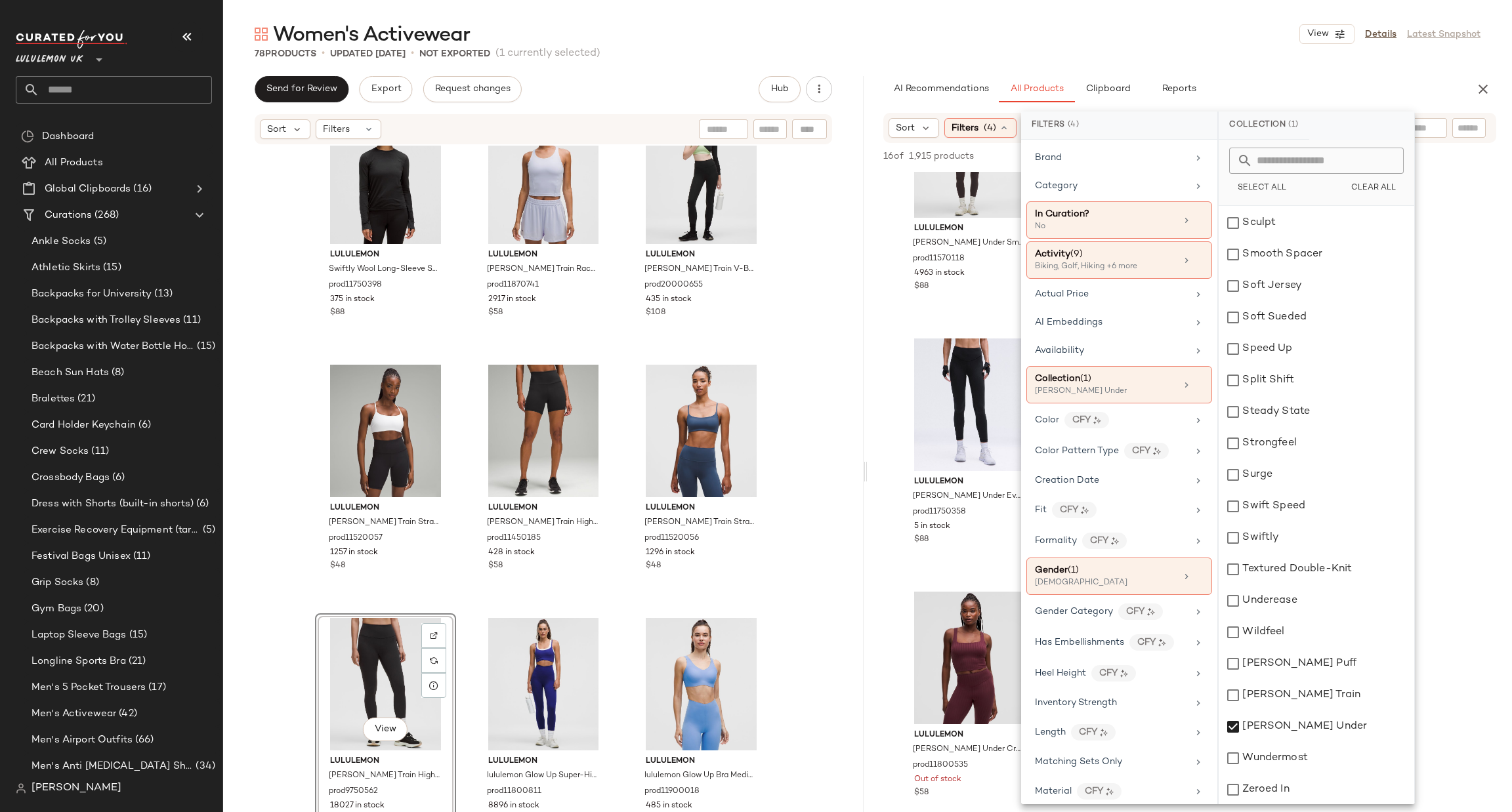
click at [1484, 502] on div "lululemon [PERSON_NAME] Under SenseKnit High-Rise Tight 25" prod11871134 27 in …" at bounding box center [1190, 329] width 645 height 1509
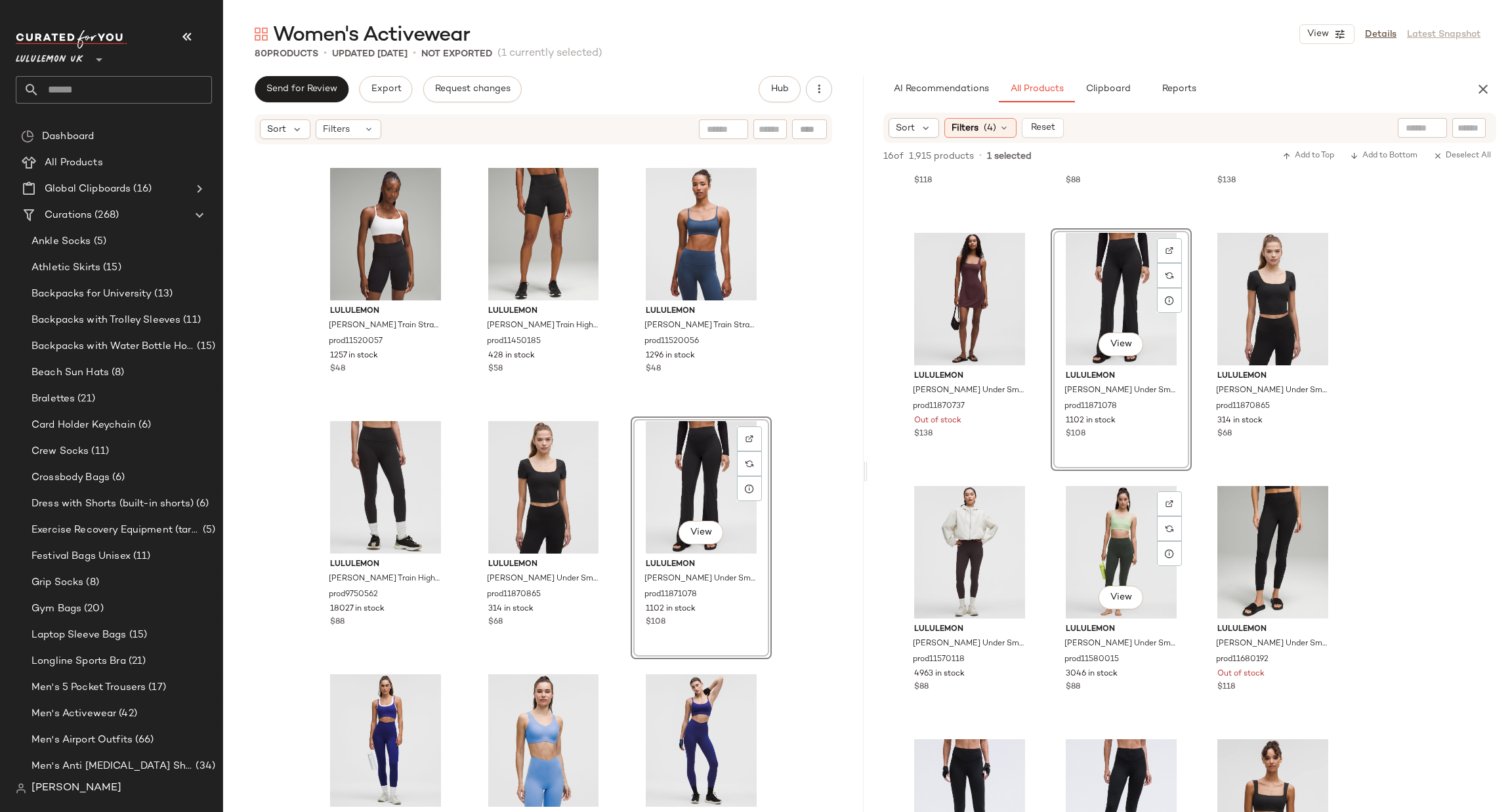
scroll to position [0, 0]
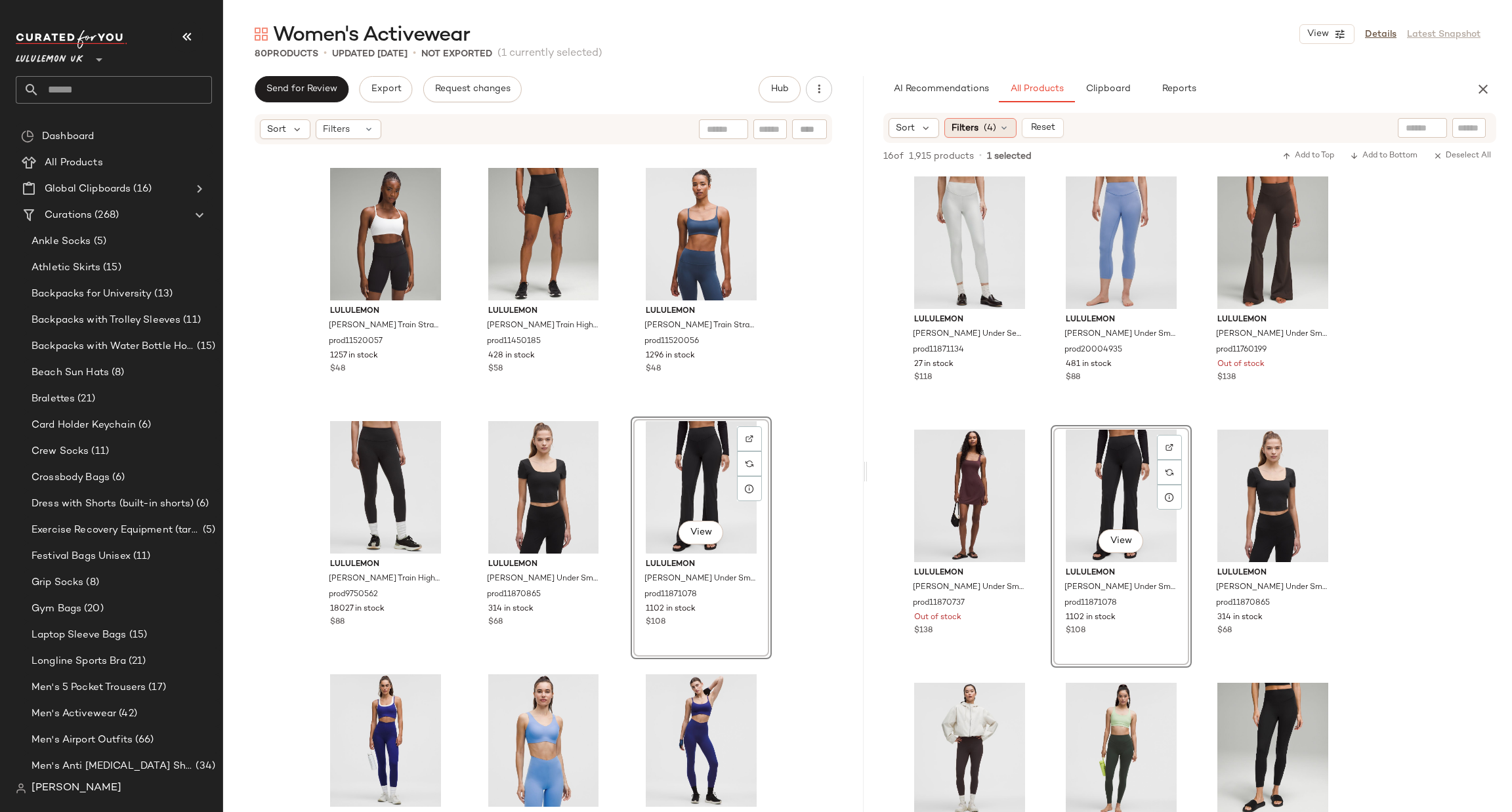
click at [979, 134] on div "Filters (4)" at bounding box center [980, 128] width 72 height 20
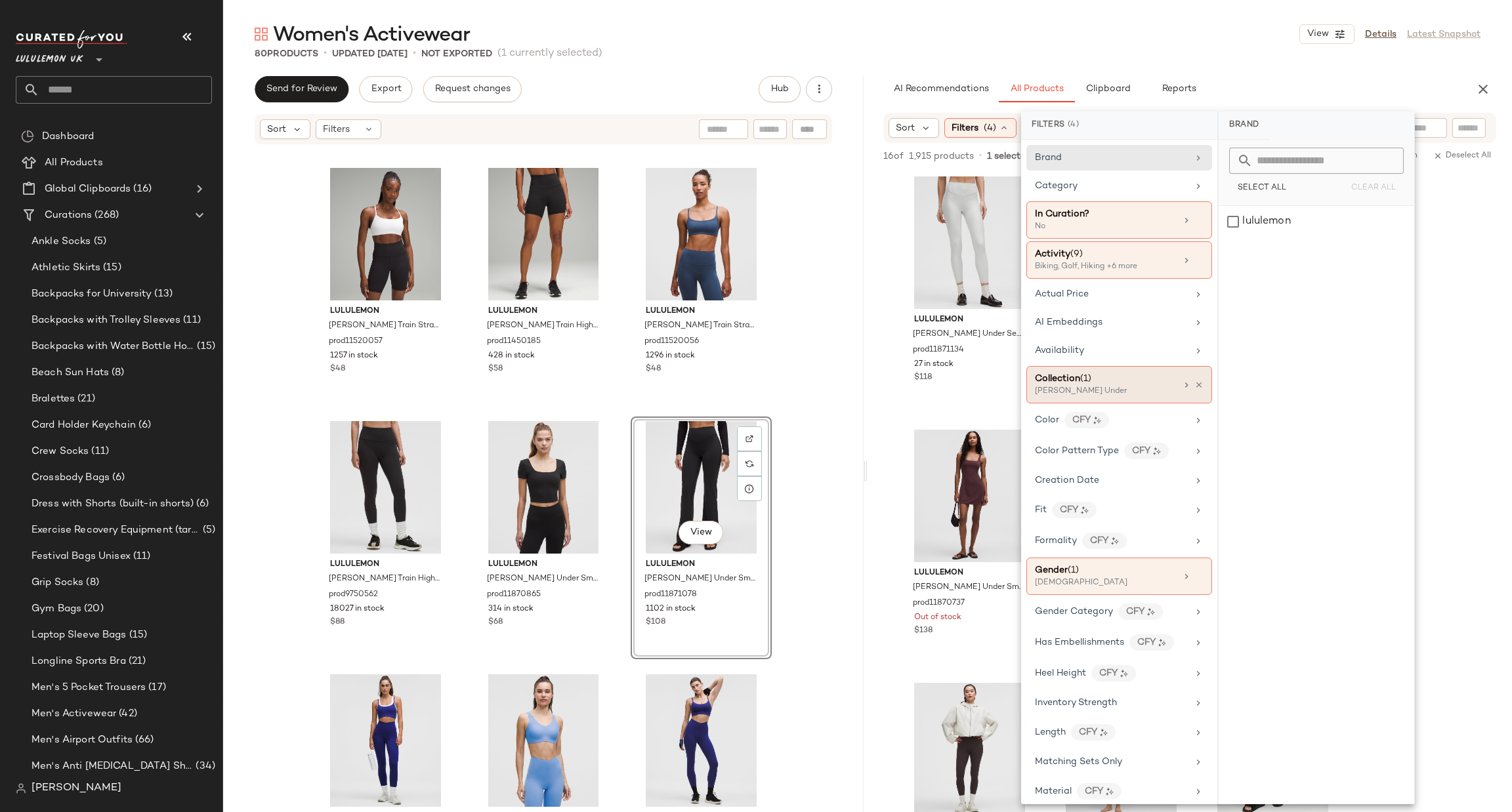
click at [1152, 373] on div "Collection (1) [PERSON_NAME] Under" at bounding box center [1119, 384] width 186 height 38
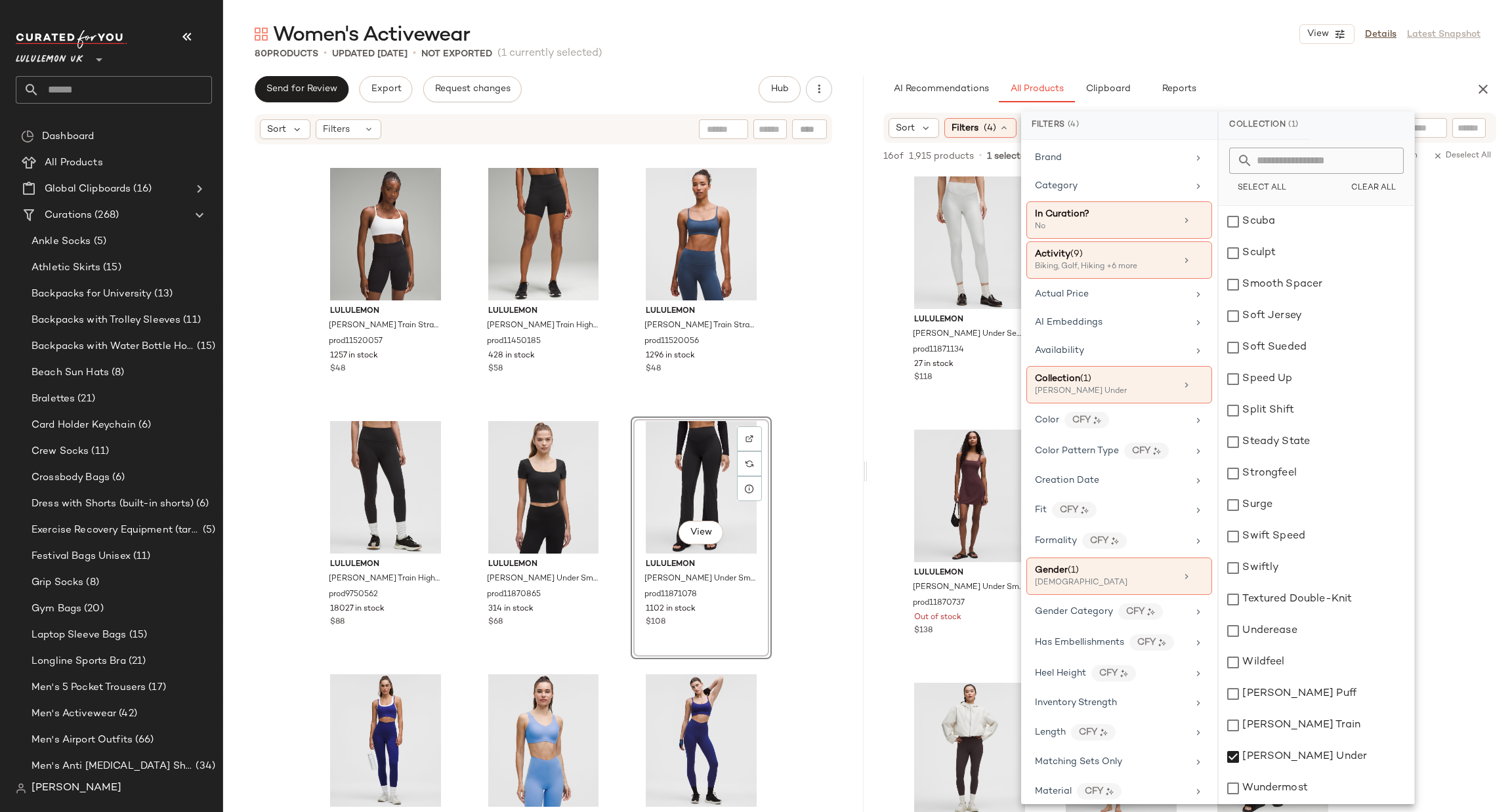
scroll to position [1605, 0]
click at [1303, 766] on div "Wundermost" at bounding box center [1316, 758] width 195 height 32
click at [1314, 725] on div "[PERSON_NAME] Under" at bounding box center [1316, 727] width 195 height 32
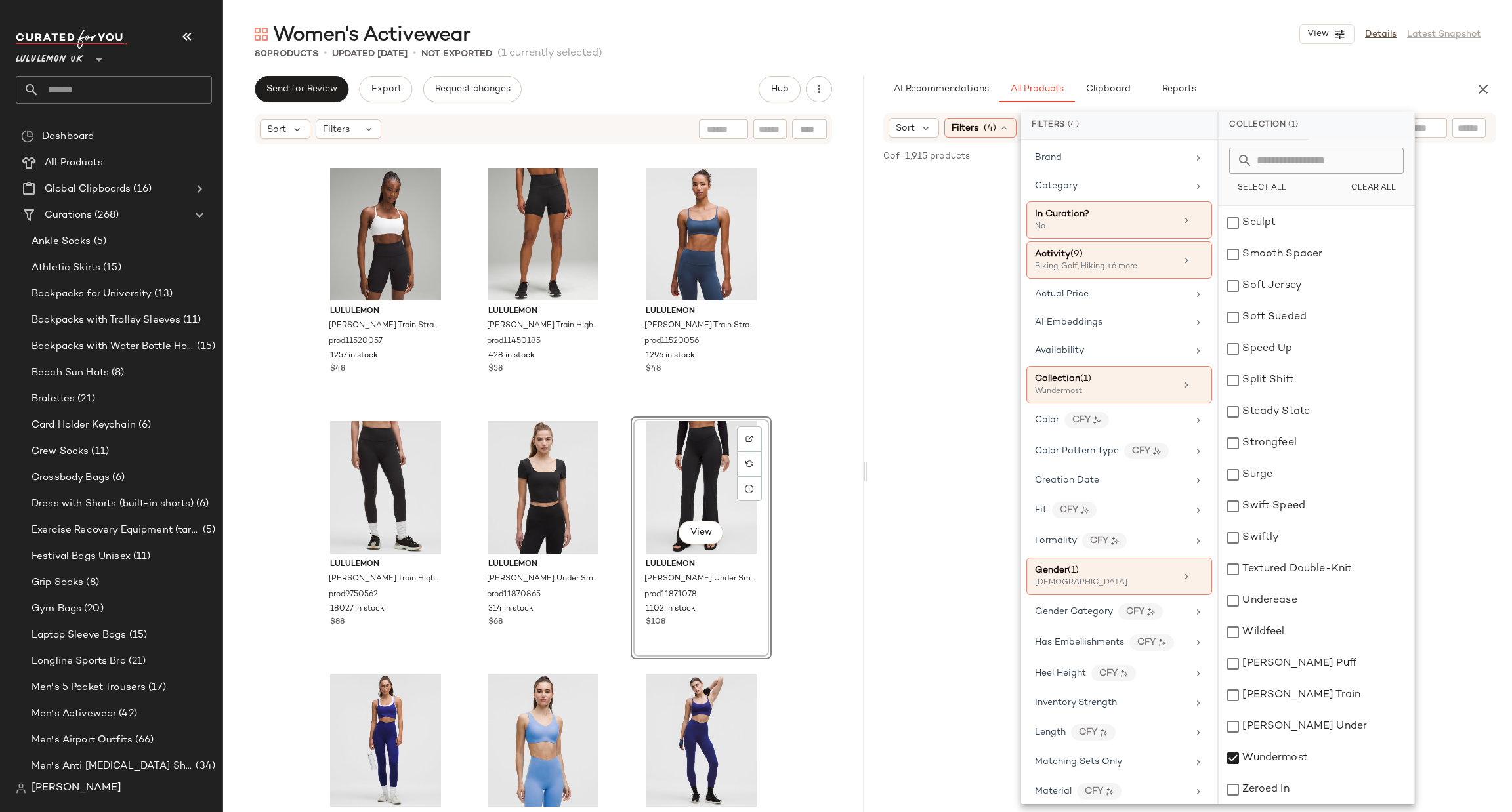
click at [1495, 533] on div "No Products Found No products match your current filters. Clear Filters" at bounding box center [1190, 514] width 645 height 684
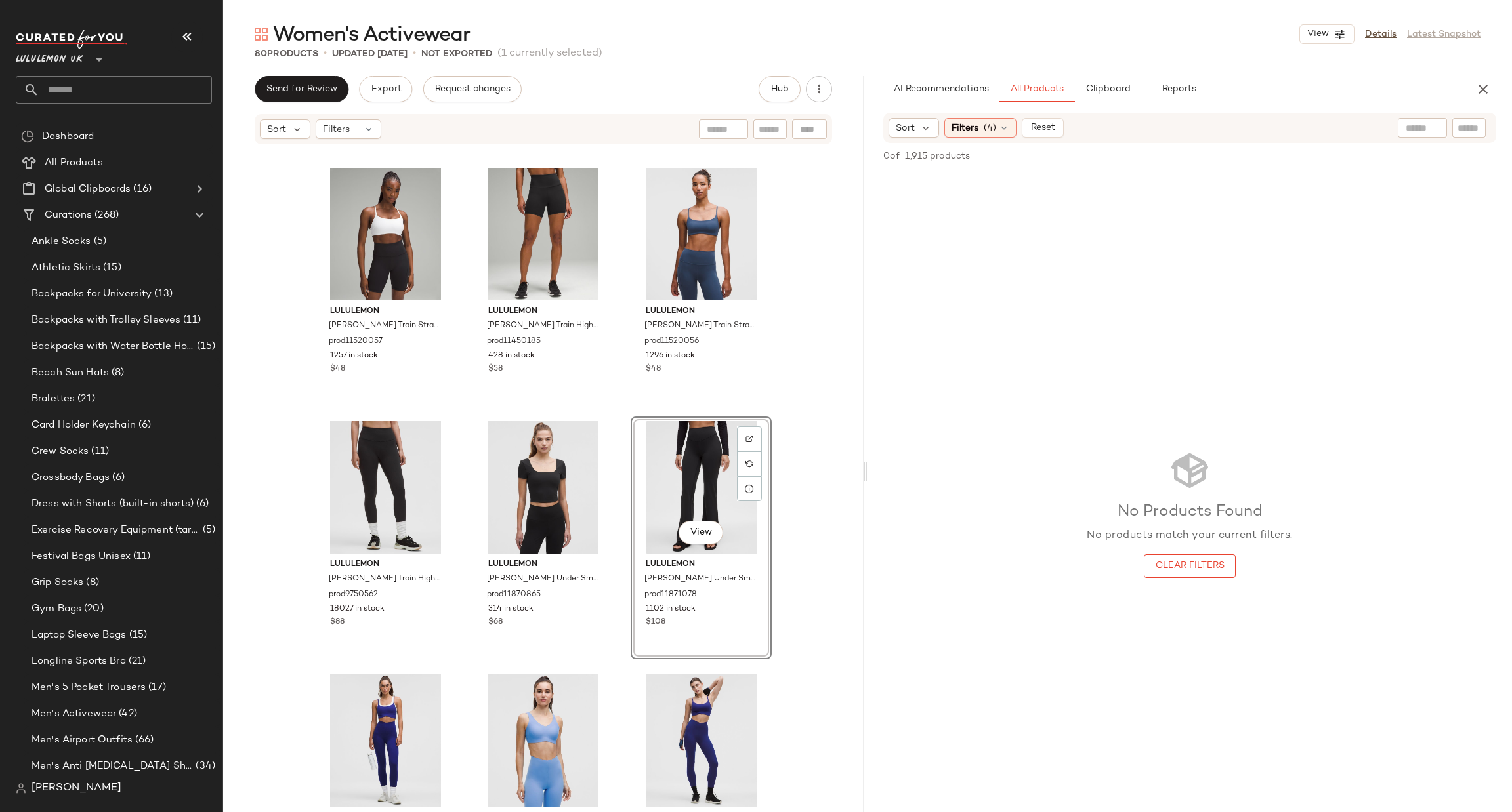
click at [962, 138] on div "Sort Filters (4) Reset" at bounding box center [1190, 128] width 613 height 30
click at [970, 122] on span "Filters" at bounding box center [965, 128] width 27 height 14
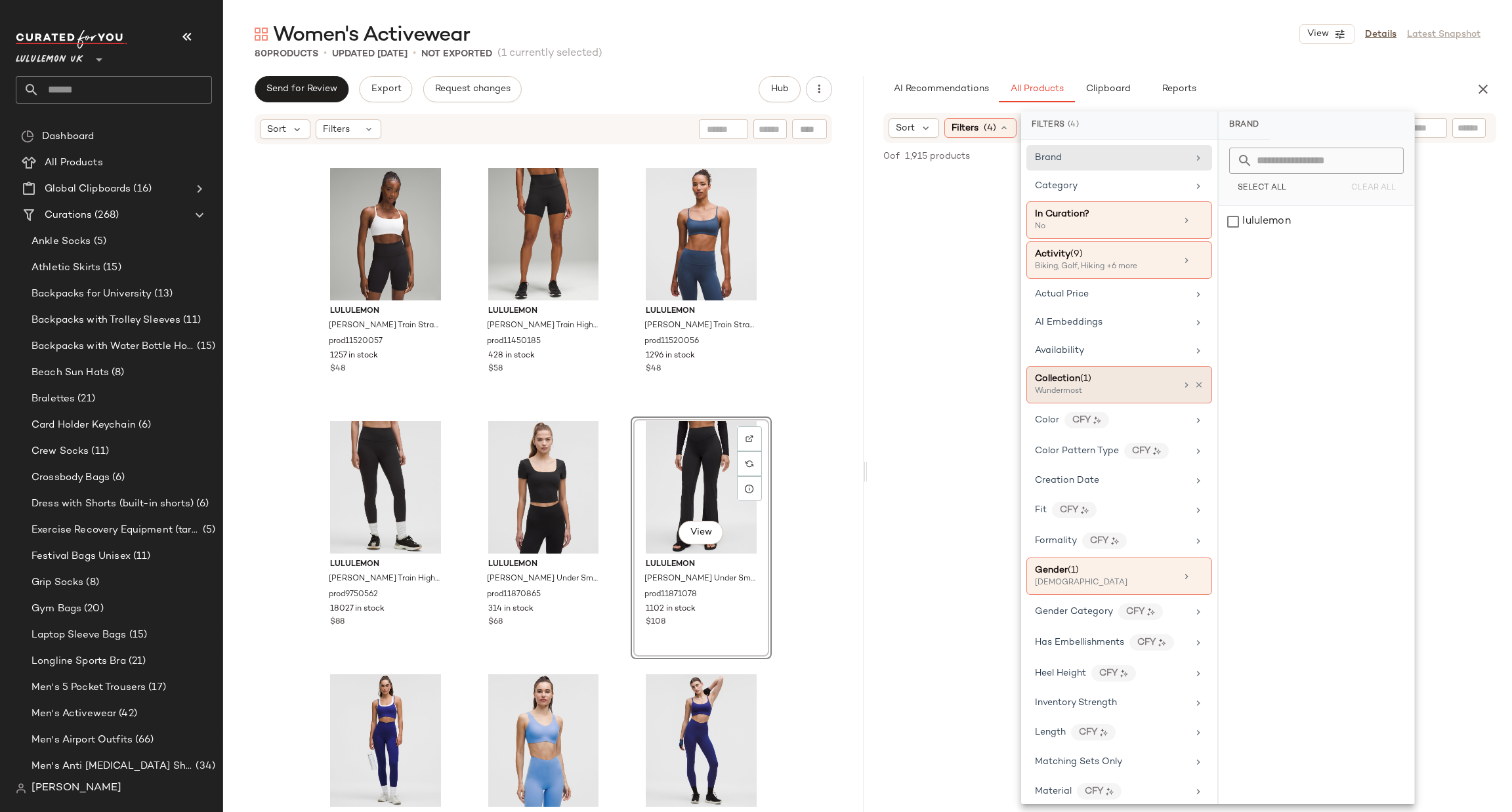
click at [1121, 379] on div "Collection (1)" at bounding box center [1105, 379] width 141 height 14
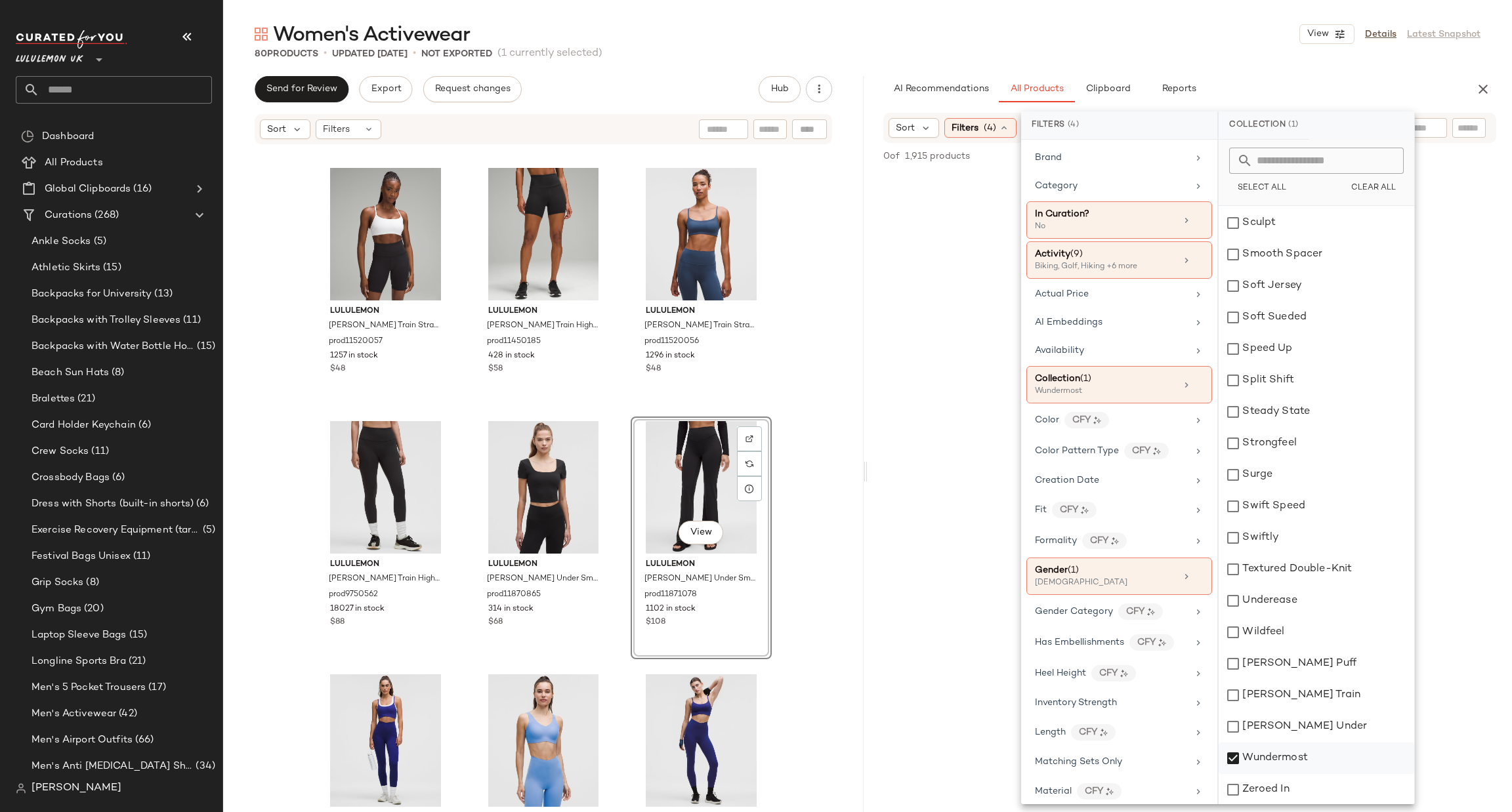
click at [1286, 754] on div "Wundermost" at bounding box center [1316, 758] width 195 height 32
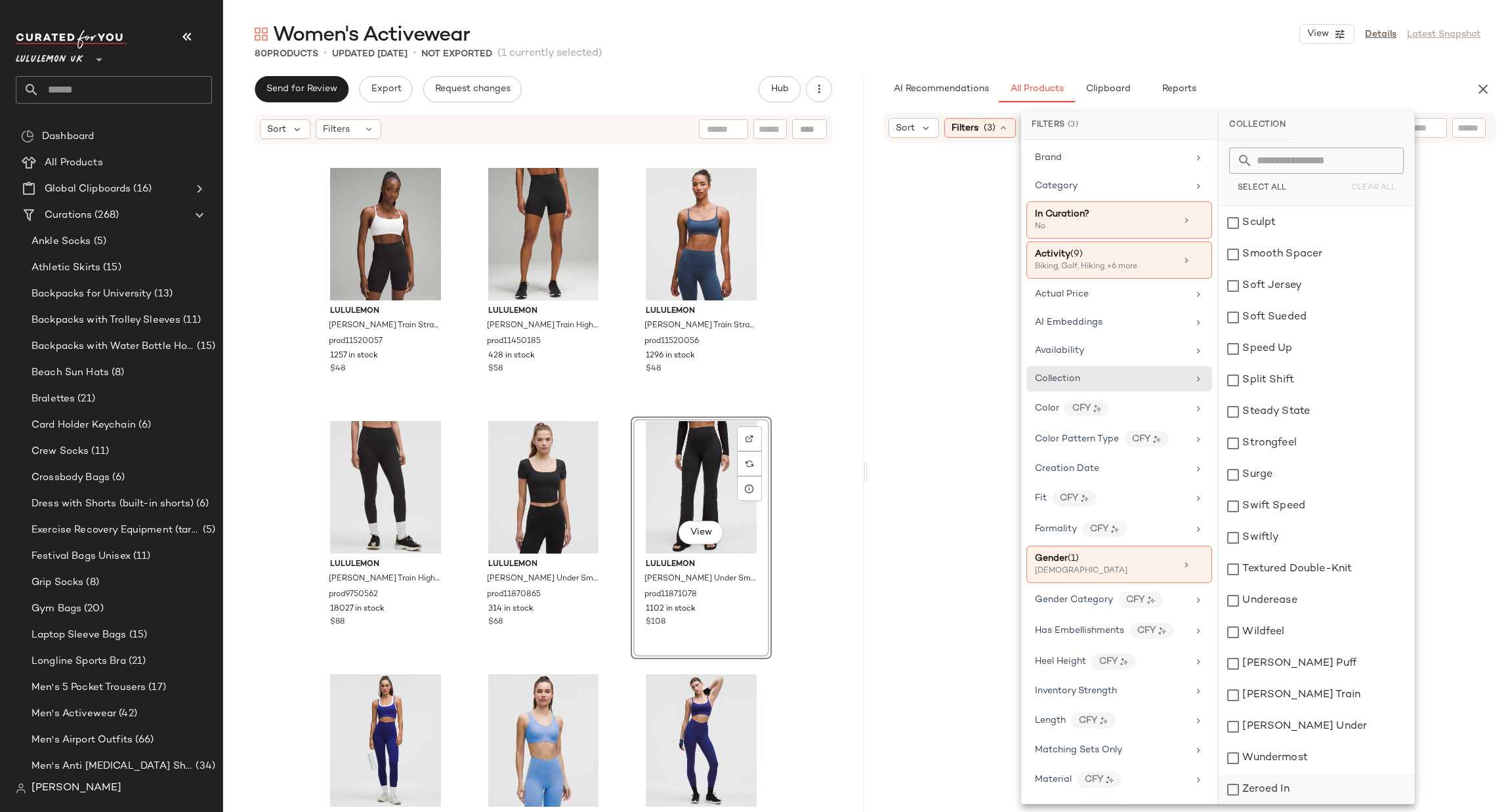
click at [1280, 776] on div "Zeroed In" at bounding box center [1316, 790] width 195 height 32
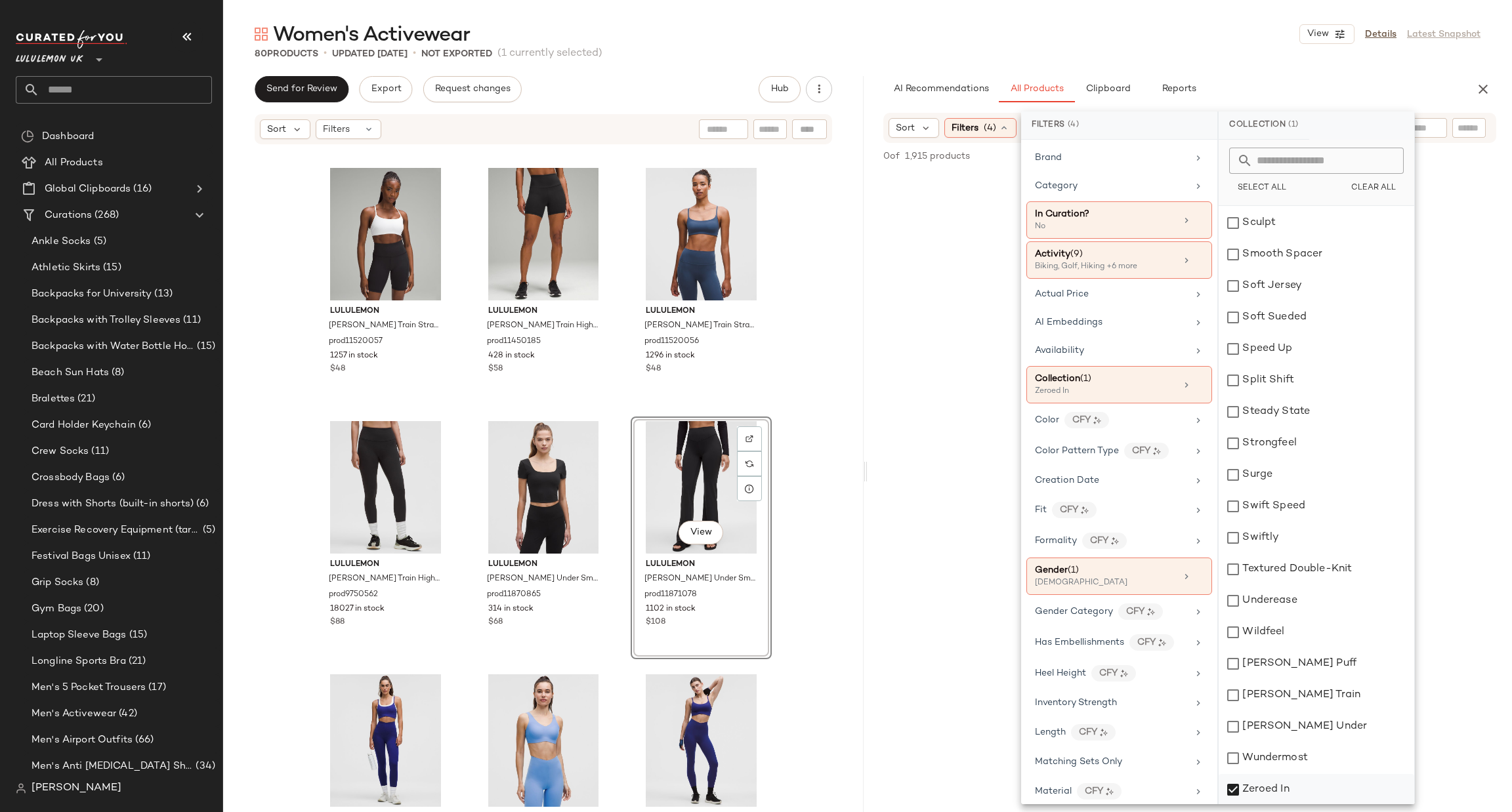
click at [1268, 780] on div "Zeroed In" at bounding box center [1316, 790] width 195 height 32
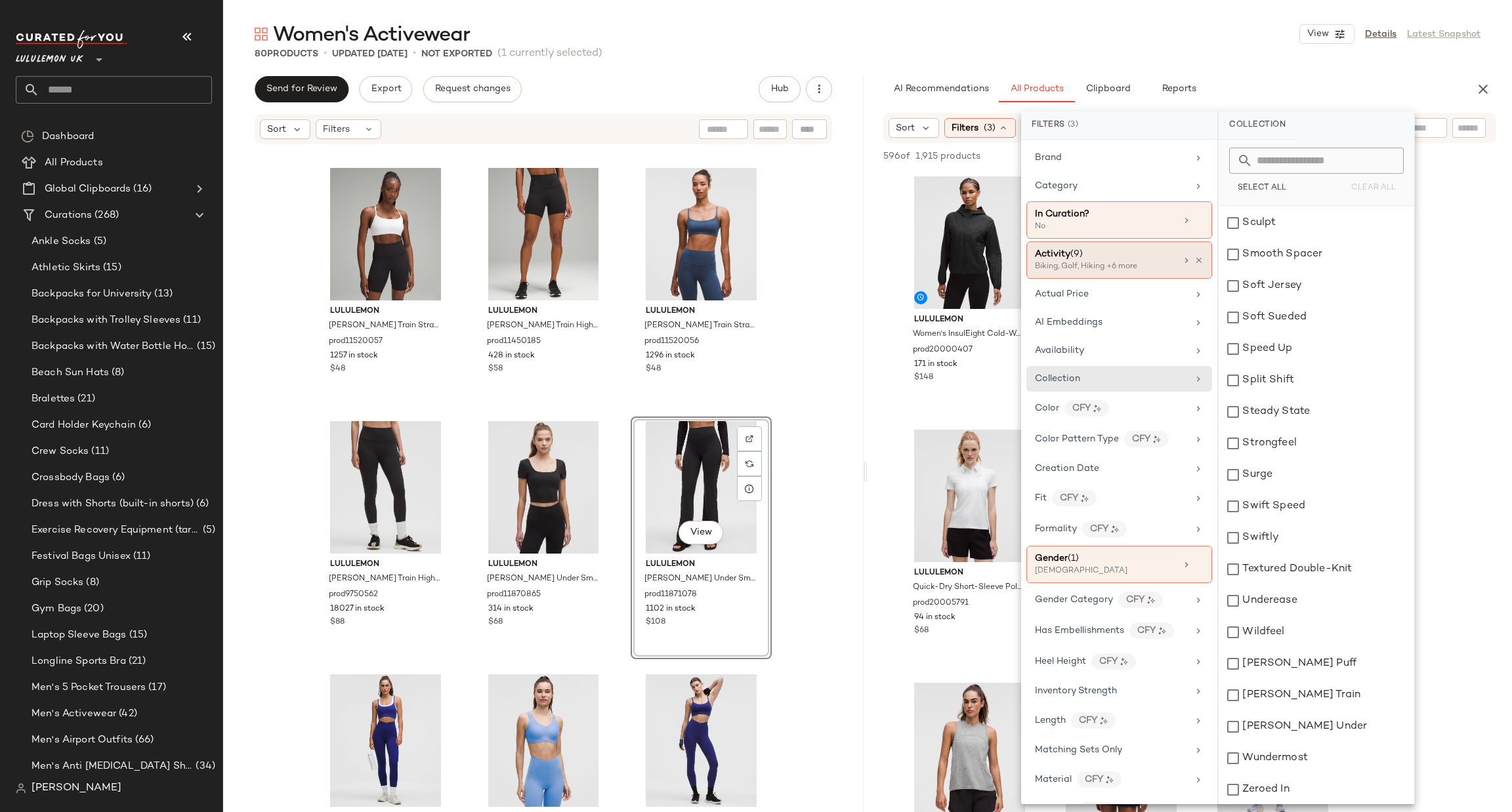
click at [1105, 266] on div "Biking, Golf, Hiking +6 more" at bounding box center [1100, 267] width 131 height 12
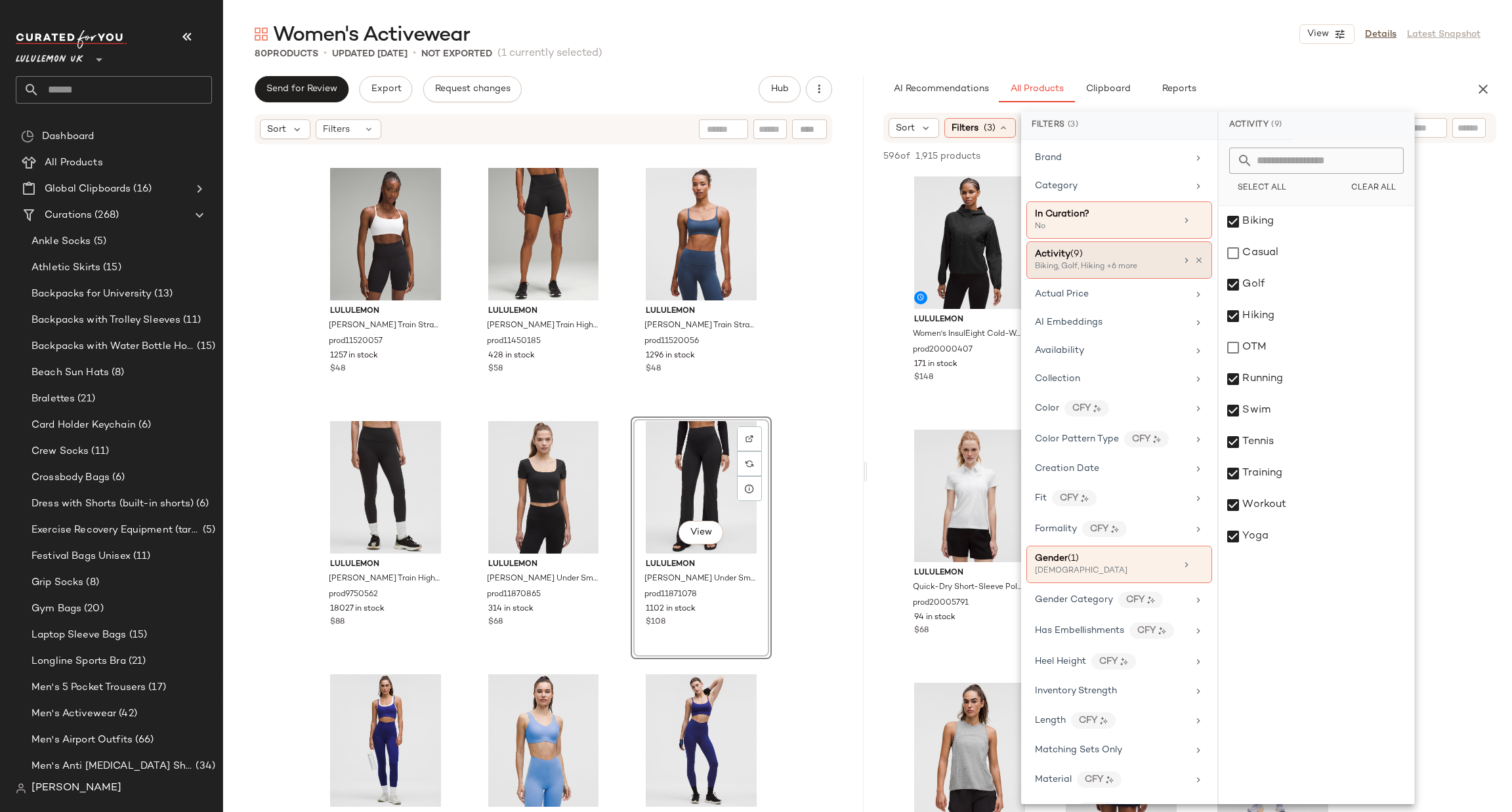
scroll to position [0, 0]
click at [1360, 185] on span "Clear All" at bounding box center [1373, 189] width 45 height 9
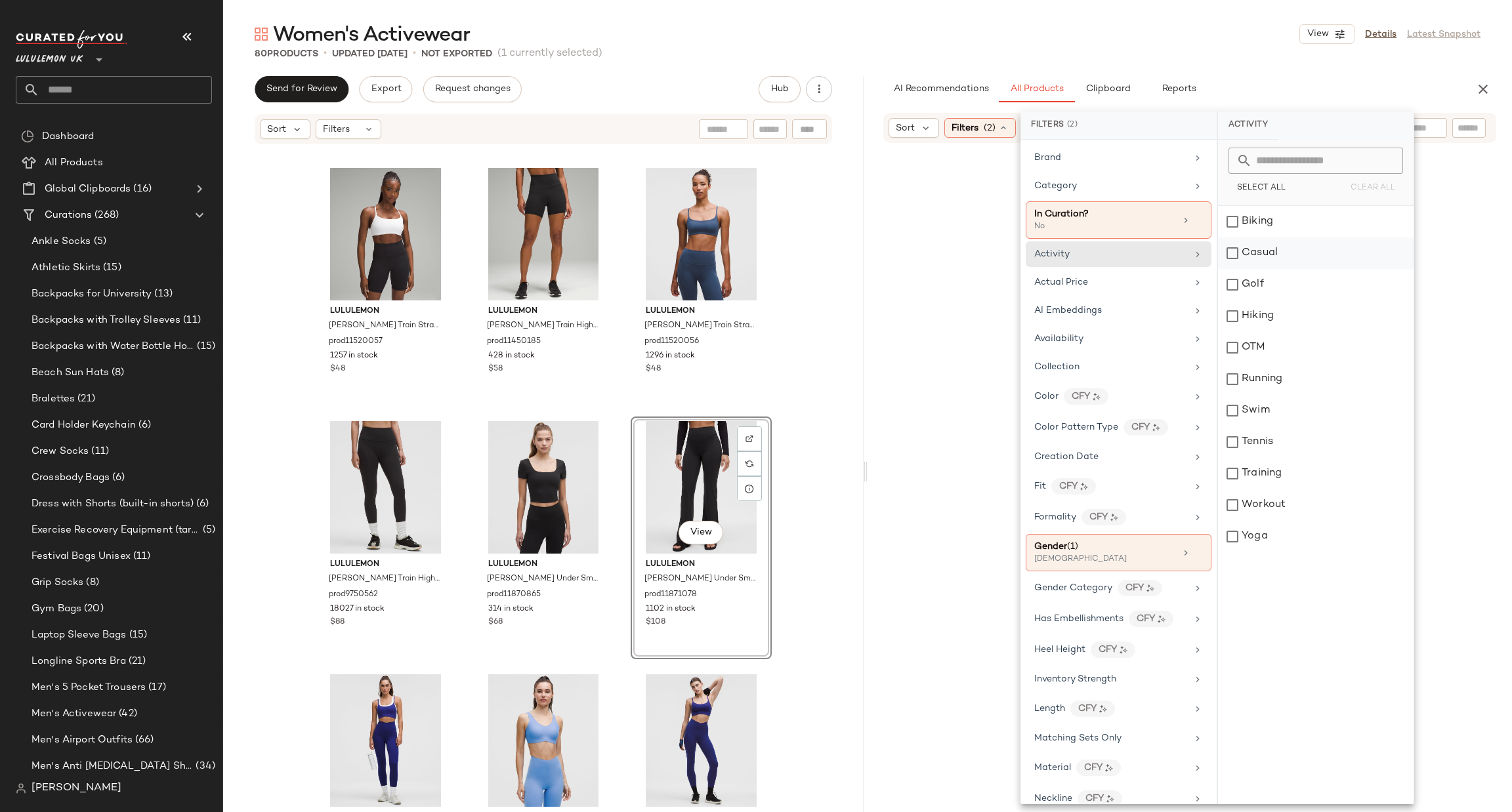
click at [1286, 244] on div "Casual" at bounding box center [1315, 253] width 195 height 32
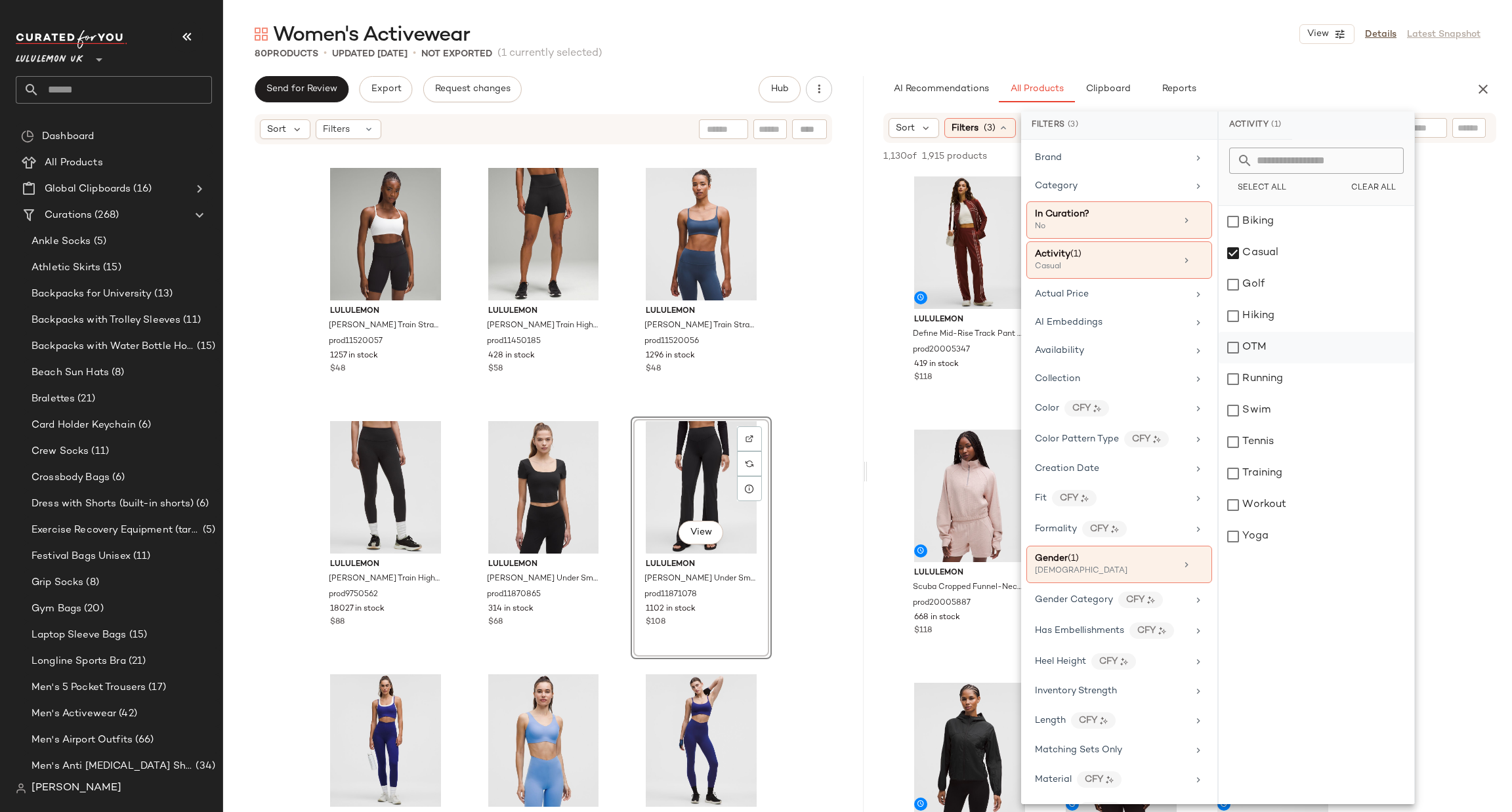
click at [1270, 338] on div "OTM" at bounding box center [1316, 348] width 195 height 32
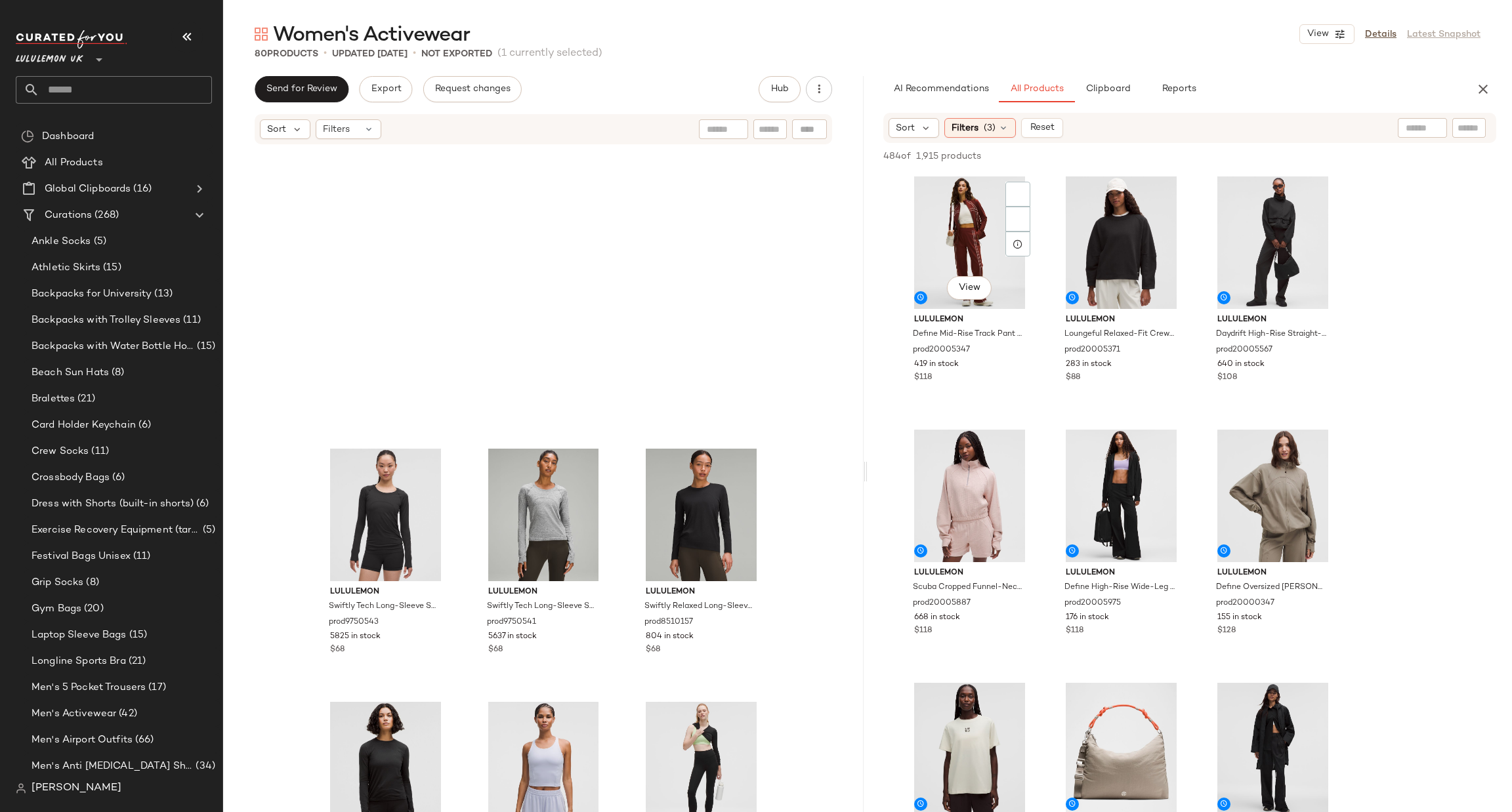
scroll to position [2331, 0]
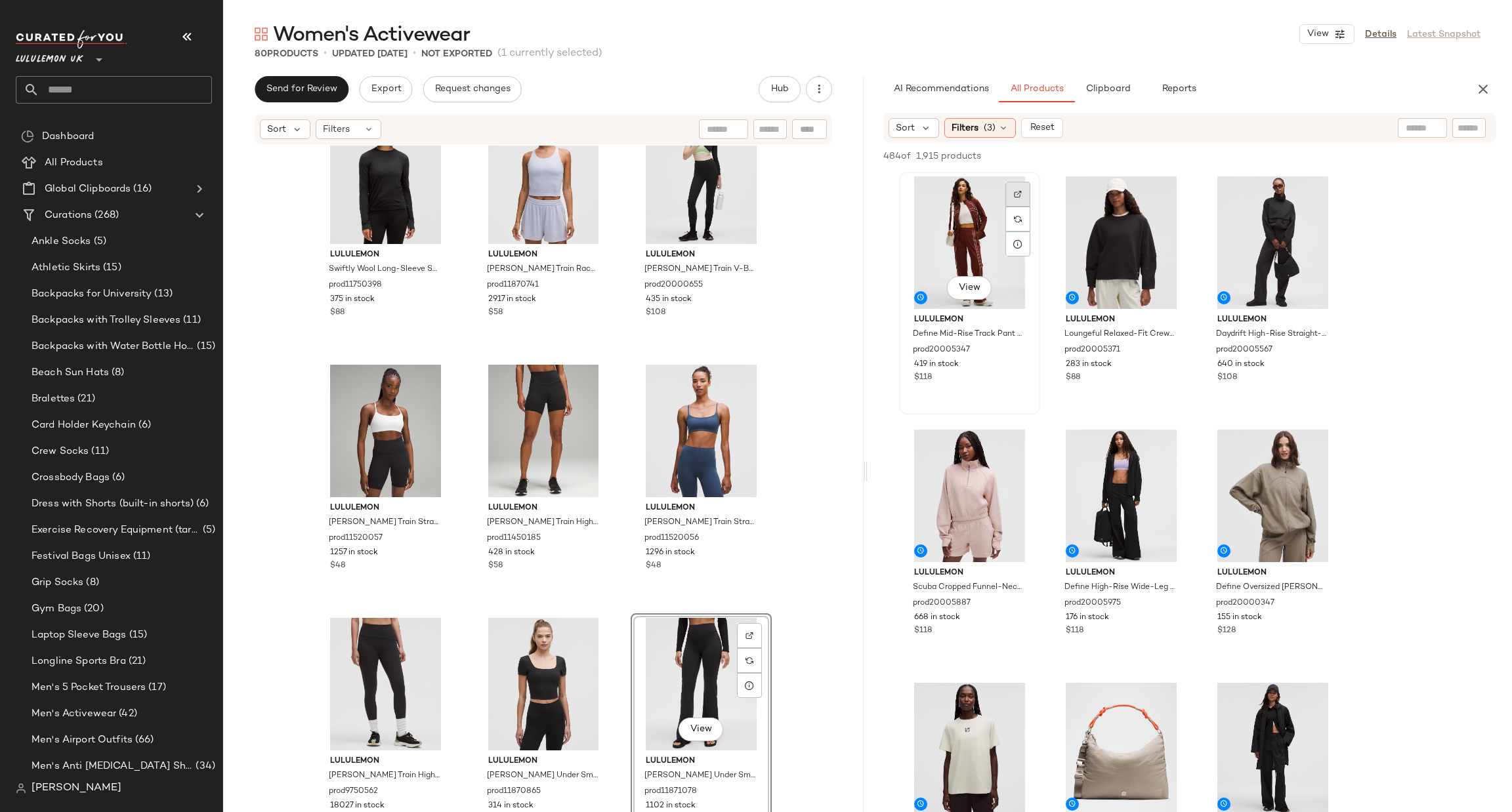
click at [1014, 199] on div at bounding box center [1018, 195] width 25 height 25
click at [1018, 443] on div at bounding box center [1018, 447] width 25 height 25
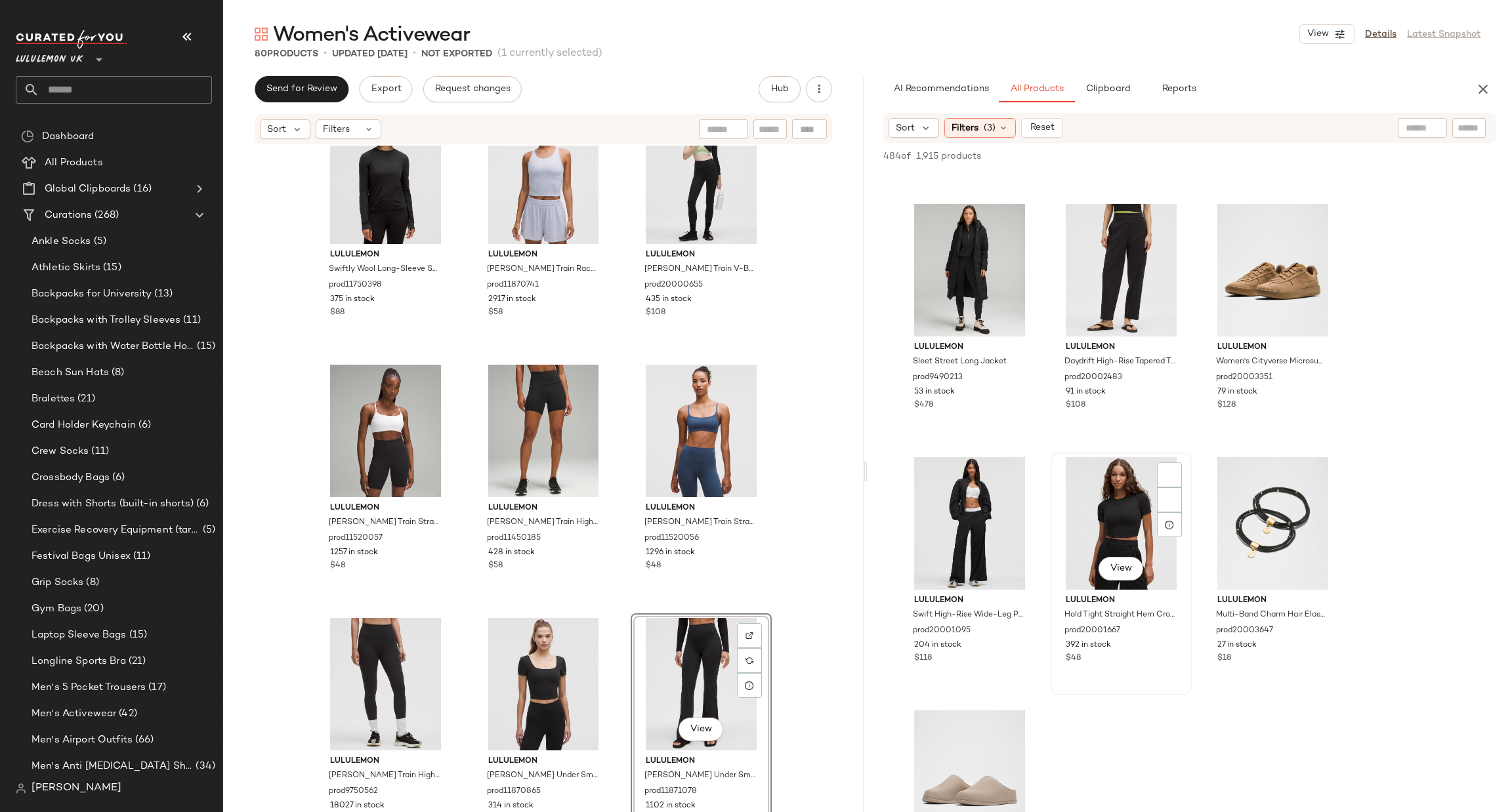
scroll to position [1771, 0]
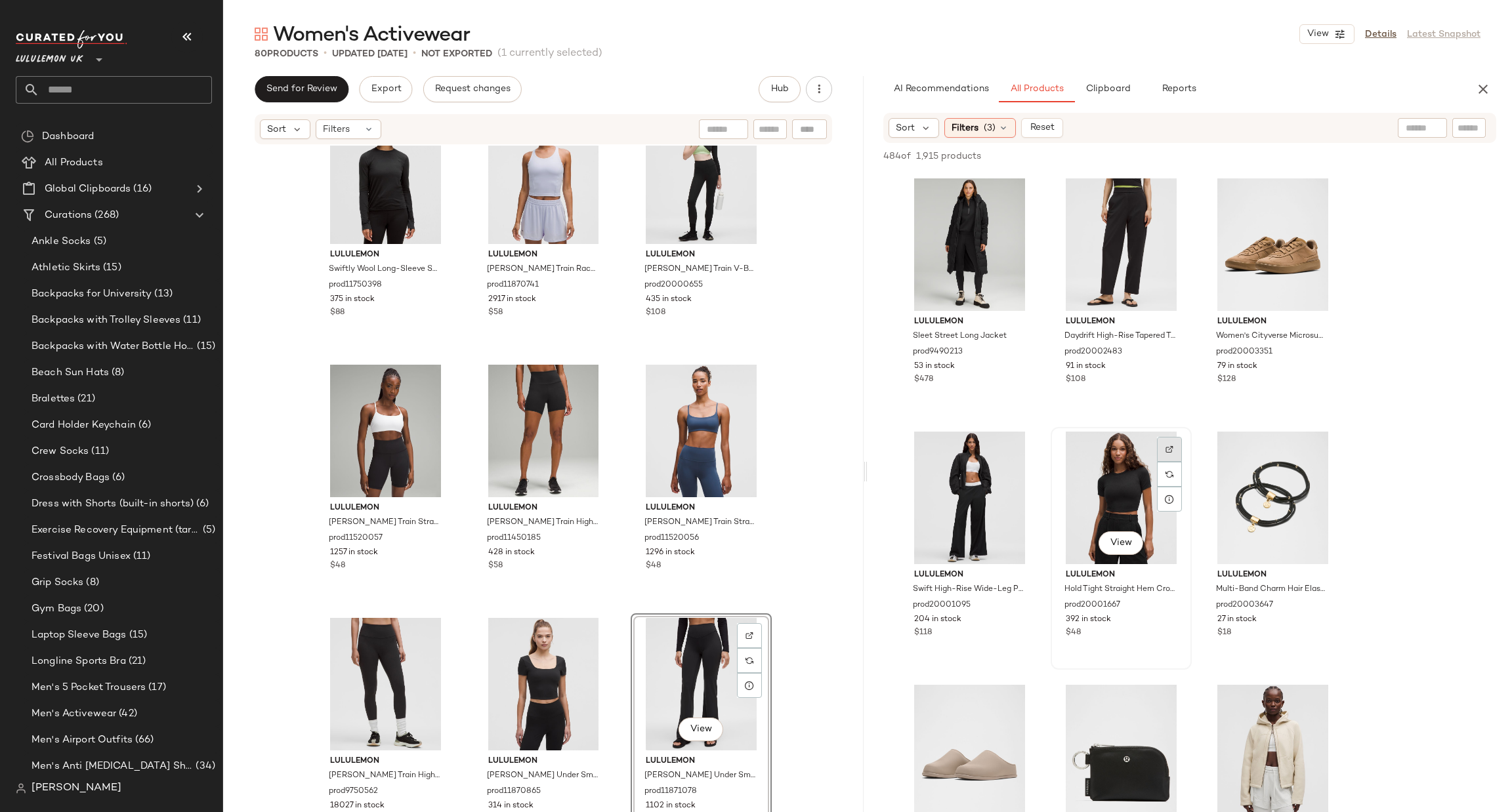
click at [1168, 446] on img at bounding box center [1170, 449] width 8 height 8
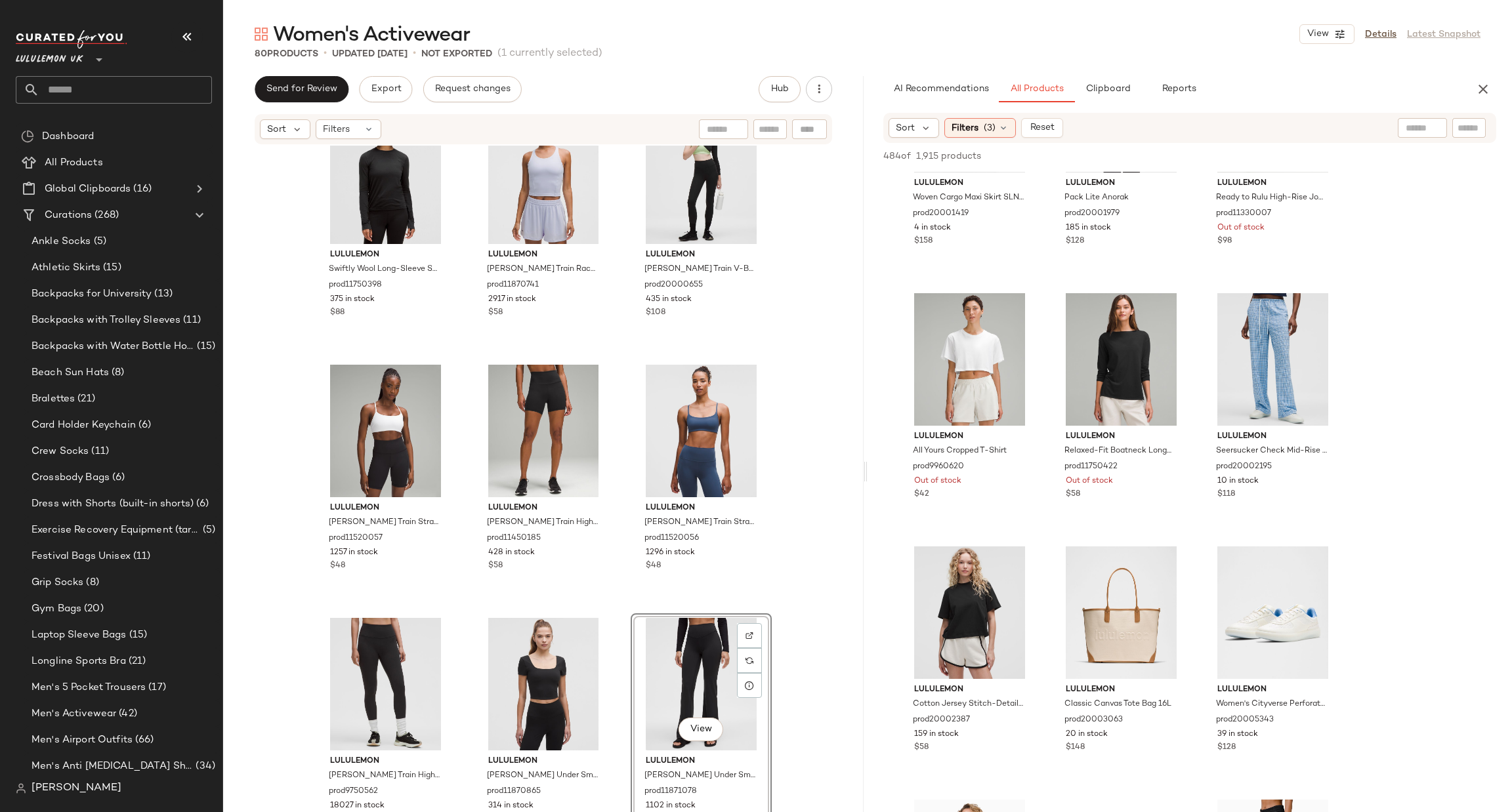
scroll to position [5511, 0]
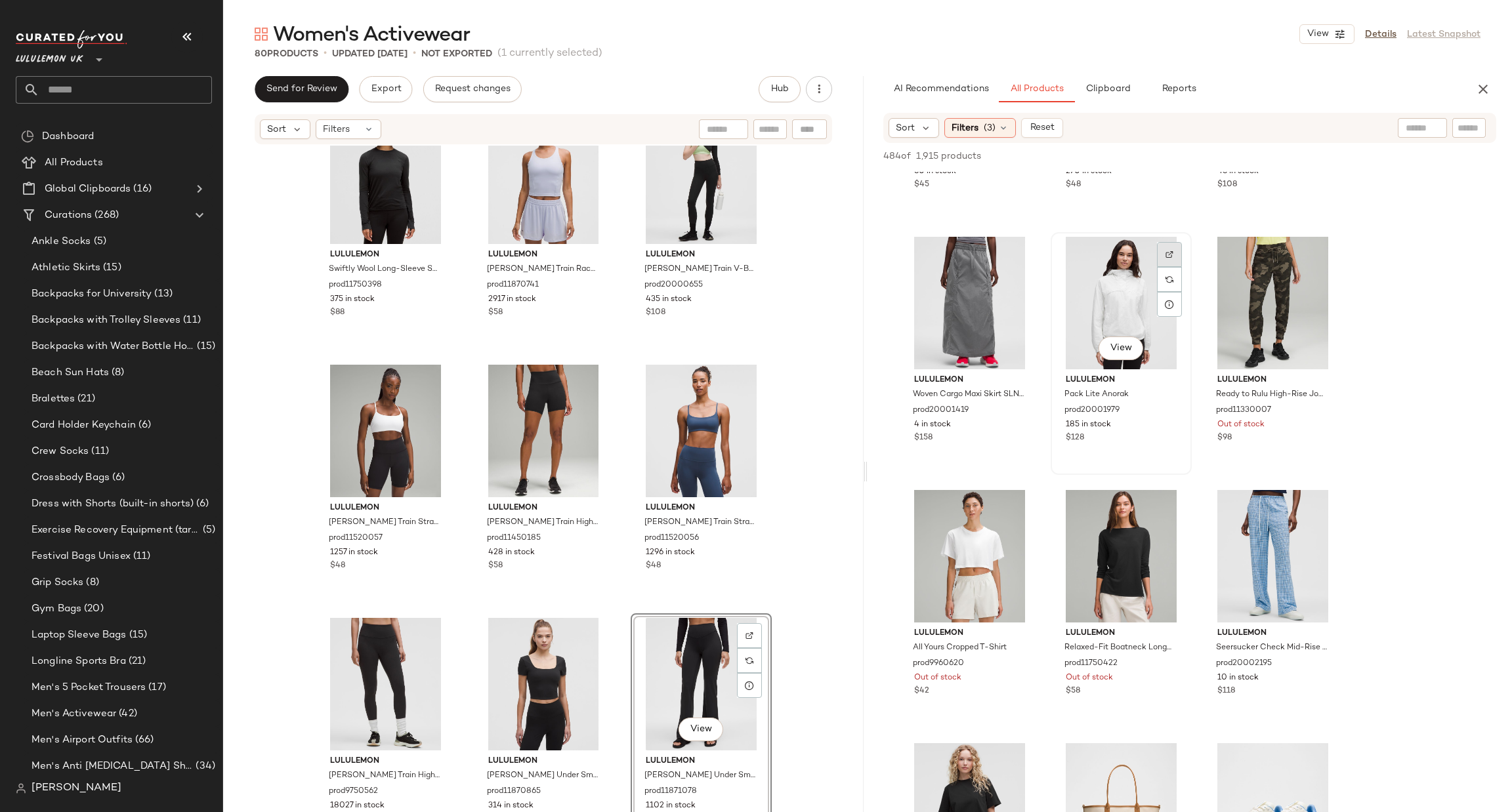
click at [1168, 261] on div at bounding box center [1170, 255] width 25 height 25
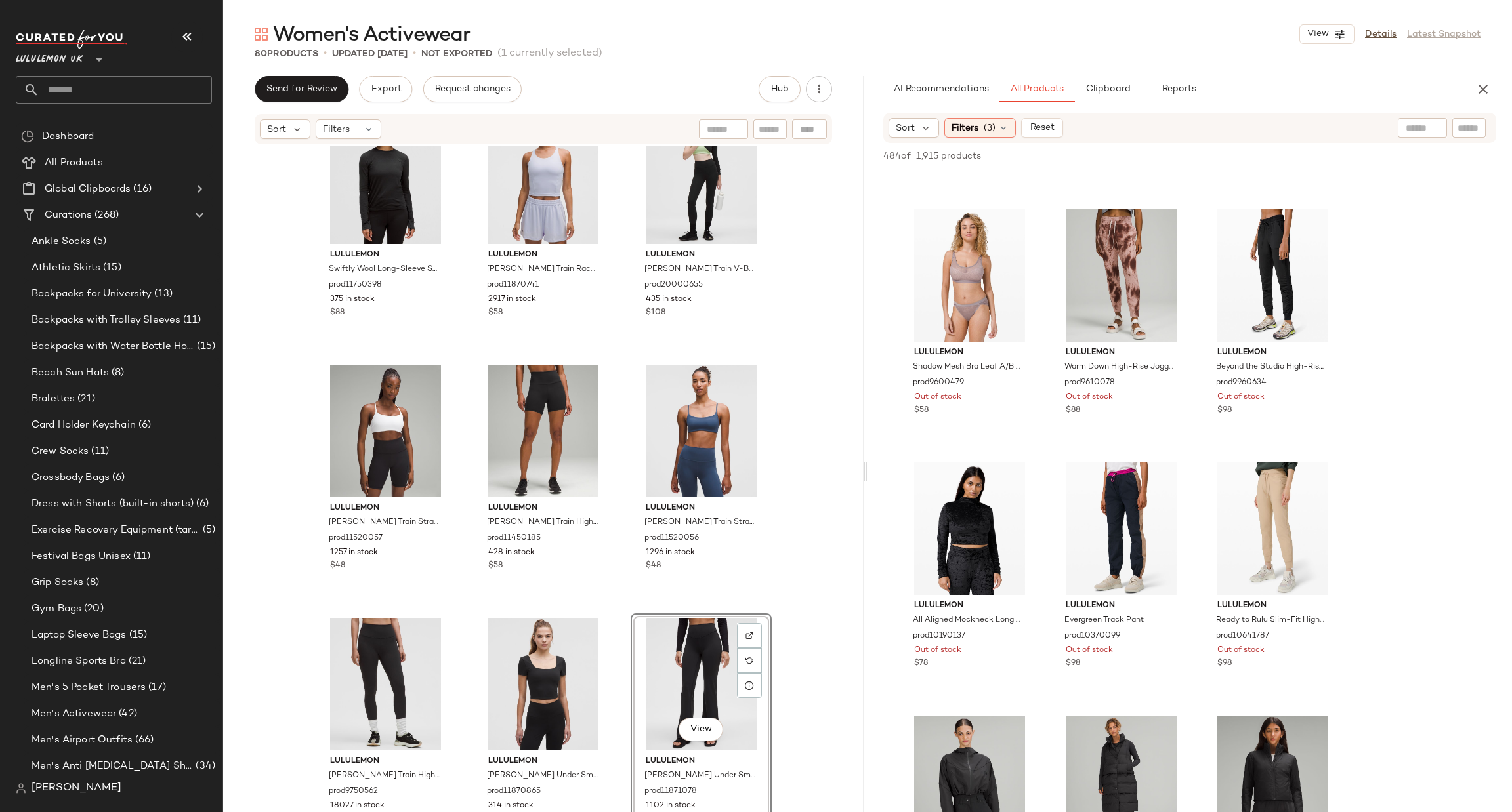
scroll to position [0, 0]
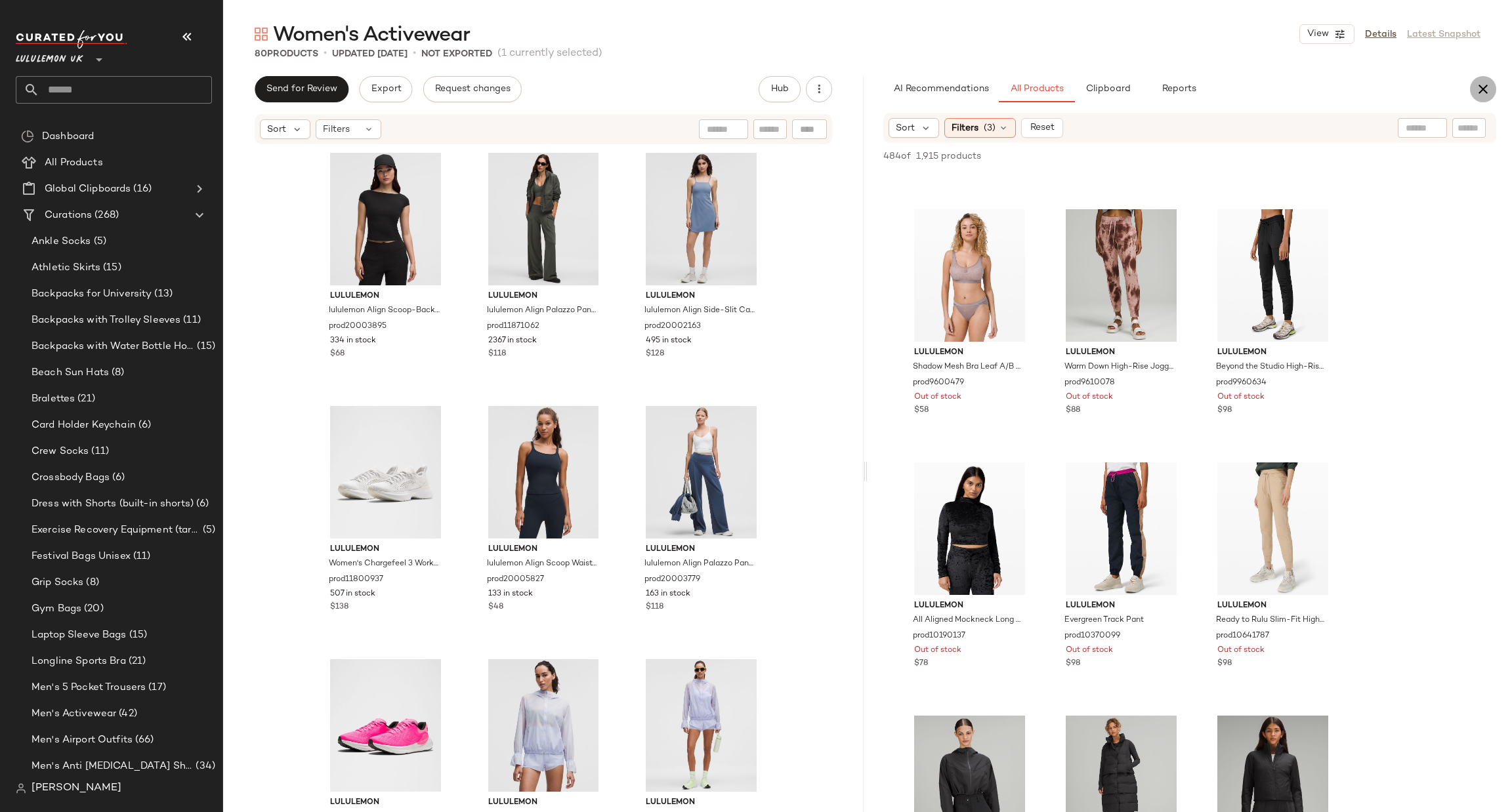
click at [1483, 83] on icon "button" at bounding box center [1484, 89] width 16 height 16
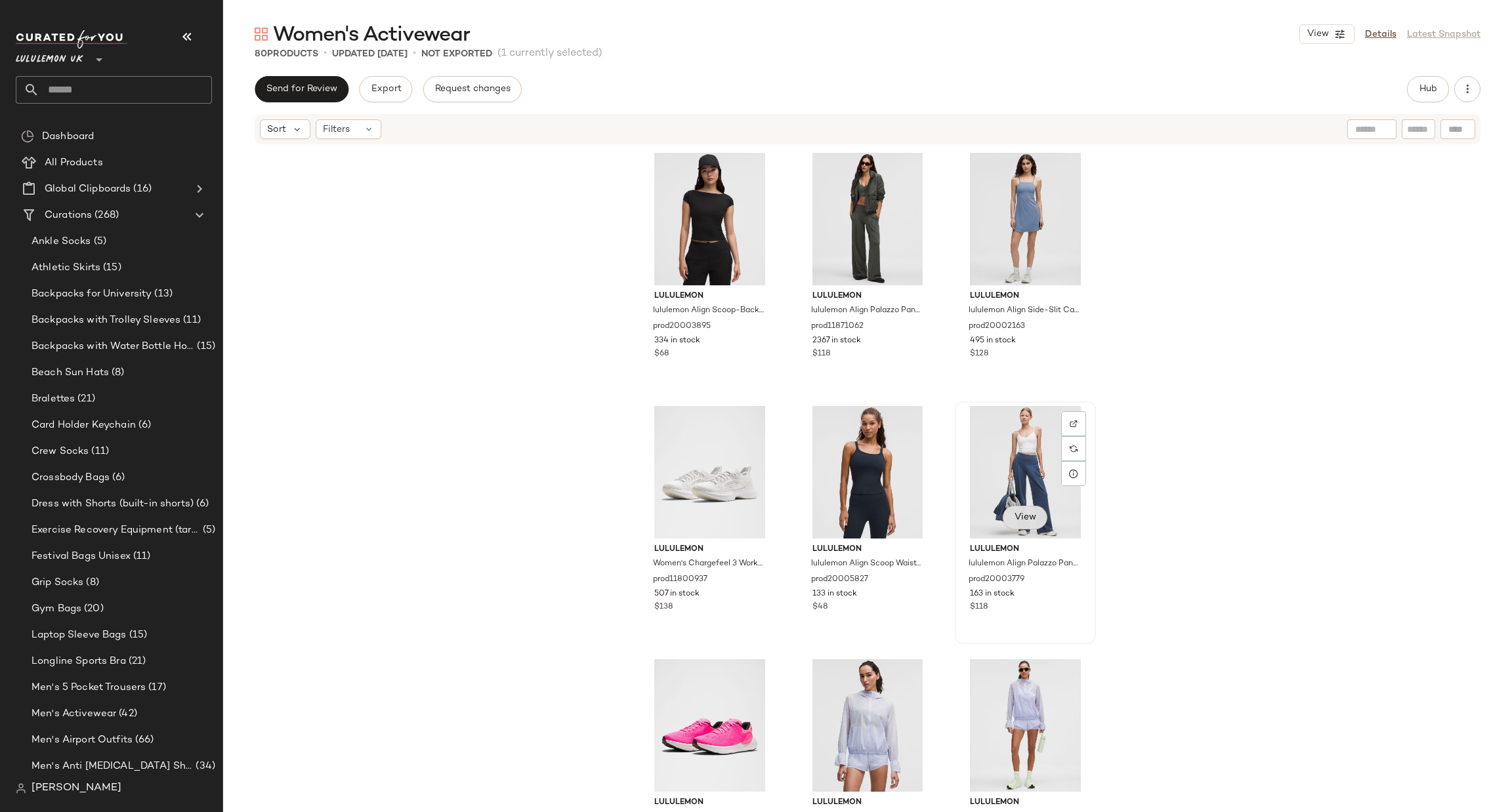
scroll to position [197, 0]
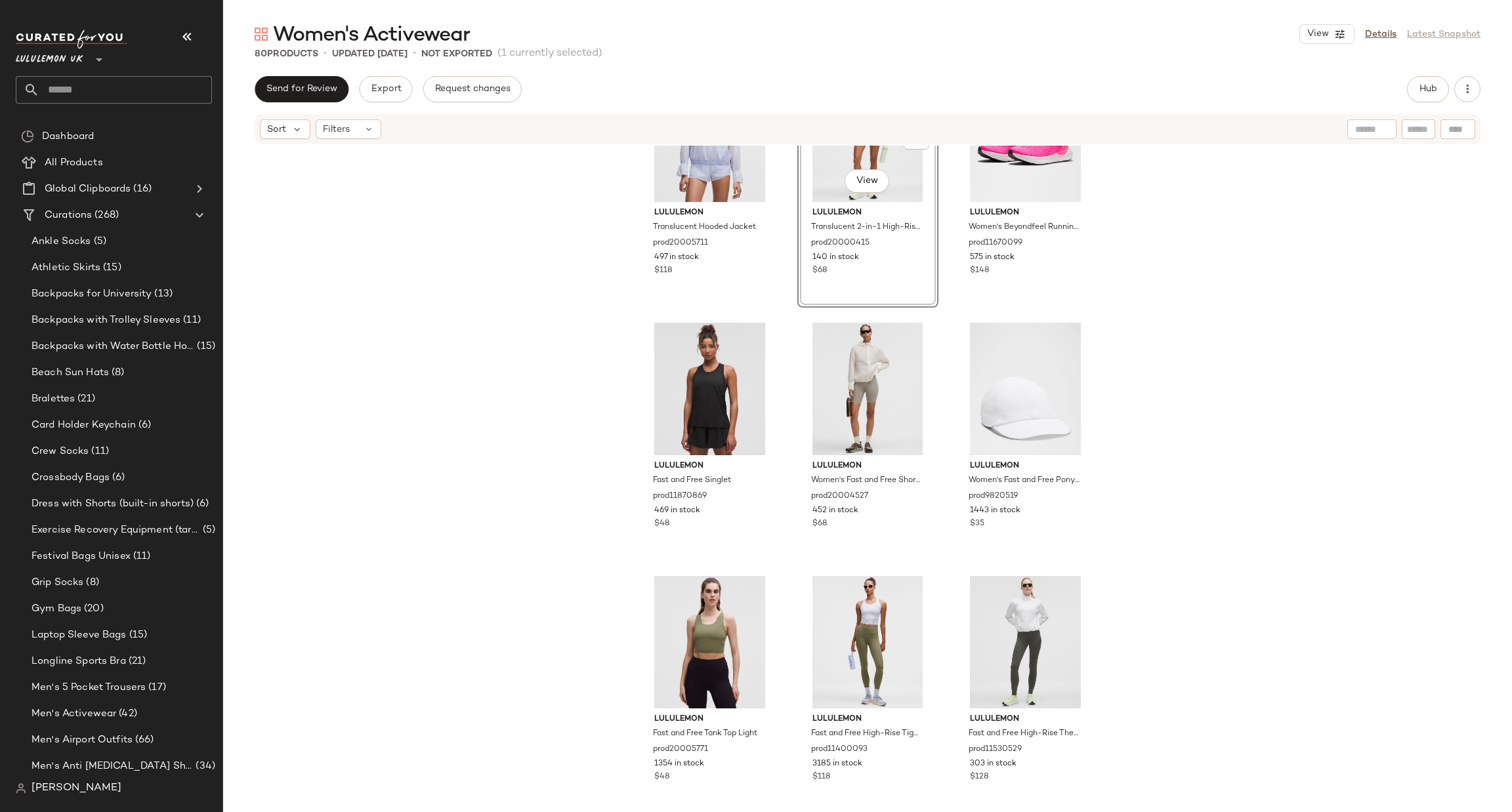
scroll to position [404, 0]
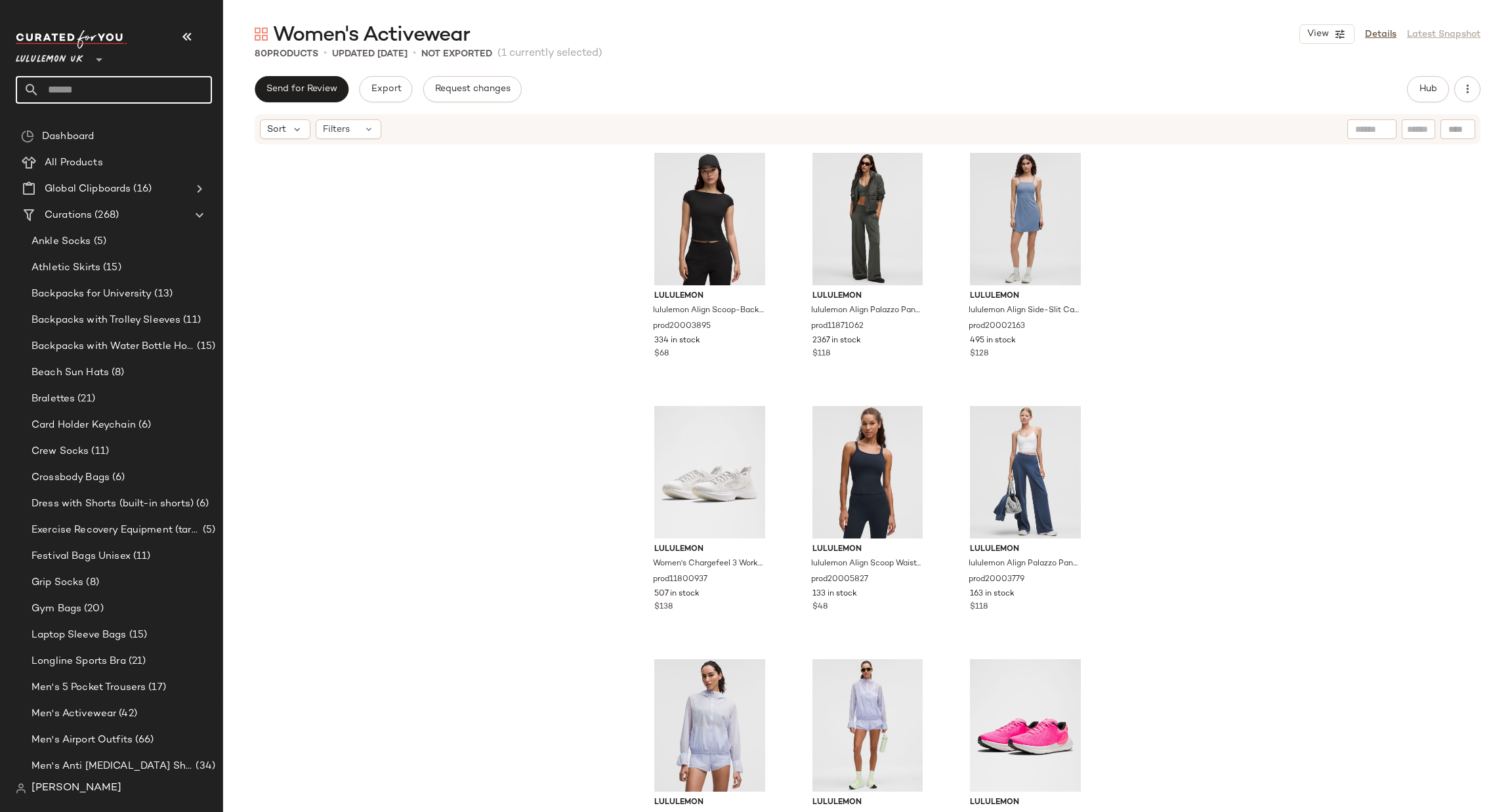
click at [155, 100] on input "text" at bounding box center [125, 90] width 173 height 28
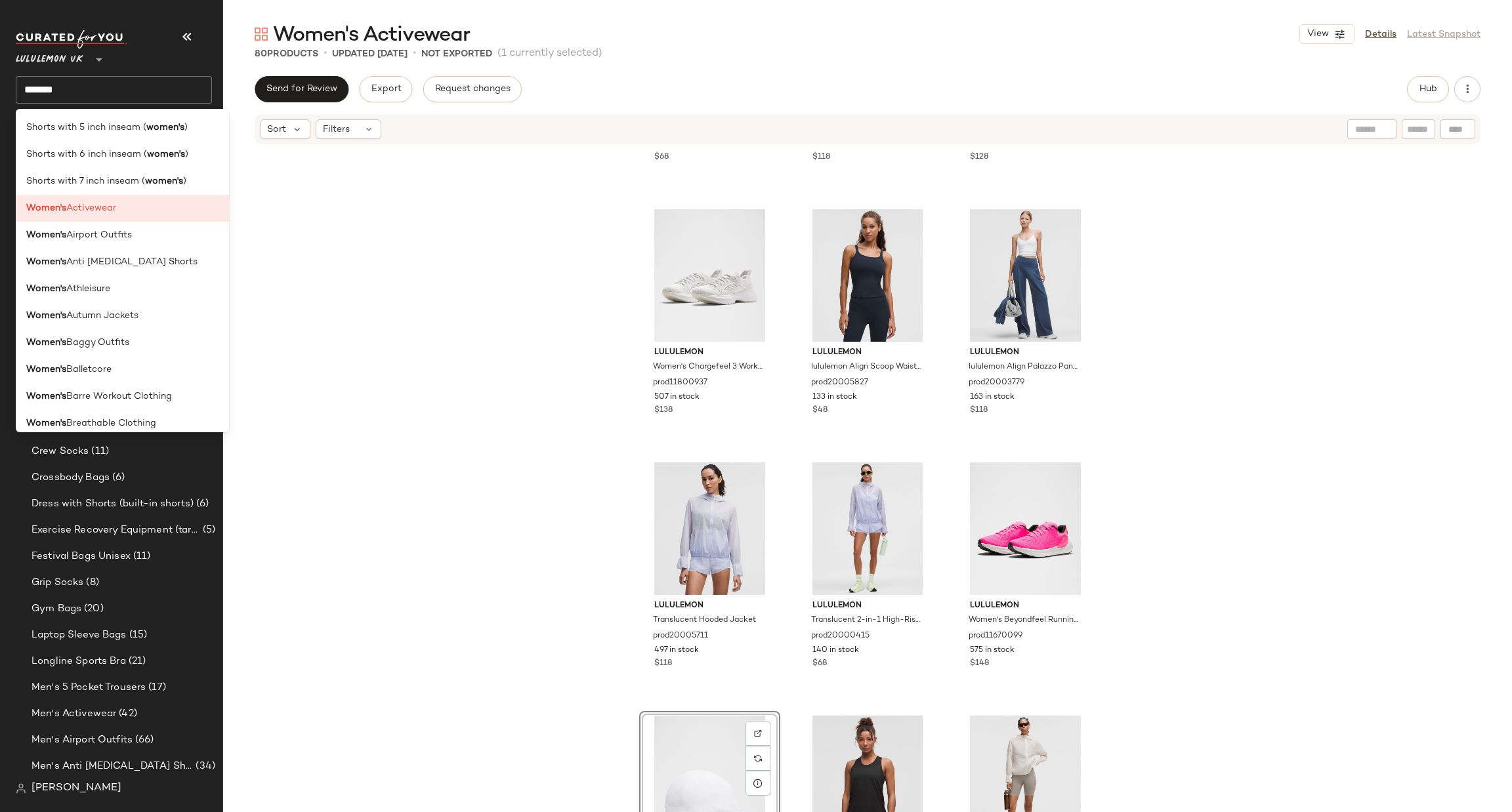
click at [161, 79] on input "*******" at bounding box center [114, 90] width 196 height 28
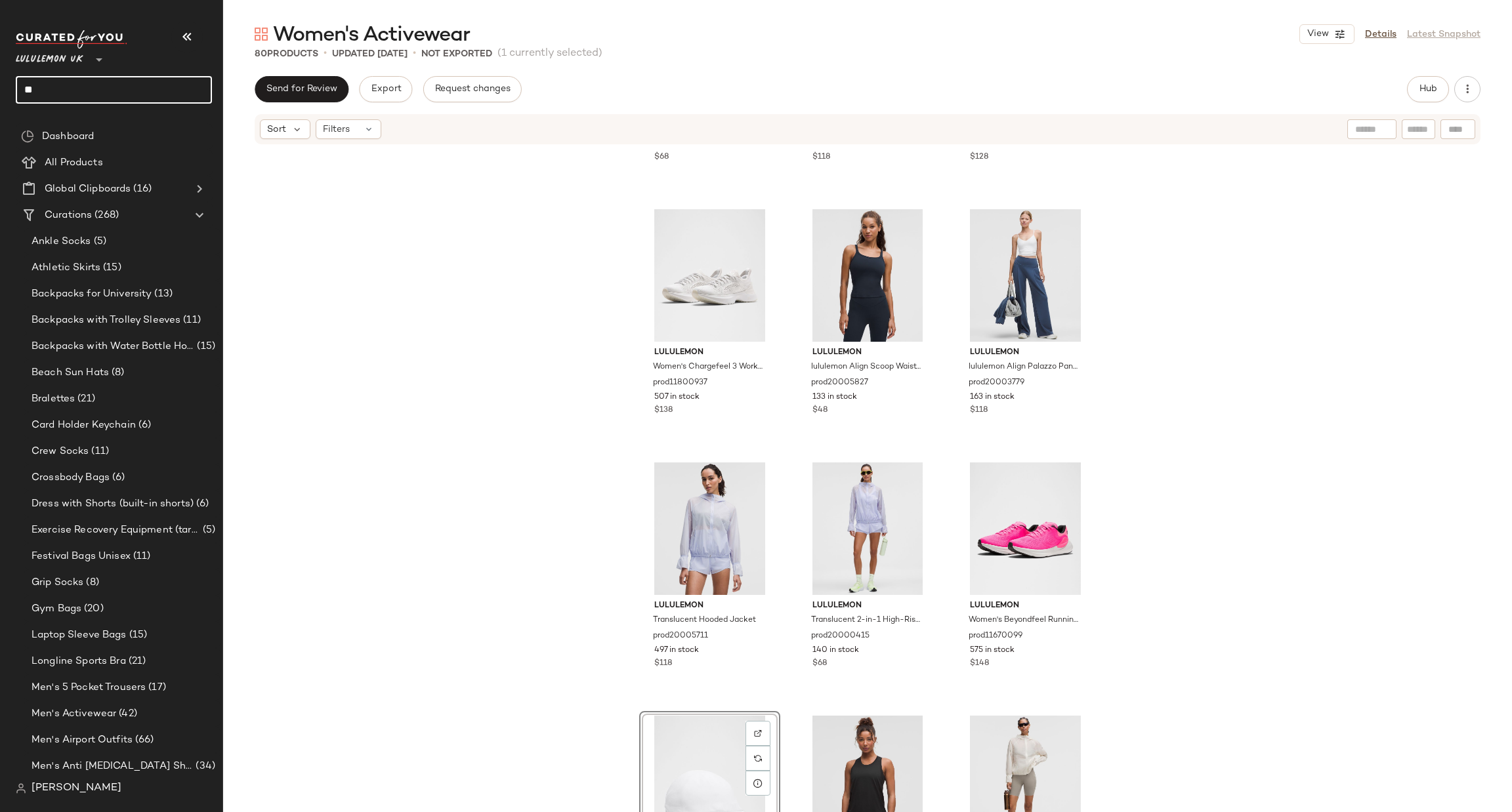
type input "*"
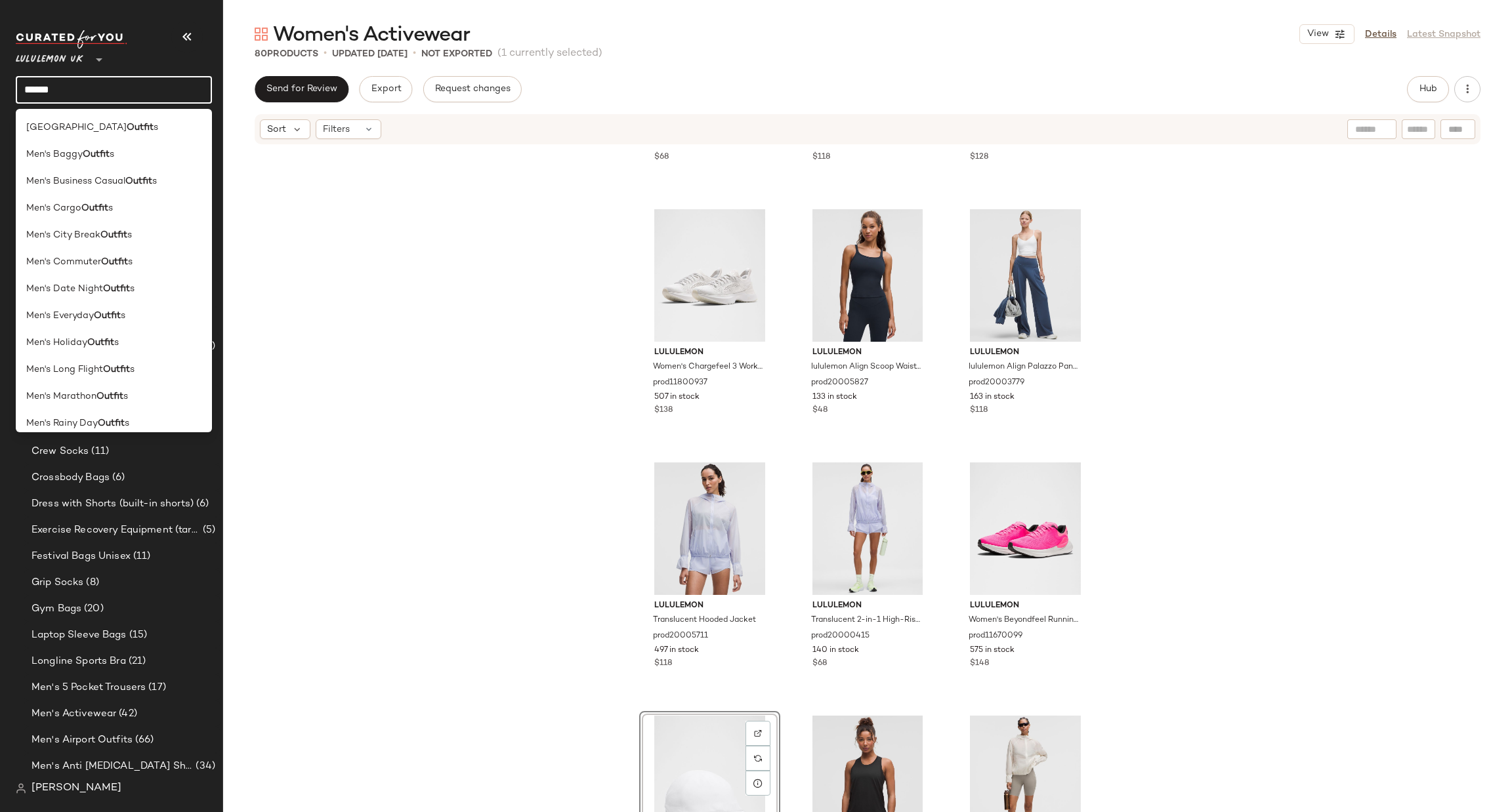
type input "******"
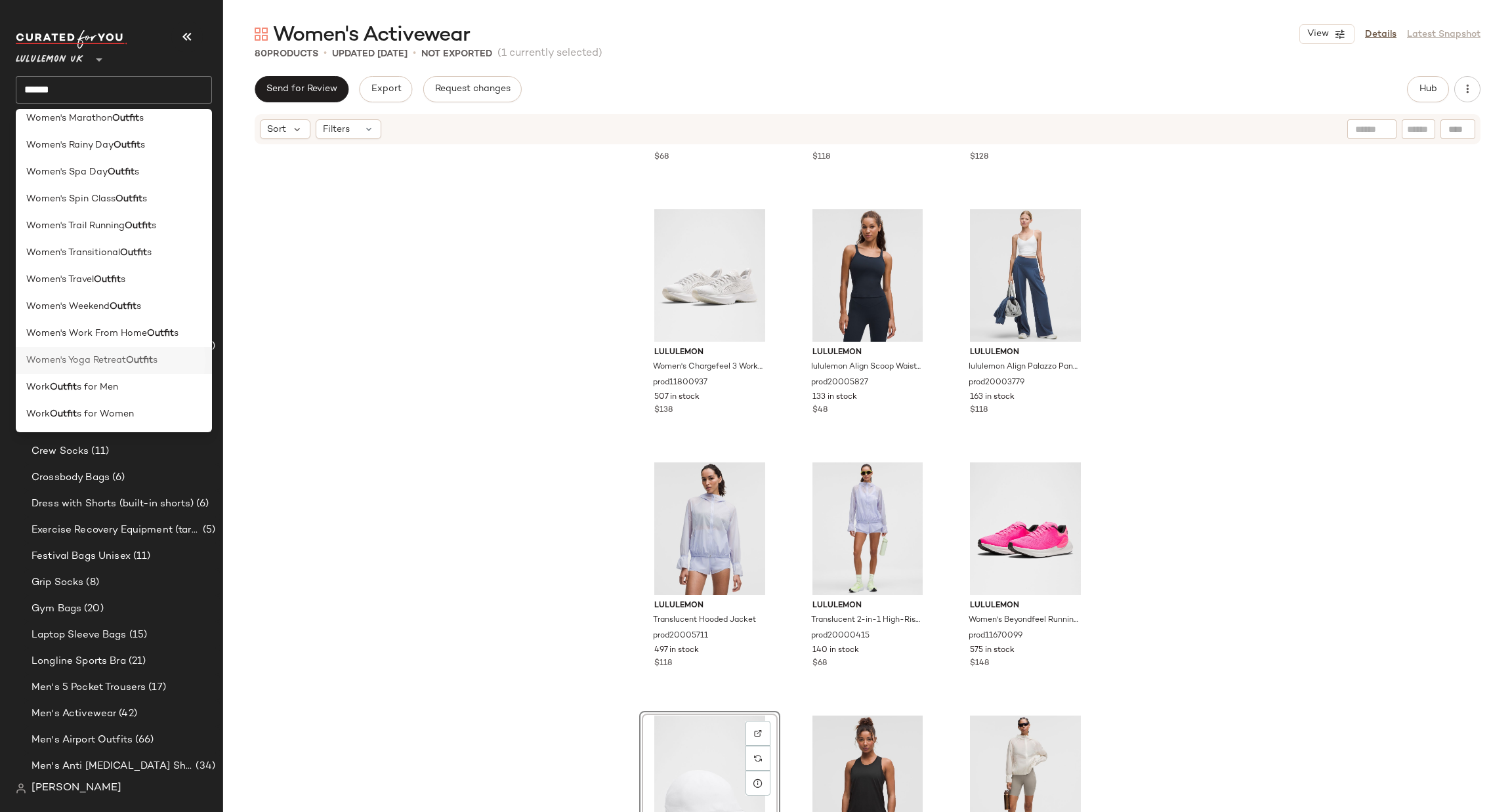
click at [174, 355] on div "Women's Yoga Retreat Outfit s" at bounding box center [114, 360] width 175 height 14
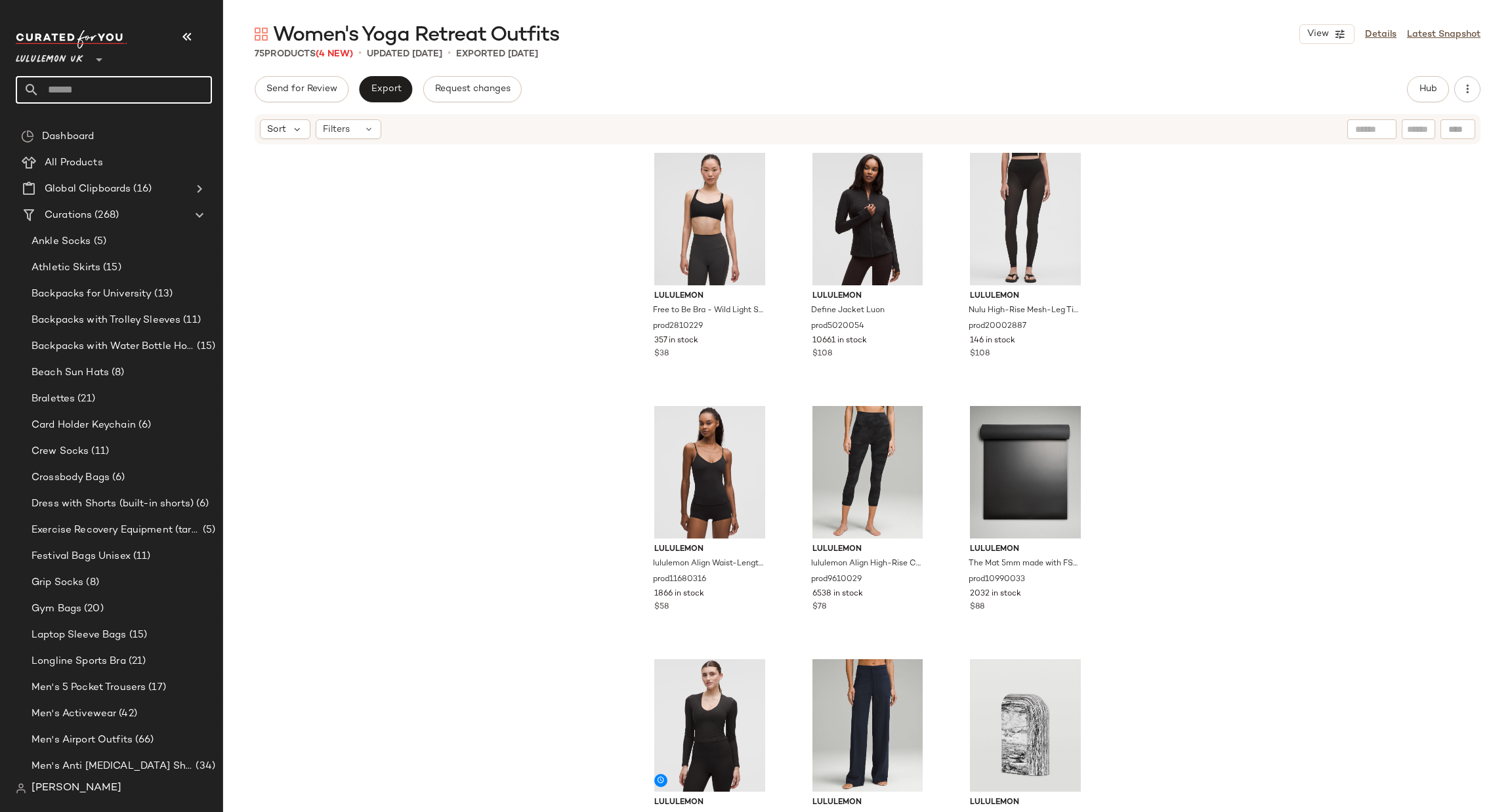
click at [142, 79] on input "text" at bounding box center [125, 90] width 173 height 28
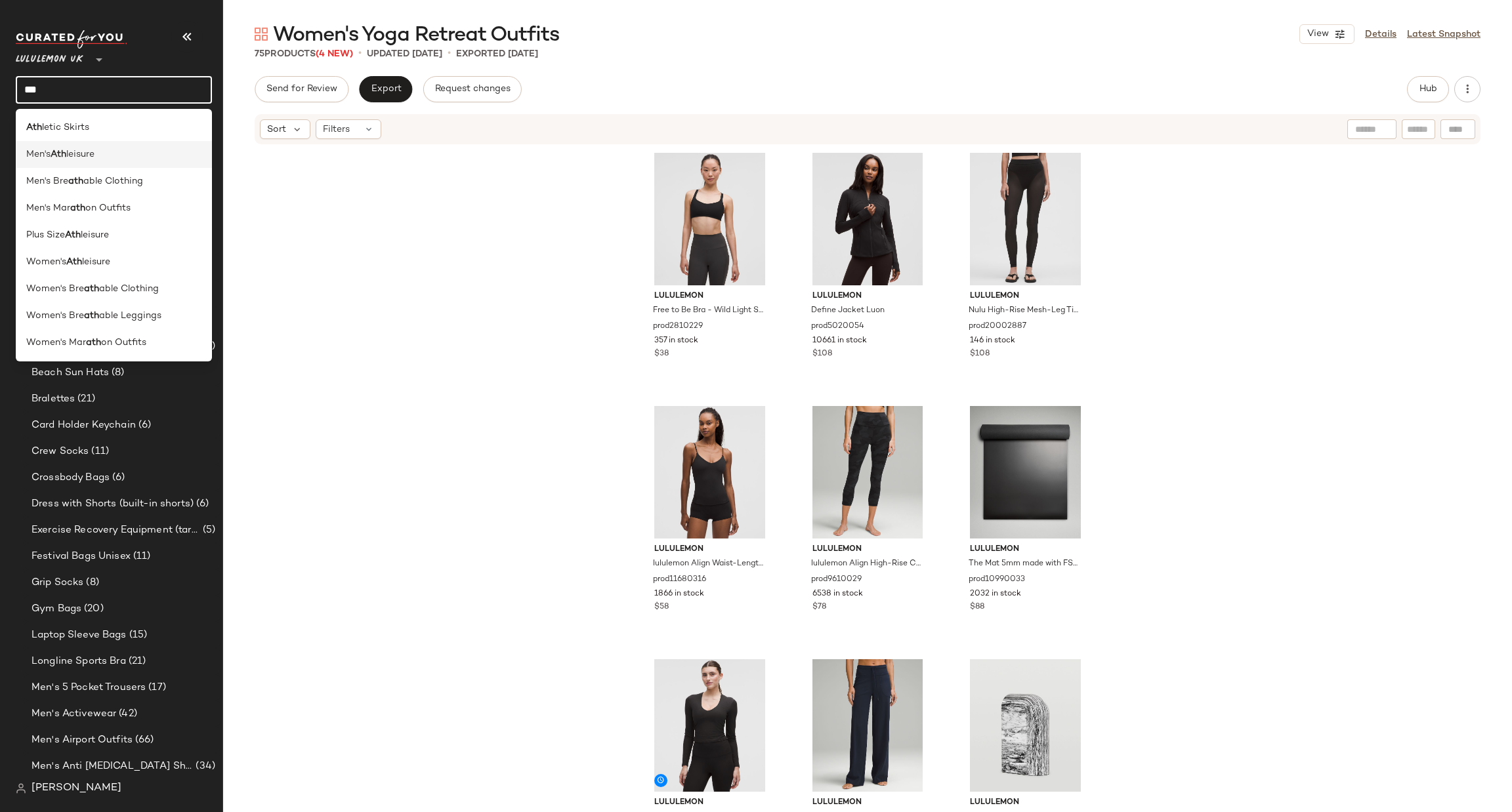
type input "***"
click at [123, 152] on div "Men's Ath leisure" at bounding box center [114, 154] width 175 height 14
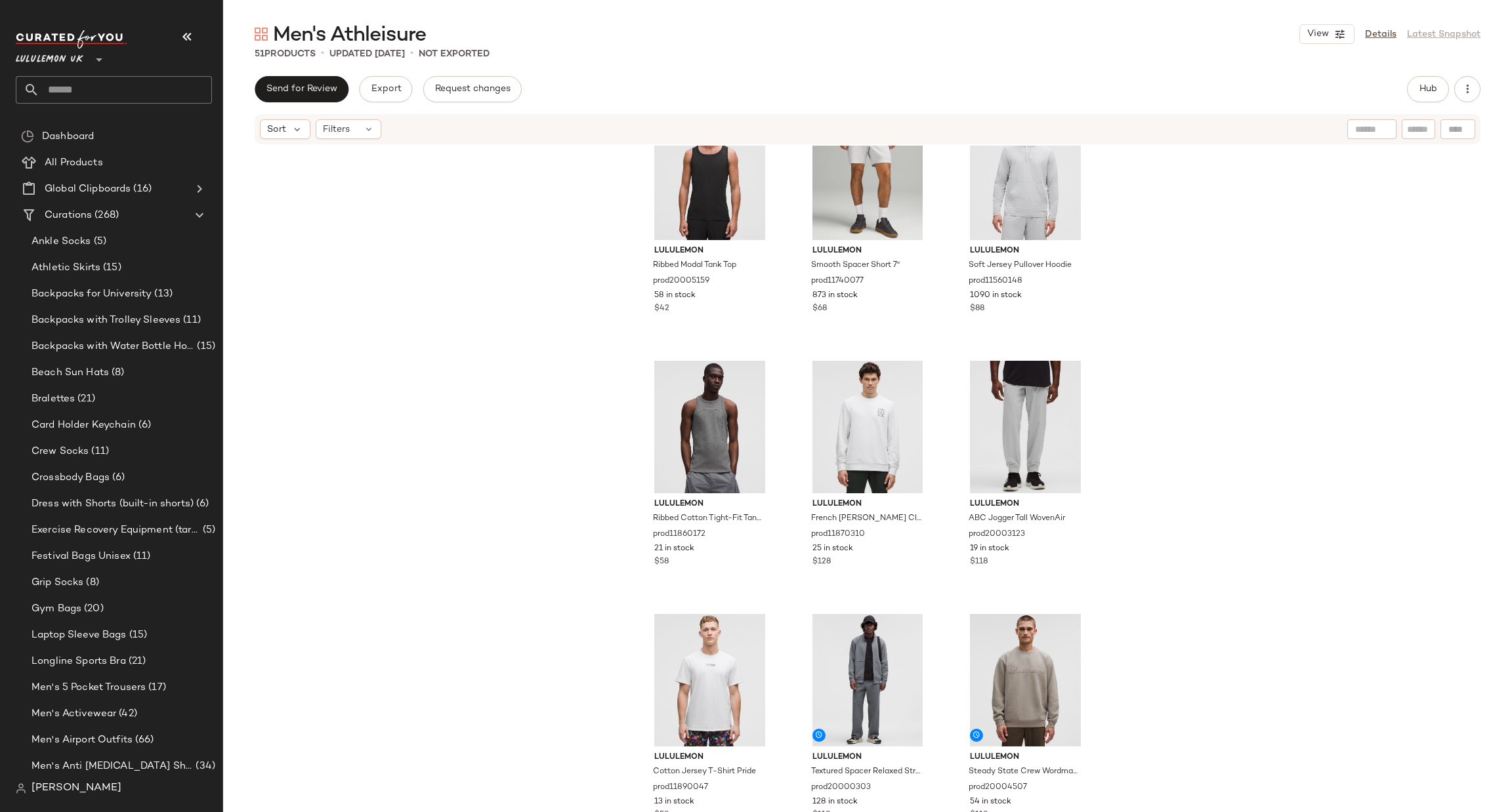
scroll to position [2617, 0]
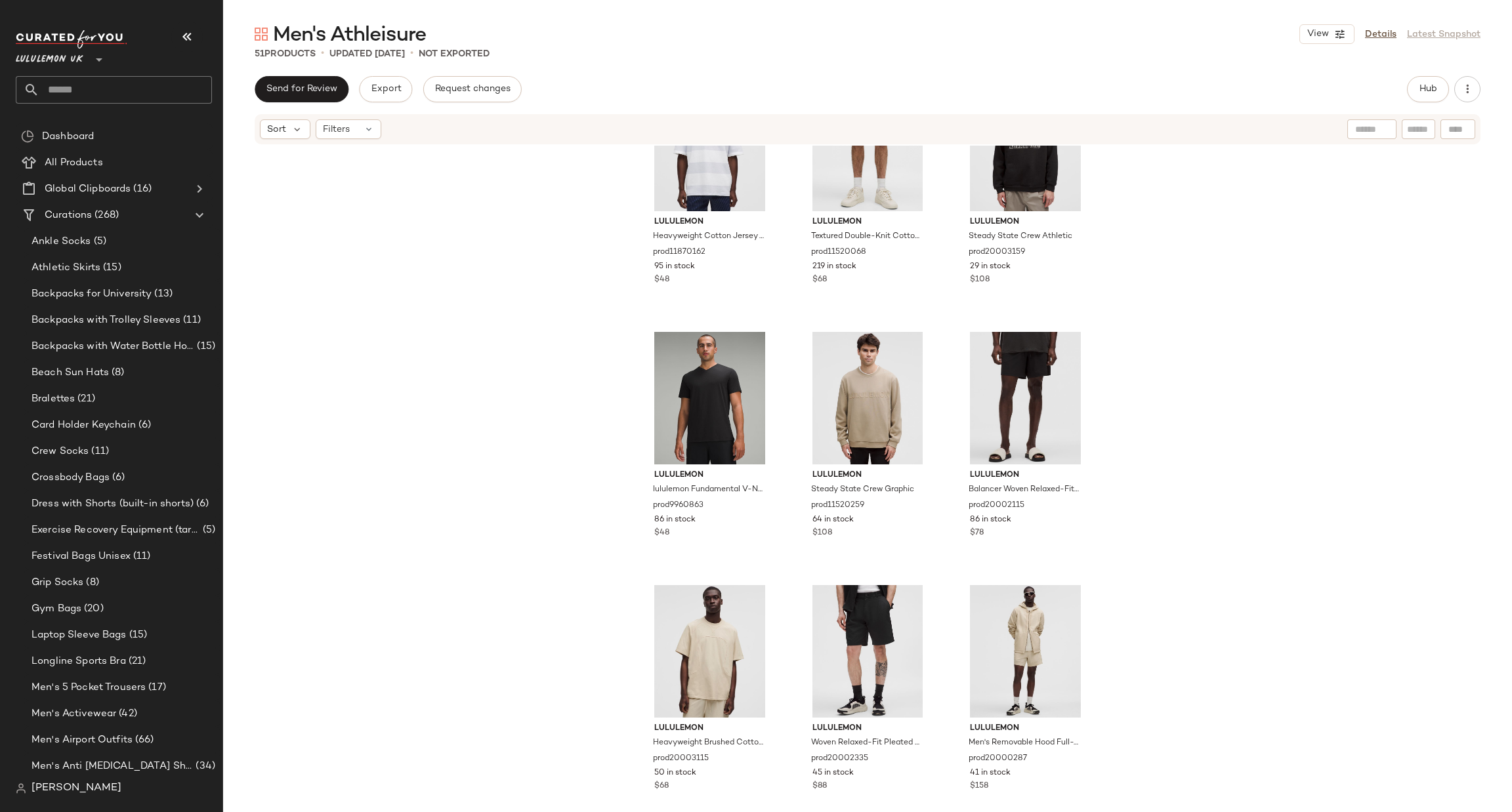
click at [113, 97] on input "text" at bounding box center [125, 90] width 173 height 28
type input "**********"
click at [127, 126] on div "Women's Ath leisure" at bounding box center [114, 127] width 175 height 14
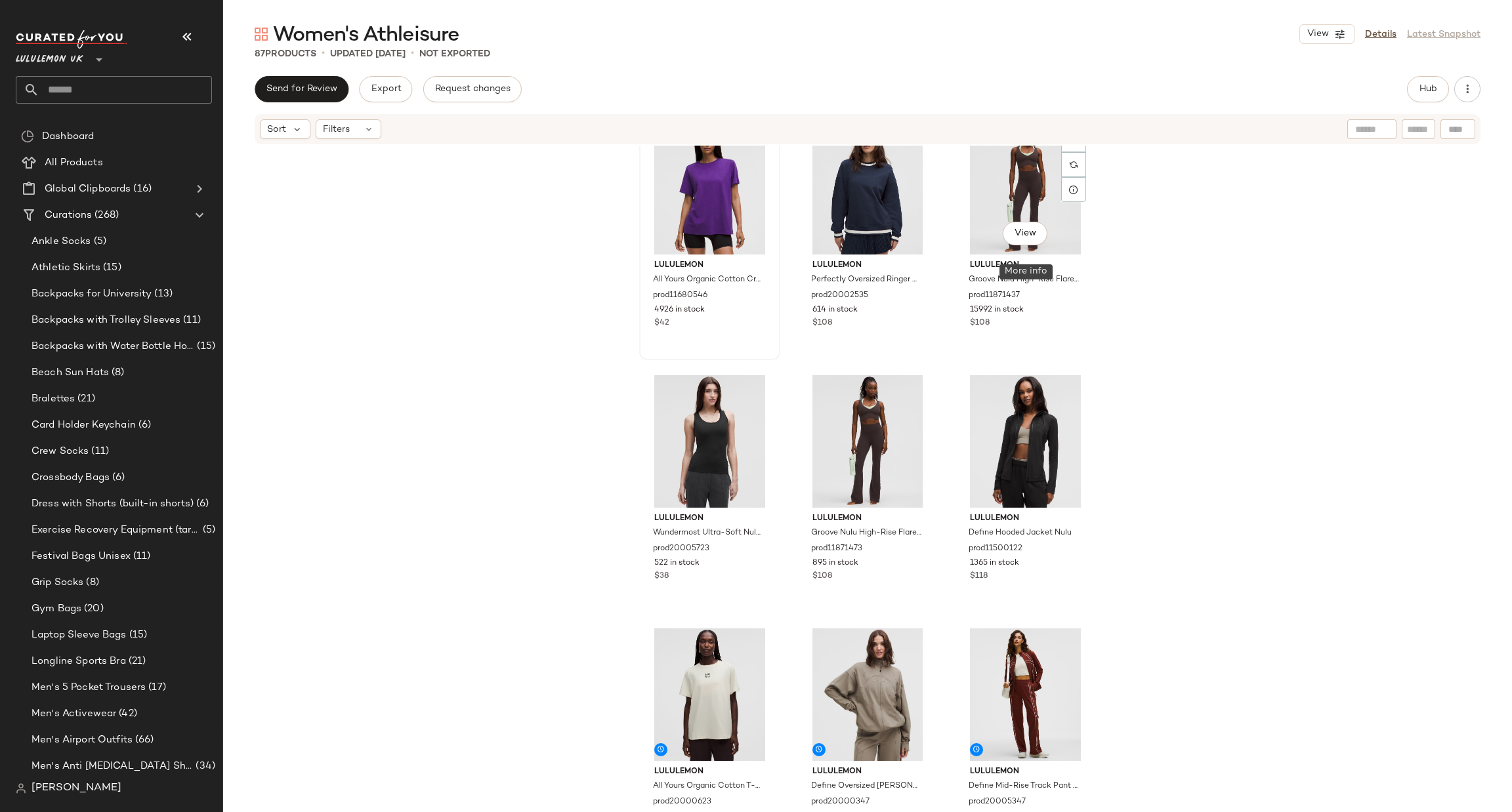
scroll to position [404, 0]
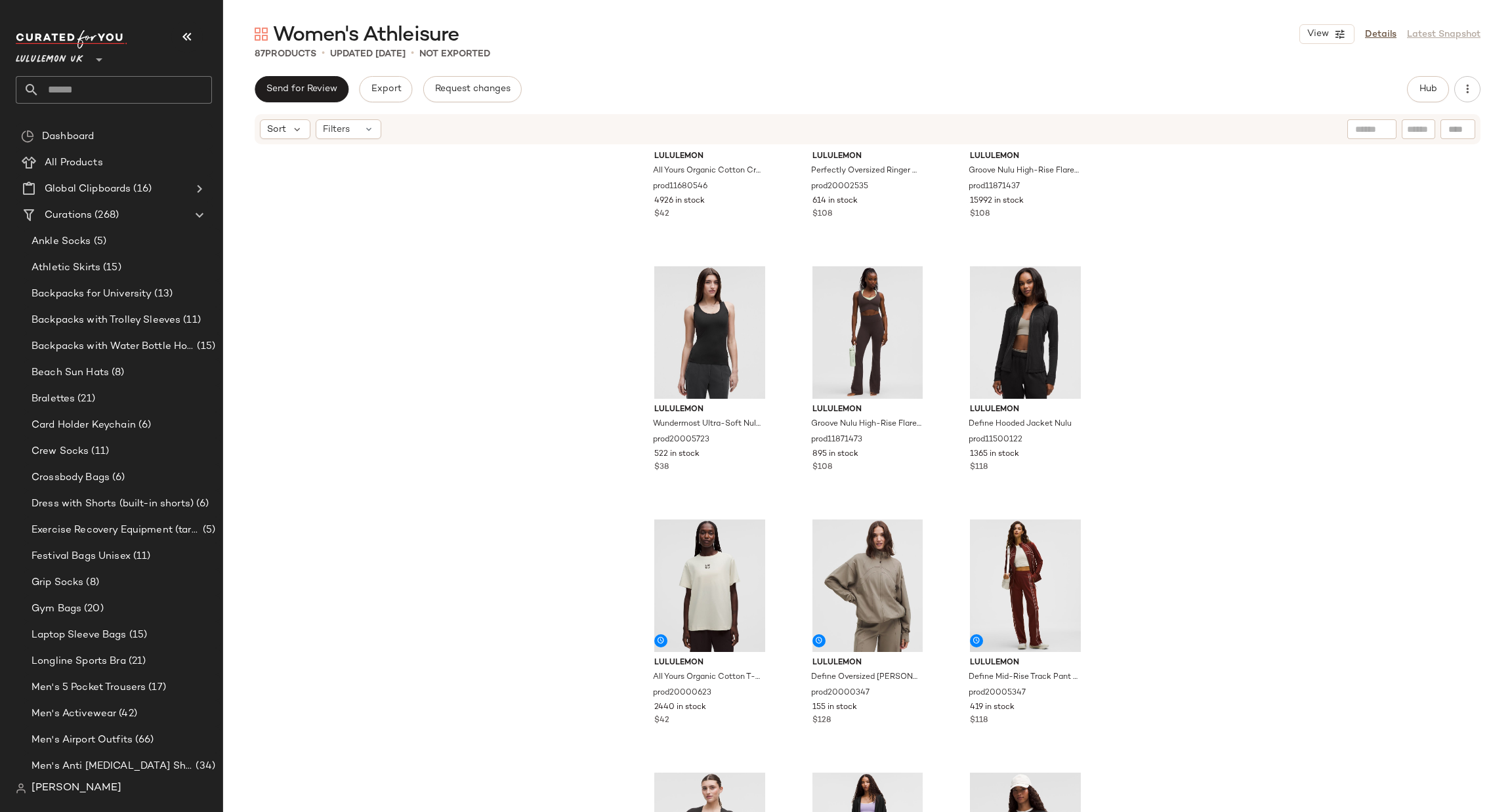
click at [62, 86] on input "text" at bounding box center [125, 90] width 173 height 28
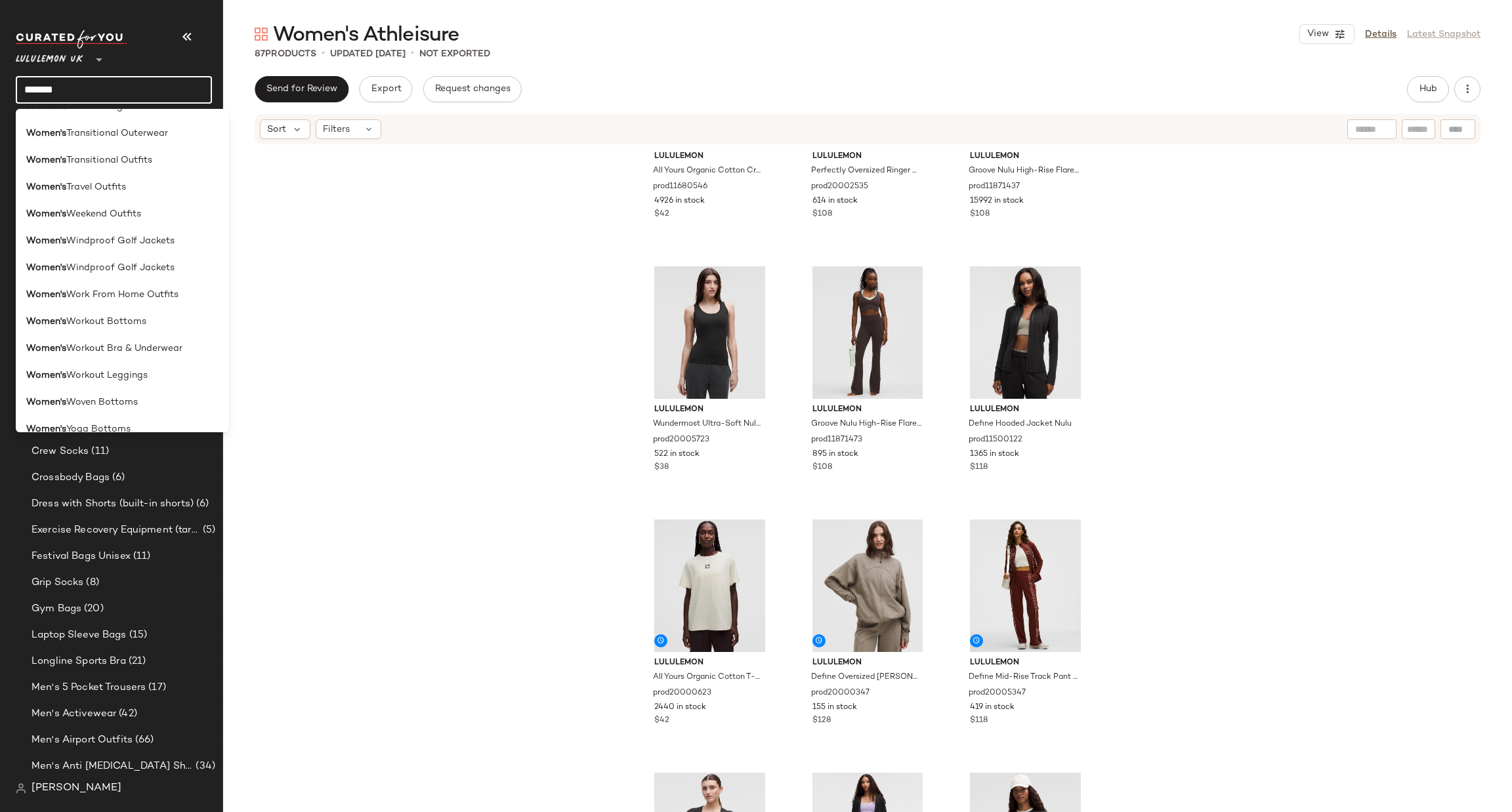
scroll to position [3210, 0]
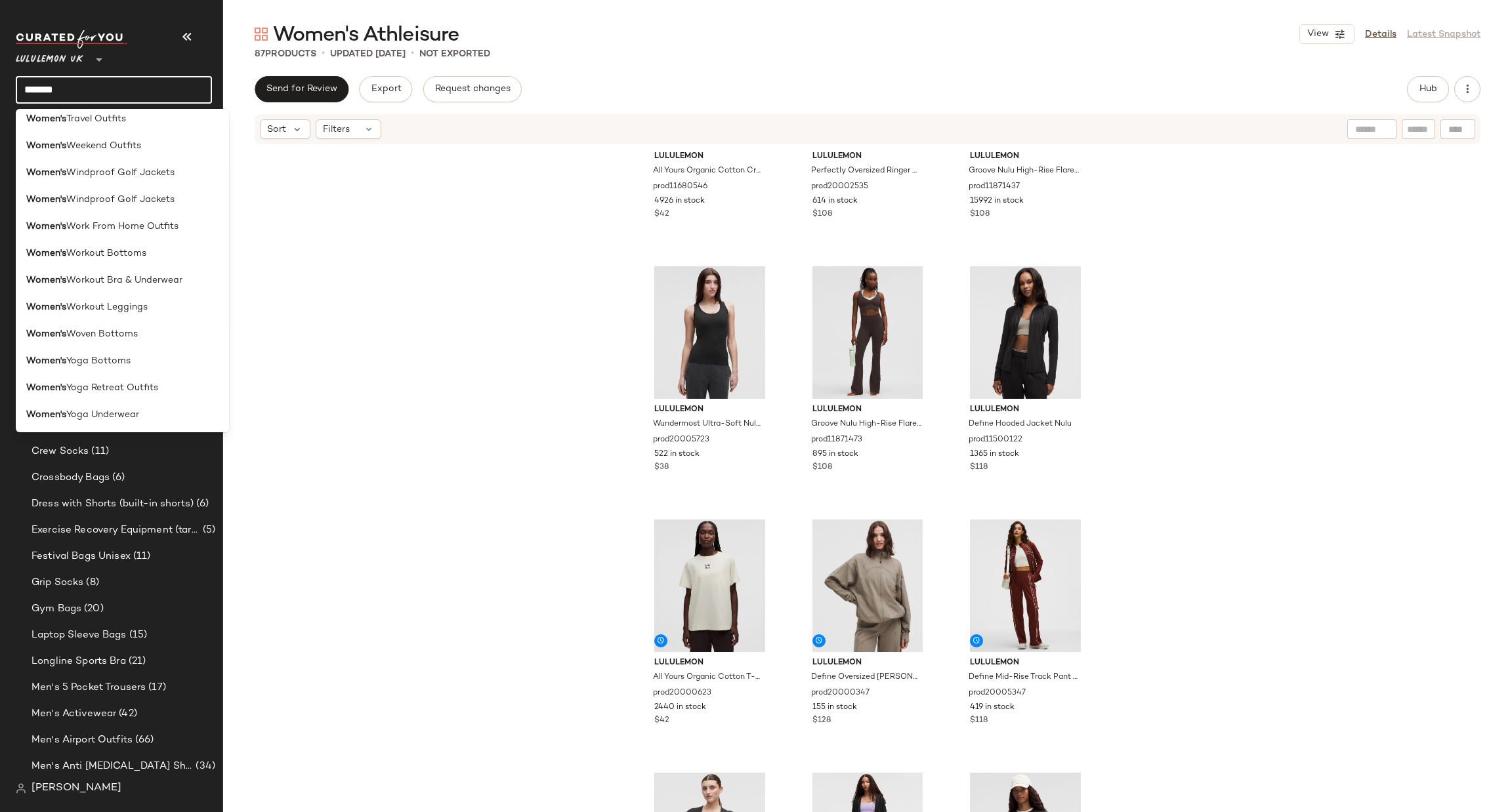
type input "*******"
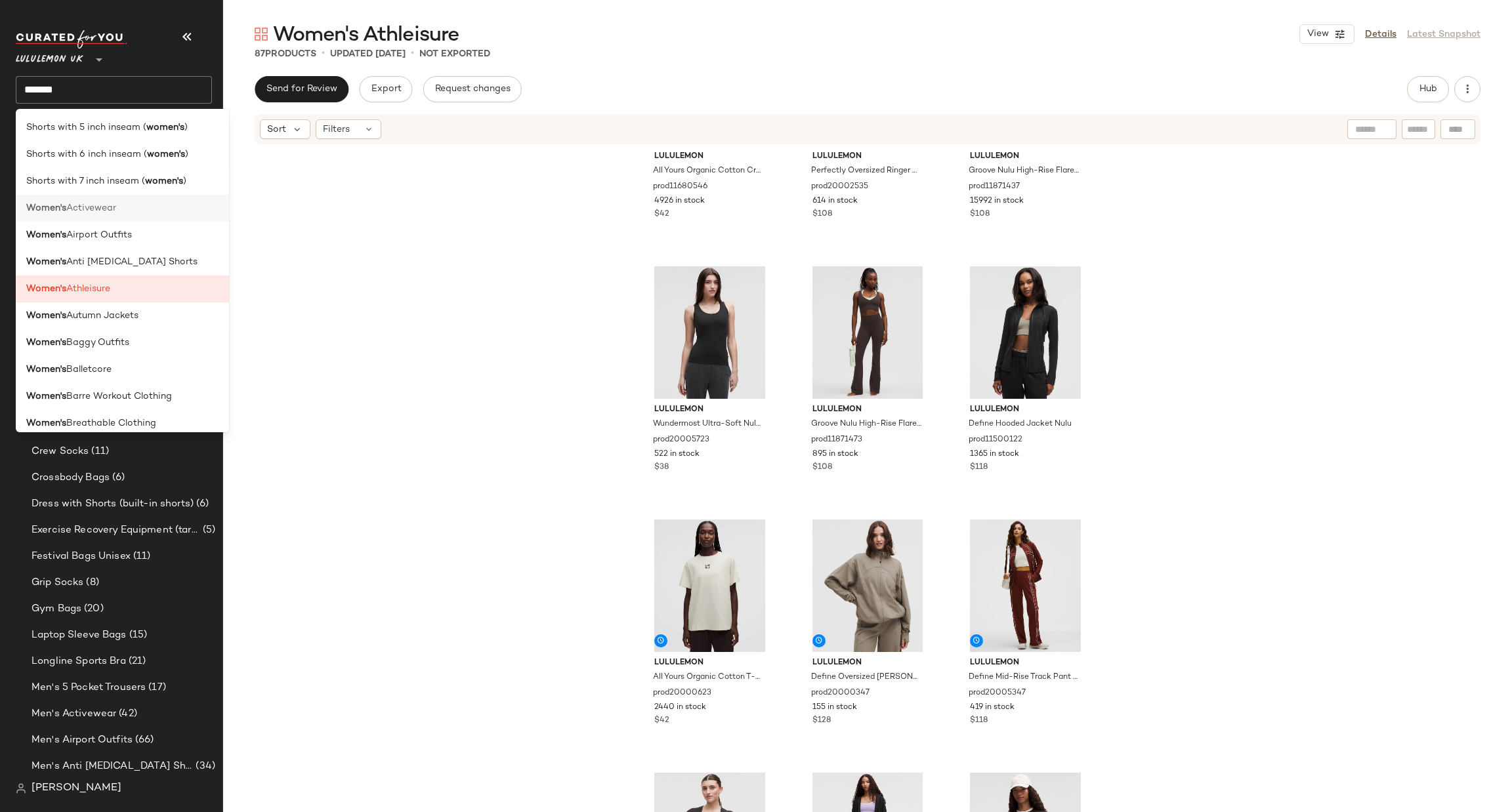
click at [151, 220] on div "Women's Activewear" at bounding box center [122, 208] width 213 height 27
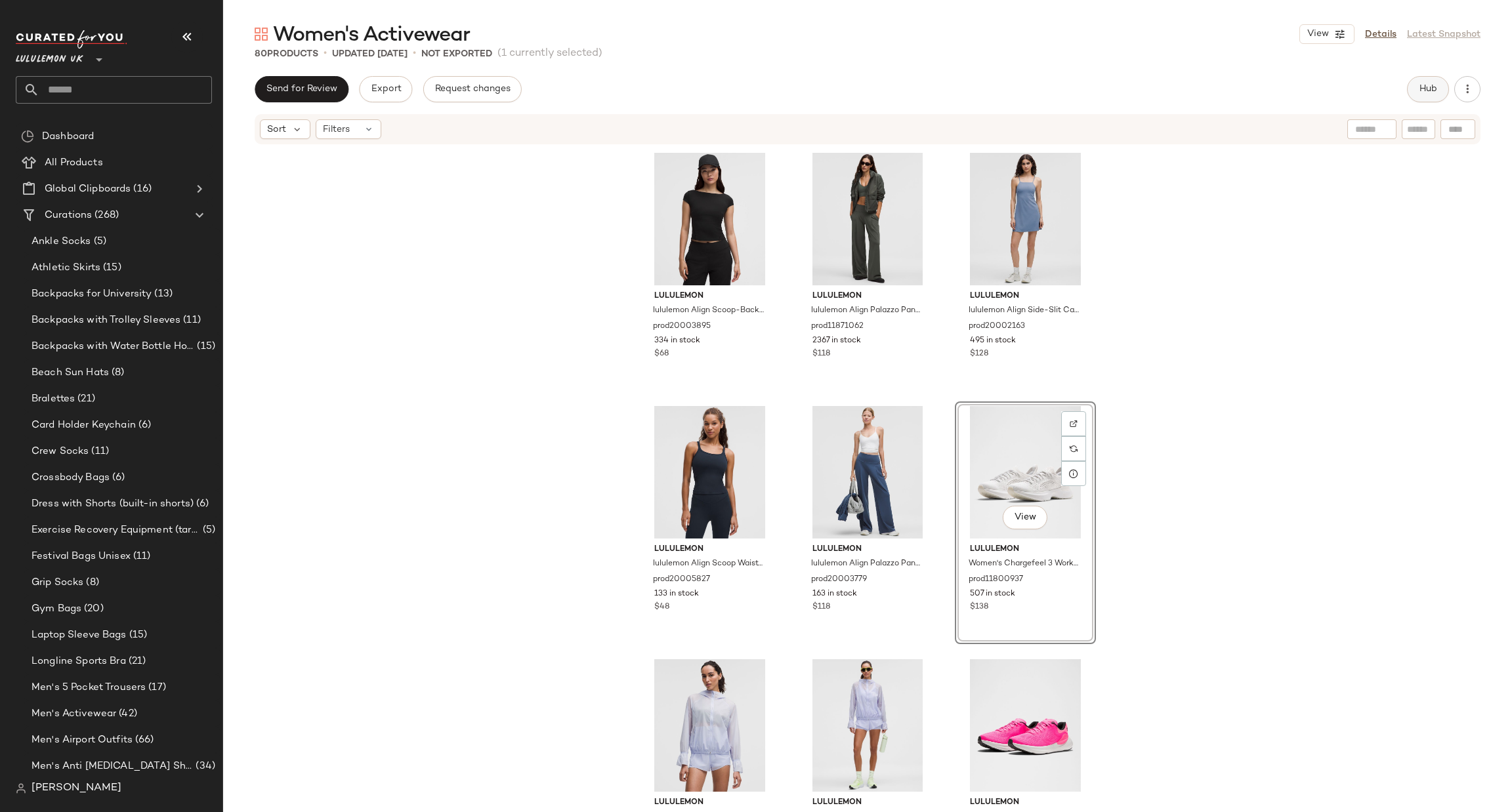
click at [1438, 76] on button "Hub" at bounding box center [1428, 89] width 42 height 26
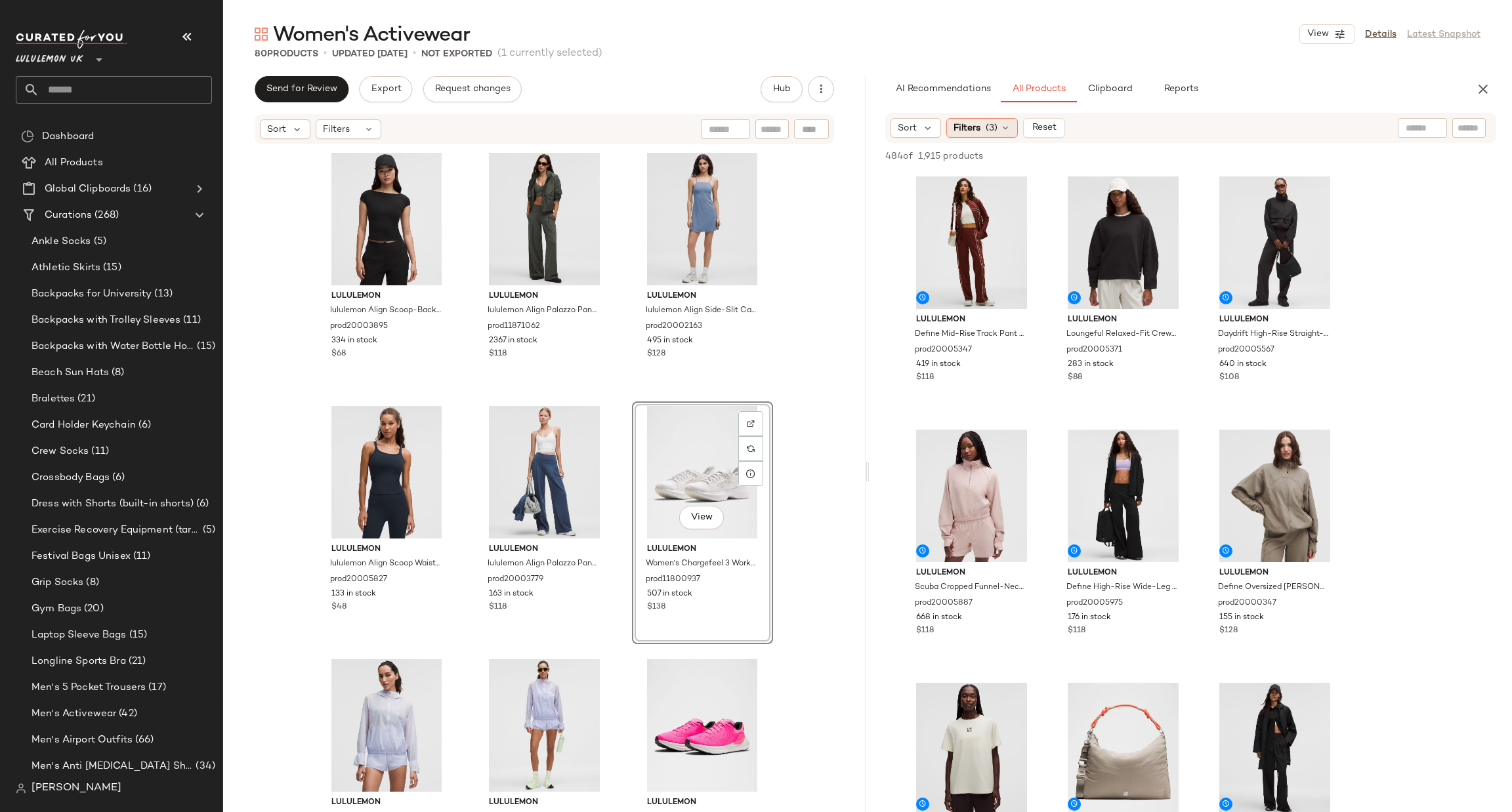
click at [978, 130] on span "Filters" at bounding box center [967, 128] width 27 height 14
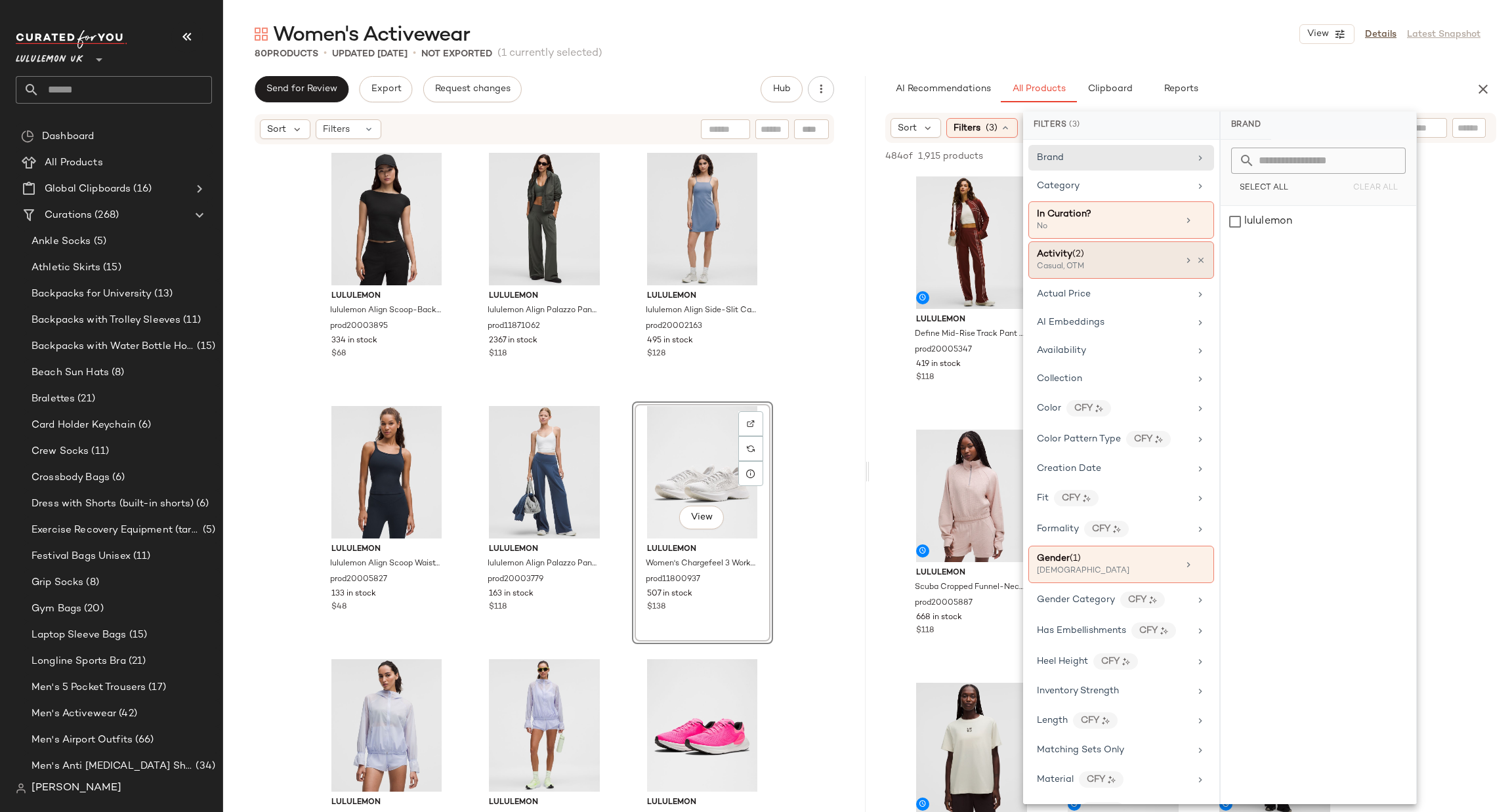
click at [1127, 260] on div "Activity (2)" at bounding box center [1107, 254] width 141 height 14
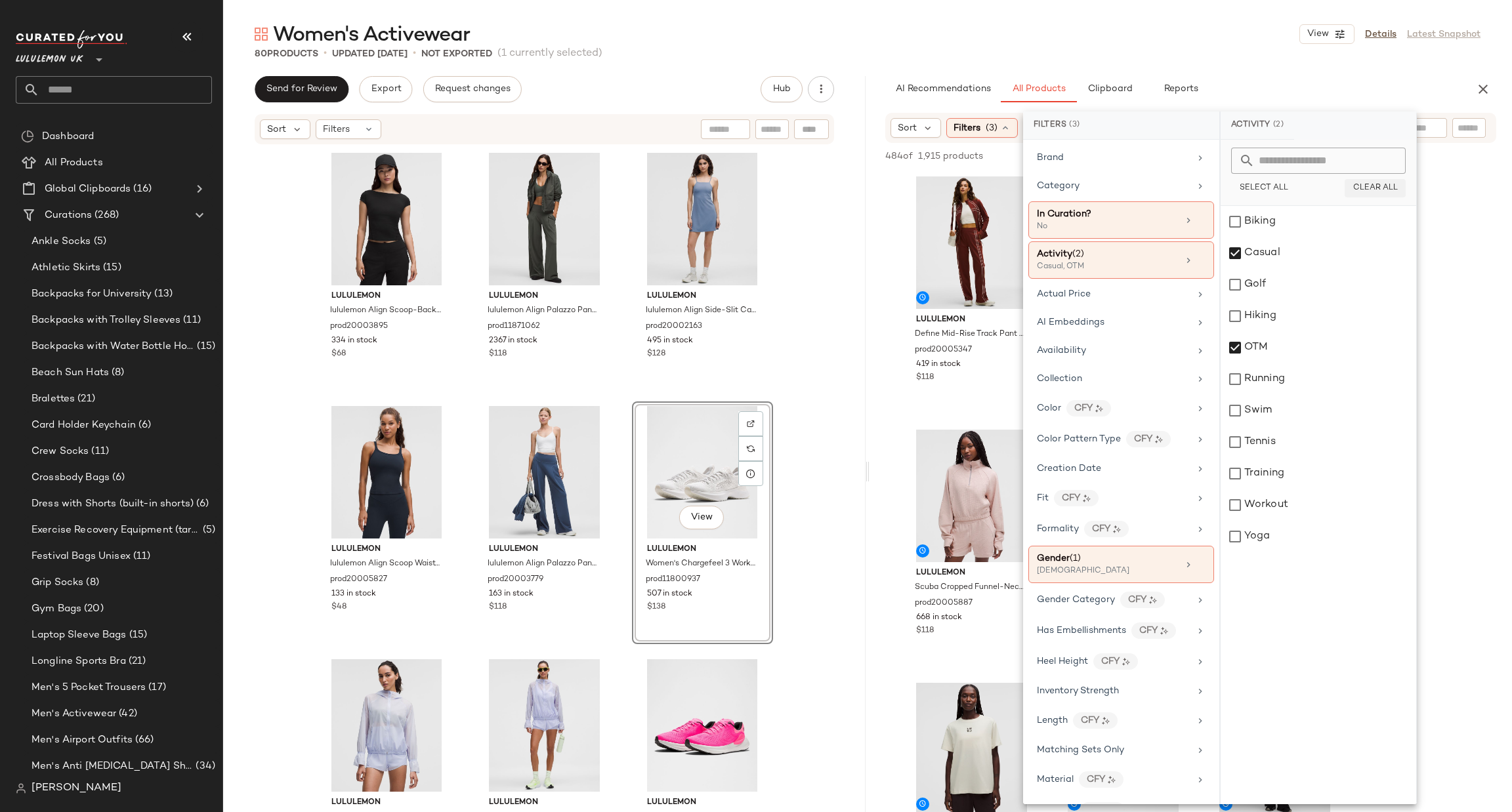
click at [1360, 185] on span "Clear All" at bounding box center [1375, 189] width 45 height 9
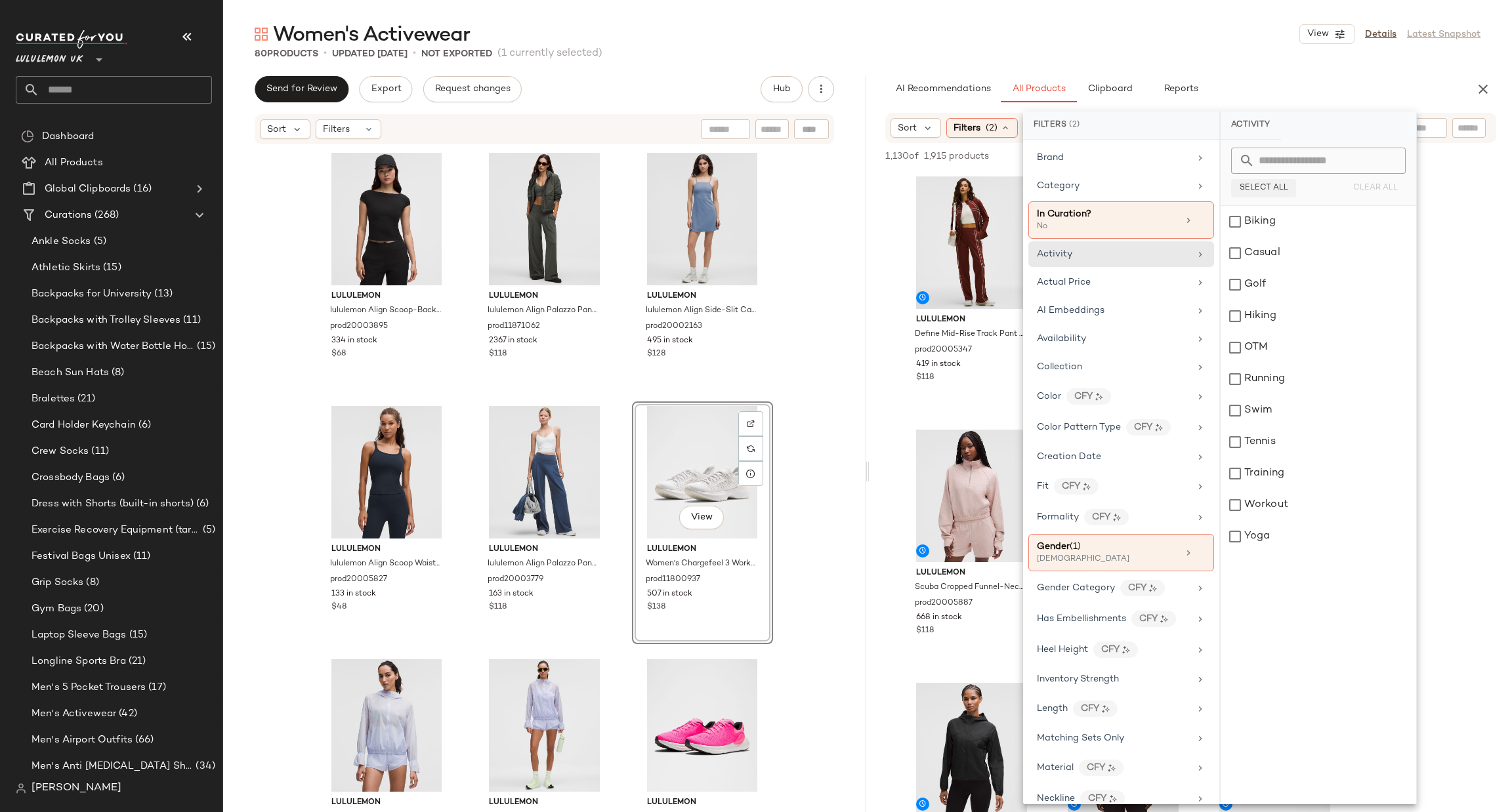
click at [1278, 190] on span "Select All" at bounding box center [1264, 189] width 49 height 9
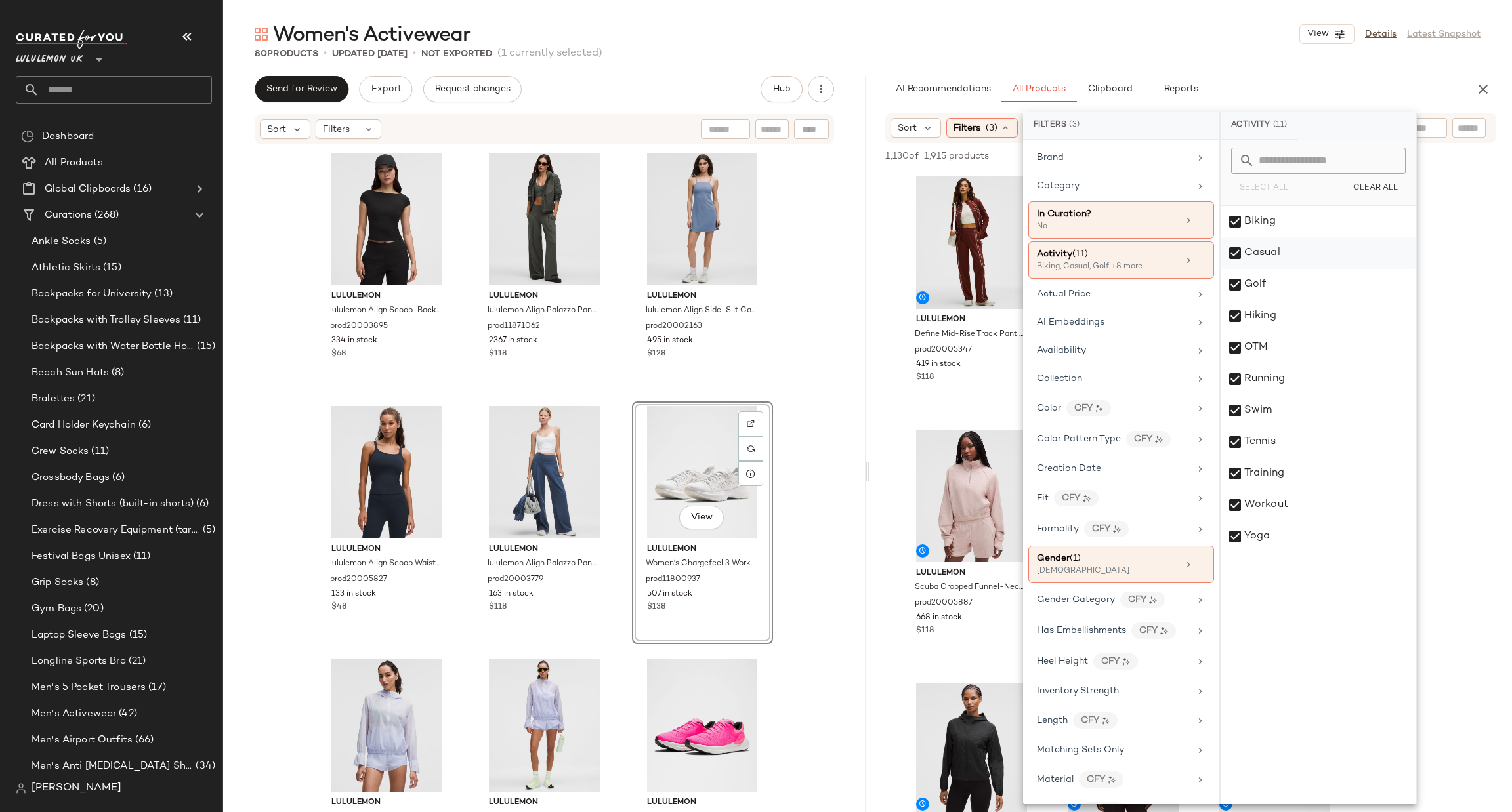
click at [1270, 249] on div "Casual" at bounding box center [1318, 253] width 195 height 32
click at [1251, 341] on div "OTM" at bounding box center [1318, 348] width 195 height 32
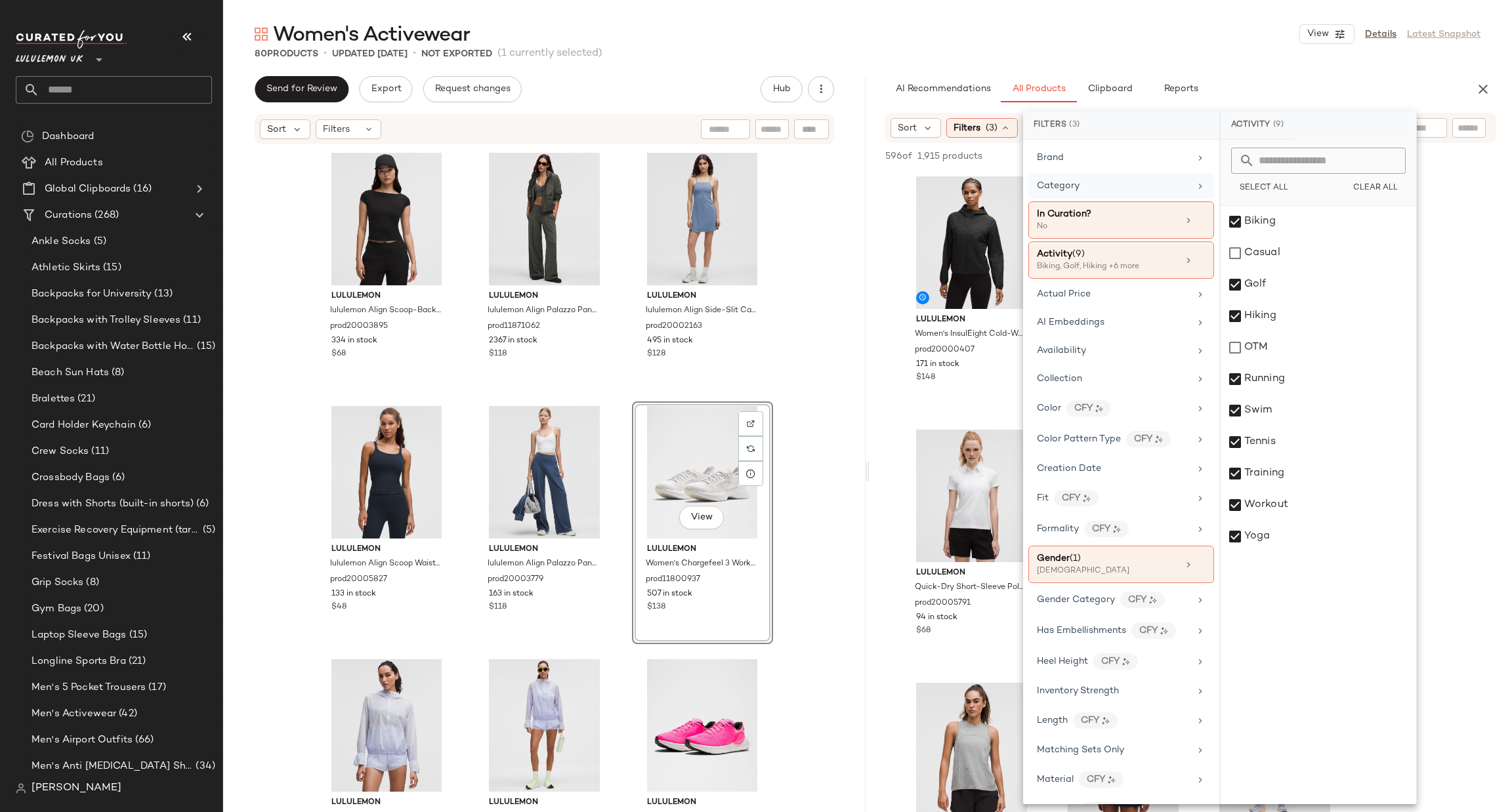
click at [1139, 185] on div "Category" at bounding box center [1113, 186] width 153 height 14
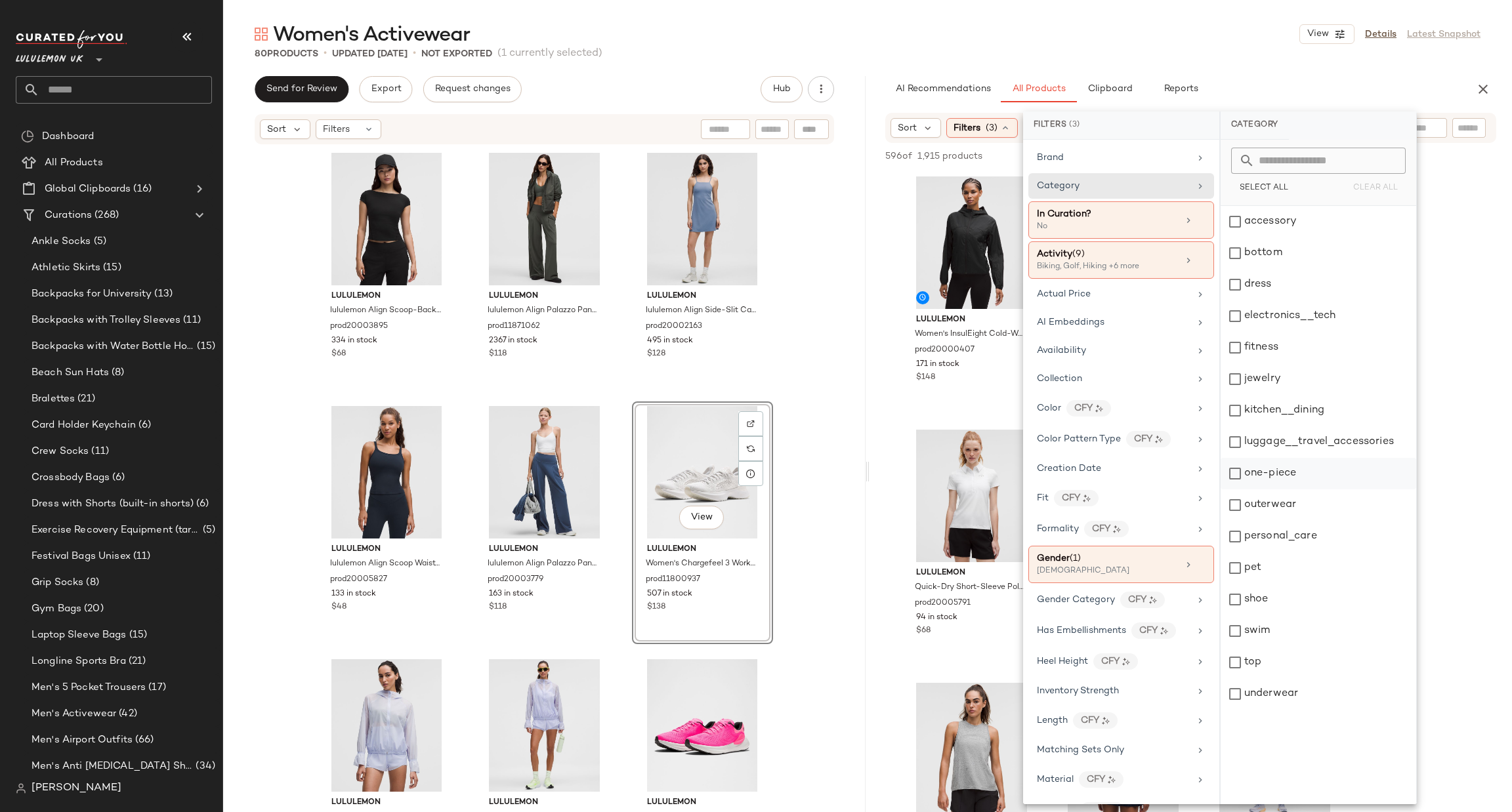
click at [1308, 461] on div "one-piece" at bounding box center [1318, 474] width 195 height 32
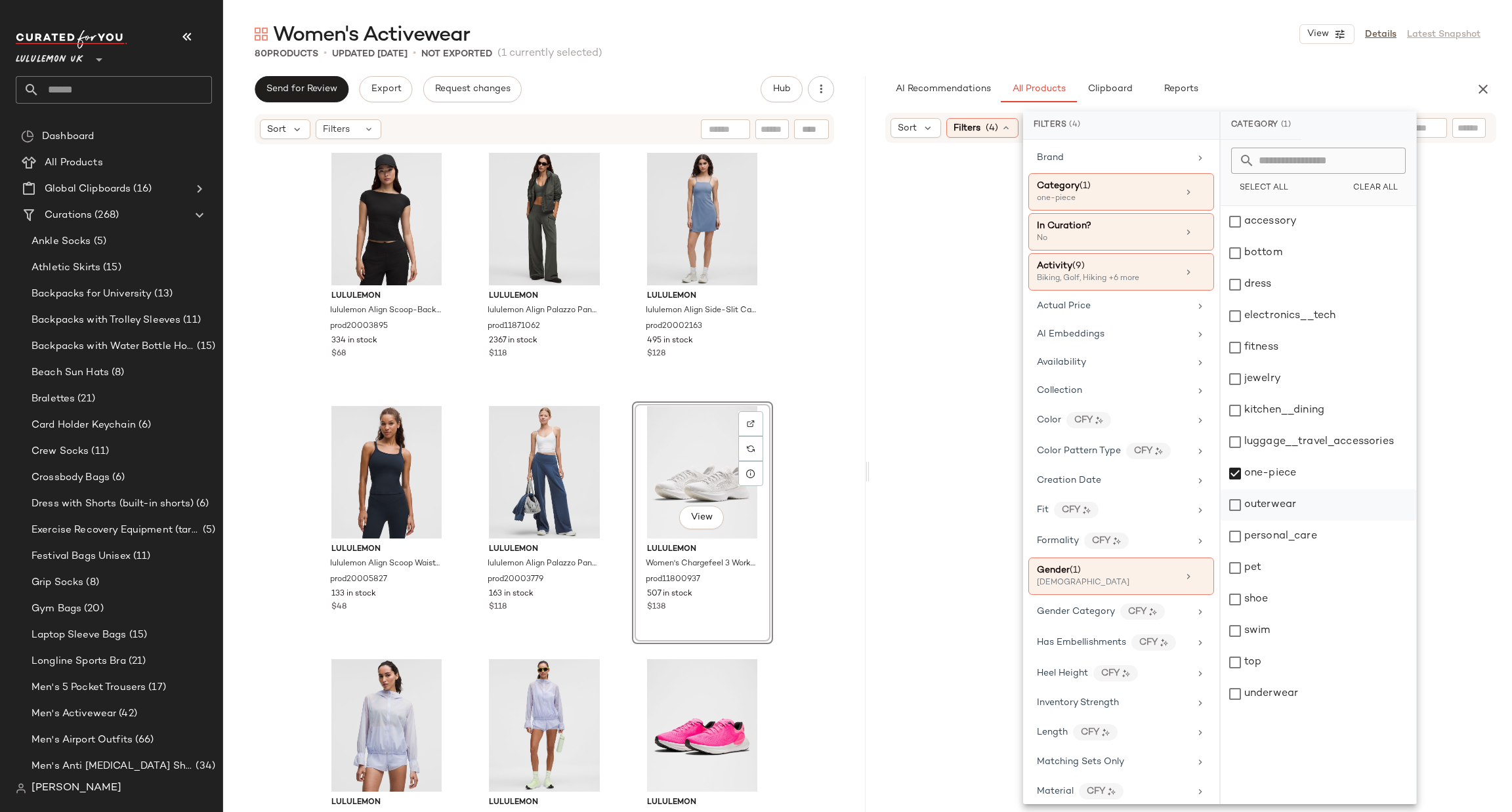
click at [1299, 504] on div "outerwear" at bounding box center [1318, 506] width 195 height 32
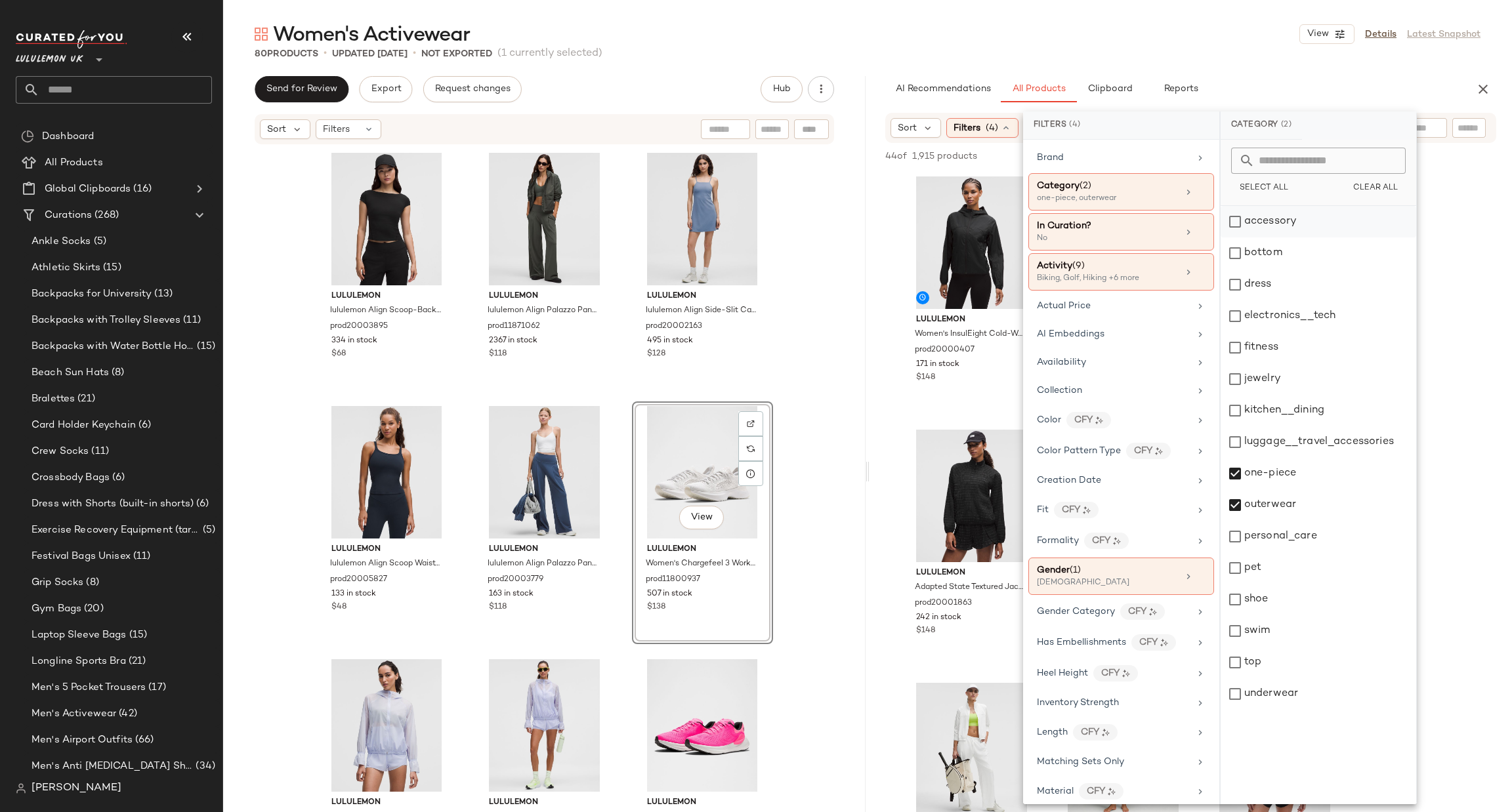
click at [1316, 222] on div "accessory" at bounding box center [1318, 222] width 195 height 32
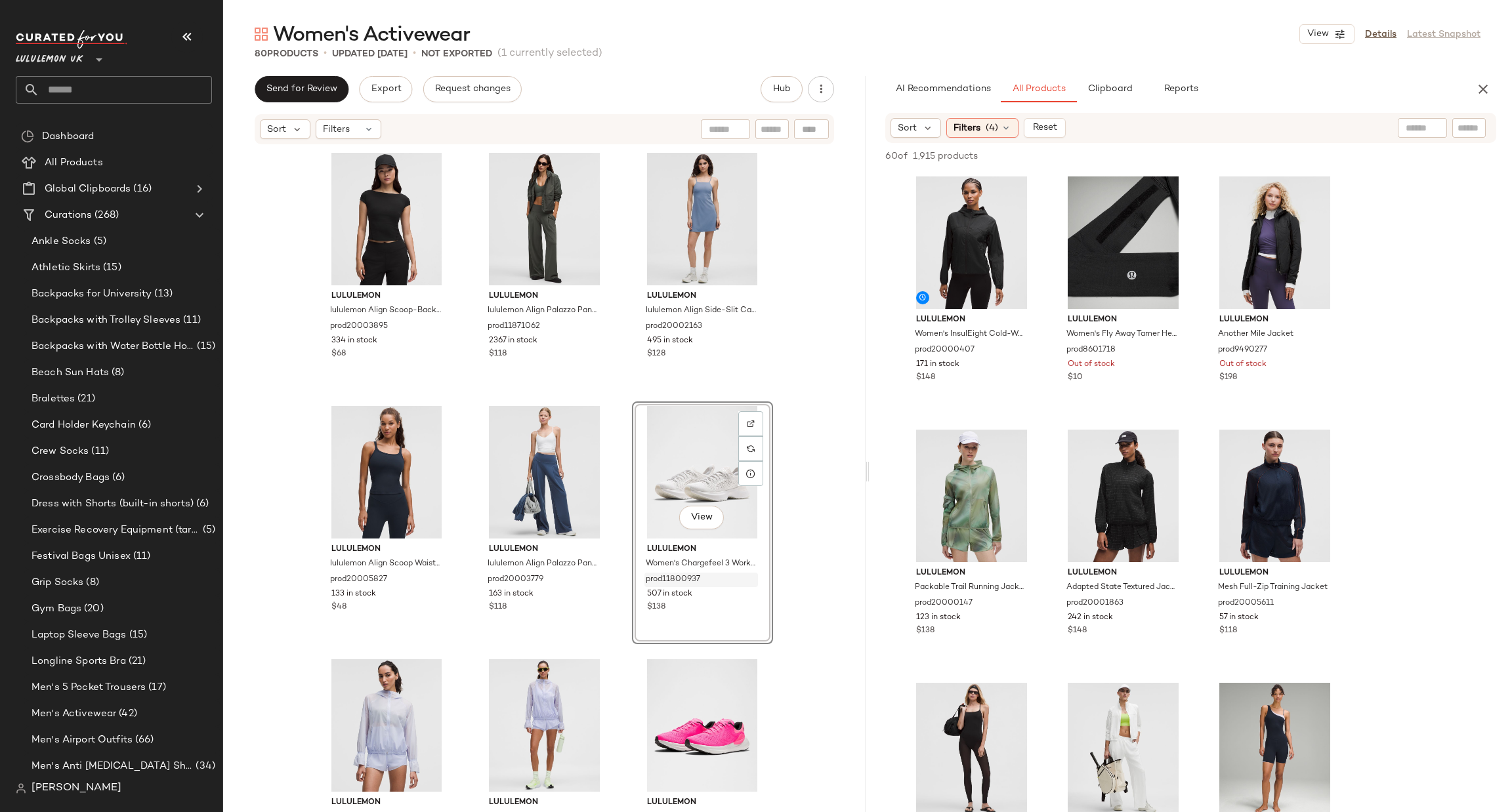
scroll to position [197, 0]
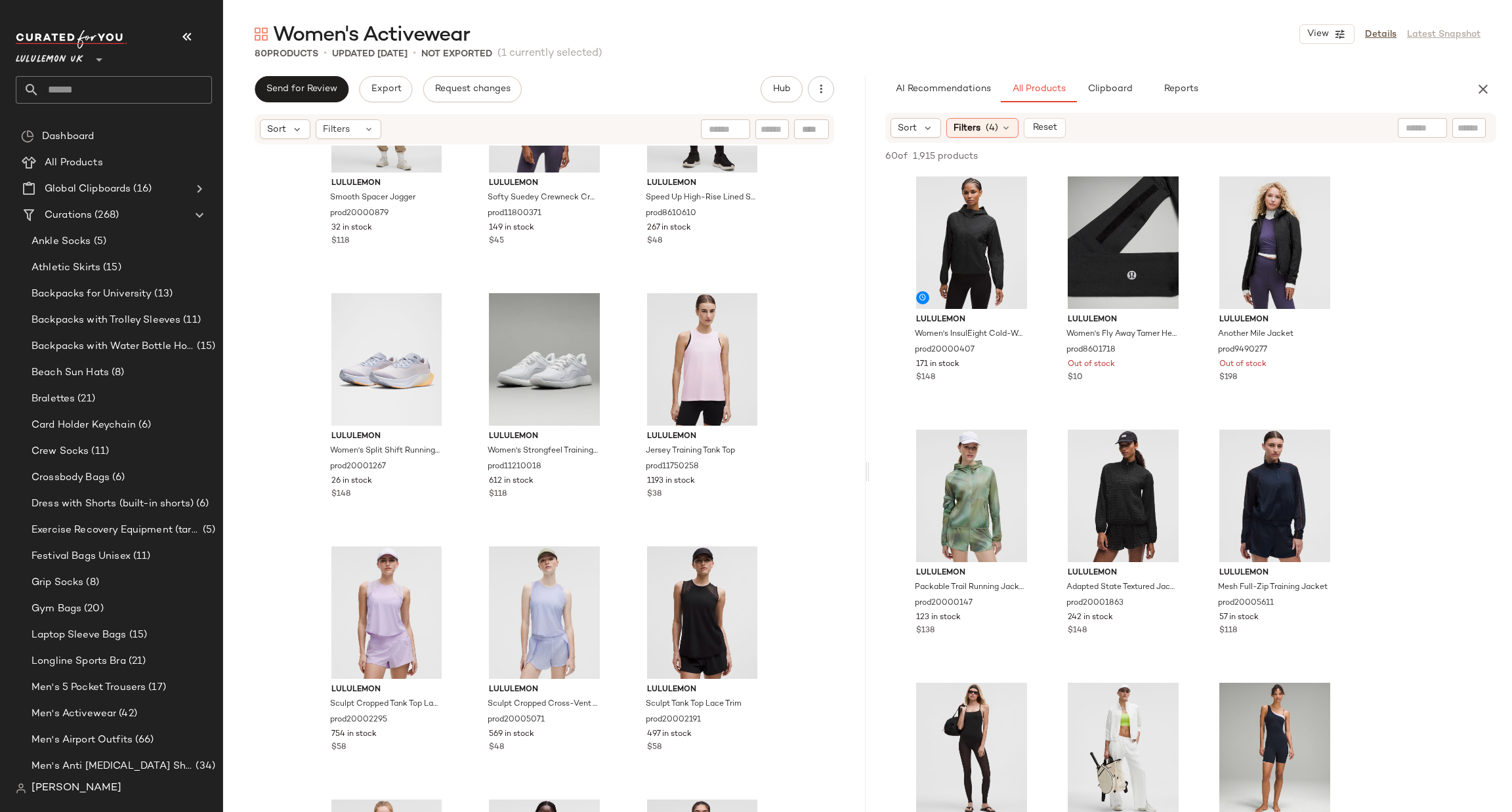
scroll to position [5718, 0]
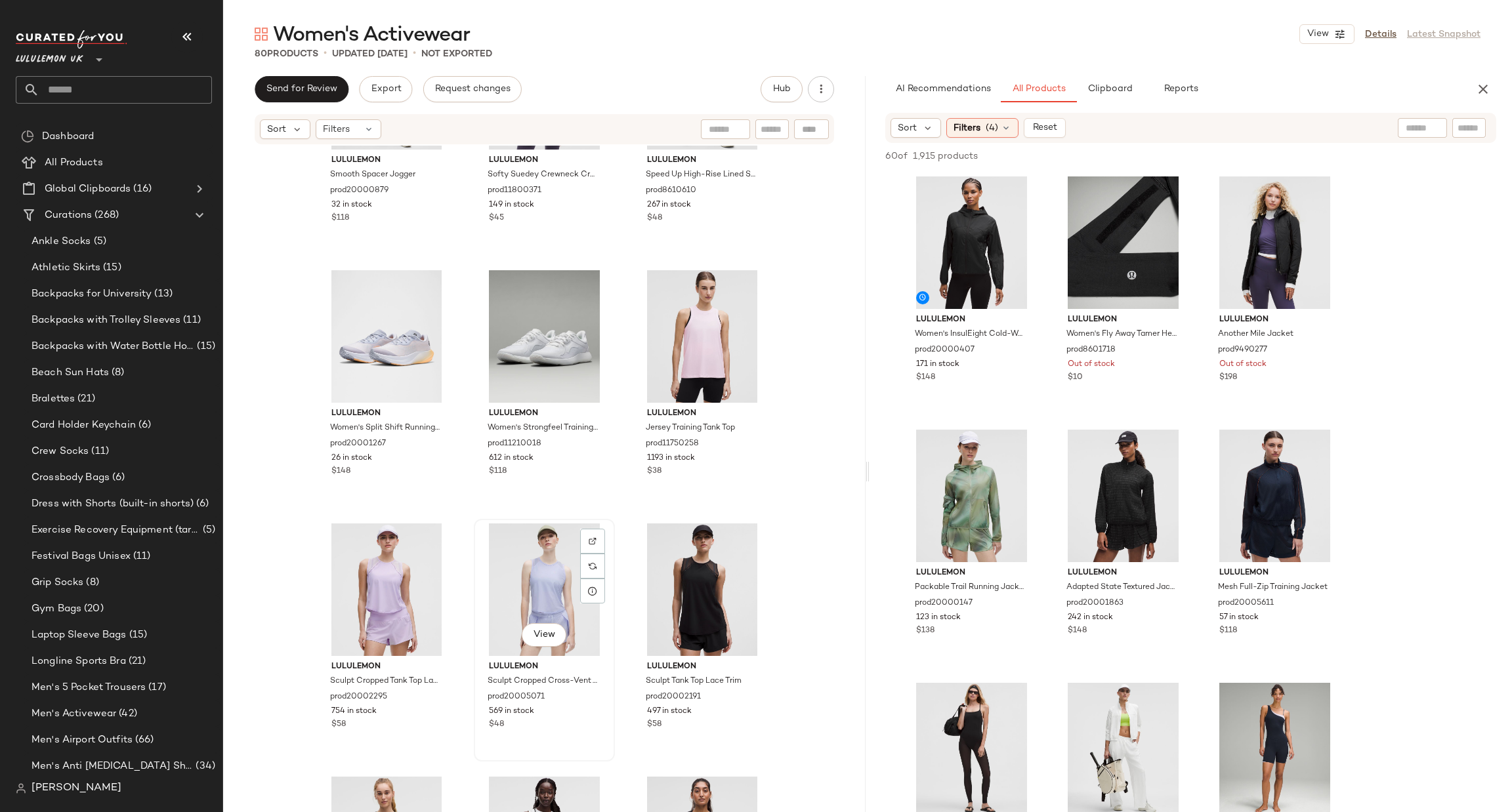
click at [552, 596] on div "View" at bounding box center [544, 590] width 132 height 132
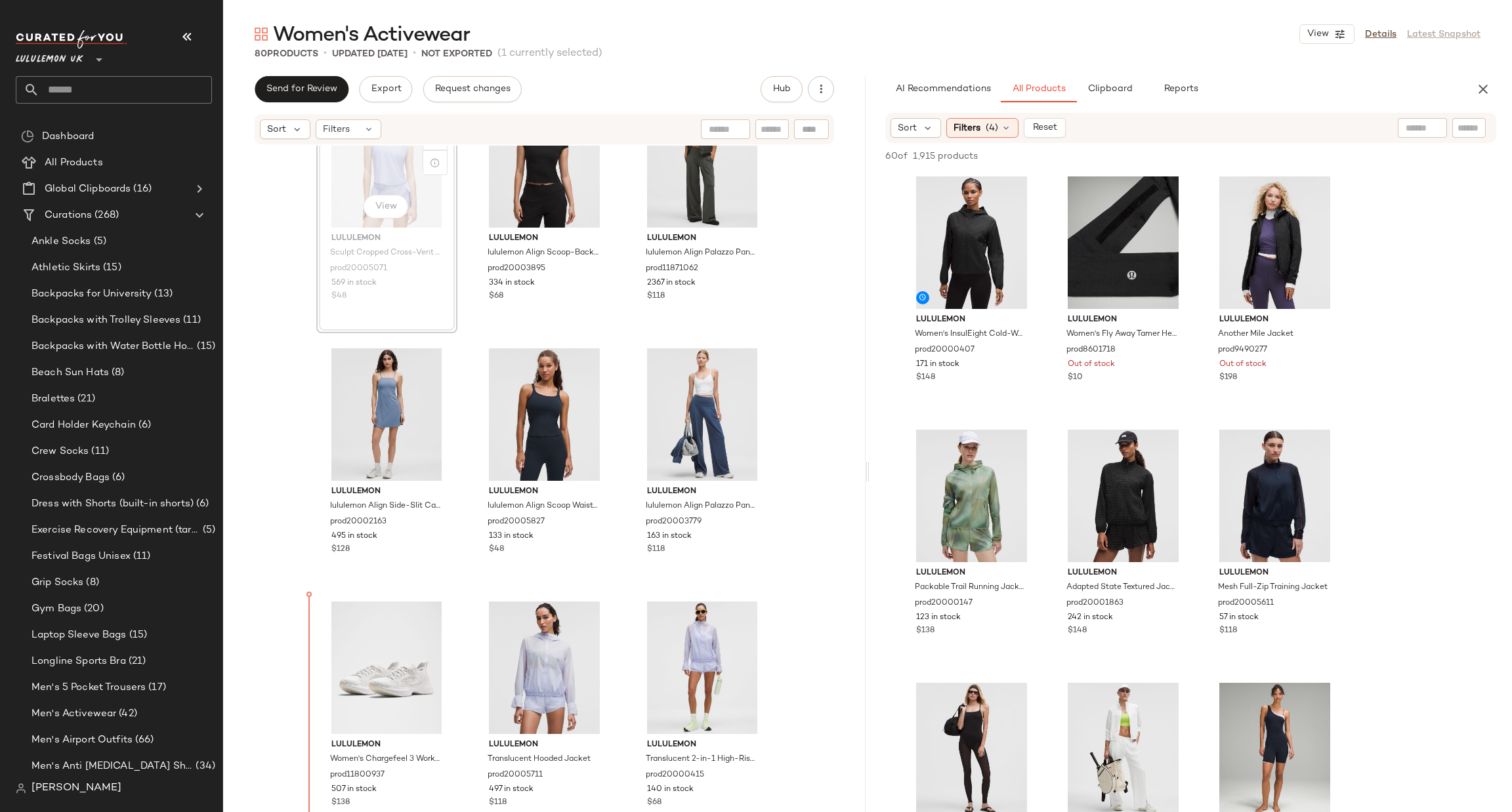
scroll to position [61, 0]
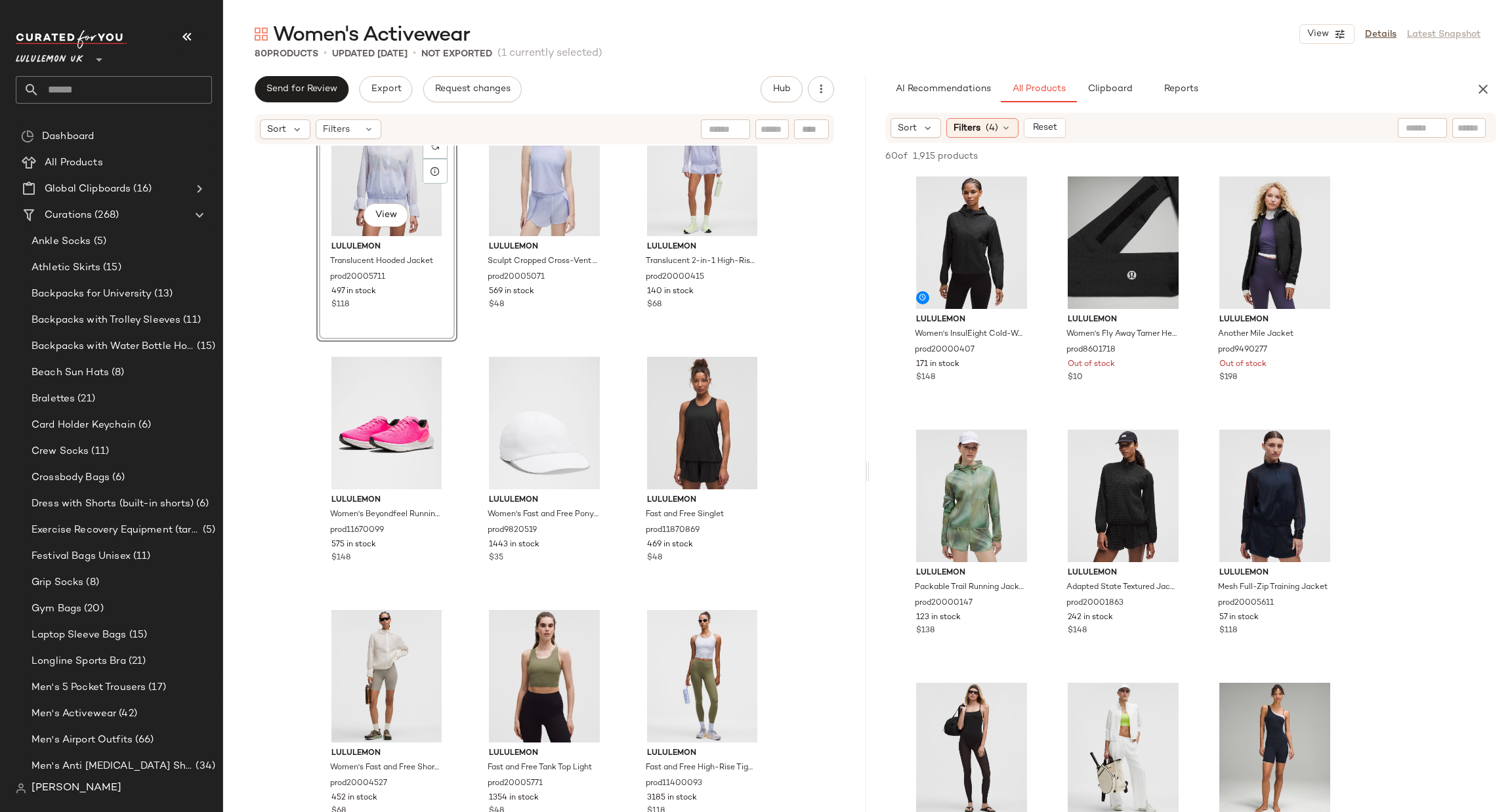
scroll to position [600, 0]
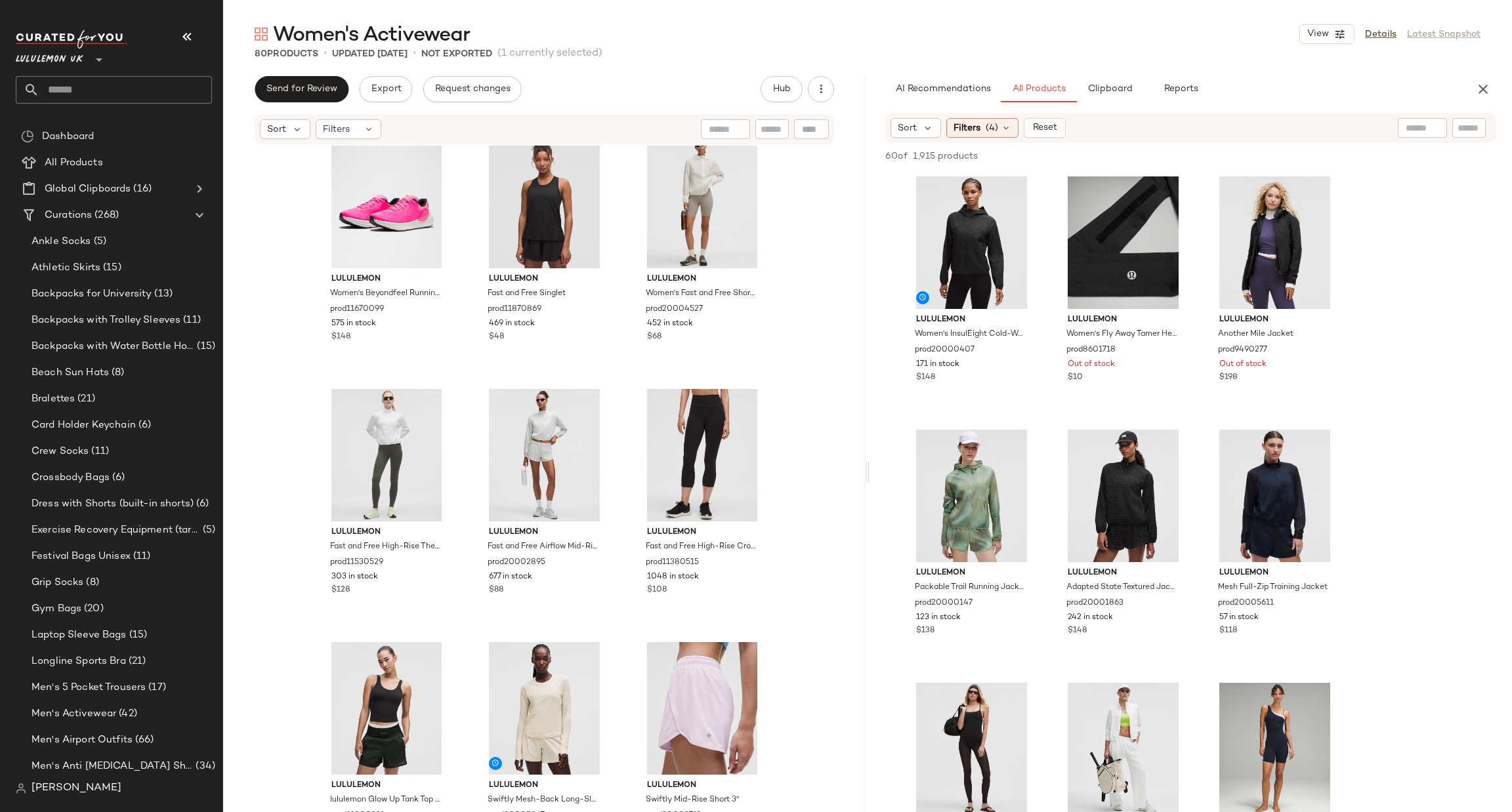
scroll to position [1191, 0]
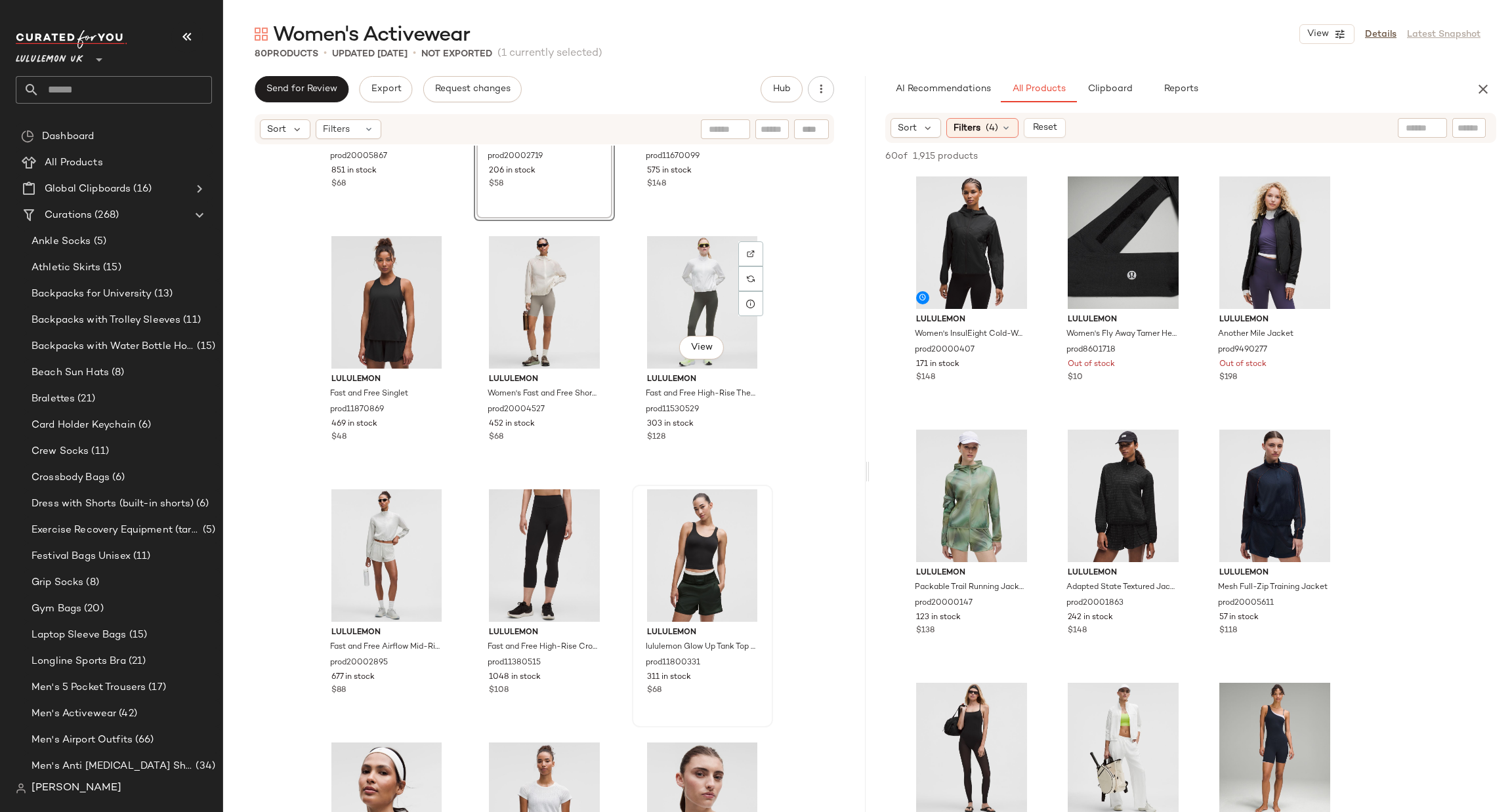
scroll to position [1226, 0]
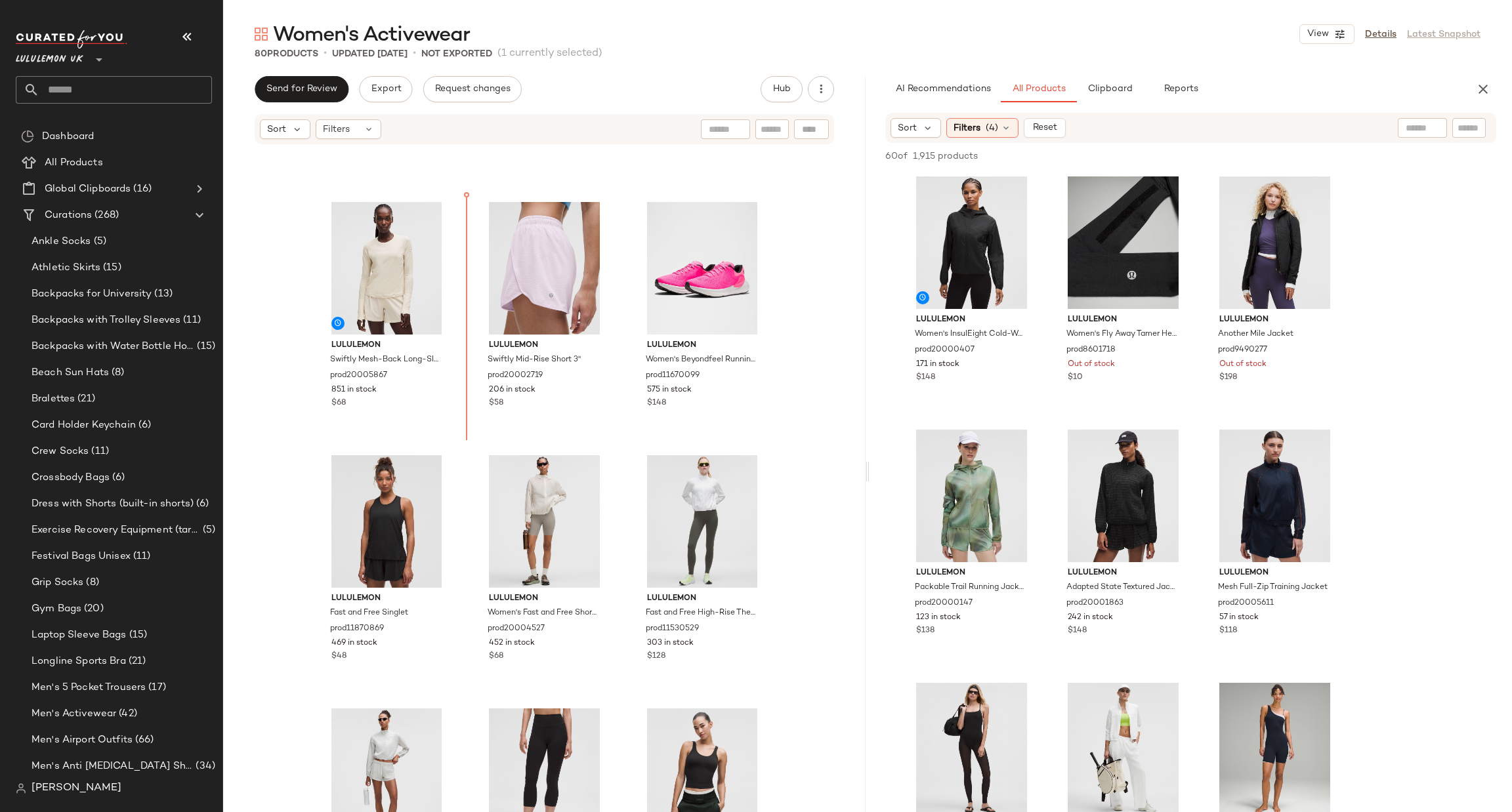
scroll to position [974, 0]
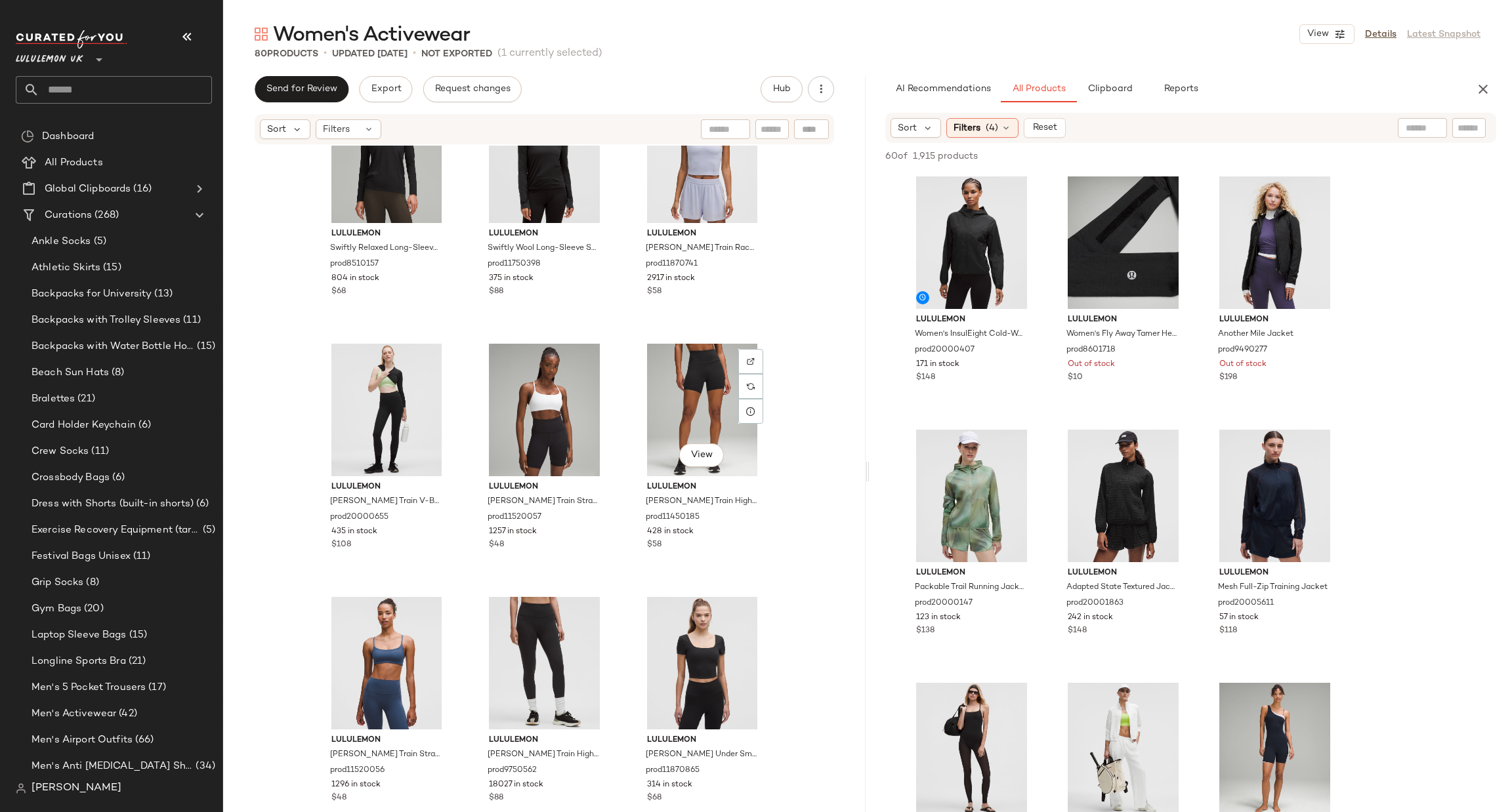
scroll to position [2549, 0]
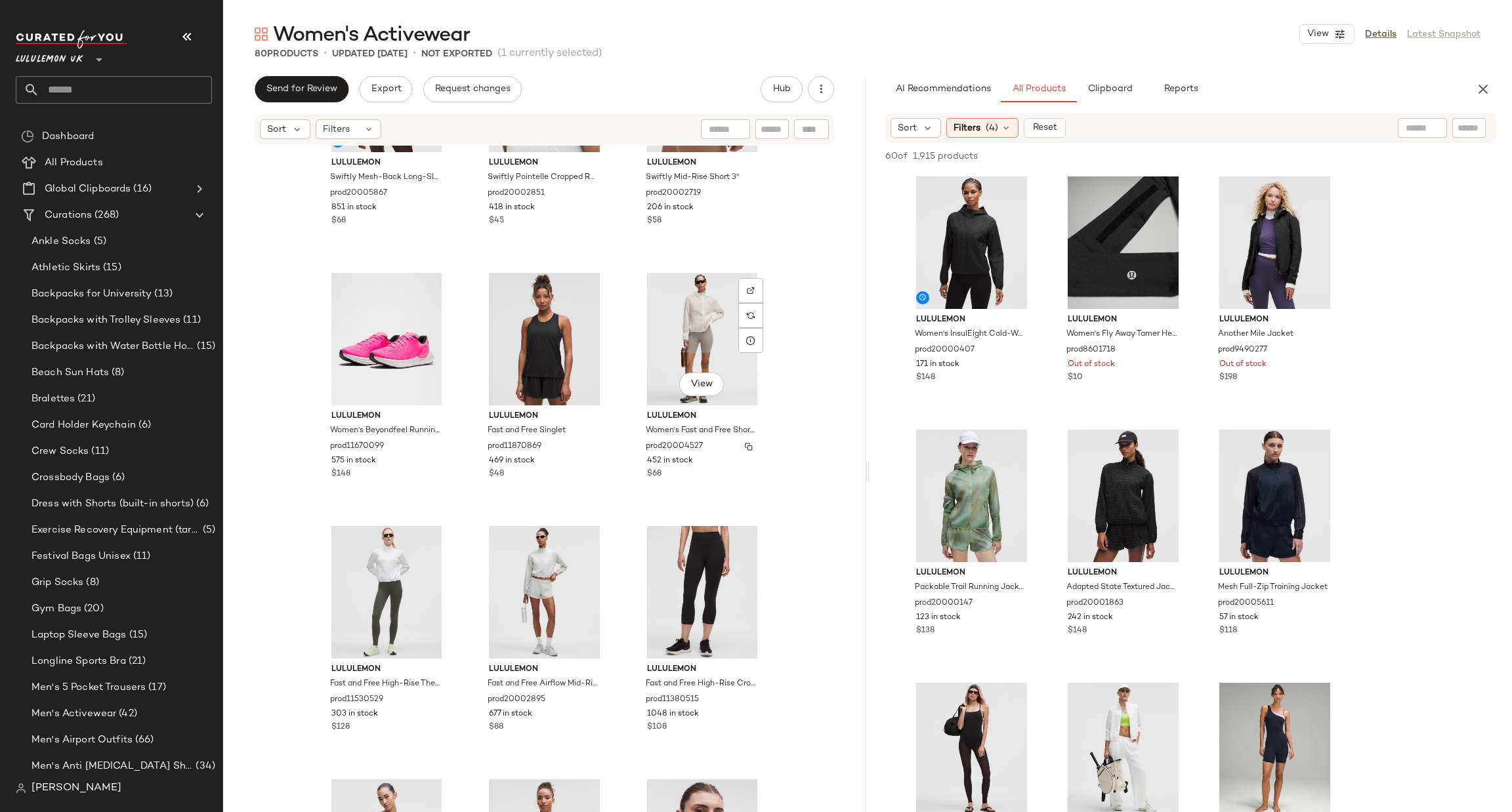
scroll to position [1191, 0]
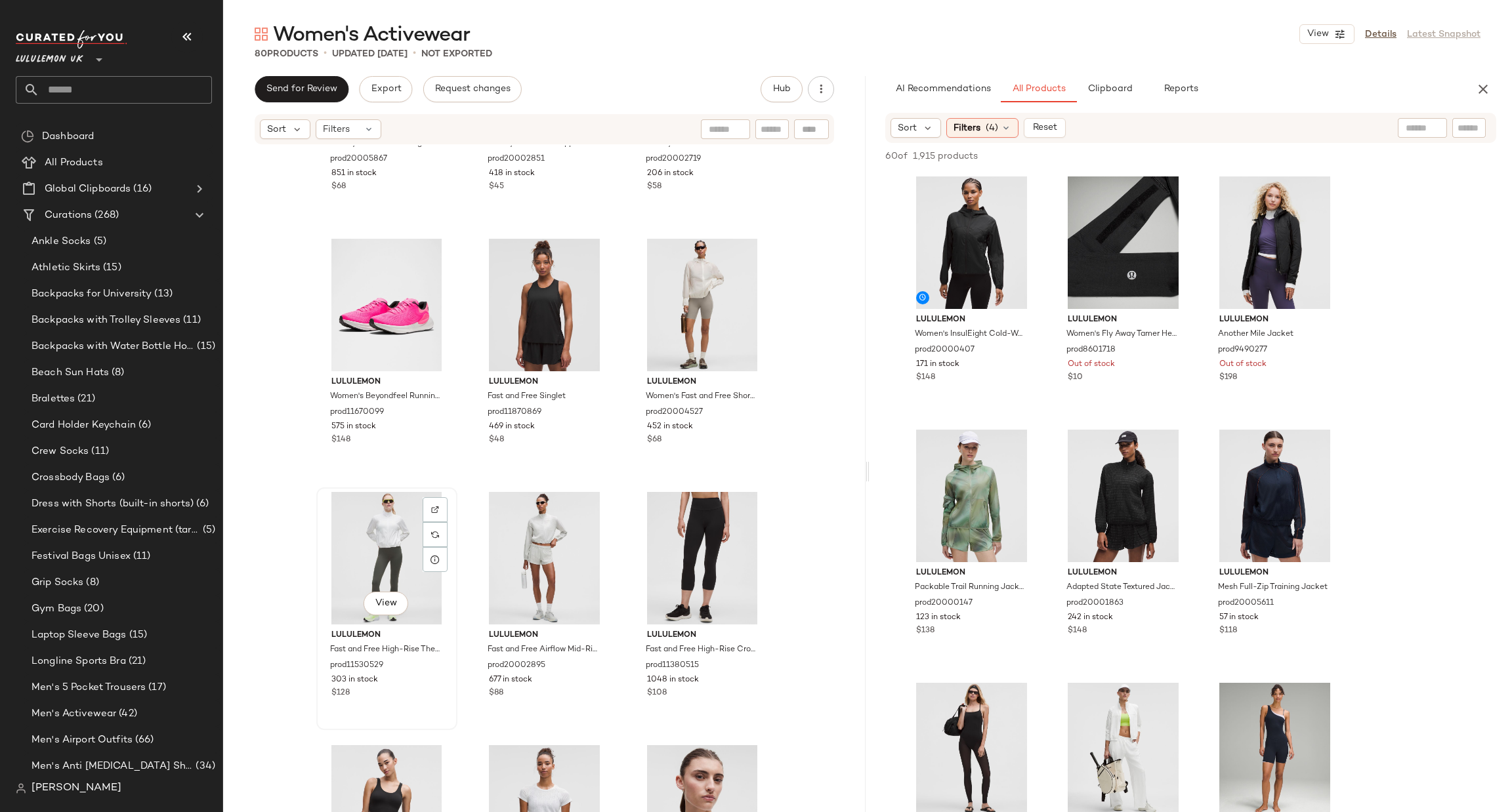
click at [408, 561] on div "View" at bounding box center [387, 559] width 132 height 132
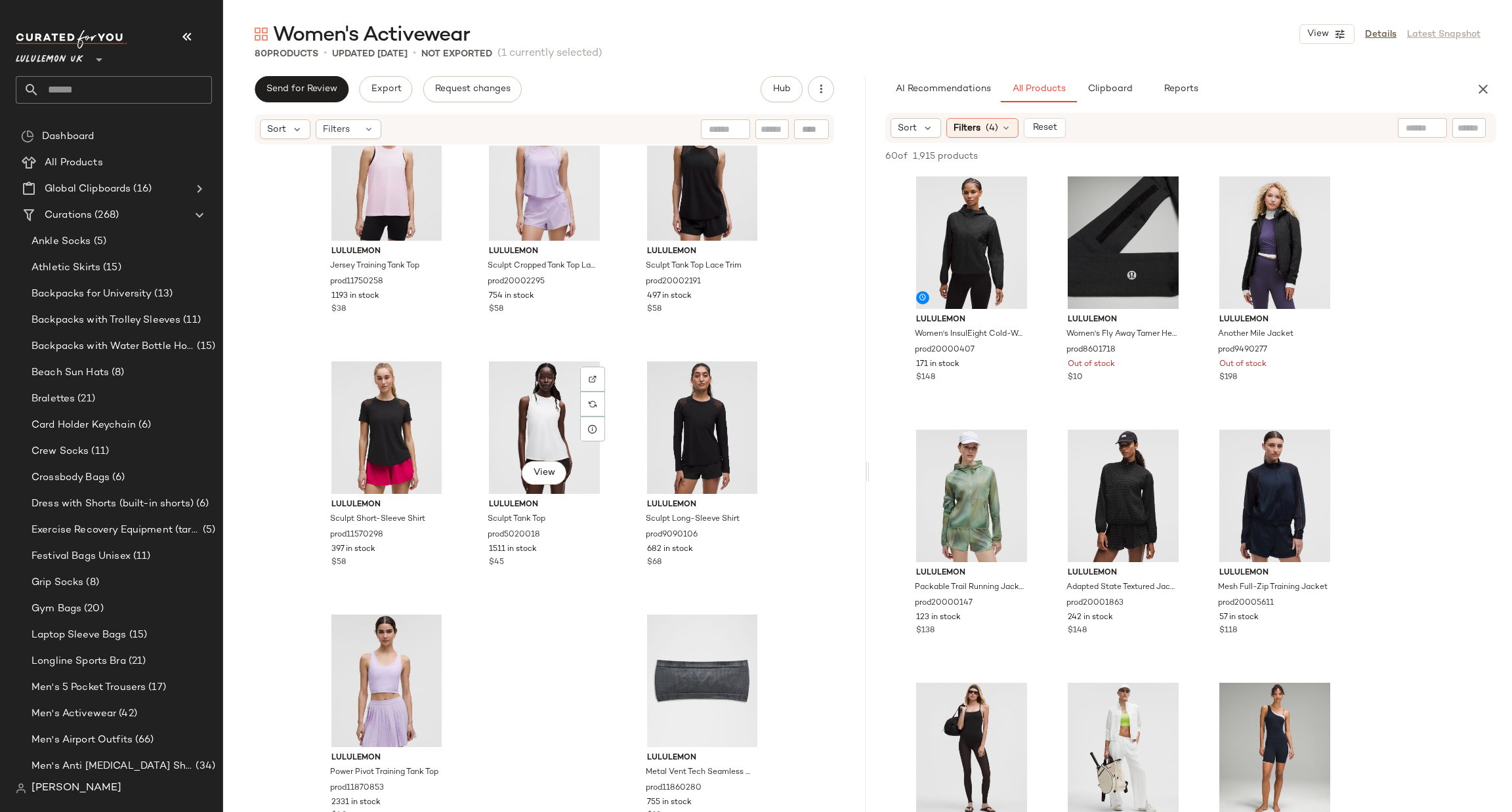
scroll to position [6134, 0]
click at [683, 666] on div "View" at bounding box center [702, 680] width 132 height 132
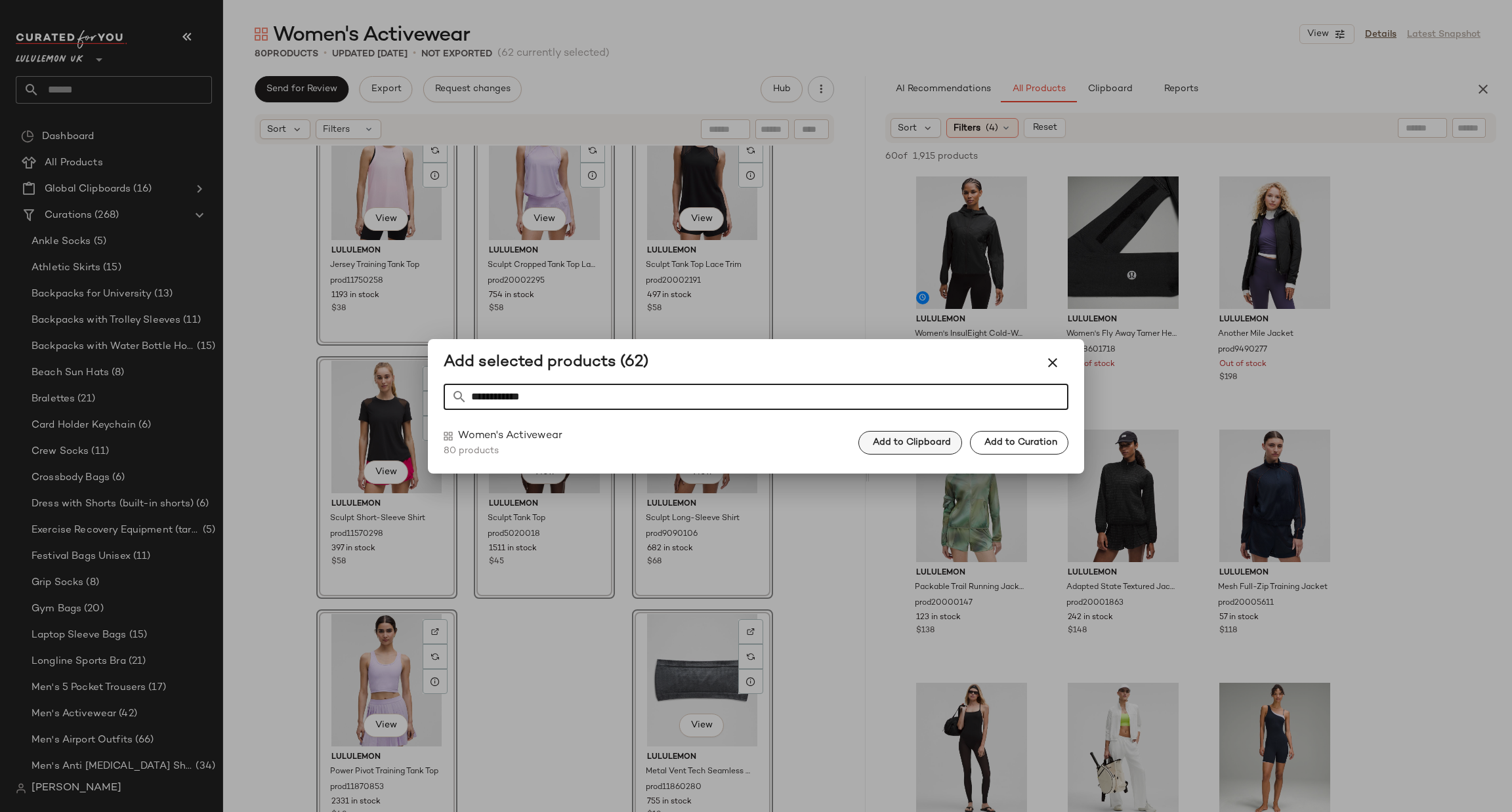
type input "**********"
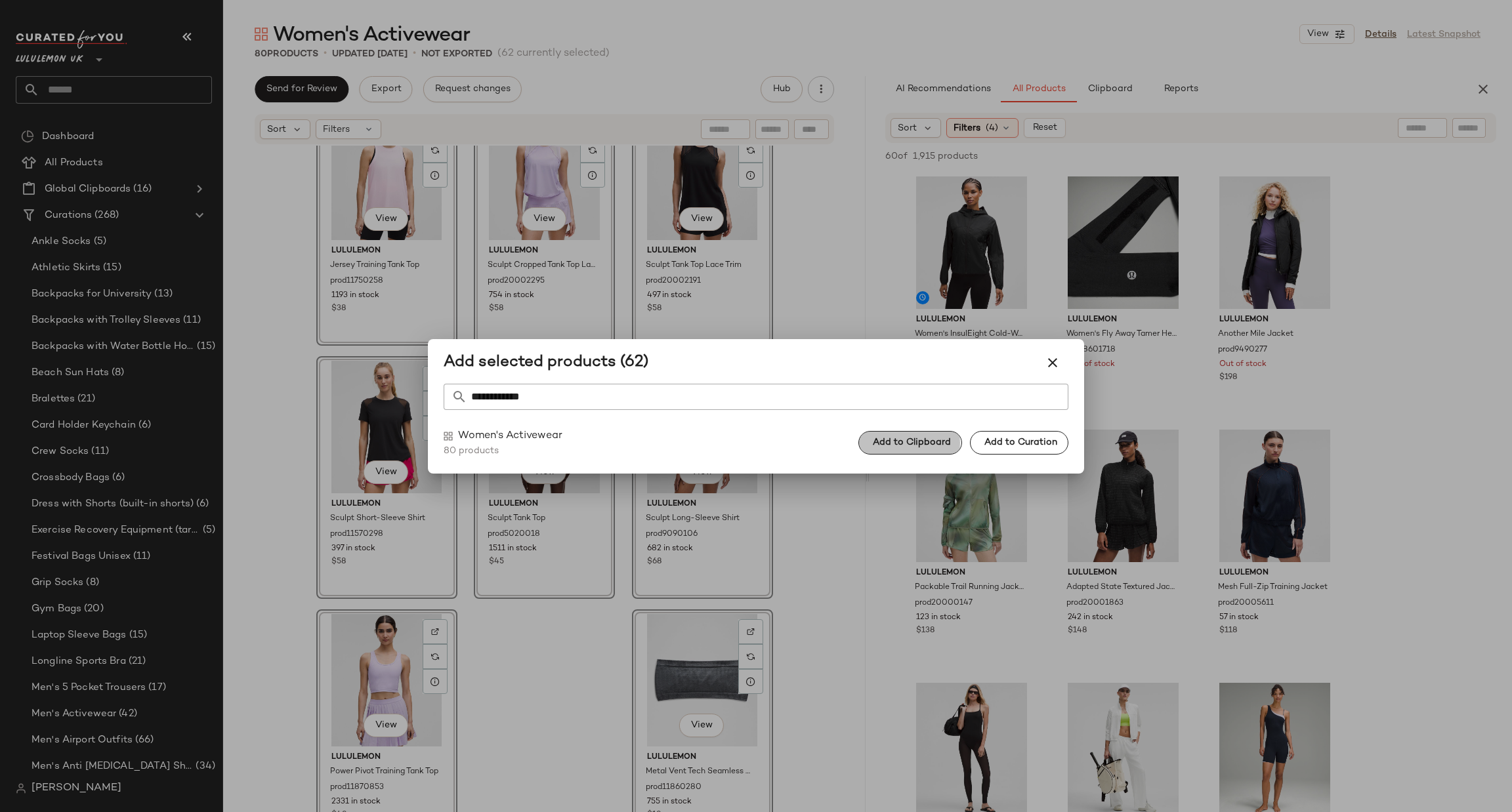
click at [948, 443] on span "Add to Clipboard" at bounding box center [912, 443] width 79 height 11
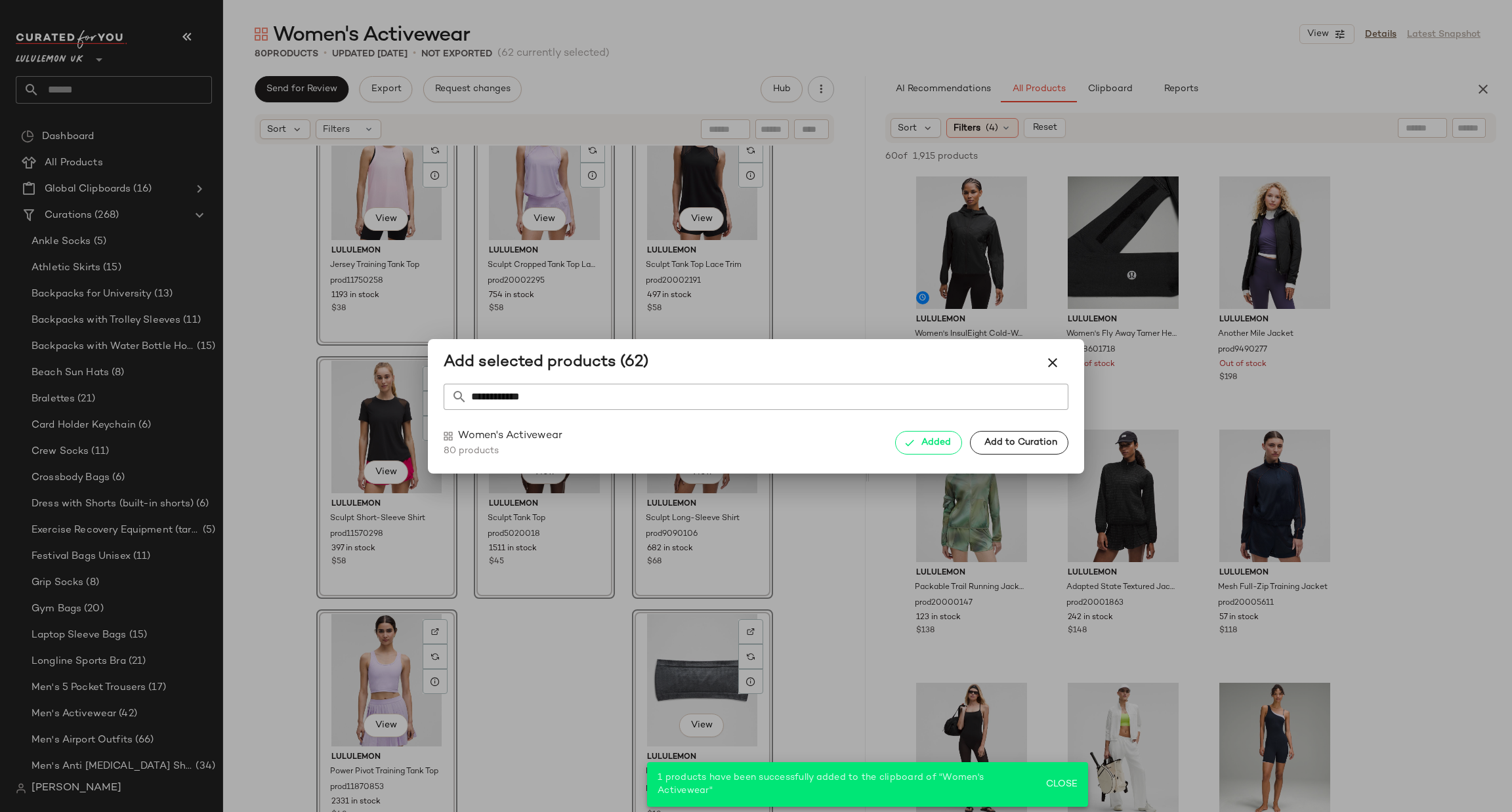
click at [675, 685] on div at bounding box center [756, 406] width 1512 height 812
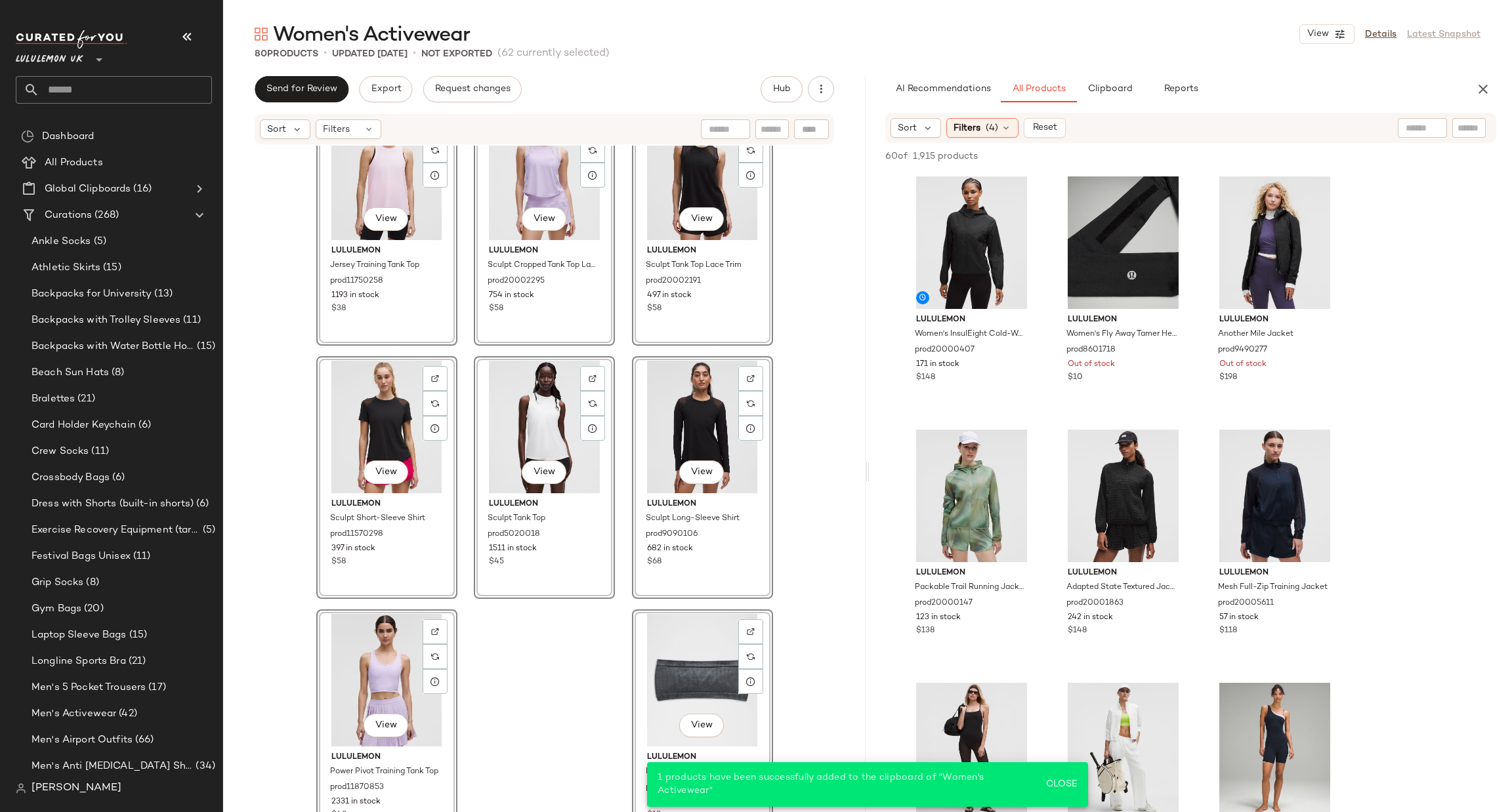
click at [694, 668] on div "View" at bounding box center [702, 680] width 132 height 132
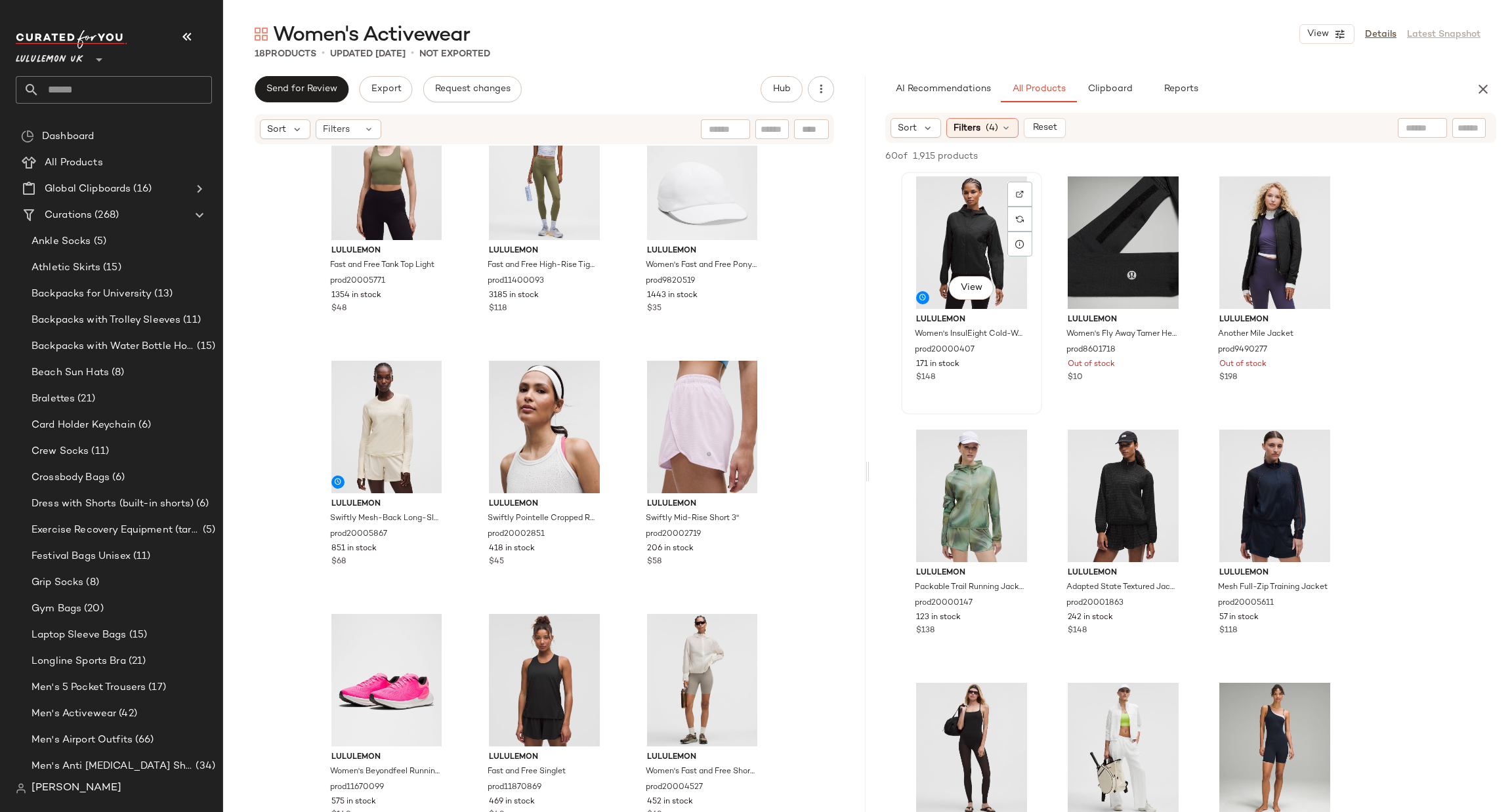
scroll to position [197, 0]
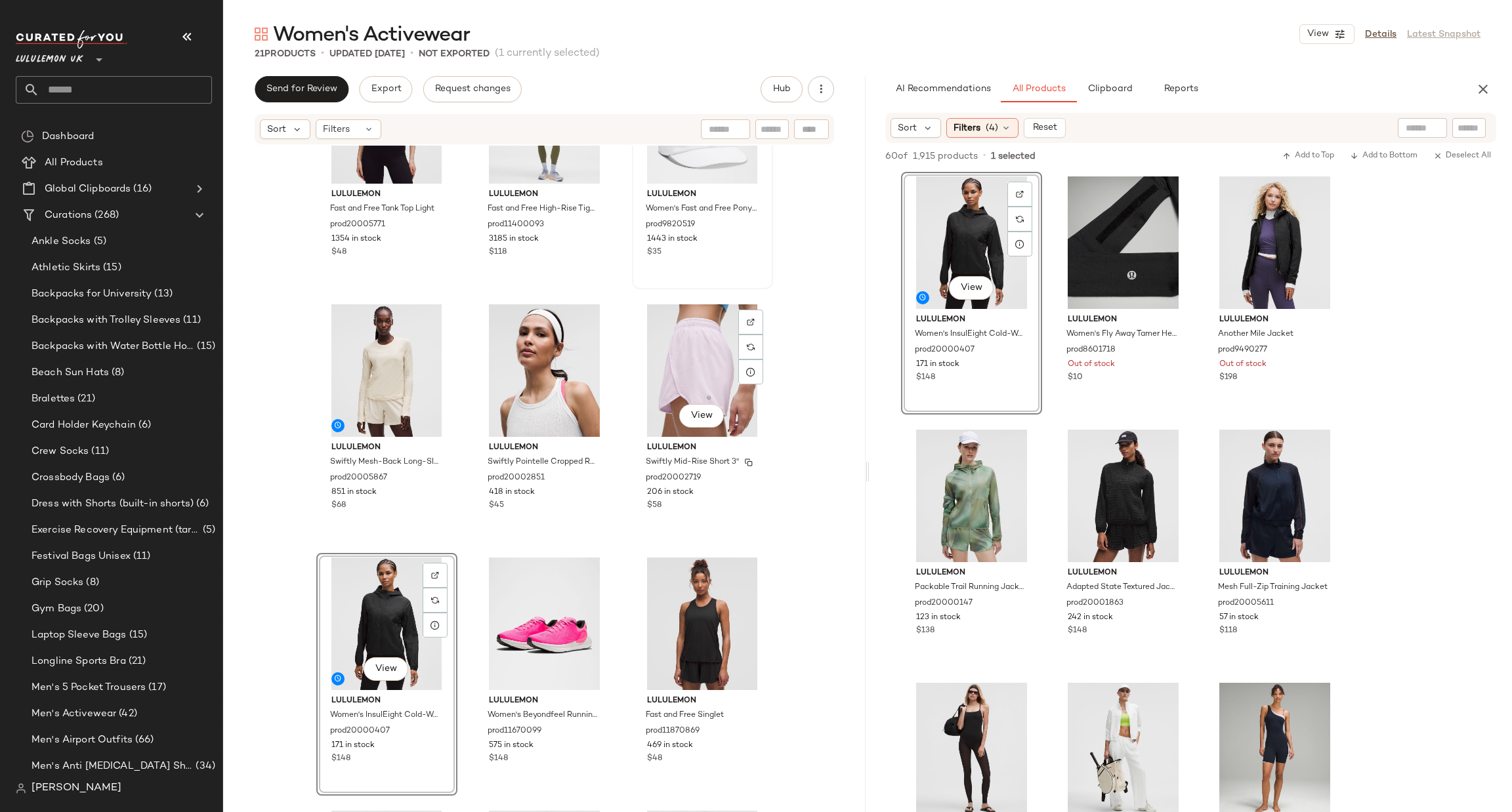
scroll to position [1069, 0]
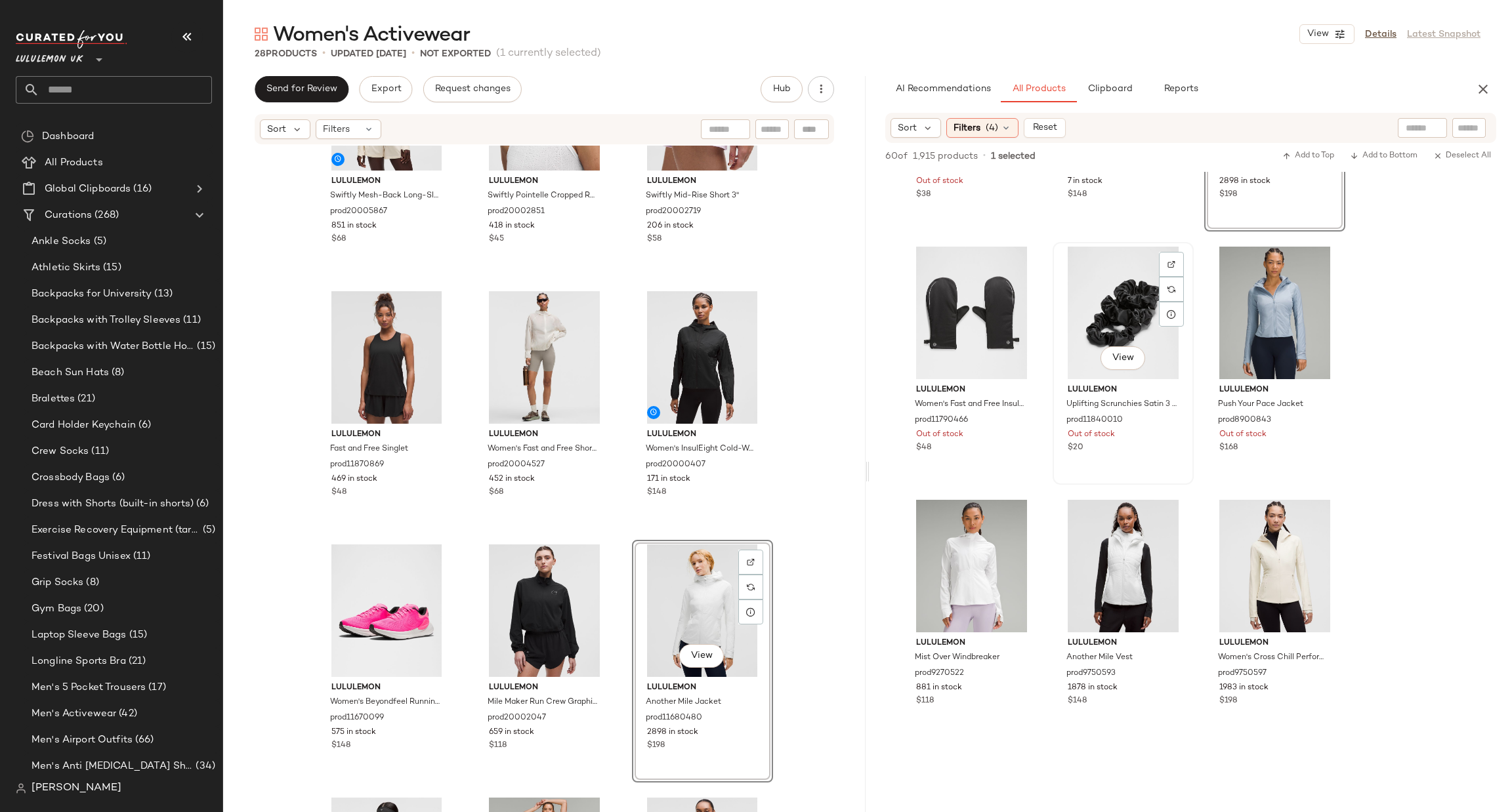
scroll to position [4133, 0]
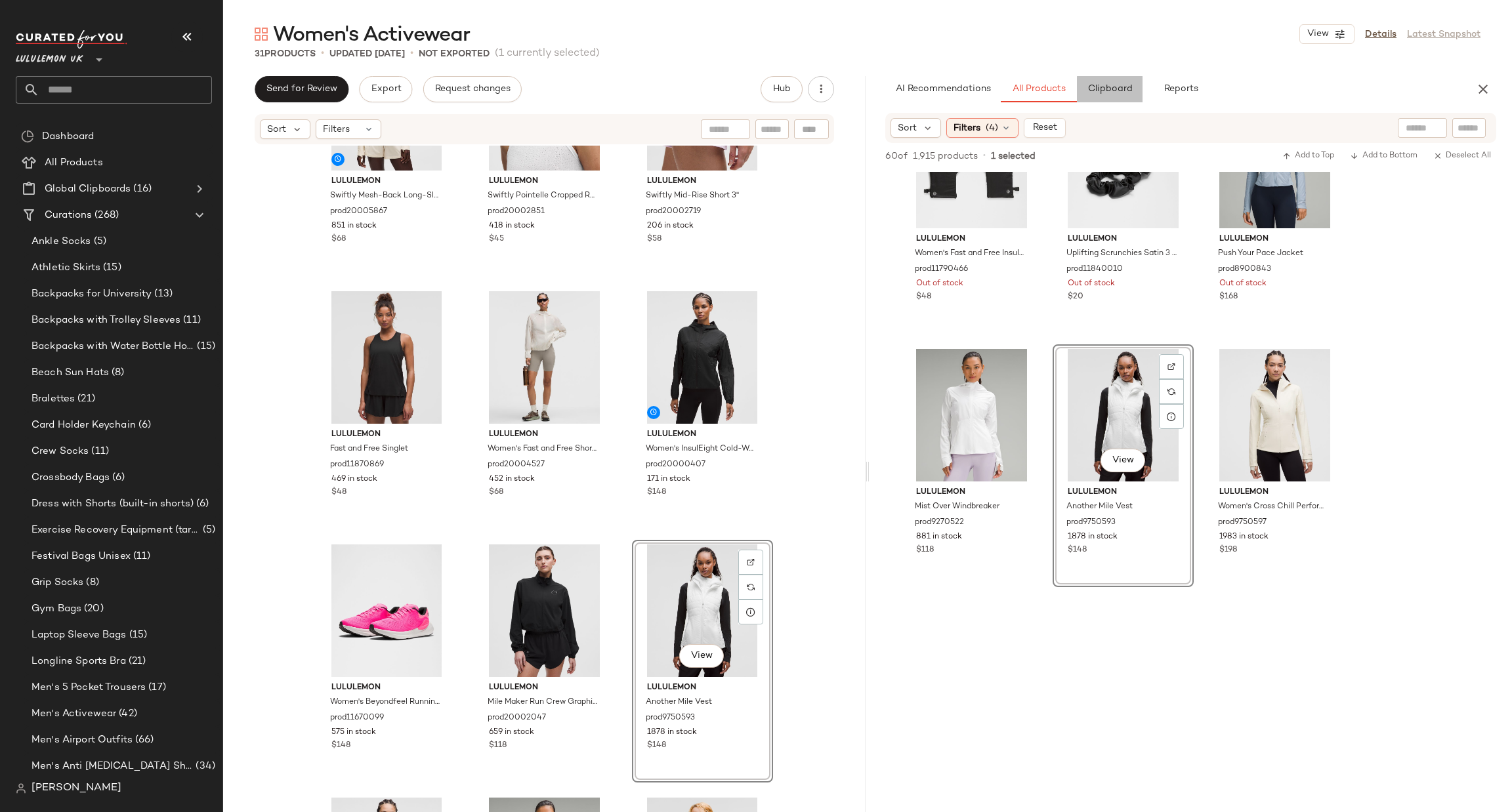
click at [1097, 96] on button "Clipboard" at bounding box center [1110, 89] width 66 height 26
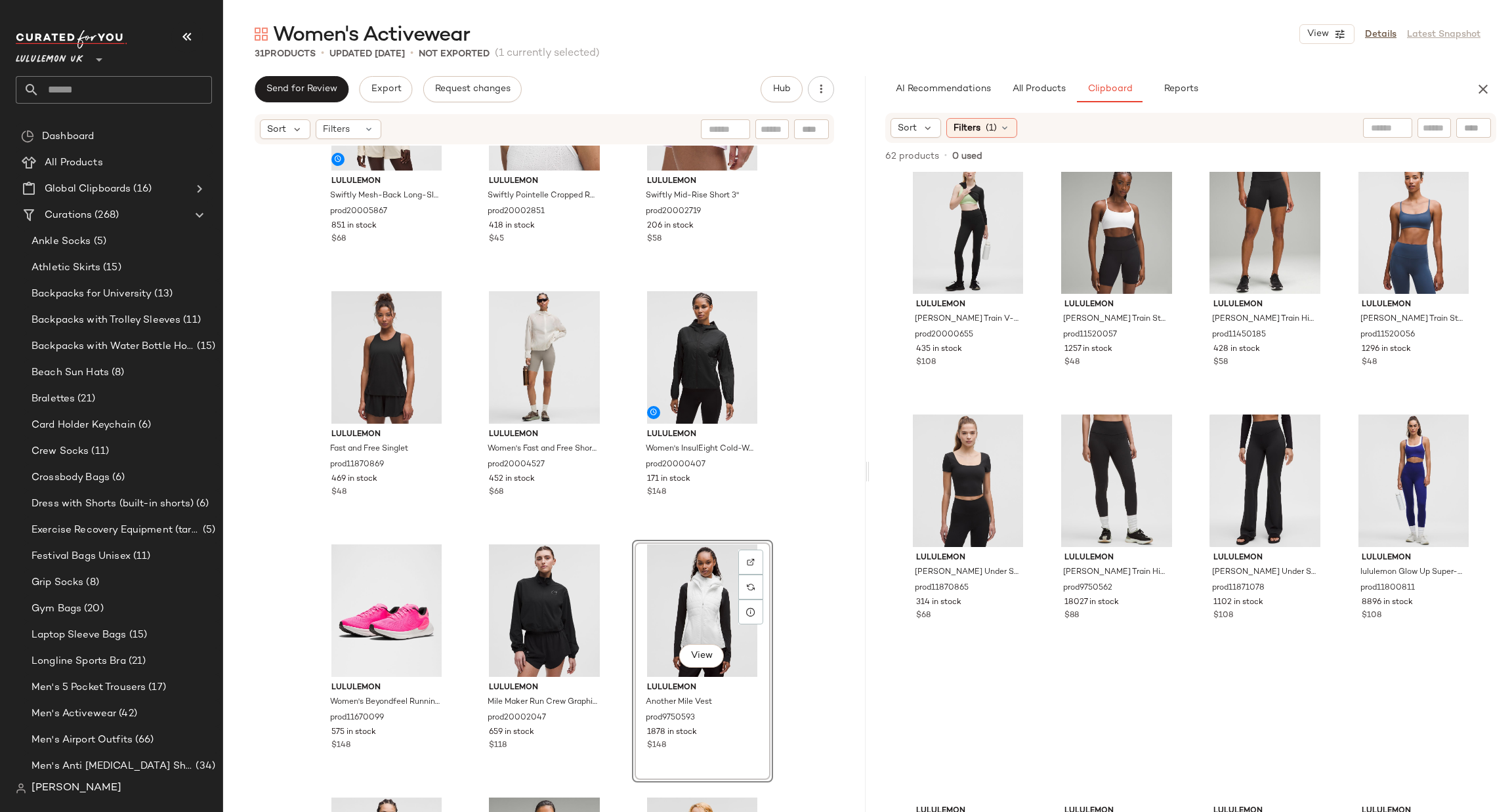
scroll to position [797, 0]
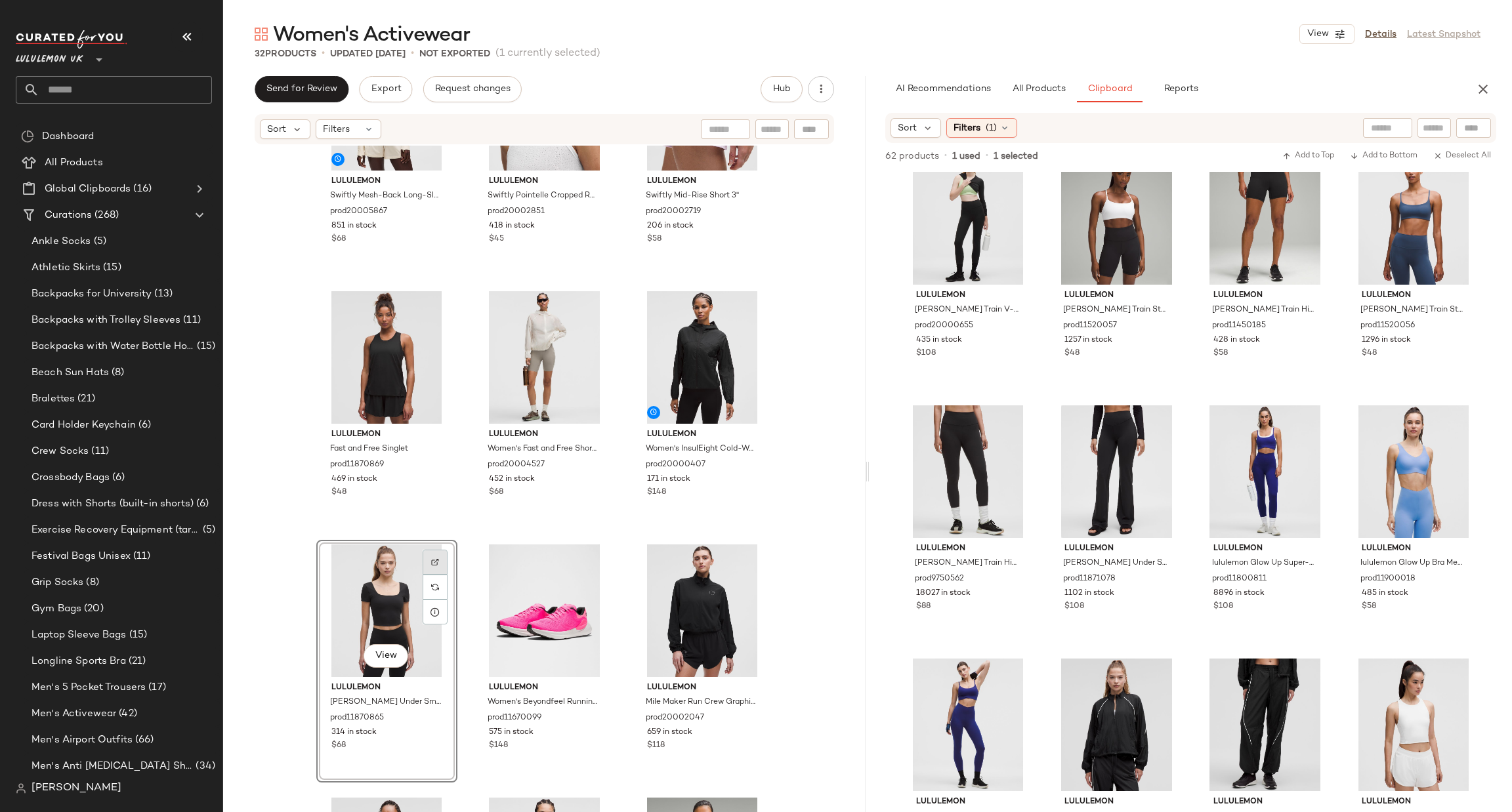
click at [431, 563] on img at bounding box center [435, 563] width 8 height 8
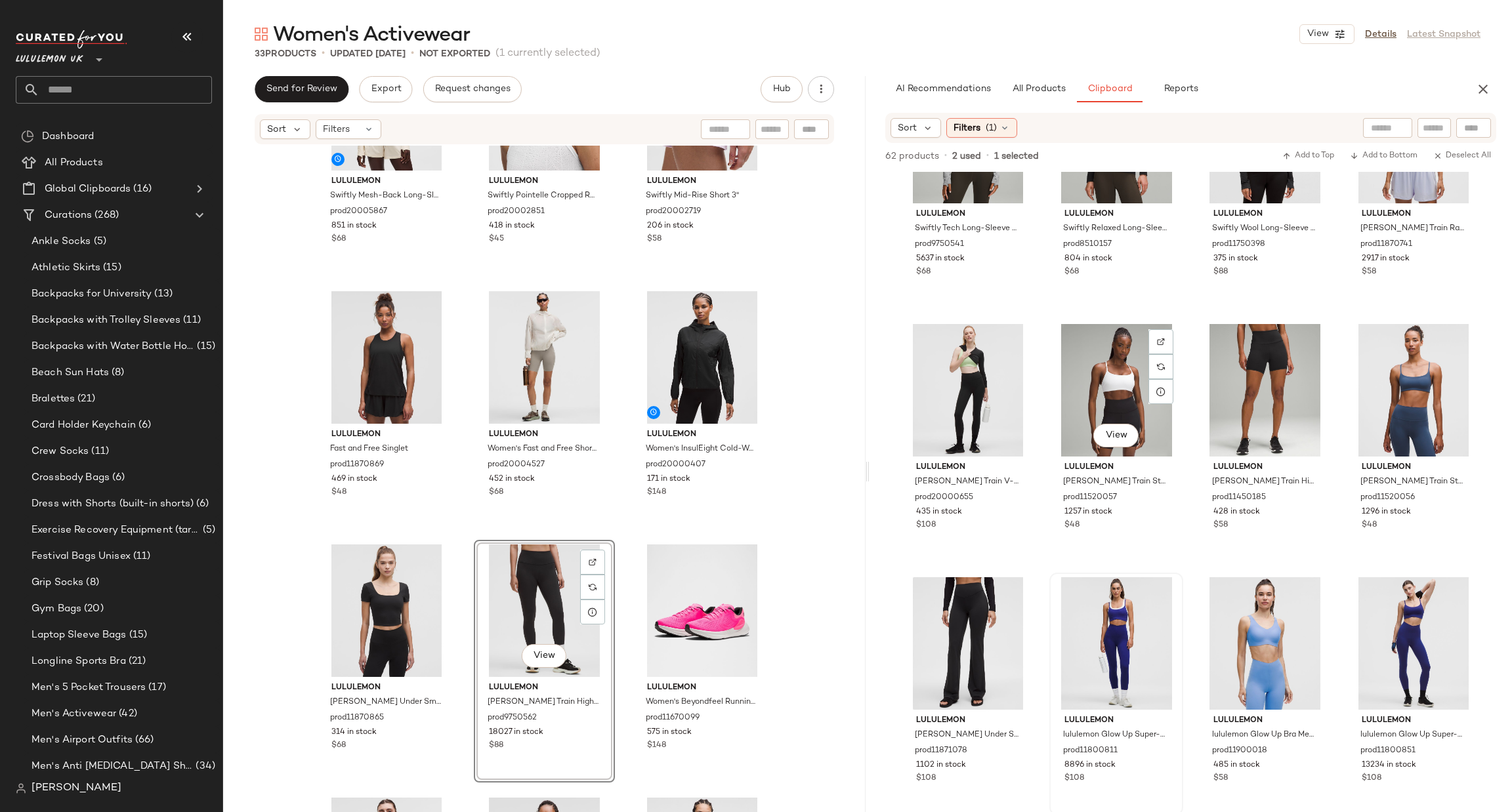
scroll to position [600, 0]
